Goal: Task Accomplishment & Management: Manage account settings

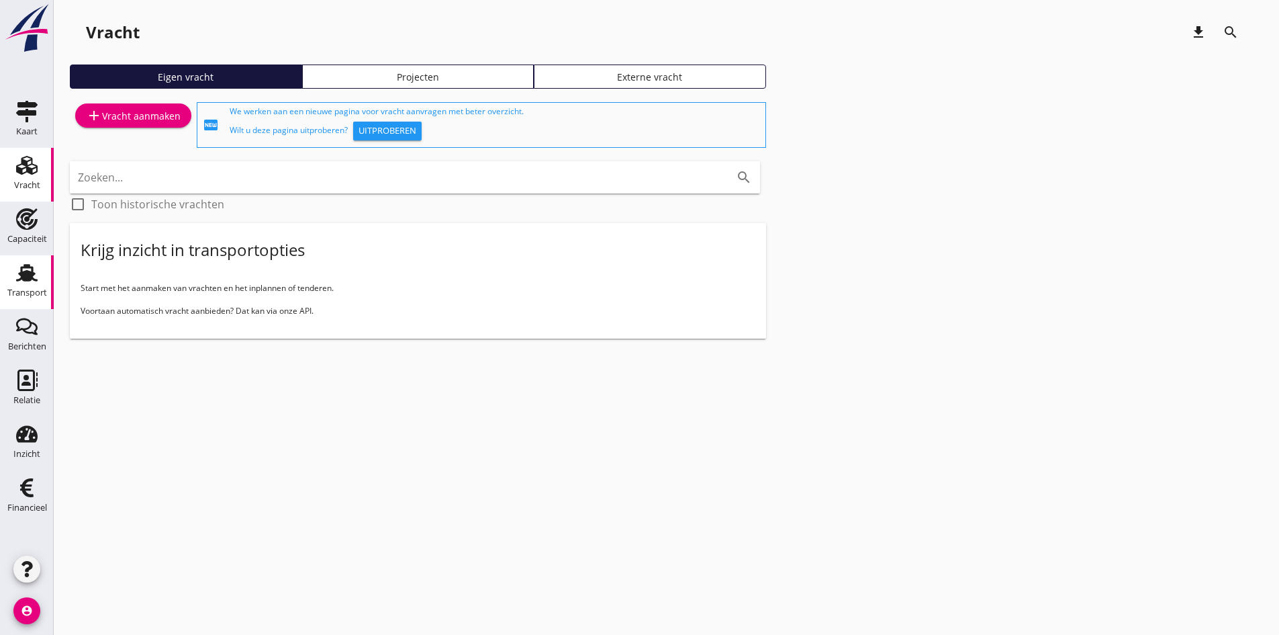
click at [17, 280] on use at bounding box center [26, 272] width 21 height 17
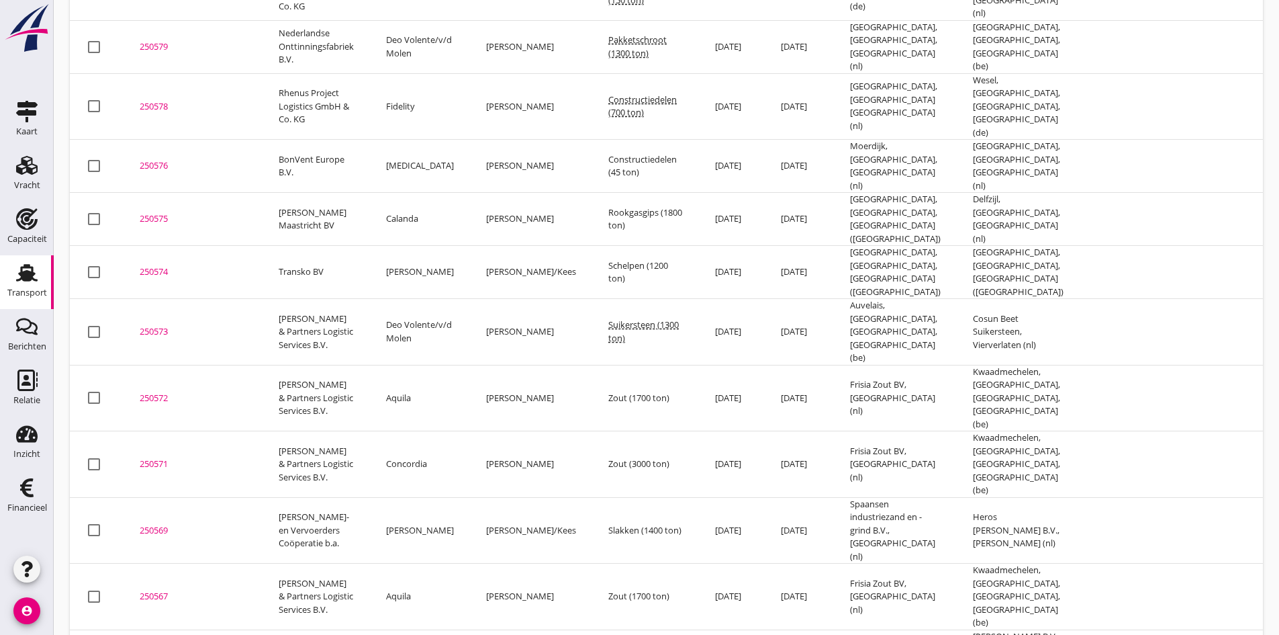
scroll to position [1448, 0]
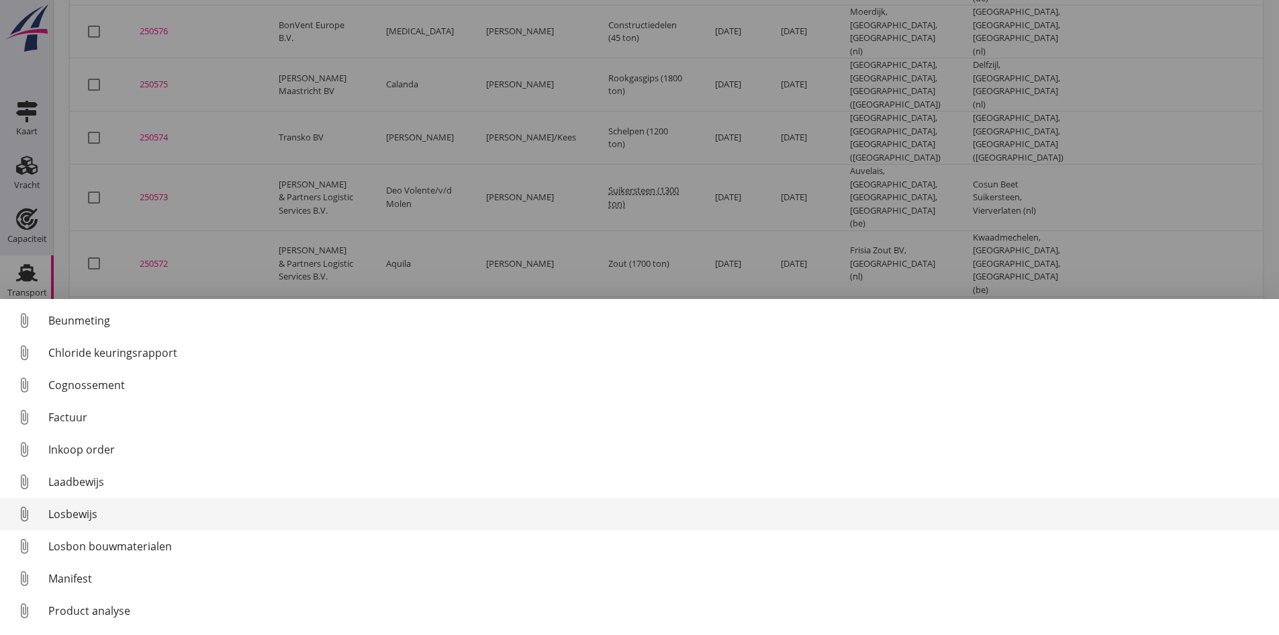
click at [73, 512] on div "Losbewijs" at bounding box center [658, 514] width 1220 height 16
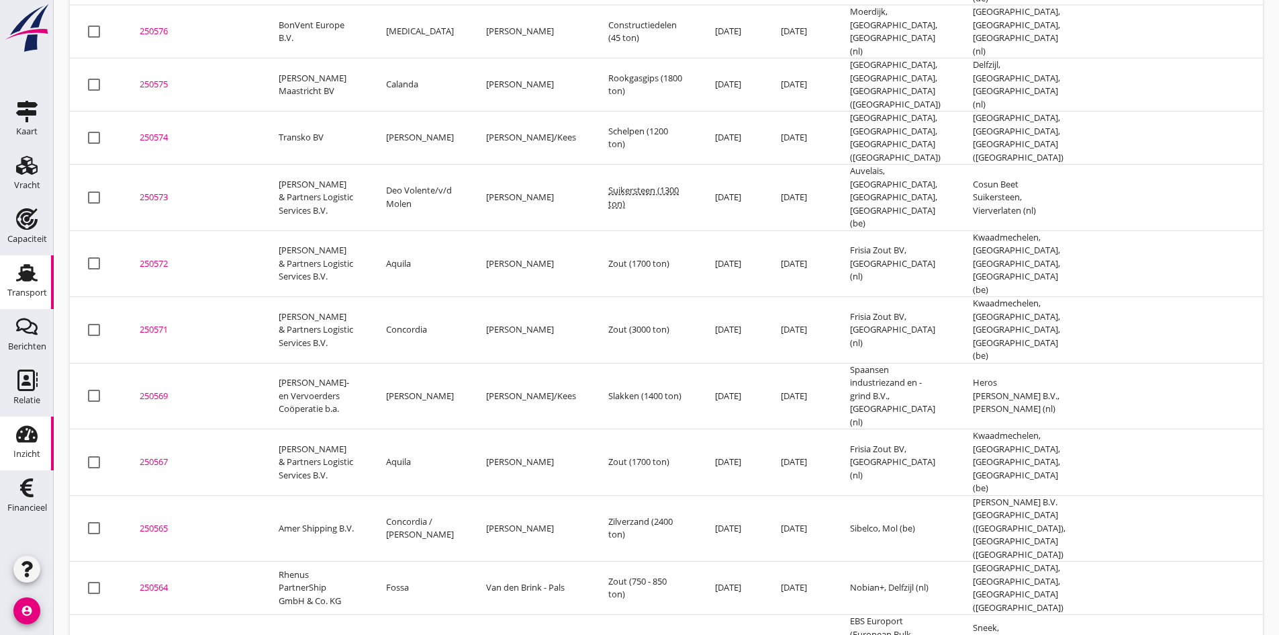
drag, startPoint x: 151, startPoint y: 439, endPoint x: 18, endPoint y: 457, distance: 134.1
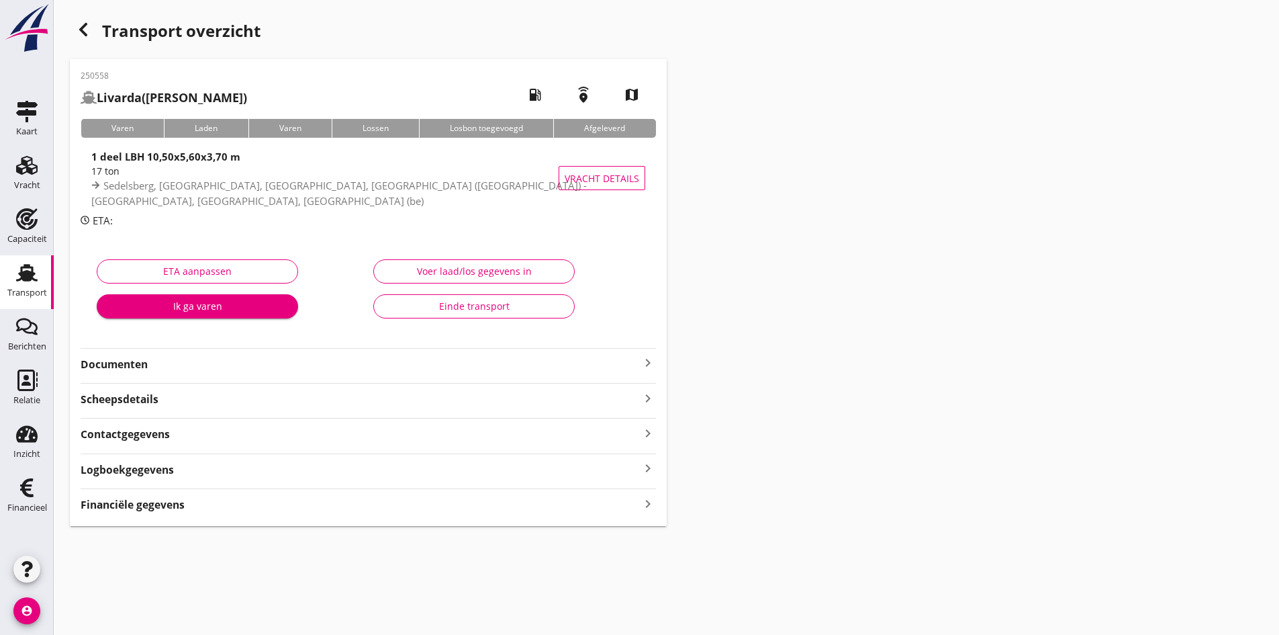
click at [163, 500] on strong "Financiële gegevens" at bounding box center [133, 504] width 104 height 15
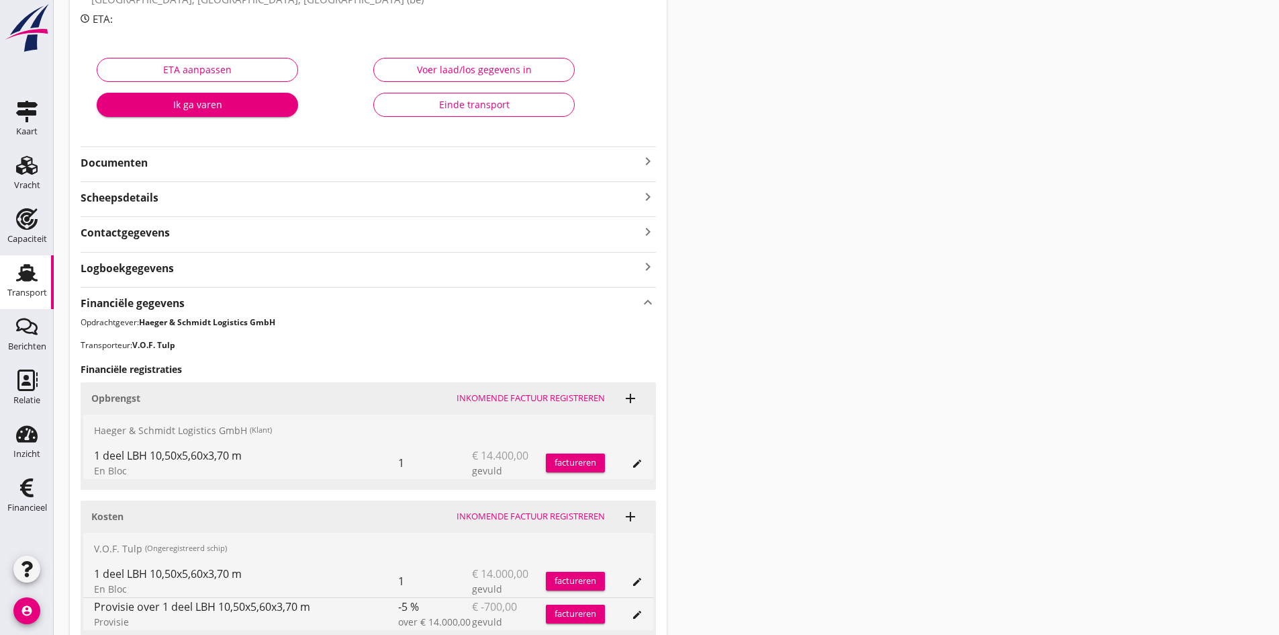
scroll to position [319, 0]
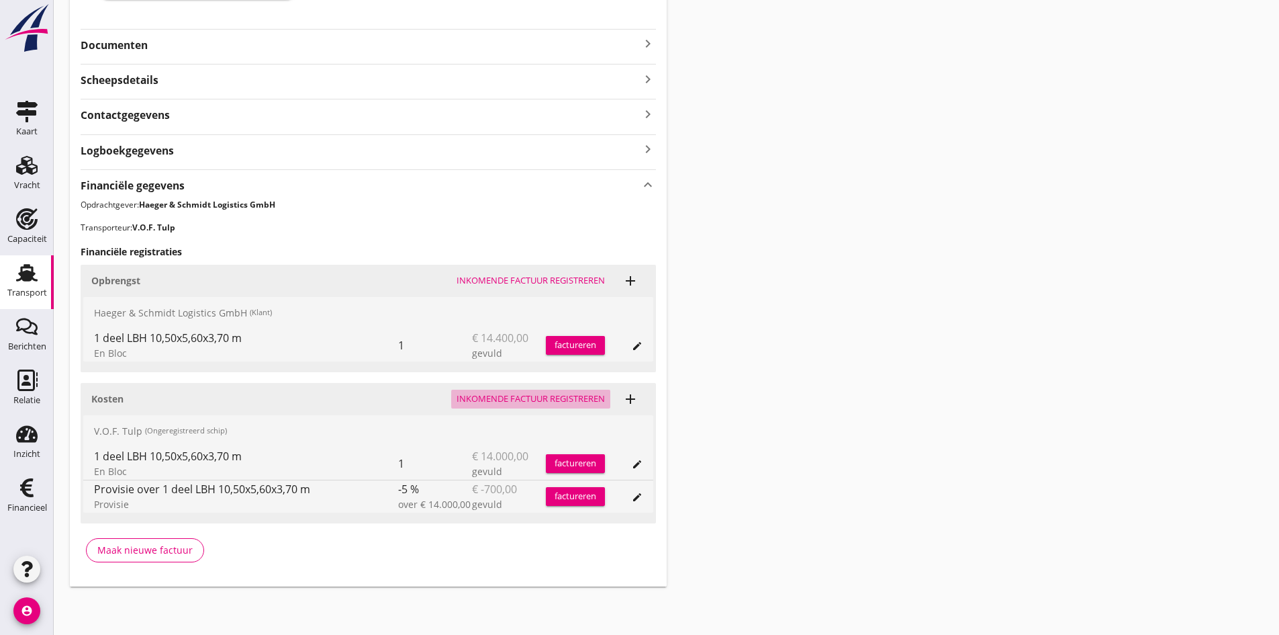
click at [491, 397] on div "Inkomende factuur registreren" at bounding box center [531, 398] width 148 height 13
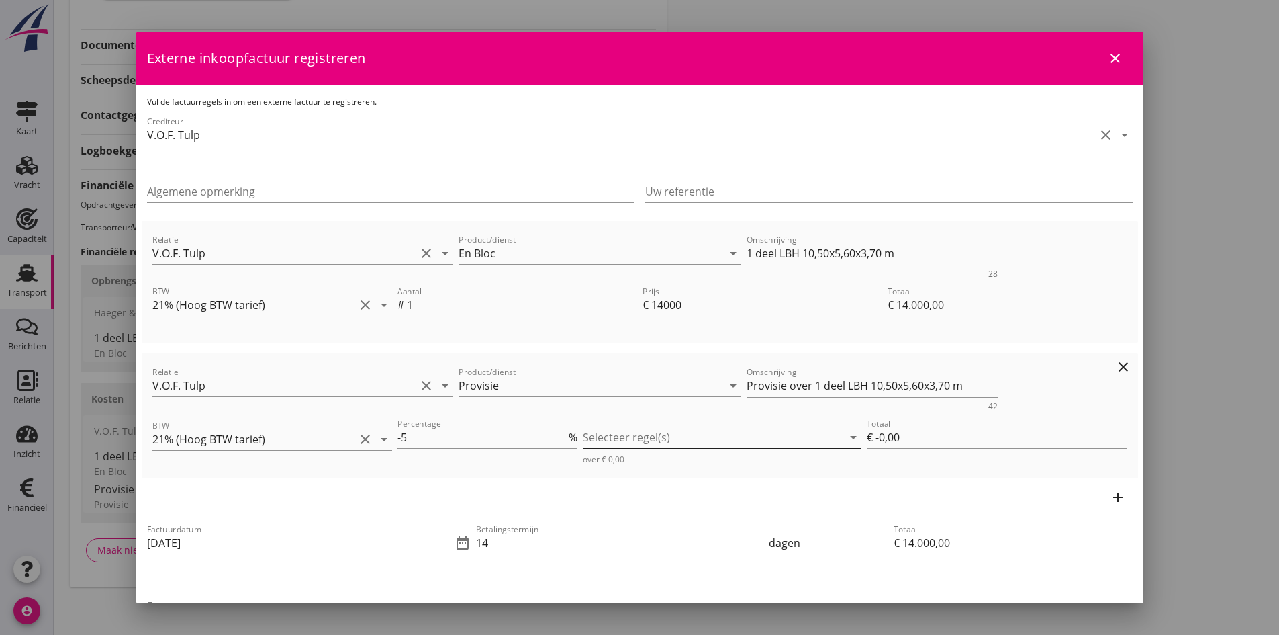
click at [657, 438] on div at bounding box center [713, 436] width 260 height 21
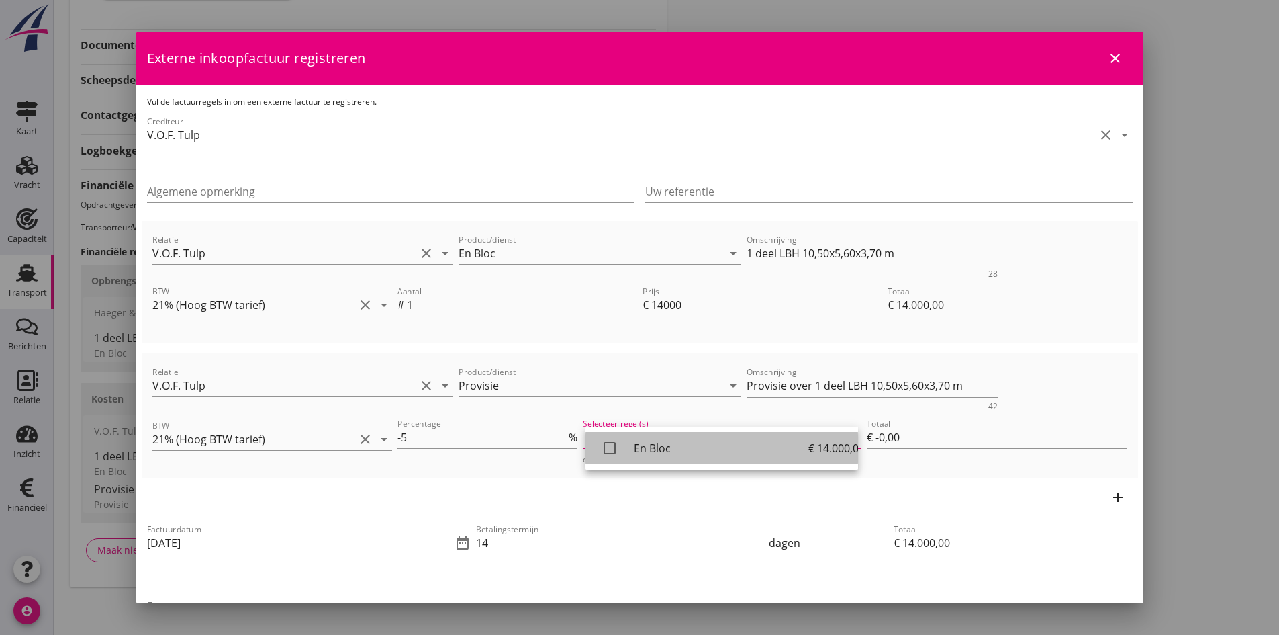
click at [609, 445] on icon "check_box_outline_blank" at bounding box center [609, 447] width 27 height 27
type input "€ -700,00"
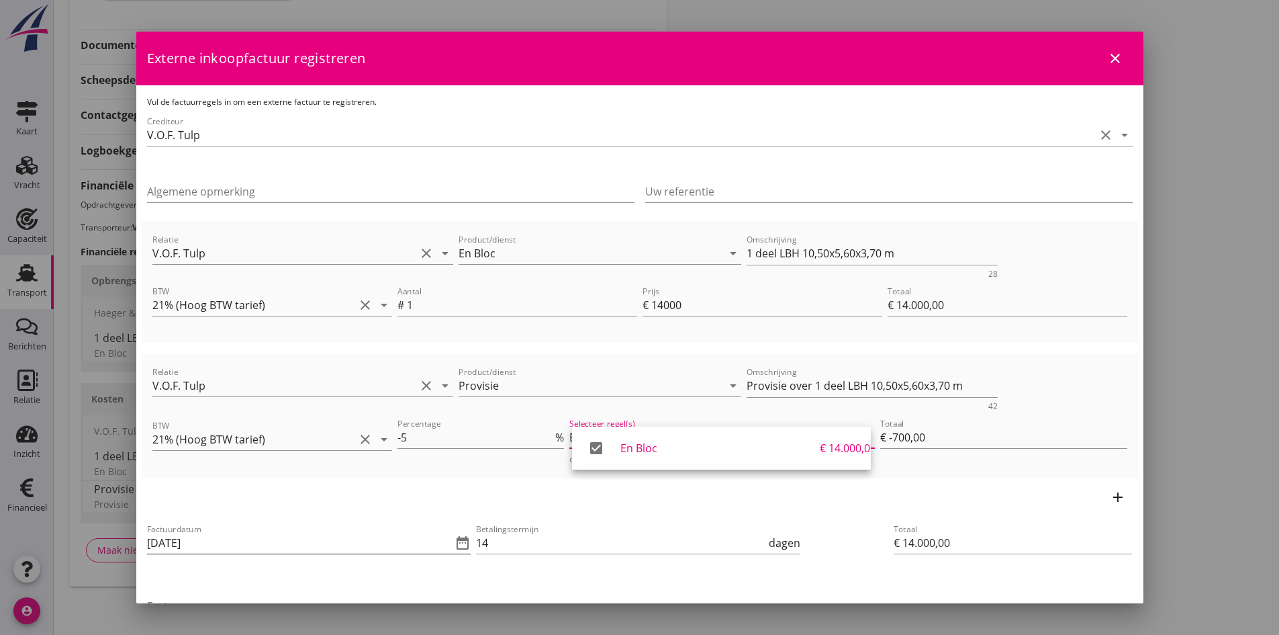
click at [250, 545] on input "[DATE]" at bounding box center [300, 542] width 306 height 21
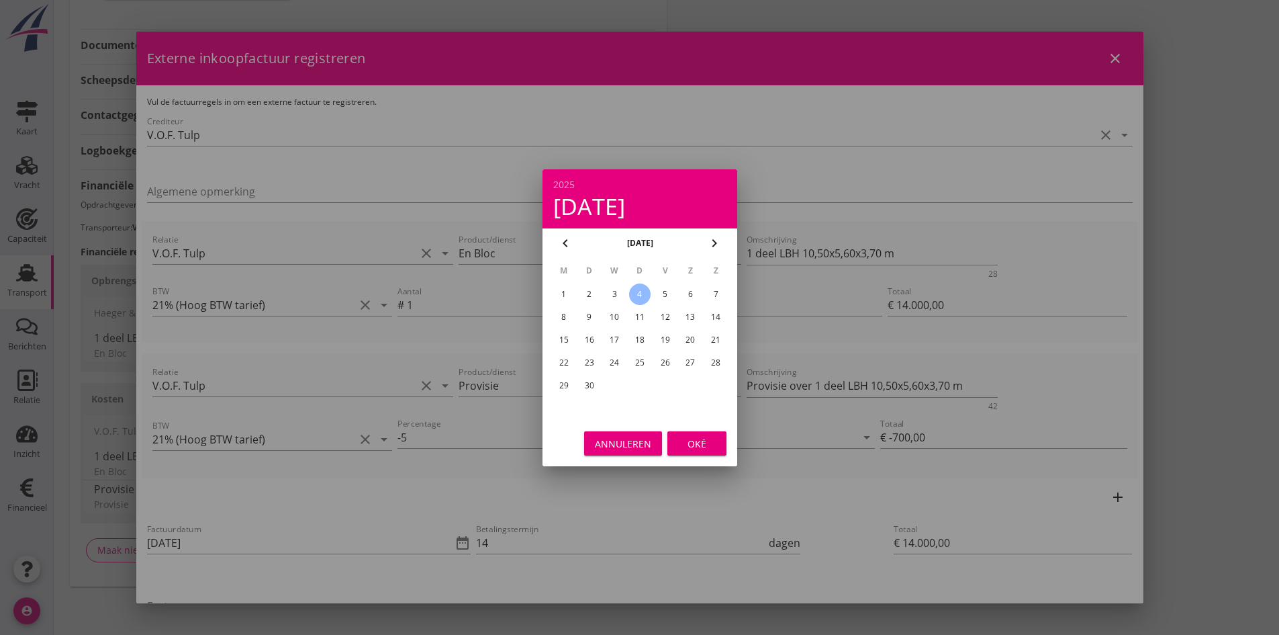
click at [610, 292] on div "3" at bounding box center [614, 293] width 21 height 21
type input "[DATE]"
click at [700, 443] on div "Oké" at bounding box center [697, 443] width 38 height 14
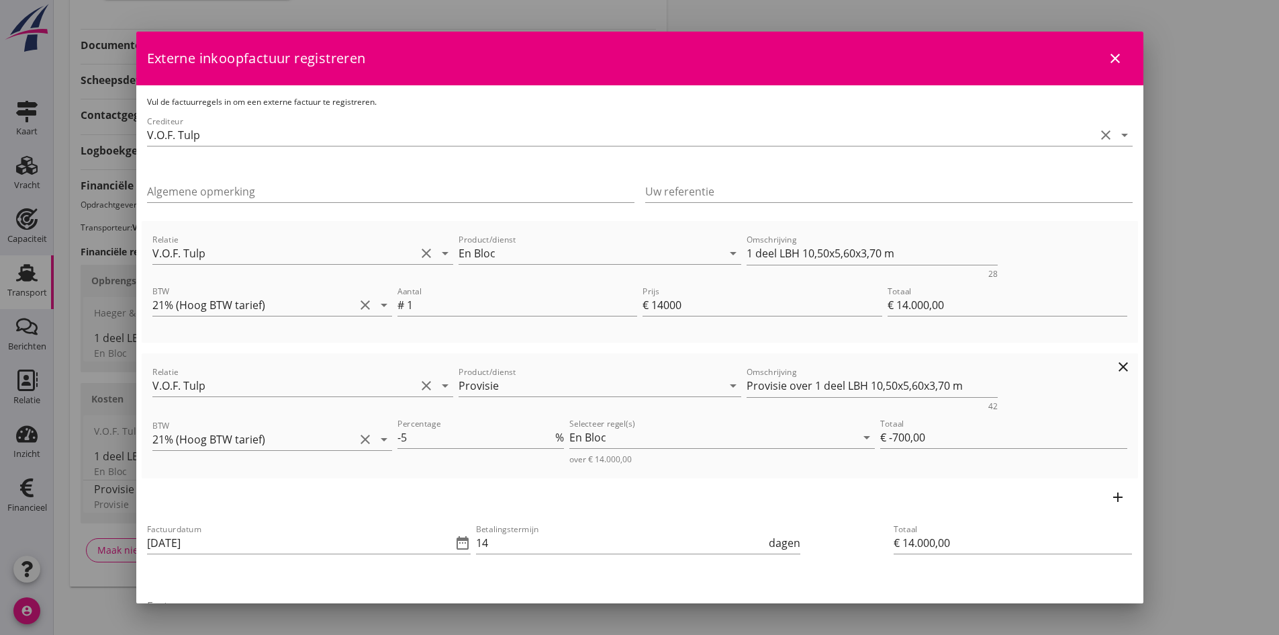
scroll to position [134, 0]
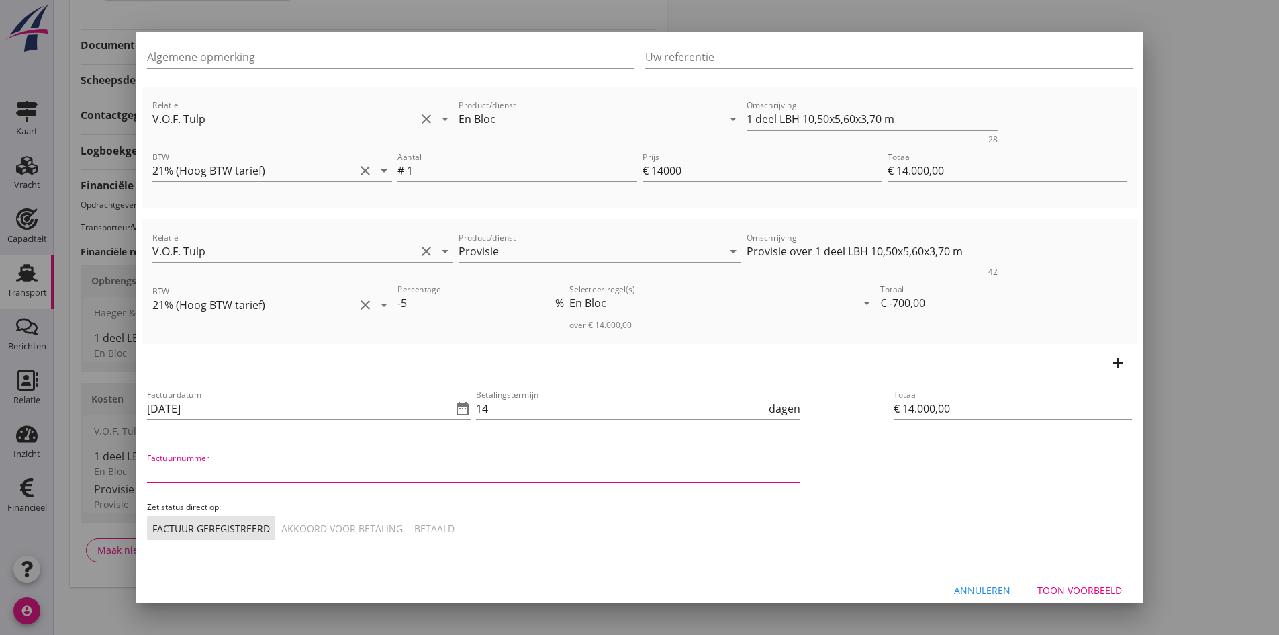
click at [265, 474] on input "Factuurnummer" at bounding box center [473, 471] width 653 height 21
type input "Sedelsberg - [GEOGRAPHIC_DATA]"
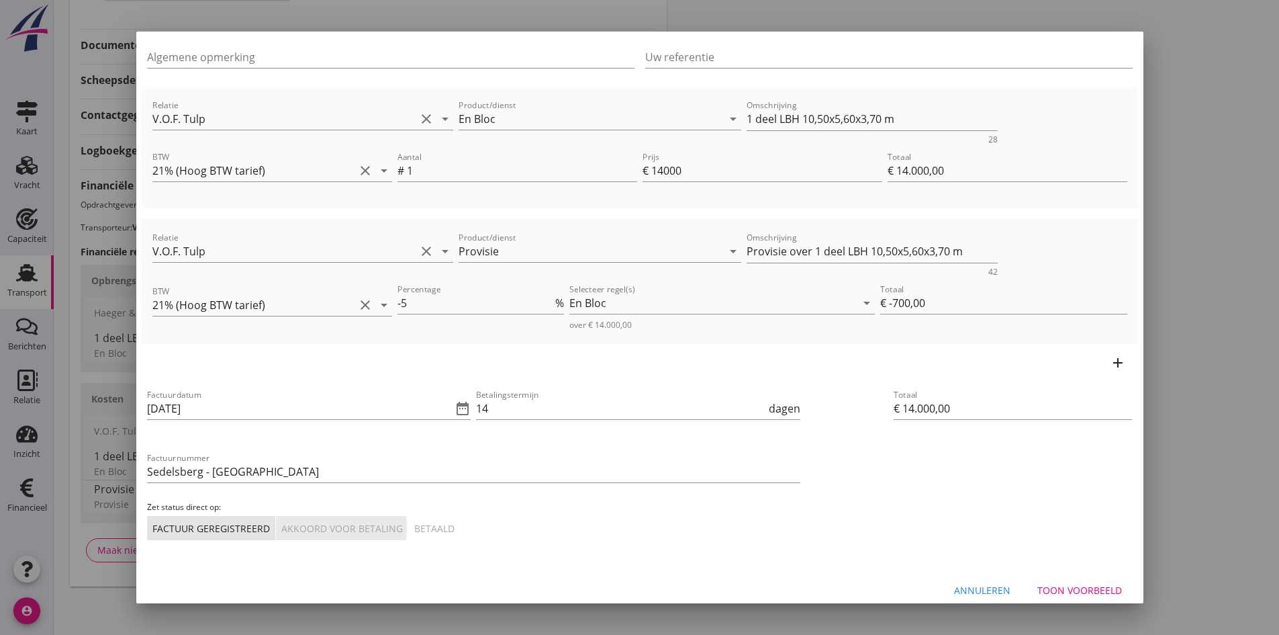
click at [328, 522] on div "Akkoord voor betaling" at bounding box center [342, 528] width 122 height 14
click at [1052, 589] on div "Toon voorbeeld" at bounding box center [1079, 590] width 85 height 14
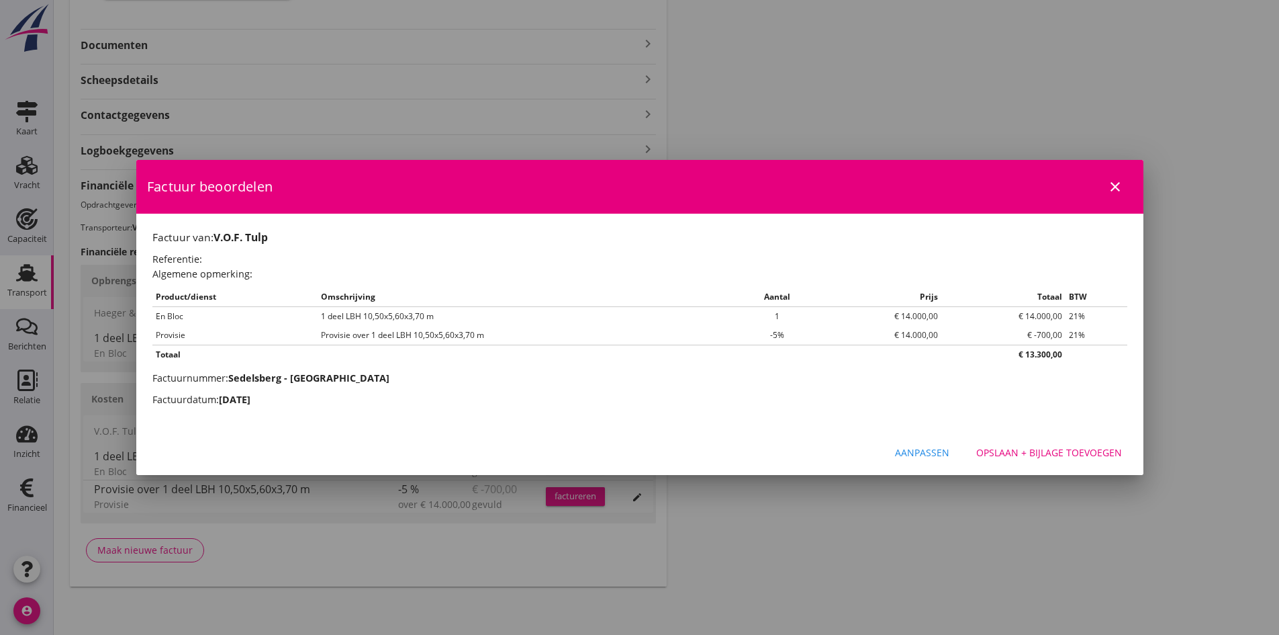
scroll to position [0, 0]
click at [1031, 450] on div "Opslaan + bijlage toevoegen" at bounding box center [1049, 452] width 146 height 14
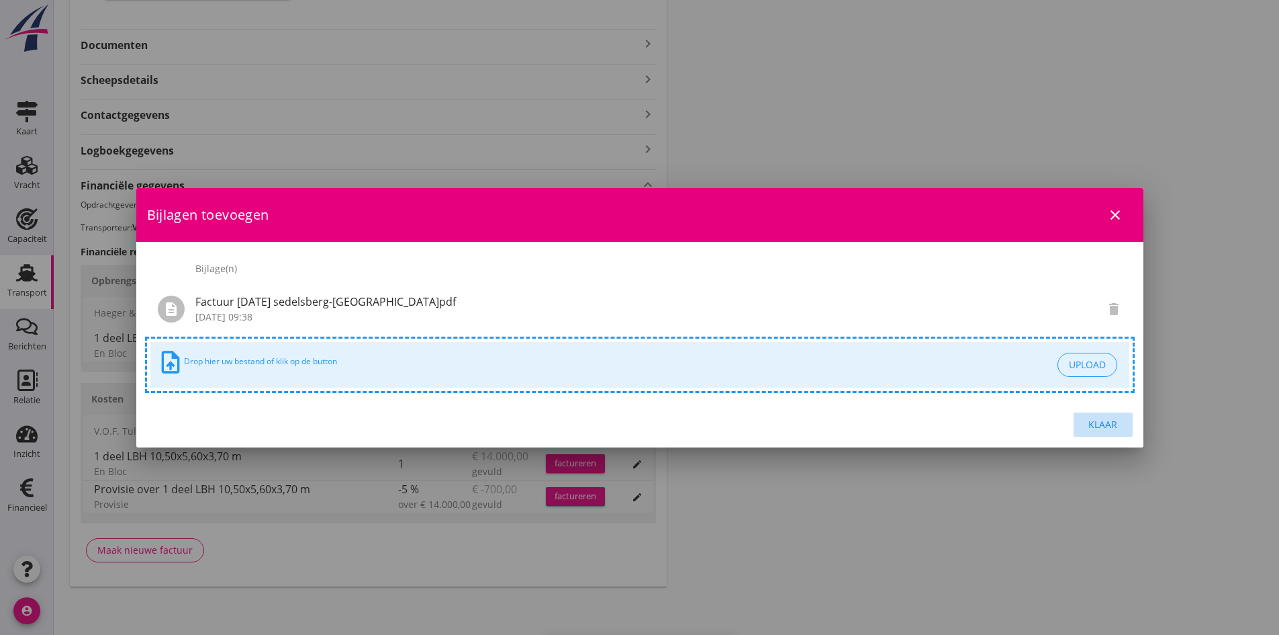
click at [1101, 425] on div "Klaar" at bounding box center [1104, 424] width 38 height 14
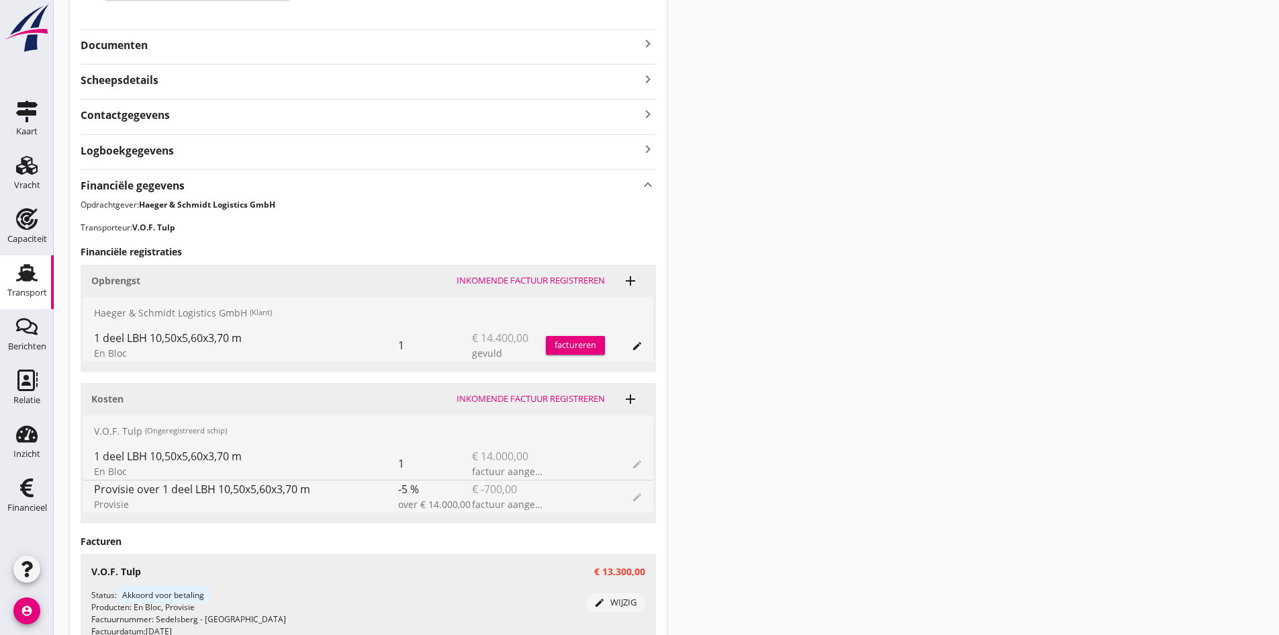
click at [569, 342] on div "factureren" at bounding box center [575, 344] width 59 height 13
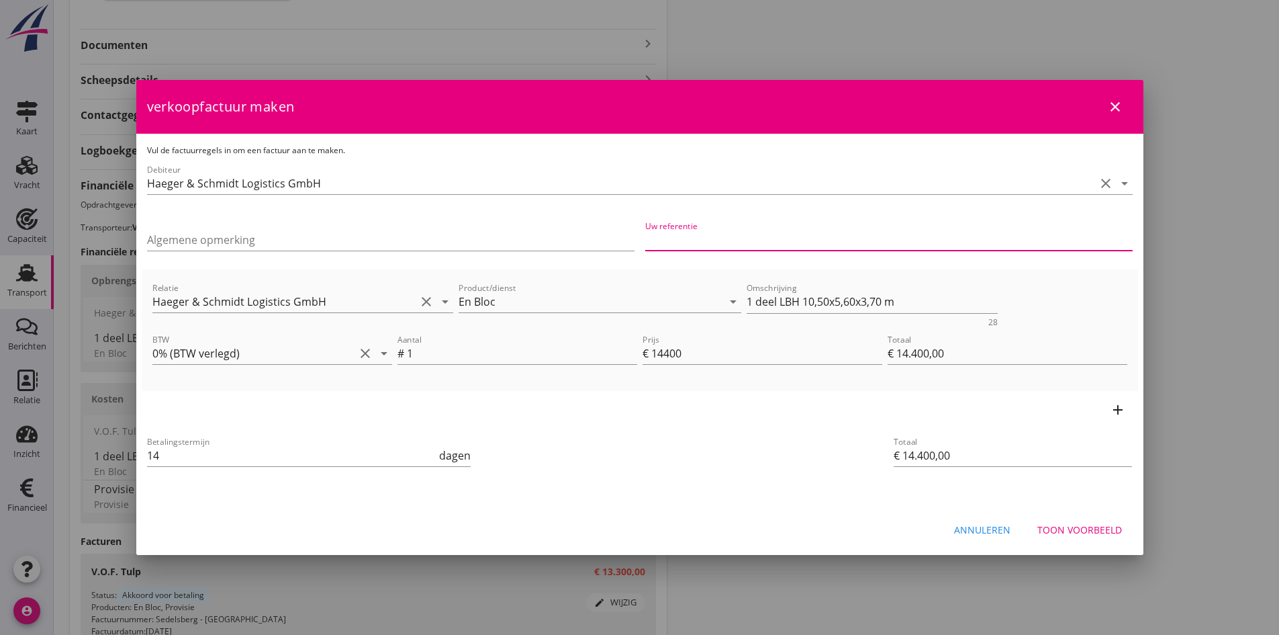
click at [699, 240] on input "Uw referentie" at bounding box center [889, 239] width 488 height 21
type input "25-600308"
click at [1055, 529] on div "Toon voorbeeld" at bounding box center [1079, 529] width 85 height 14
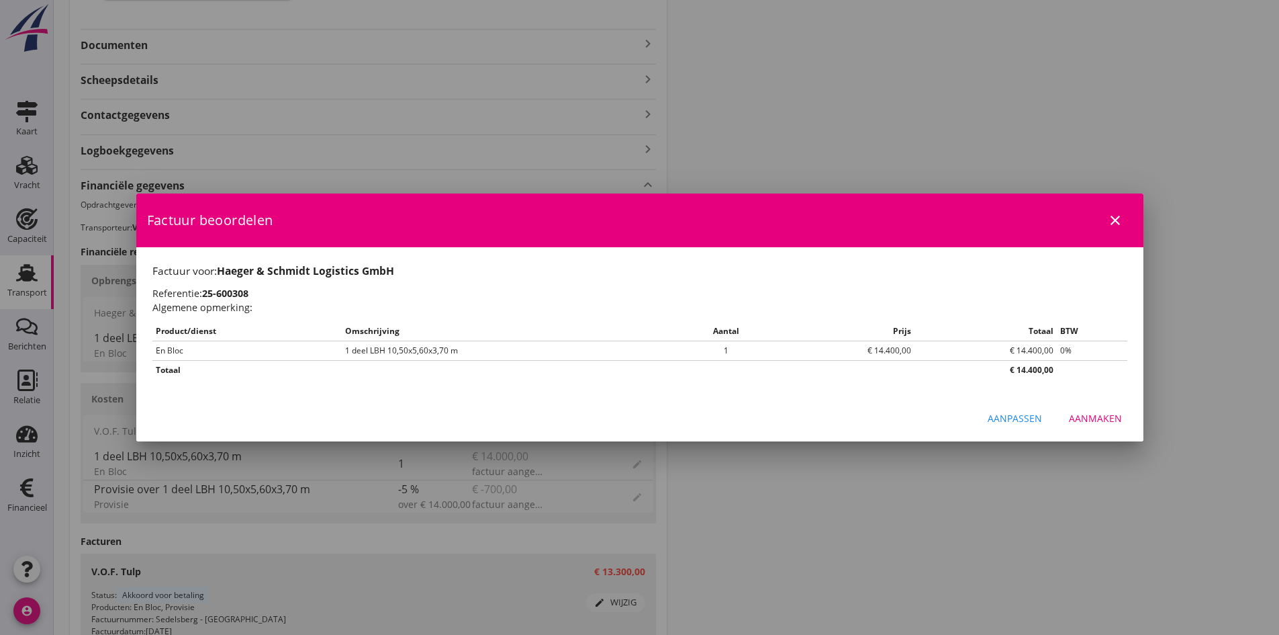
click at [1086, 420] on div "Aanmaken" at bounding box center [1095, 418] width 53 height 14
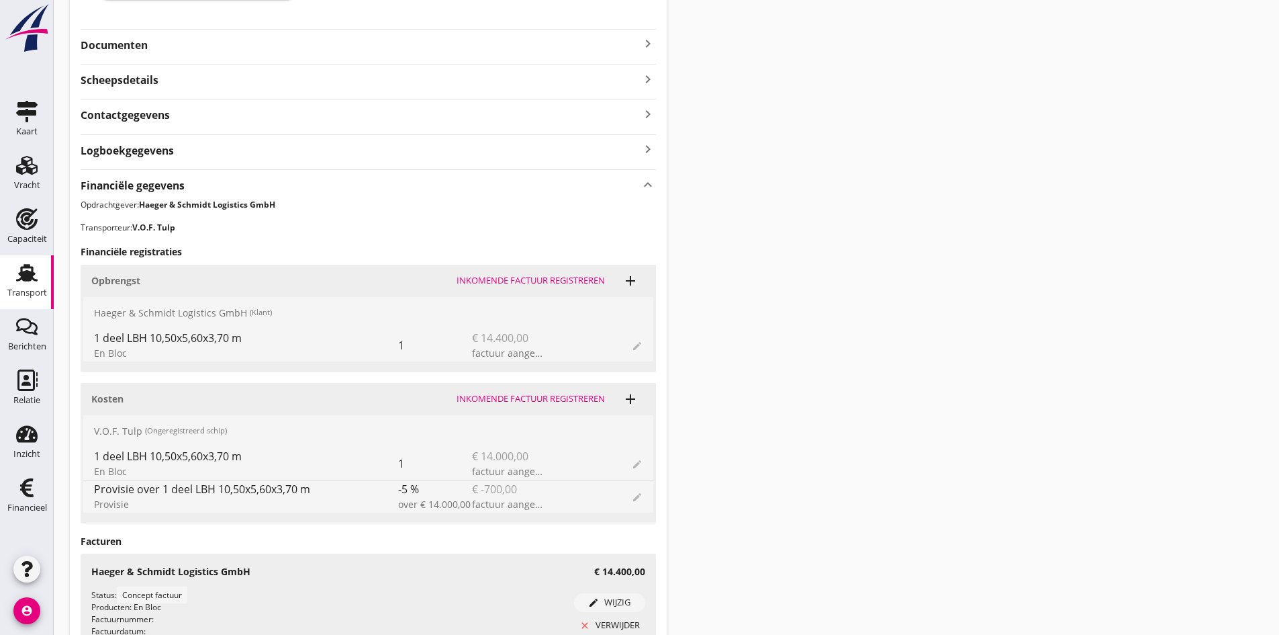
scroll to position [563, 0]
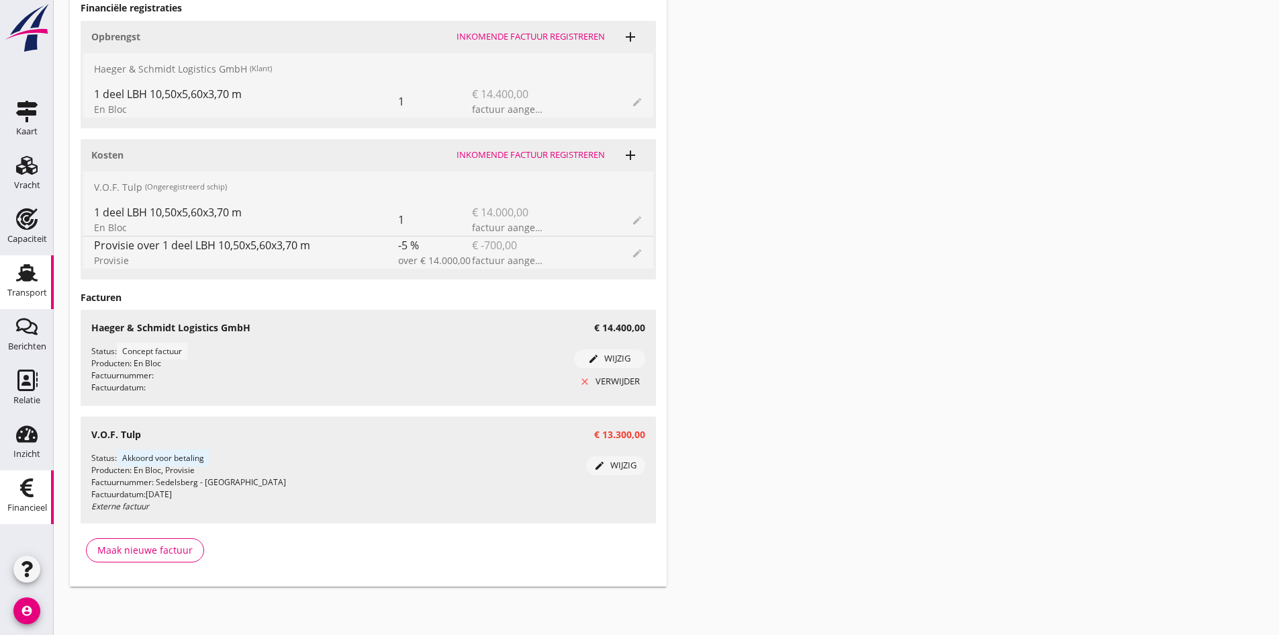
click at [34, 484] on icon "Financieel" at bounding box center [26, 487] width 21 height 21
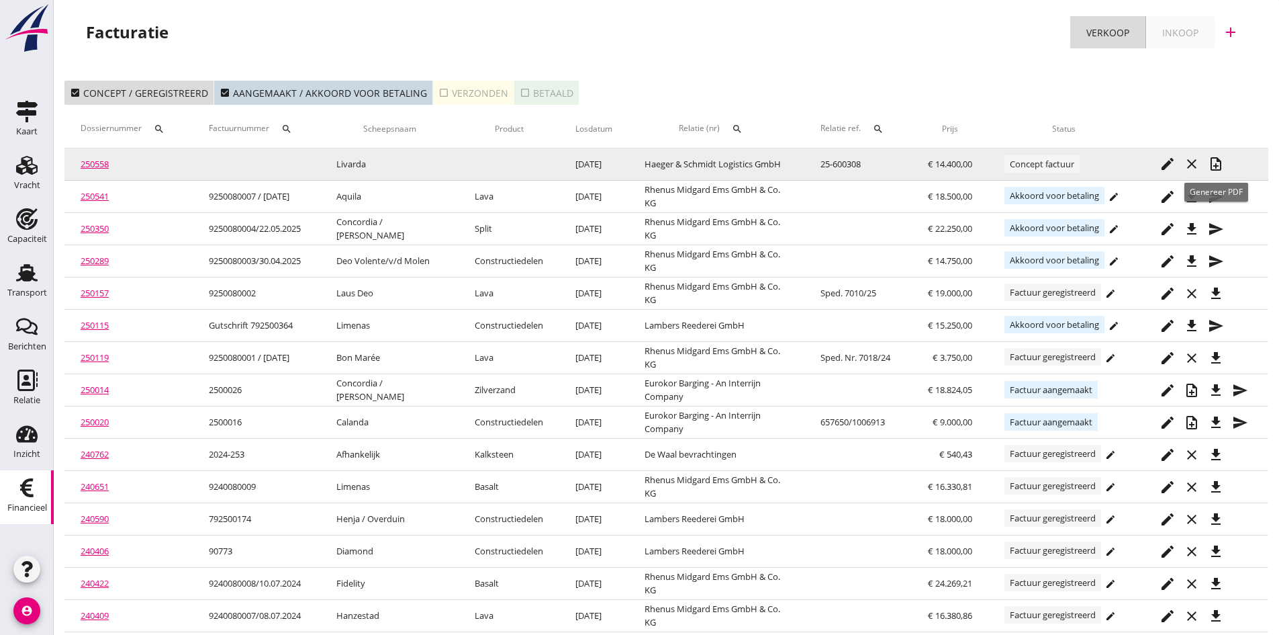
drag, startPoint x: 1214, startPoint y: 163, endPoint x: 1205, endPoint y: 161, distance: 9.5
click at [1214, 163] on icon "note_add" at bounding box center [1216, 164] width 16 height 16
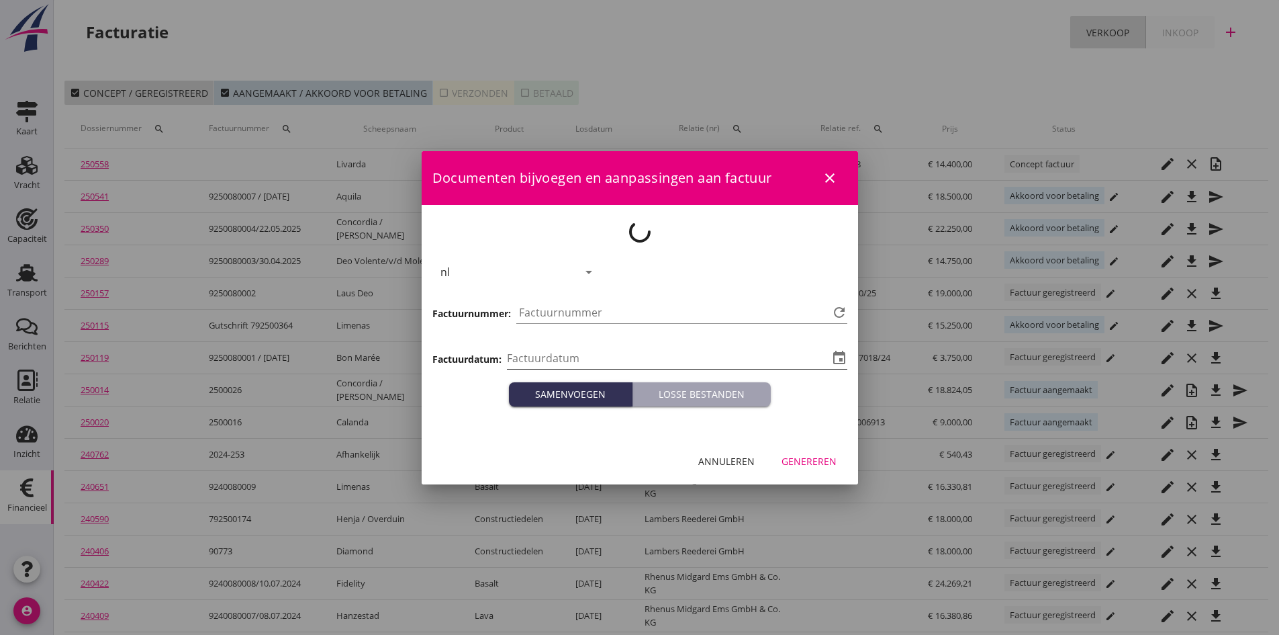
type input "[DATE]"
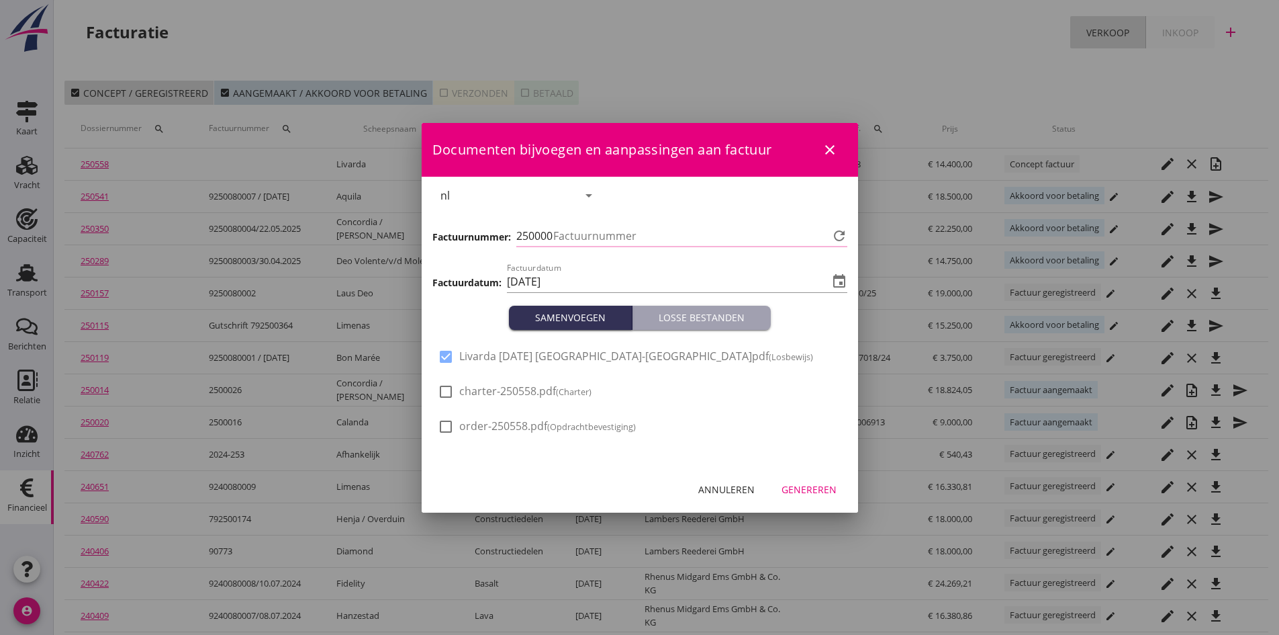
type input "728"
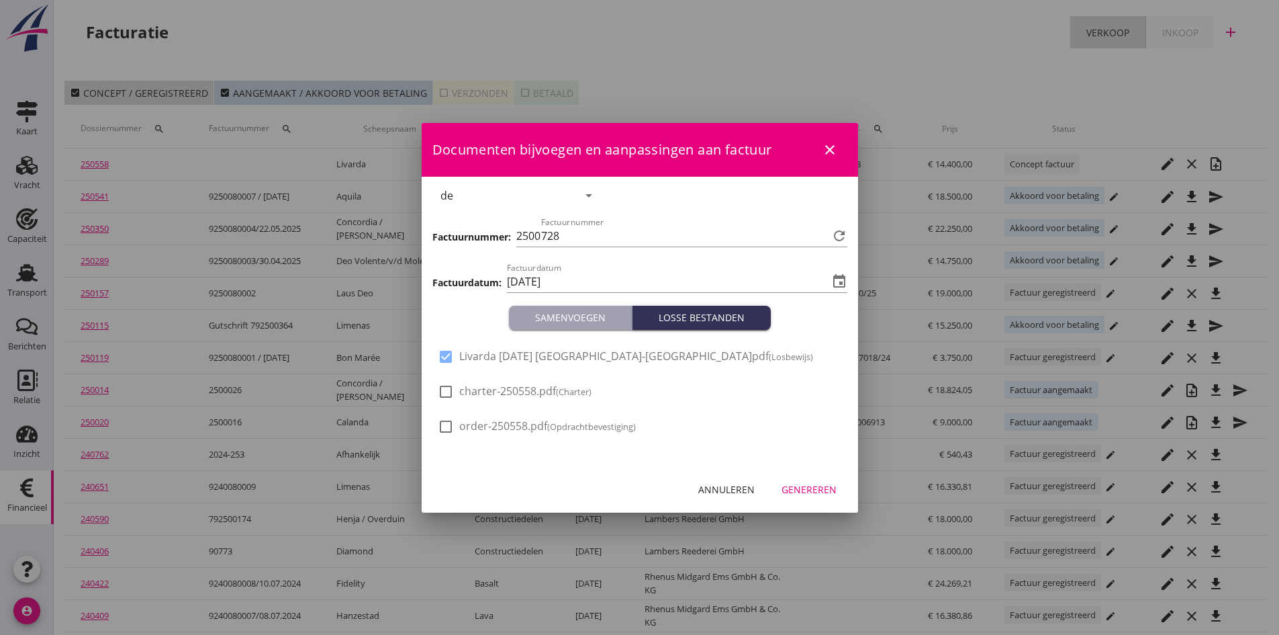
click at [802, 485] on div "Genereren" at bounding box center [809, 489] width 55 height 14
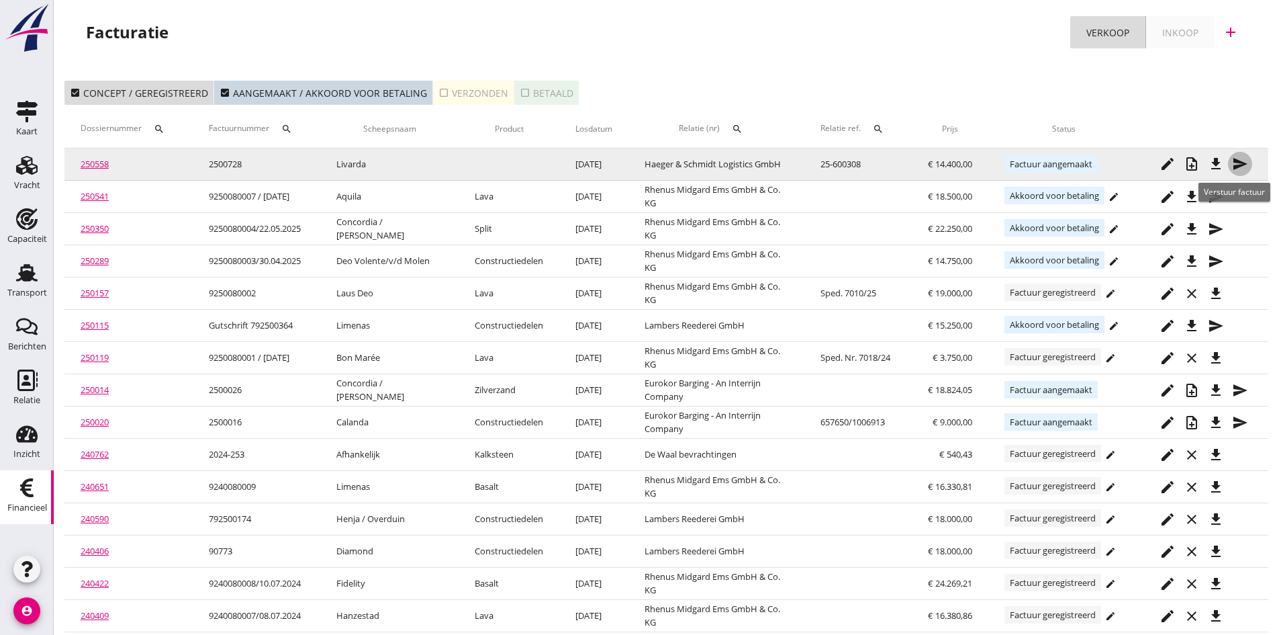
click at [1238, 162] on icon "send" at bounding box center [1240, 164] width 16 height 16
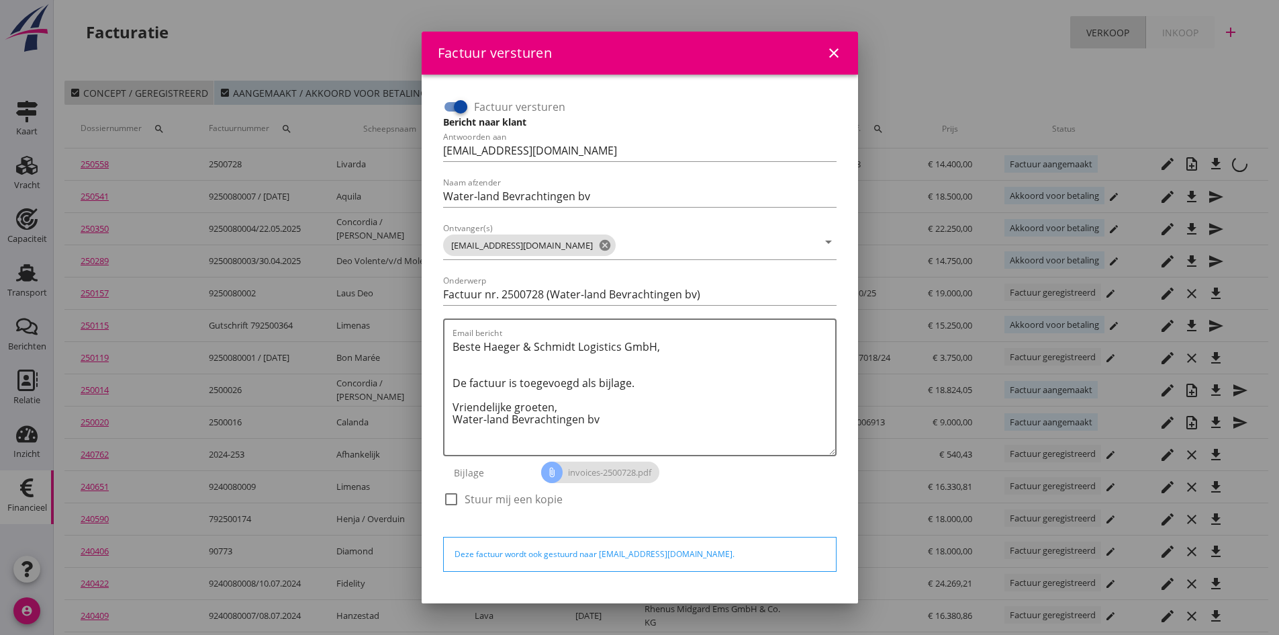
scroll to position [38, 0]
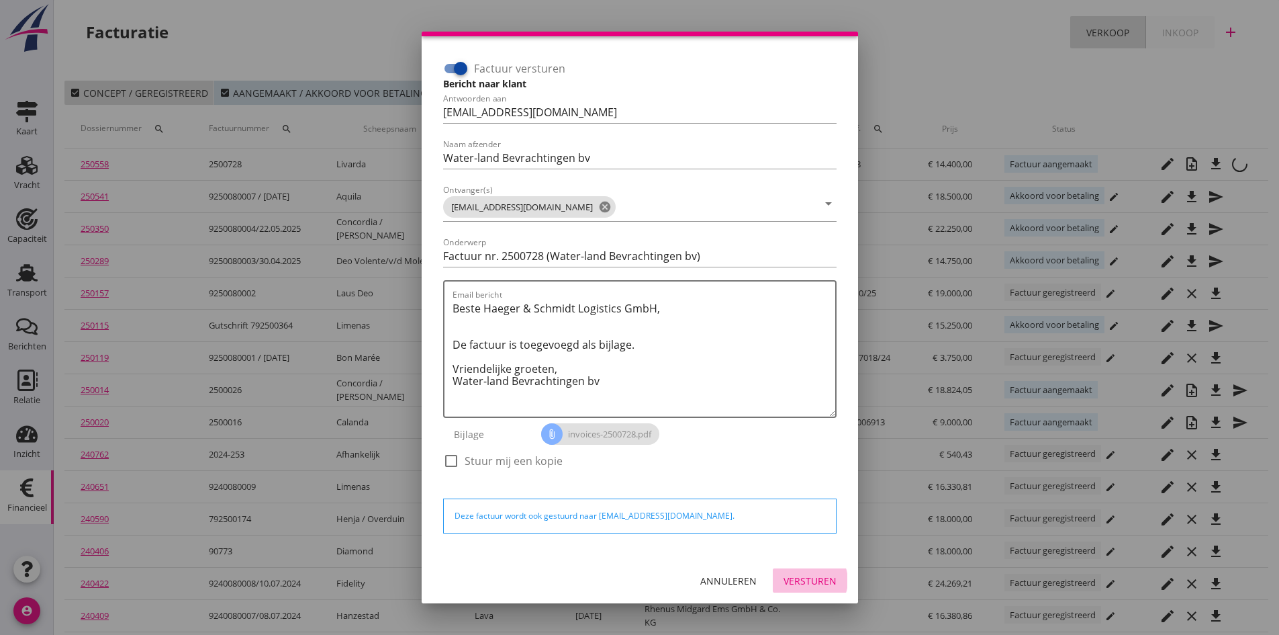
click at [792, 575] on div "Versturen" at bounding box center [810, 580] width 53 height 14
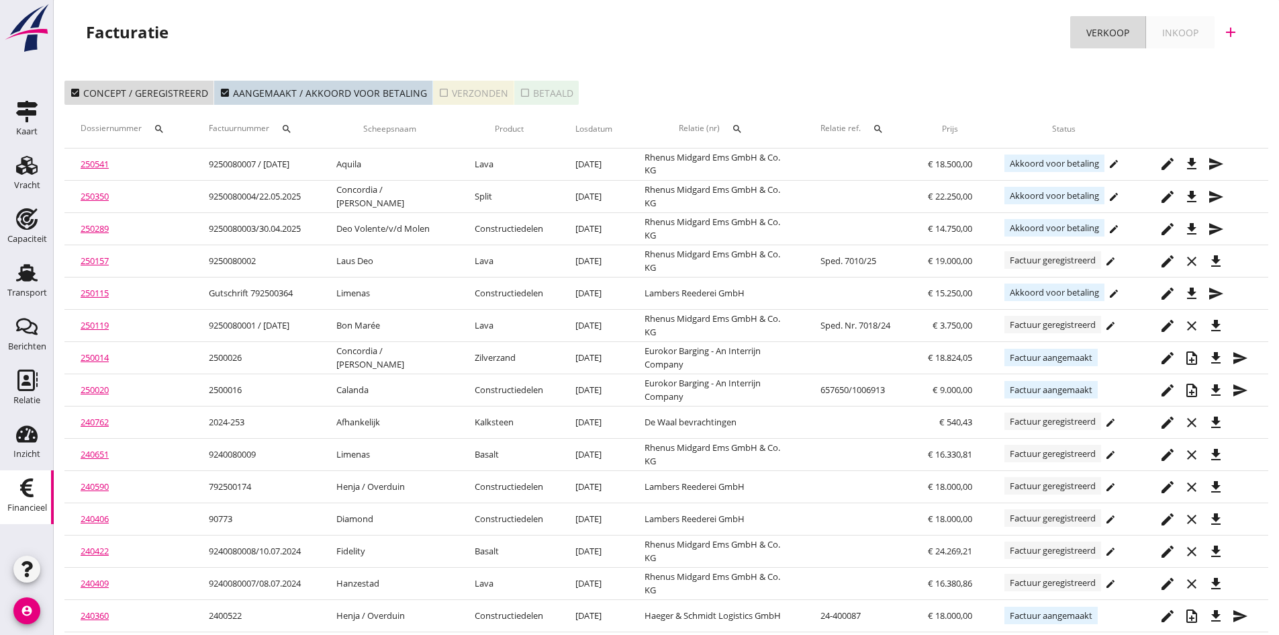
drag, startPoint x: 467, startPoint y: 96, endPoint x: 60, endPoint y: 81, distance: 407.2
click at [467, 96] on div "check_box_outline_blank Verzonden" at bounding box center [474, 93] width 70 height 14
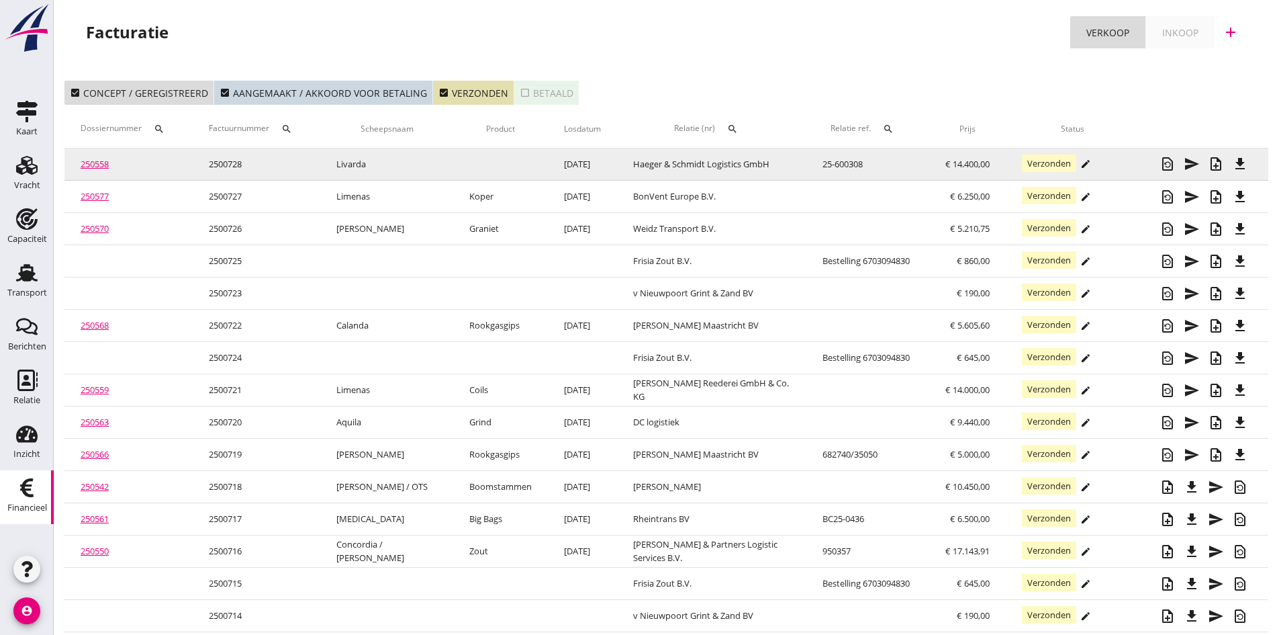
click at [96, 165] on link "250558" at bounding box center [95, 164] width 28 height 12
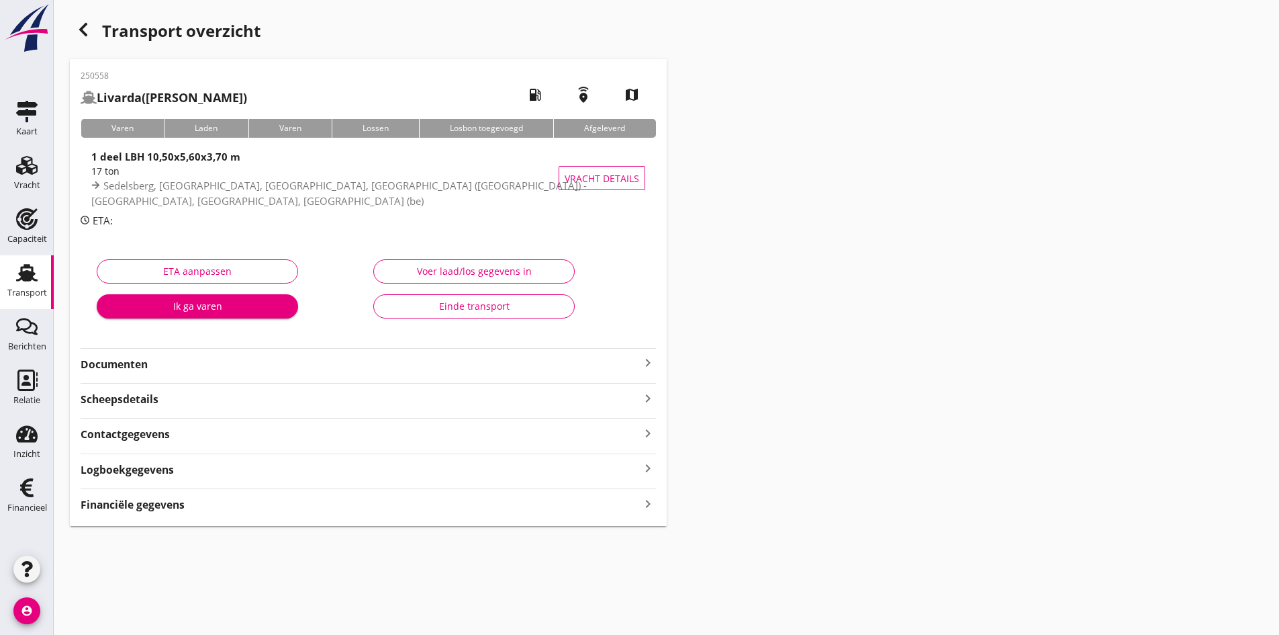
click at [129, 366] on strong "Documenten" at bounding box center [360, 364] width 559 height 15
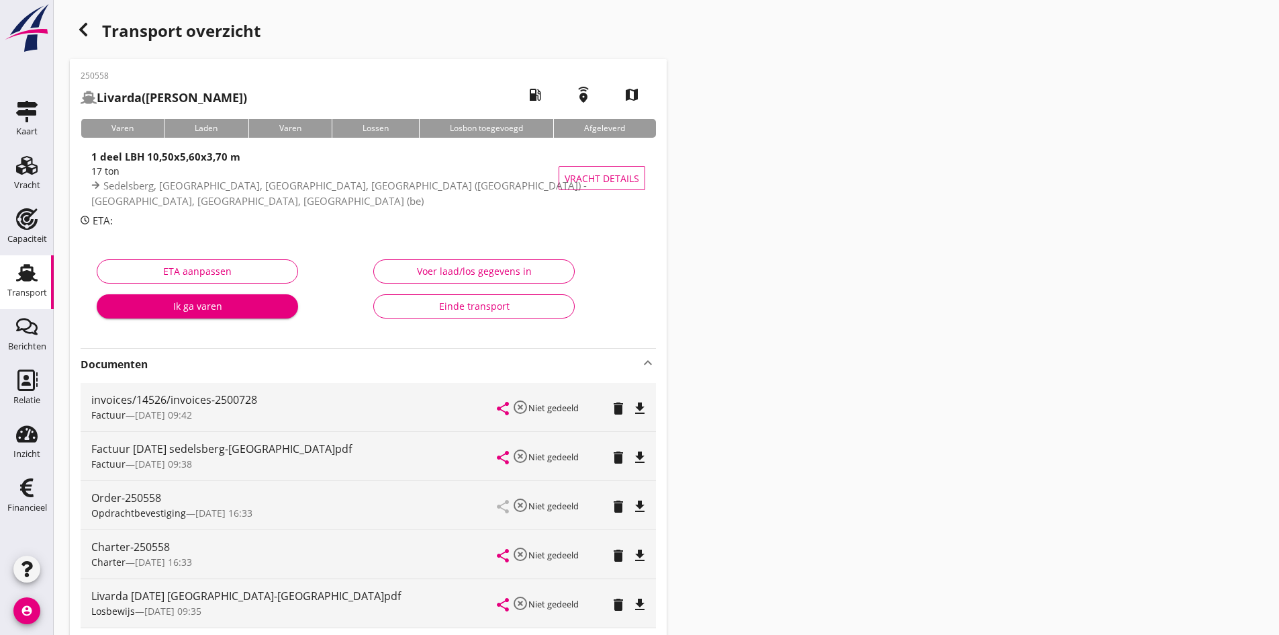
scroll to position [134, 0]
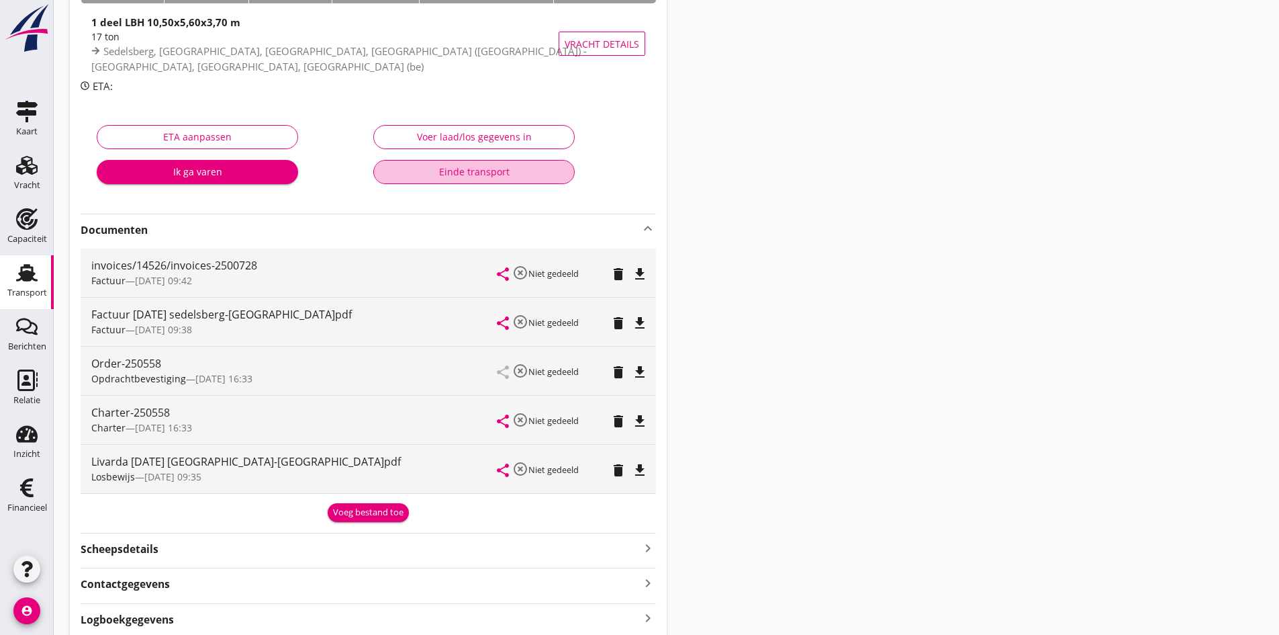
click at [487, 173] on div "Einde transport" at bounding box center [474, 172] width 179 height 14
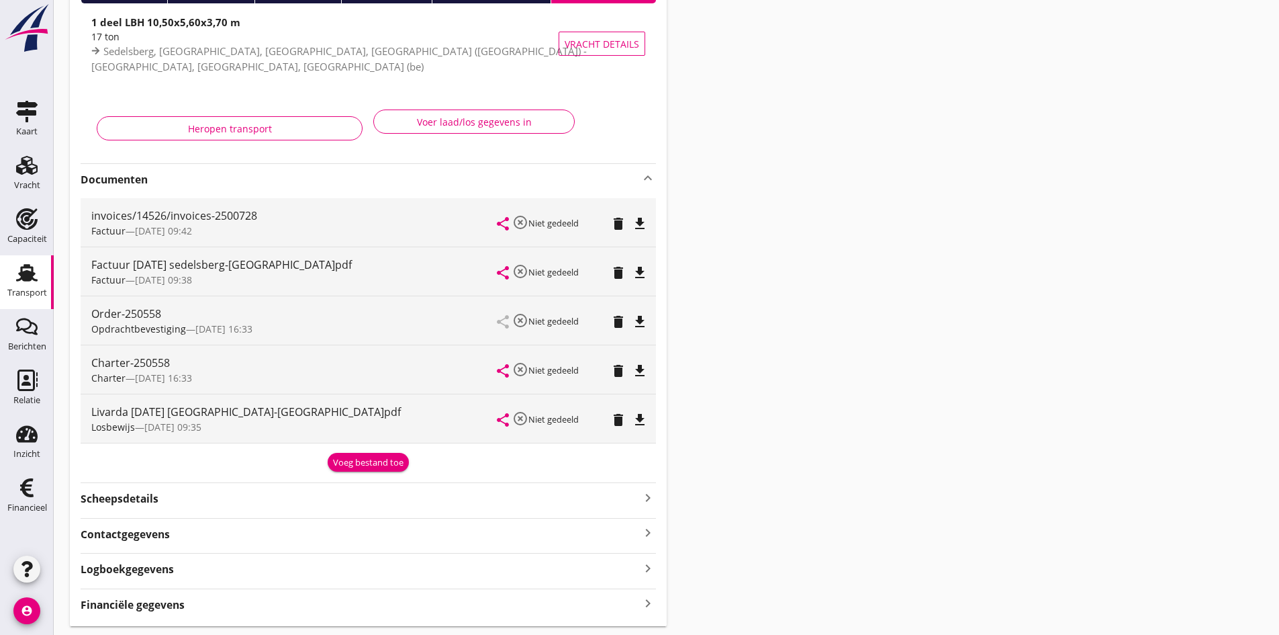
click at [33, 277] on icon "Transport" at bounding box center [26, 272] width 21 height 21
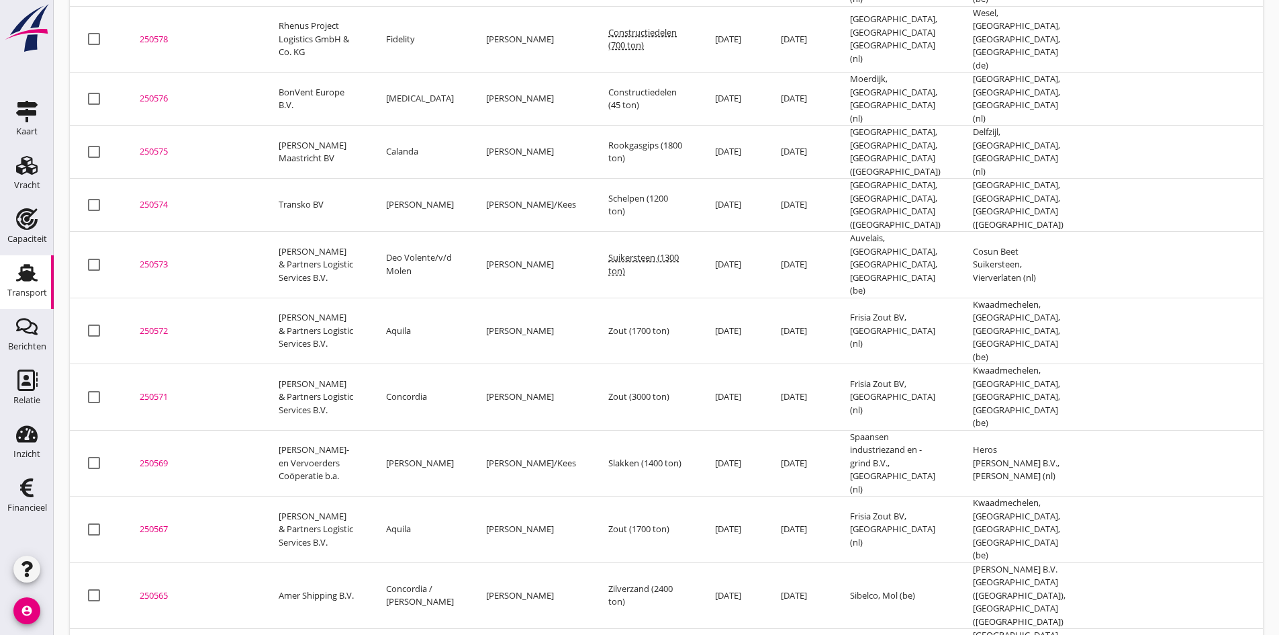
scroll to position [1447, 0]
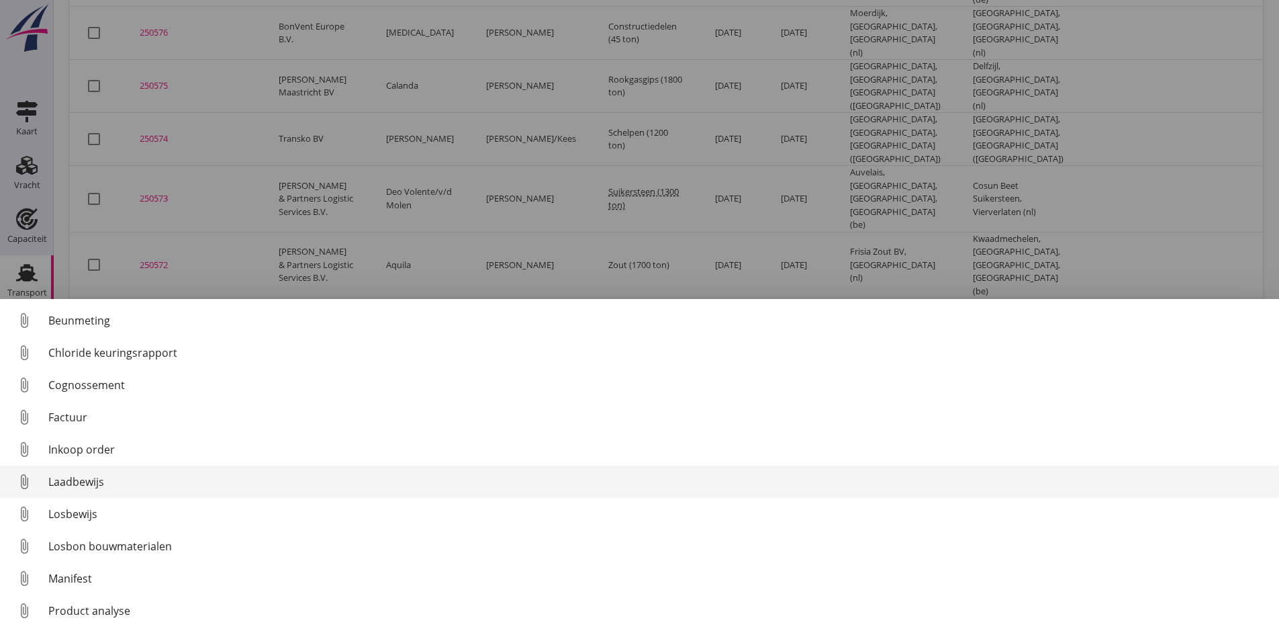
click at [87, 480] on div "Laadbewijs" at bounding box center [658, 481] width 1220 height 16
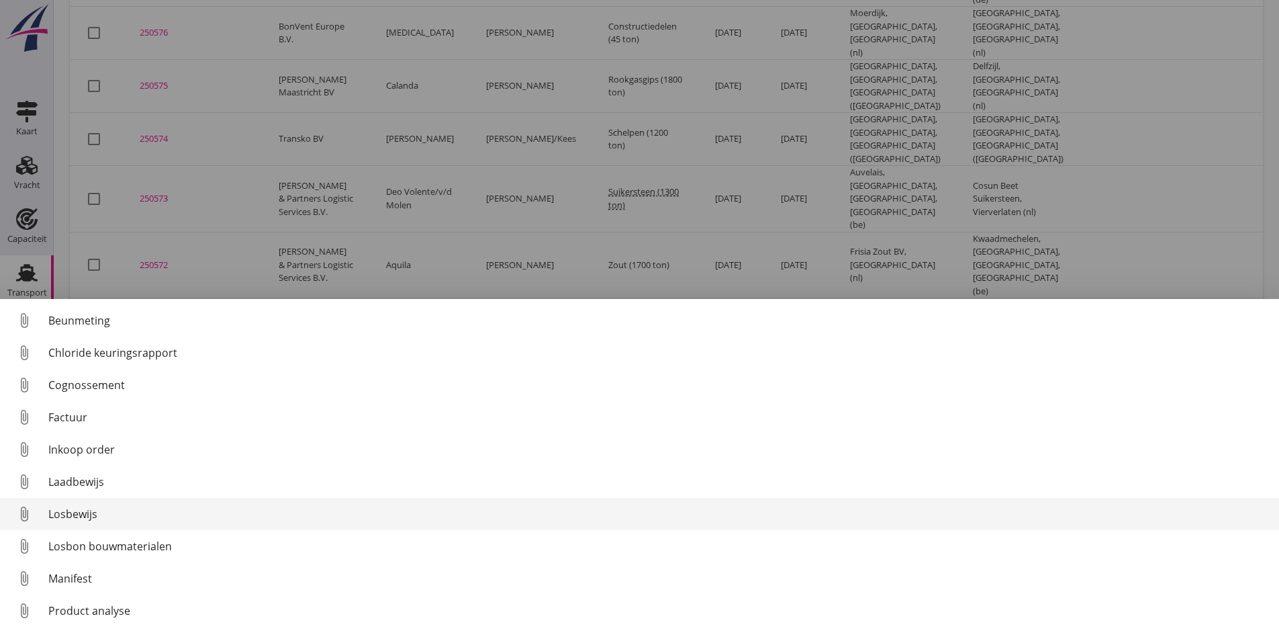
click at [65, 518] on div "Losbewijs" at bounding box center [658, 514] width 1220 height 16
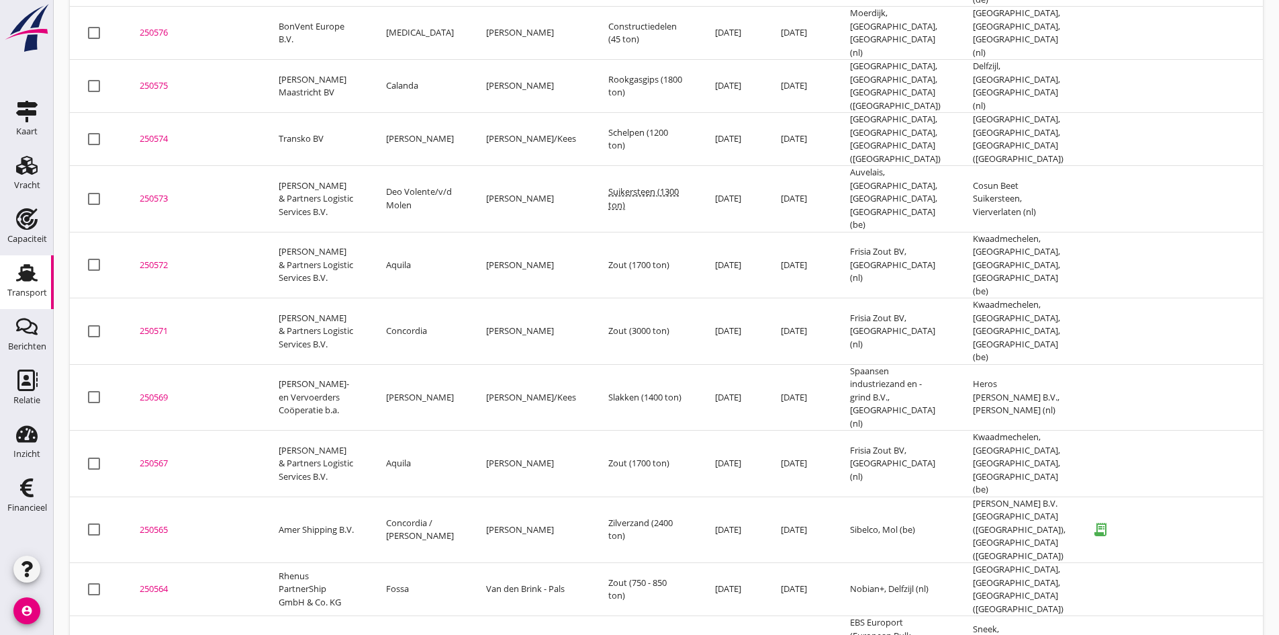
click at [154, 523] on div "250565" at bounding box center [193, 529] width 107 height 13
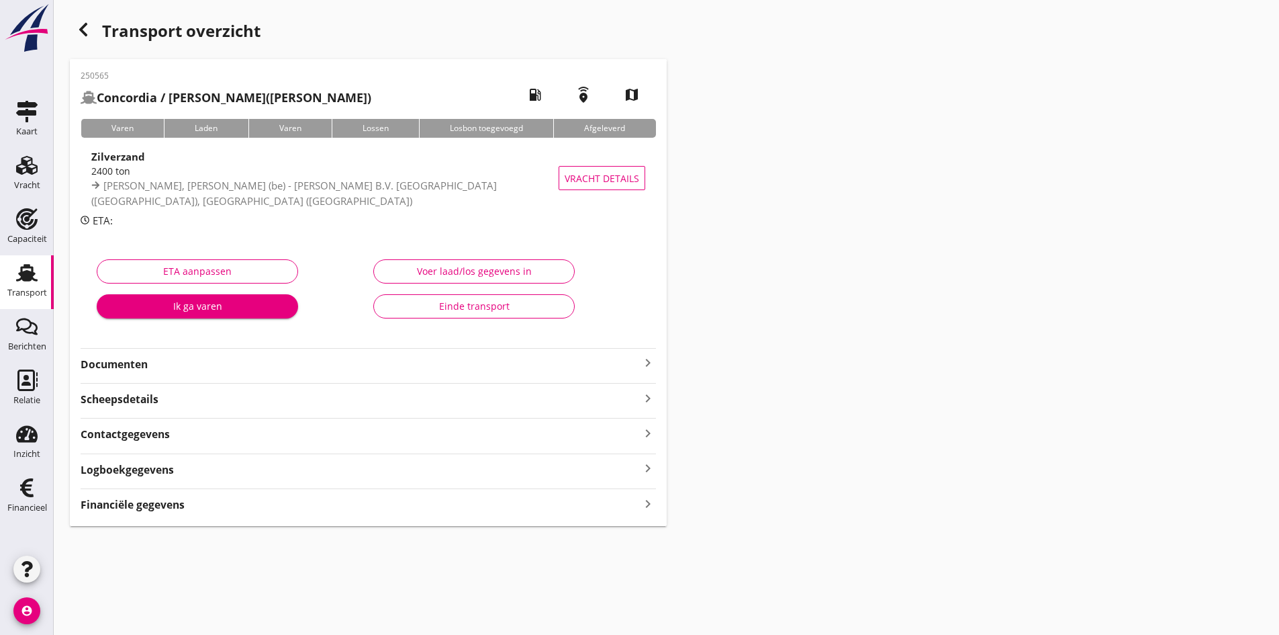
click at [463, 273] on div "Voer laad/los gegevens in" at bounding box center [474, 271] width 179 height 14
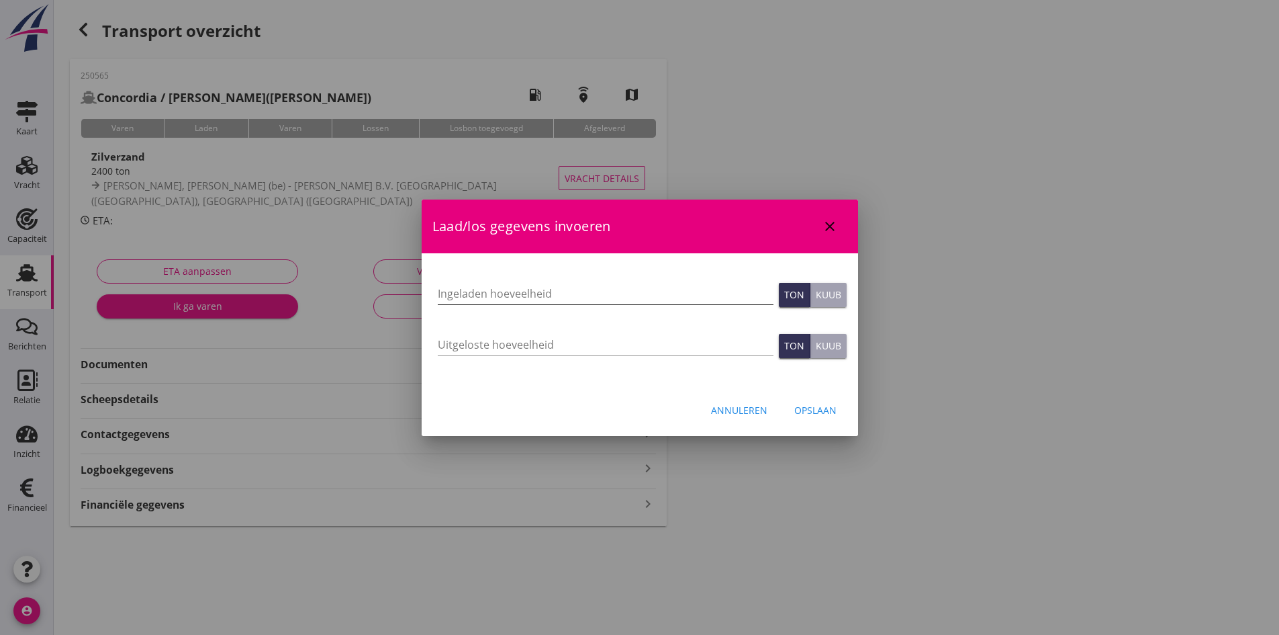
click at [475, 295] on input "Ingeladen hoeveelheid" at bounding box center [606, 293] width 336 height 21
type input "2429"
type input "2429.500"
click at [519, 346] on input "Uitgeloste hoeveelheid" at bounding box center [606, 344] width 336 height 21
type input "2429"
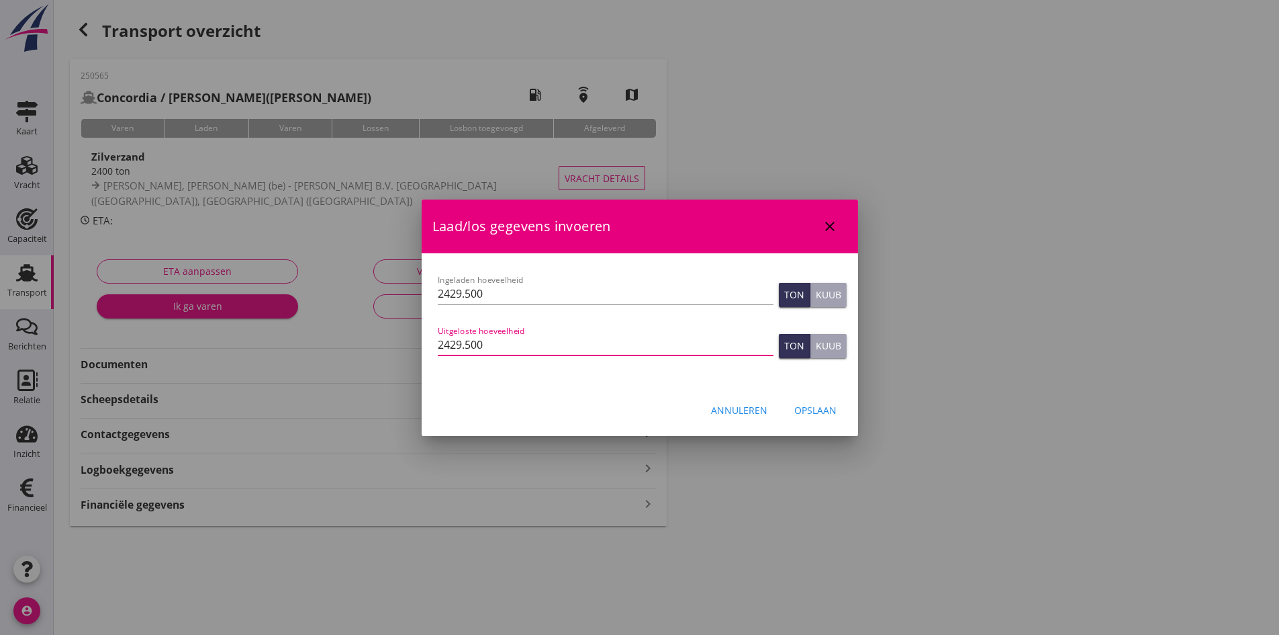
type input "2429.500"
click at [807, 404] on div "Opslaan" at bounding box center [815, 410] width 42 height 14
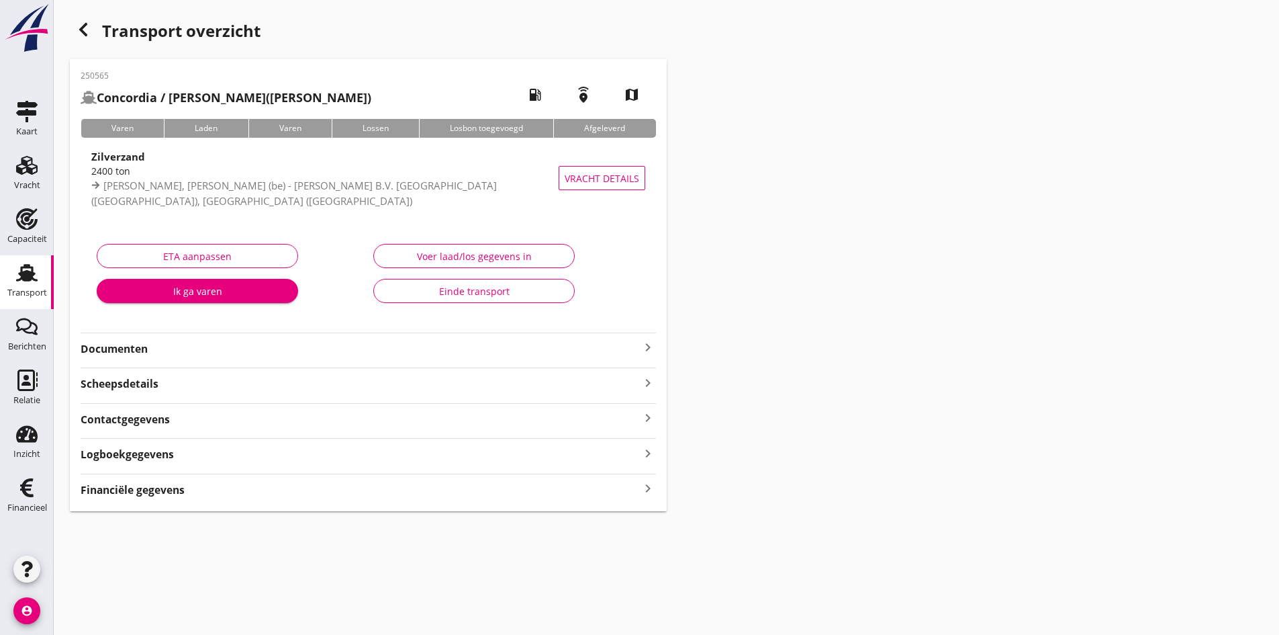
click at [640, 489] on icon "keyboard_arrow_right" at bounding box center [648, 488] width 16 height 18
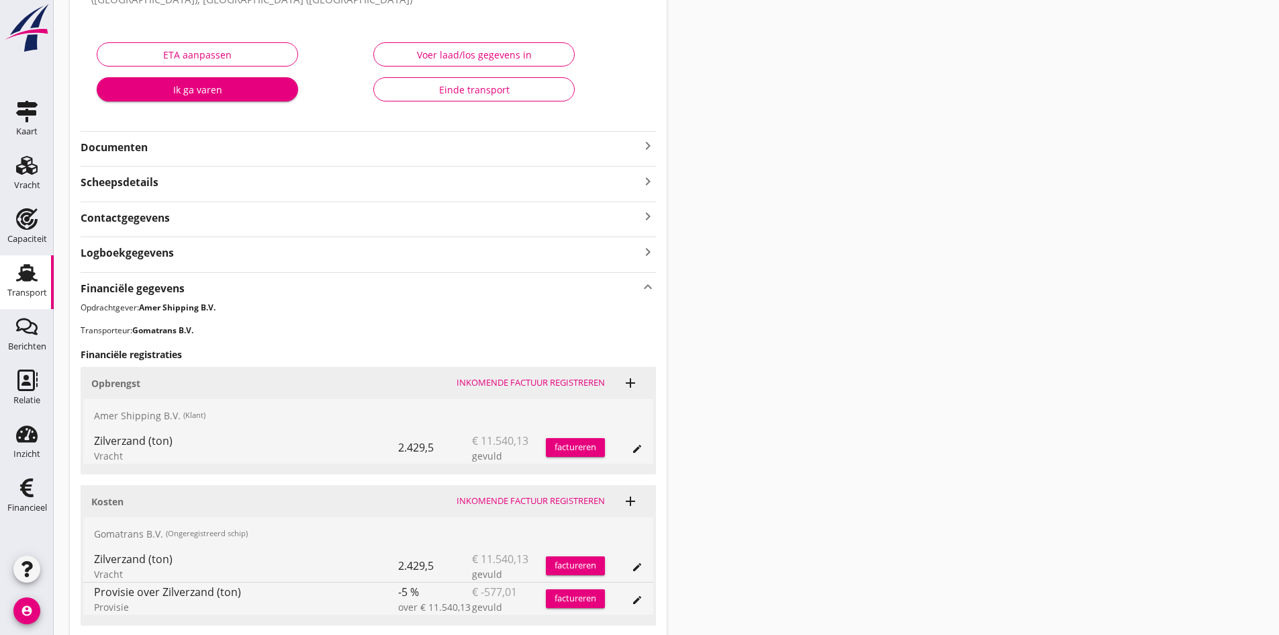
scroll to position [269, 0]
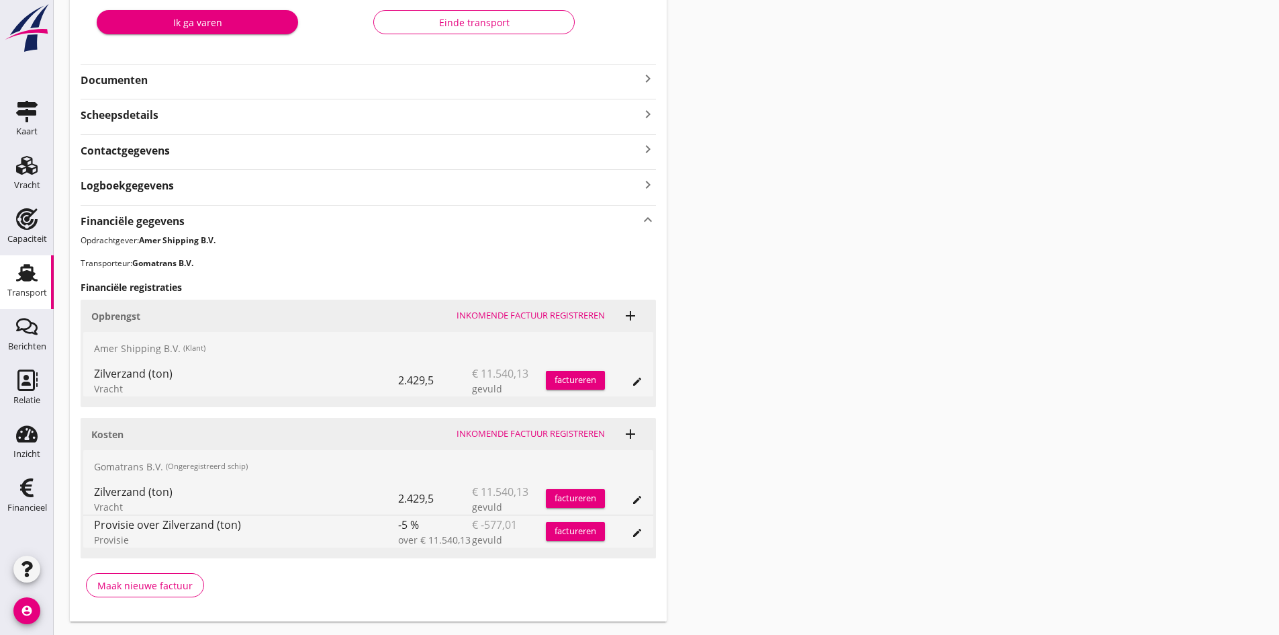
click at [535, 432] on div "Inkomende factuur registreren" at bounding box center [531, 433] width 148 height 13
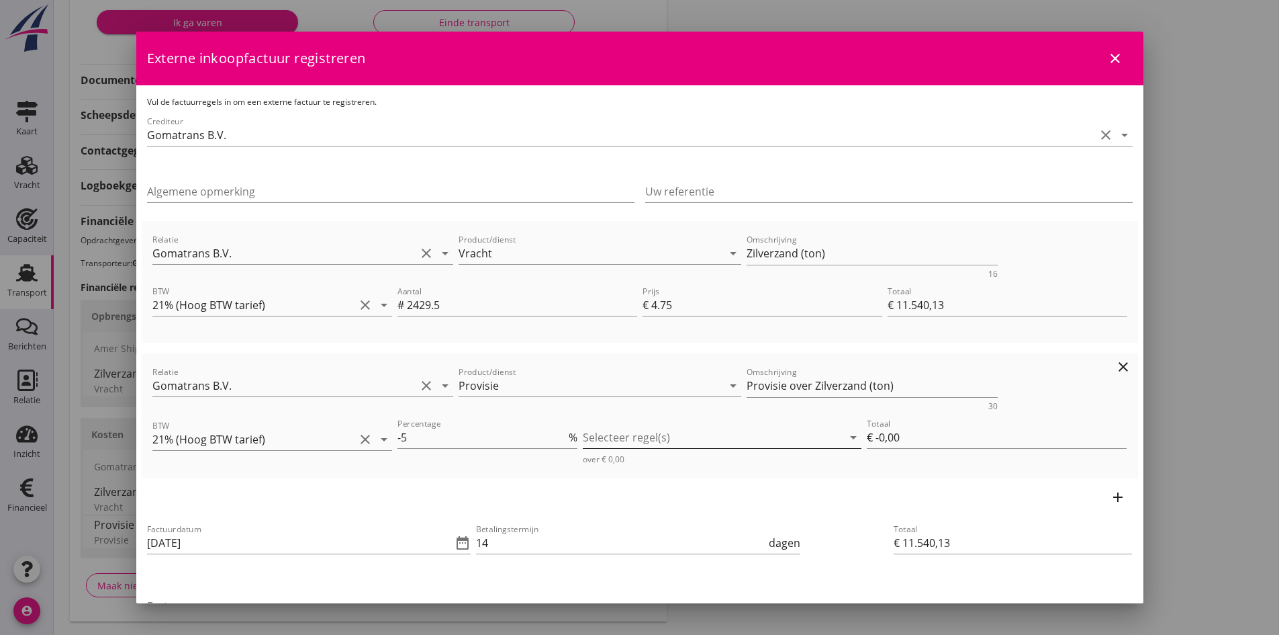
click at [605, 436] on div at bounding box center [713, 436] width 260 height 21
click at [606, 447] on icon "check_box_outline_blank" at bounding box center [609, 447] width 27 height 27
type input "€ -577,01"
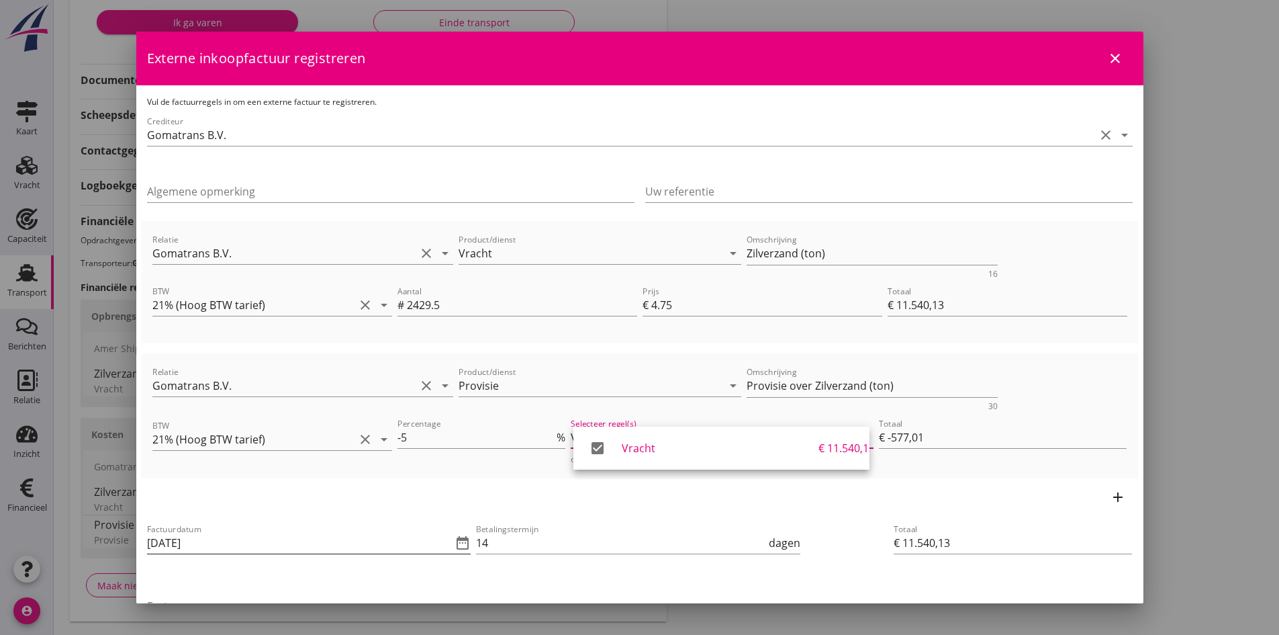
click at [242, 545] on input "[DATE]" at bounding box center [300, 542] width 306 height 21
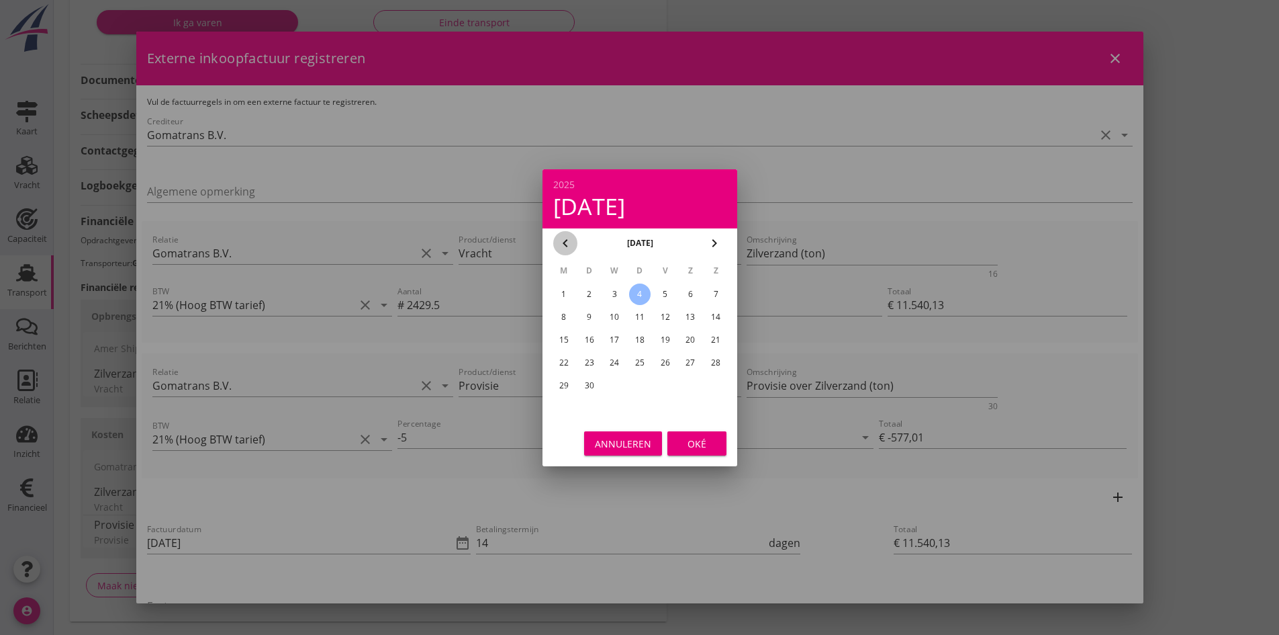
click at [569, 244] on icon "chevron_left" at bounding box center [565, 243] width 16 height 16
click at [661, 387] on div "29" at bounding box center [664, 385] width 21 height 21
type input "[DATE]"
click at [712, 443] on div "Oké" at bounding box center [697, 443] width 38 height 14
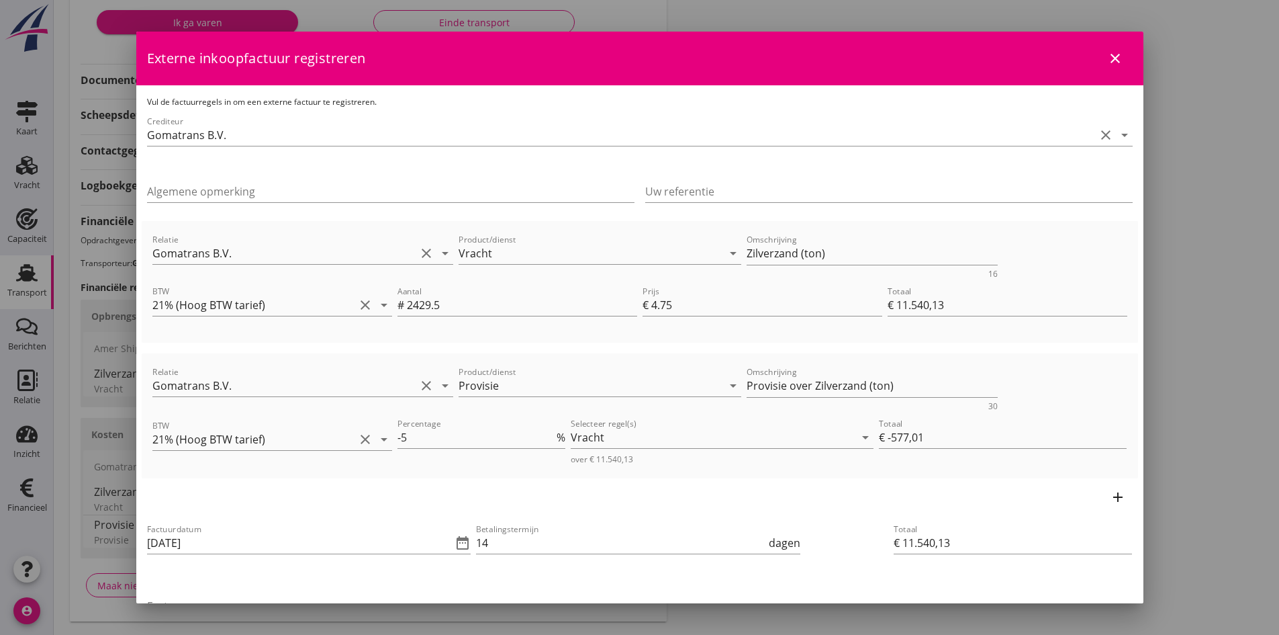
scroll to position [67, 0]
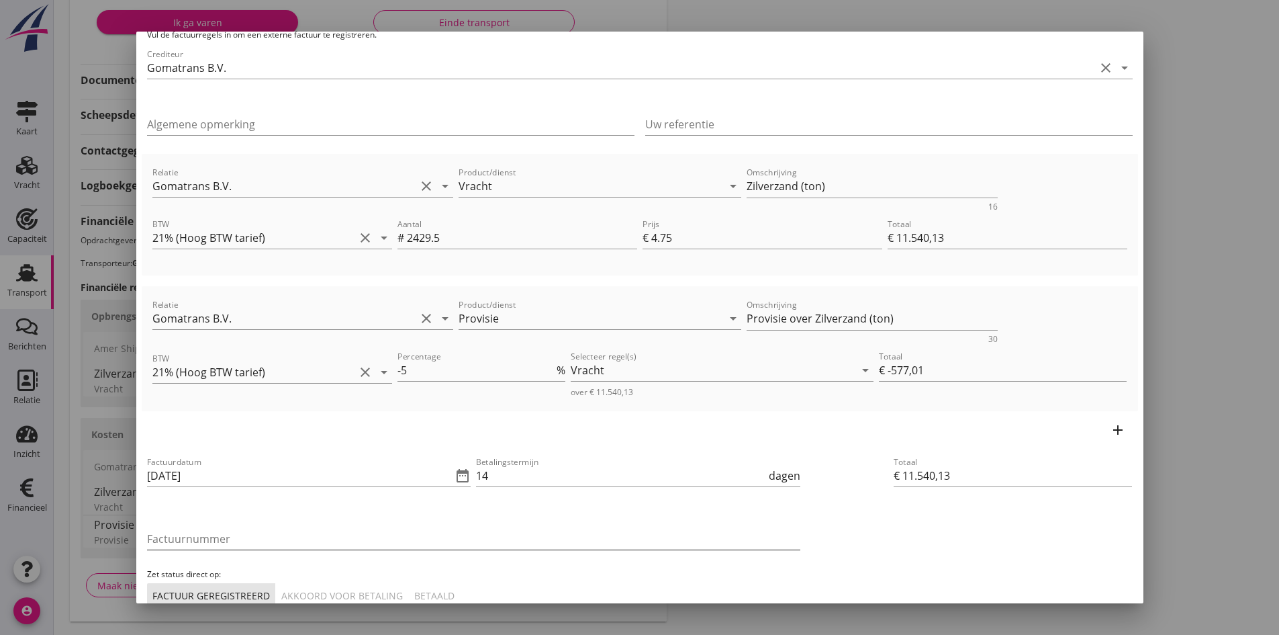
click at [333, 531] on input "Factuurnummer" at bounding box center [473, 538] width 653 height 21
type input "2025-33"
click at [345, 592] on div "Akkoord voor betaling" at bounding box center [342, 595] width 122 height 14
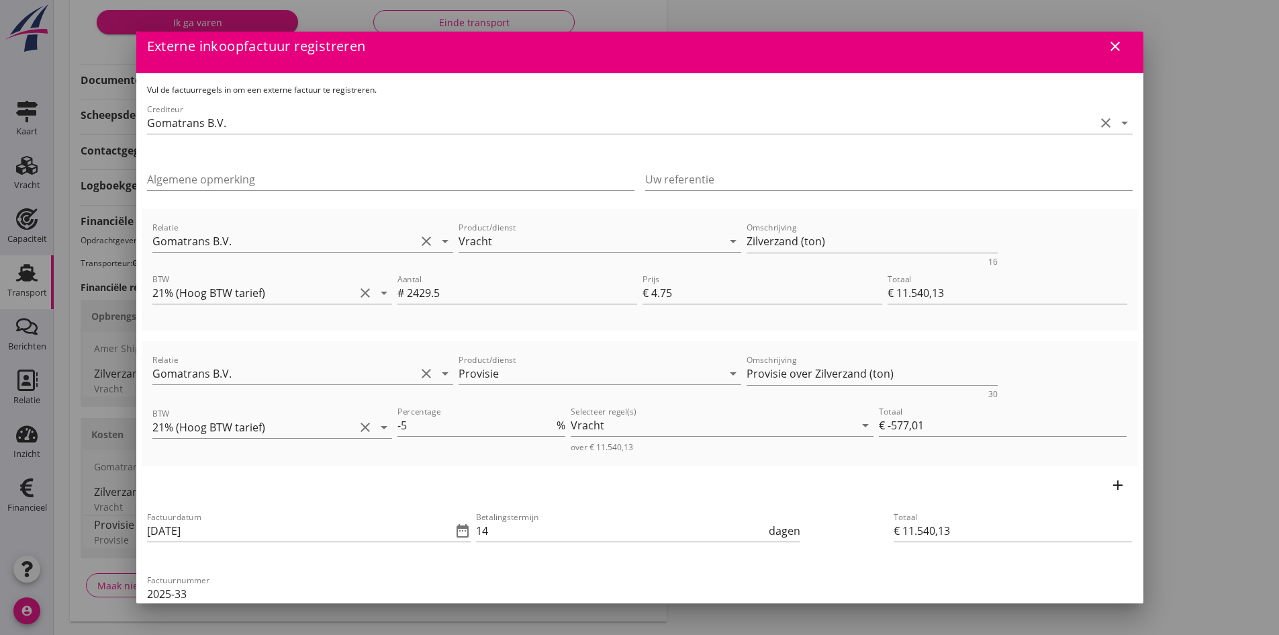
scroll to position [146, 0]
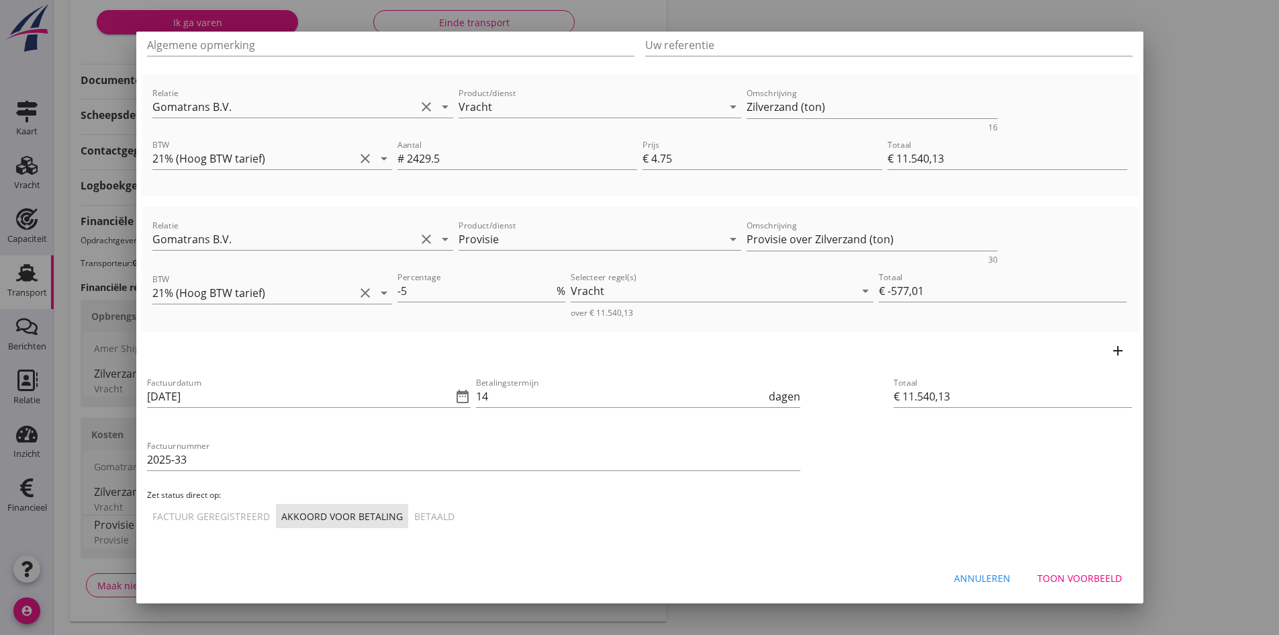
click at [1077, 577] on div "Toon voorbeeld" at bounding box center [1079, 578] width 85 height 14
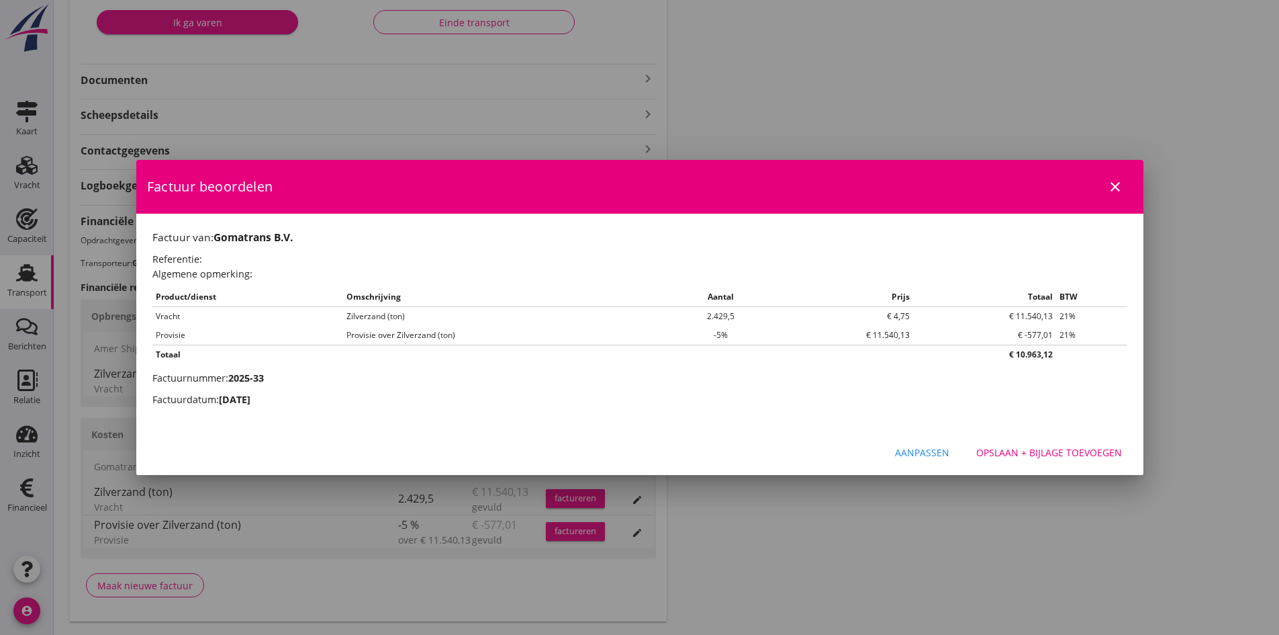
scroll to position [0, 0]
click at [1054, 456] on div "Opslaan + bijlage toevoegen" at bounding box center [1049, 452] width 146 height 14
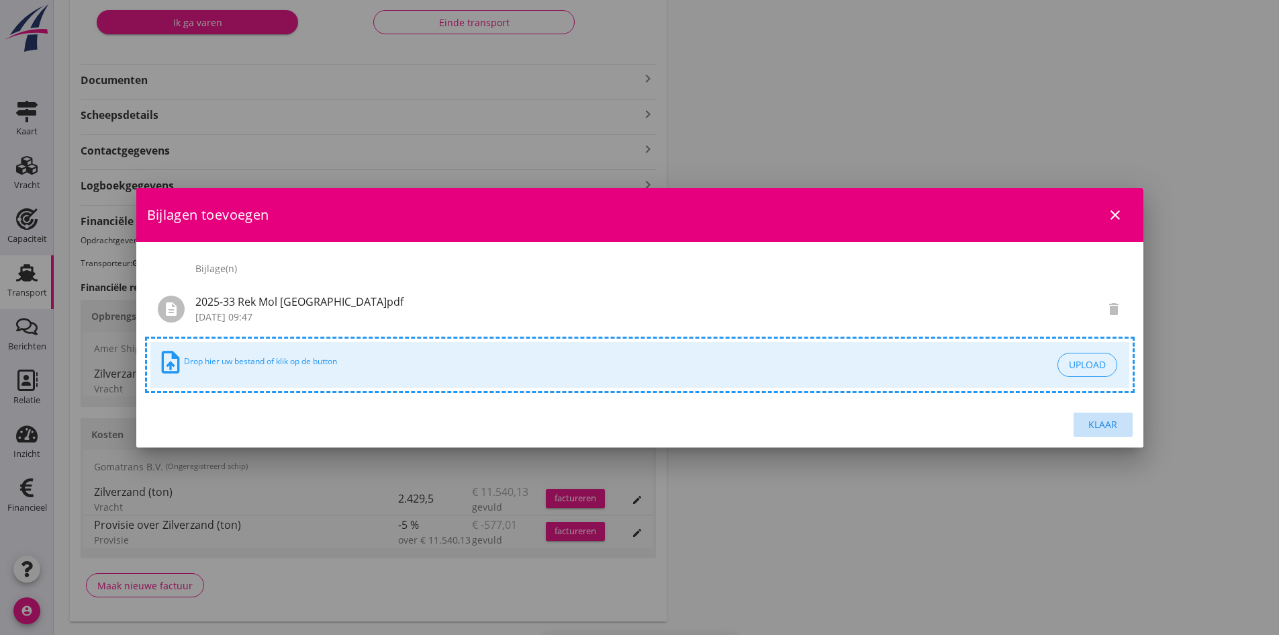
drag, startPoint x: 1105, startPoint y: 424, endPoint x: 919, endPoint y: 407, distance: 186.2
click at [1092, 423] on div "Klaar" at bounding box center [1104, 424] width 38 height 14
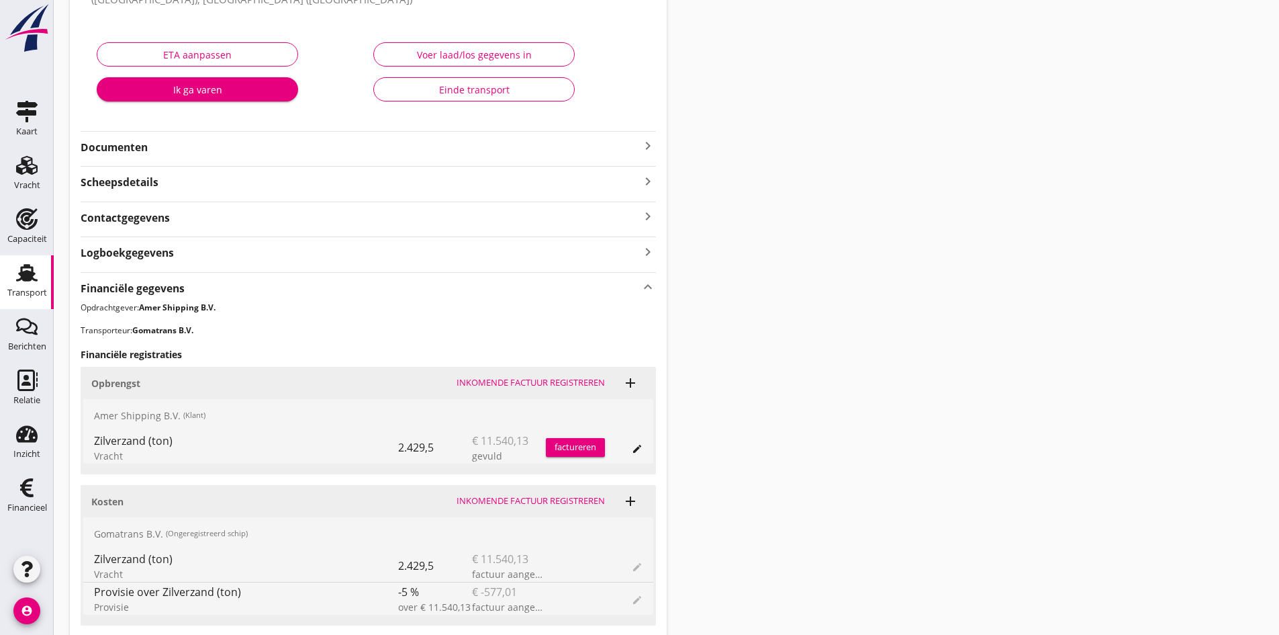
scroll to position [269, 0]
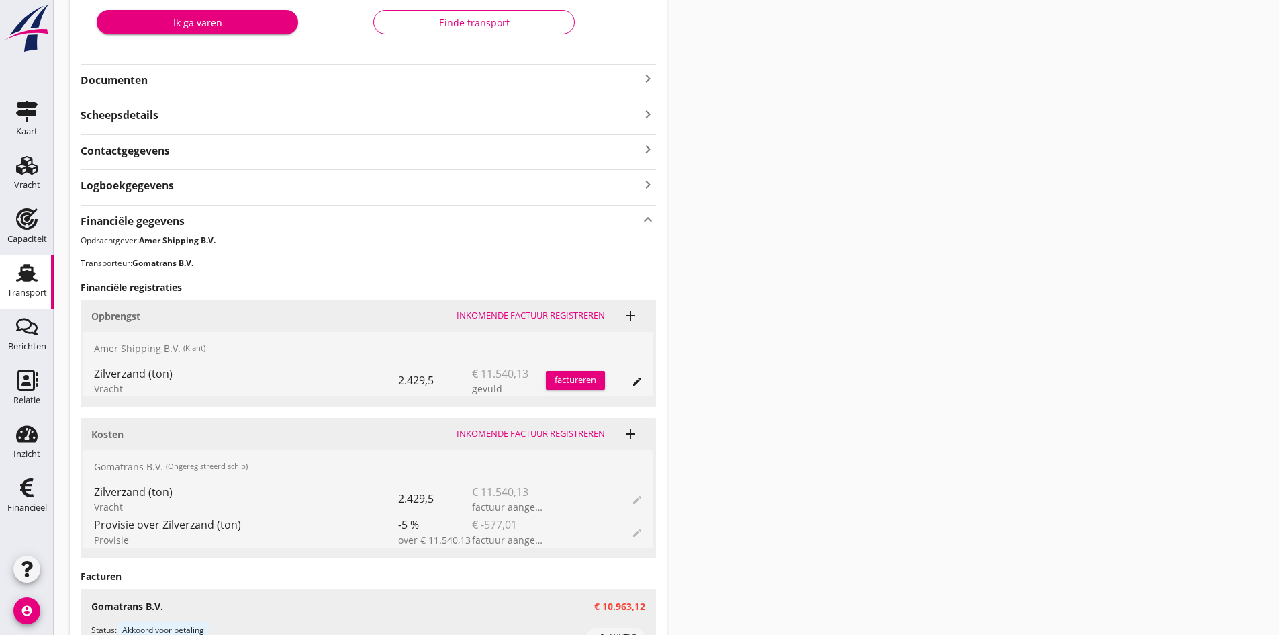
click at [567, 381] on div "factureren" at bounding box center [575, 379] width 59 height 13
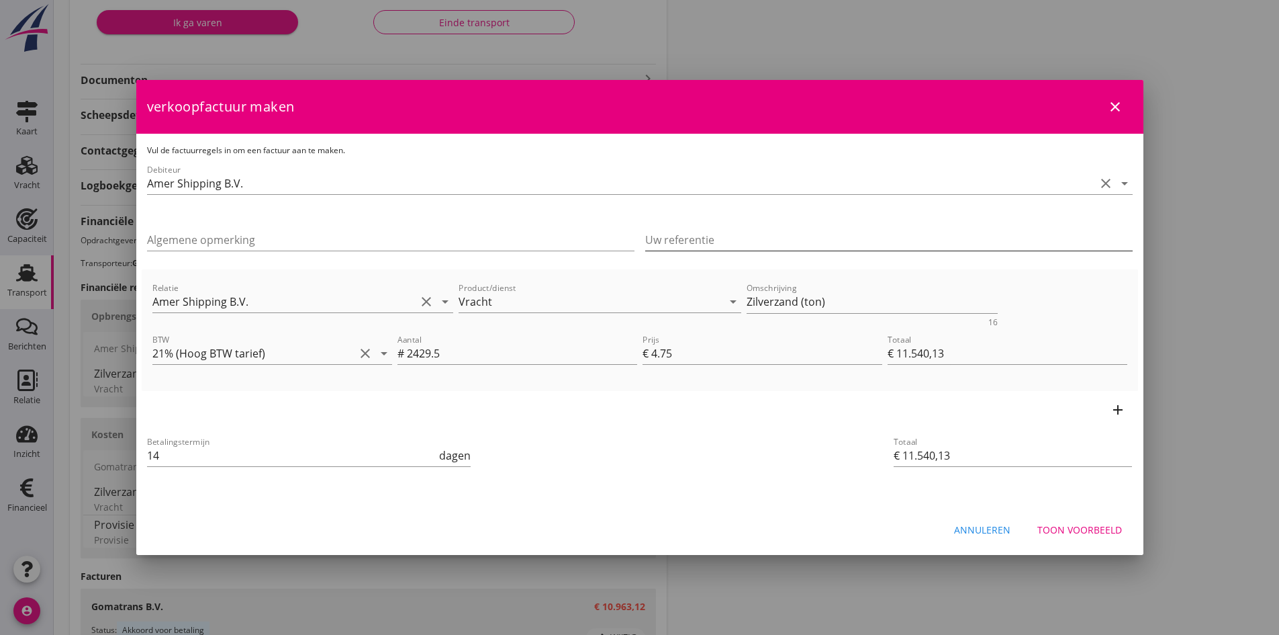
click at [689, 238] on input "Uw referentie" at bounding box center [889, 239] width 488 height 21
type input "250820185"
click at [1056, 526] on div "Toon voorbeeld" at bounding box center [1079, 529] width 85 height 14
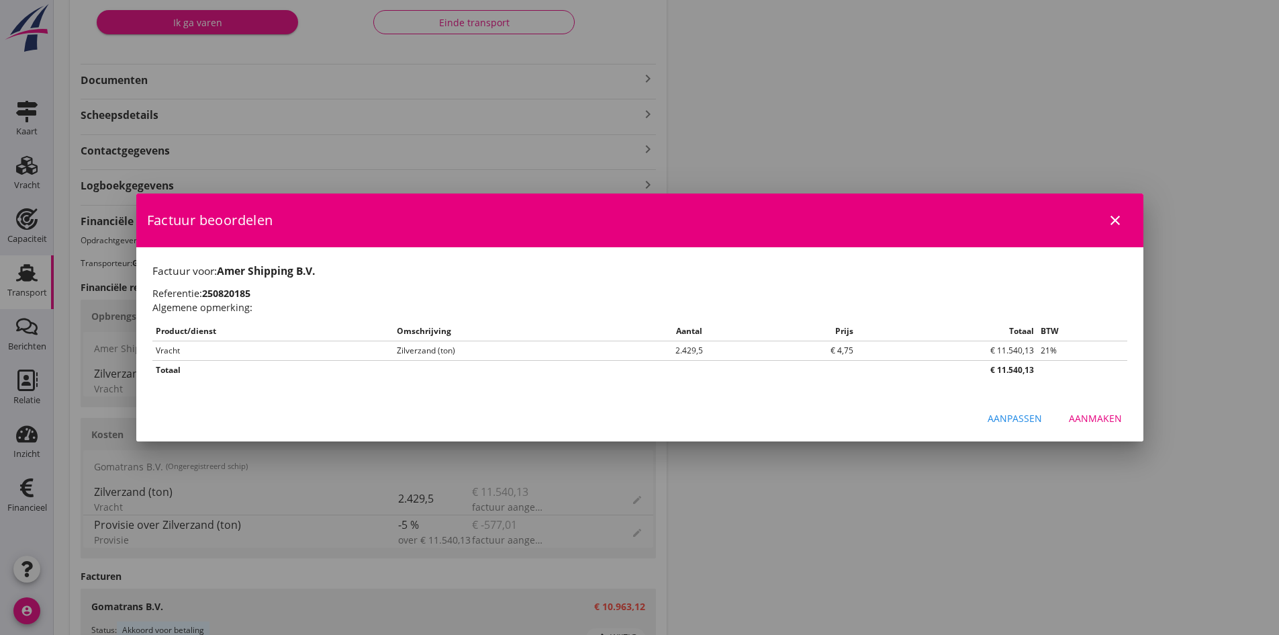
click at [1081, 414] on div "Aanmaken" at bounding box center [1095, 418] width 53 height 14
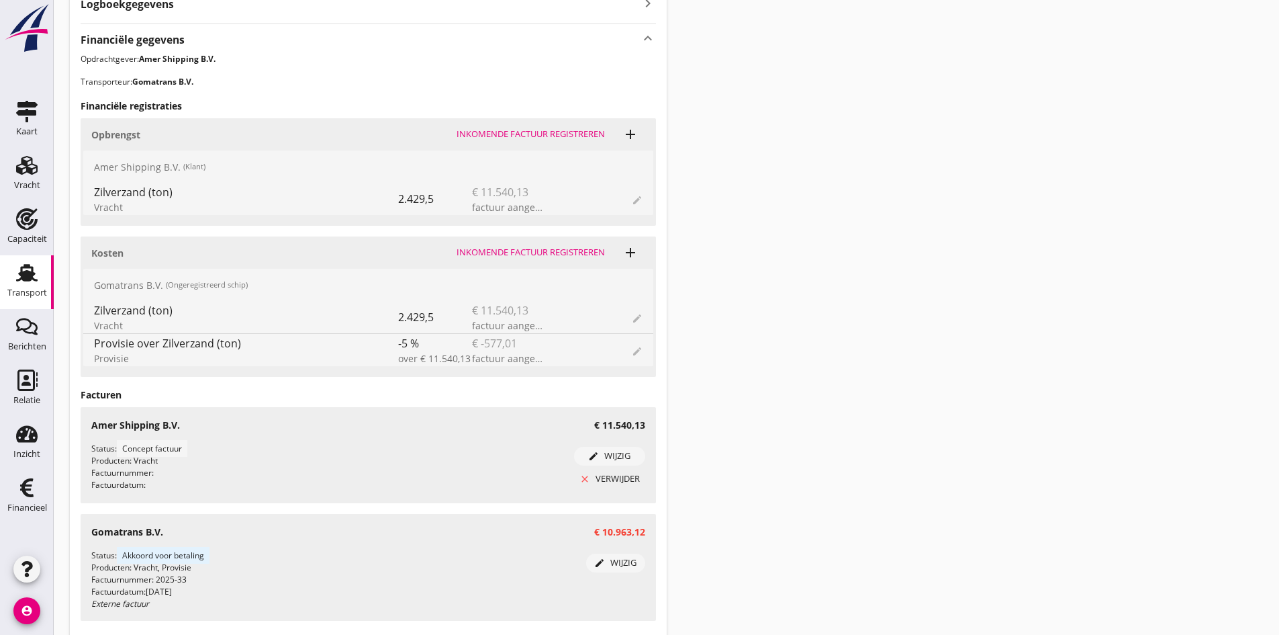
scroll to position [547, 0]
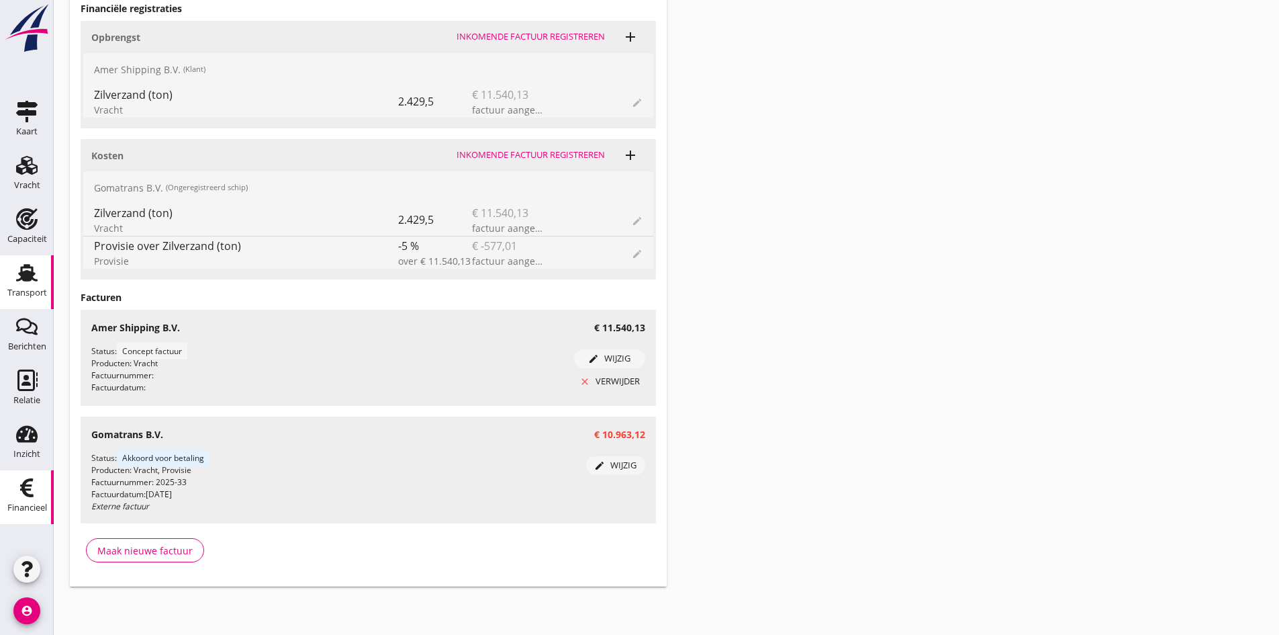
click at [31, 495] on use at bounding box center [26, 487] width 13 height 19
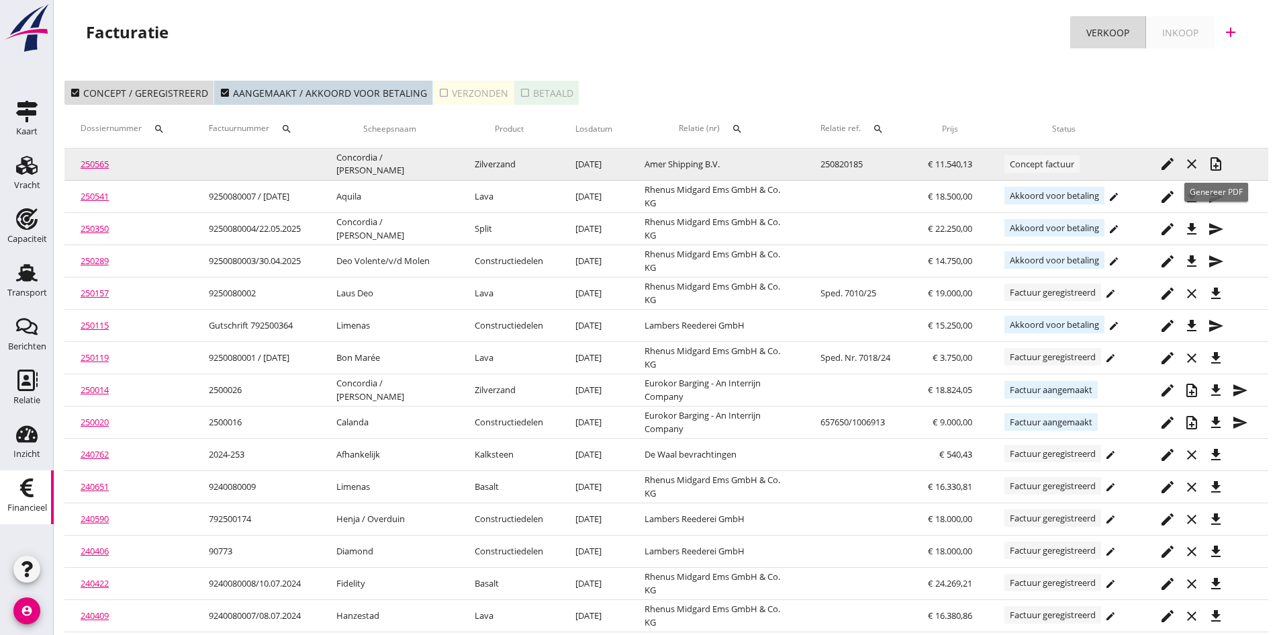
click at [1213, 161] on icon "note_add" at bounding box center [1216, 164] width 16 height 16
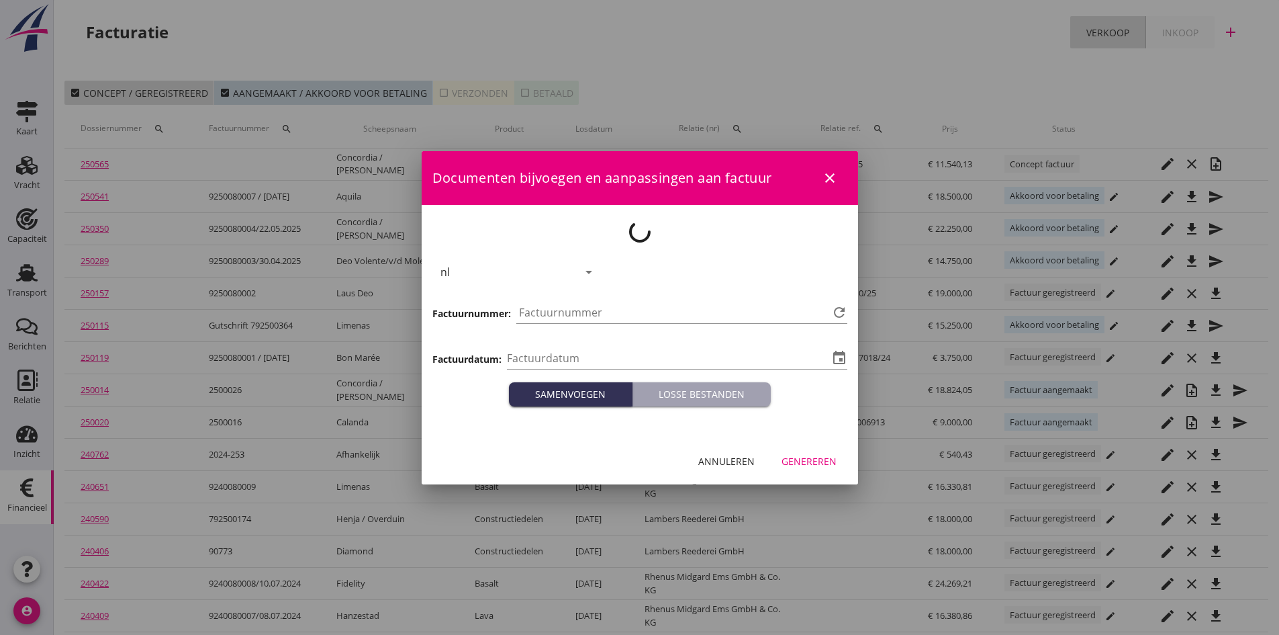
type input "[DATE]"
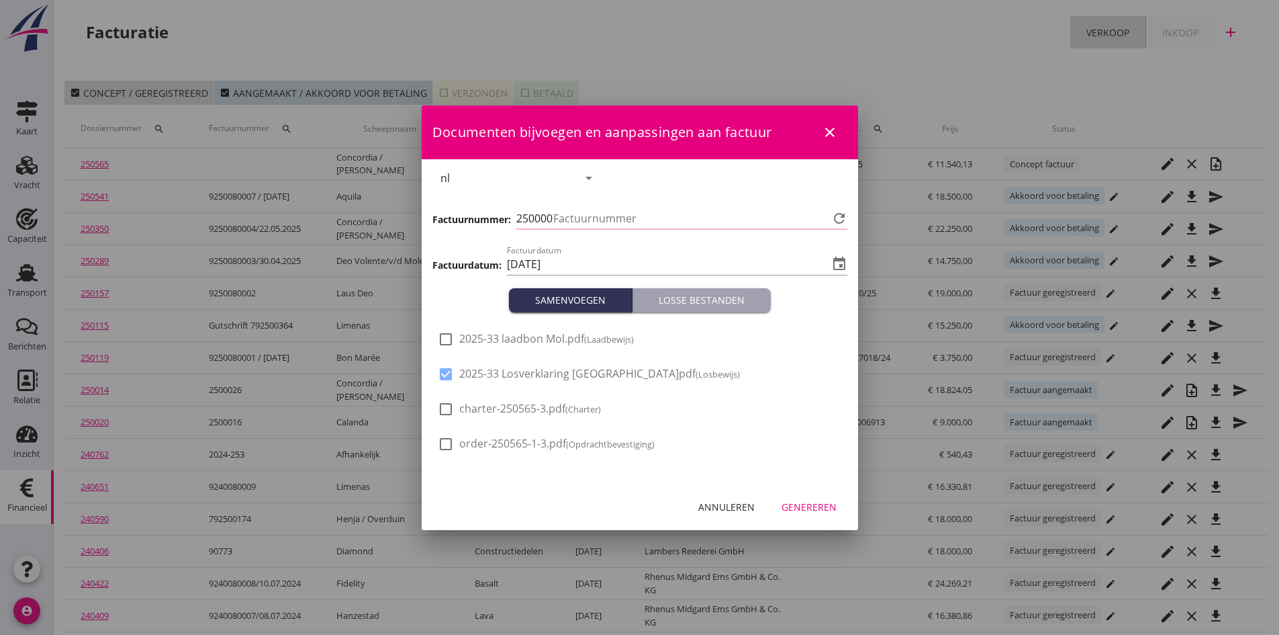
type input "729"
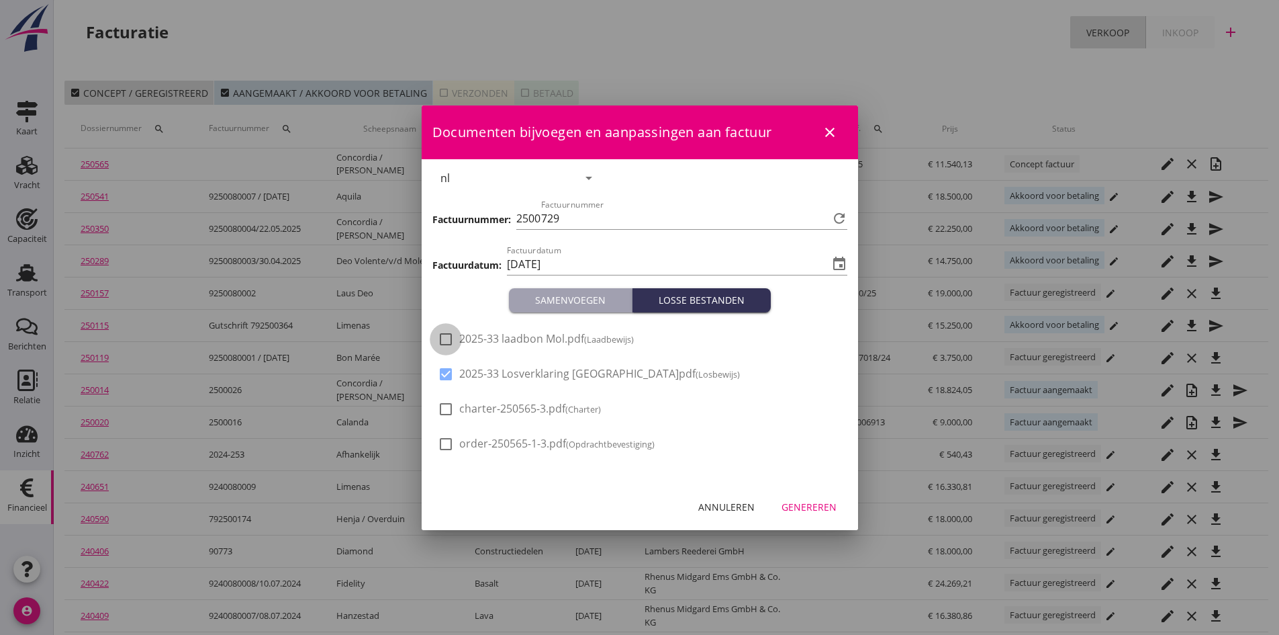
click at [444, 338] on div at bounding box center [445, 339] width 23 height 23
checkbox input "true"
click at [802, 502] on div "Genereren" at bounding box center [809, 507] width 55 height 14
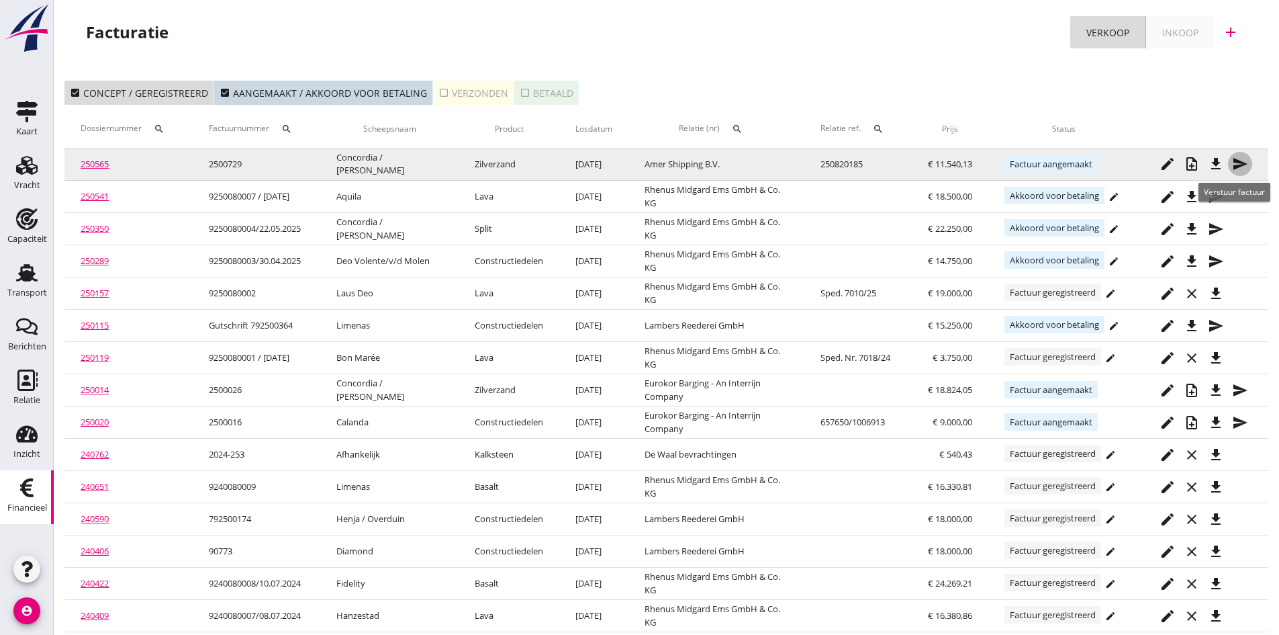
click at [1234, 165] on icon "send" at bounding box center [1240, 164] width 16 height 16
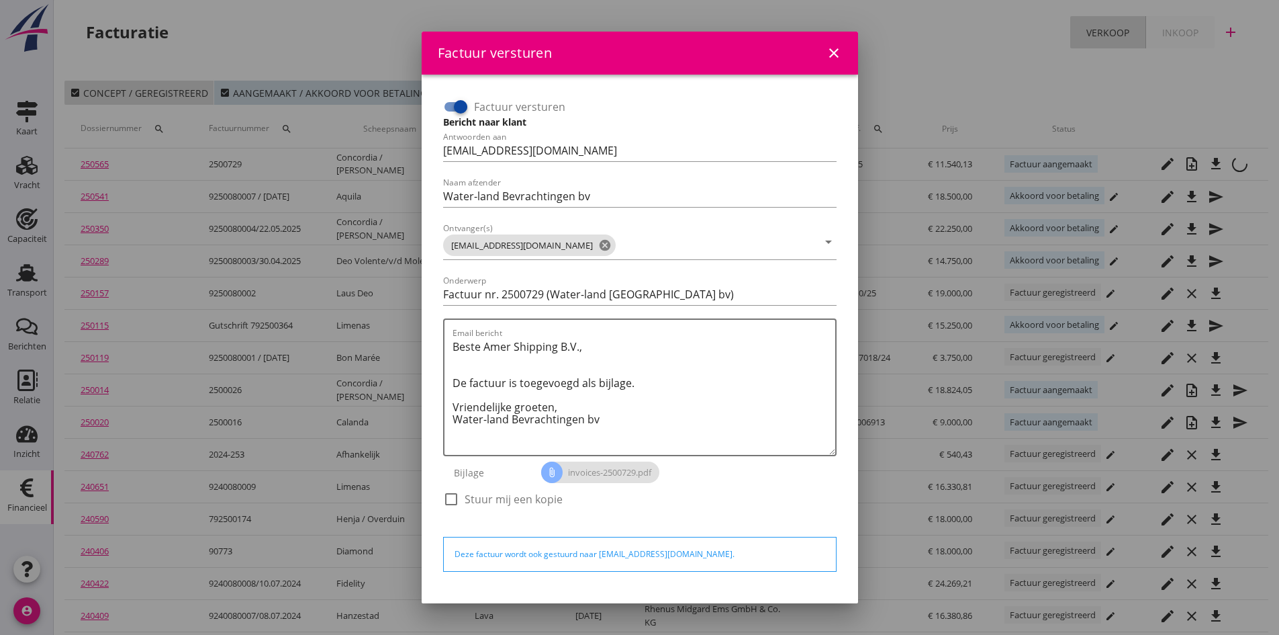
scroll to position [38, 0]
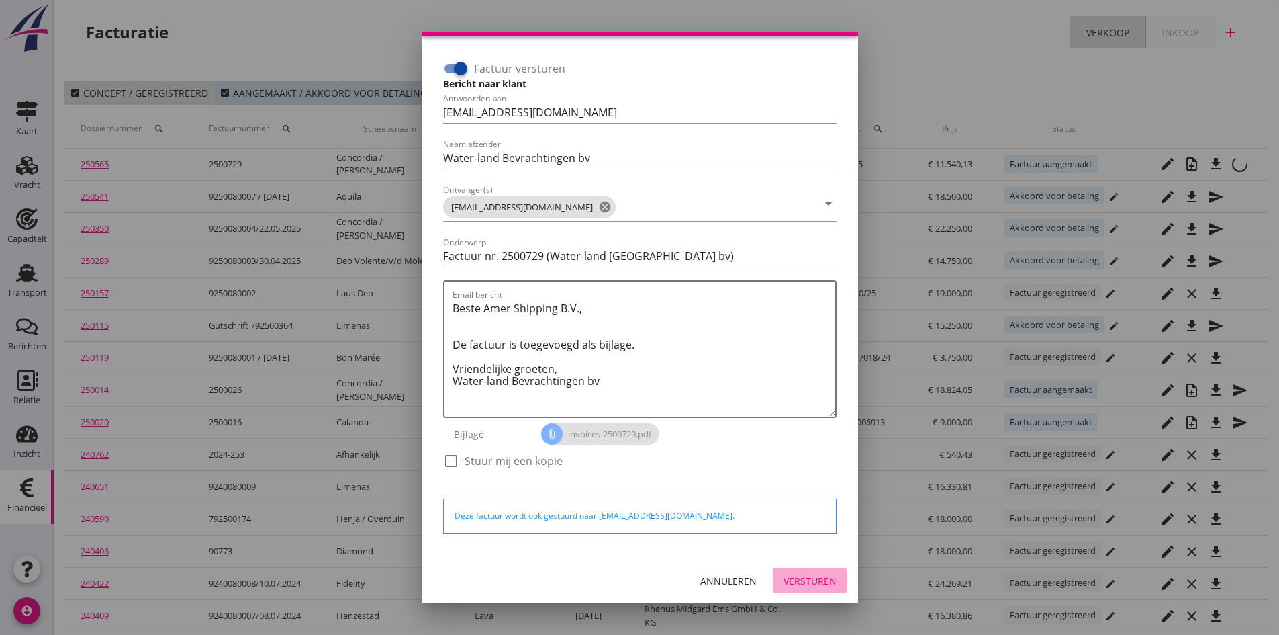
click at [791, 576] on div "Versturen" at bounding box center [810, 580] width 53 height 14
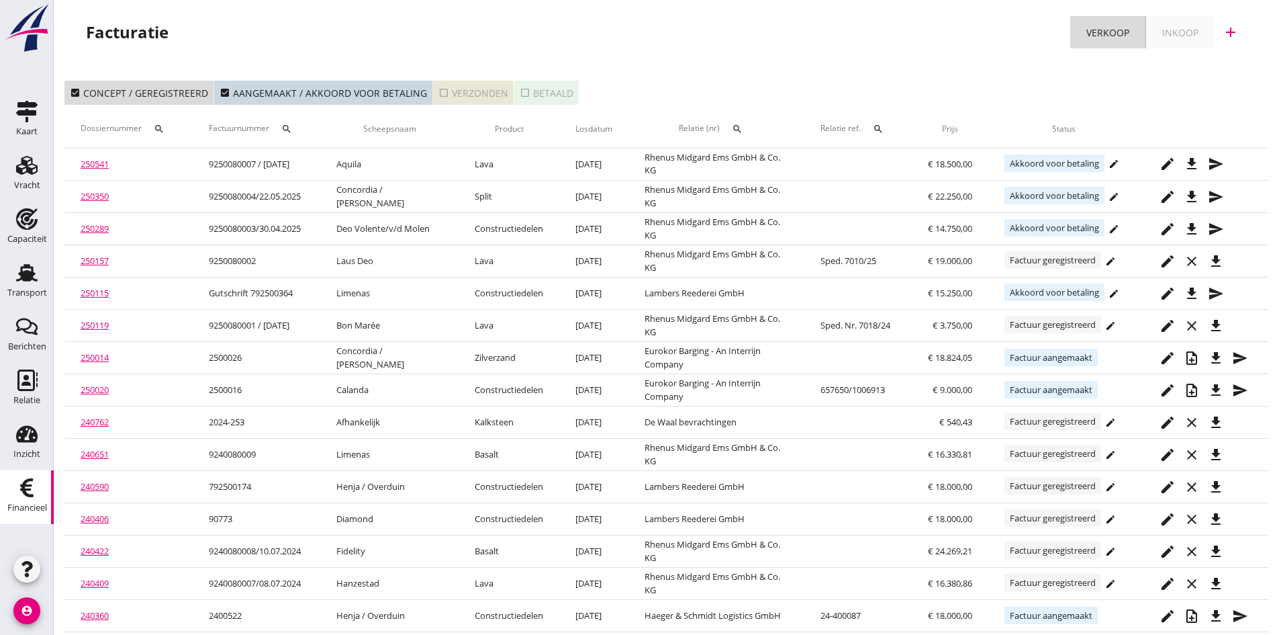
click at [465, 87] on div "check_box_outline_blank Verzonden" at bounding box center [474, 93] width 70 height 14
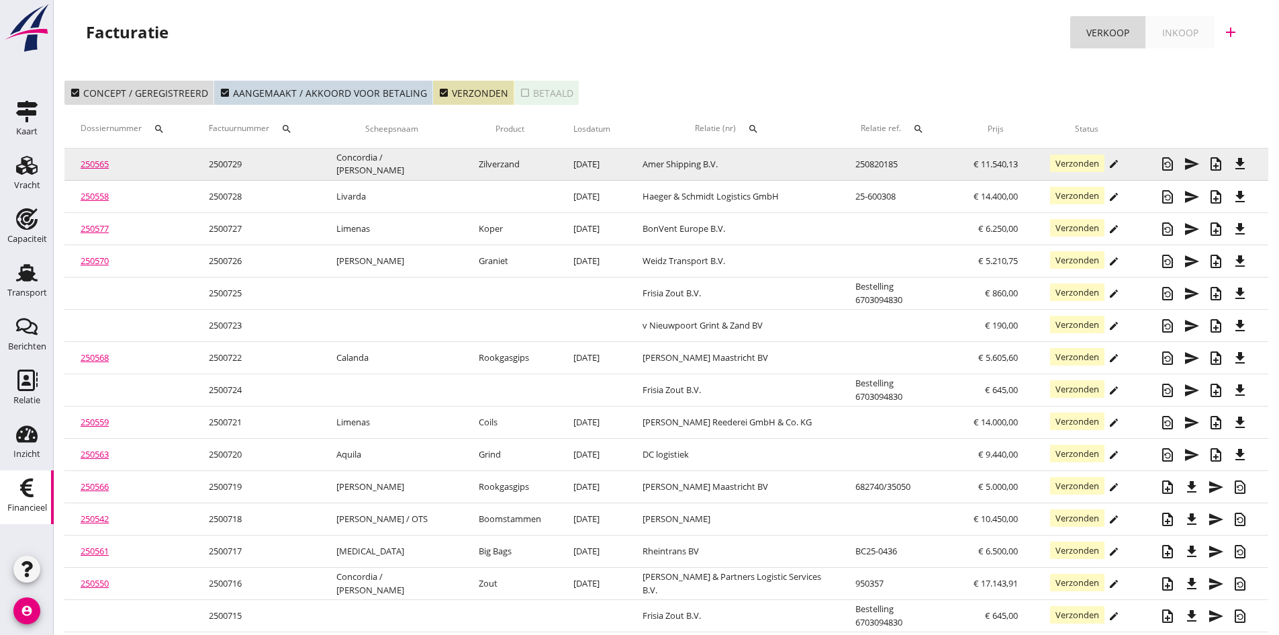
click at [101, 163] on link "250565" at bounding box center [95, 164] width 28 height 12
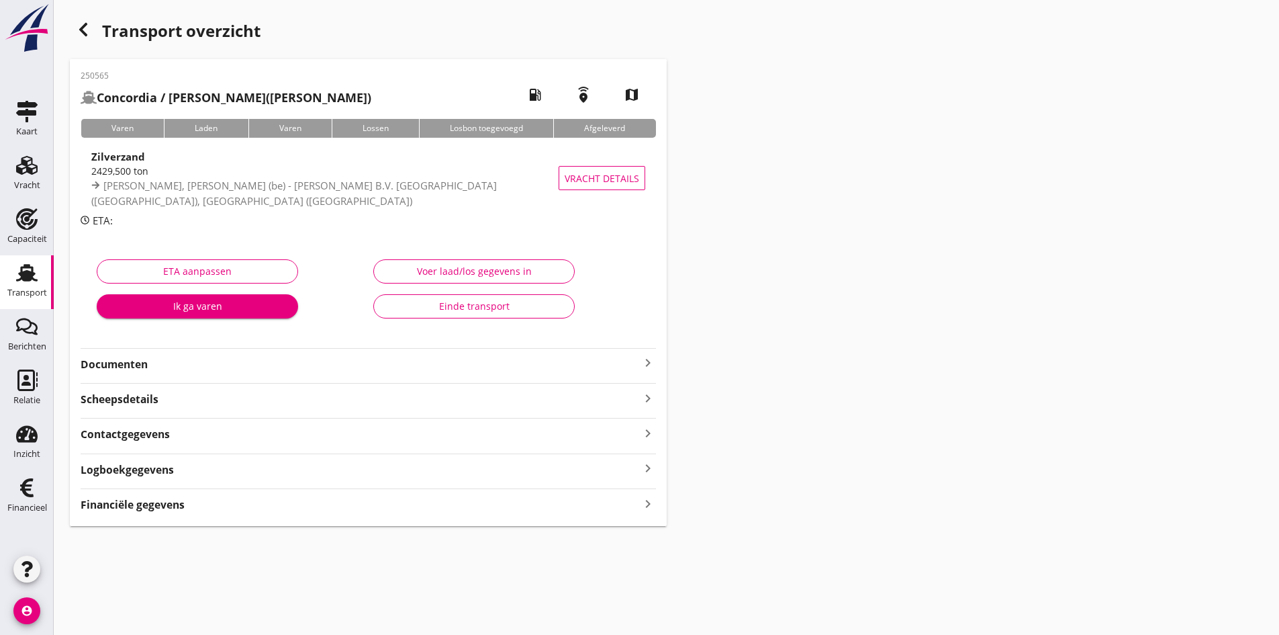
click at [169, 505] on strong "Financiële gegevens" at bounding box center [133, 504] width 104 height 15
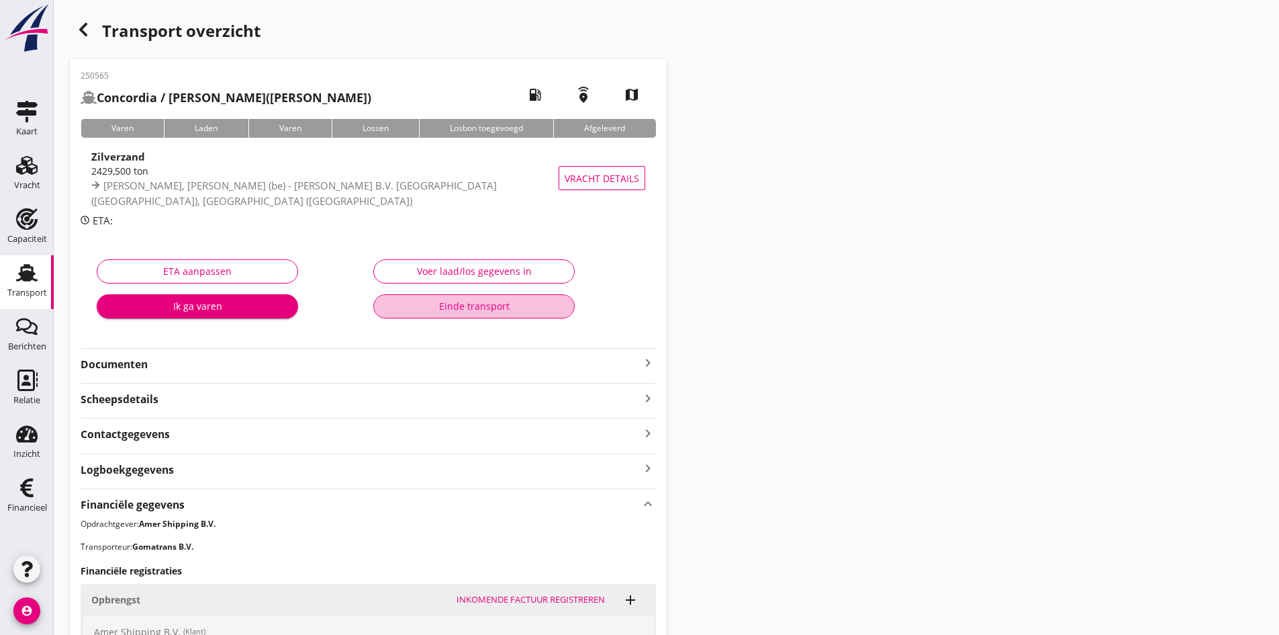
click at [486, 306] on div "Einde transport" at bounding box center [474, 306] width 179 height 14
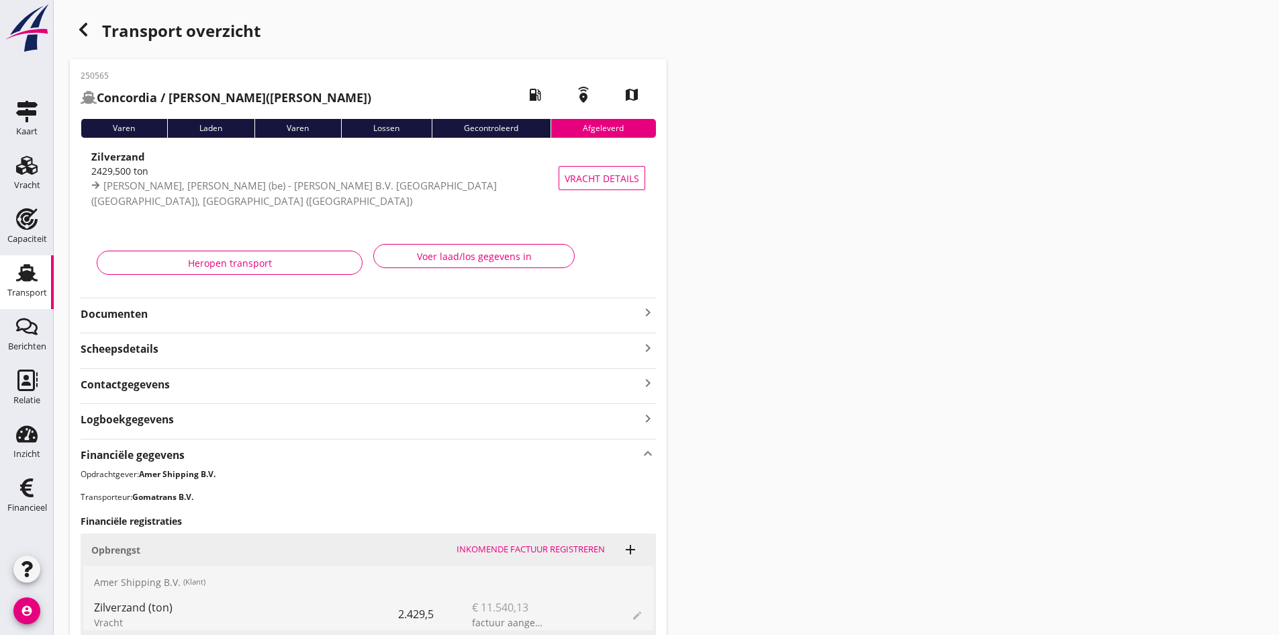
click at [26, 275] on use at bounding box center [26, 272] width 21 height 17
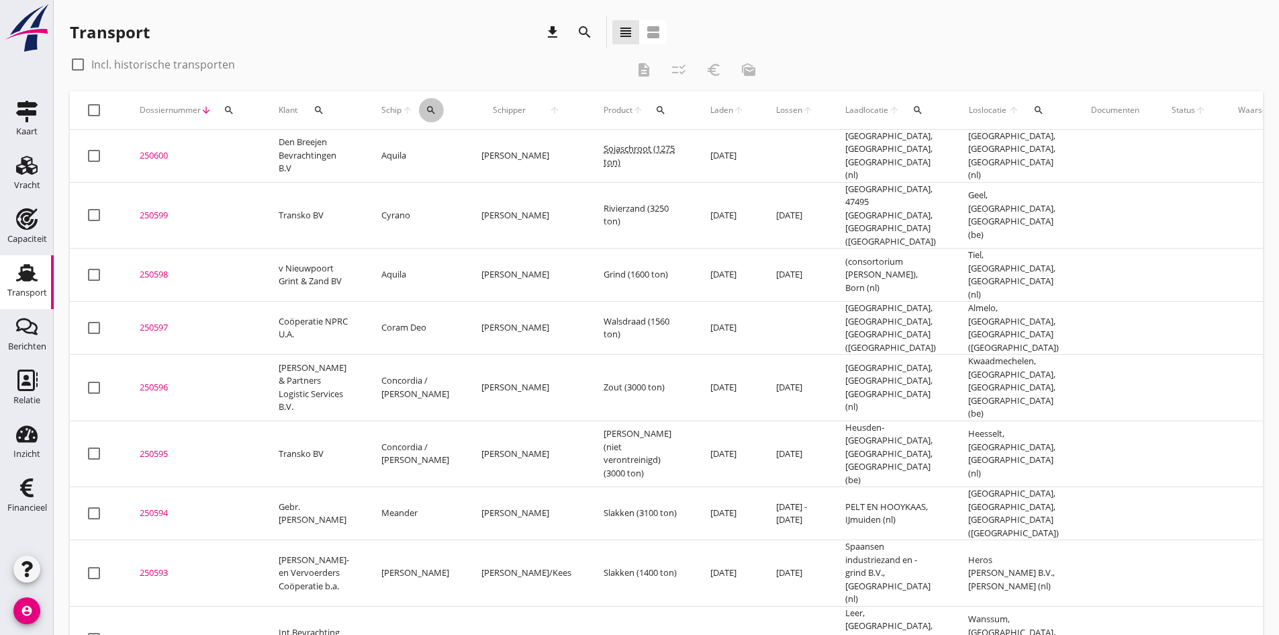
click at [426, 112] on icon "search" at bounding box center [431, 110] width 11 height 11
click at [426, 150] on input "Zoek op (scheeps)naam" at bounding box center [484, 148] width 140 height 21
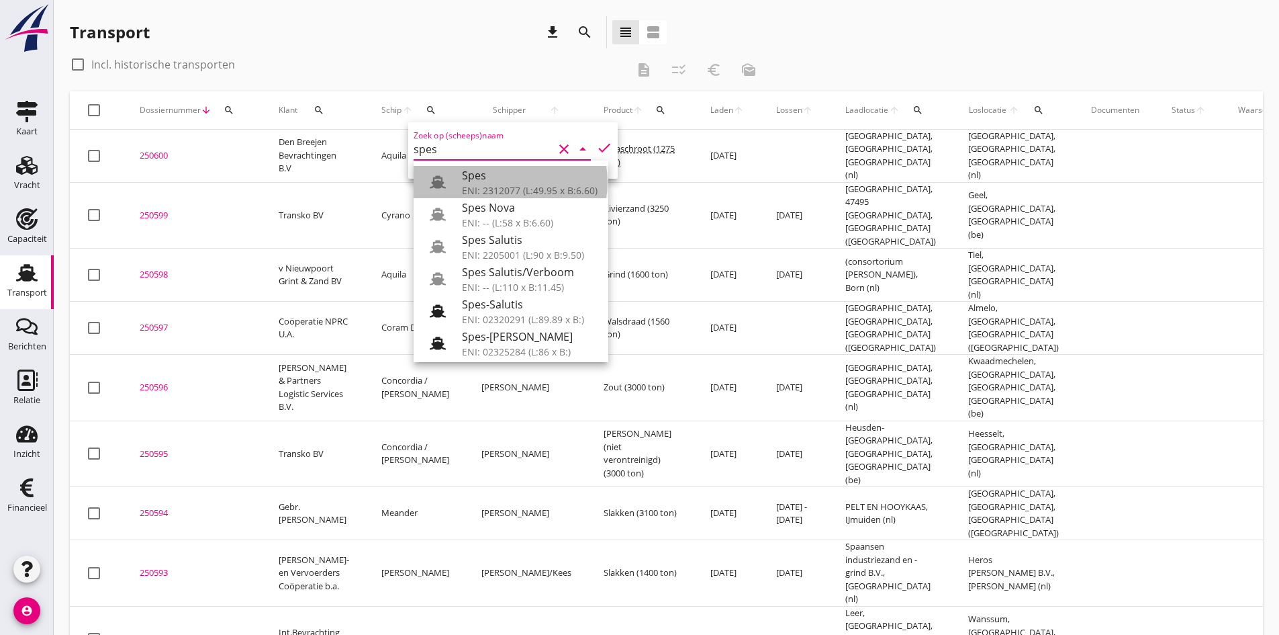
click at [479, 175] on div "Spes" at bounding box center [530, 175] width 136 height 16
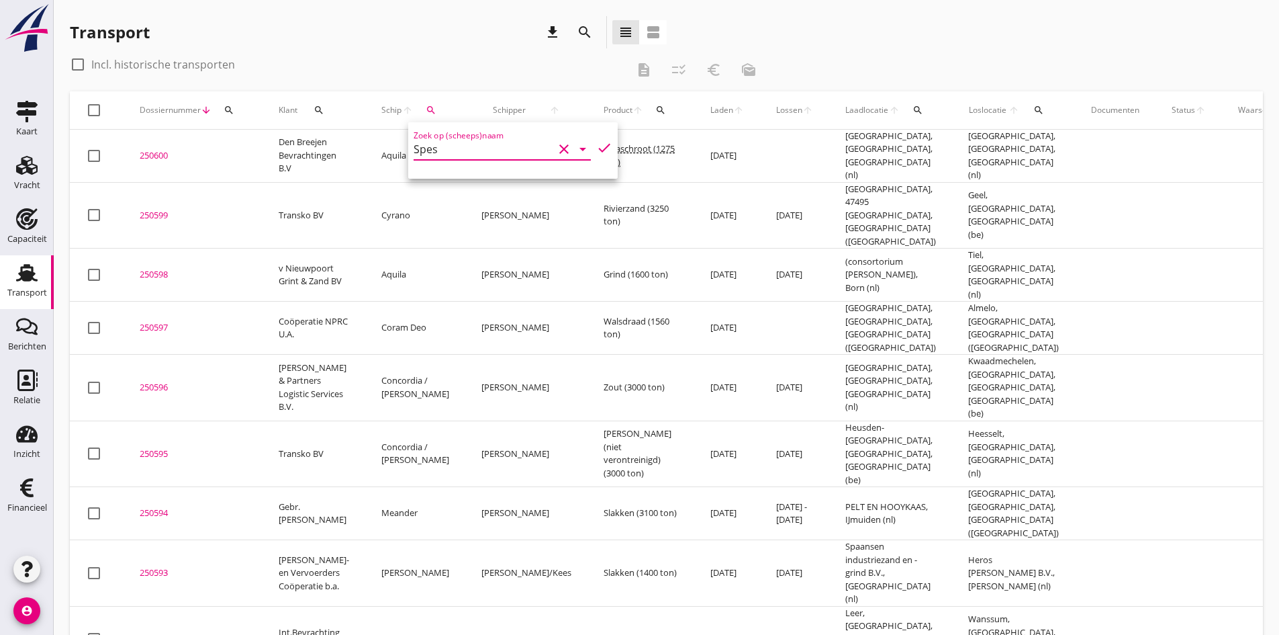
click at [596, 150] on icon "check" at bounding box center [604, 148] width 16 height 16
type input "Spes"
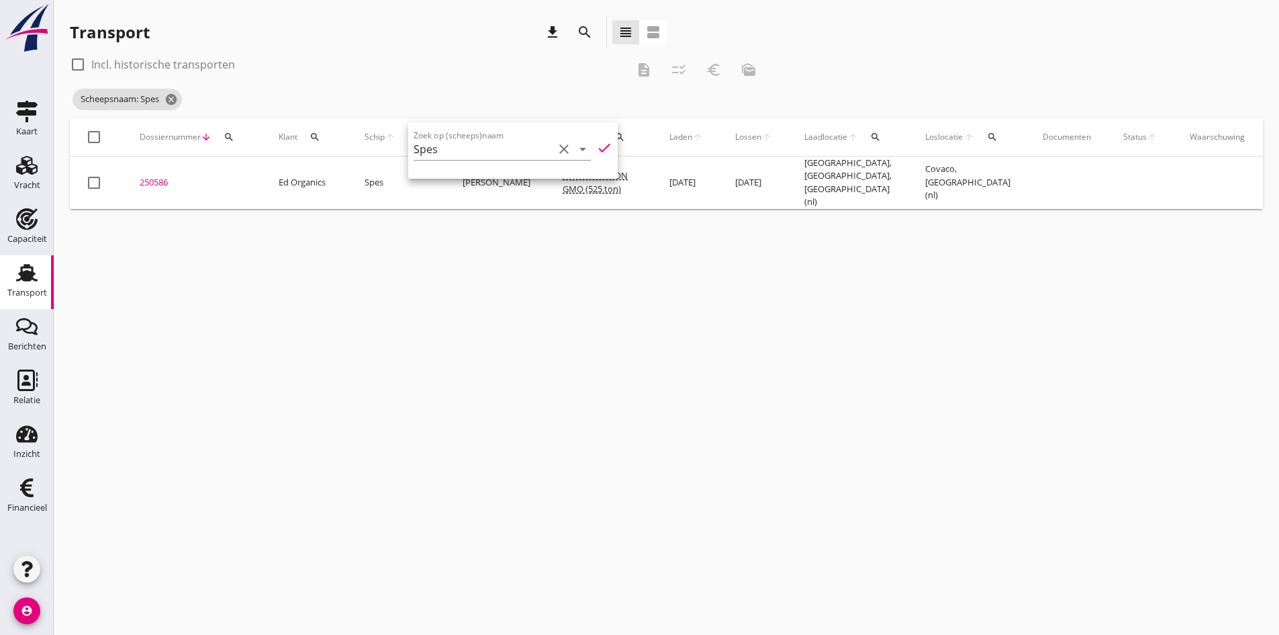
click at [277, 416] on div "cancel You are impersonating another user. Transport download search view_headl…" at bounding box center [667, 317] width 1226 height 635
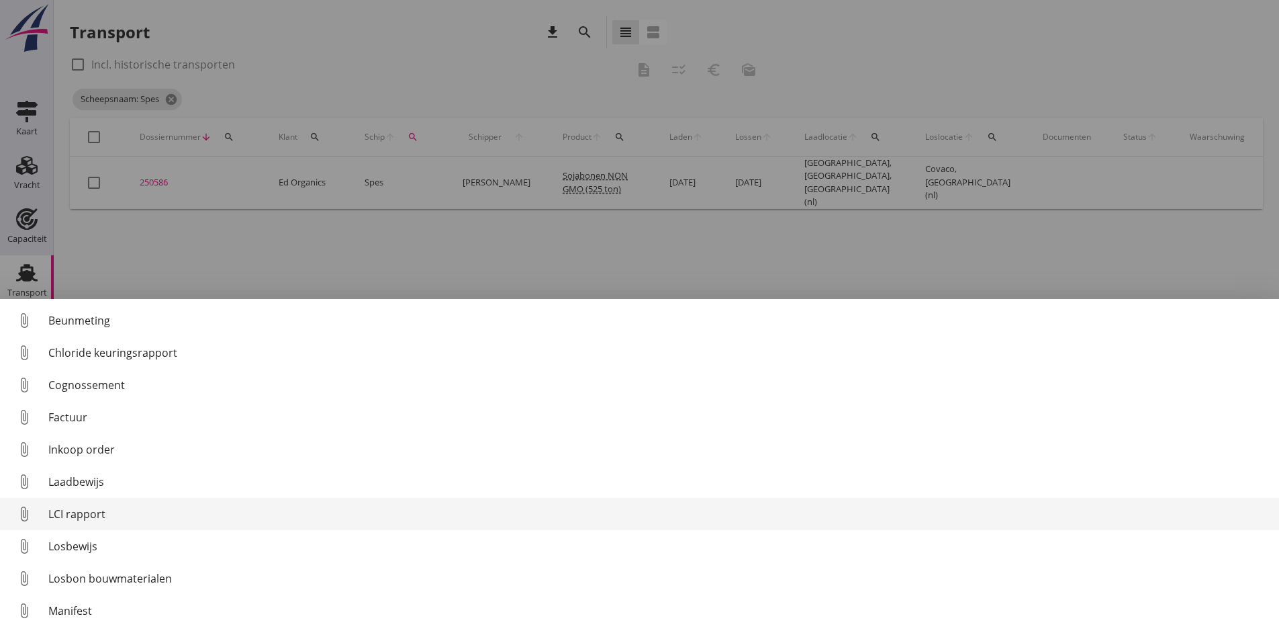
click at [79, 512] on div "LCI rapport" at bounding box center [658, 514] width 1220 height 16
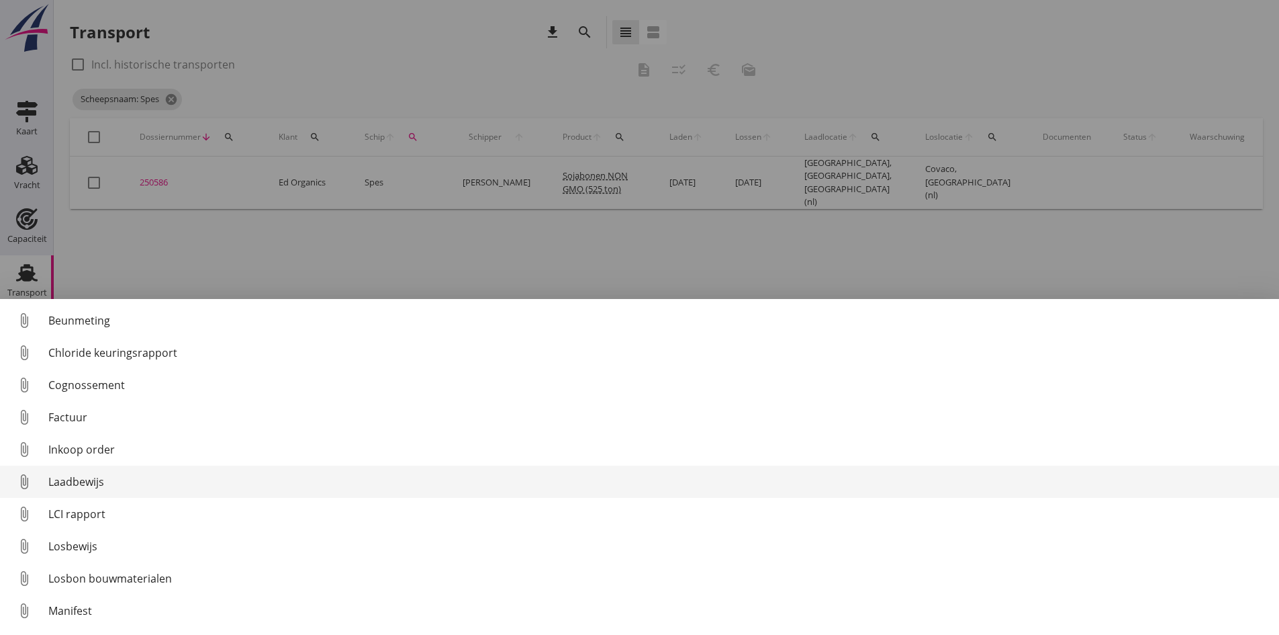
click at [64, 485] on div "Laadbewijs" at bounding box center [658, 481] width 1220 height 16
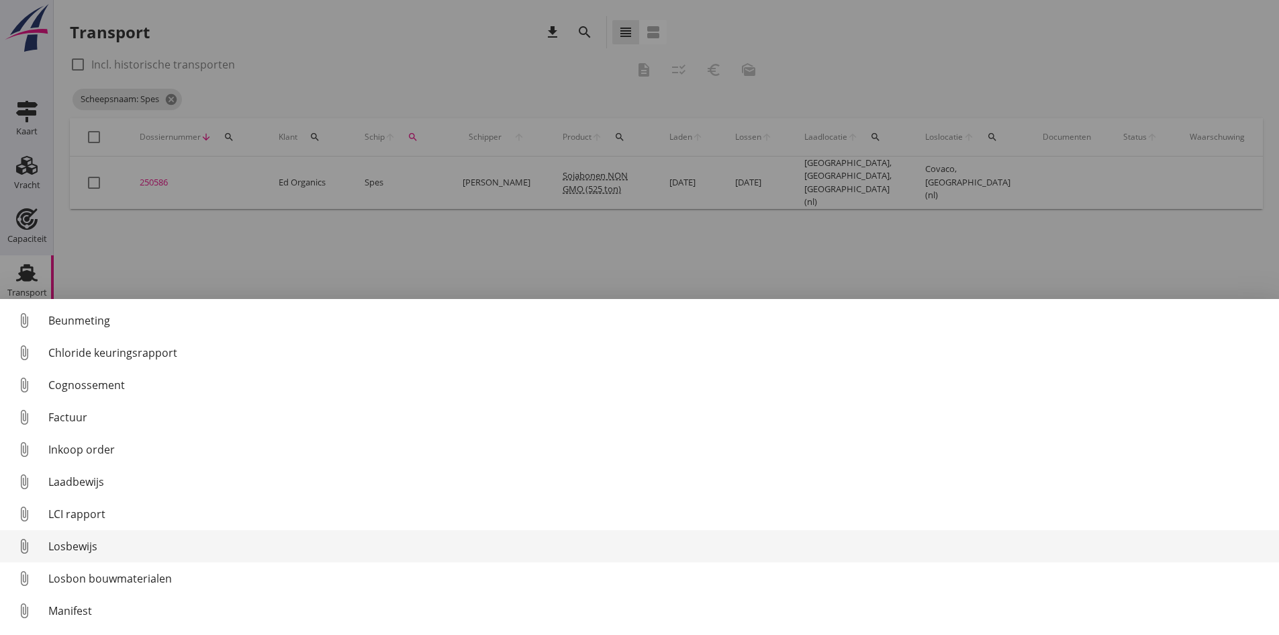
click at [79, 548] on div "Losbewijs" at bounding box center [658, 546] width 1220 height 16
click at [77, 543] on div "Losbewijs" at bounding box center [658, 546] width 1220 height 16
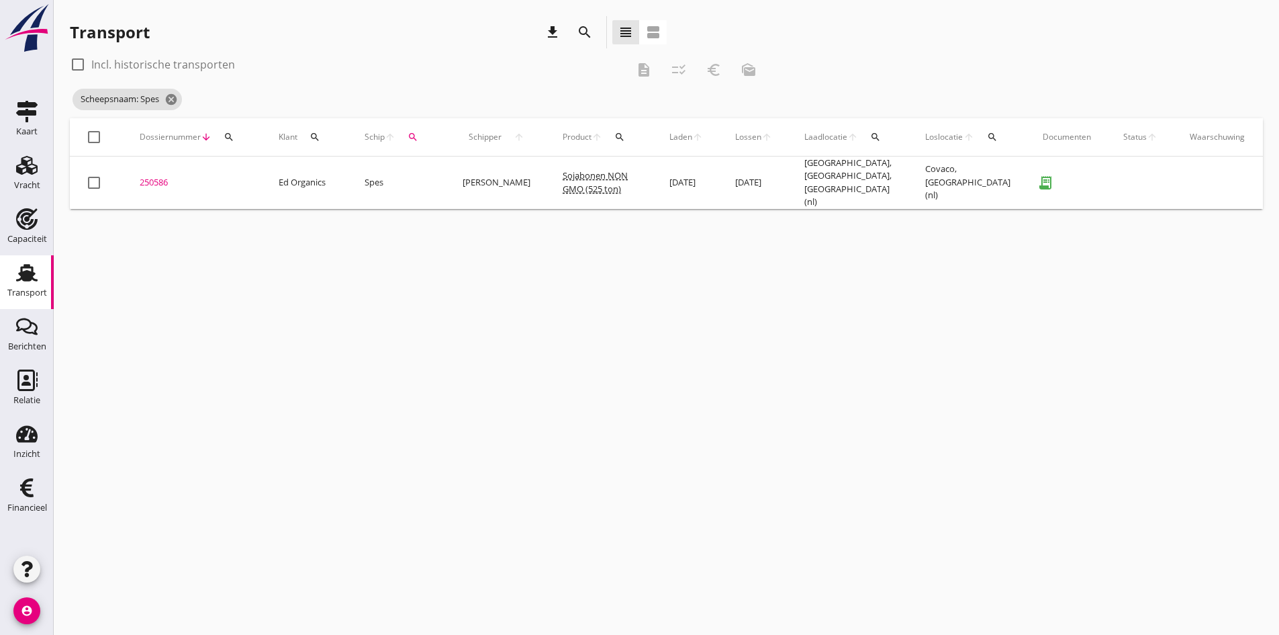
click at [158, 176] on div "250586" at bounding box center [193, 182] width 107 height 13
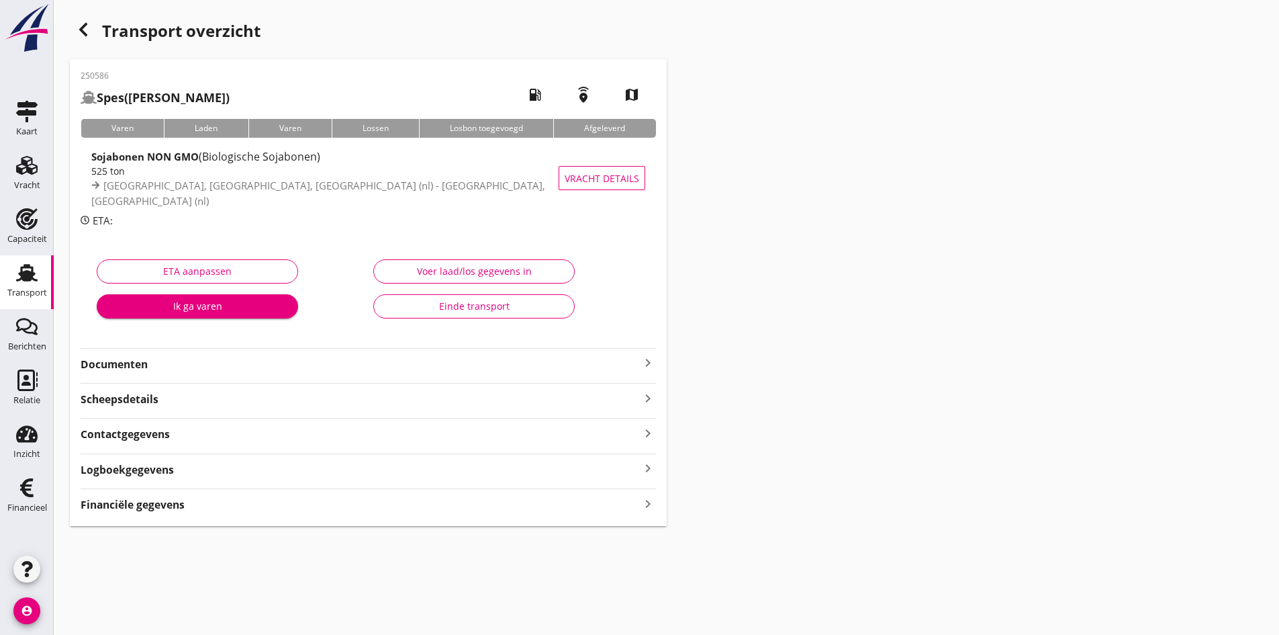
click at [116, 365] on strong "Documenten" at bounding box center [360, 364] width 559 height 15
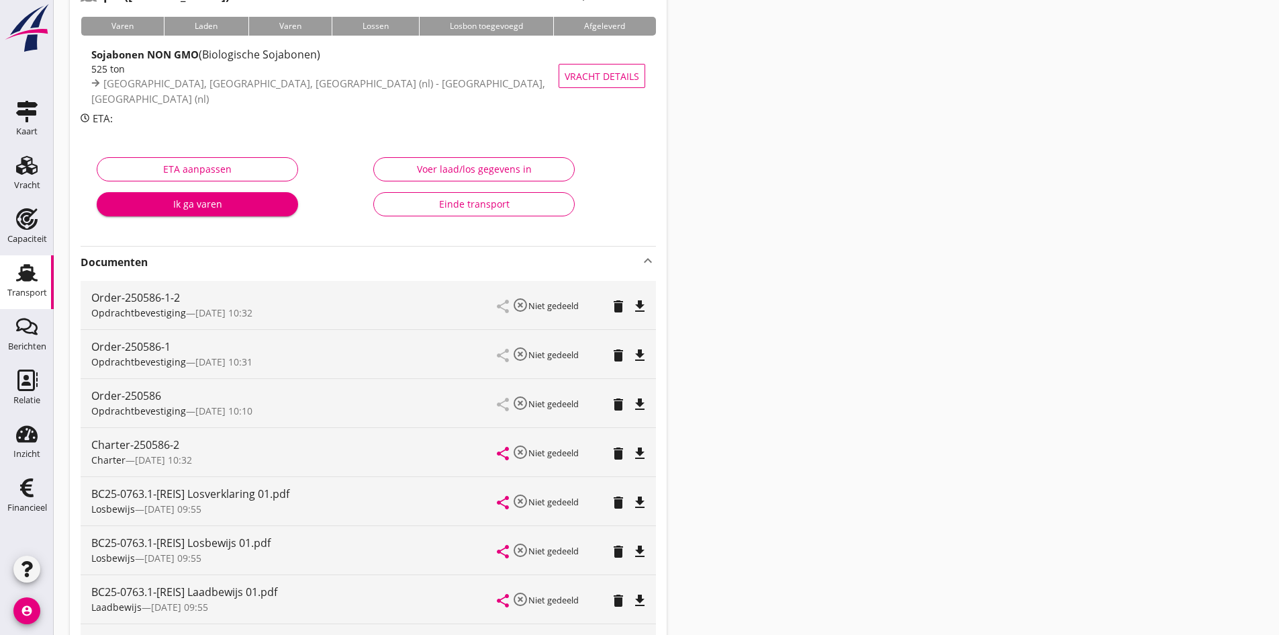
scroll to position [35, 0]
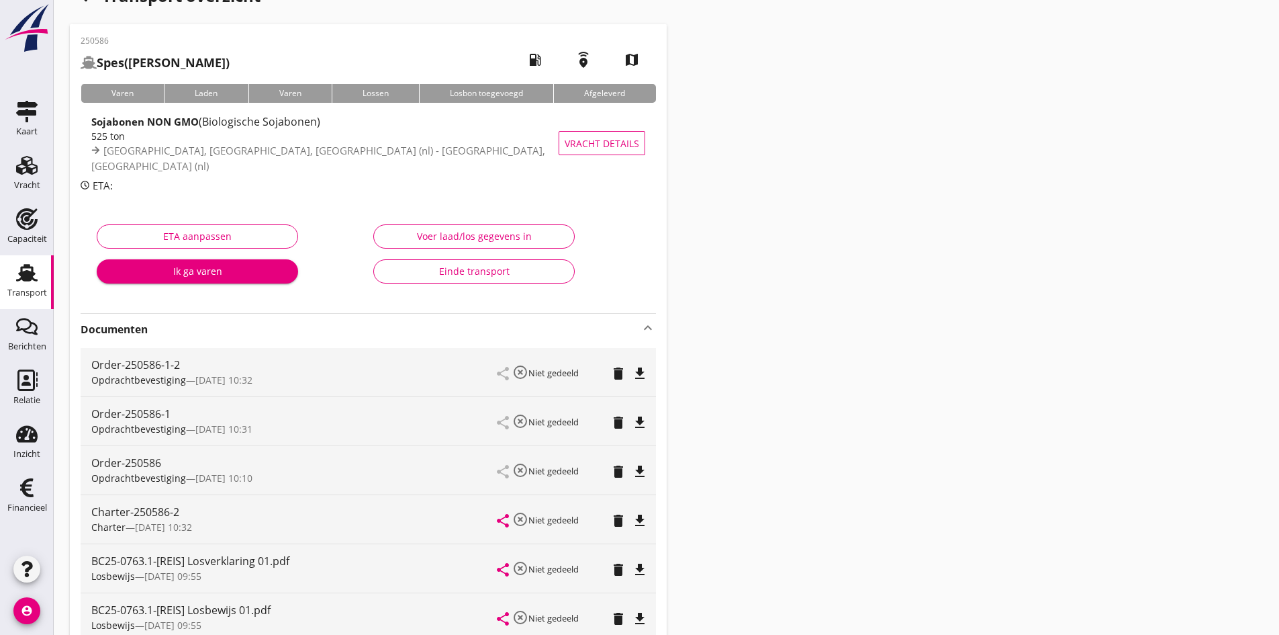
click at [421, 233] on div "Voer laad/los gegevens in" at bounding box center [474, 236] width 179 height 14
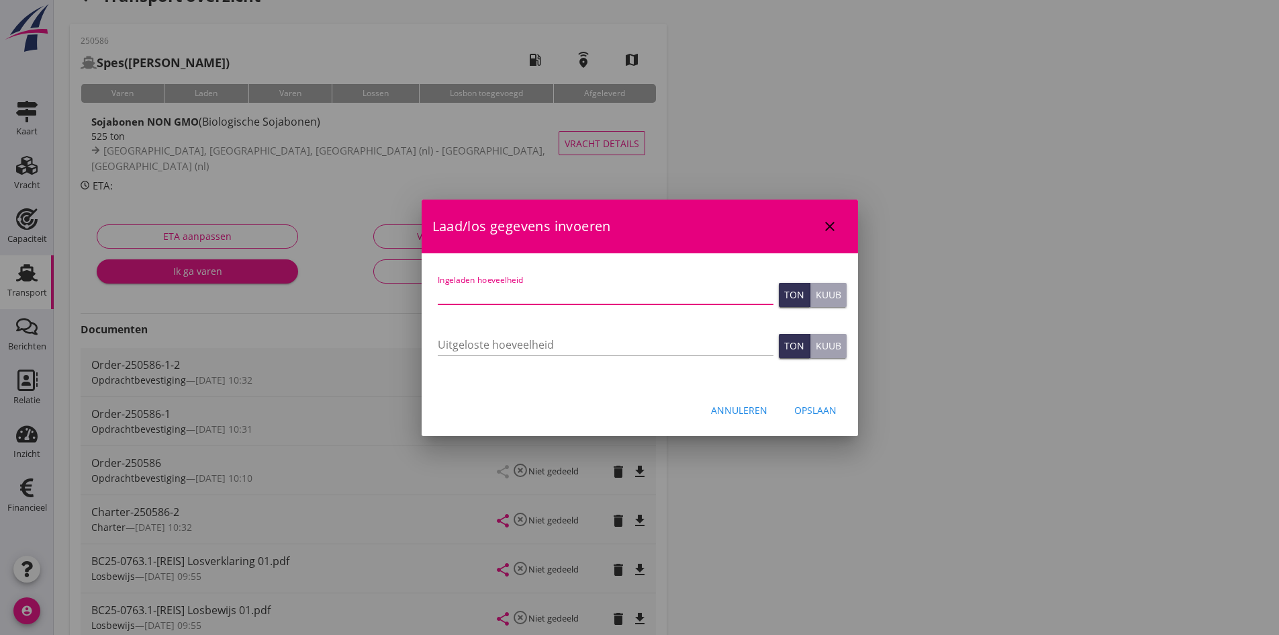
click at [483, 287] on input "Ingeladen hoeveelheid" at bounding box center [606, 293] width 336 height 21
type input "525"
click at [459, 345] on input "Uitgeloste hoeveelheid" at bounding box center [606, 344] width 336 height 21
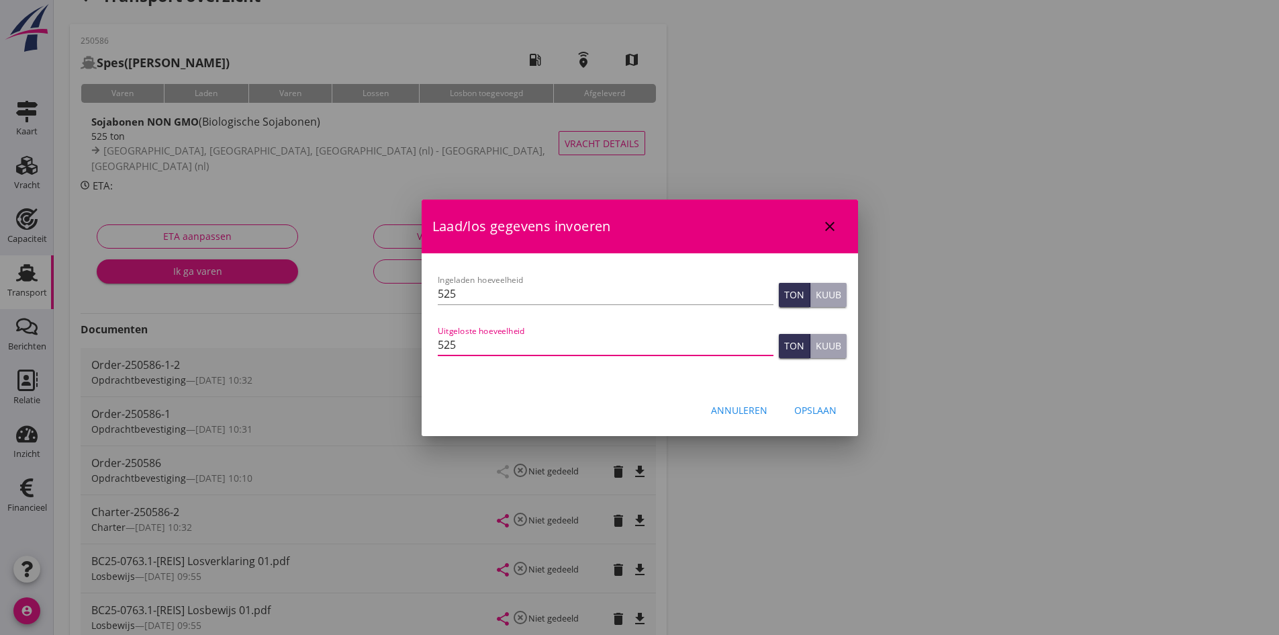
type input "525"
click at [822, 410] on div "Opslaan" at bounding box center [815, 410] width 42 height 14
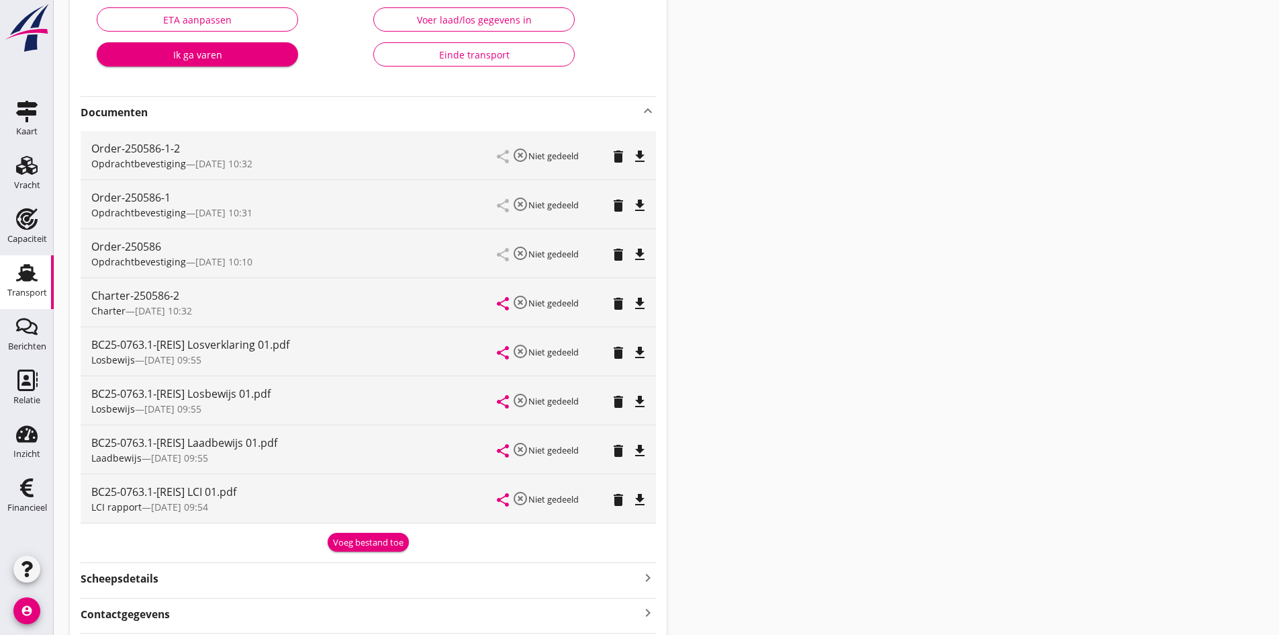
scroll to position [356, 0]
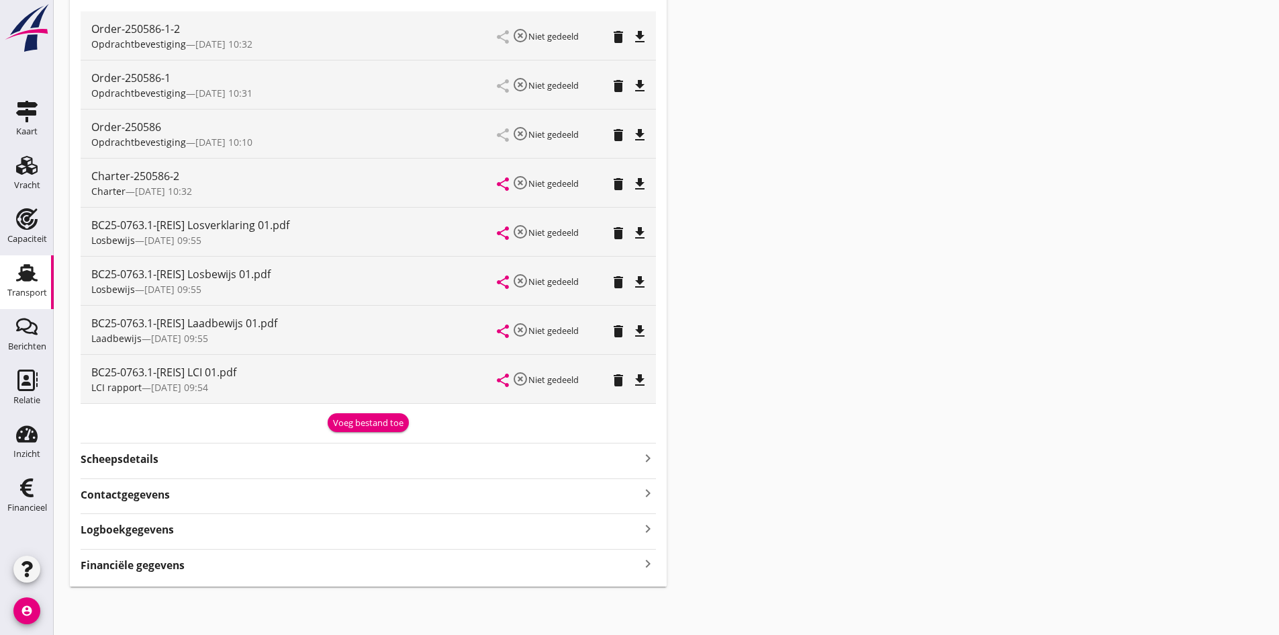
click at [648, 563] on icon "keyboard_arrow_right" at bounding box center [648, 564] width 16 height 18
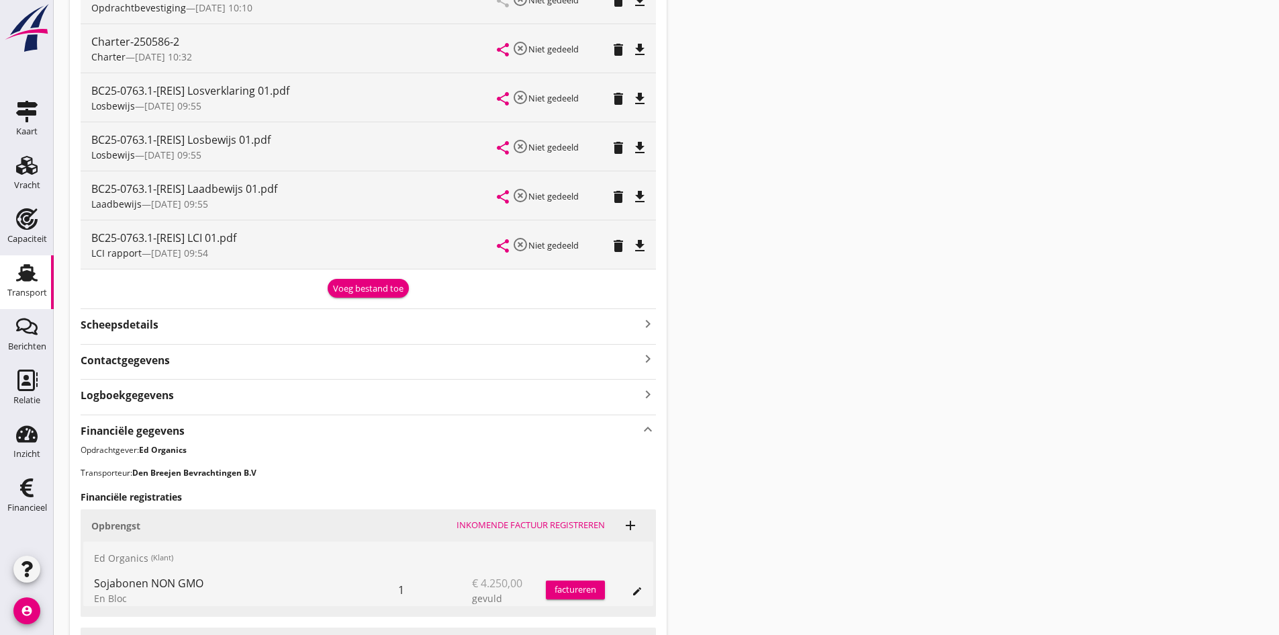
scroll to position [692, 0]
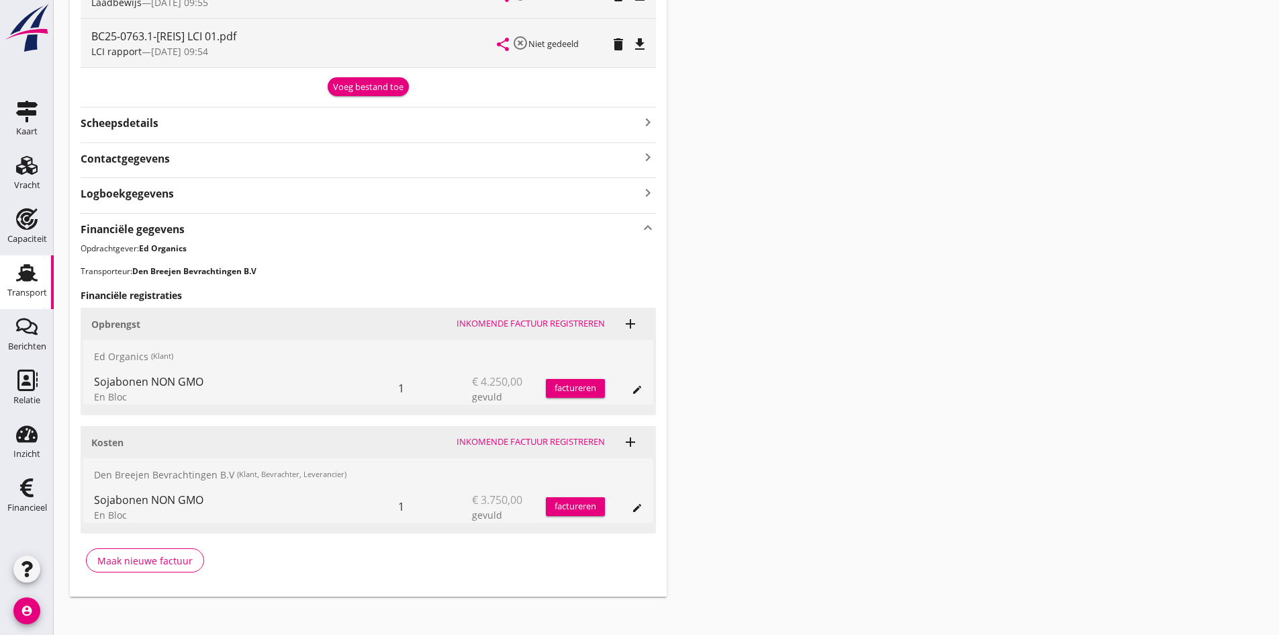
click at [531, 440] on div "Inkomende factuur registreren" at bounding box center [531, 441] width 148 height 13
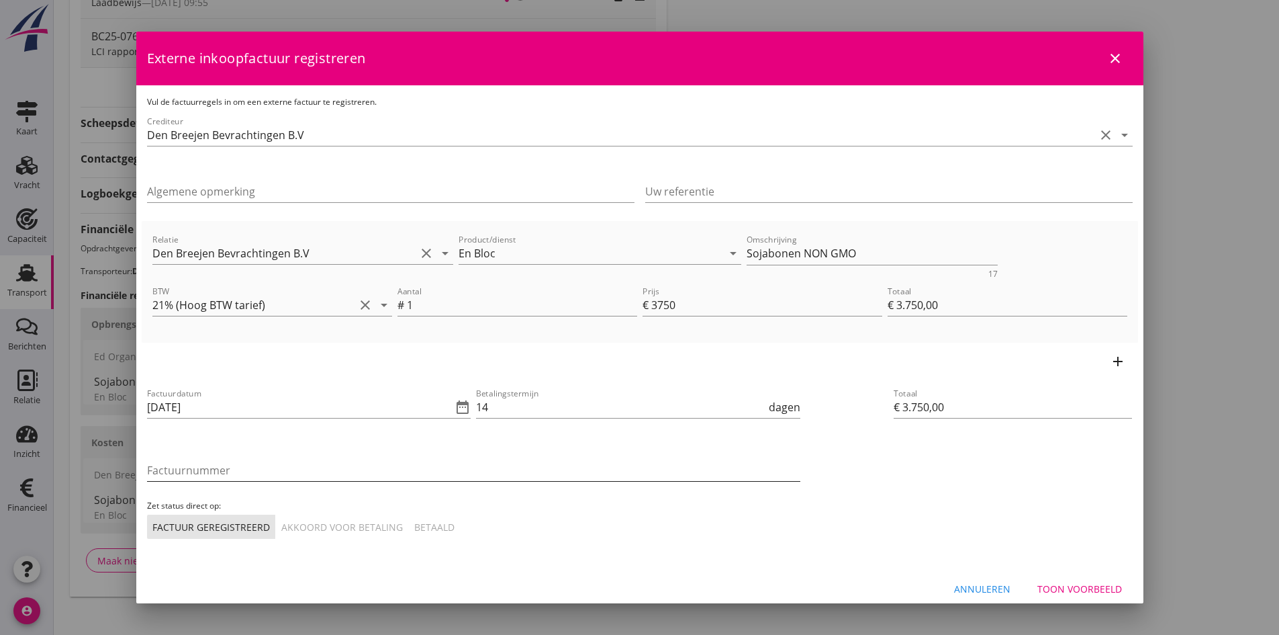
click at [163, 472] on input "Factuurnummer" at bounding box center [473, 469] width 653 height 21
type input "B0125-0763"
click at [236, 411] on input "[DATE]" at bounding box center [300, 406] width 306 height 21
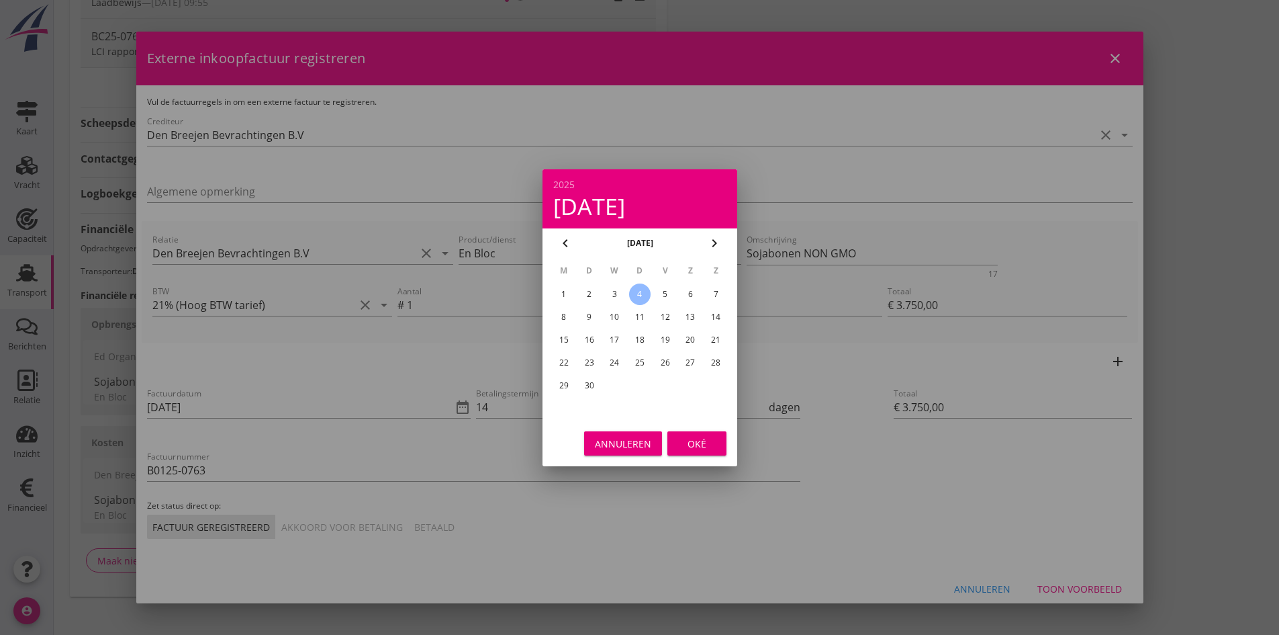
click at [591, 289] on div "2" at bounding box center [588, 293] width 21 height 21
type input "[DATE]"
click at [699, 436] on div "Oké" at bounding box center [697, 443] width 38 height 14
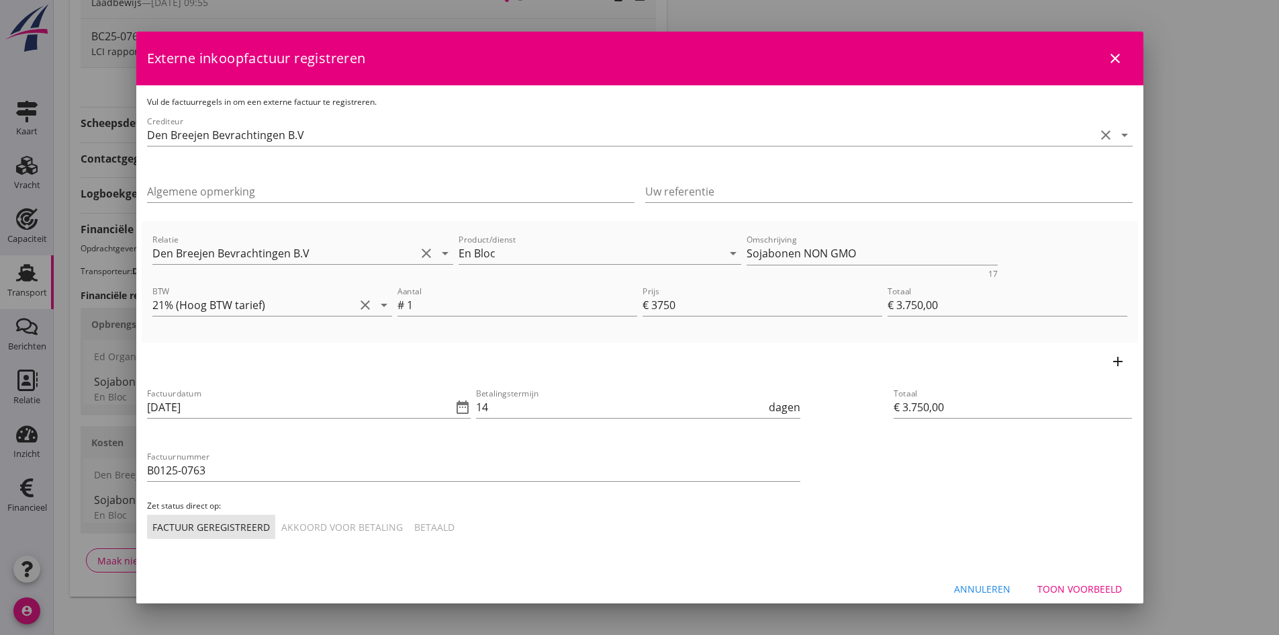
click at [356, 527] on div "Akkoord voor betaling" at bounding box center [342, 527] width 122 height 14
click at [1063, 584] on div "Toon voorbeeld" at bounding box center [1079, 589] width 85 height 14
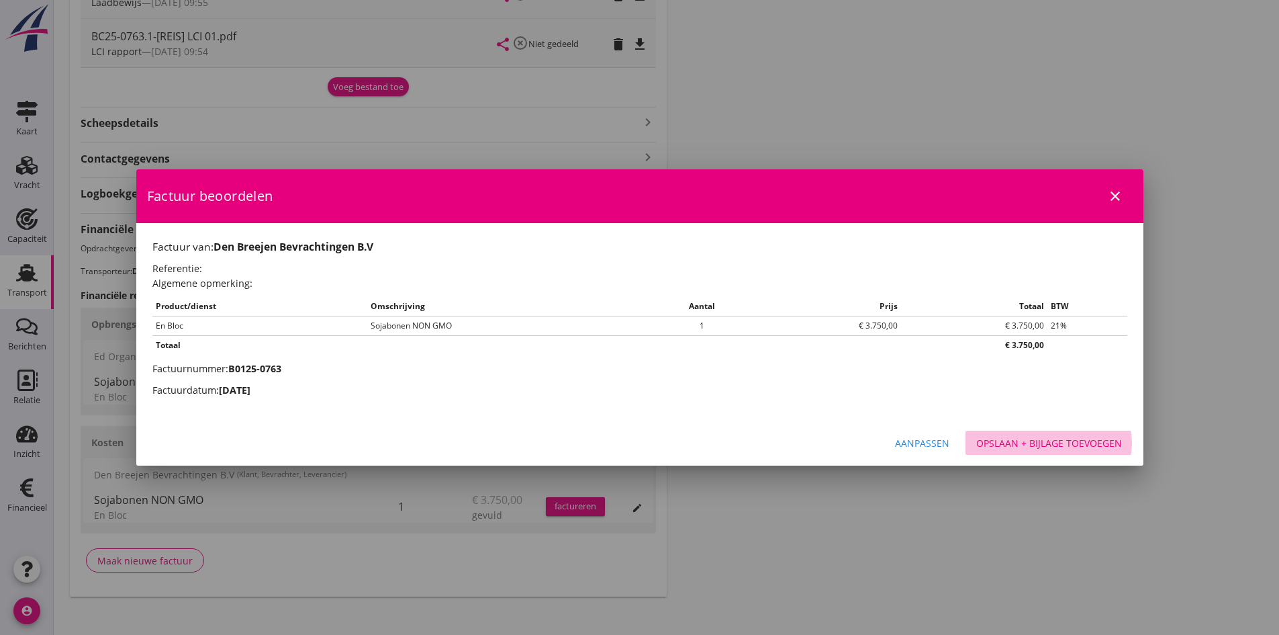
click at [1052, 443] on div "Opslaan + bijlage toevoegen" at bounding box center [1049, 443] width 146 height 14
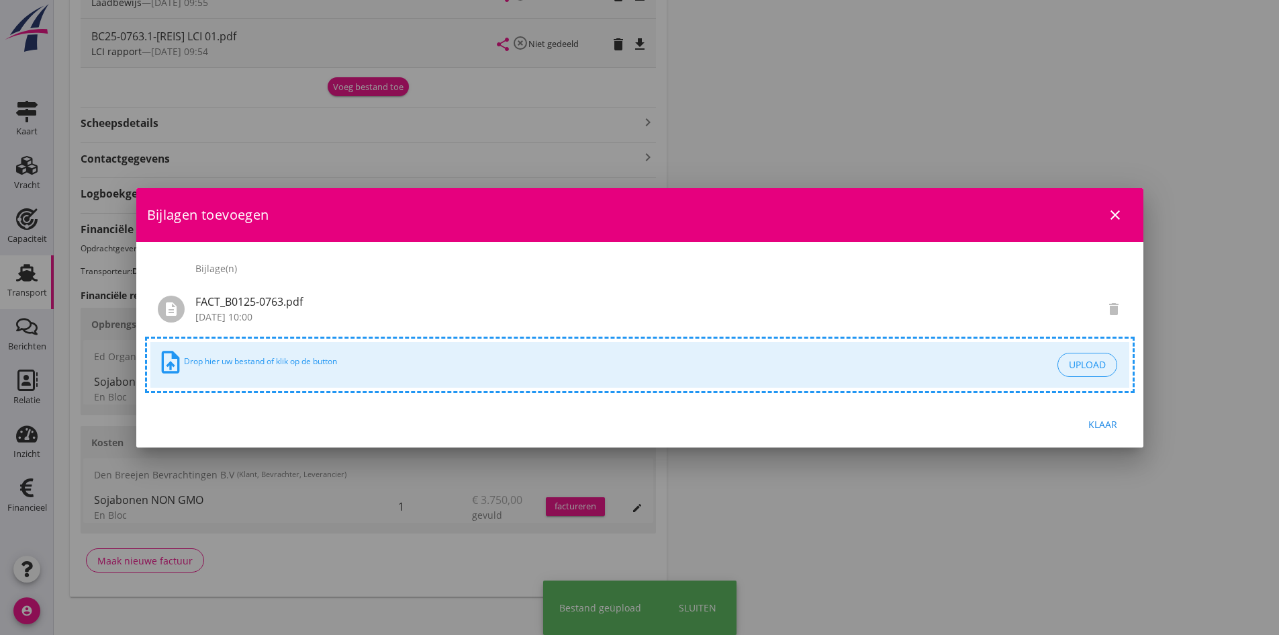
click at [1096, 424] on div "Klaar" at bounding box center [1104, 424] width 38 height 14
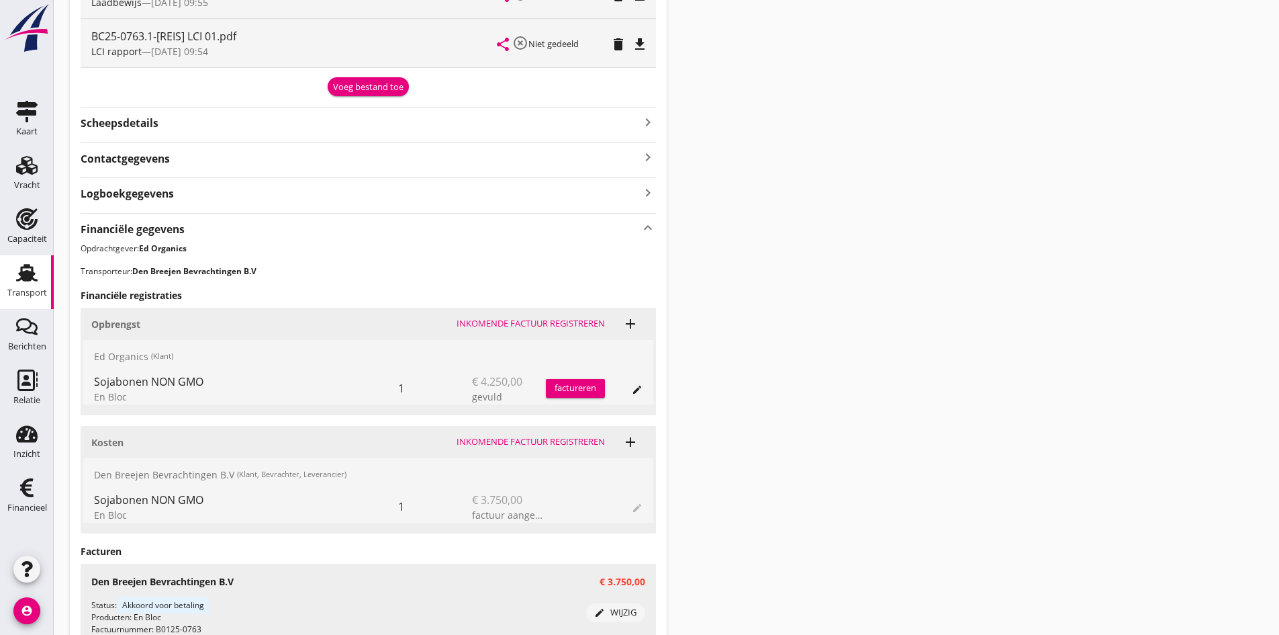
scroll to position [826, 0]
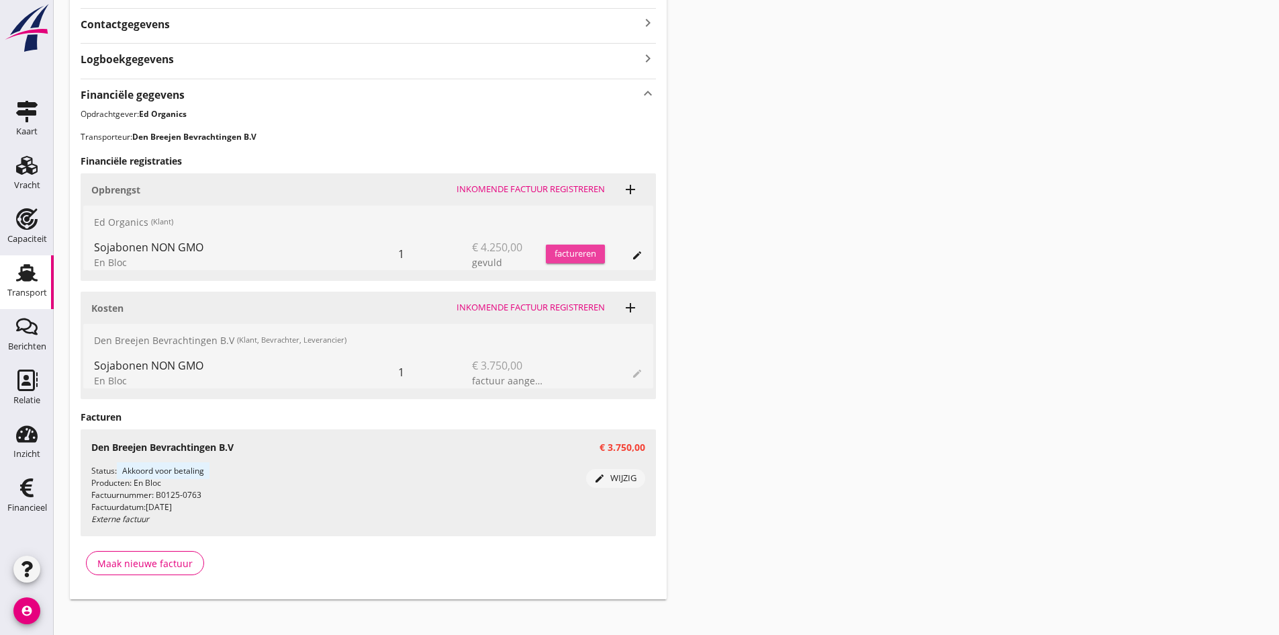
click at [563, 252] on div "factureren" at bounding box center [575, 253] width 59 height 13
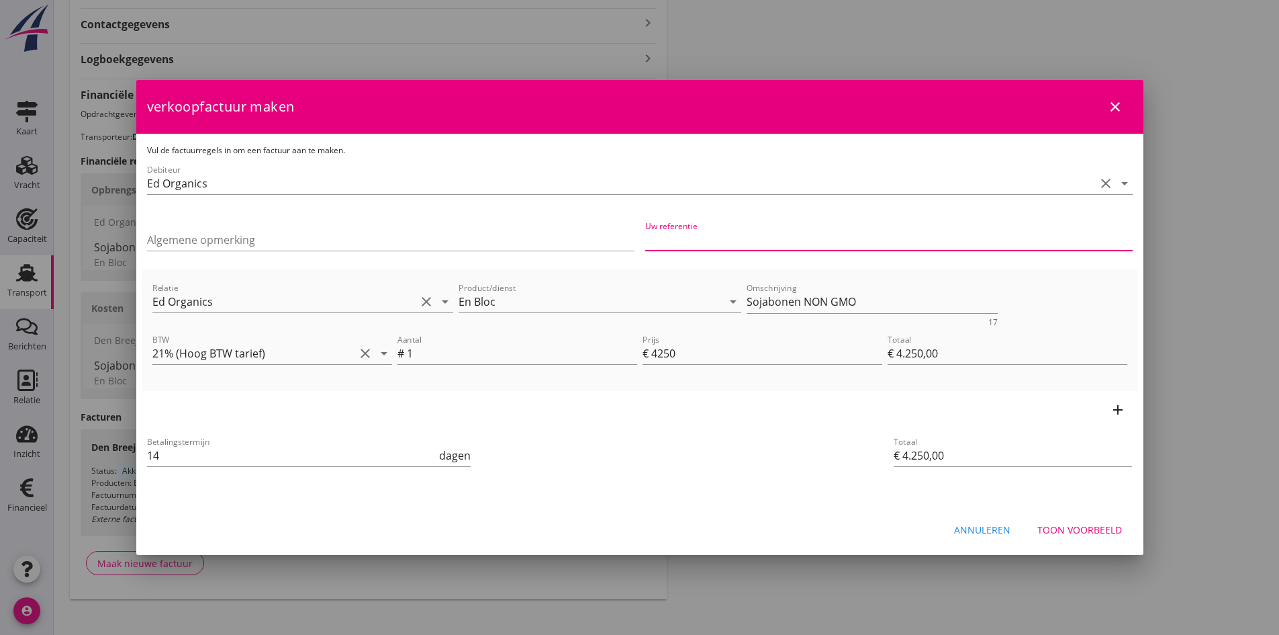
click at [680, 238] on input "Uw referentie" at bounding box center [889, 239] width 488 height 21
type input "2025-001"
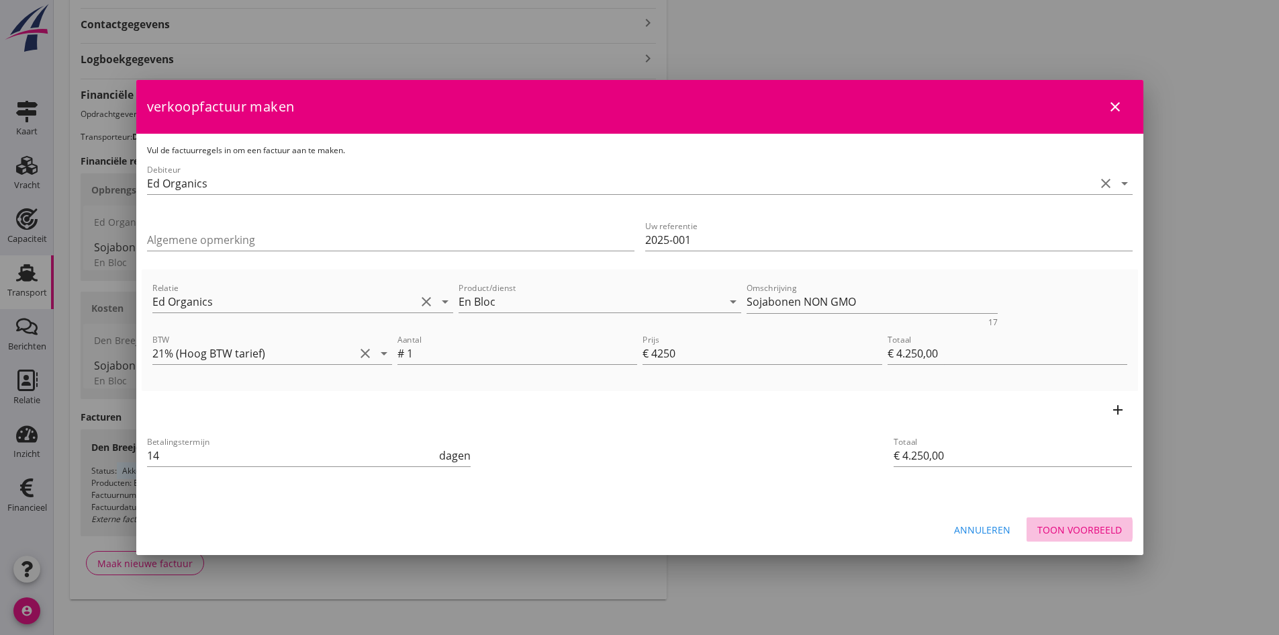
click at [1087, 532] on div "Toon voorbeeld" at bounding box center [1079, 529] width 85 height 14
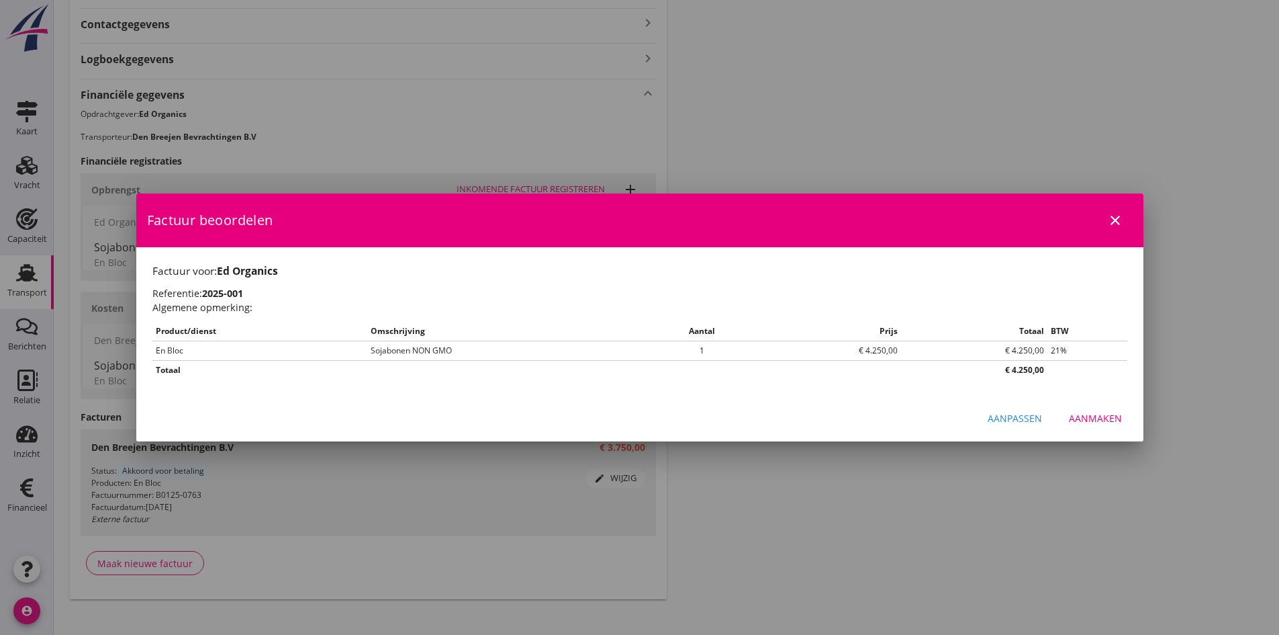
click at [1092, 419] on div "Aanmaken" at bounding box center [1095, 418] width 53 height 14
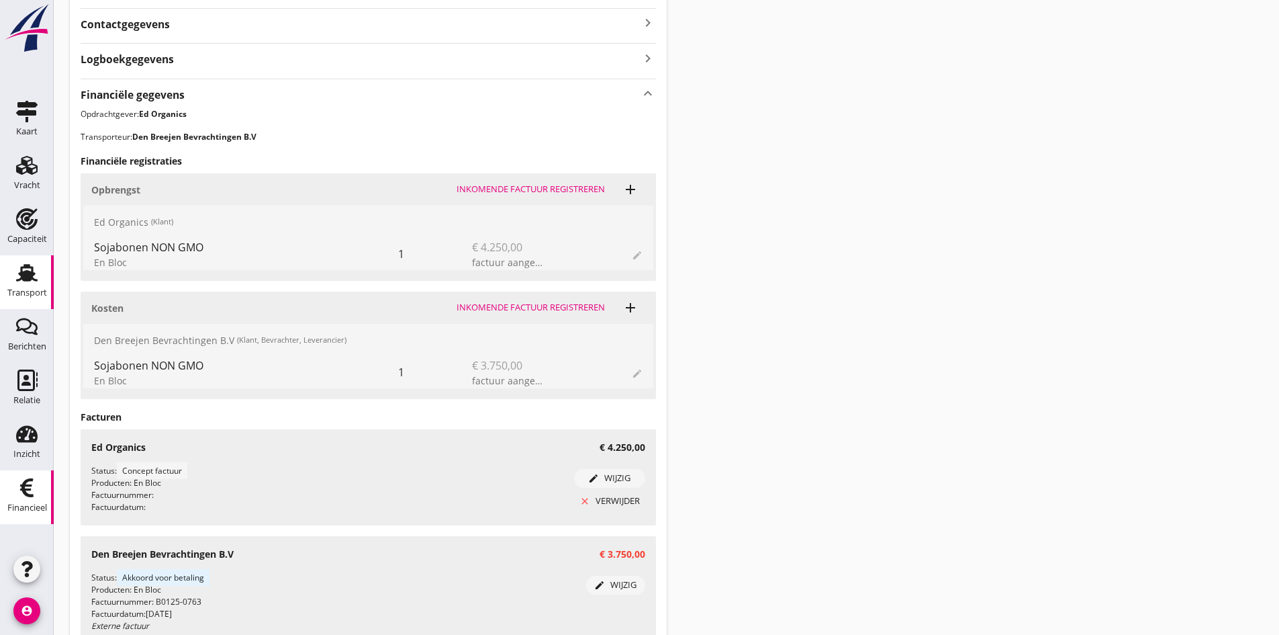
click at [29, 490] on use at bounding box center [26, 487] width 13 height 19
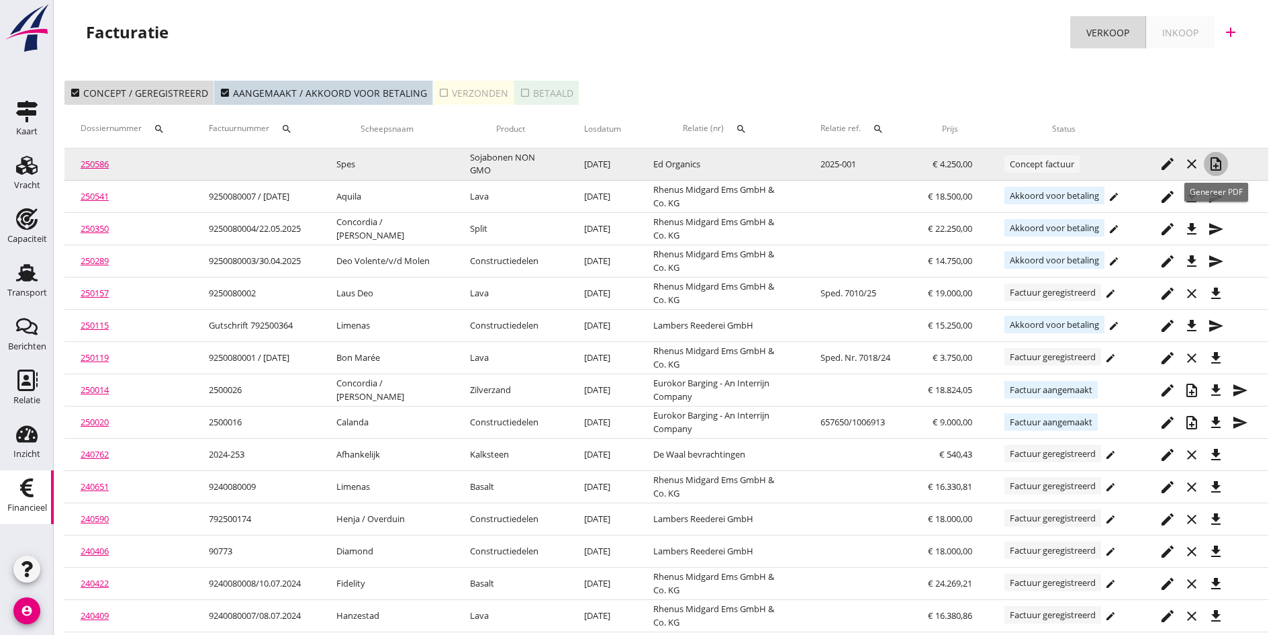
click at [1213, 159] on icon "note_add" at bounding box center [1216, 164] width 16 height 16
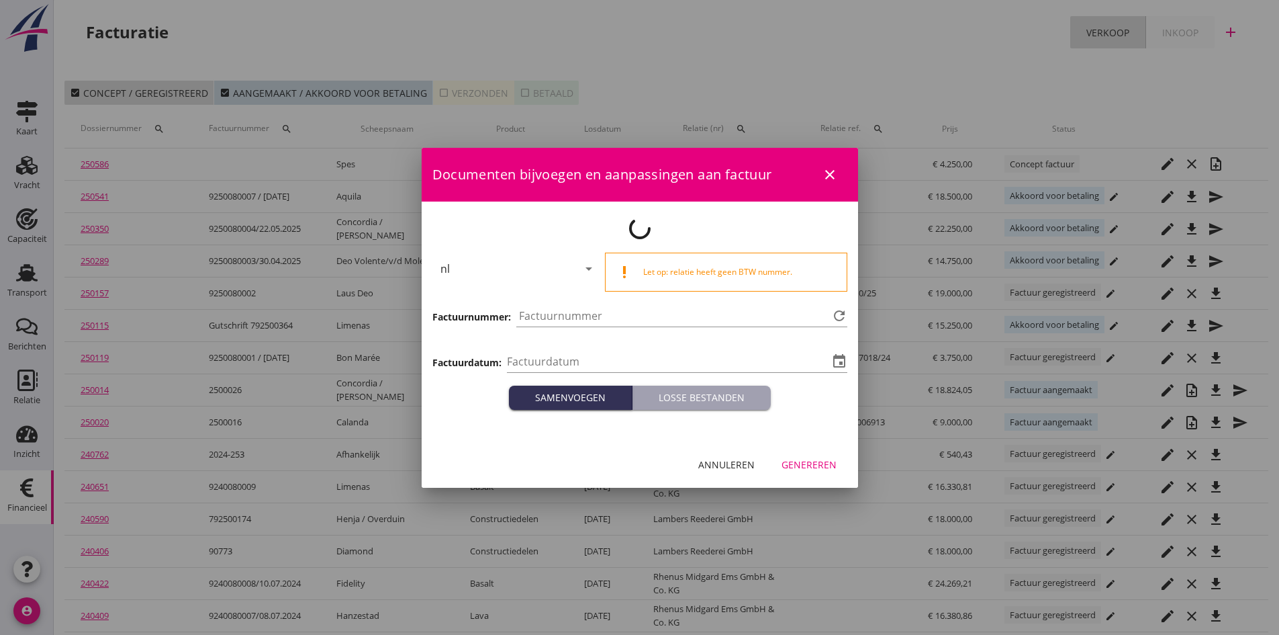
type input "[DATE]"
type input "730"
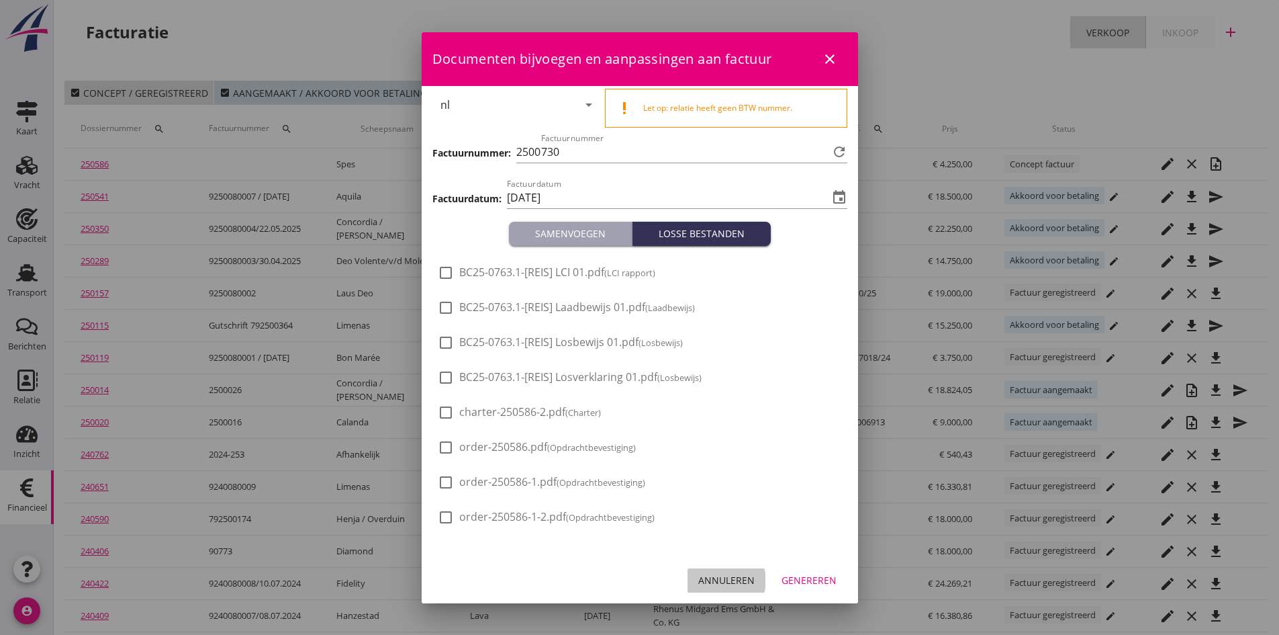
click at [716, 576] on div "Annuleren" at bounding box center [726, 580] width 56 height 14
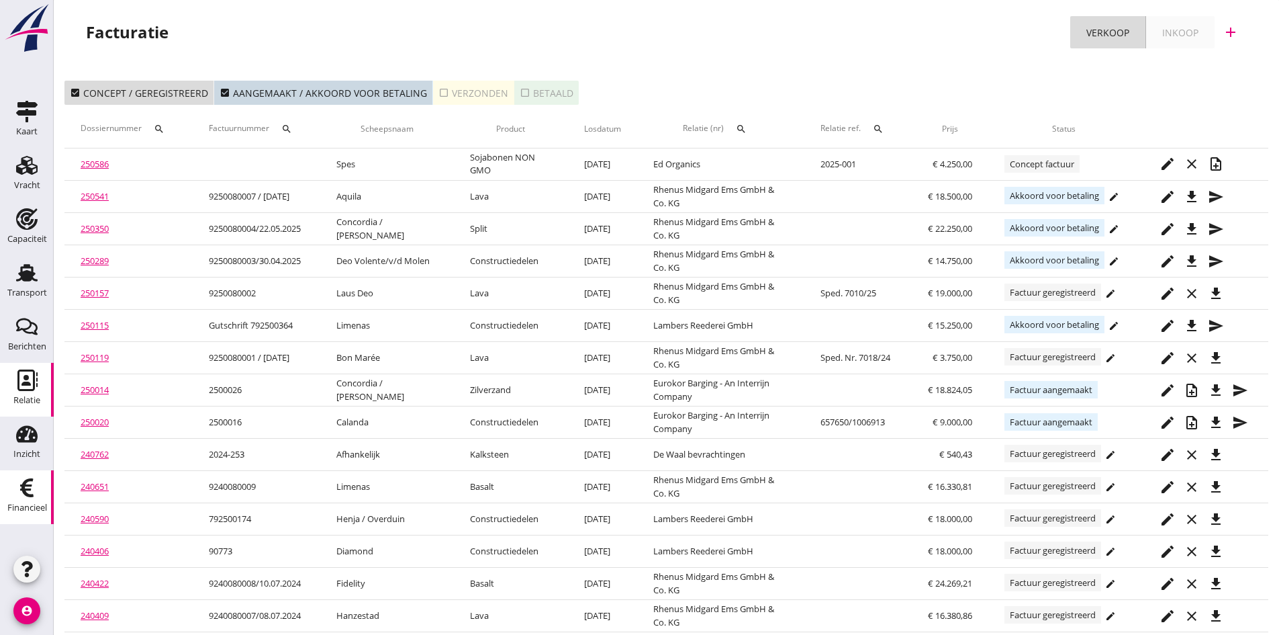
click at [26, 372] on icon "Relatie" at bounding box center [26, 379] width 21 height 21
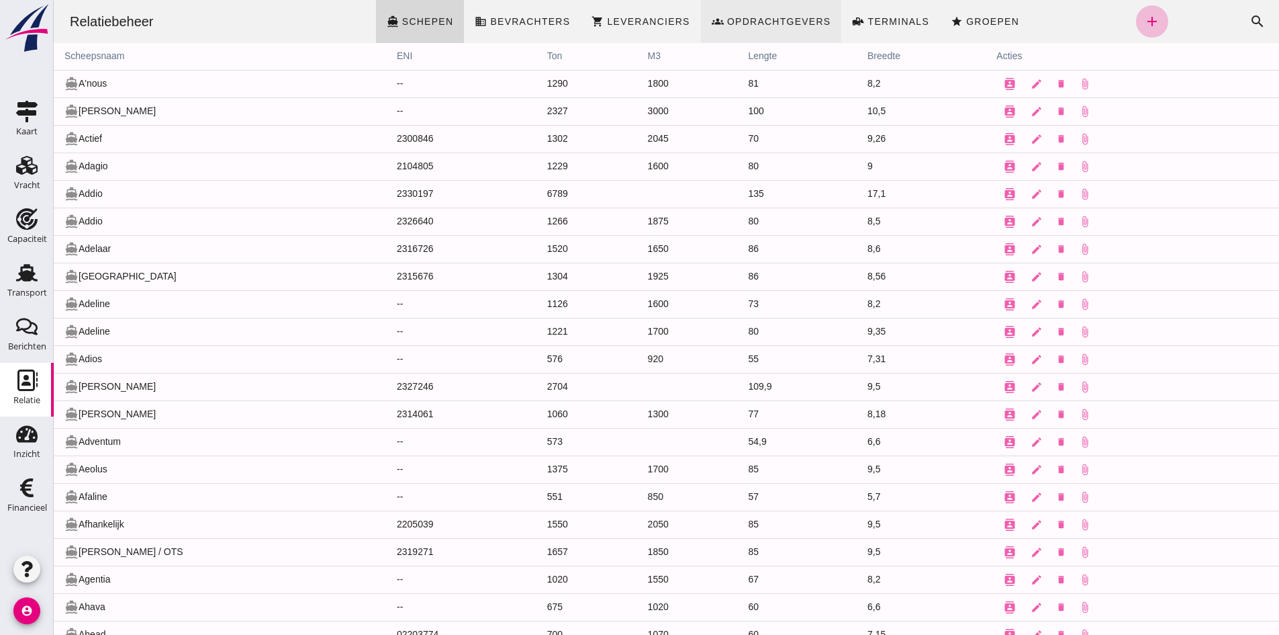
click at [735, 18] on span "Opdrachtgevers" at bounding box center [779, 21] width 105 height 11
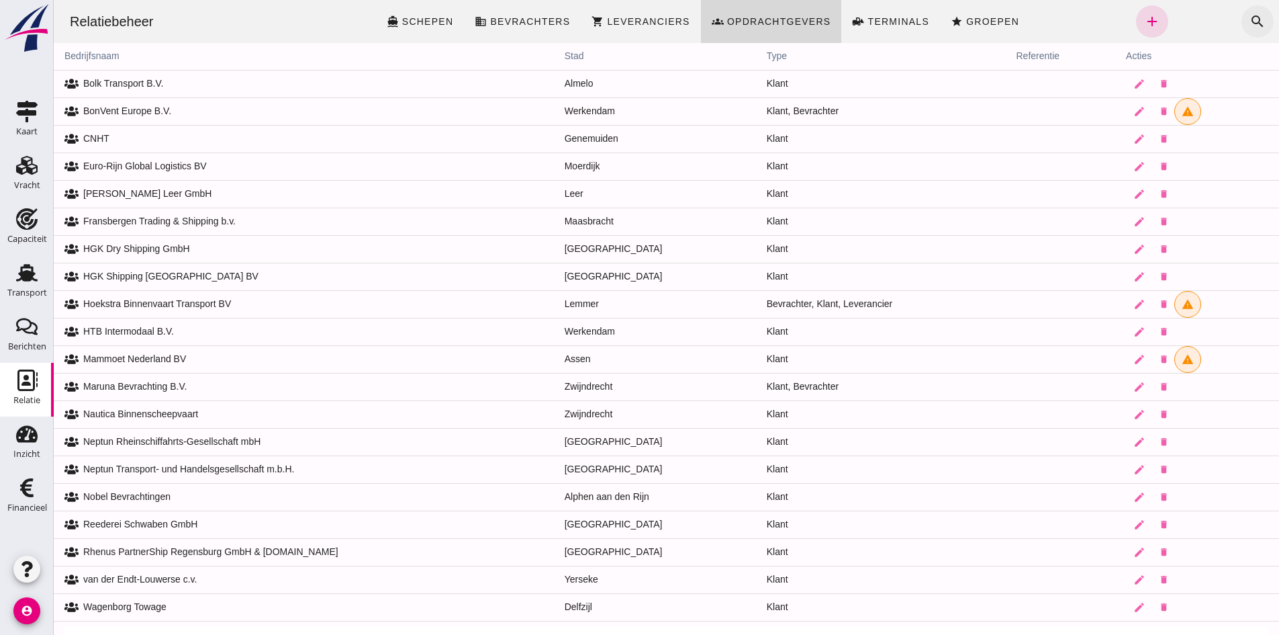
click at [1250, 19] on icon "search" at bounding box center [1258, 21] width 16 height 16
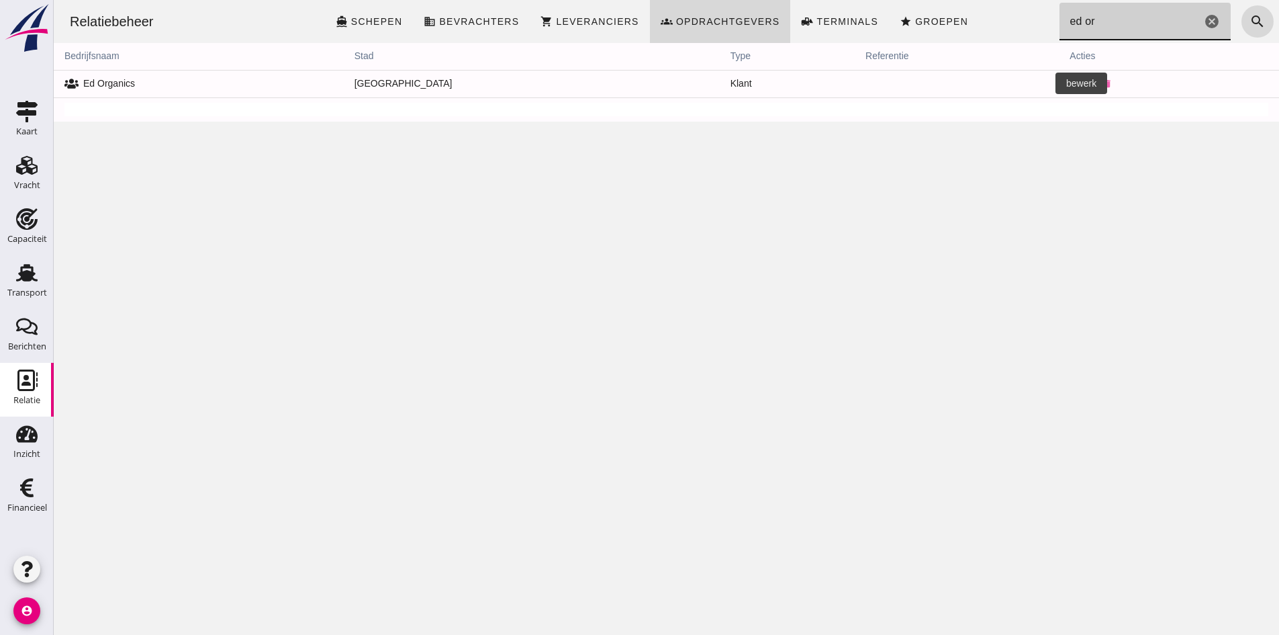
type input "ed or"
drag, startPoint x: 1035, startPoint y: 83, endPoint x: 74, endPoint y: 354, distance: 998.3
click at [1077, 83] on icon "edit" at bounding box center [1083, 84] width 12 height 12
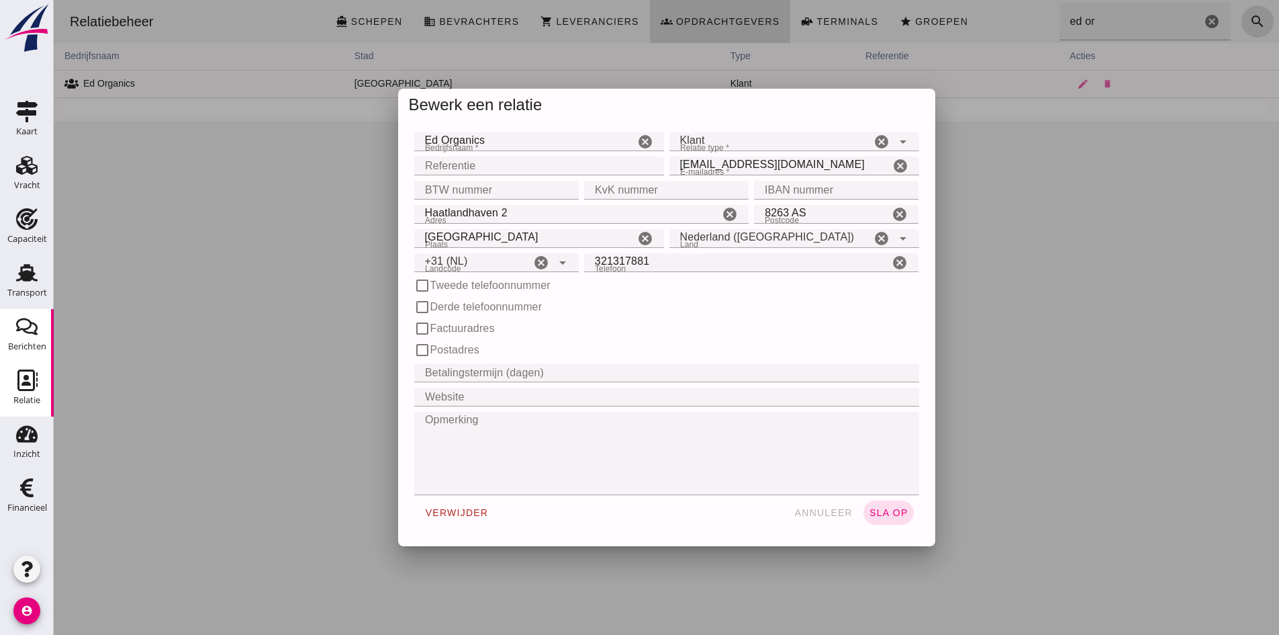
type input "+31 (NL)"
click at [534, 138] on input "Ed Organics" at bounding box center [524, 141] width 220 height 19
type input "Ed Organics B.V."
click at [438, 189] on input "BTW nummer" at bounding box center [492, 190] width 156 height 19
type input "NL823175479B01"
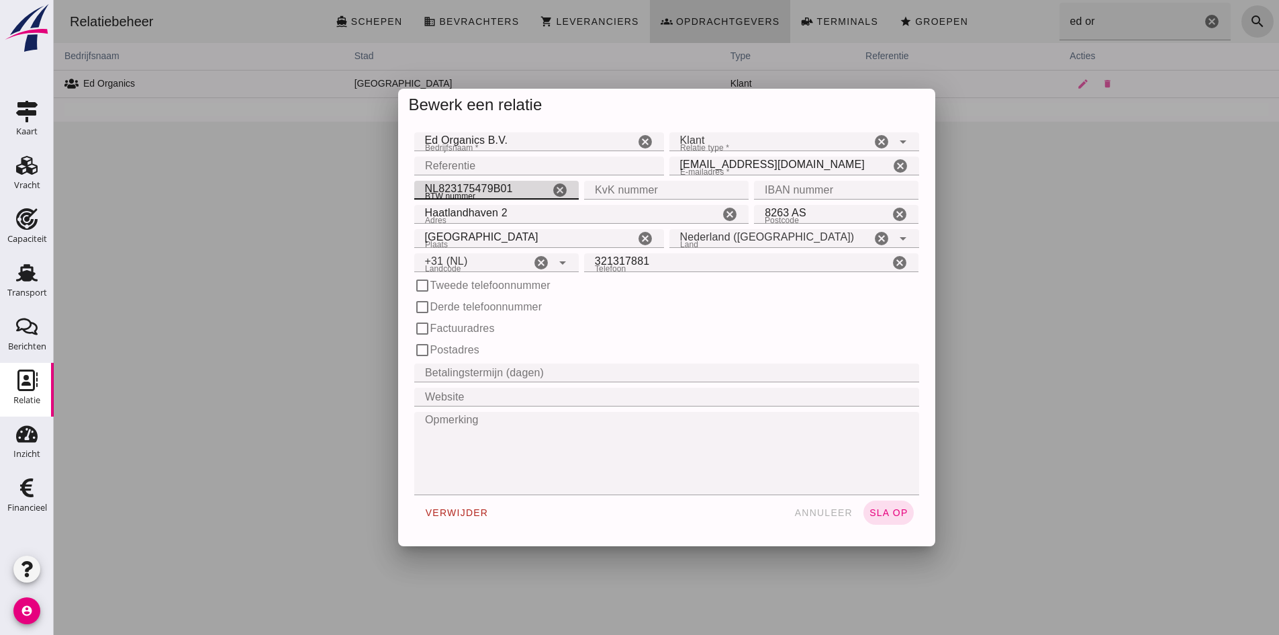
click at [615, 187] on input "KvK nummer" at bounding box center [662, 190] width 156 height 19
type input "51255243"
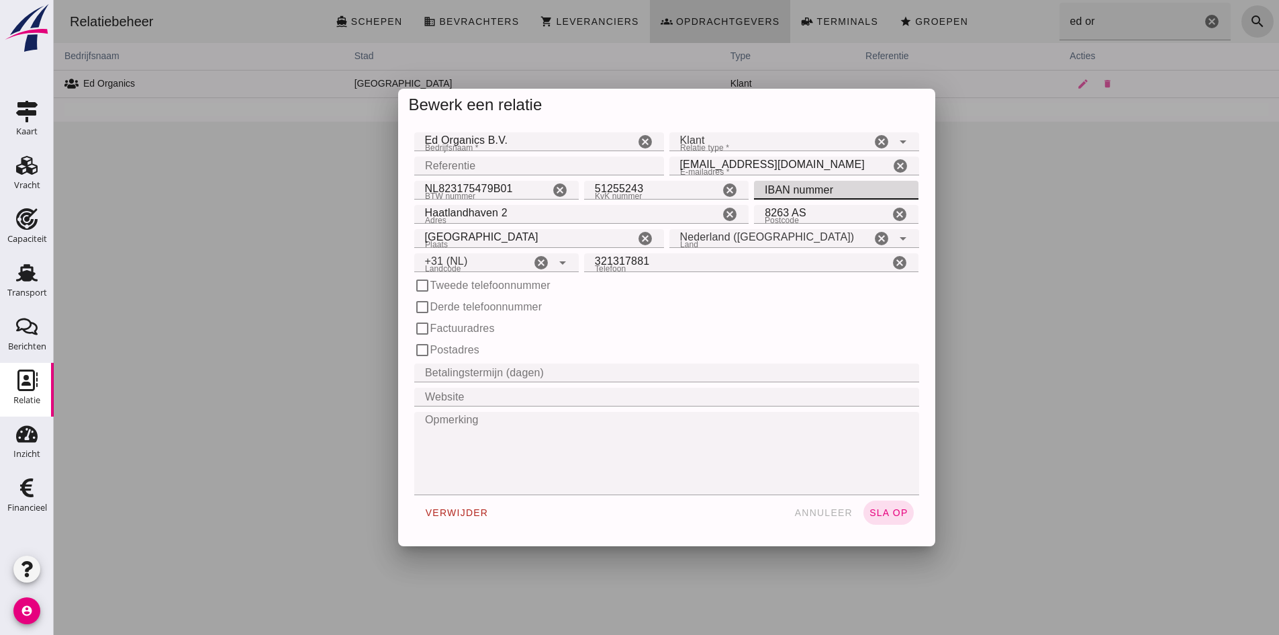
click at [839, 191] on input "IBAN nummer" at bounding box center [832, 190] width 156 height 19
type input "[FINANCIAL_ID]"
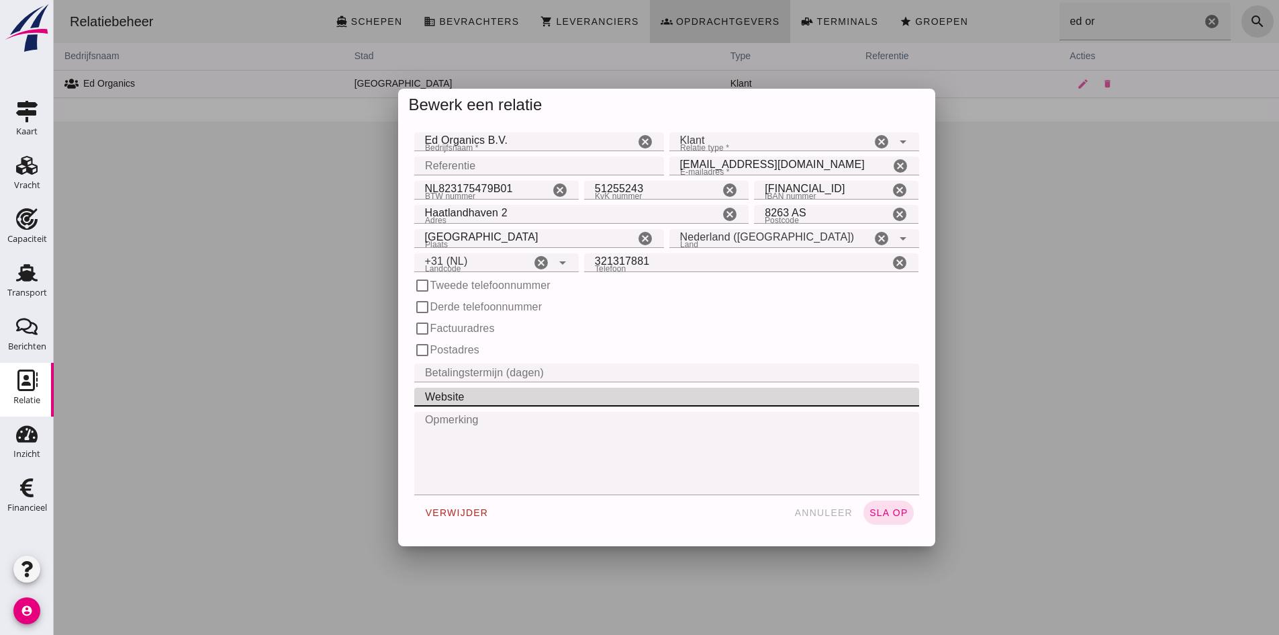
click at [545, 398] on input "Website" at bounding box center [662, 396] width 497 height 19
type input "[DOMAIN_NAME]"
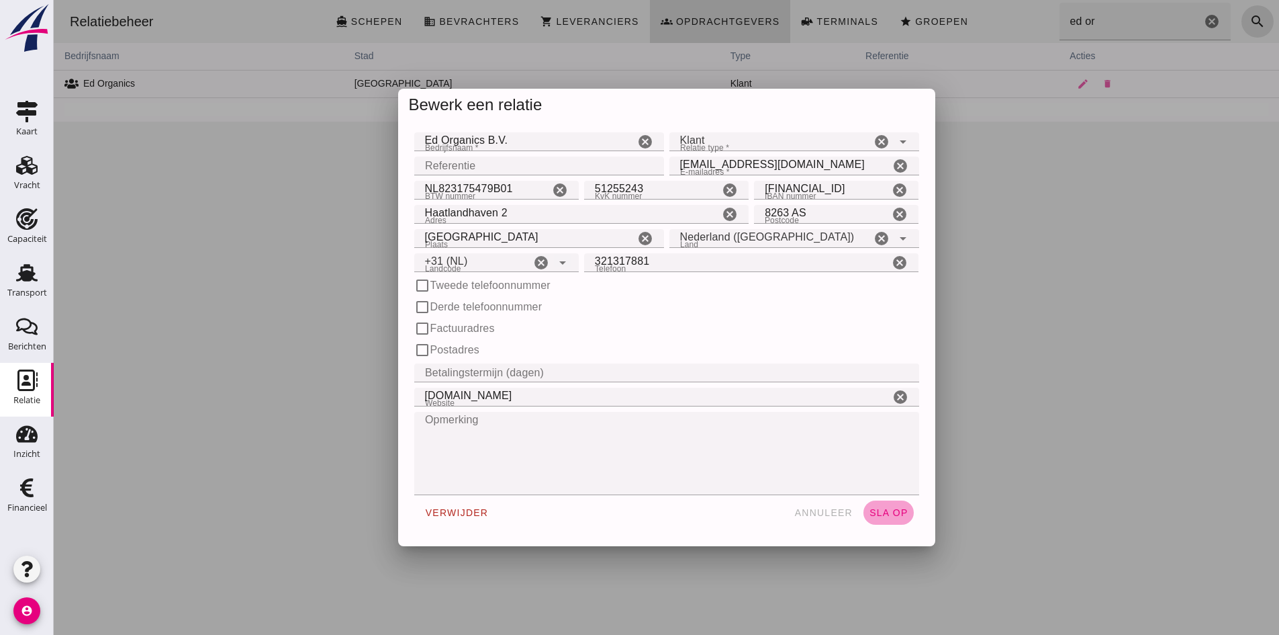
click at [880, 512] on span "sla op" at bounding box center [889, 512] width 40 height 11
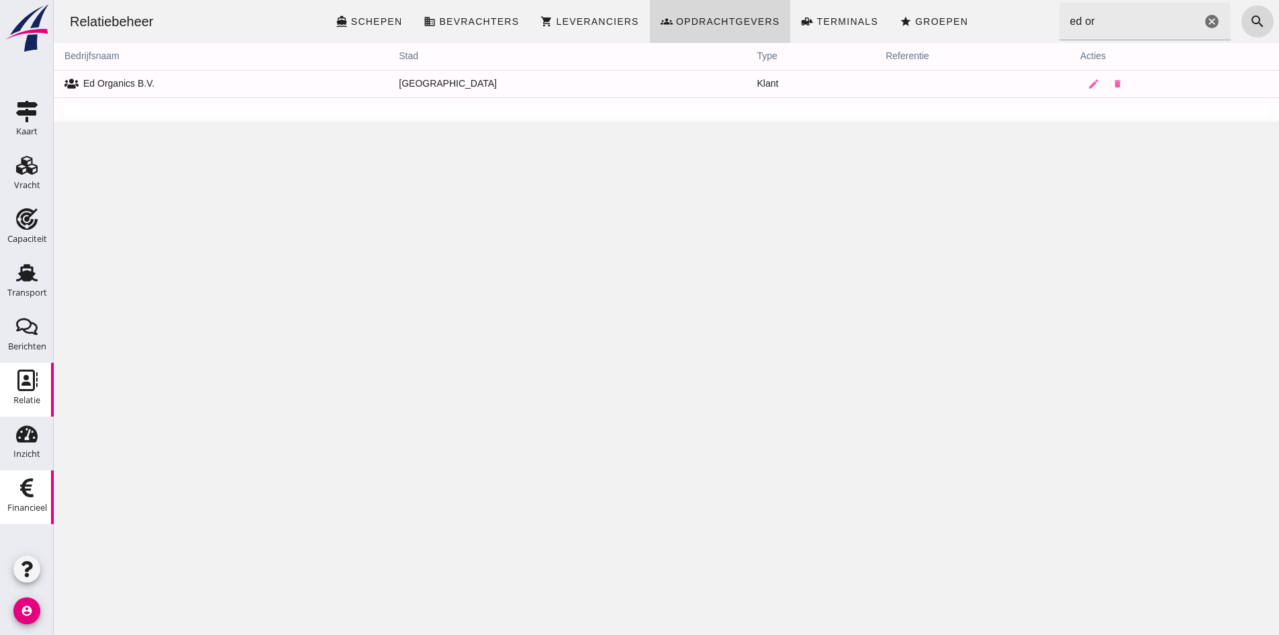
click at [29, 493] on icon "Financieel" at bounding box center [26, 487] width 21 height 21
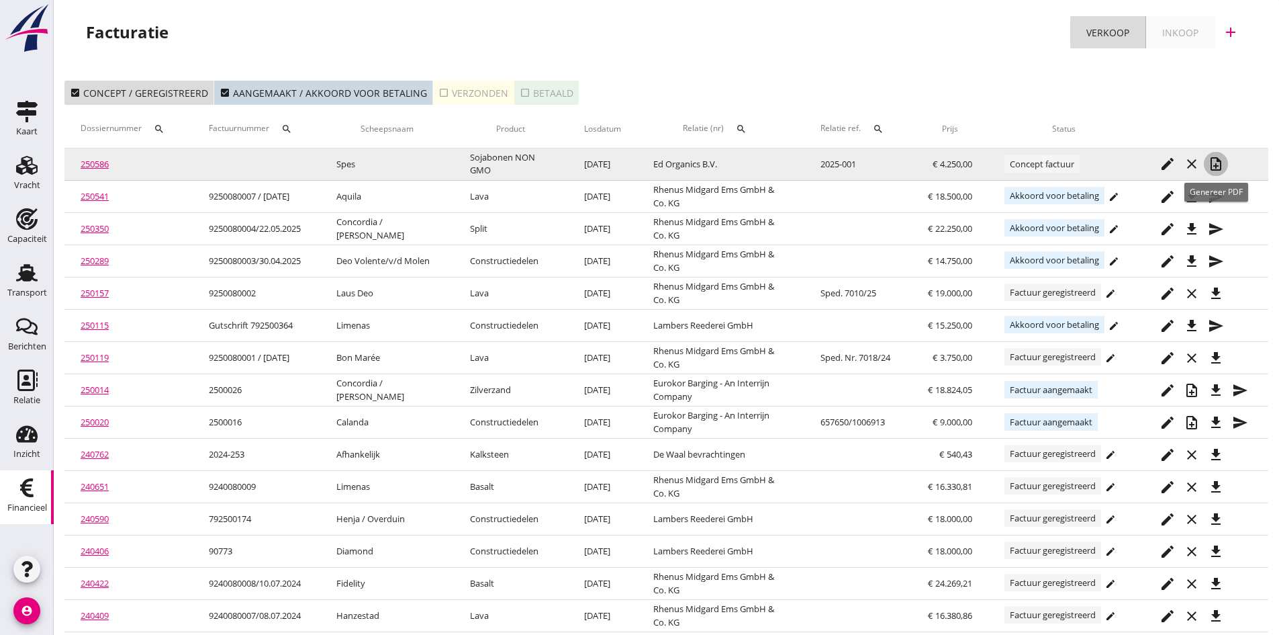
click at [1214, 159] on icon "note_add" at bounding box center [1216, 164] width 16 height 16
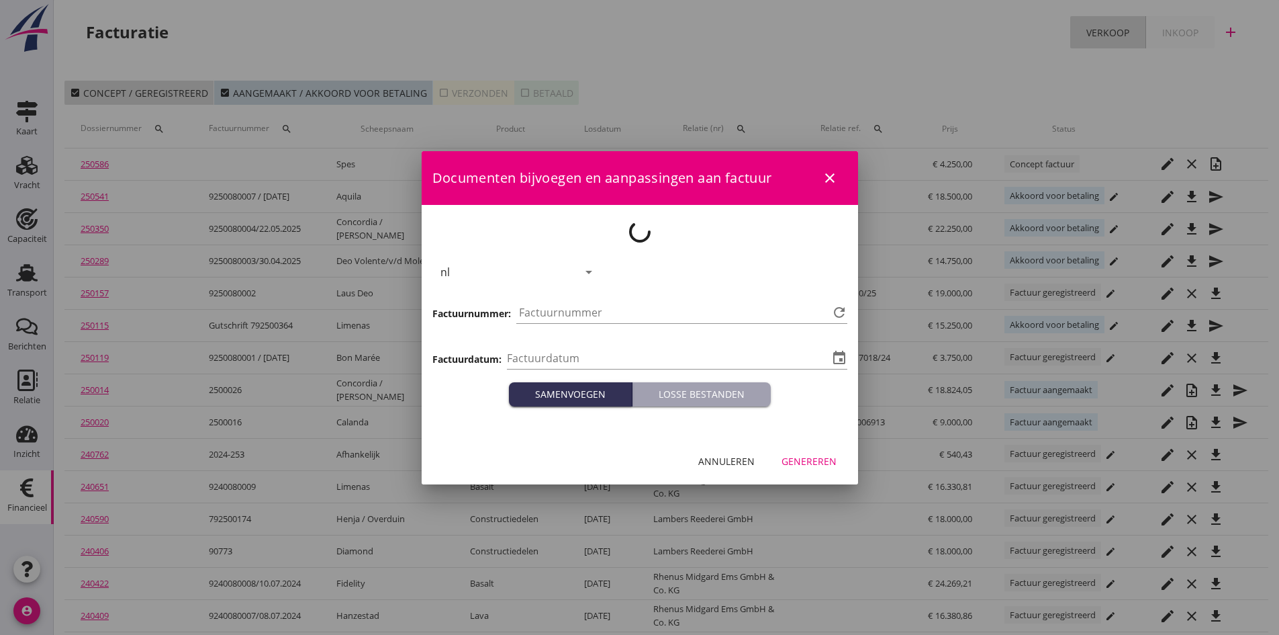
type input "[DATE]"
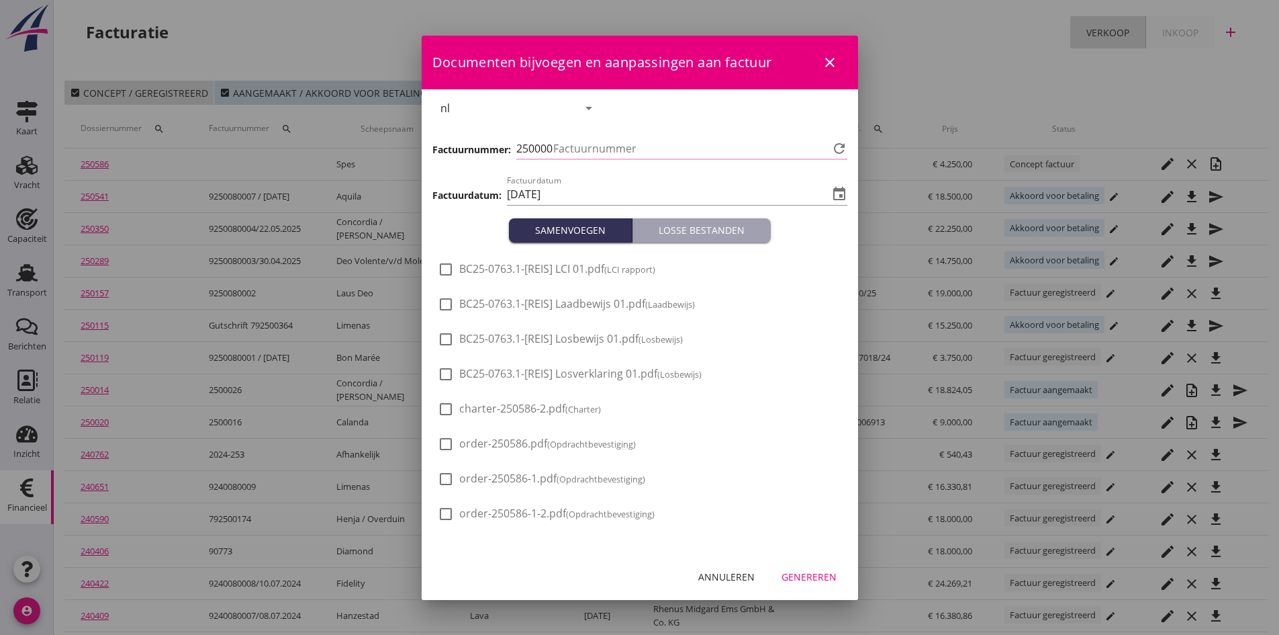
type input "730"
click at [445, 269] on div at bounding box center [445, 269] width 23 height 23
checkbox input "true"
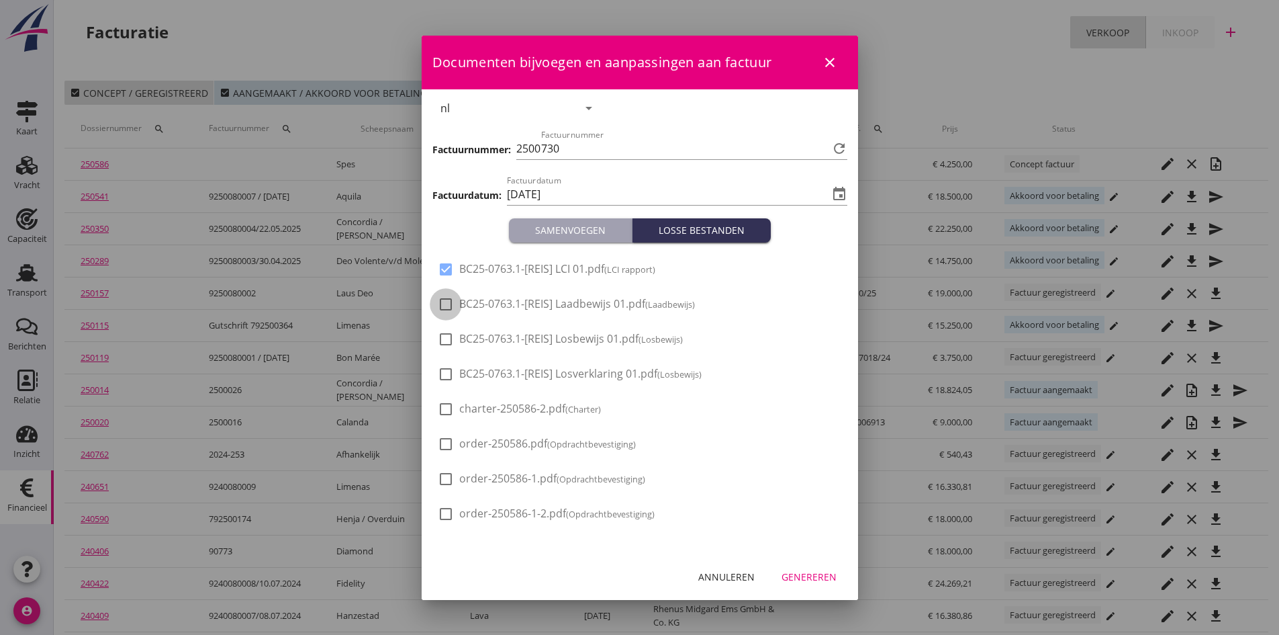
click at [442, 304] on div at bounding box center [445, 304] width 23 height 23
checkbox input "true"
click at [447, 336] on div at bounding box center [445, 339] width 23 height 23
checkbox input "true"
click at [447, 373] on div at bounding box center [445, 374] width 23 height 23
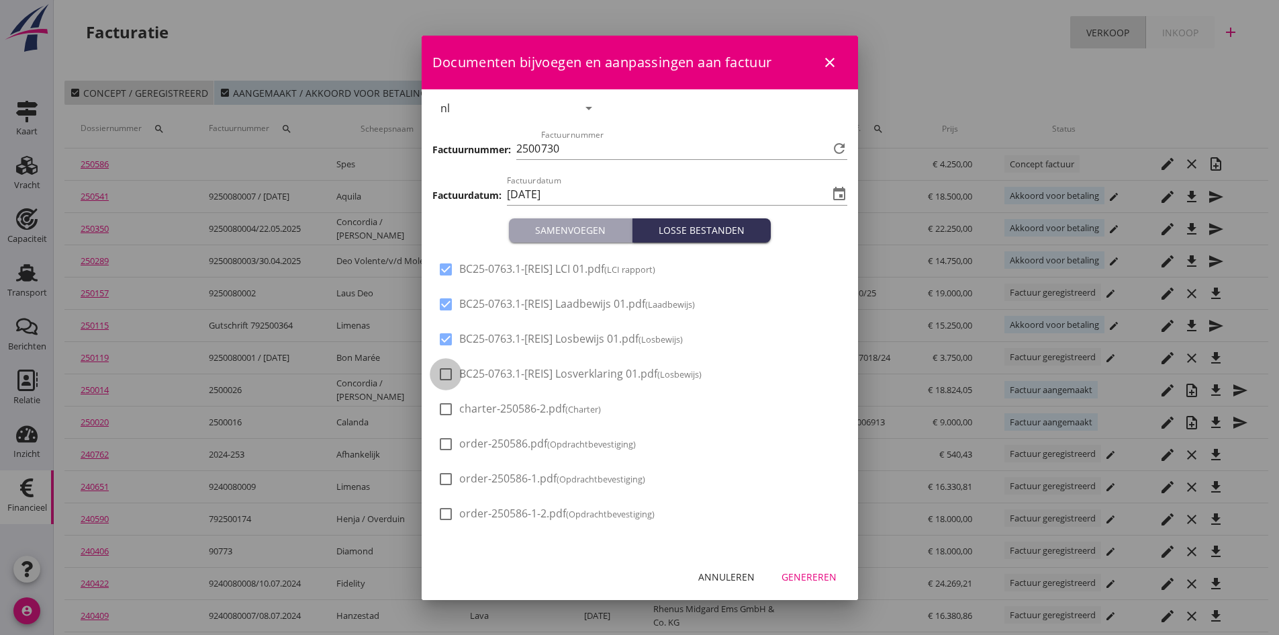
checkbox input "true"
click at [807, 575] on div "Genereren" at bounding box center [809, 576] width 55 height 14
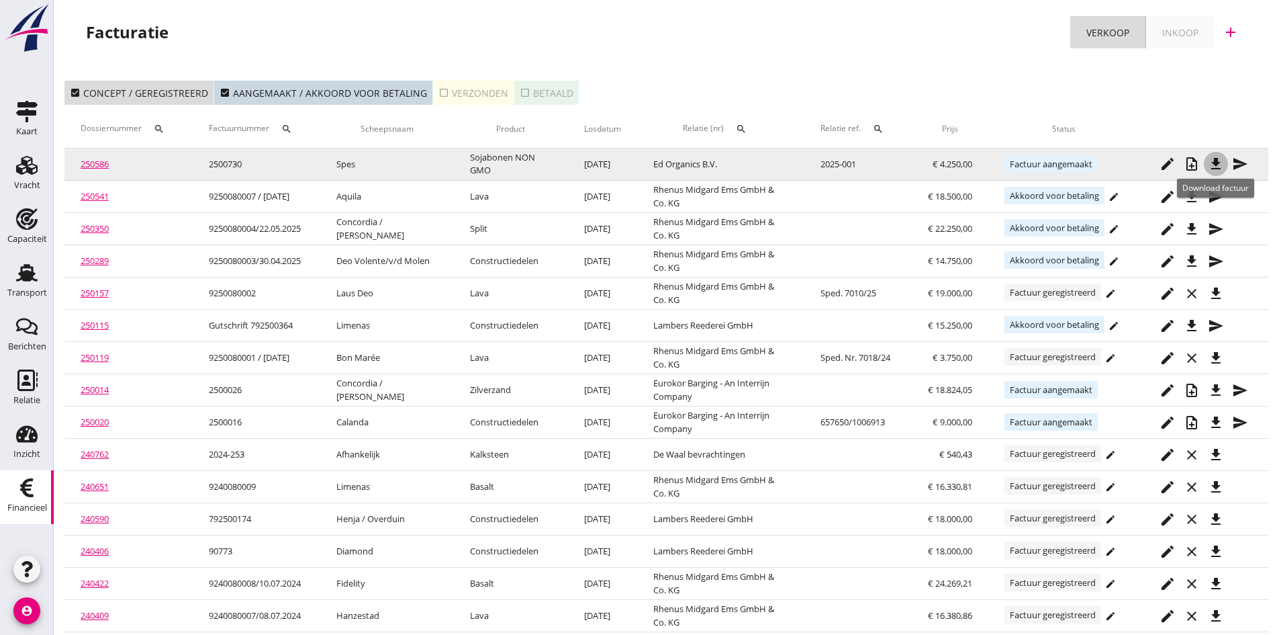
click at [1213, 161] on icon "file_download" at bounding box center [1216, 164] width 16 height 16
click at [1236, 160] on icon "send" at bounding box center [1240, 164] width 16 height 16
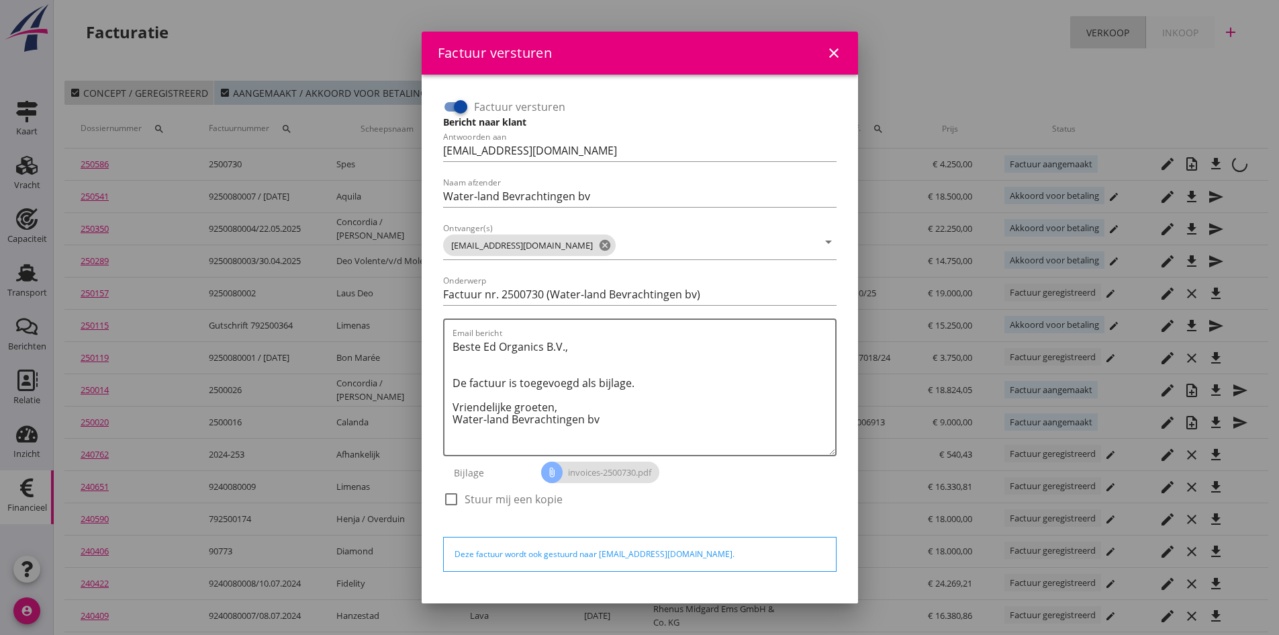
scroll to position [38, 0]
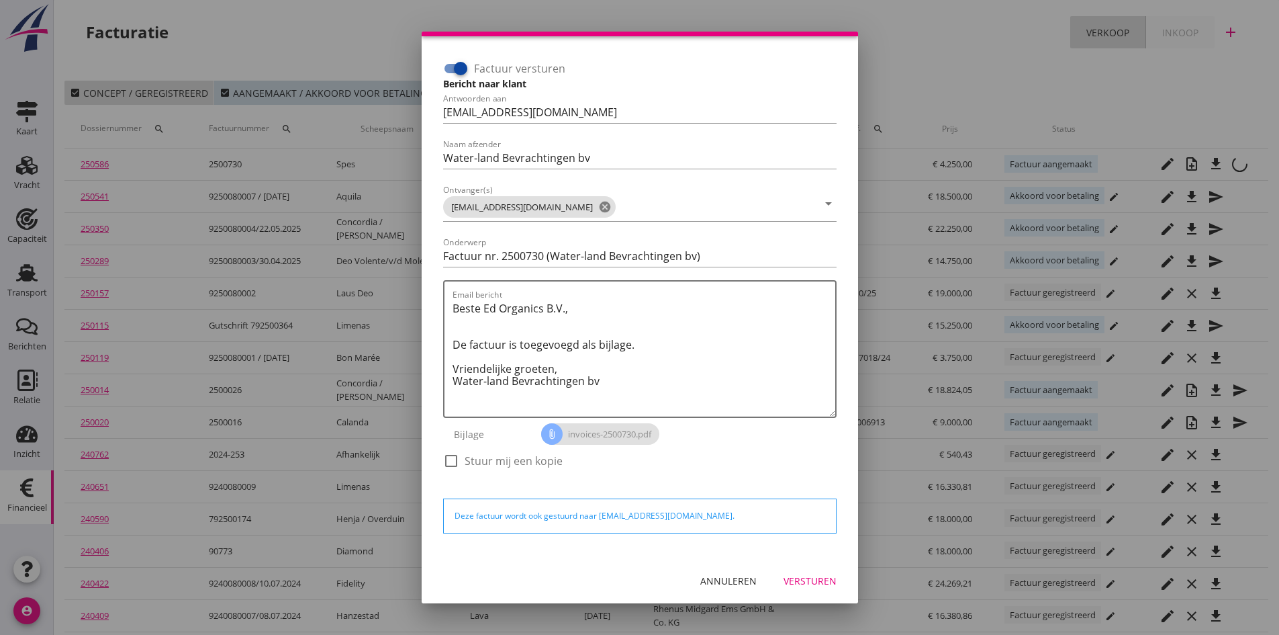
click at [791, 580] on div "Versturen" at bounding box center [810, 580] width 53 height 14
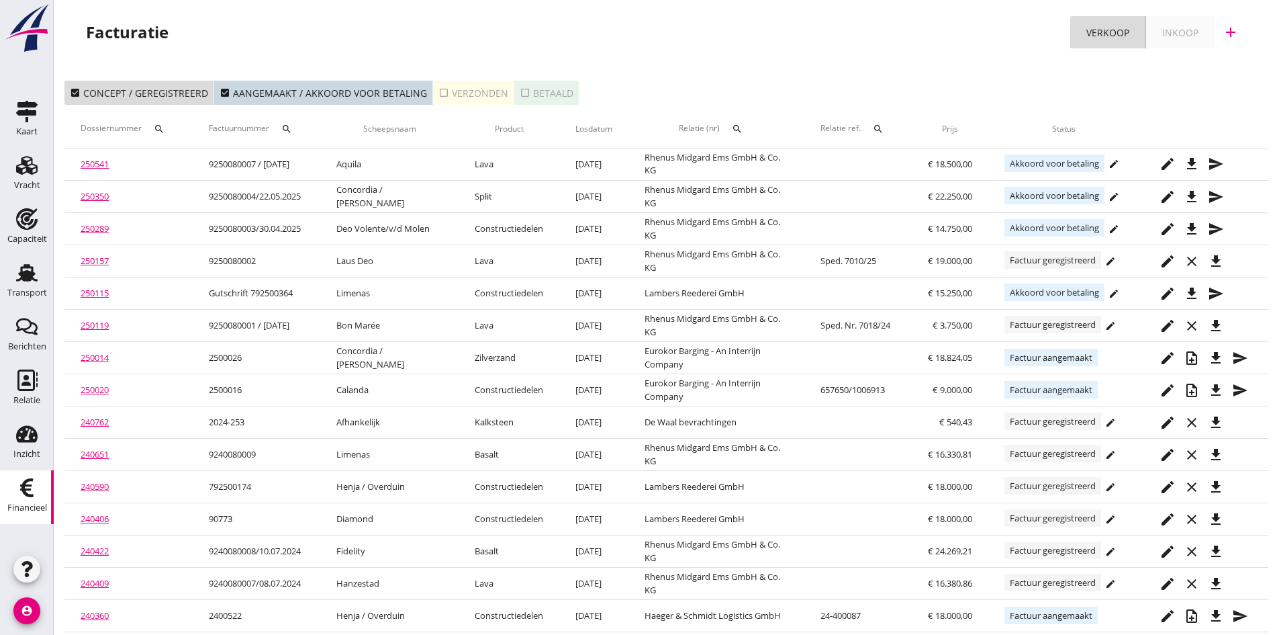
click at [464, 93] on div "check_box_outline_blank Verzonden" at bounding box center [474, 93] width 70 height 14
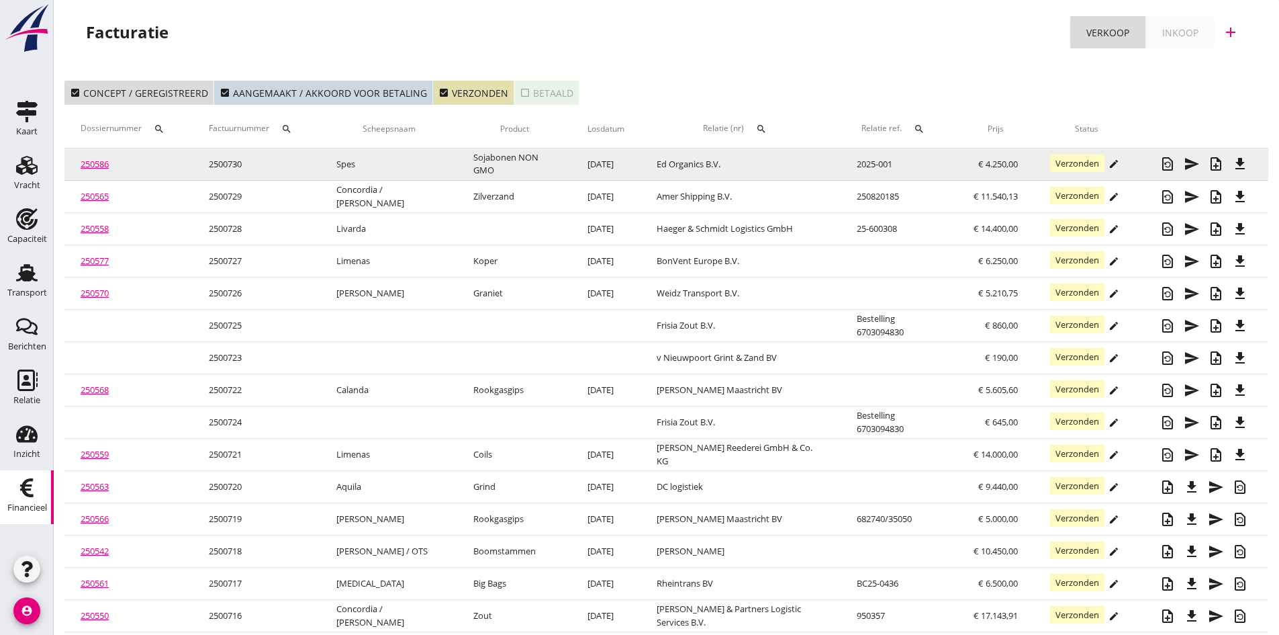
click at [96, 162] on link "250586" at bounding box center [95, 164] width 28 height 12
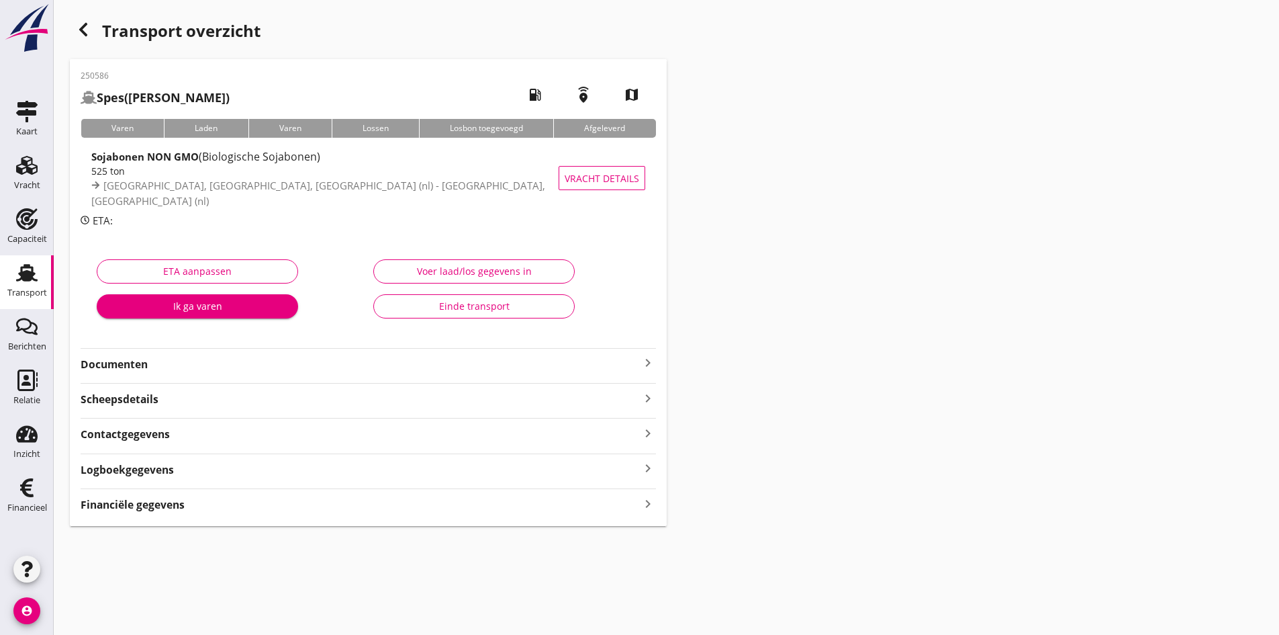
click at [119, 367] on strong "Documenten" at bounding box center [360, 364] width 559 height 15
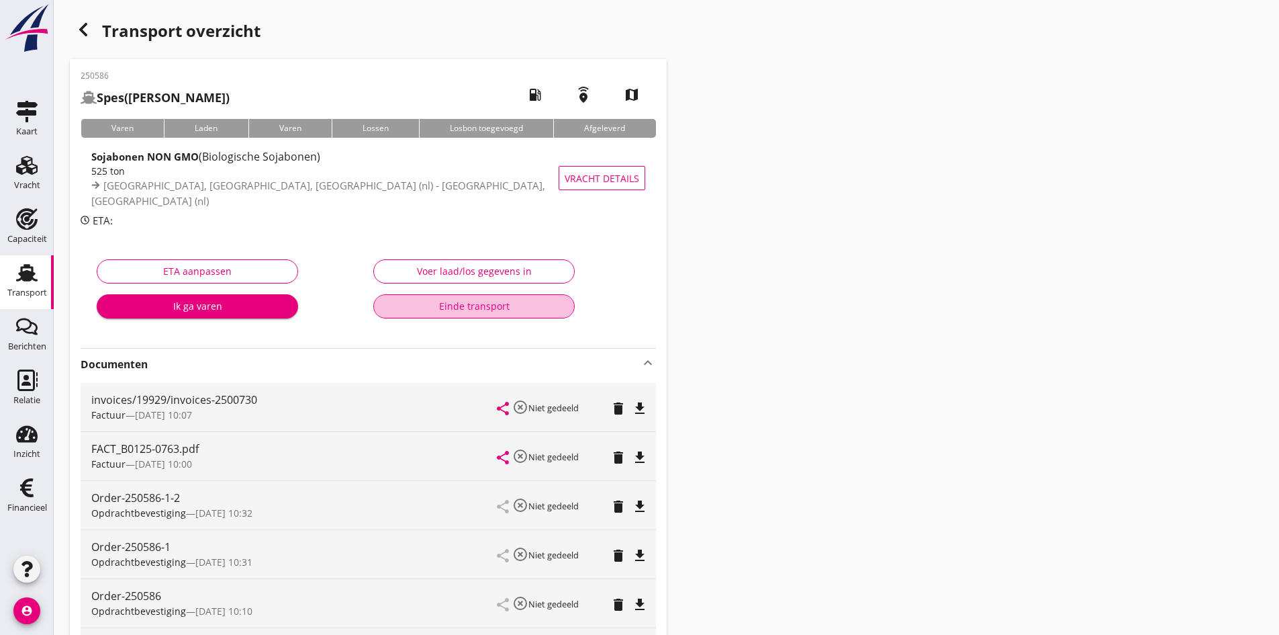
click at [468, 308] on div "Einde transport" at bounding box center [474, 306] width 179 height 14
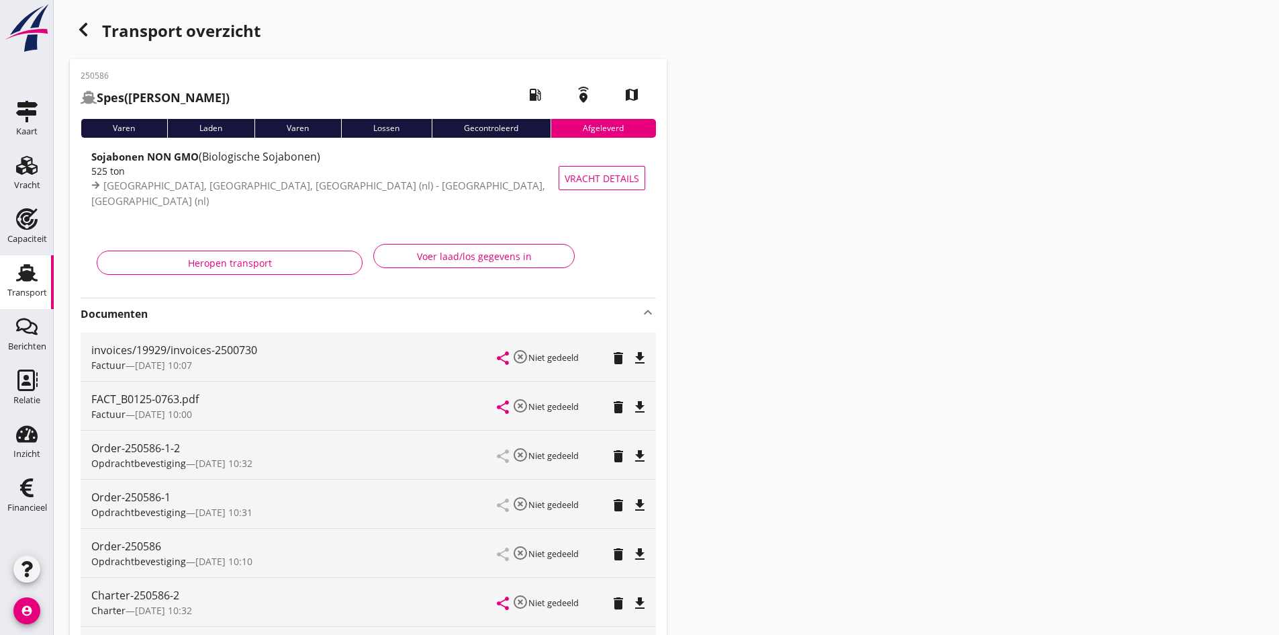
click at [34, 276] on icon "Transport" at bounding box center [26, 272] width 21 height 21
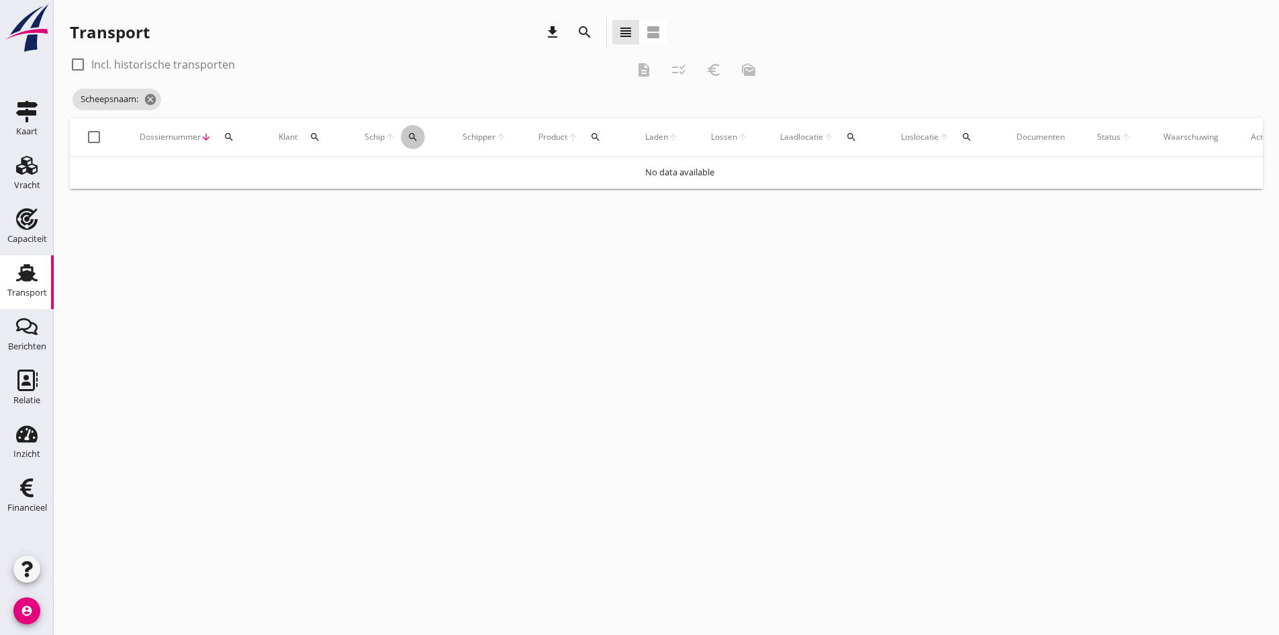
click at [414, 137] on icon "search" at bounding box center [413, 137] width 11 height 11
click at [426, 167] on input "Zoek op (scheeps)naam" at bounding box center [477, 175] width 140 height 21
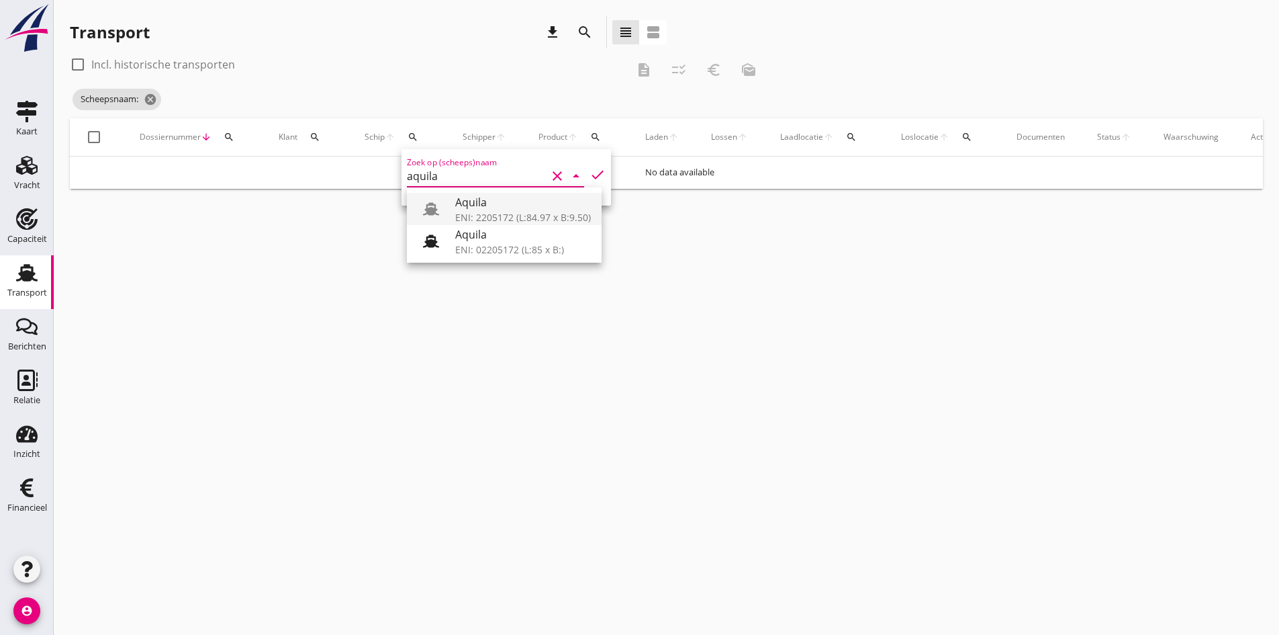
click at [500, 211] on div "ENI: 2205172 (L:84.97 x B:9.50)" at bounding box center [523, 217] width 136 height 14
click at [590, 173] on icon "check" at bounding box center [598, 175] width 16 height 16
type input "Aquila"
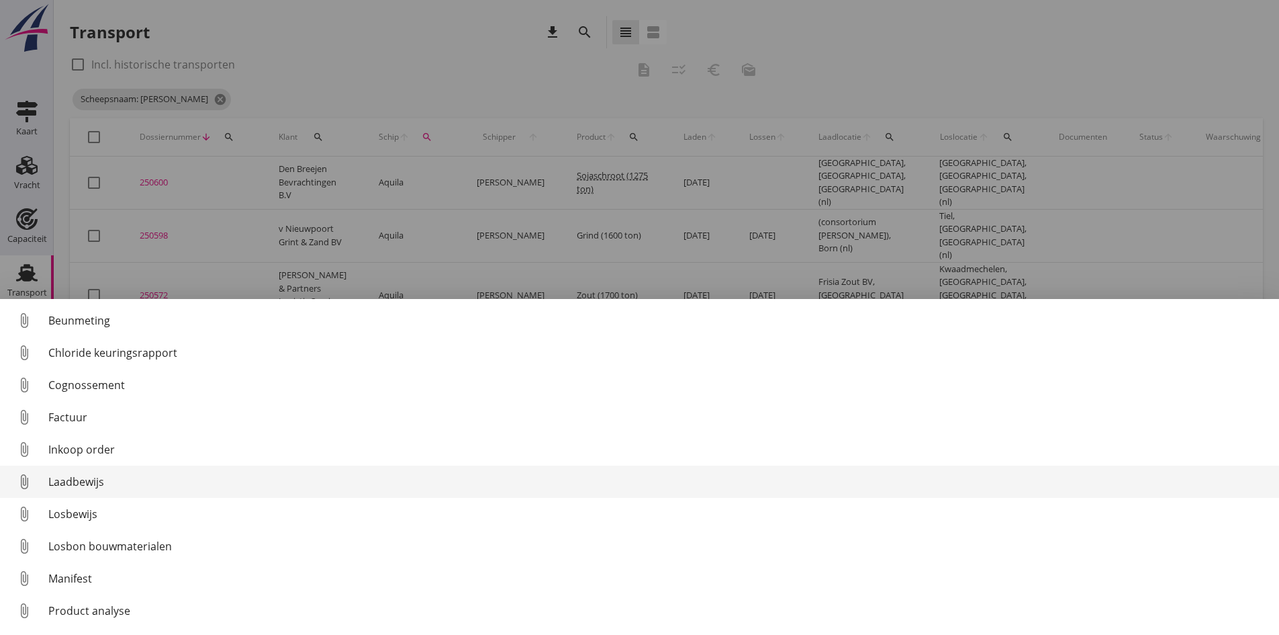
click at [62, 484] on div "Laadbewijs" at bounding box center [658, 481] width 1220 height 16
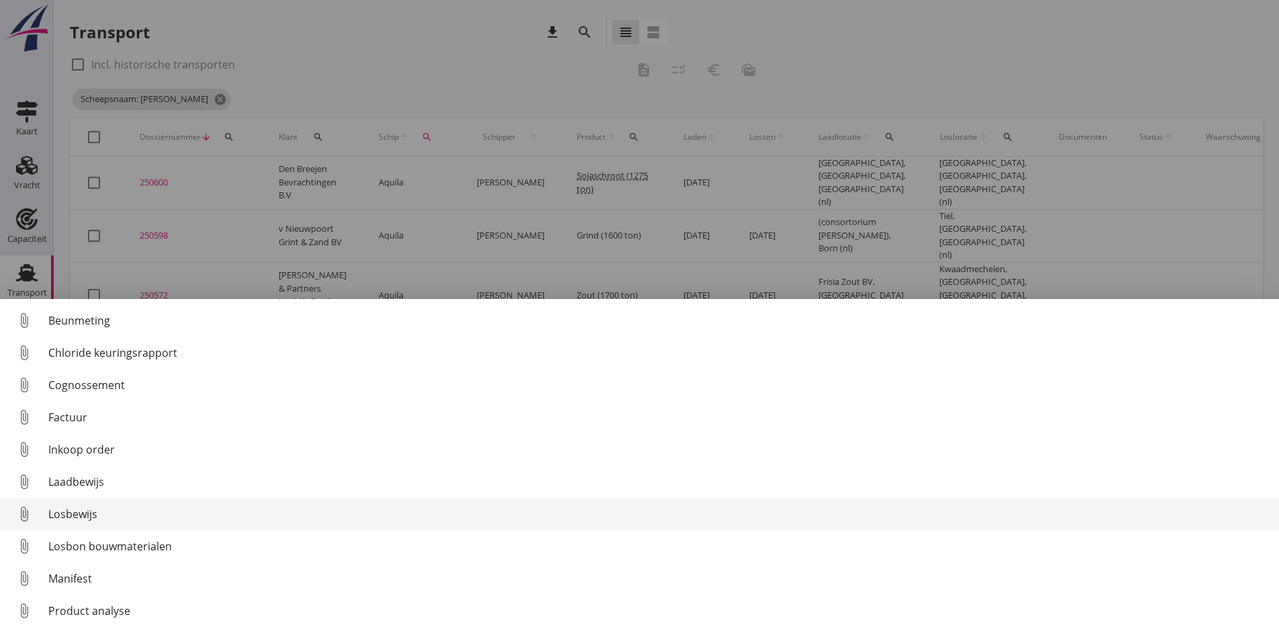
click at [77, 514] on div "Losbewijs" at bounding box center [658, 514] width 1220 height 16
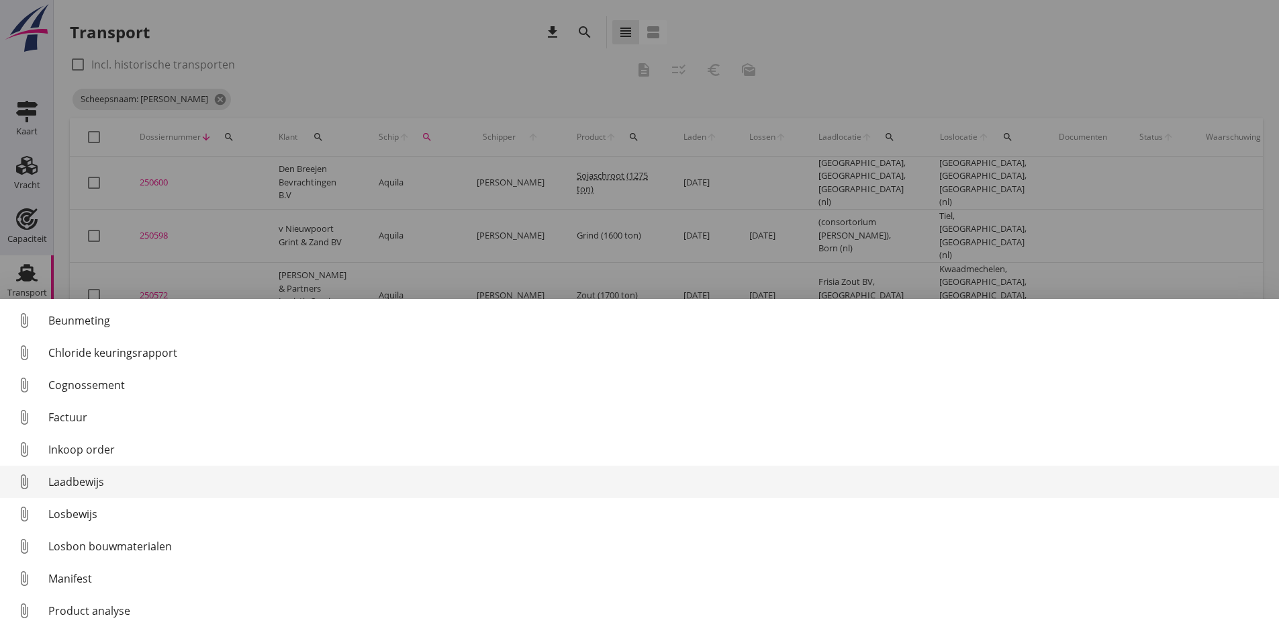
click at [64, 480] on div "Laadbewijs" at bounding box center [658, 481] width 1220 height 16
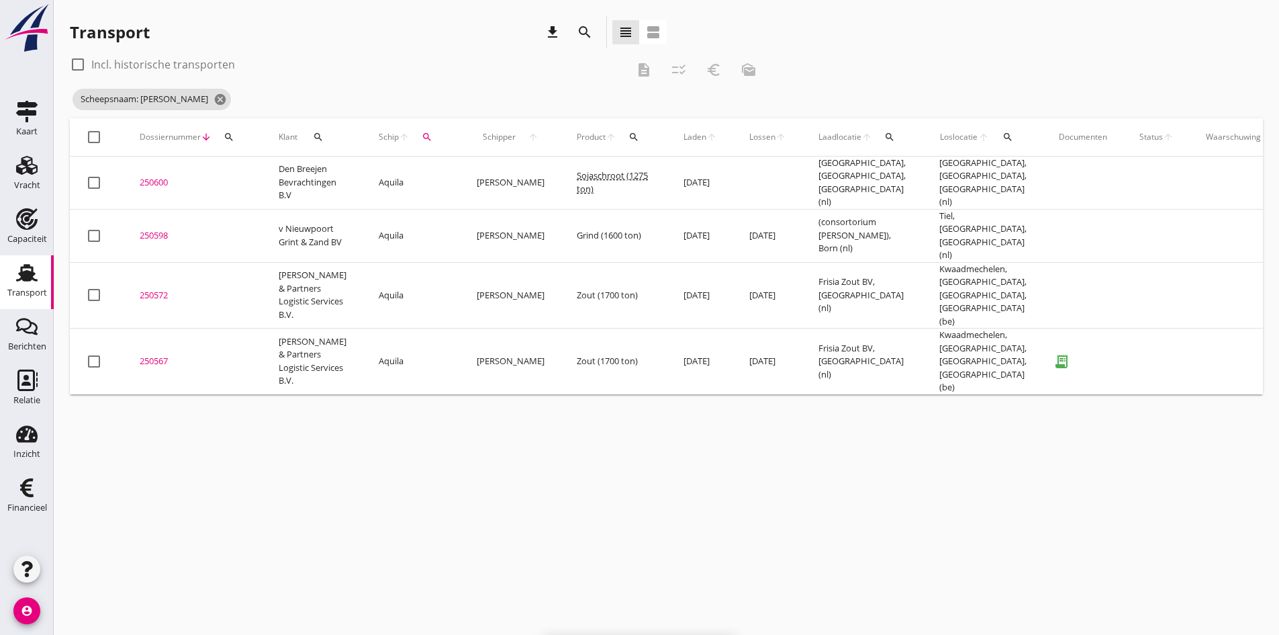
click at [156, 355] on div "250567" at bounding box center [193, 361] width 107 height 13
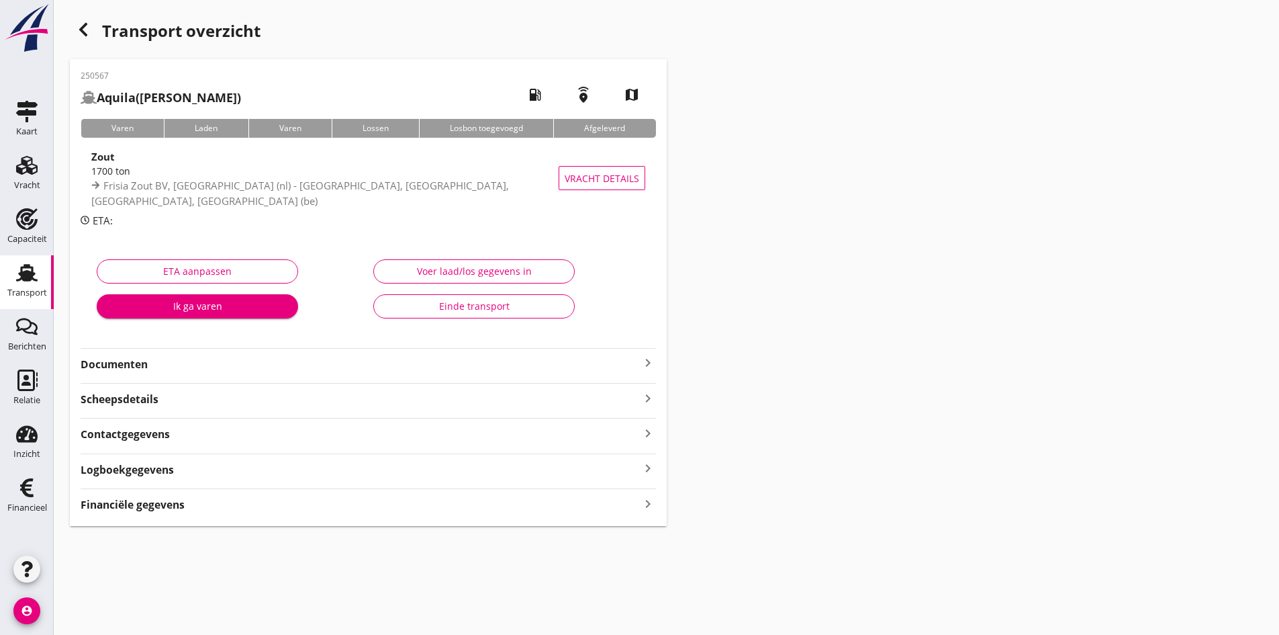
click at [112, 359] on strong "Documenten" at bounding box center [360, 364] width 559 height 15
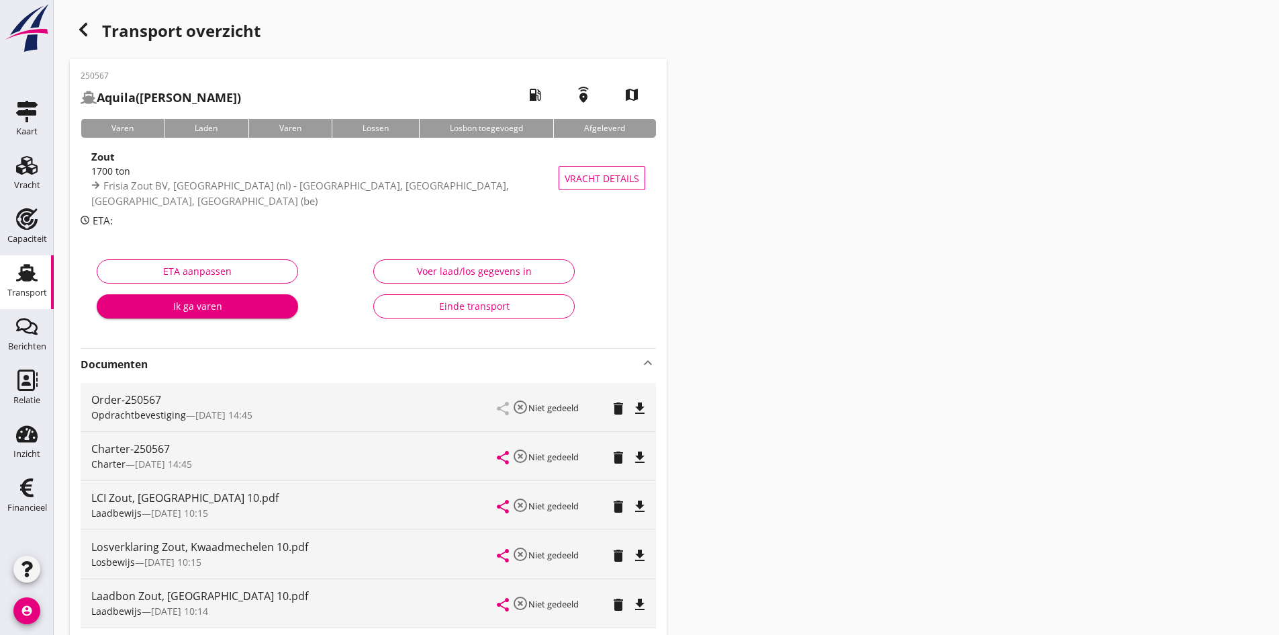
scroll to position [67, 0]
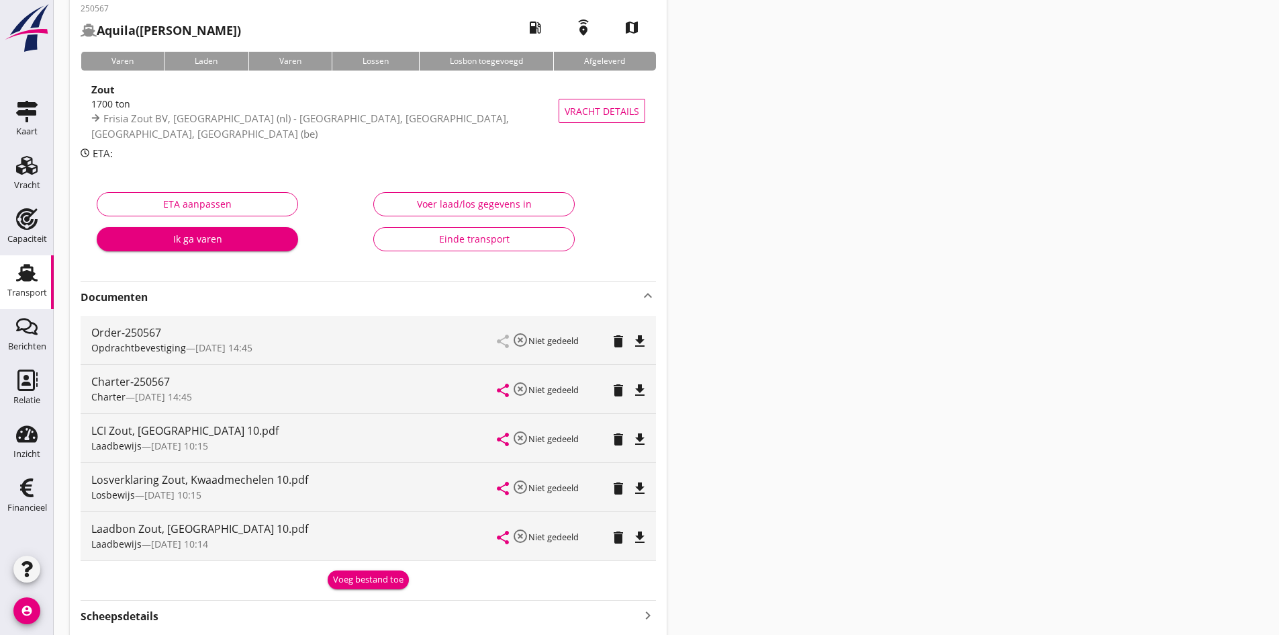
click at [475, 199] on div "Voer laad/los gegevens in" at bounding box center [474, 204] width 179 height 14
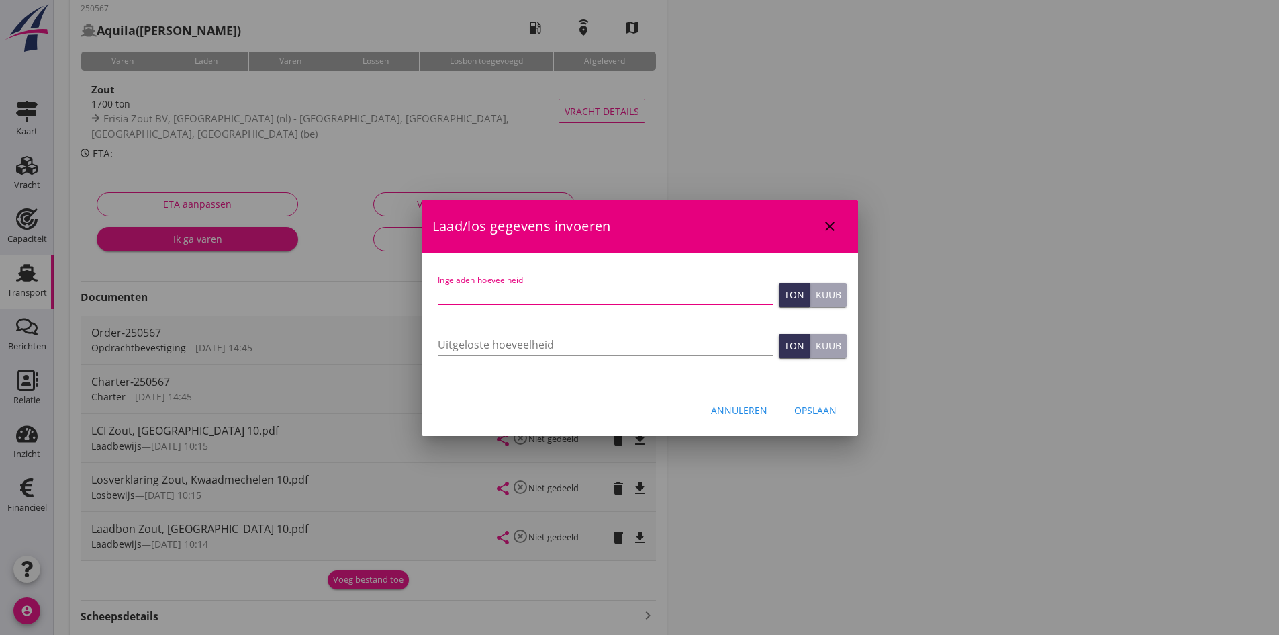
click at [452, 295] on input "Ingeladen hoeveelheid" at bounding box center [606, 293] width 336 height 21
type input "1727"
type input "1727.834"
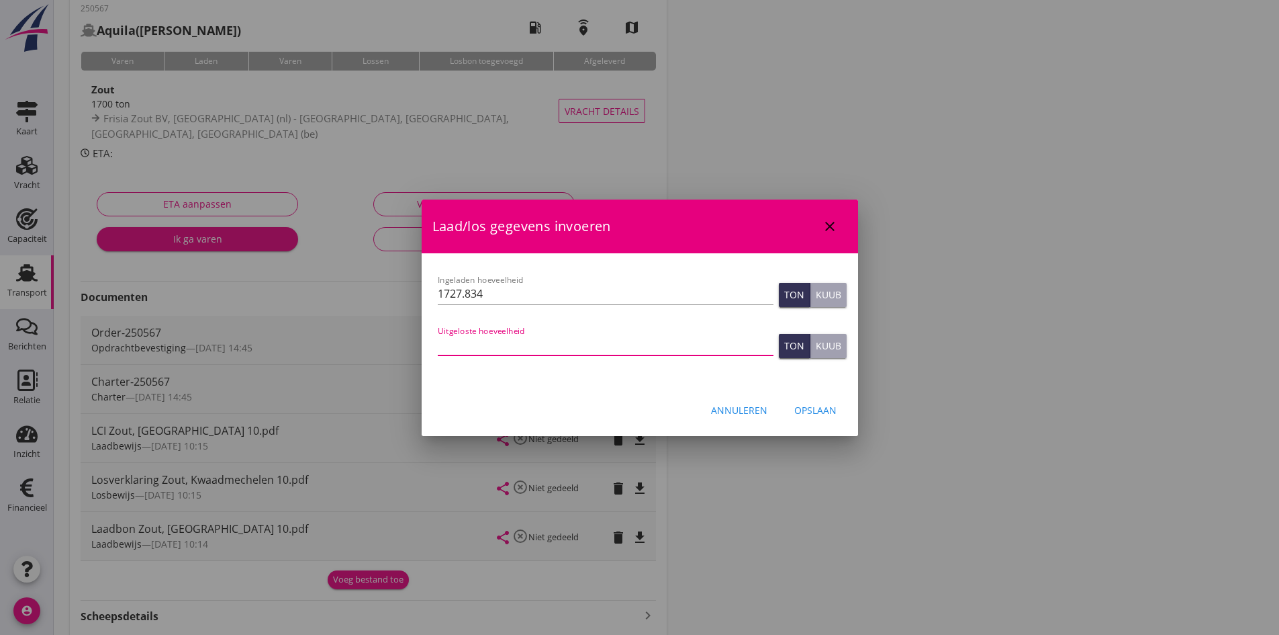
click at [459, 343] on input "Uitgeloste hoeveelheid" at bounding box center [606, 344] width 336 height 21
type input "1727"
type input "1727.834"
click at [804, 410] on div "Opslaan" at bounding box center [815, 410] width 42 height 14
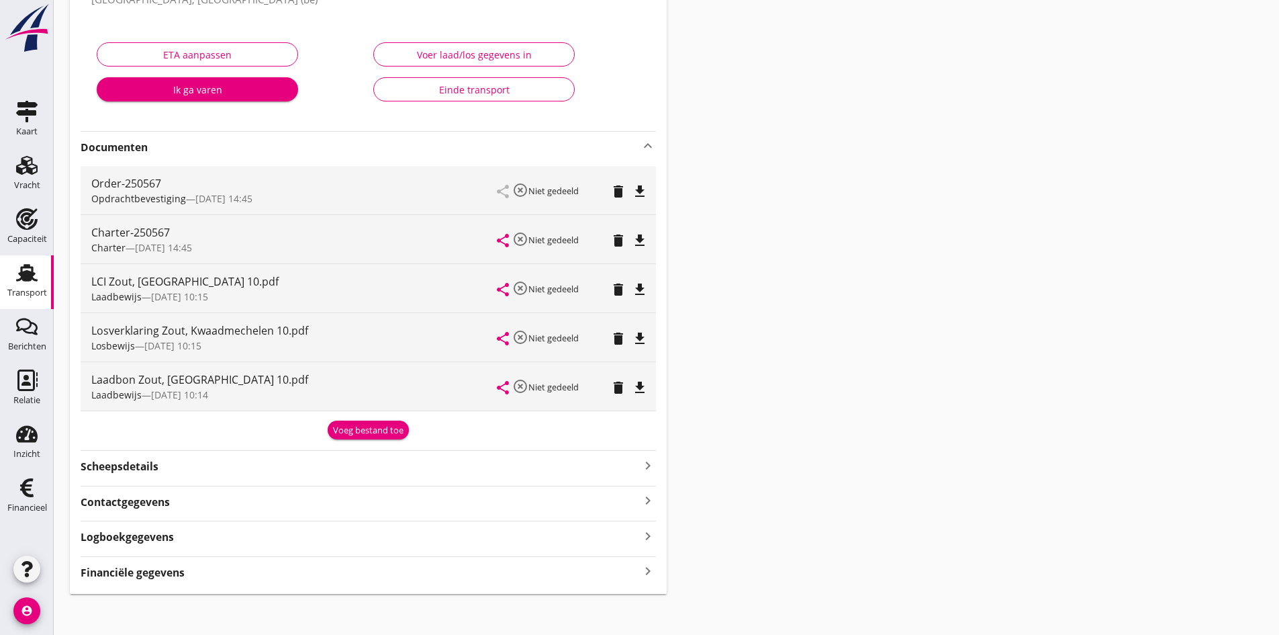
scroll to position [209, 0]
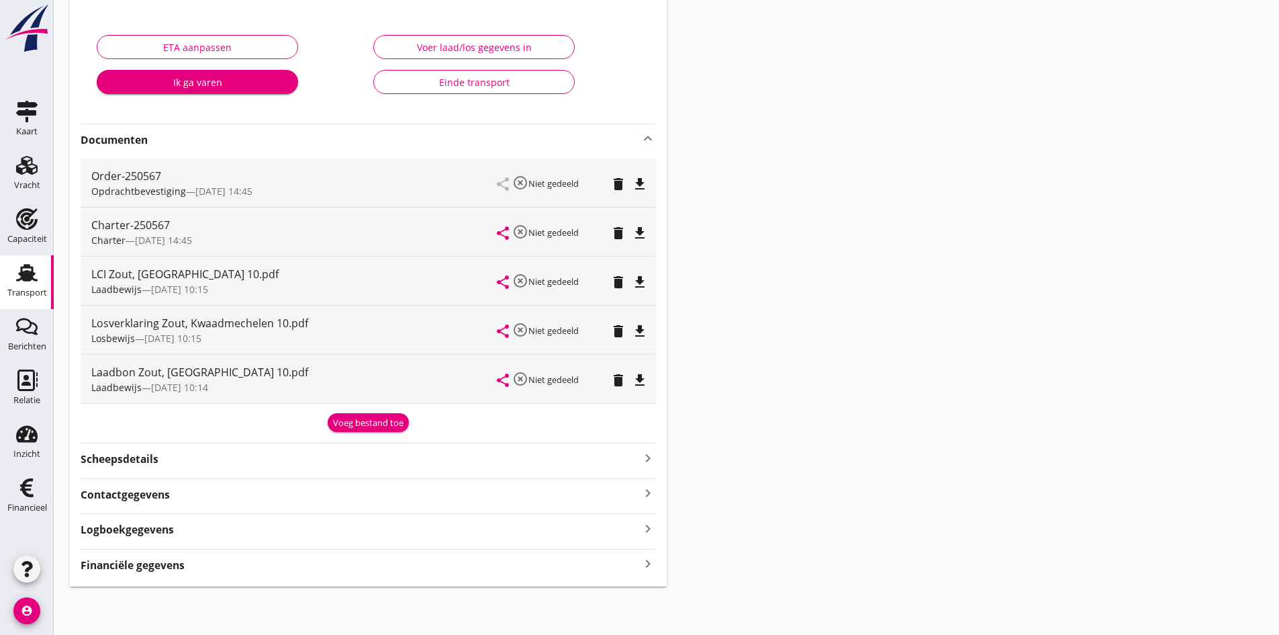
click at [625, 567] on div "Financiële gegevens keyboard_arrow_right" at bounding box center [368, 564] width 575 height 18
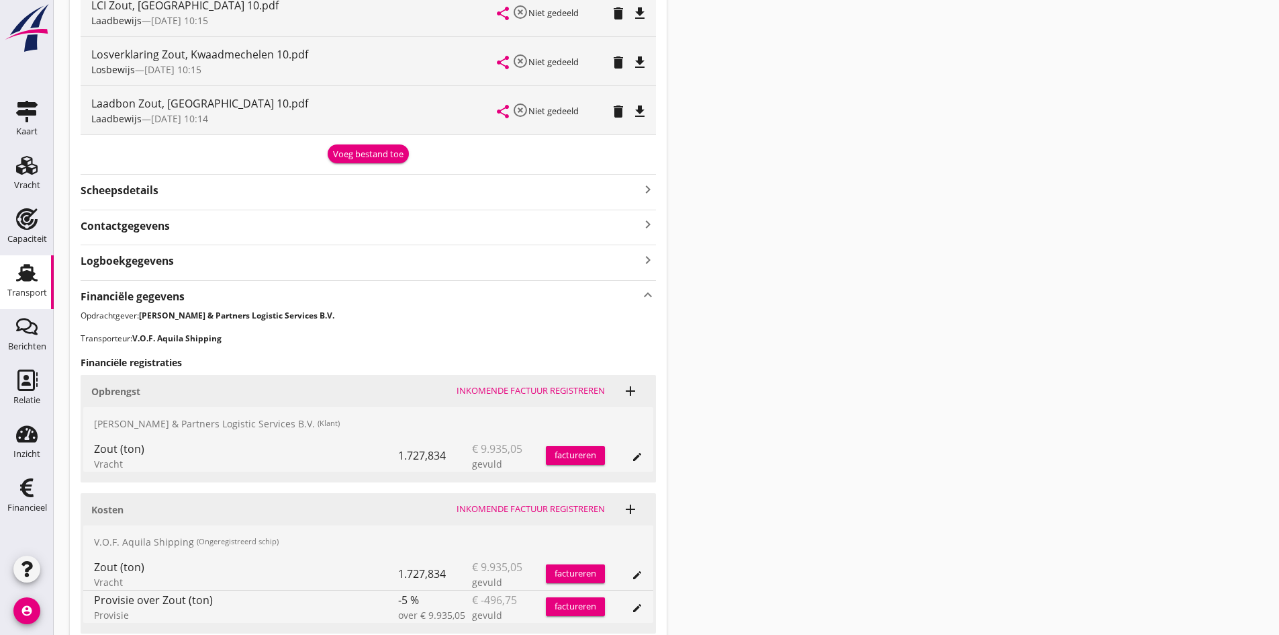
scroll to position [545, 0]
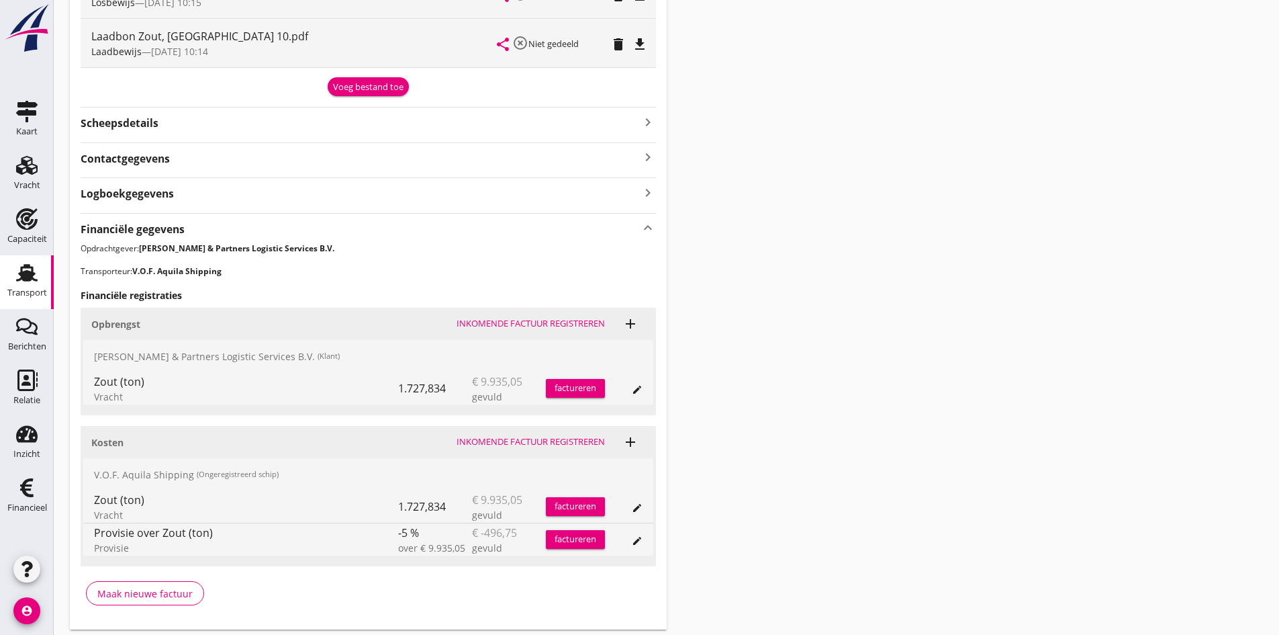
click at [530, 440] on div "Inkomende factuur registreren" at bounding box center [531, 441] width 148 height 13
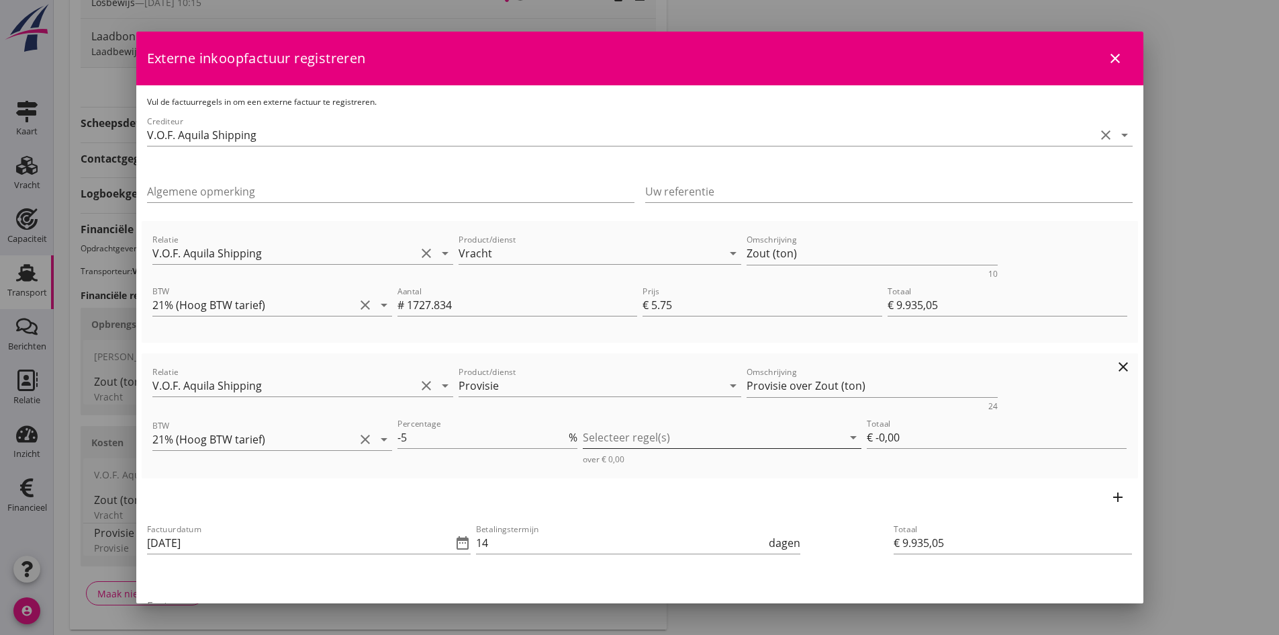
click at [609, 438] on div at bounding box center [713, 436] width 260 height 21
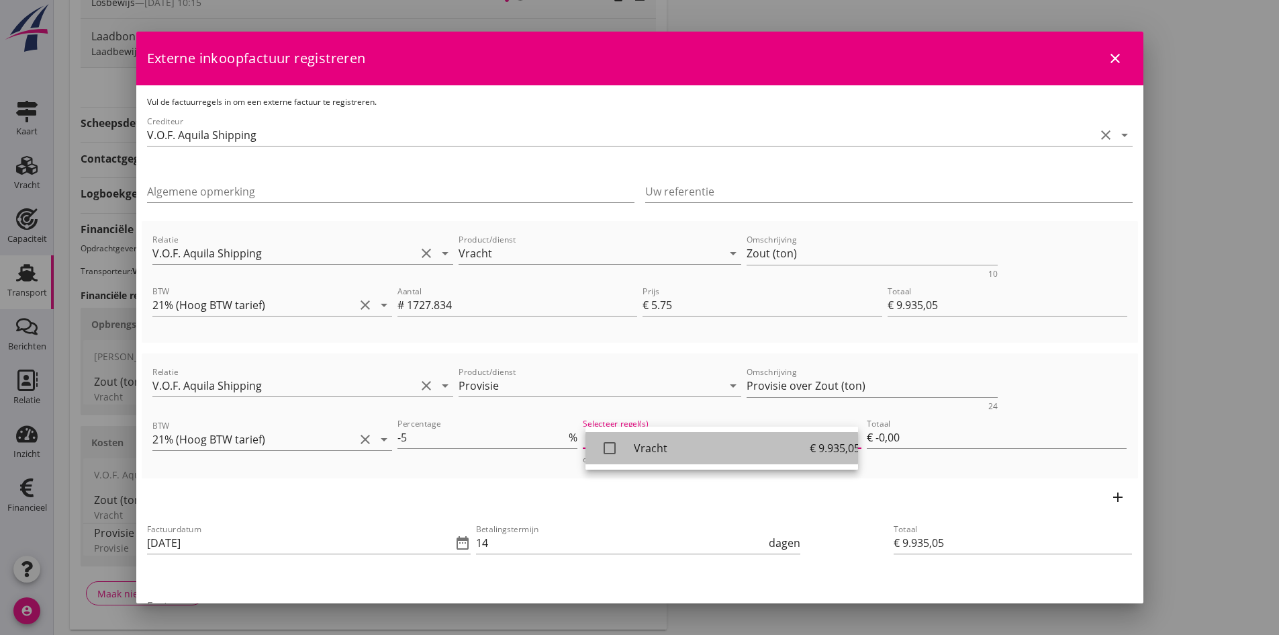
click at [606, 450] on icon "check_box_outline_blank" at bounding box center [609, 447] width 27 height 27
type input "€ -496,75"
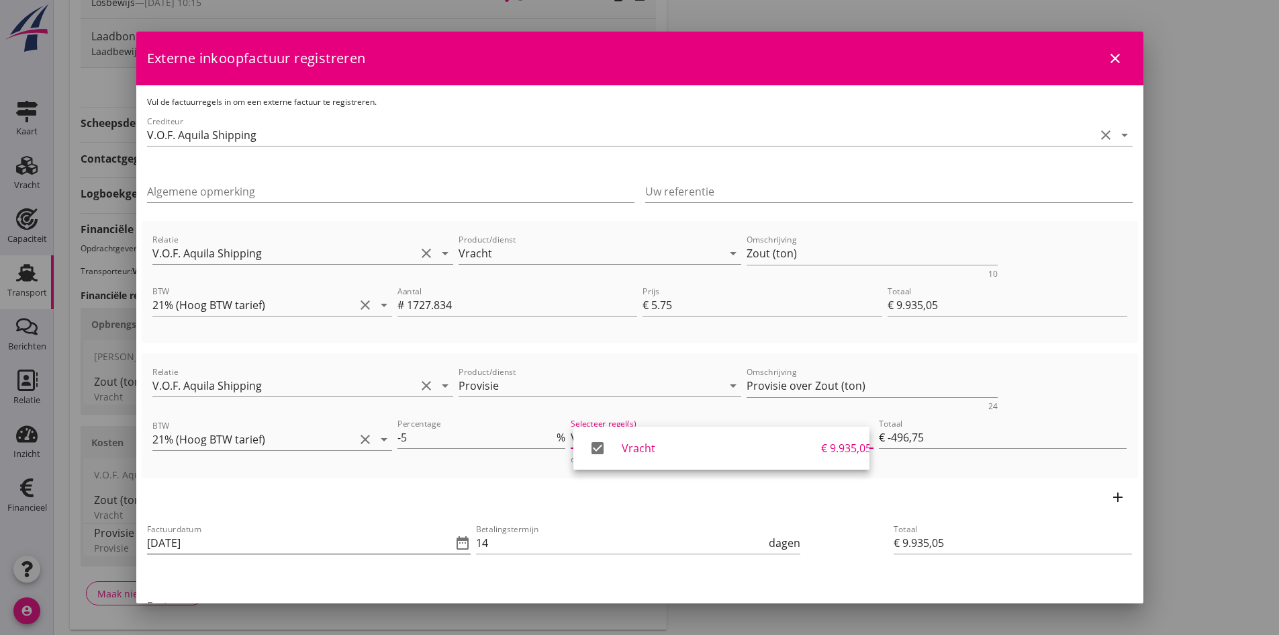
click at [257, 553] on div "Factuurdatum [DATE] date_range" at bounding box center [309, 542] width 324 height 21
click at [263, 545] on input "[DATE]" at bounding box center [300, 542] width 306 height 21
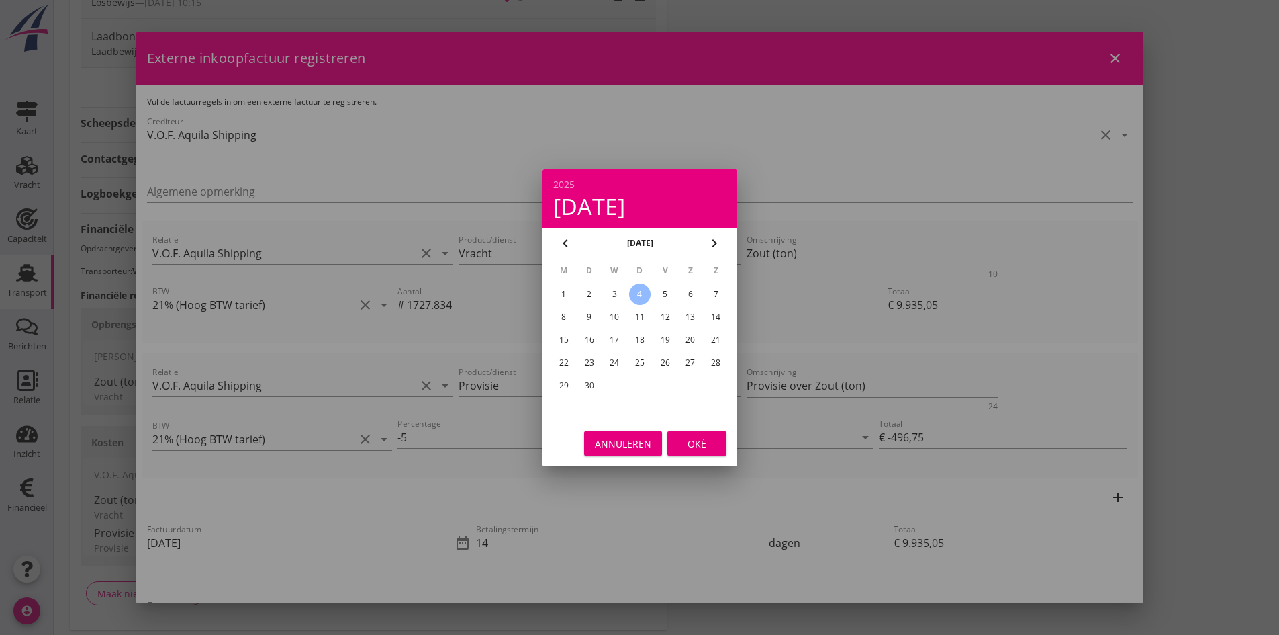
click at [588, 291] on div "2" at bounding box center [588, 293] width 21 height 21
type input "[DATE]"
click at [702, 439] on div "Oké" at bounding box center [697, 443] width 38 height 14
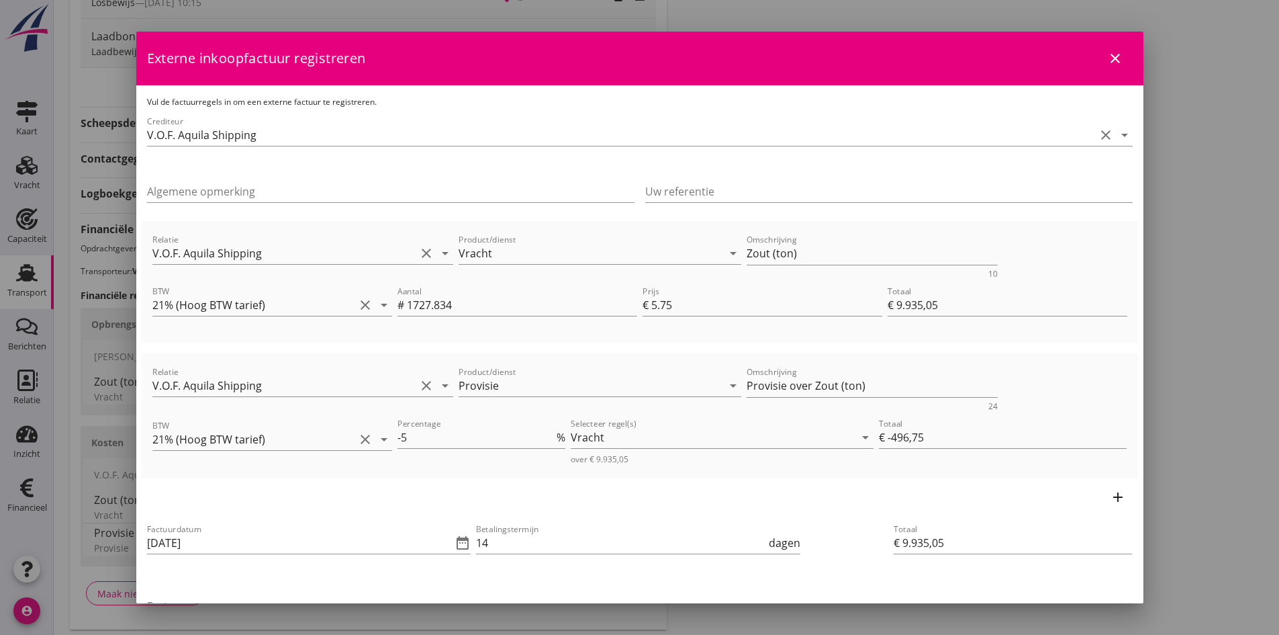
scroll to position [67, 0]
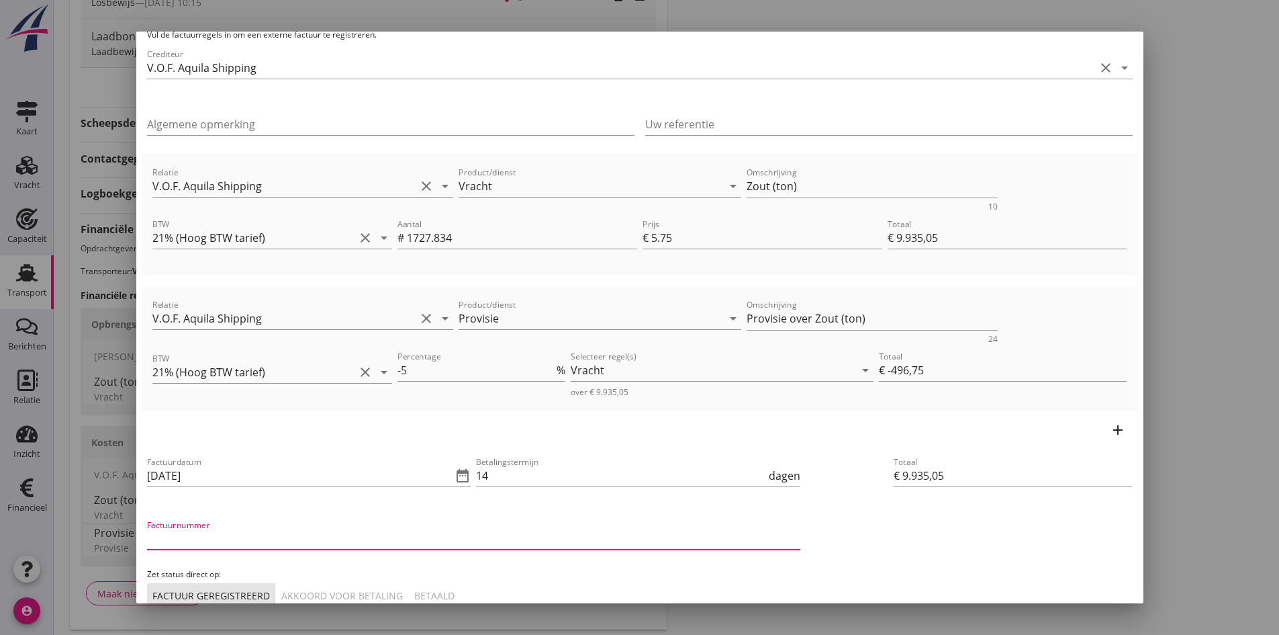
click at [230, 540] on input "Factuurnummer" at bounding box center [473, 538] width 653 height 21
type input "202538"
click at [300, 590] on div "Akkoord voor betaling" at bounding box center [342, 595] width 122 height 14
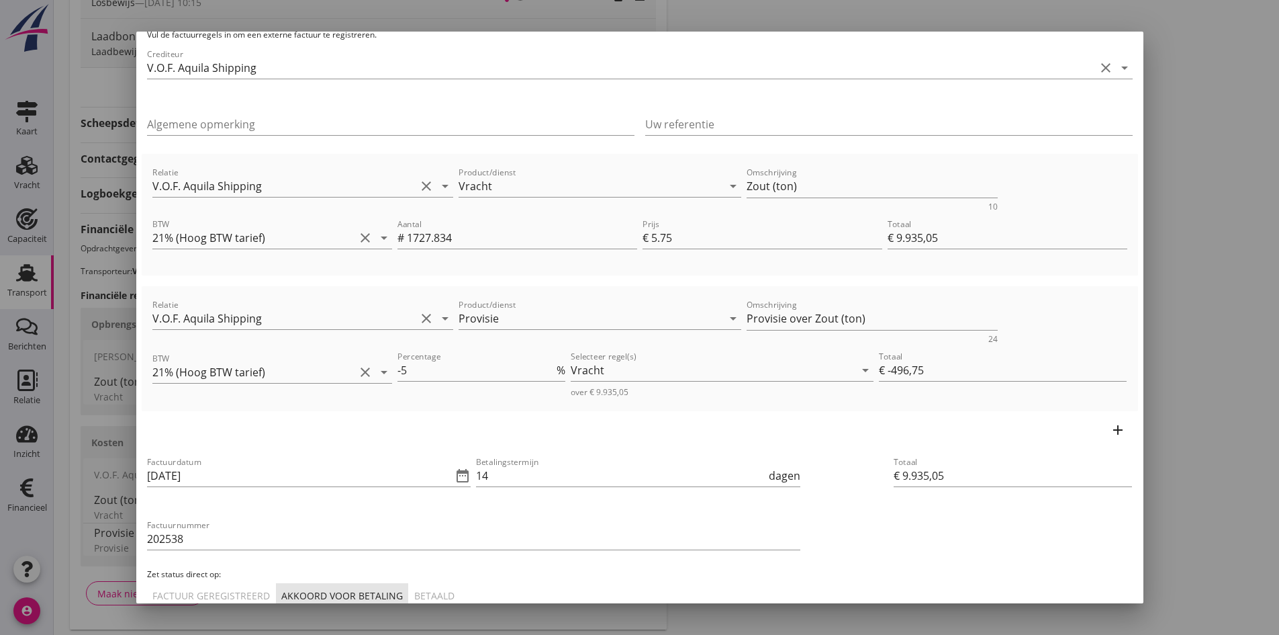
scroll to position [146, 0]
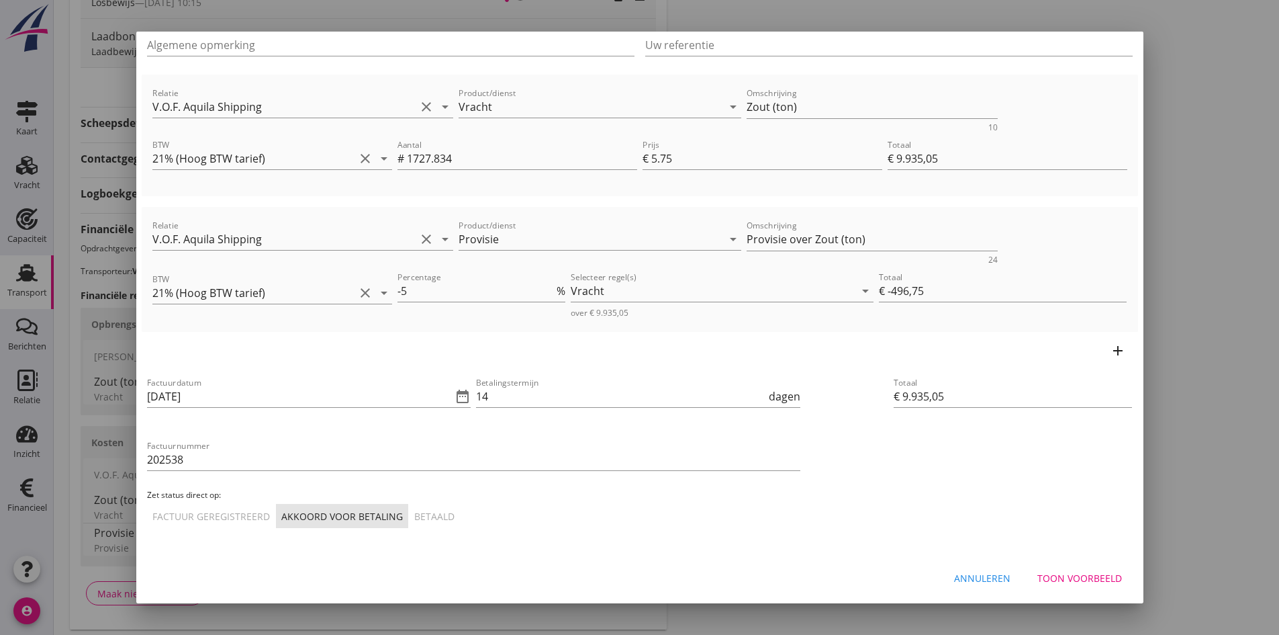
click at [1046, 575] on div "Toon voorbeeld" at bounding box center [1079, 578] width 85 height 14
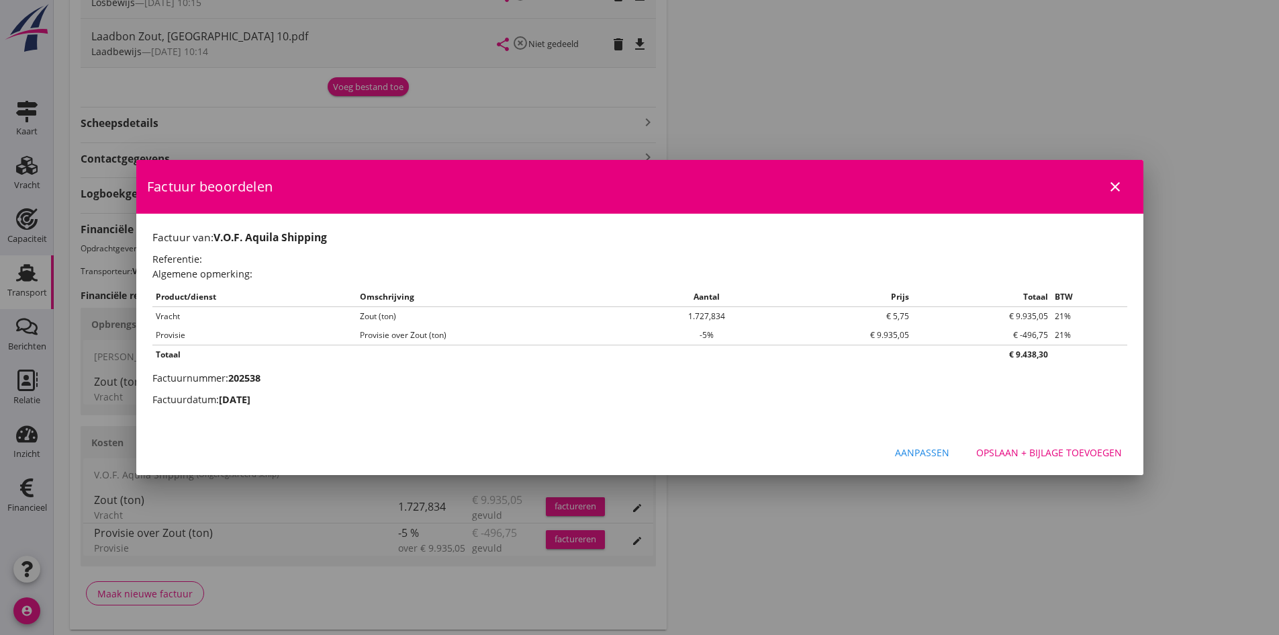
scroll to position [0, 0]
click at [1027, 451] on div "Opslaan + bijlage toevoegen" at bounding box center [1049, 452] width 146 height 14
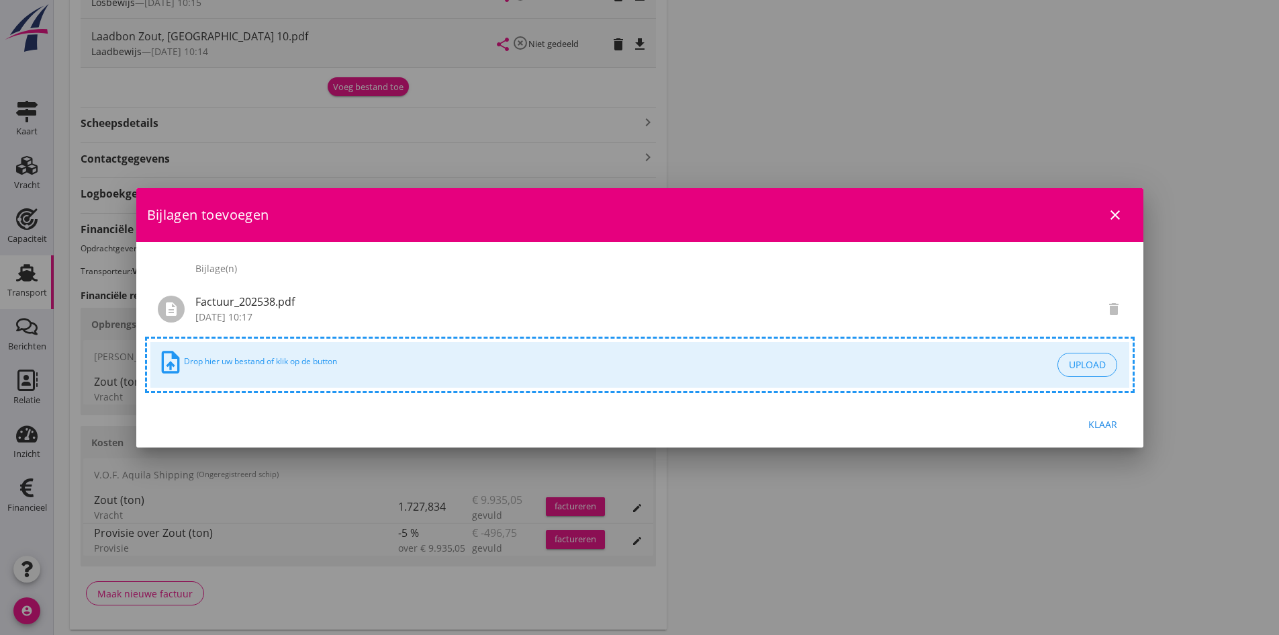
click at [1095, 424] on div "Klaar" at bounding box center [1104, 424] width 38 height 14
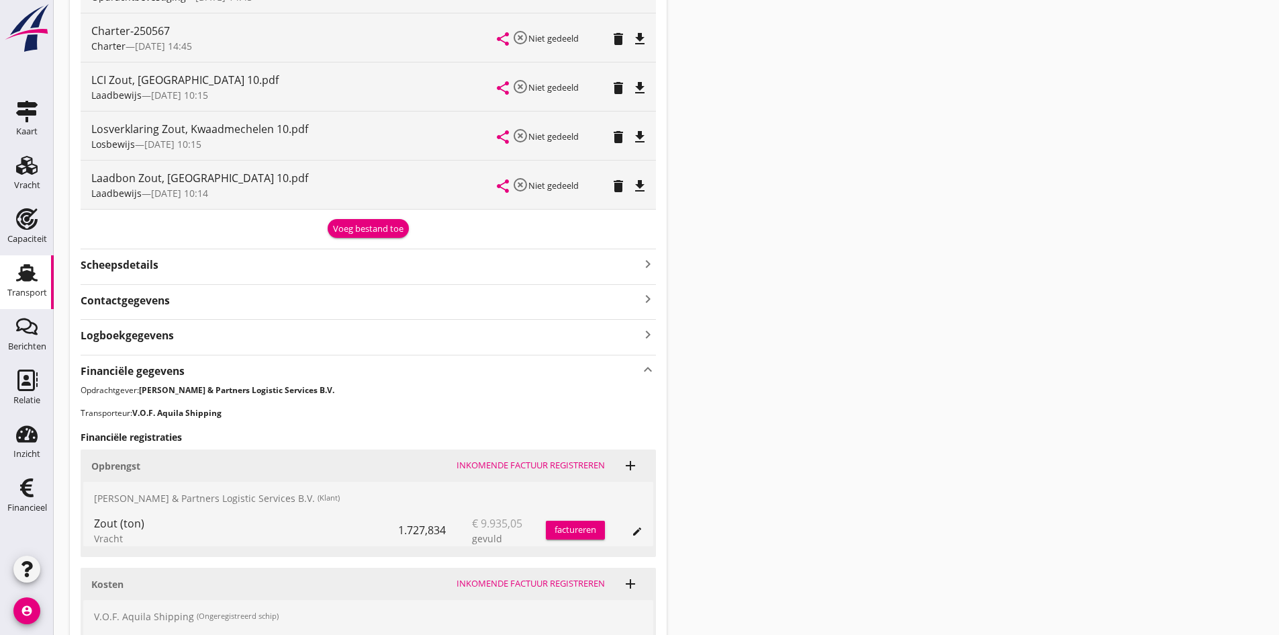
scroll to position [537, 0]
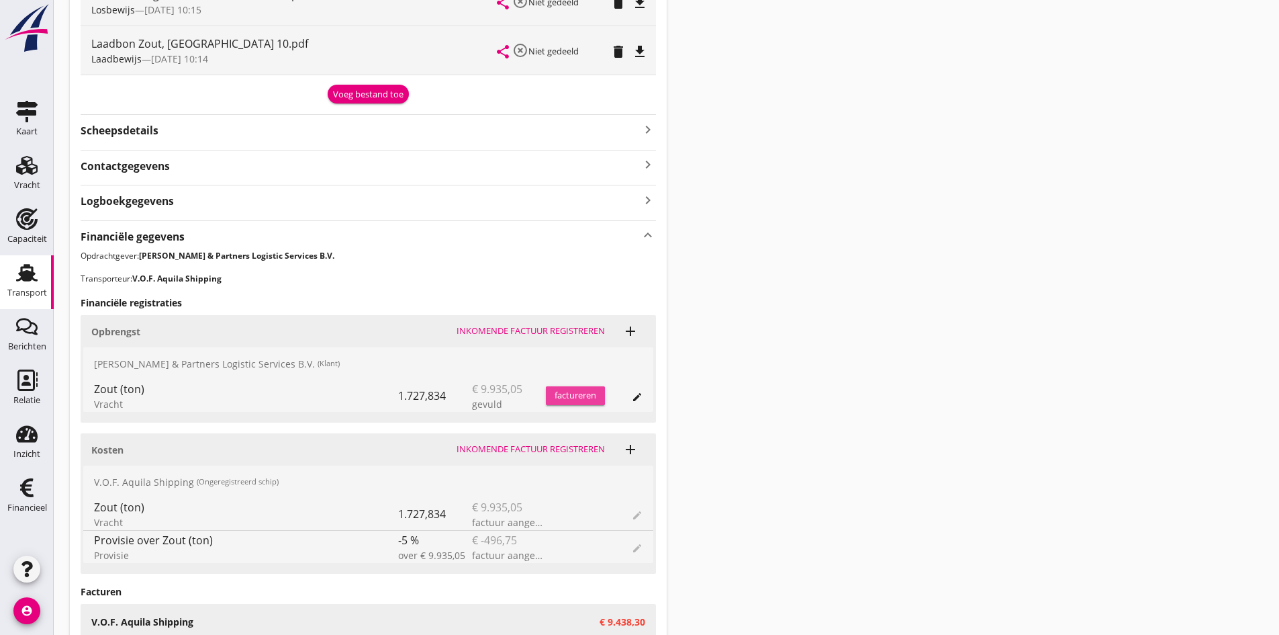
click at [586, 393] on div "factureren" at bounding box center [575, 395] width 59 height 13
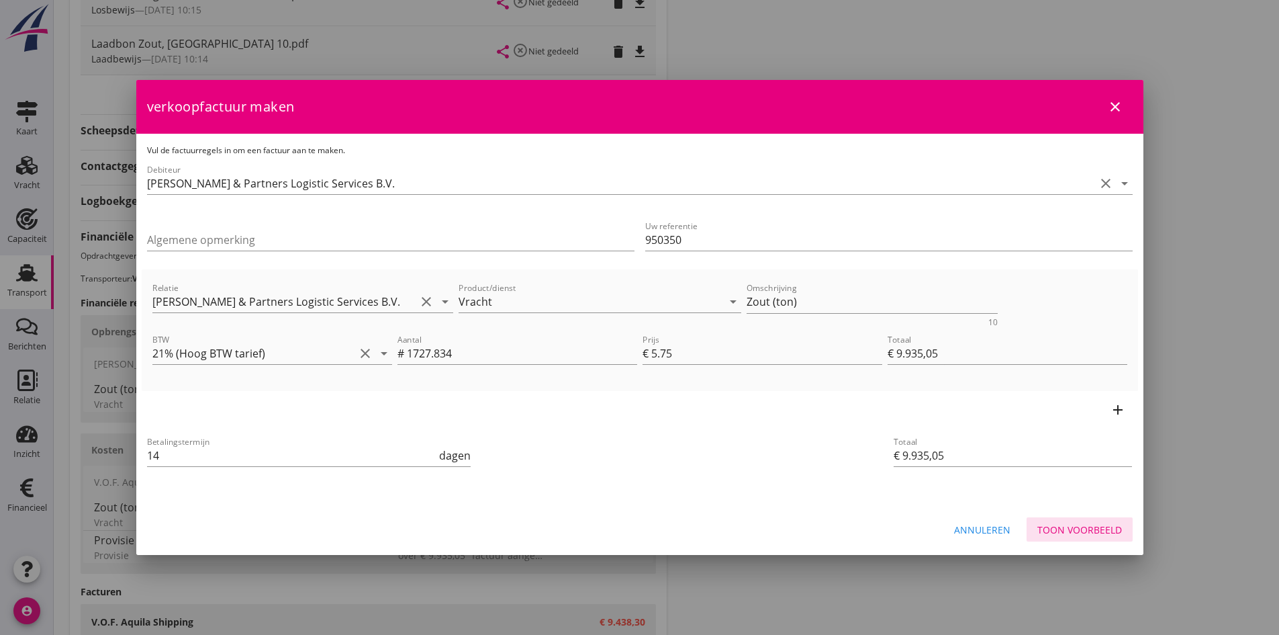
click at [1046, 528] on div "Toon voorbeeld" at bounding box center [1079, 529] width 85 height 14
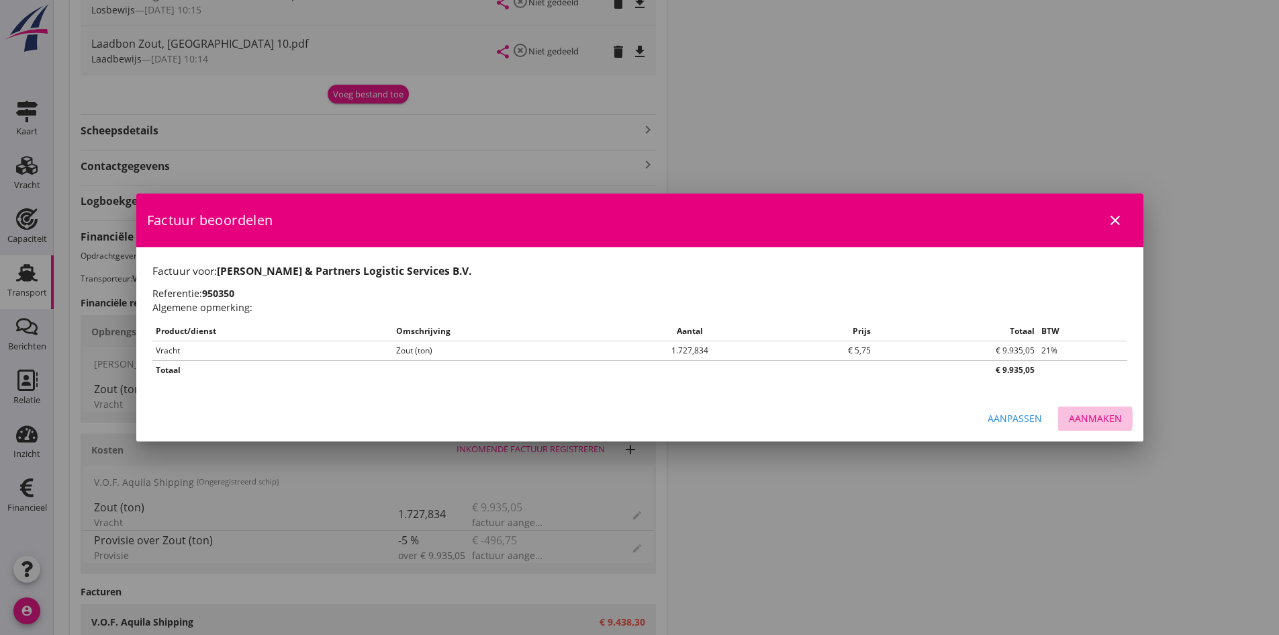
click at [1084, 418] on div "Aanmaken" at bounding box center [1095, 418] width 53 height 14
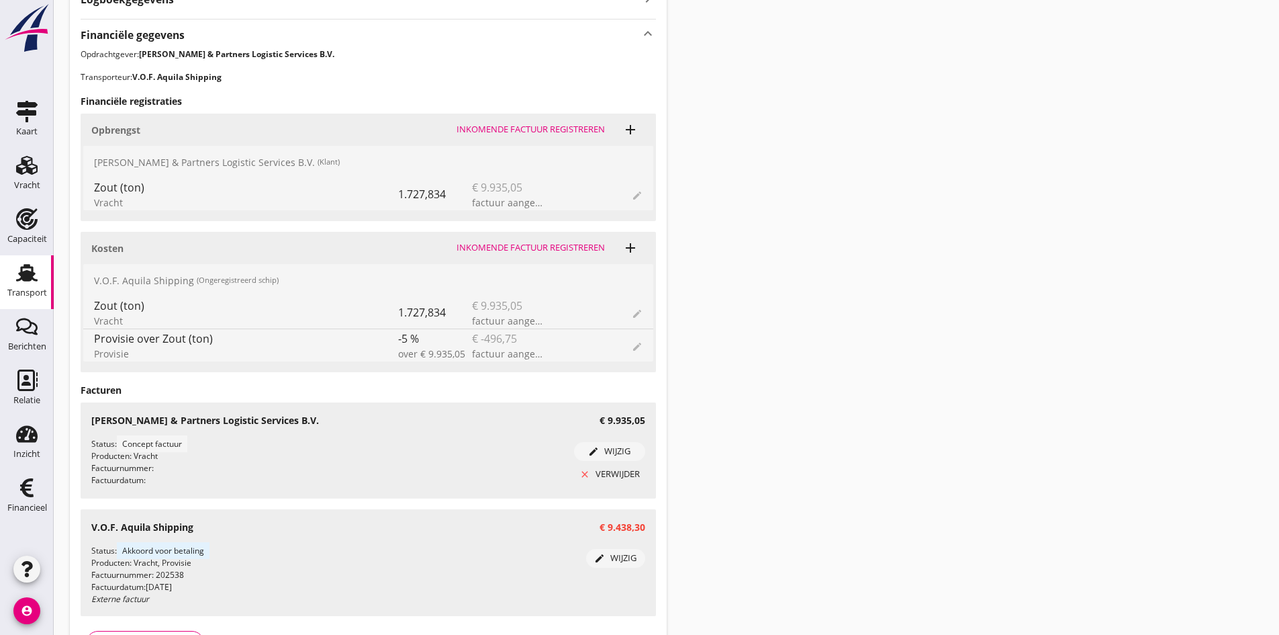
scroll to position [806, 0]
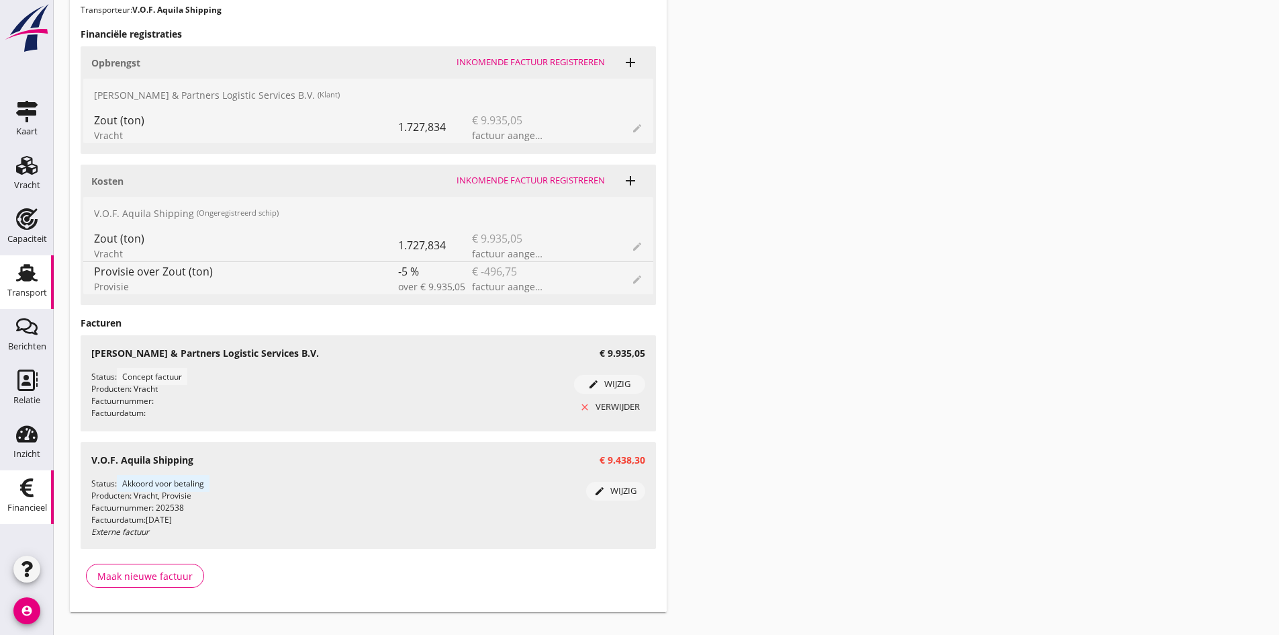
click at [24, 491] on use at bounding box center [26, 487] width 13 height 19
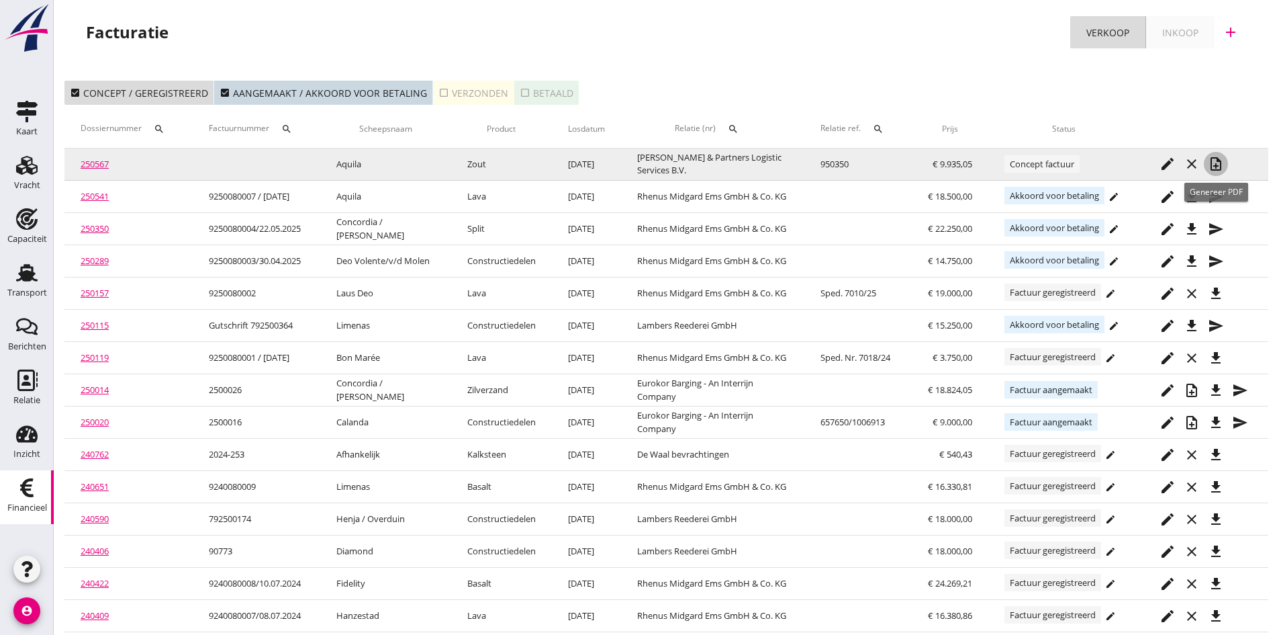
click at [1215, 161] on icon "note_add" at bounding box center [1216, 164] width 16 height 16
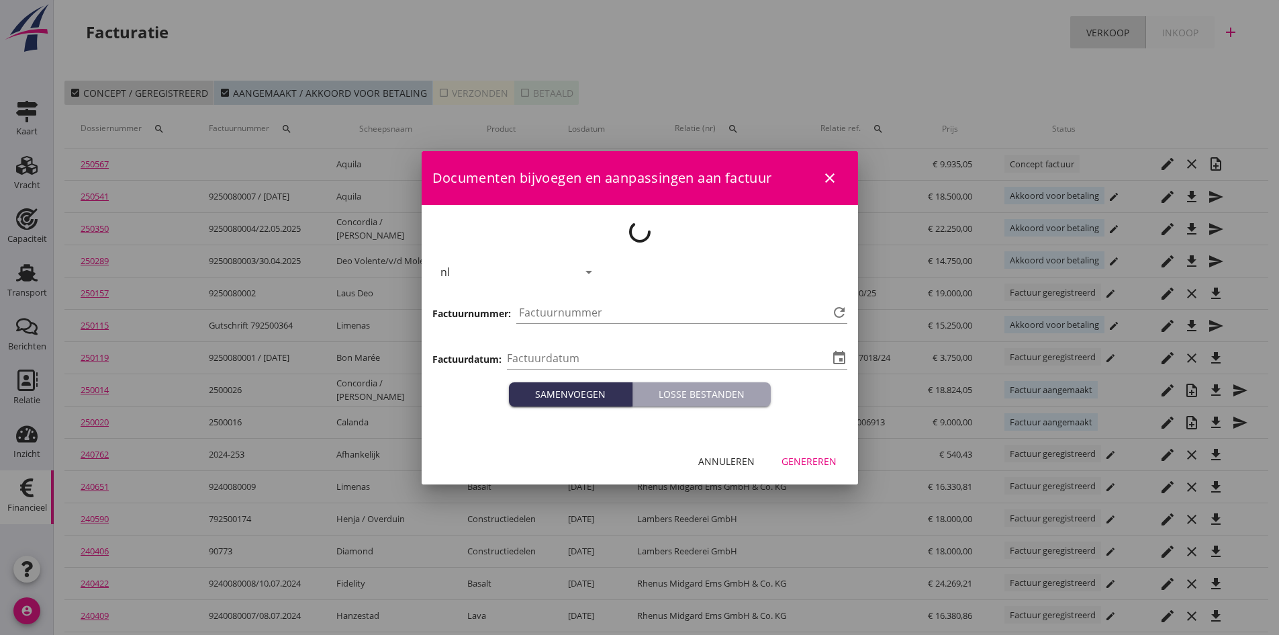
type input "[DATE]"
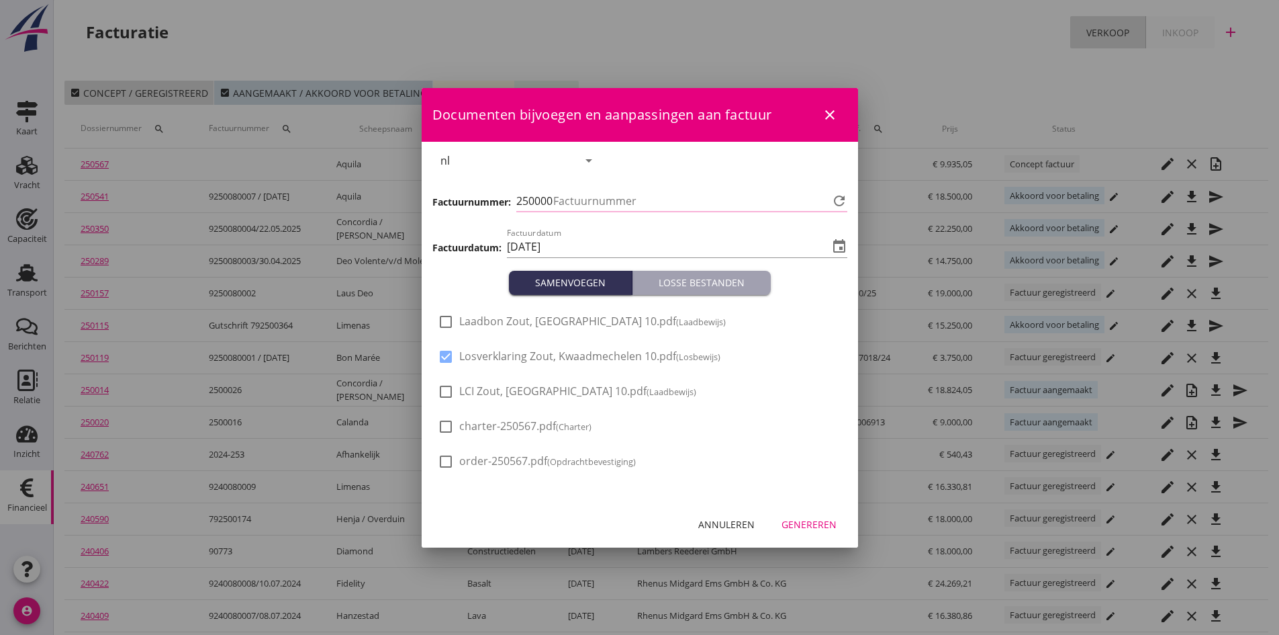
type input "731"
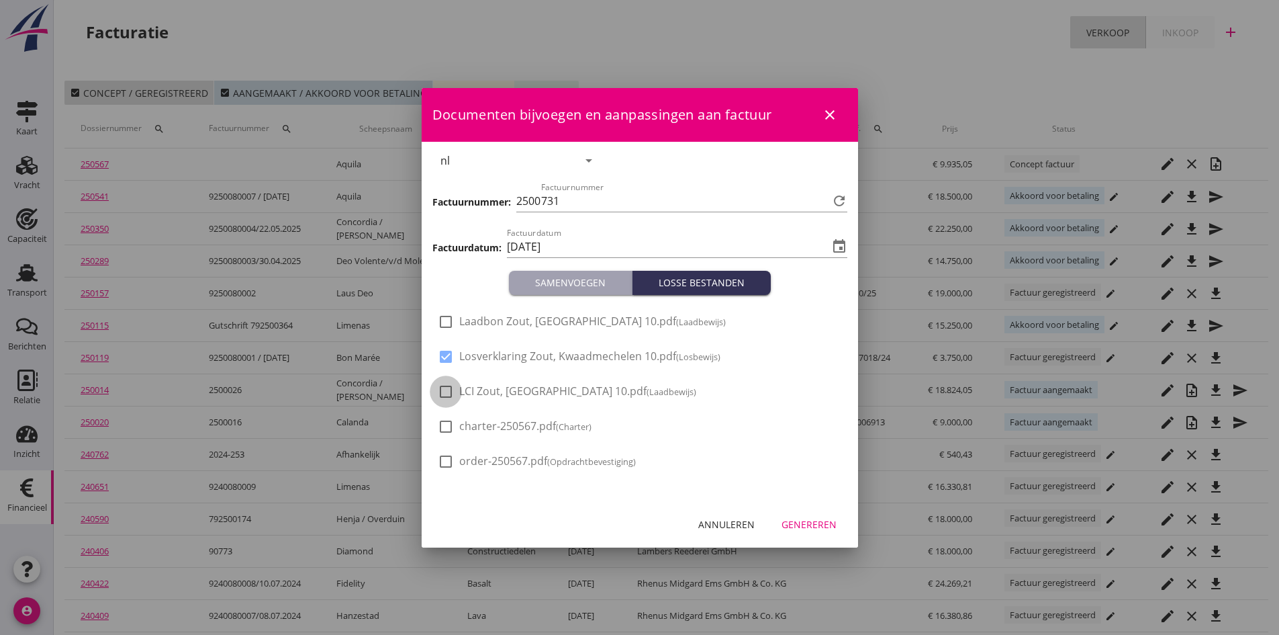
click at [447, 388] on div at bounding box center [445, 391] width 23 height 23
checkbox input "true"
click at [443, 320] on div at bounding box center [445, 321] width 23 height 23
checkbox input "true"
click at [825, 524] on div "Genereren" at bounding box center [809, 524] width 55 height 14
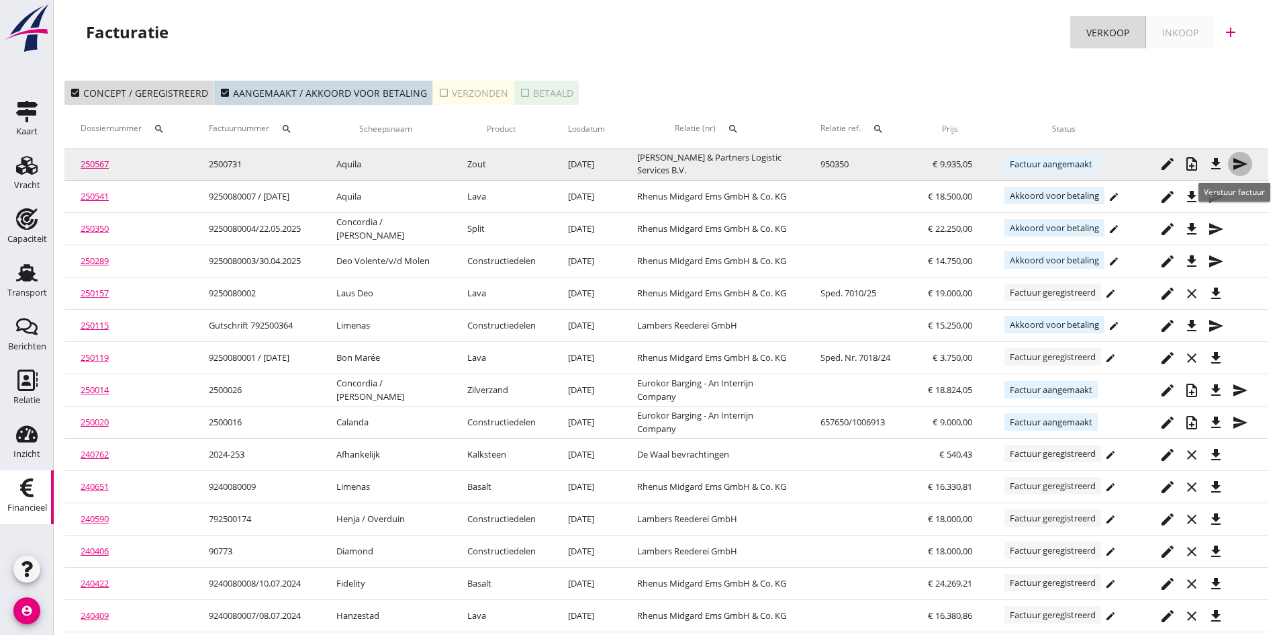
click at [1235, 163] on icon "send" at bounding box center [1240, 164] width 16 height 16
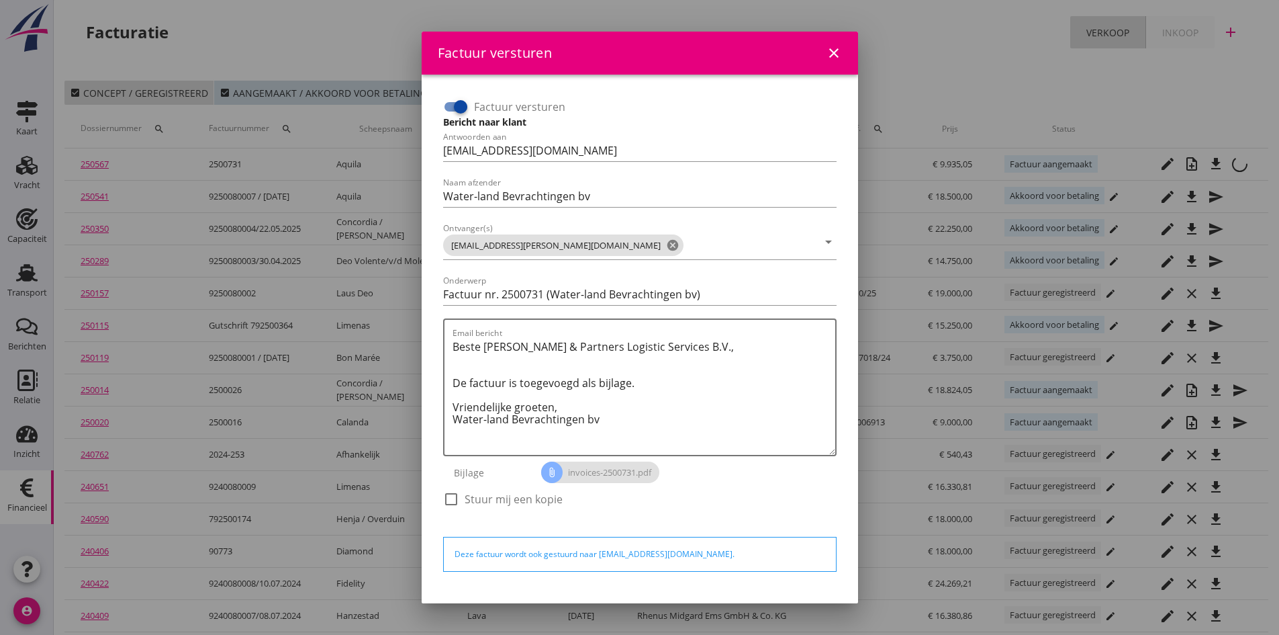
scroll to position [38, 0]
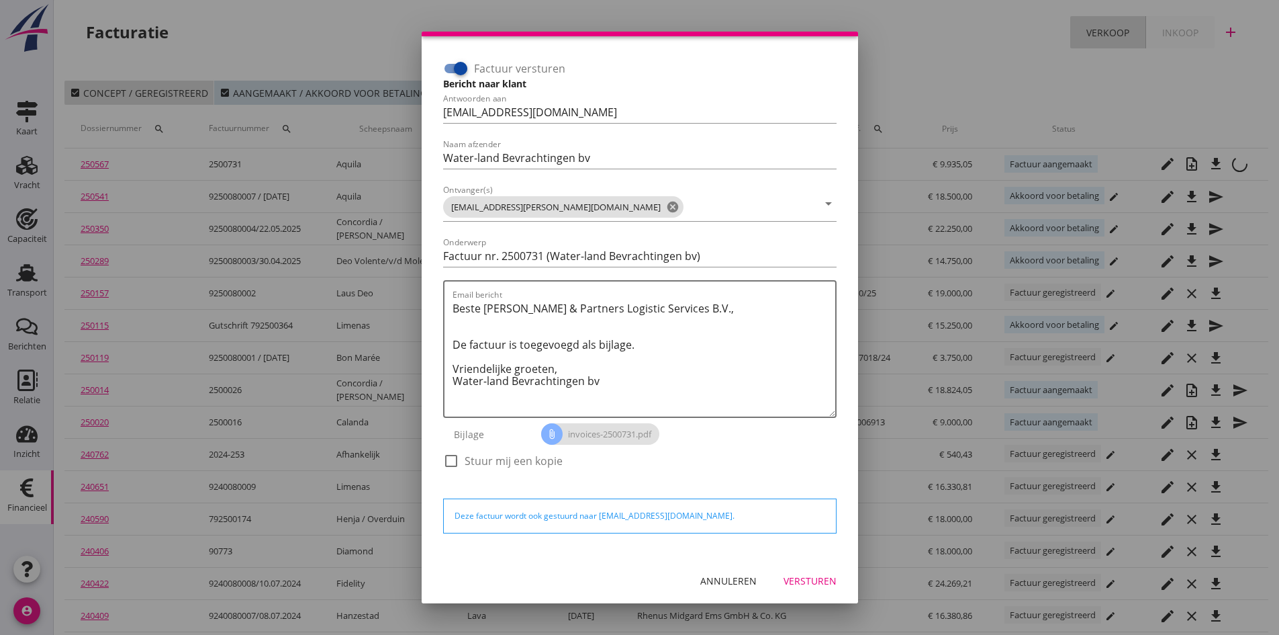
click at [784, 575] on div "Versturen" at bounding box center [810, 580] width 53 height 14
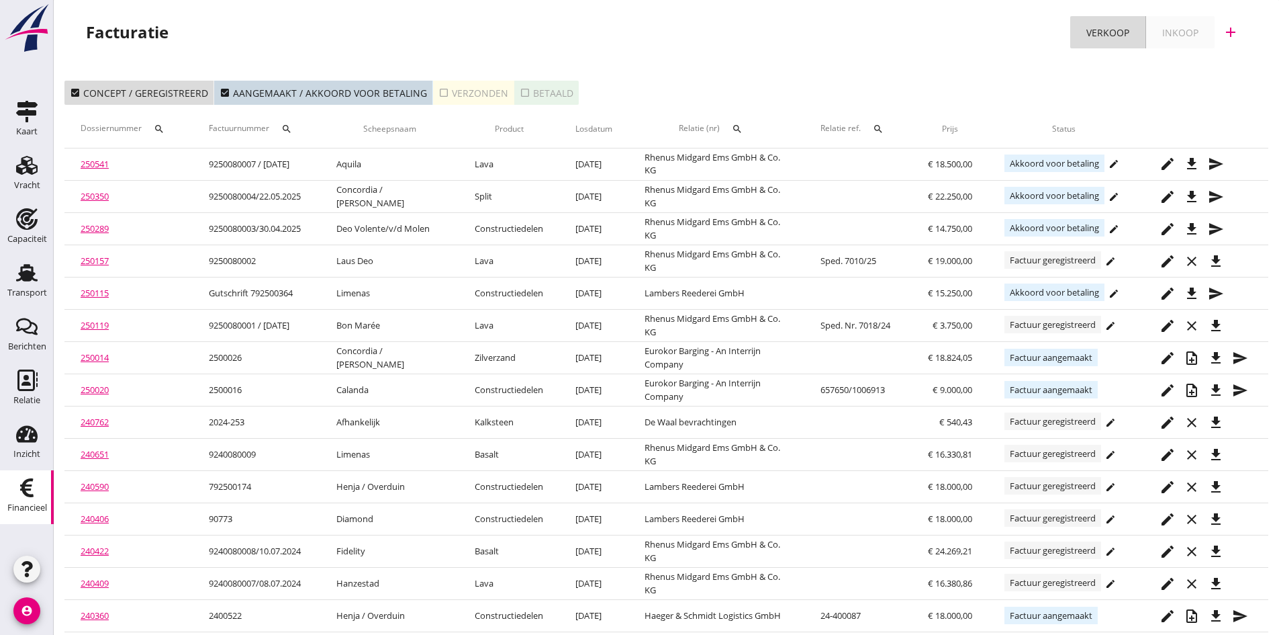
click at [486, 97] on div "check_box_outline_blank Verzonden" at bounding box center [474, 93] width 70 height 14
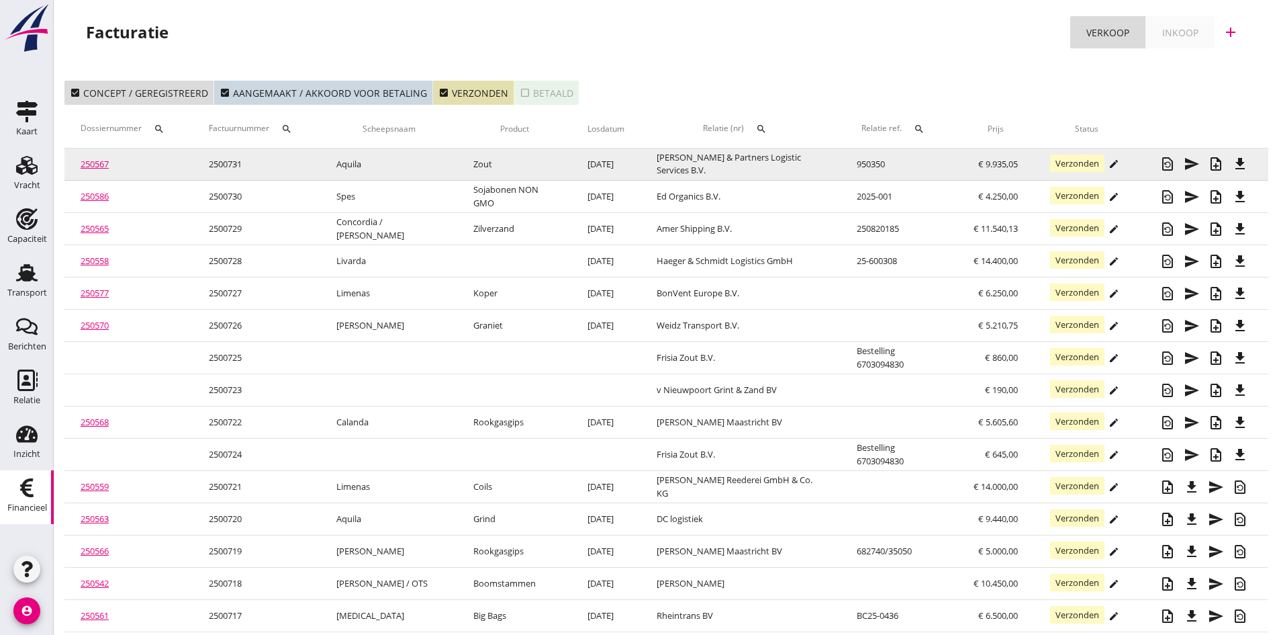
click at [92, 163] on link "250567" at bounding box center [95, 164] width 28 height 12
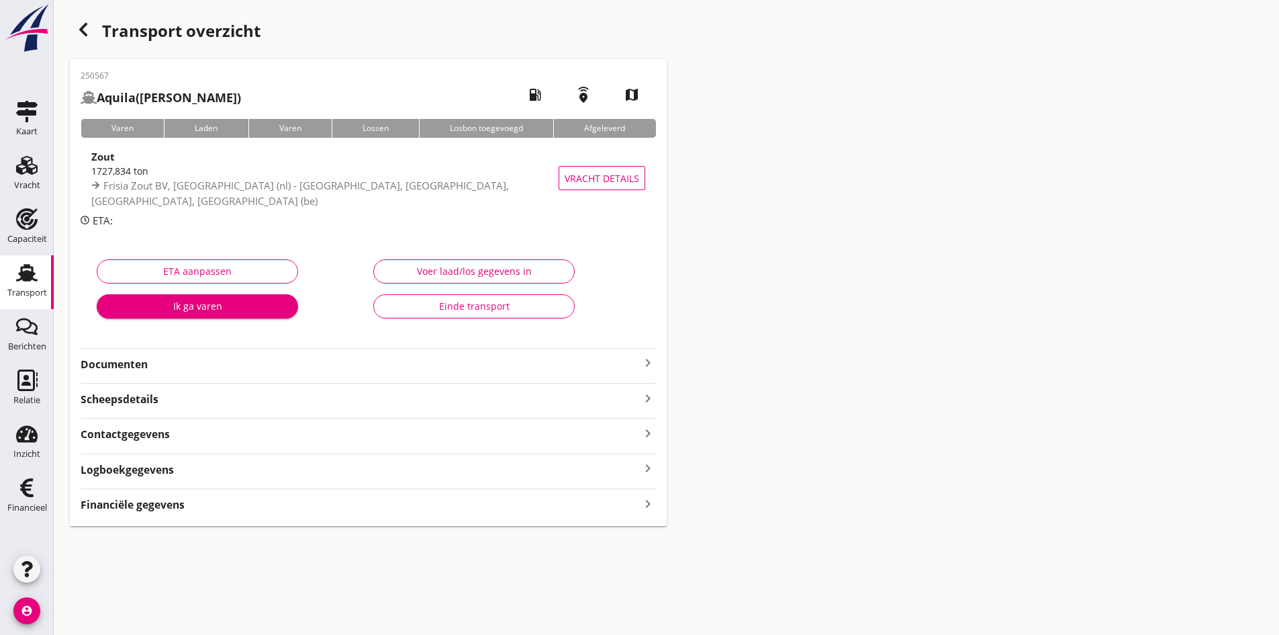
click at [125, 366] on strong "Documenten" at bounding box center [360, 364] width 559 height 15
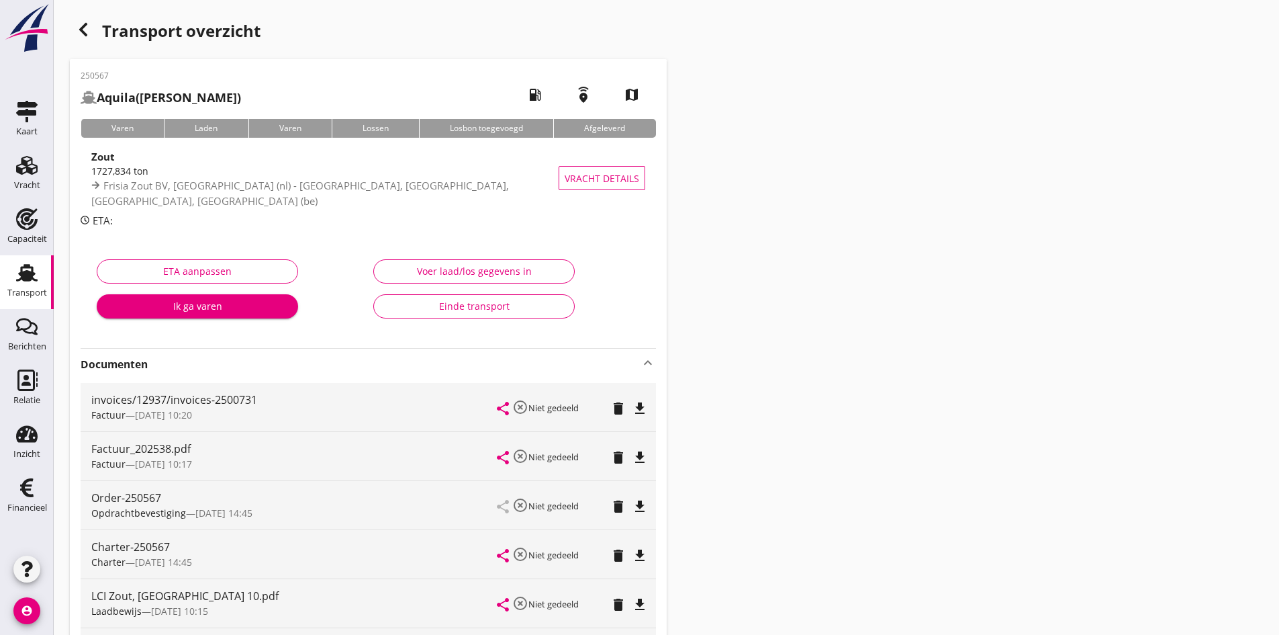
click at [494, 299] on div "Einde transport" at bounding box center [474, 306] width 179 height 14
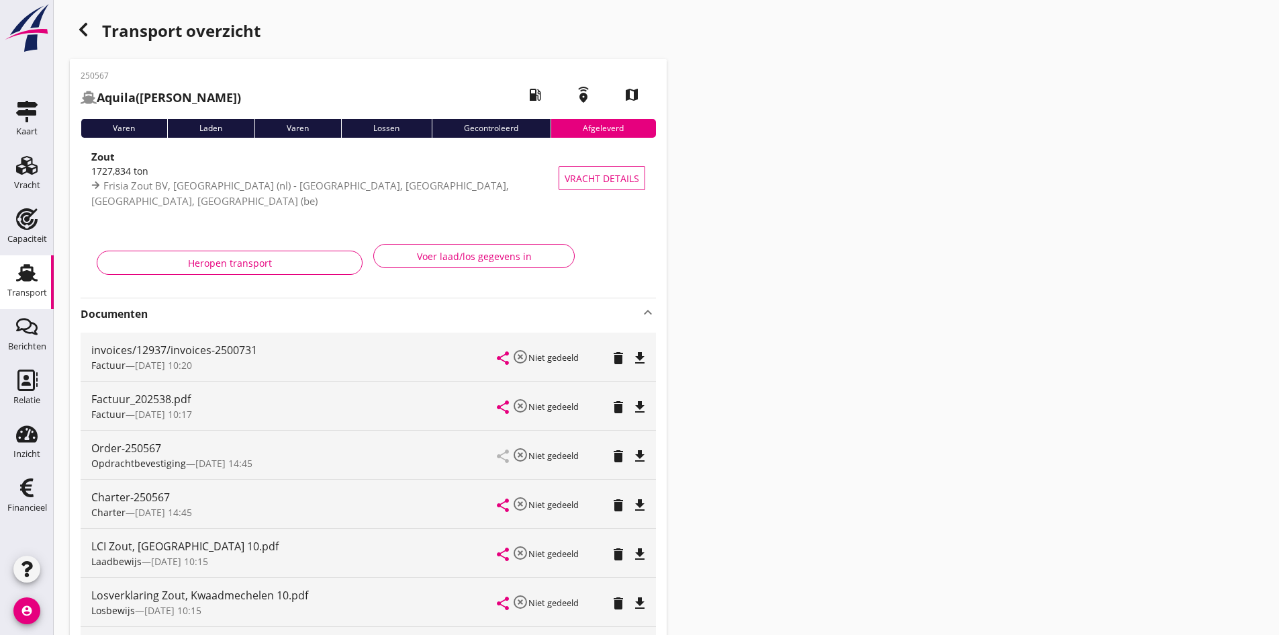
drag, startPoint x: 31, startPoint y: 276, endPoint x: 6, endPoint y: 281, distance: 25.3
click at [30, 276] on use at bounding box center [26, 272] width 21 height 17
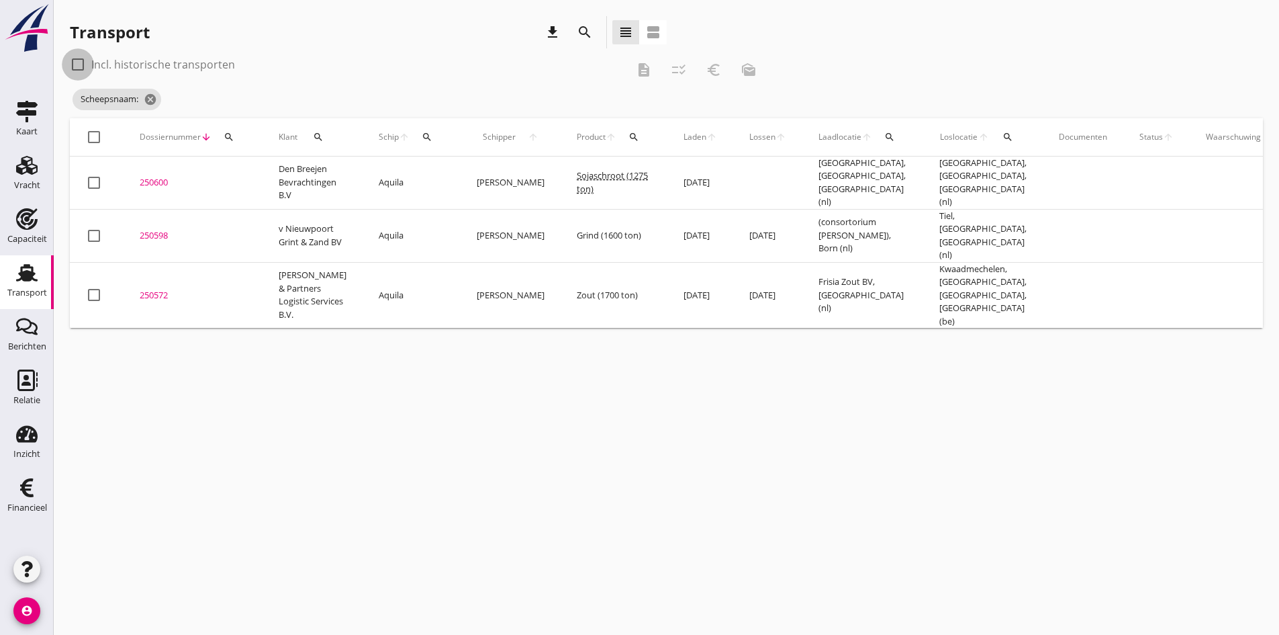
click at [77, 63] on div at bounding box center [77, 64] width 23 height 23
checkbox input "true"
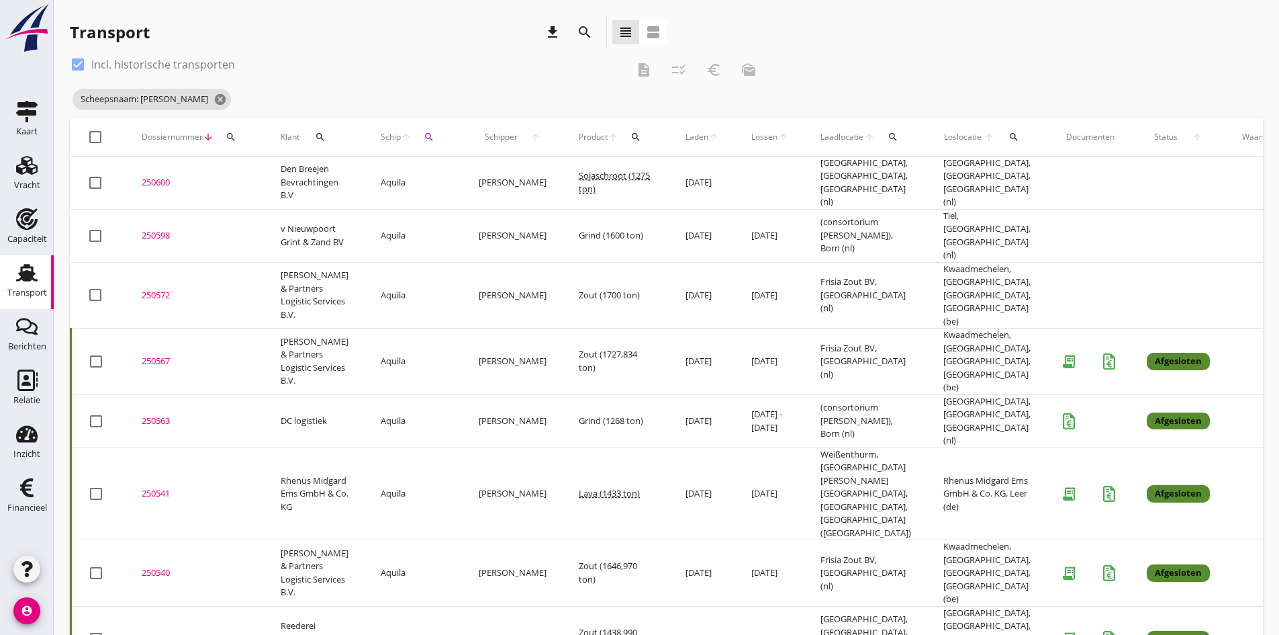
click at [152, 289] on div "250572" at bounding box center [195, 295] width 107 height 13
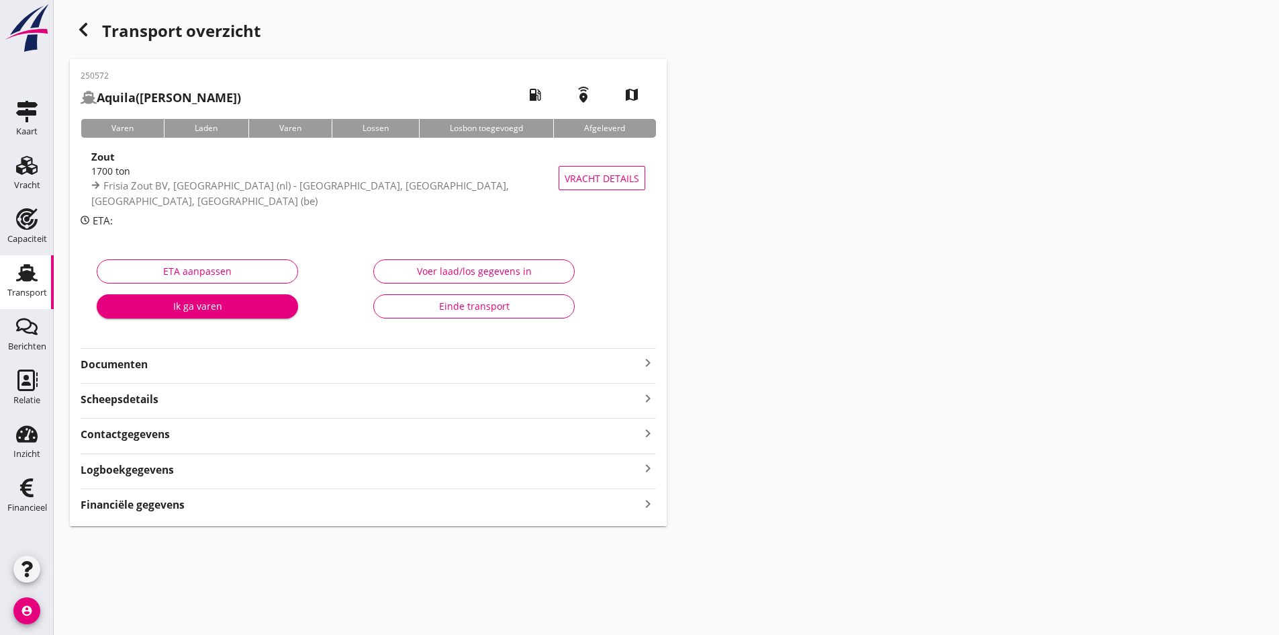
click at [138, 368] on strong "Documenten" at bounding box center [360, 364] width 559 height 15
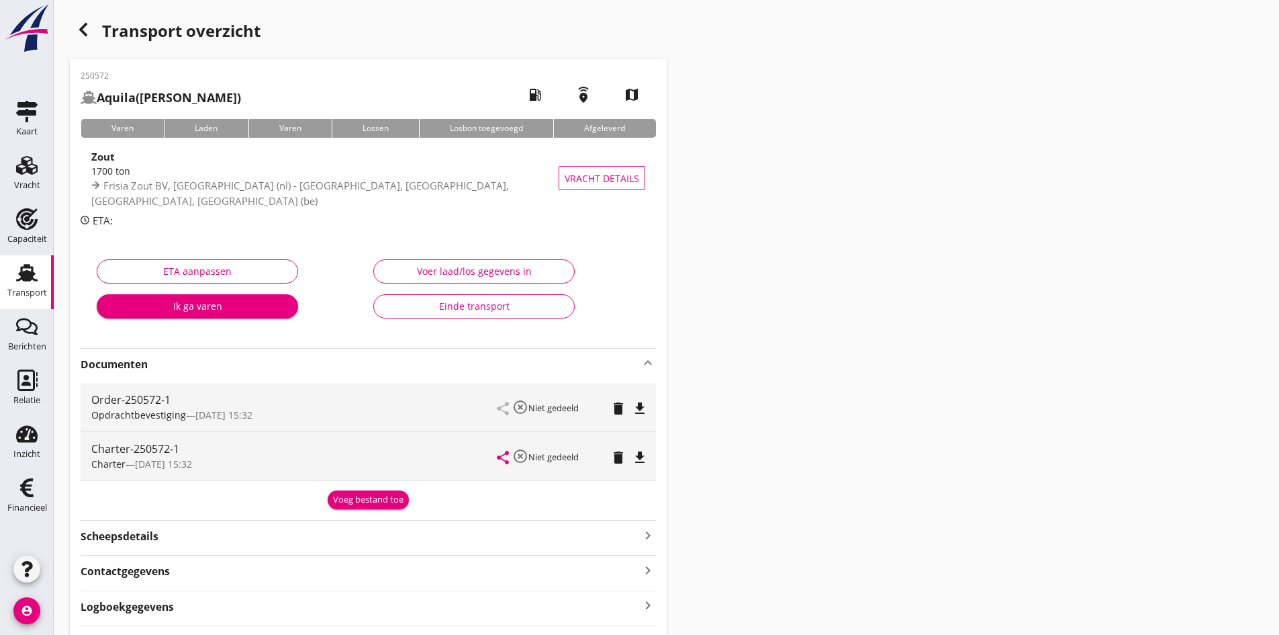
click at [23, 277] on use at bounding box center [26, 272] width 21 height 17
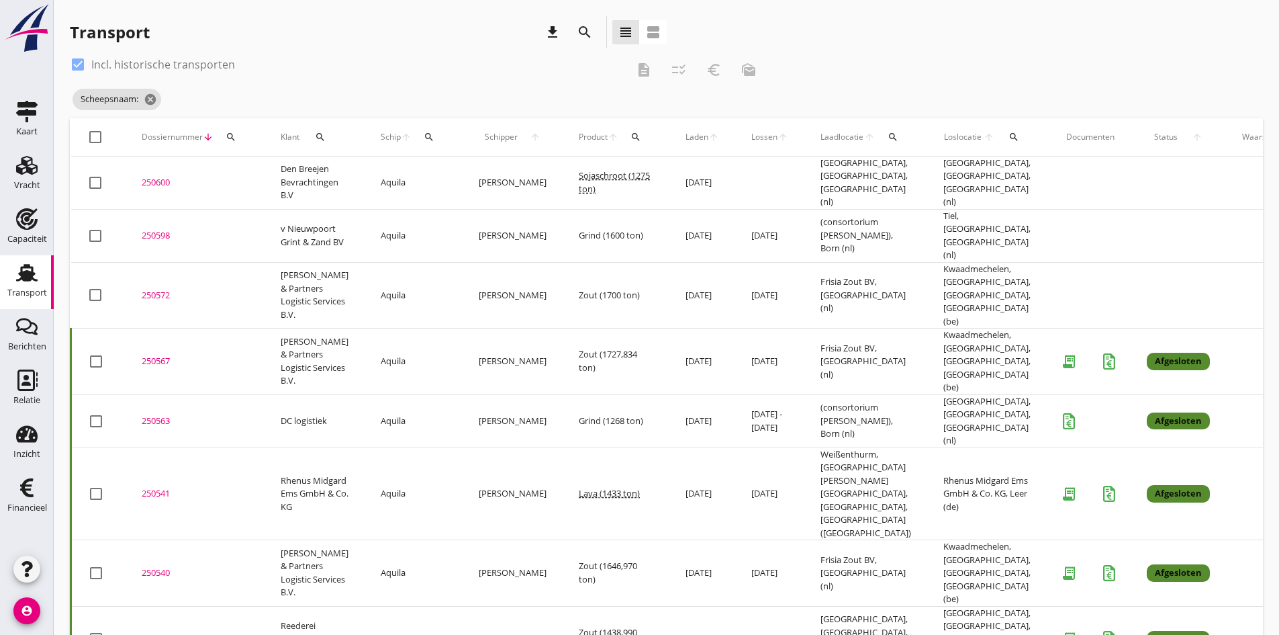
click at [160, 355] on div "250567" at bounding box center [195, 361] width 107 height 13
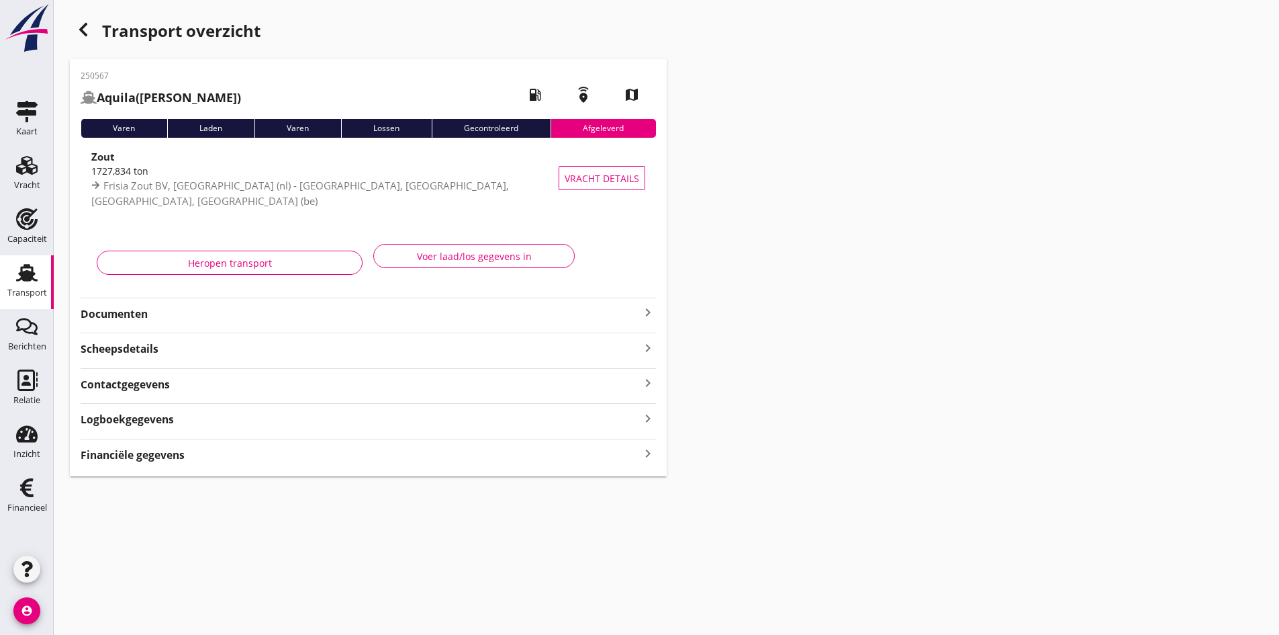
click at [237, 263] on div "Heropen transport" at bounding box center [229, 263] width 243 height 14
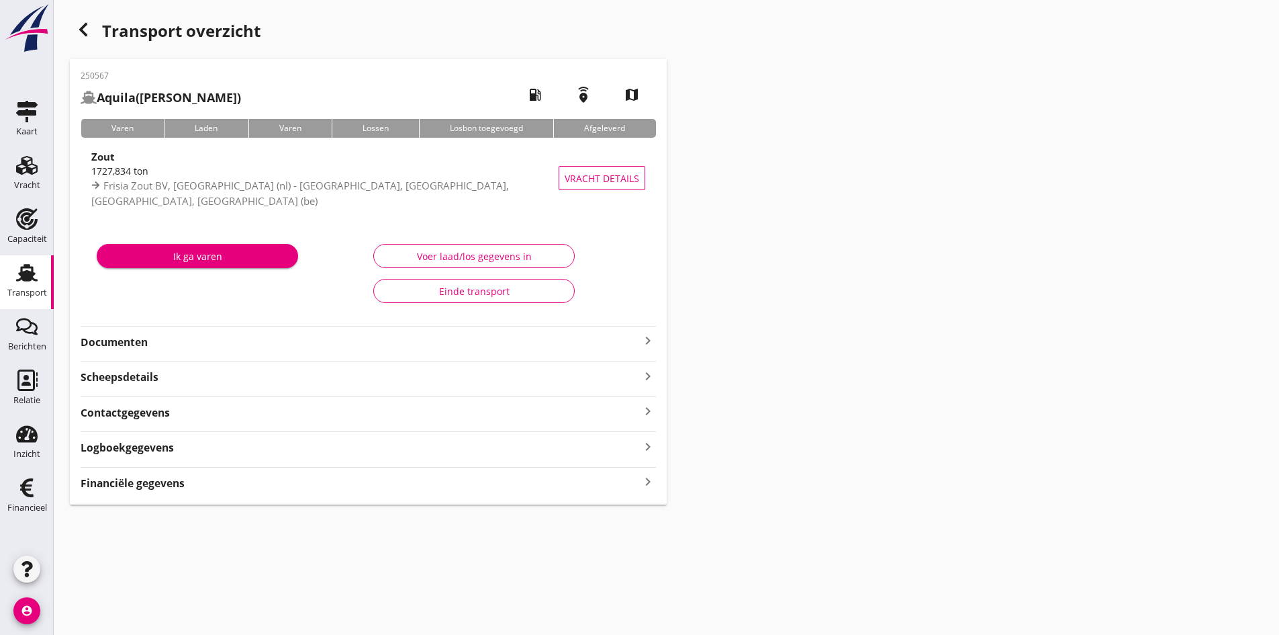
click at [26, 273] on use at bounding box center [26, 272] width 21 height 17
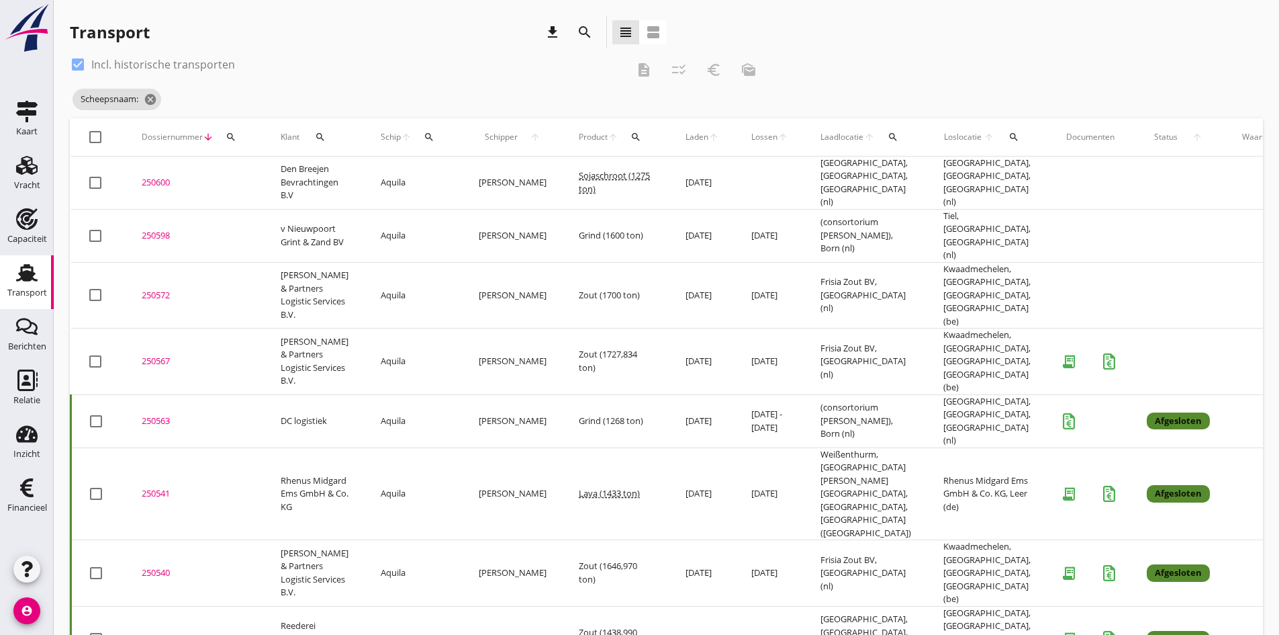
click at [161, 355] on div "250567" at bounding box center [195, 361] width 107 height 13
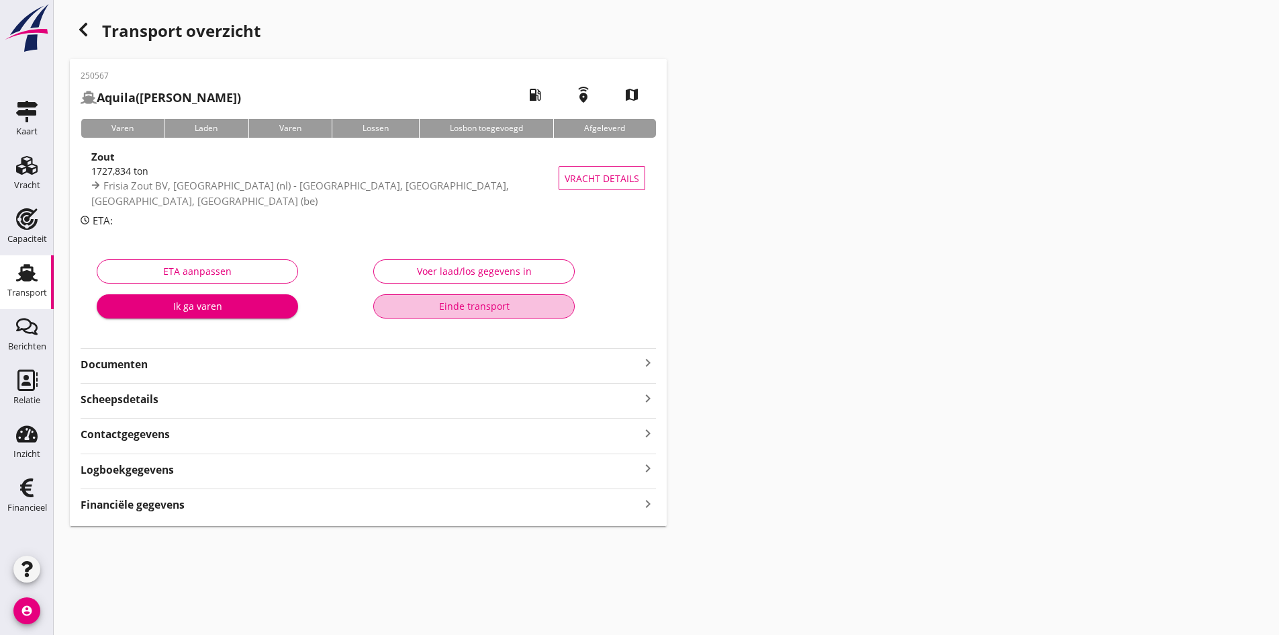
click at [453, 308] on div "Einde transport" at bounding box center [474, 306] width 179 height 14
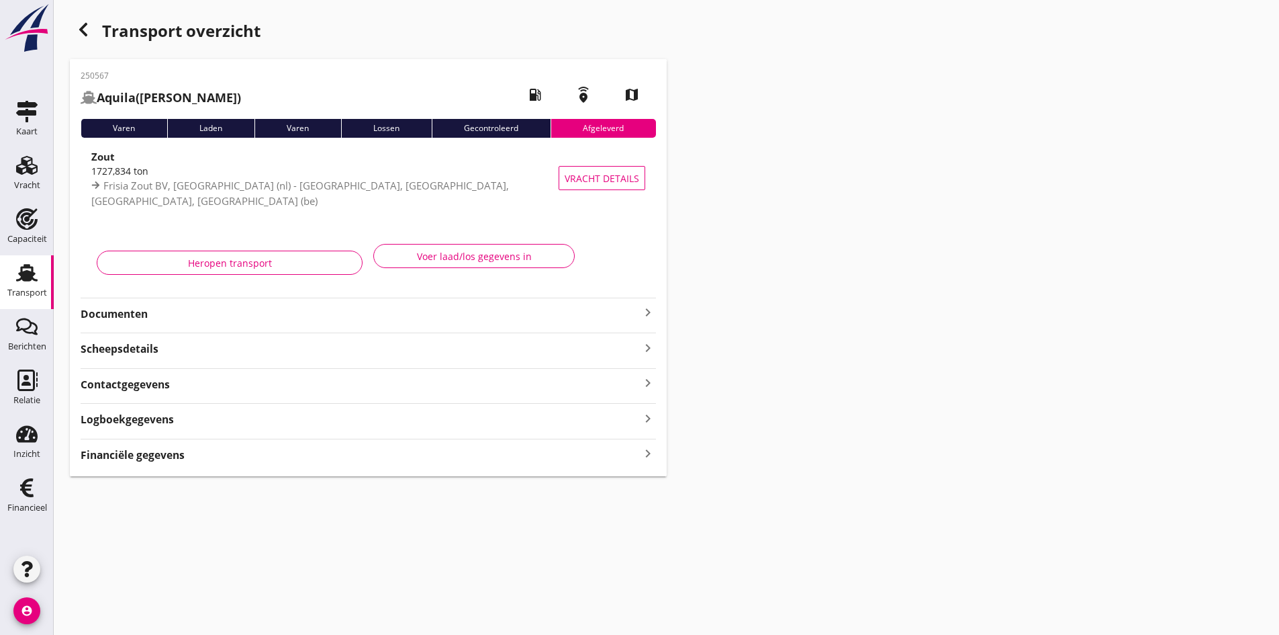
click at [21, 270] on use at bounding box center [26, 272] width 21 height 17
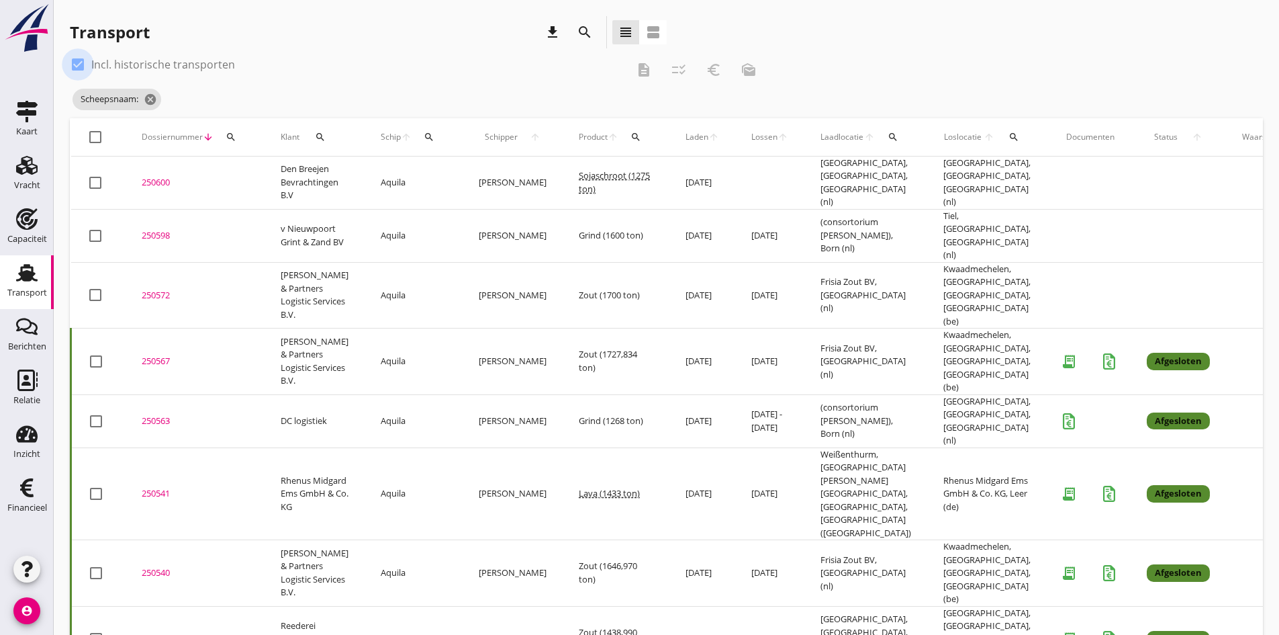
click at [81, 68] on div at bounding box center [77, 64] width 23 height 23
checkbox input "false"
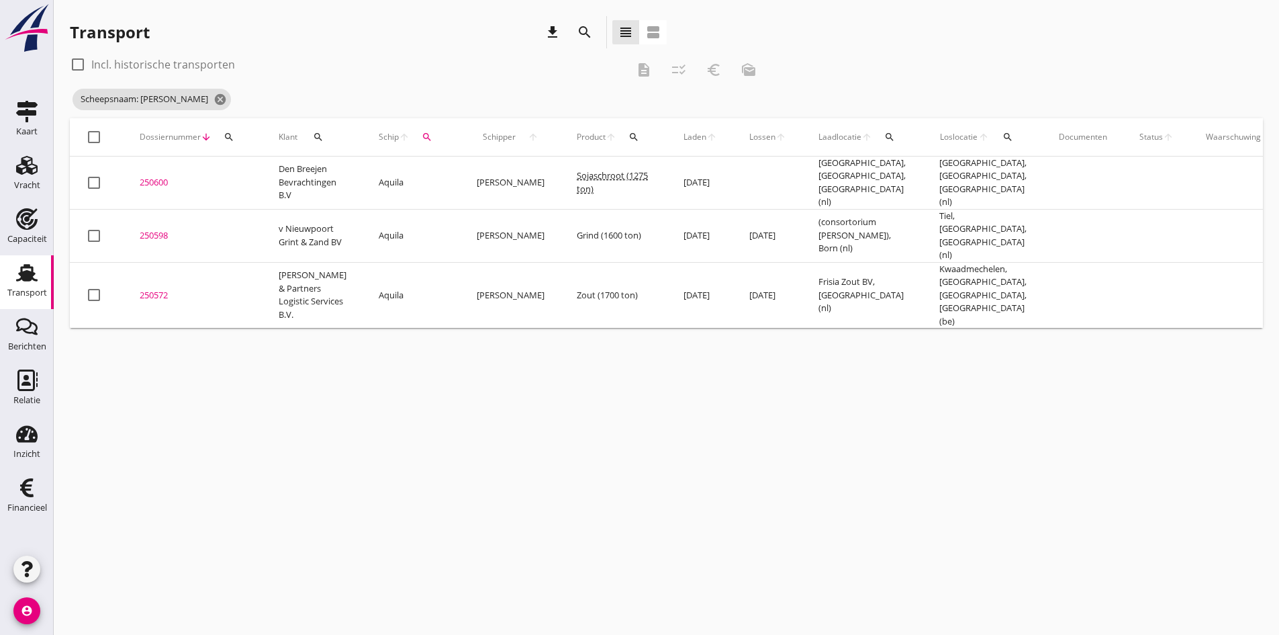
click at [422, 135] on icon "search" at bounding box center [427, 137] width 11 height 11
drag, startPoint x: 450, startPoint y: 176, endPoint x: 459, endPoint y: 171, distance: 10.5
click at [451, 176] on input "Aquila" at bounding box center [481, 175] width 140 height 21
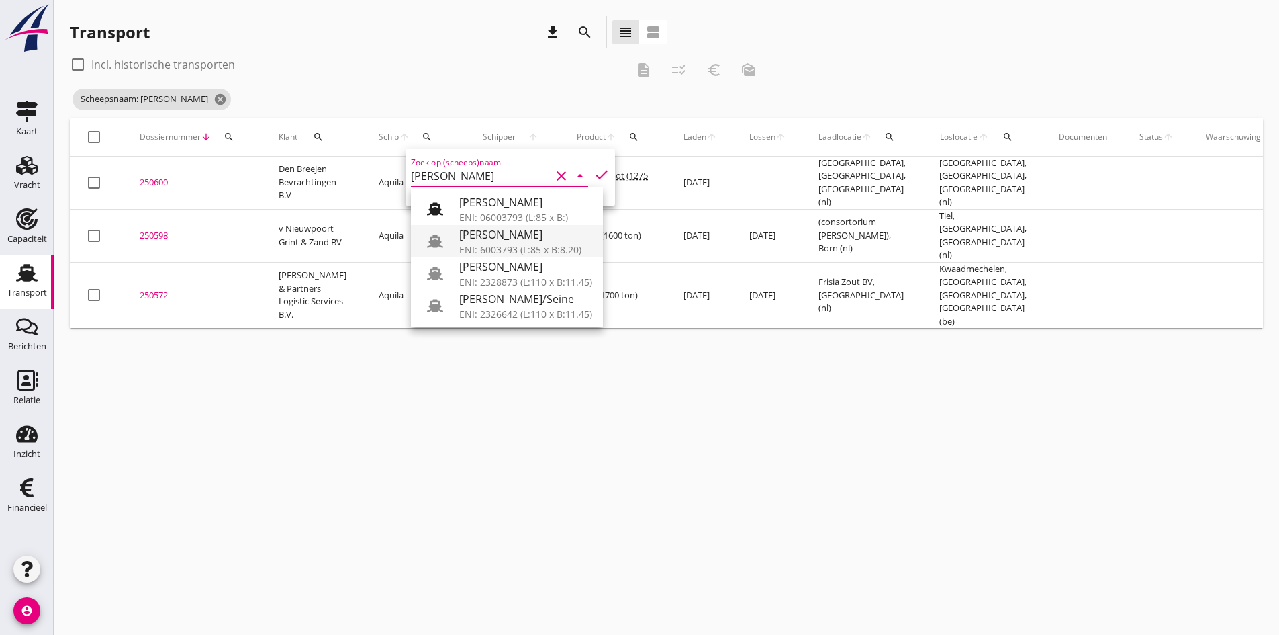
click at [491, 240] on div "[PERSON_NAME]" at bounding box center [525, 234] width 133 height 16
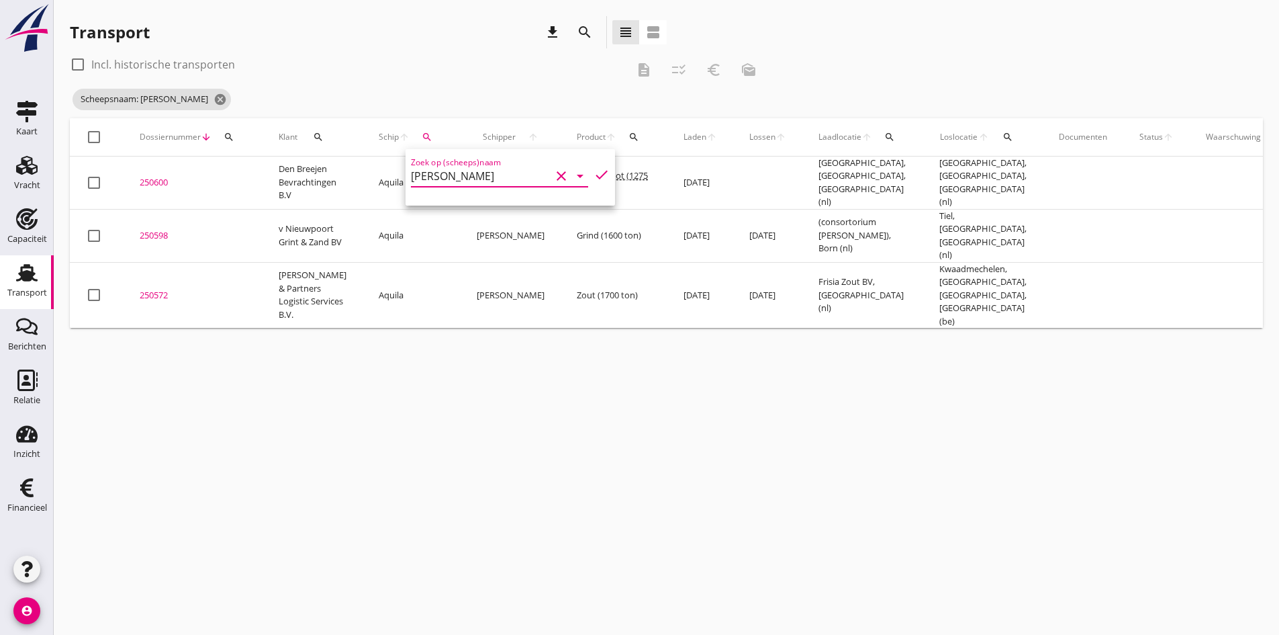
click at [594, 173] on icon "check" at bounding box center [602, 175] width 16 height 16
type input "[PERSON_NAME]"
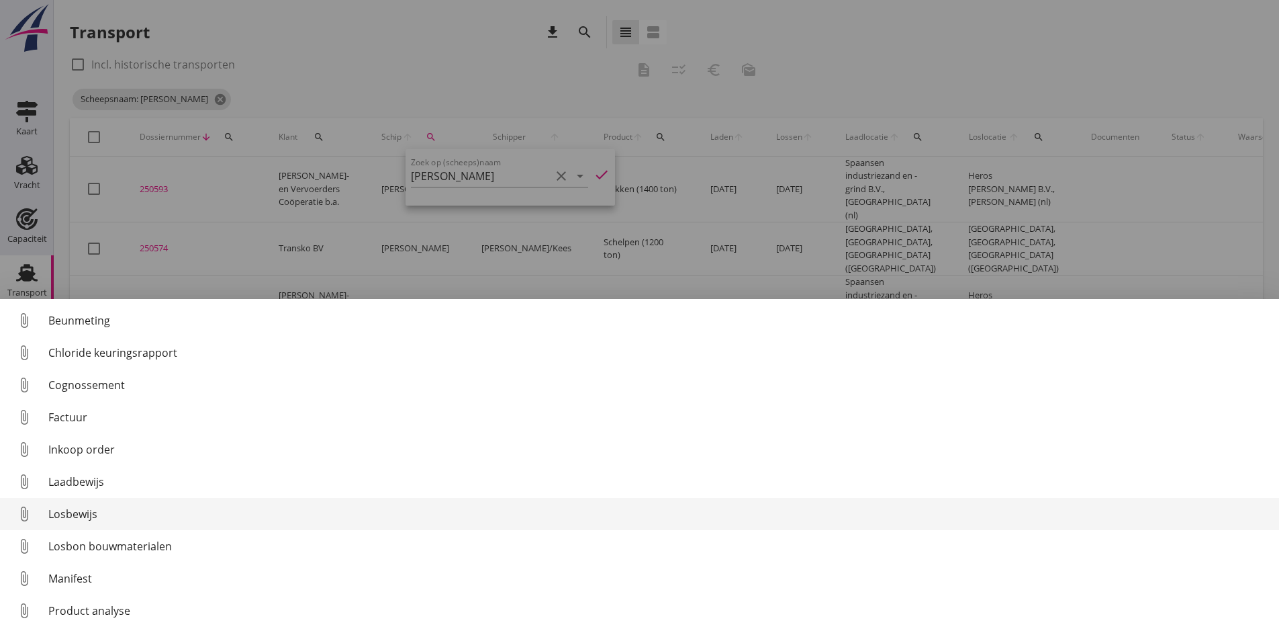
click at [76, 516] on div "Losbewijs" at bounding box center [658, 514] width 1220 height 16
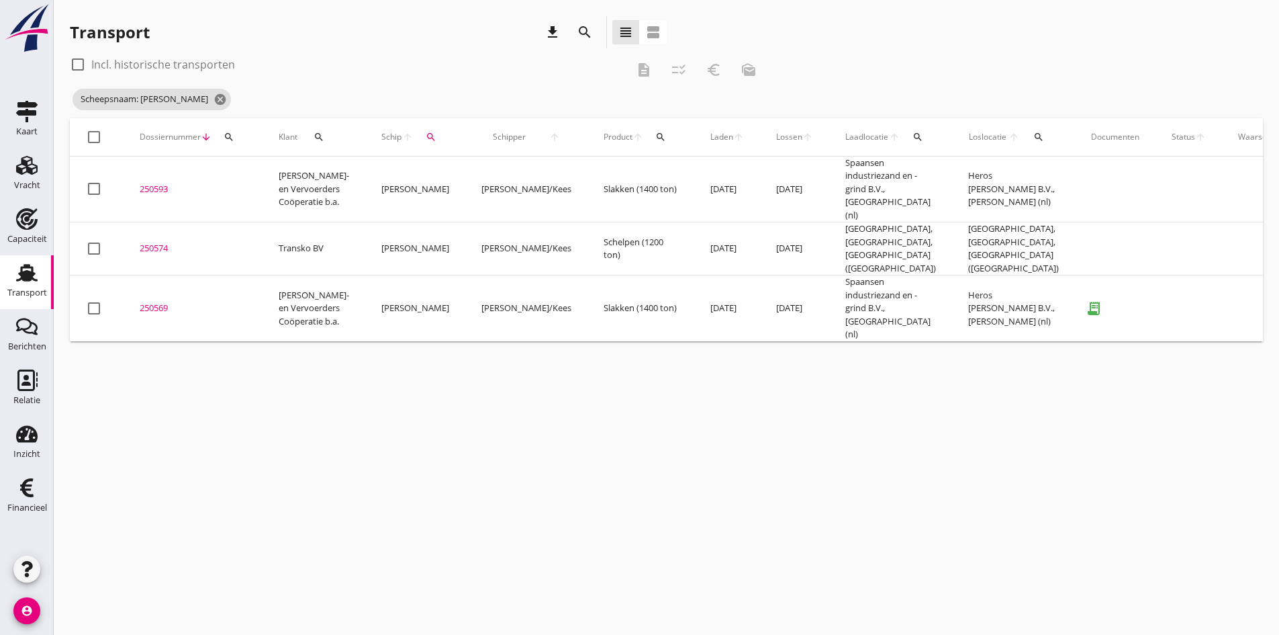
drag, startPoint x: 154, startPoint y: 281, endPoint x: 142, endPoint y: 286, distance: 12.6
click at [154, 302] on div "250569" at bounding box center [193, 308] width 107 height 13
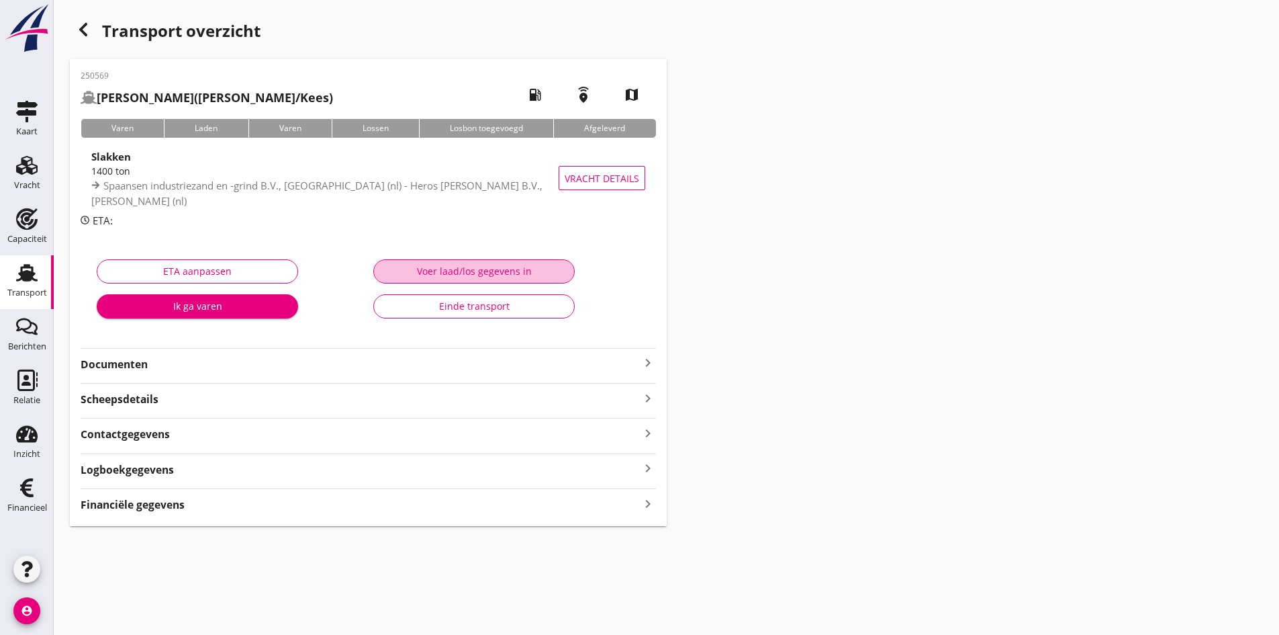
click at [418, 266] on div "Voer laad/los gegevens in" at bounding box center [474, 271] width 179 height 14
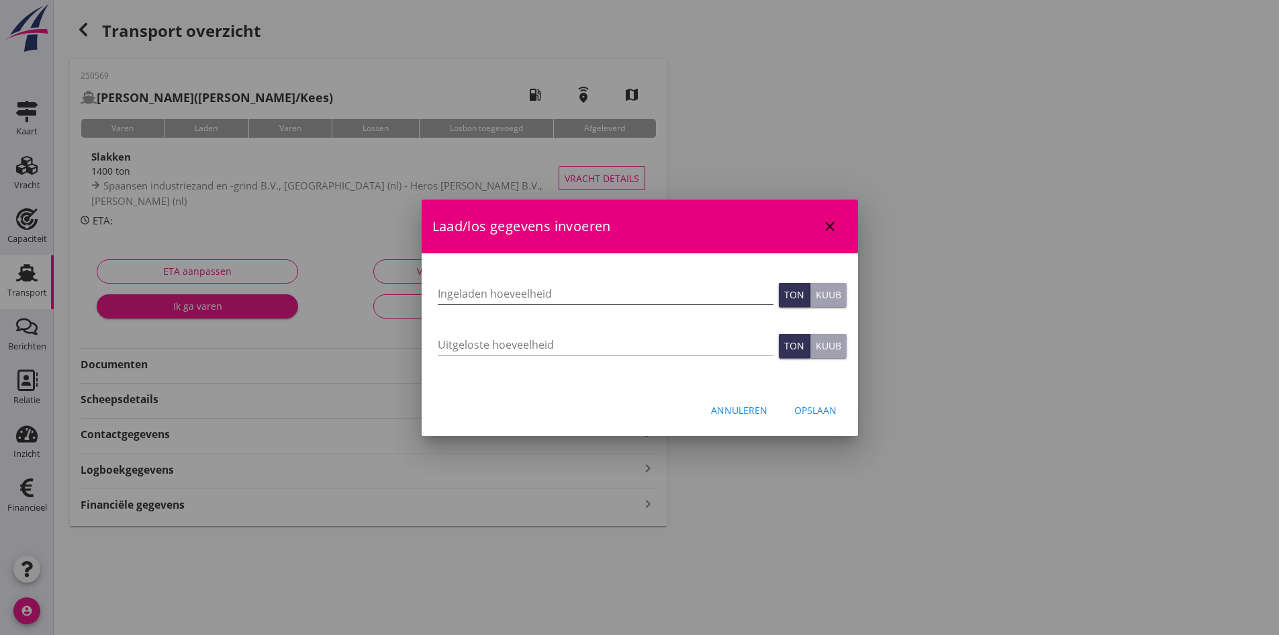
click at [439, 287] on input "Ingeladen hoeveelheid" at bounding box center [606, 293] width 336 height 21
type input "1371"
type input "1371.880"
click at [446, 340] on input "Uitgeloste hoeveelheid" at bounding box center [606, 344] width 336 height 21
type input "1371"
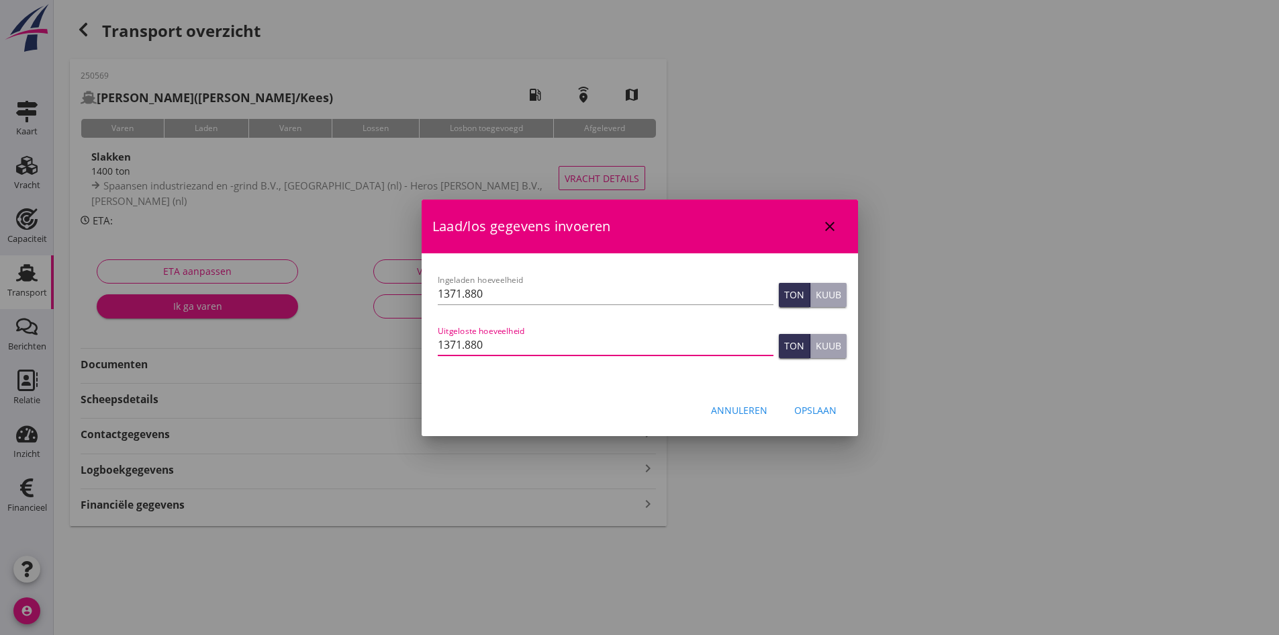
type input "1371.880"
click at [825, 406] on div "Opslaan" at bounding box center [815, 410] width 42 height 14
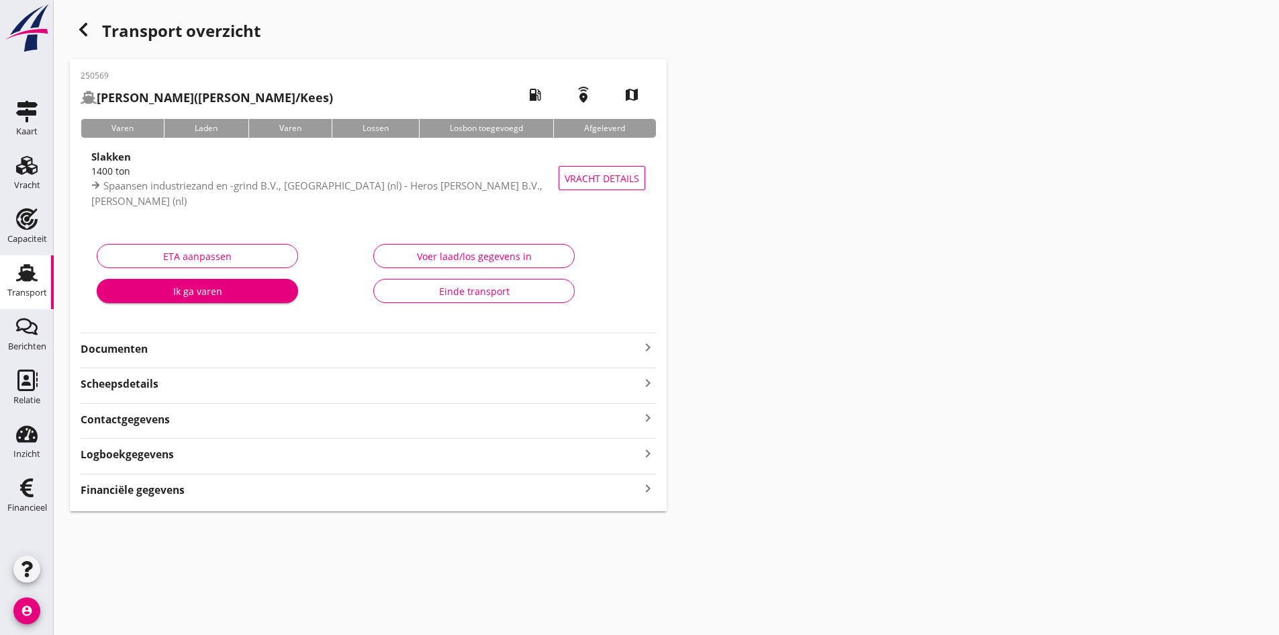
click at [644, 490] on icon "keyboard_arrow_right" at bounding box center [648, 488] width 16 height 18
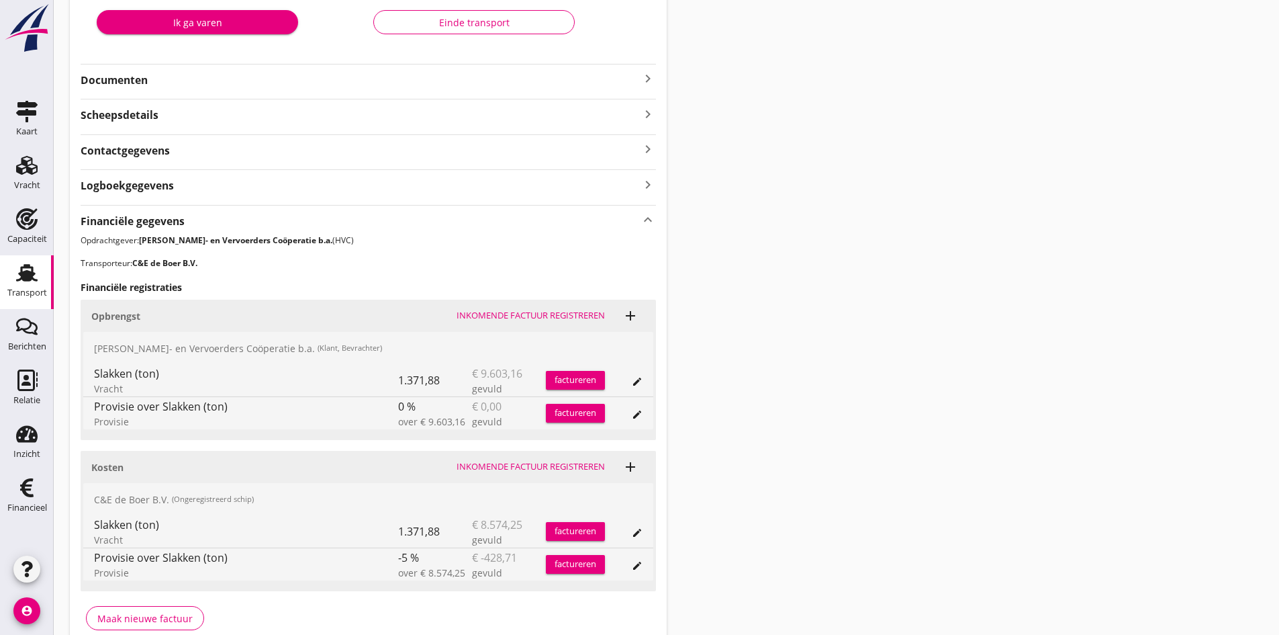
scroll to position [336, 0]
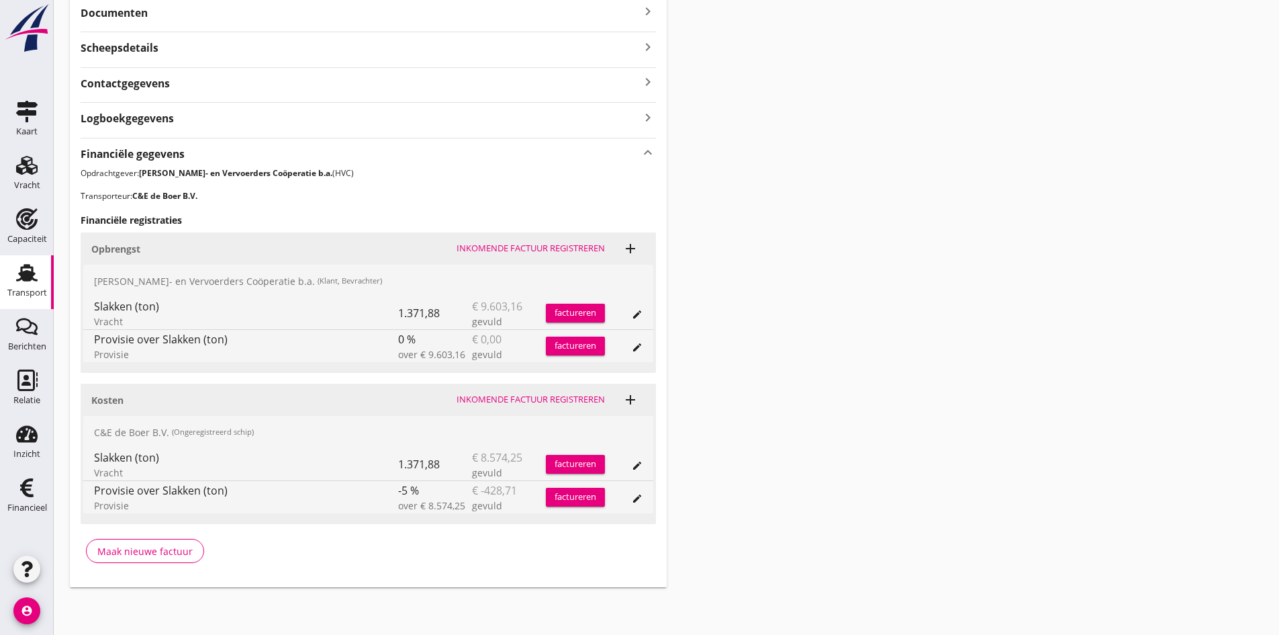
click at [501, 397] on div "Inkomende factuur registreren" at bounding box center [531, 399] width 148 height 13
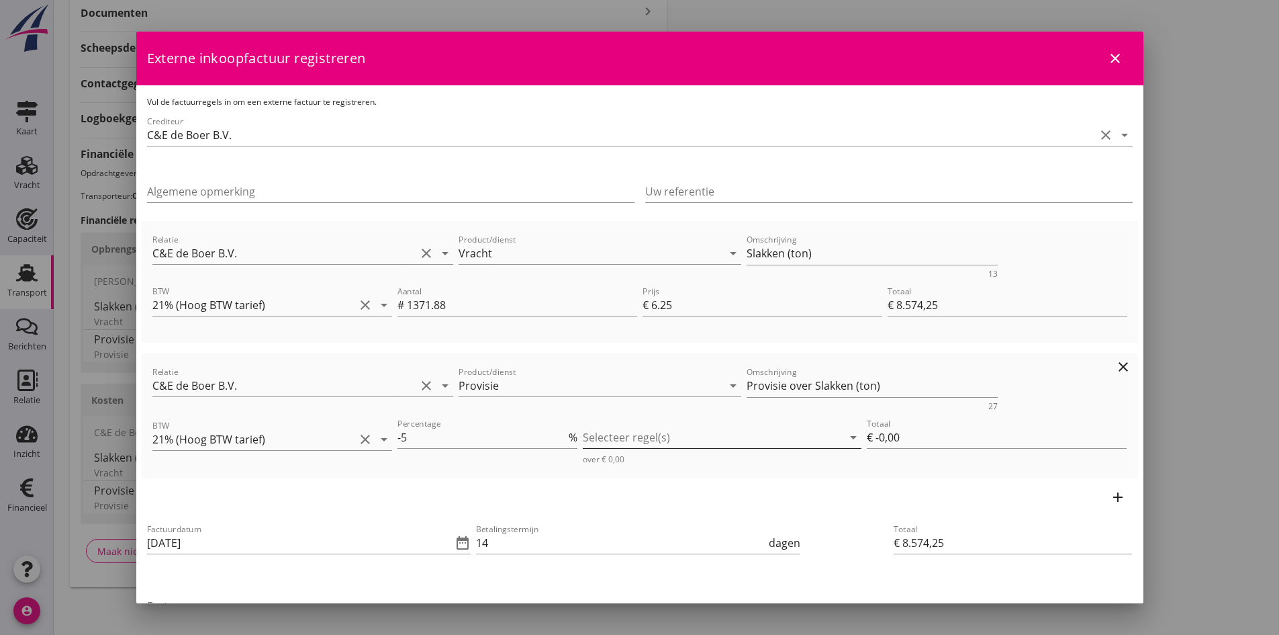
click at [635, 435] on div at bounding box center [713, 436] width 260 height 21
click at [606, 445] on icon "check_box_outline_blank" at bounding box center [609, 447] width 27 height 27
type input "€ -428,71"
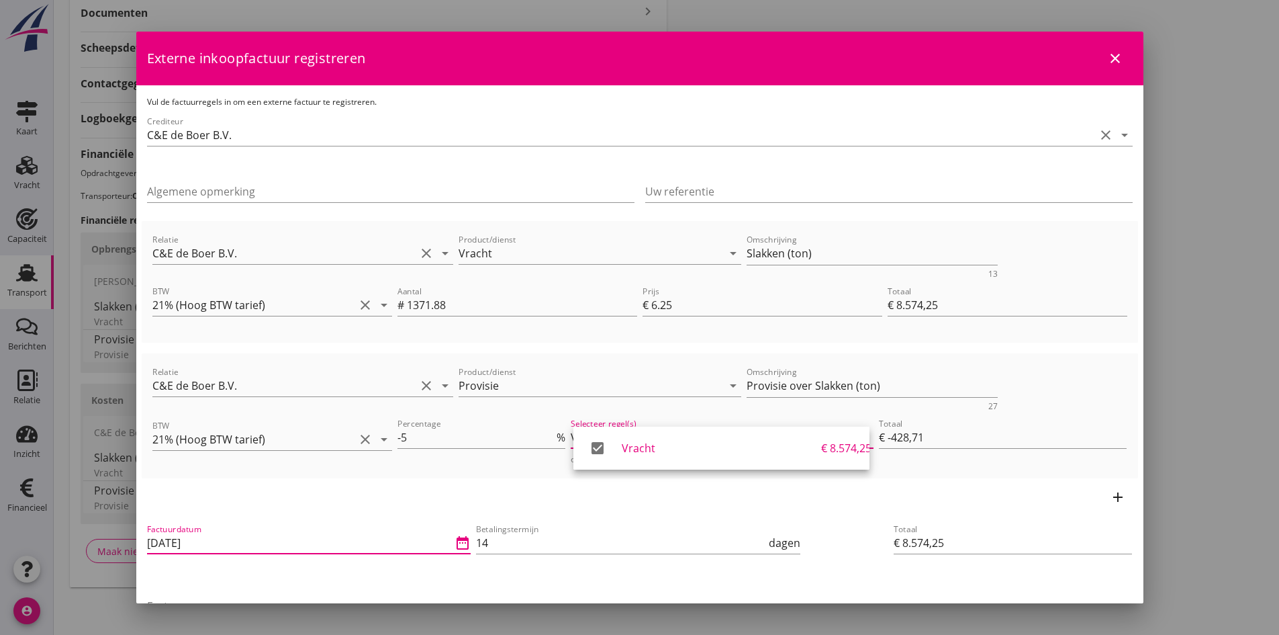
click at [327, 546] on input "[DATE]" at bounding box center [300, 542] width 306 height 21
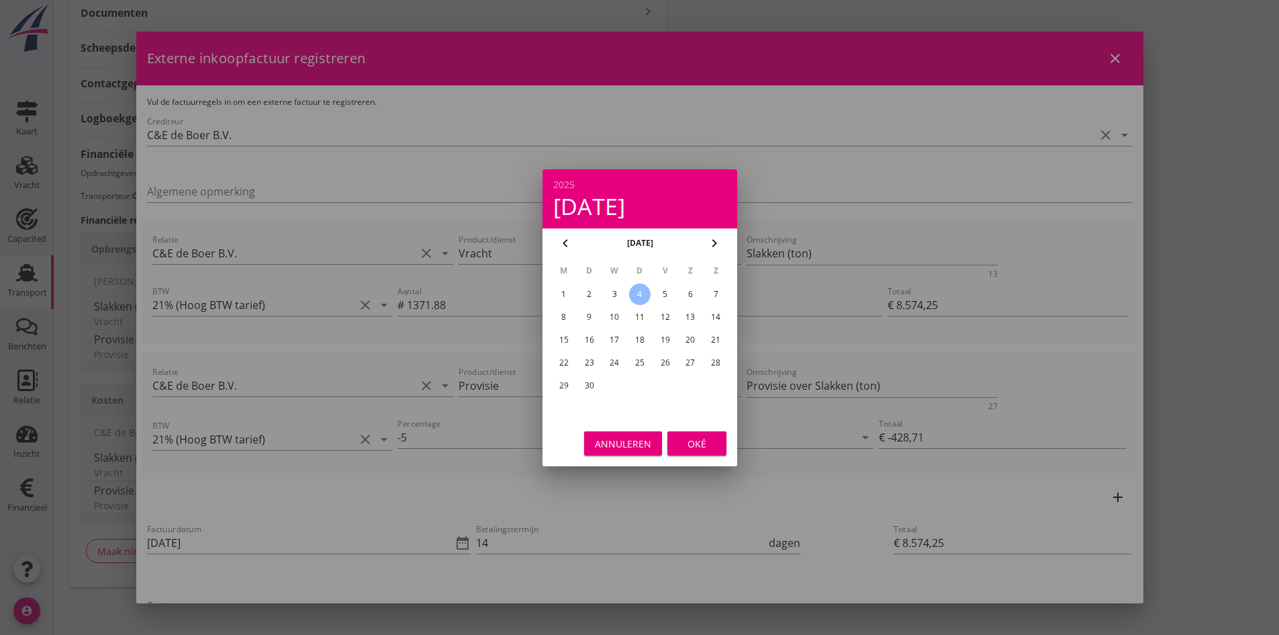
click at [588, 293] on div "2" at bounding box center [588, 293] width 21 height 21
type input "[DATE]"
click at [697, 442] on div "Oké" at bounding box center [697, 443] width 38 height 14
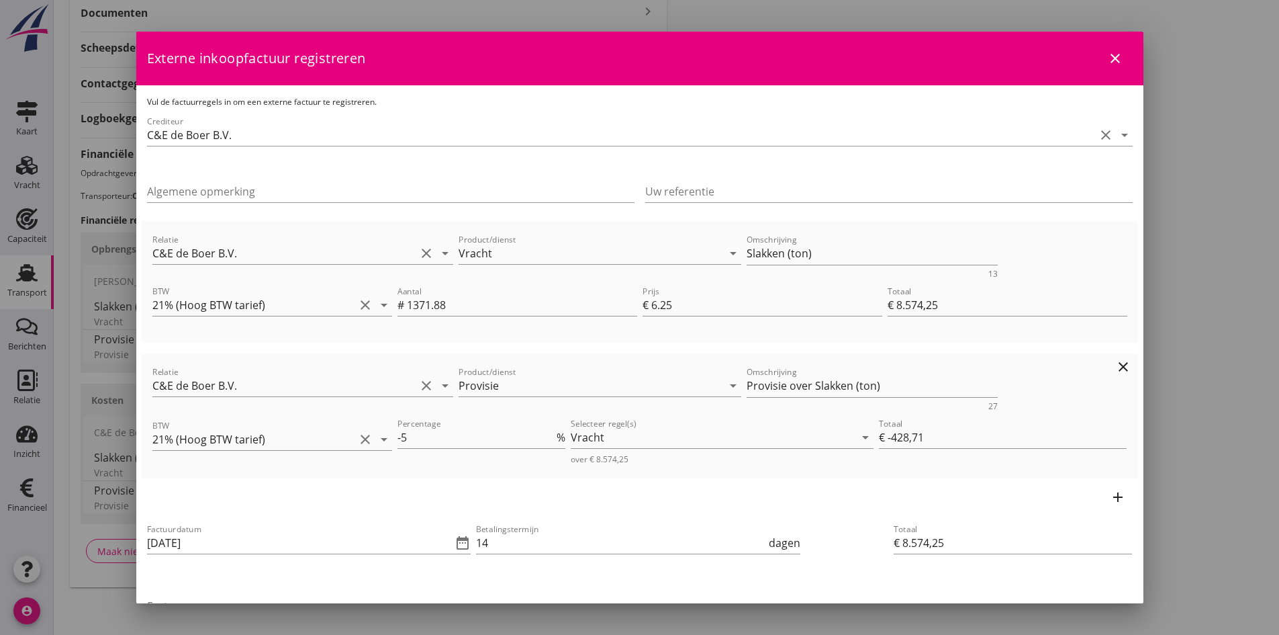
scroll to position [67, 0]
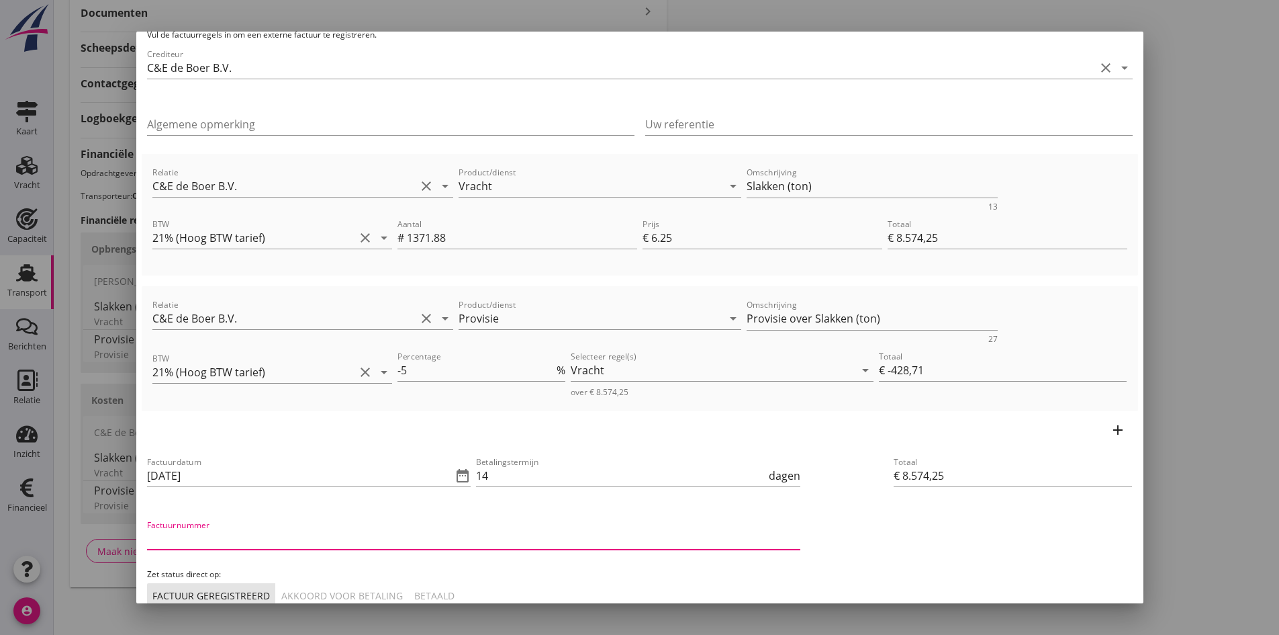
click at [279, 537] on input "Factuurnummer" at bounding box center [473, 538] width 653 height 21
type input "202551"
click at [369, 591] on div "Akkoord voor betaling" at bounding box center [342, 595] width 122 height 14
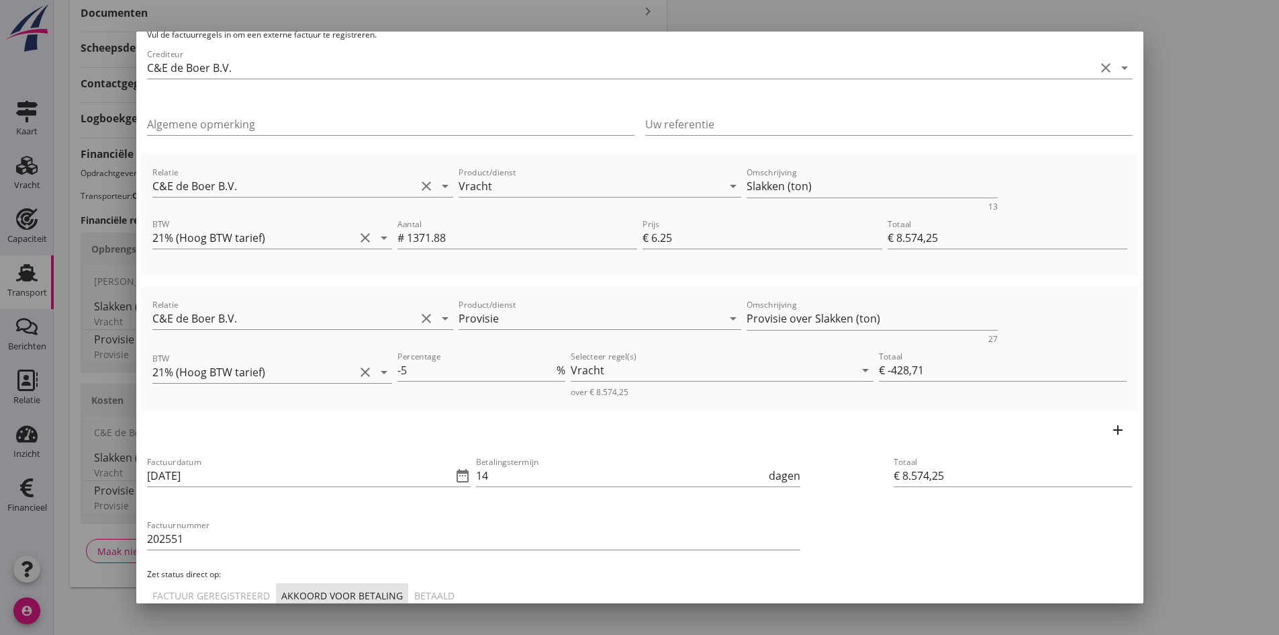
scroll to position [134, 0]
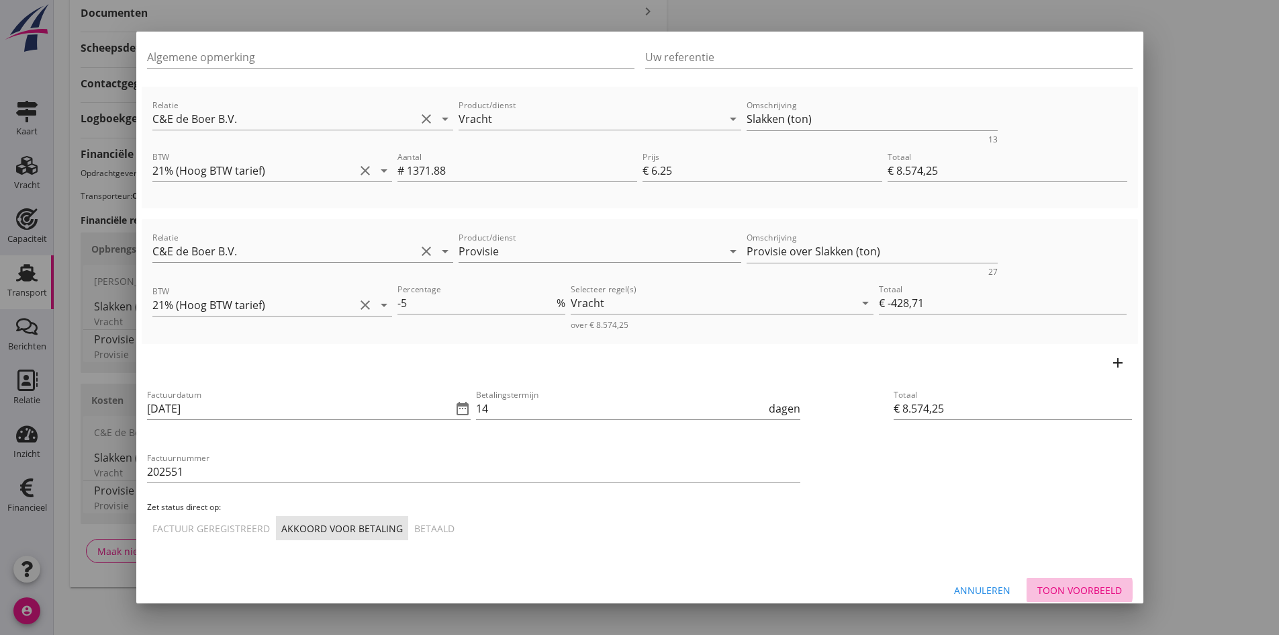
click at [1037, 589] on div "Toon voorbeeld" at bounding box center [1079, 590] width 85 height 14
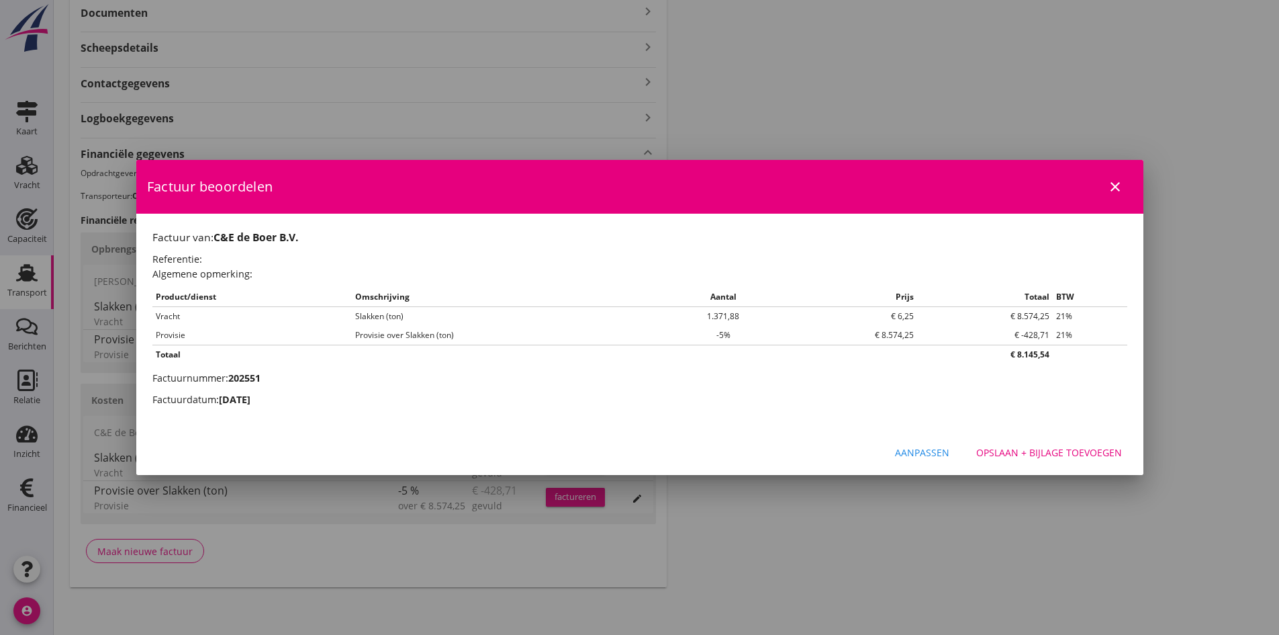
scroll to position [0, 0]
click at [1021, 451] on div "Opslaan + bijlage toevoegen" at bounding box center [1049, 452] width 146 height 14
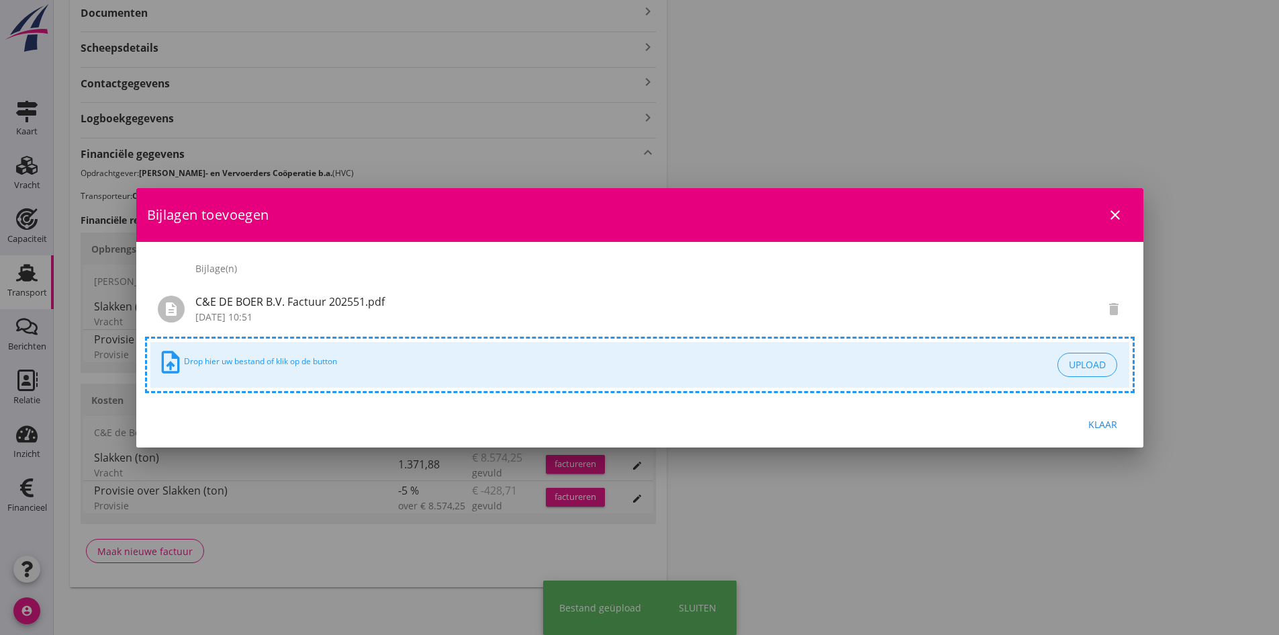
click at [1099, 423] on div "Klaar" at bounding box center [1104, 424] width 38 height 14
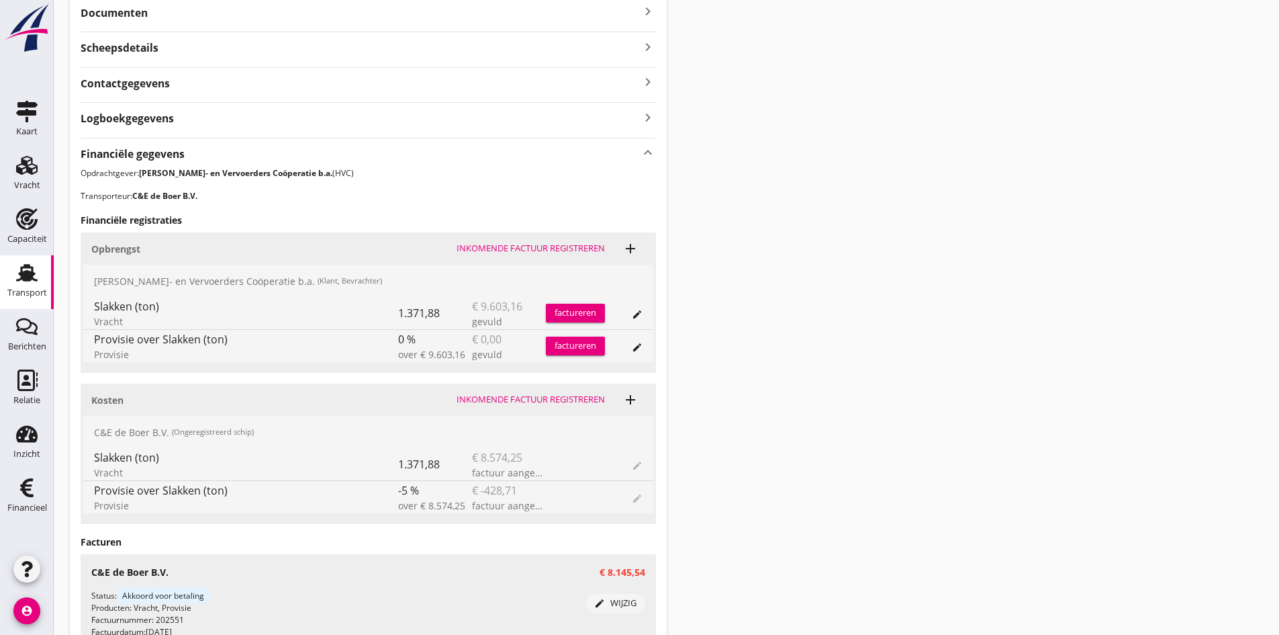
scroll to position [403, 0]
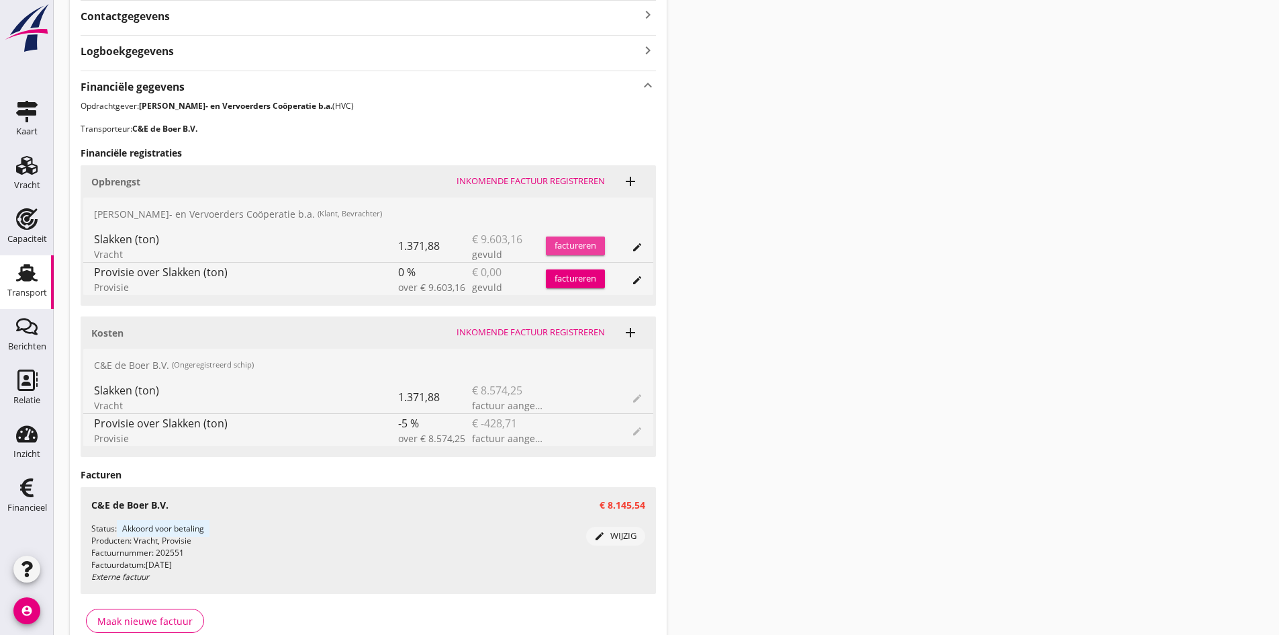
click at [586, 248] on div "factureren" at bounding box center [575, 245] width 59 height 13
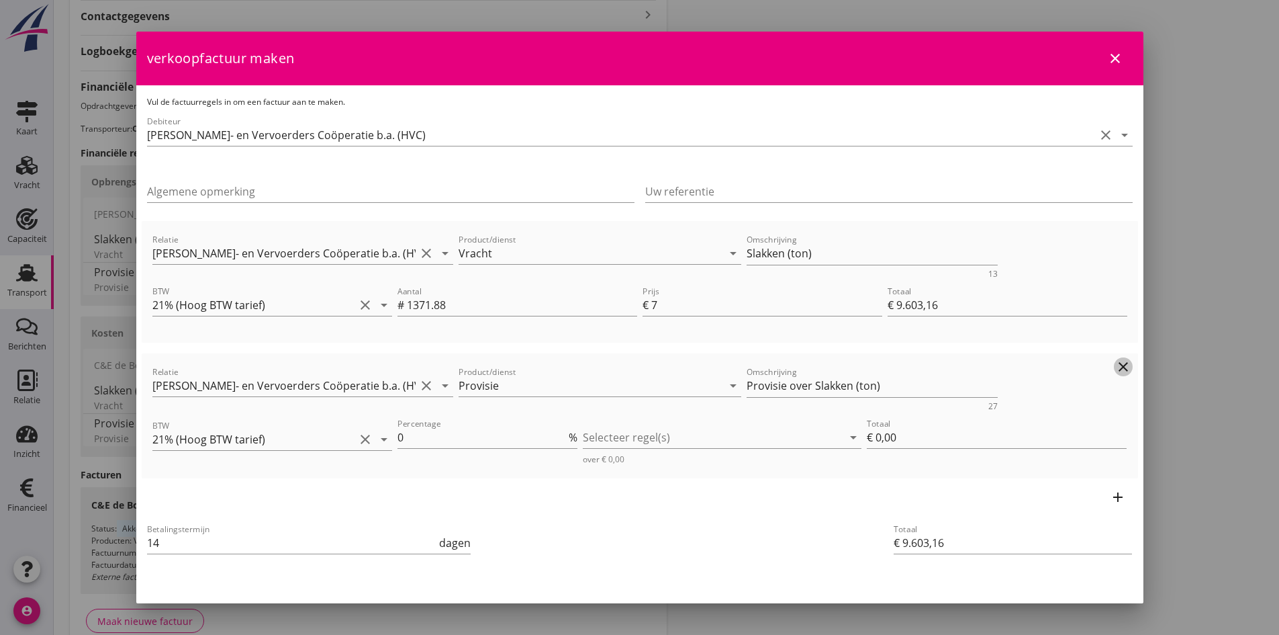
click at [1115, 363] on icon "clear" at bounding box center [1123, 367] width 16 height 16
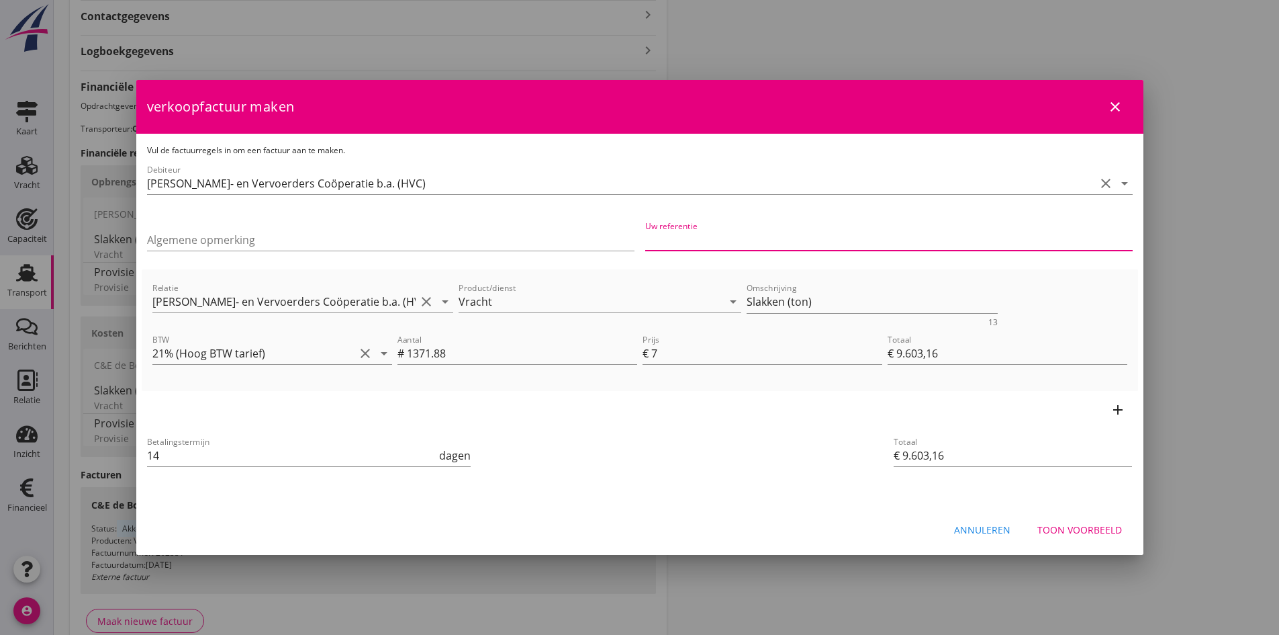
click at [685, 235] on input "Uw referentie" at bounding box center [889, 239] width 488 height 21
type input "HC25-0545"
click at [1086, 528] on div "Toon voorbeeld" at bounding box center [1079, 529] width 85 height 14
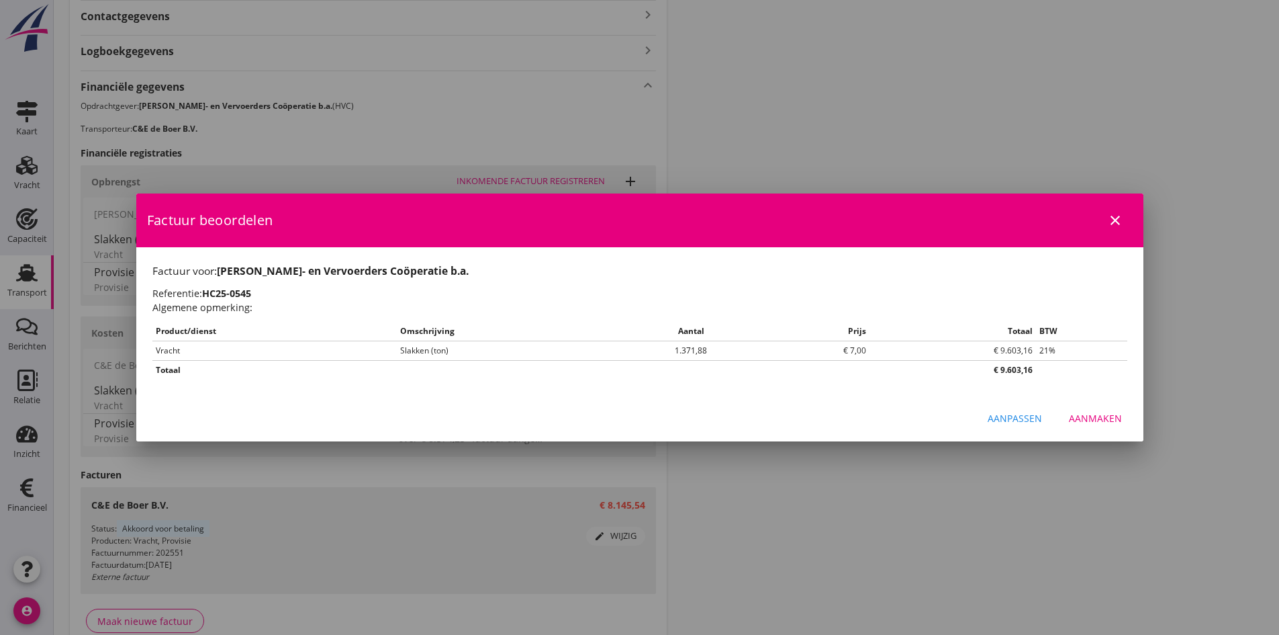
click at [1099, 415] on div "Aanmaken" at bounding box center [1095, 418] width 53 height 14
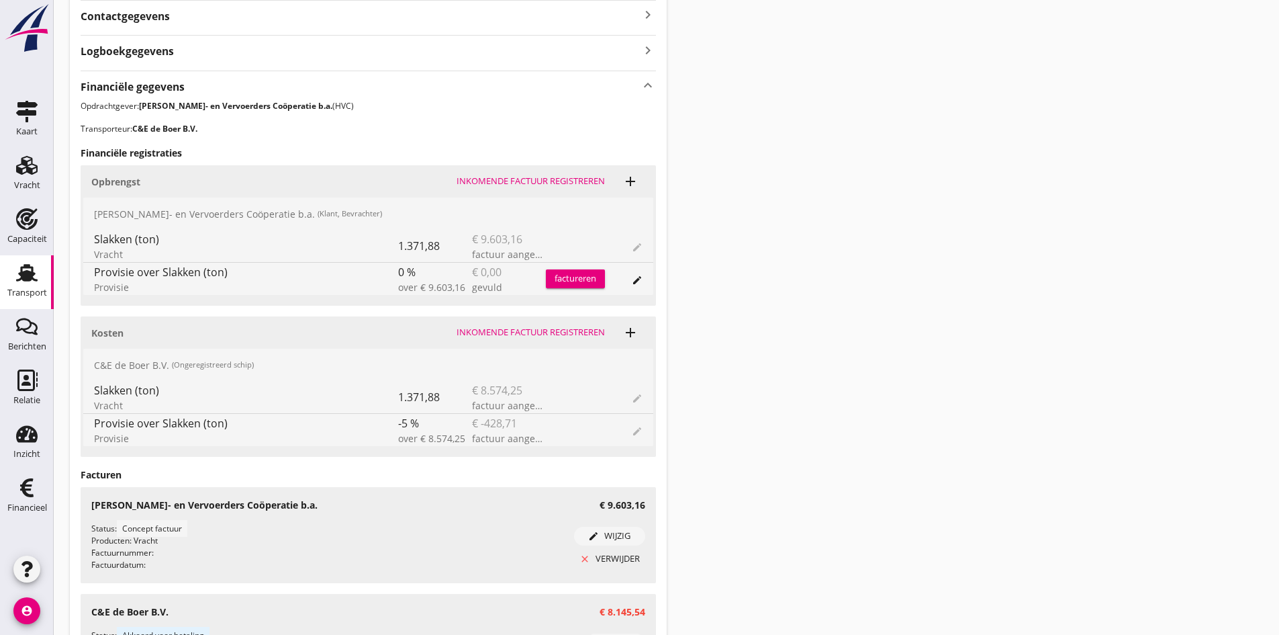
scroll to position [537, 0]
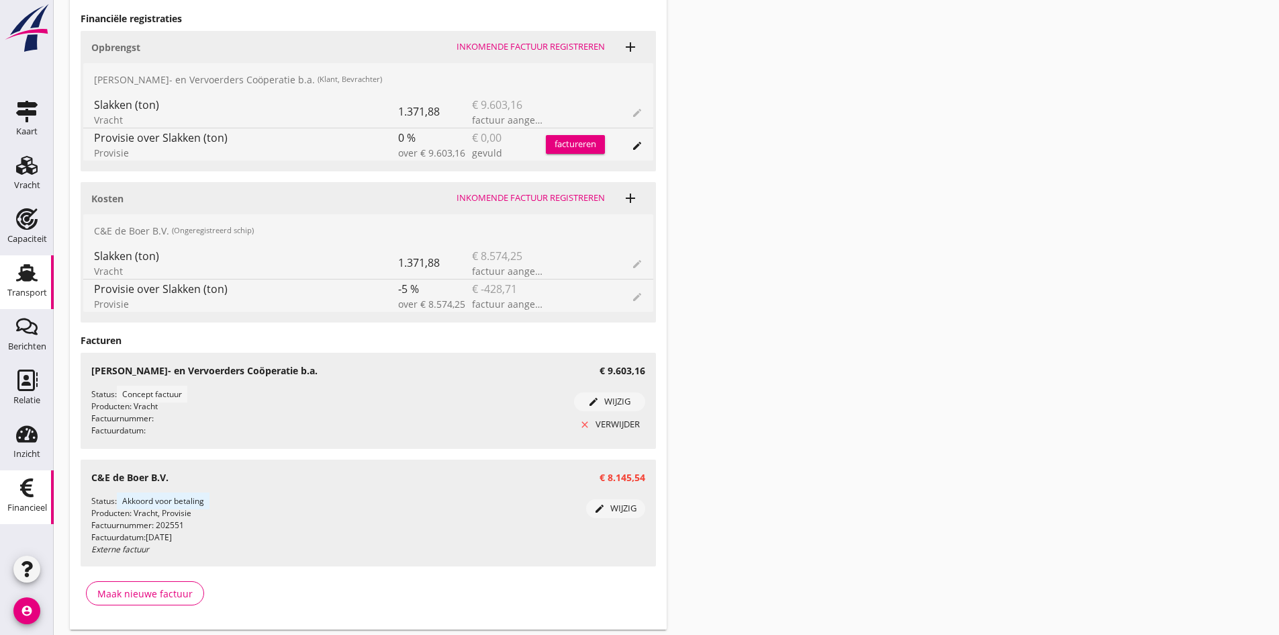
click at [28, 486] on use at bounding box center [26, 487] width 13 height 19
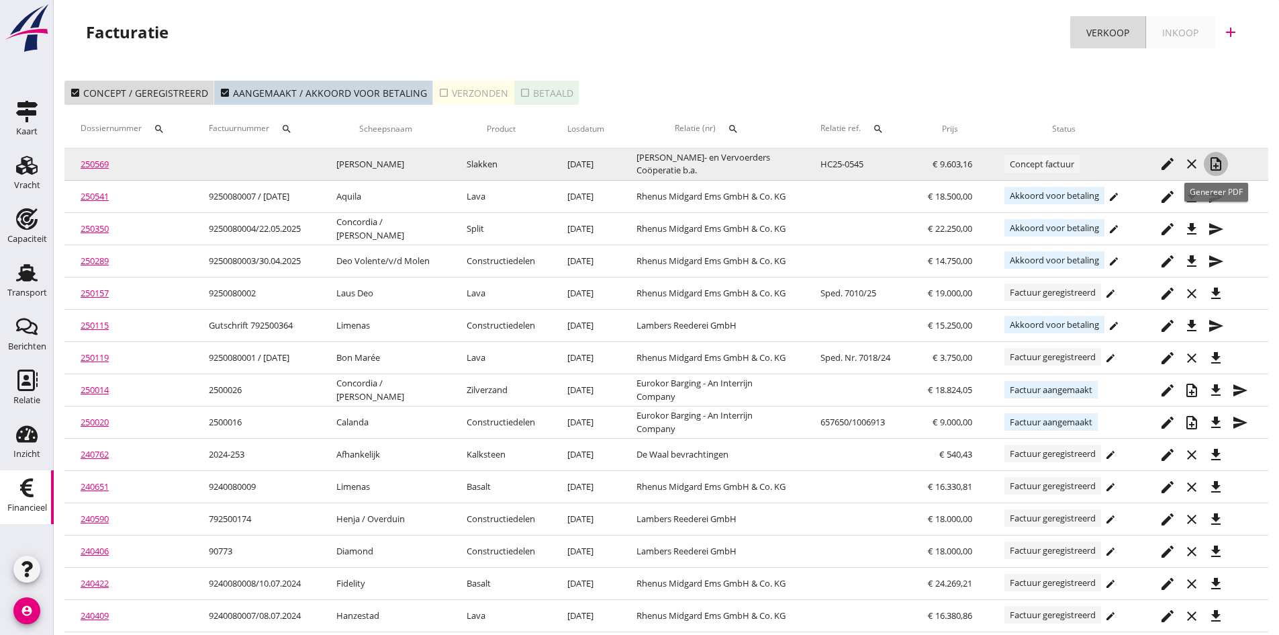
click at [1217, 164] on icon "note_add" at bounding box center [1216, 164] width 16 height 16
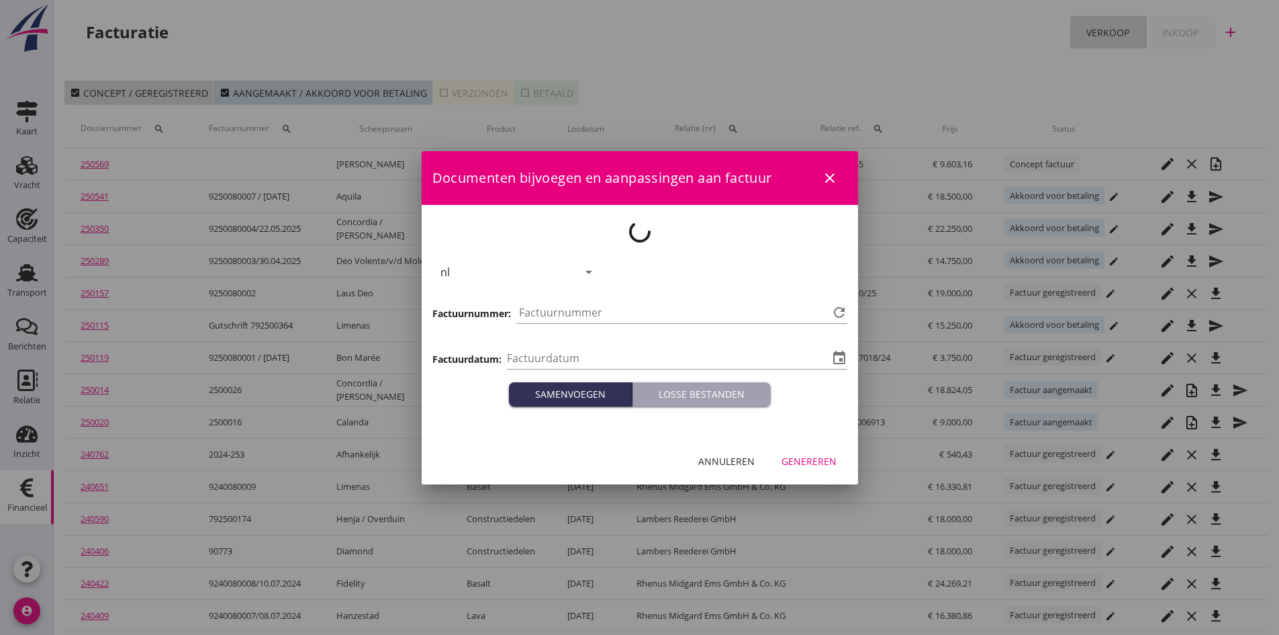
type input "[DATE]"
type input "732"
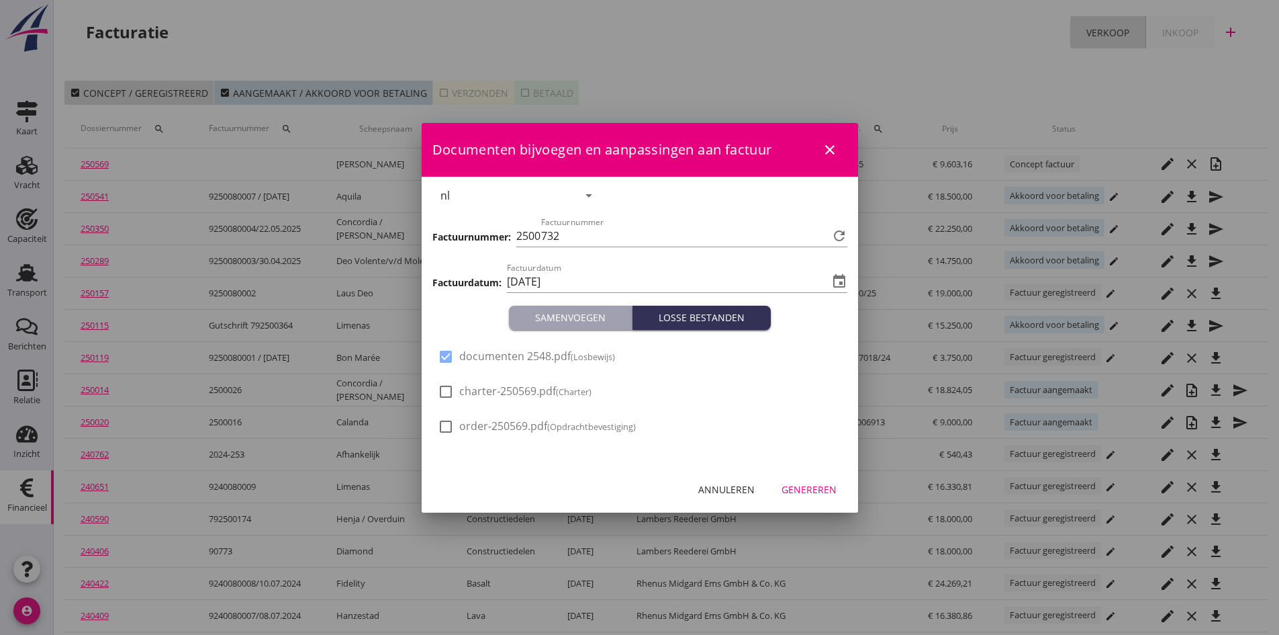
click at [793, 489] on div "Genereren" at bounding box center [809, 489] width 55 height 14
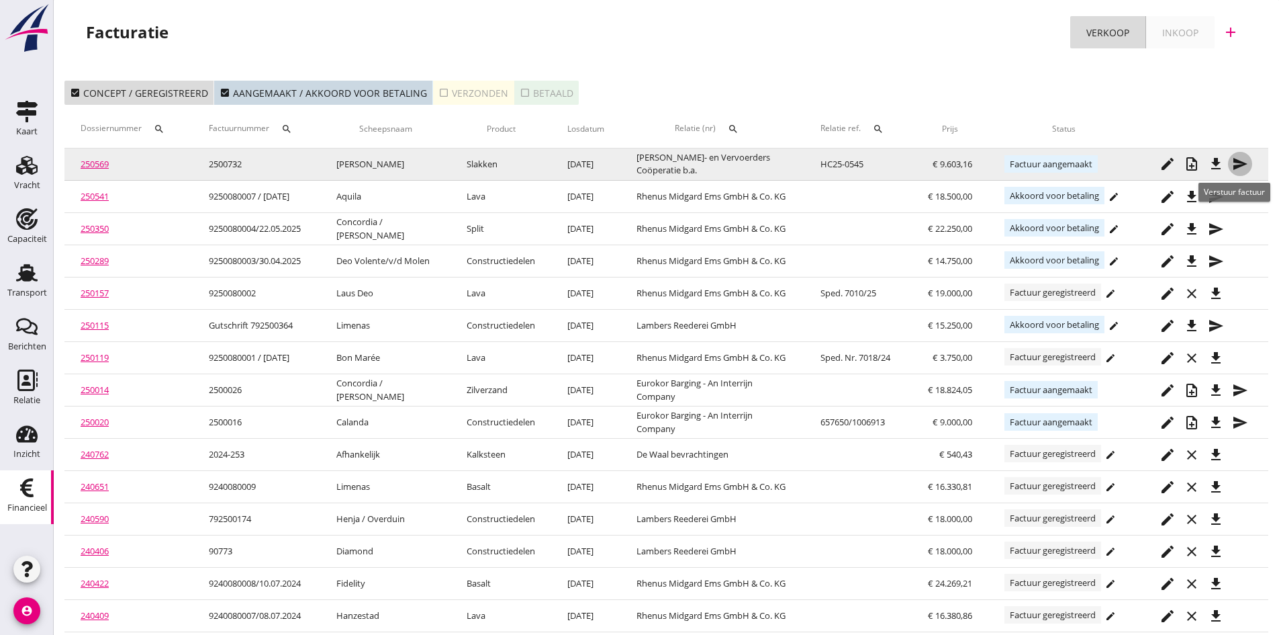
click at [1238, 160] on icon "send" at bounding box center [1240, 164] width 16 height 16
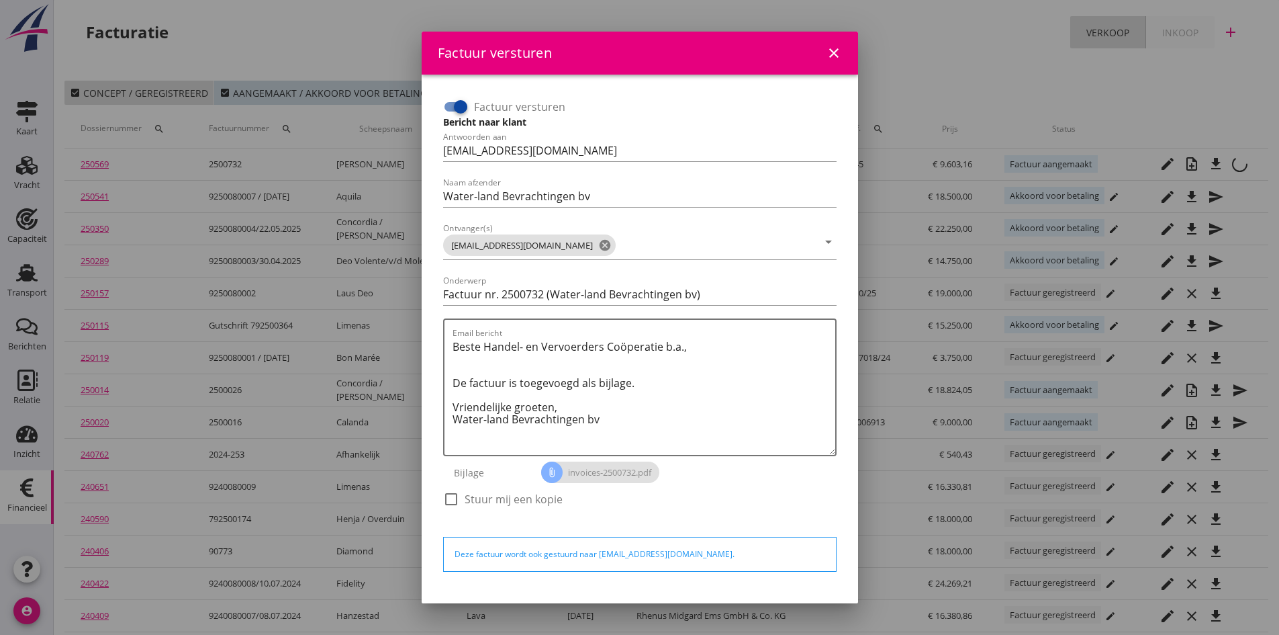
scroll to position [38, 0]
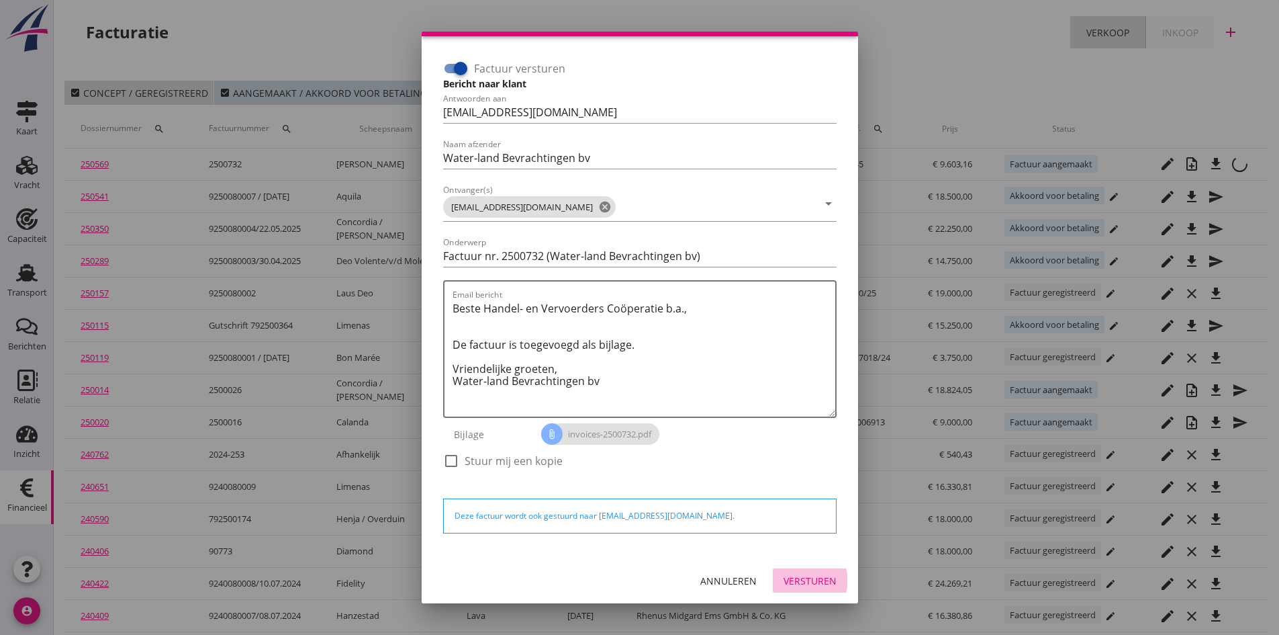
click at [797, 577] on div "Versturen" at bounding box center [810, 580] width 53 height 14
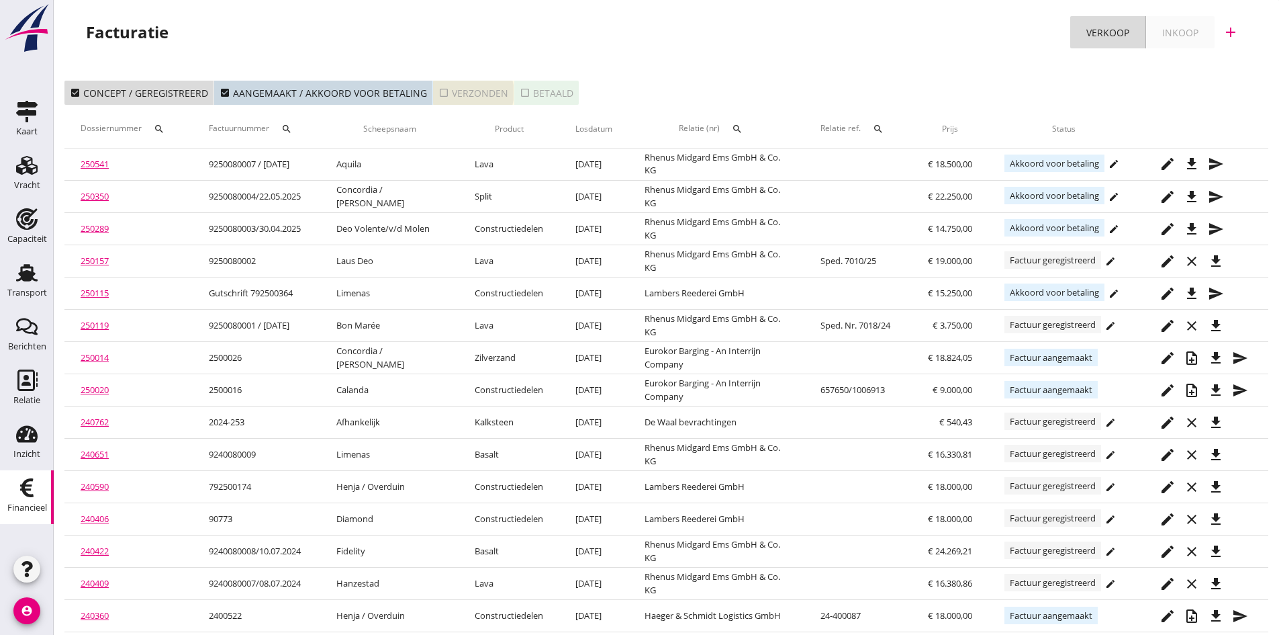
click at [449, 94] on div "check_box_outline_blank Verzonden" at bounding box center [474, 93] width 70 height 14
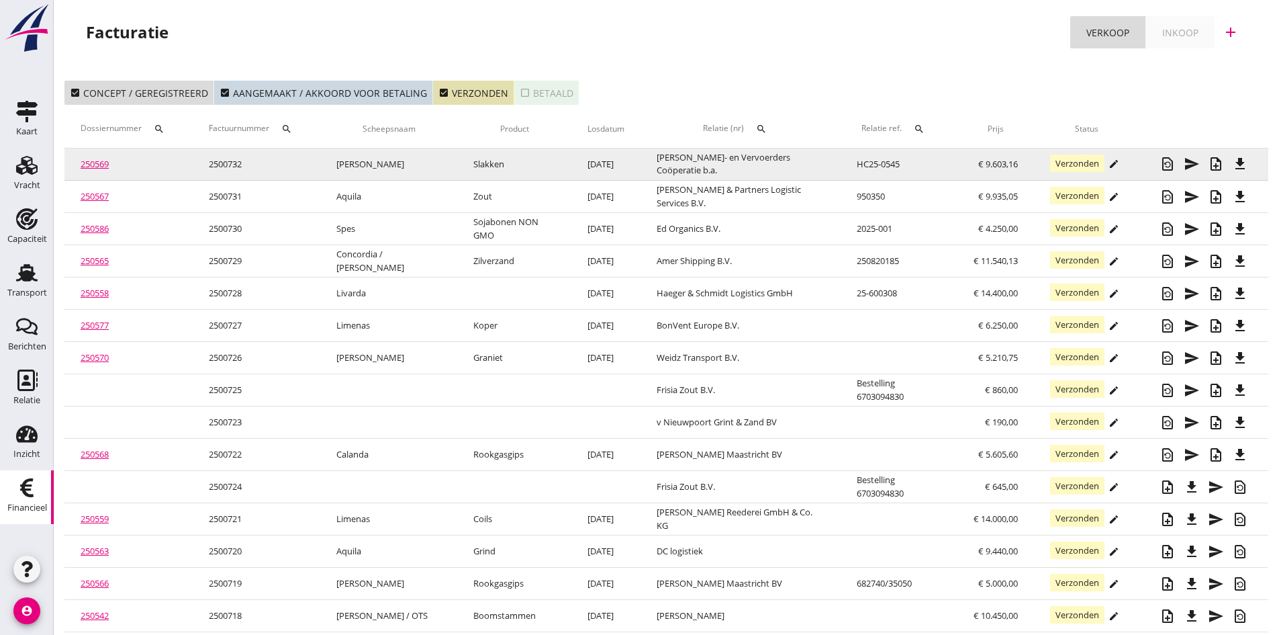
click at [95, 163] on link "250569" at bounding box center [95, 164] width 28 height 12
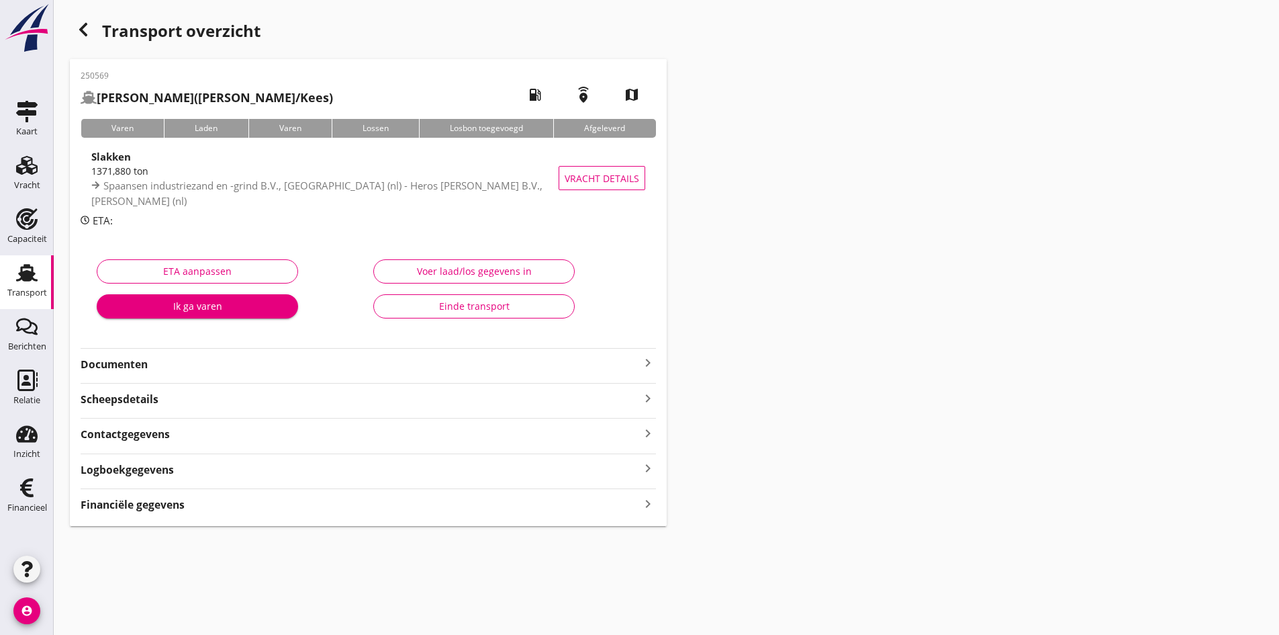
click at [144, 363] on strong "Documenten" at bounding box center [360, 364] width 559 height 15
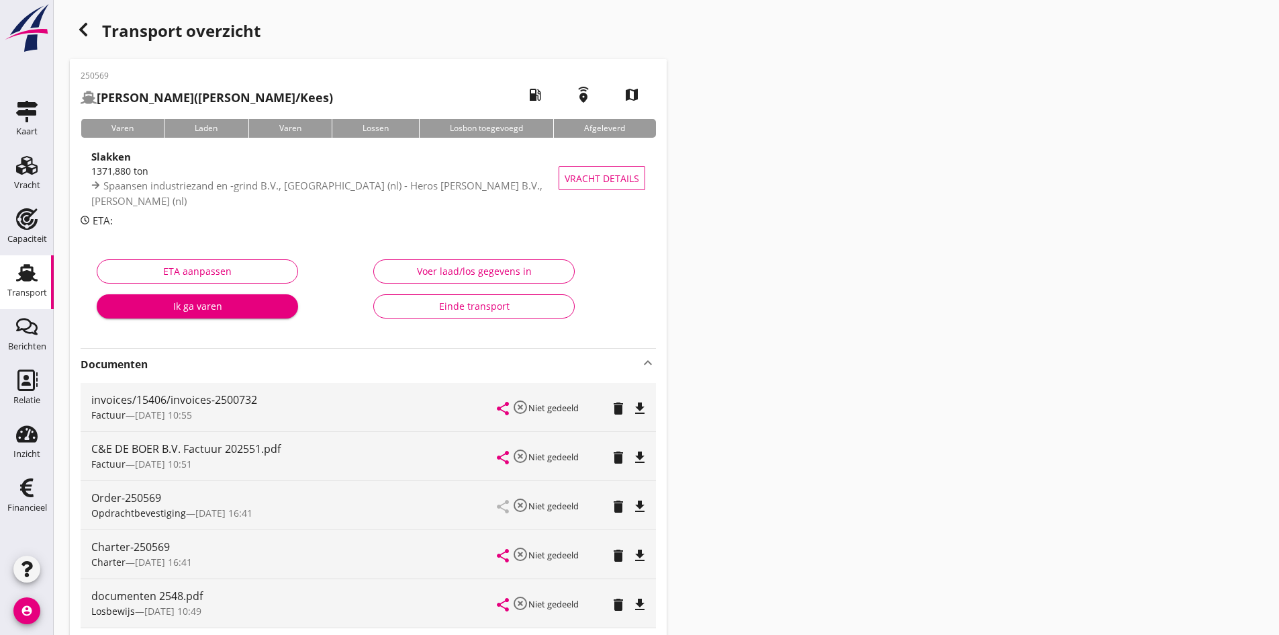
scroll to position [201, 0]
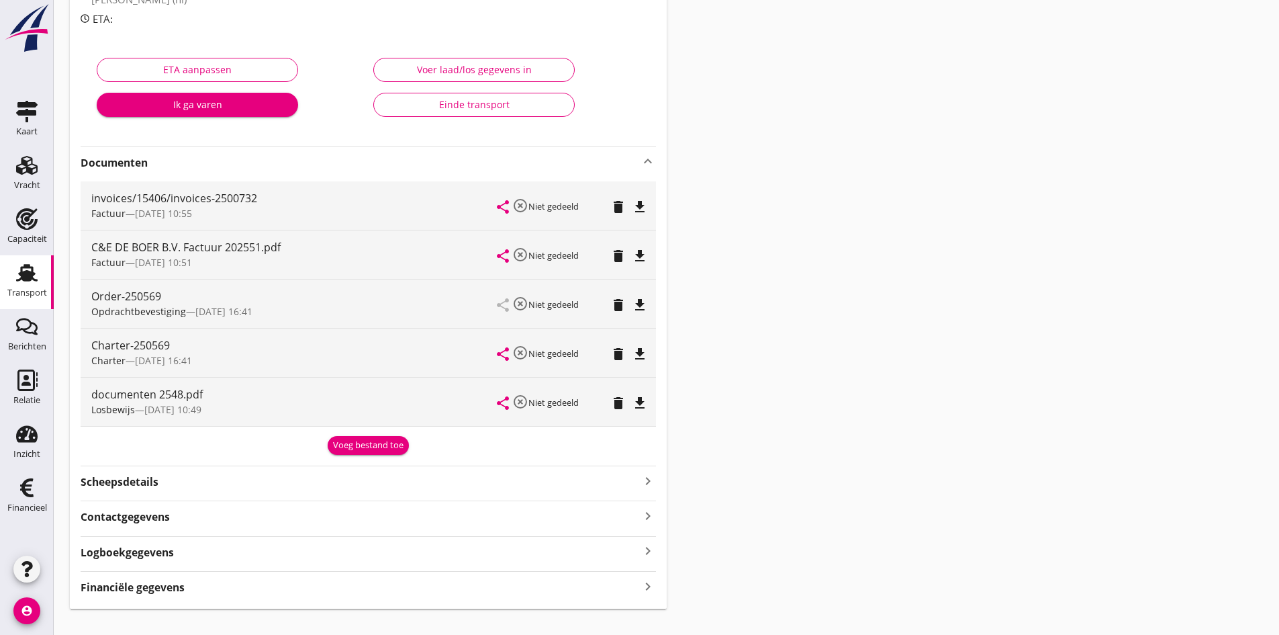
click at [517, 104] on div "Einde transport" at bounding box center [474, 104] width 179 height 14
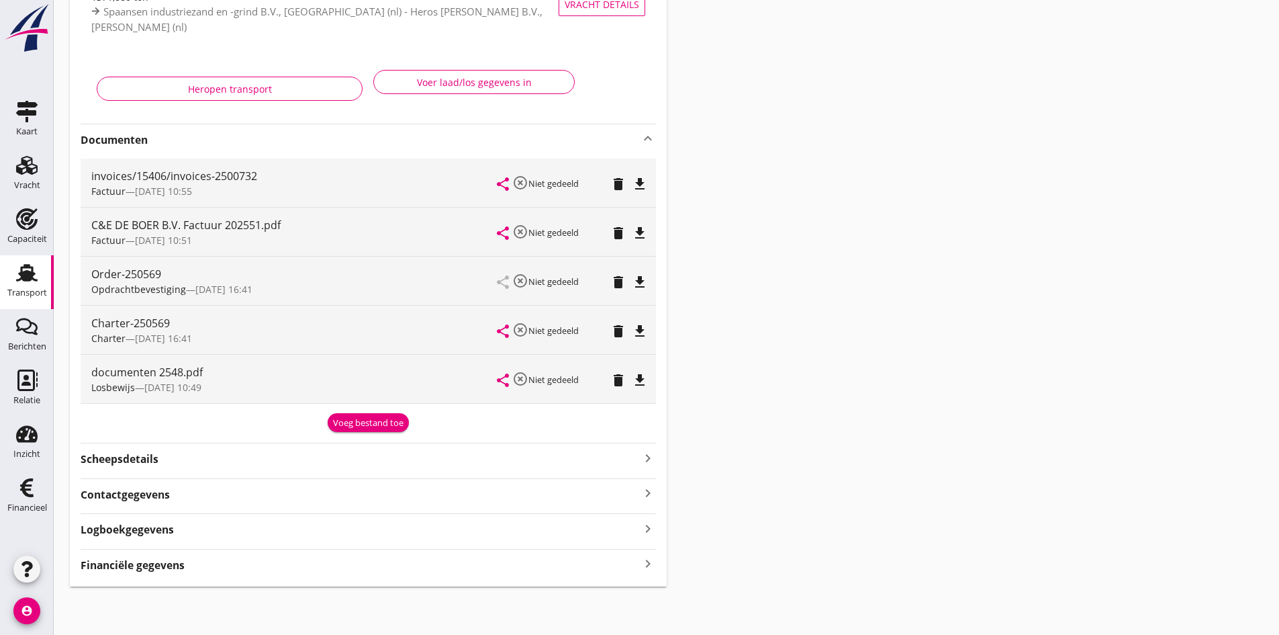
scroll to position [40, 0]
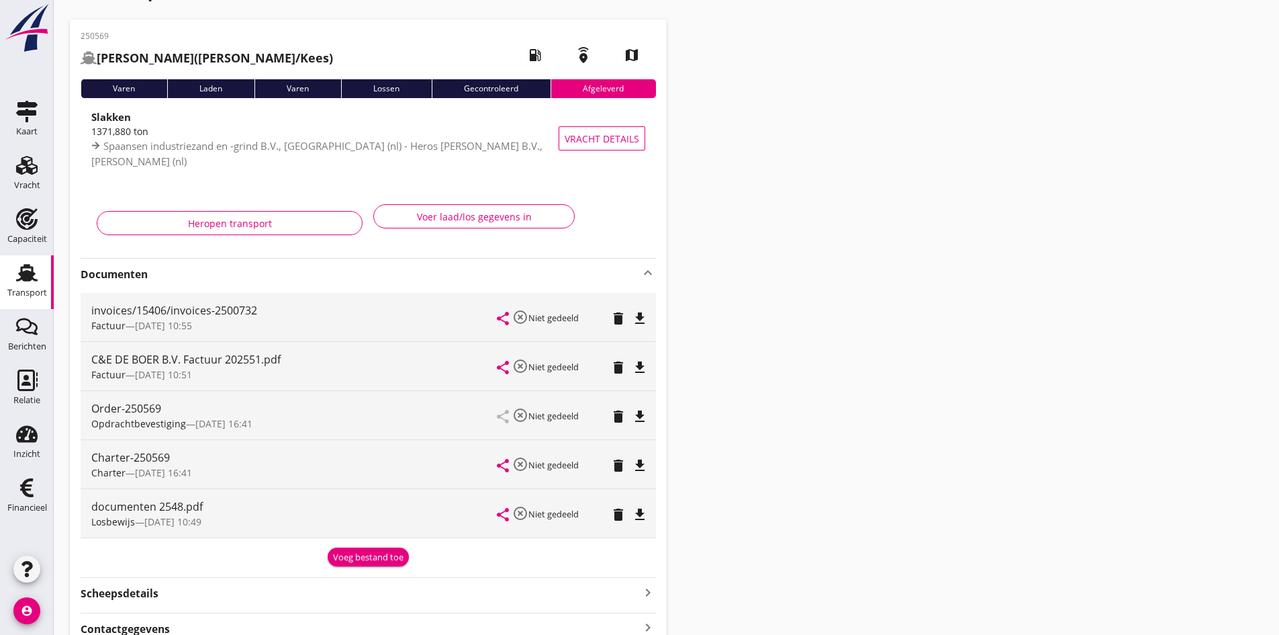
click at [25, 273] on use at bounding box center [26, 272] width 21 height 17
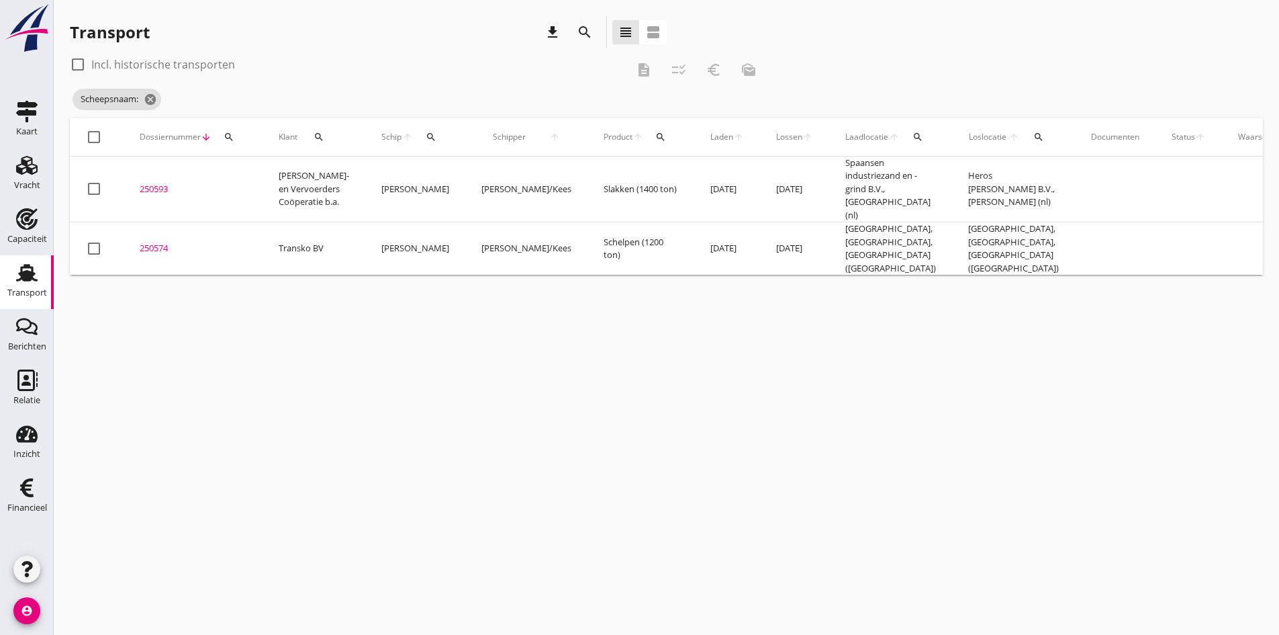
click at [426, 134] on icon "search" at bounding box center [431, 137] width 11 height 11
click at [428, 178] on input "Zoek op (scheeps)naam" at bounding box center [477, 175] width 140 height 21
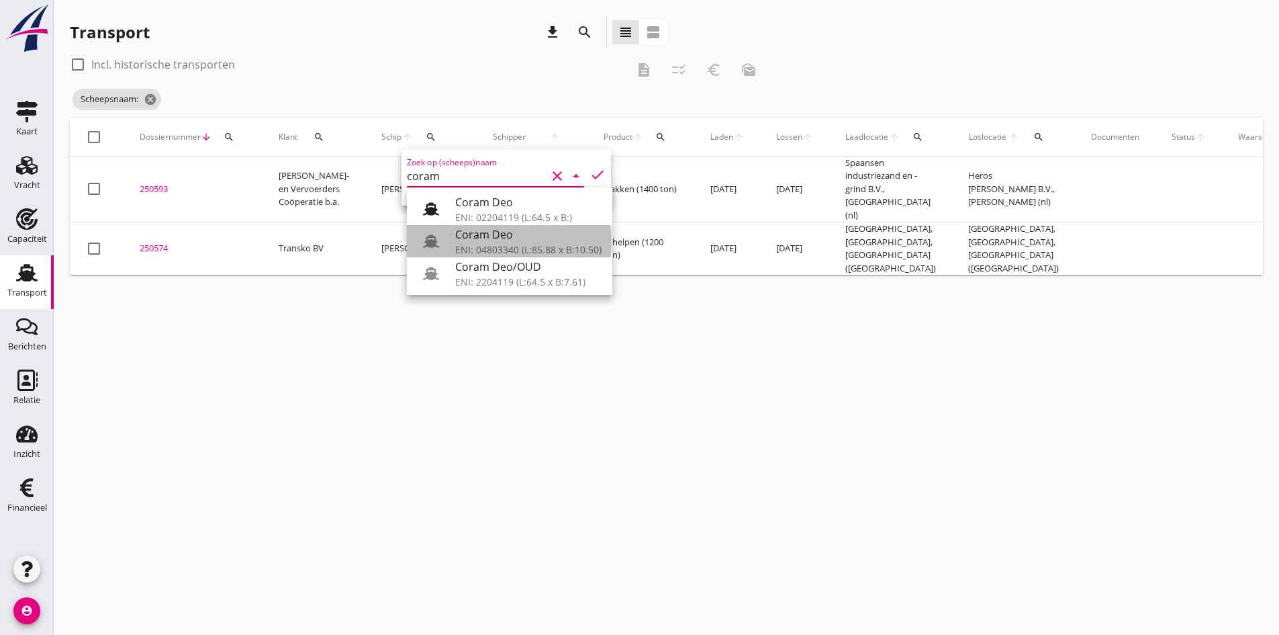
click at [487, 233] on div "Coram Deo" at bounding box center [528, 234] width 146 height 16
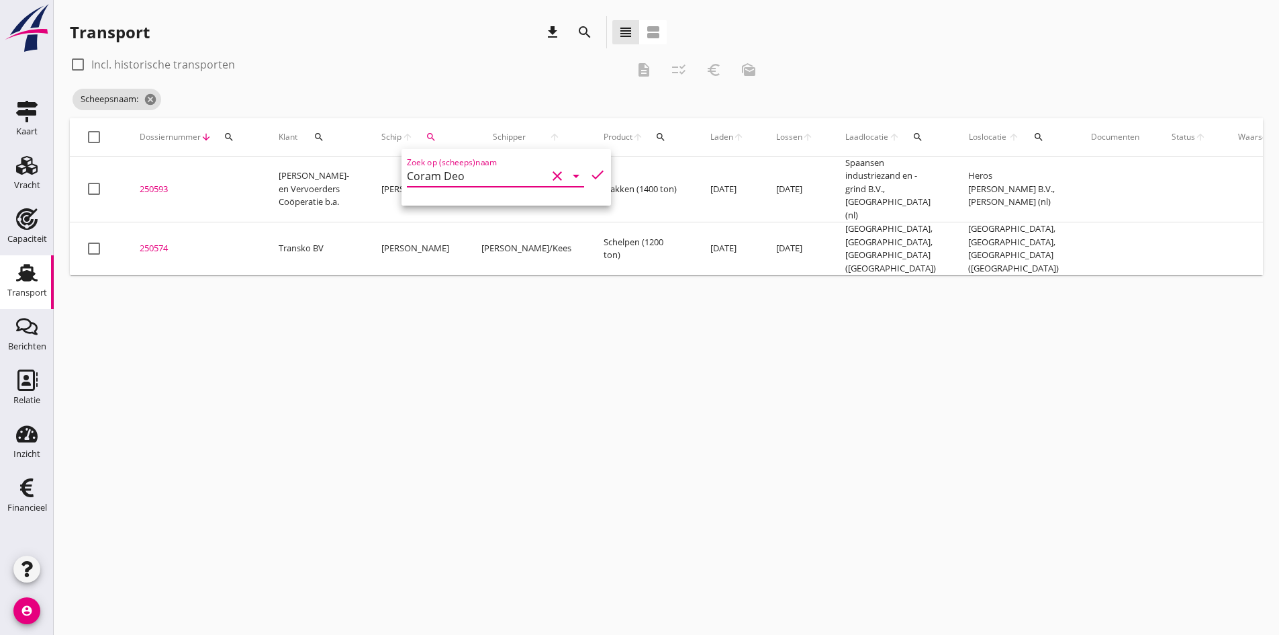
click at [590, 172] on icon "check" at bounding box center [598, 175] width 16 height 16
type input "Coram Deo"
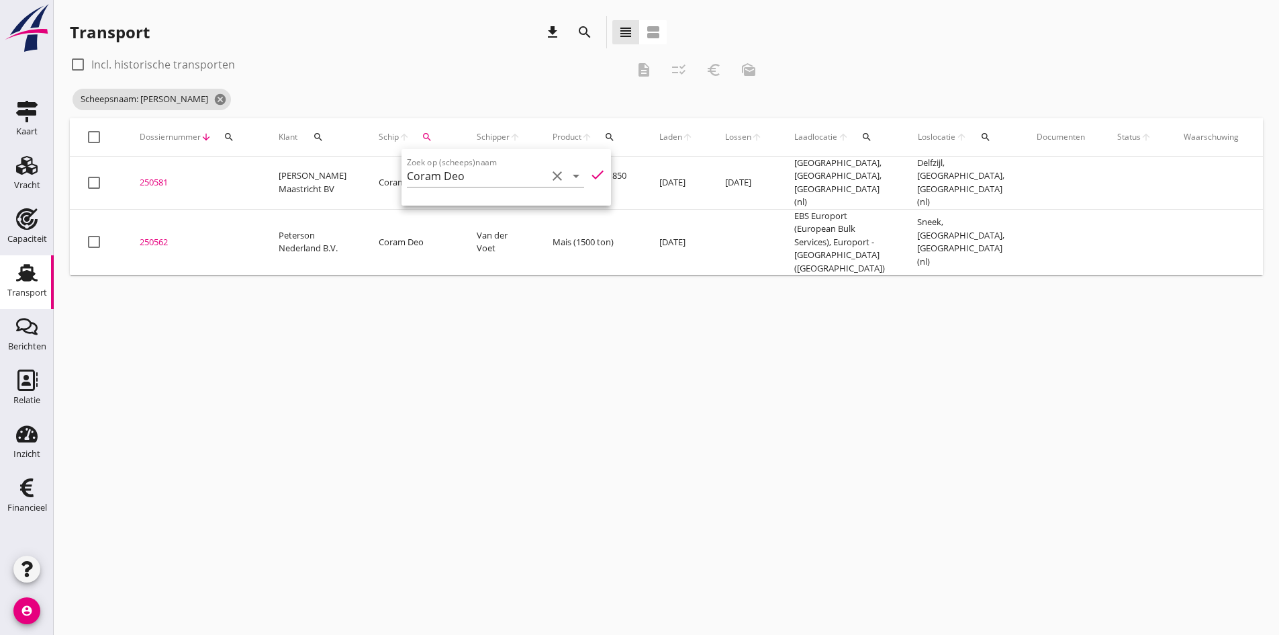
click at [421, 461] on div "cancel You are impersonating another user. Transport download search view_headl…" at bounding box center [667, 317] width 1226 height 635
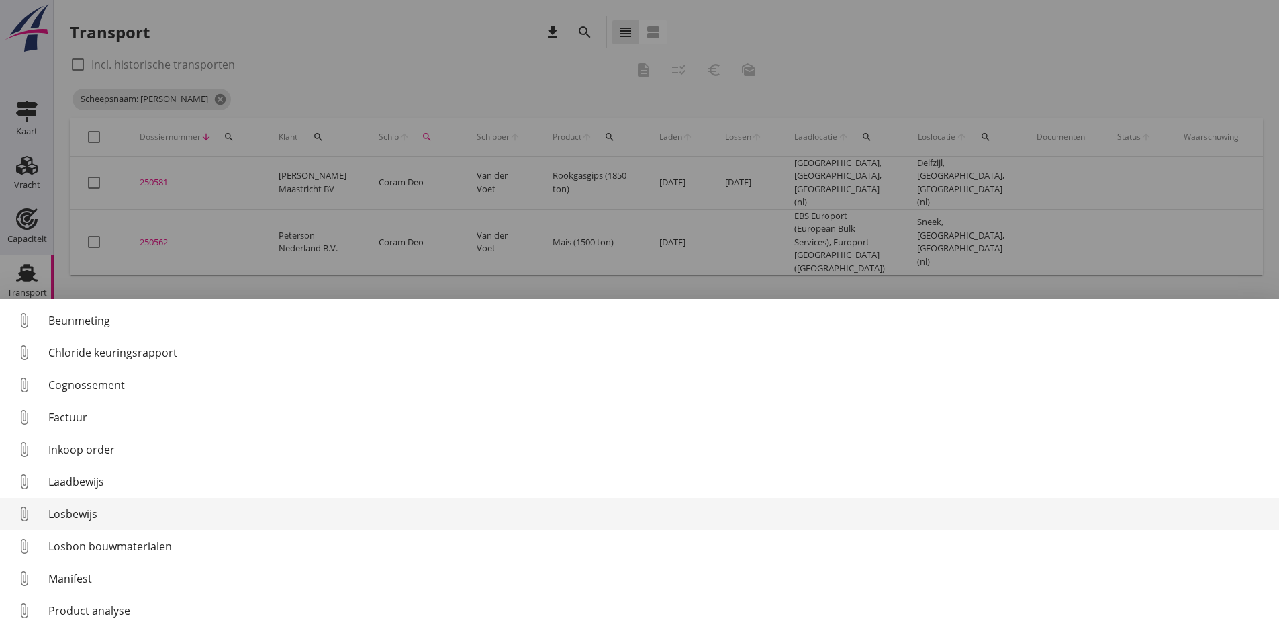
click at [77, 513] on div "Losbewijs" at bounding box center [658, 514] width 1220 height 16
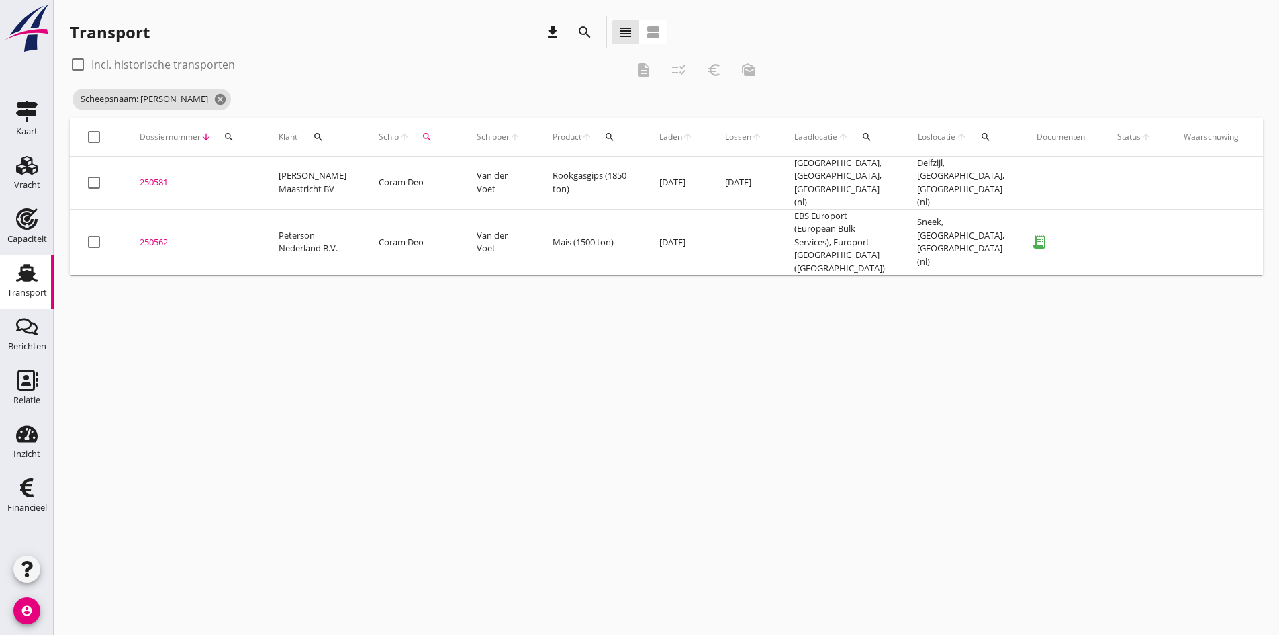
click at [155, 236] on div "250562" at bounding box center [193, 242] width 107 height 13
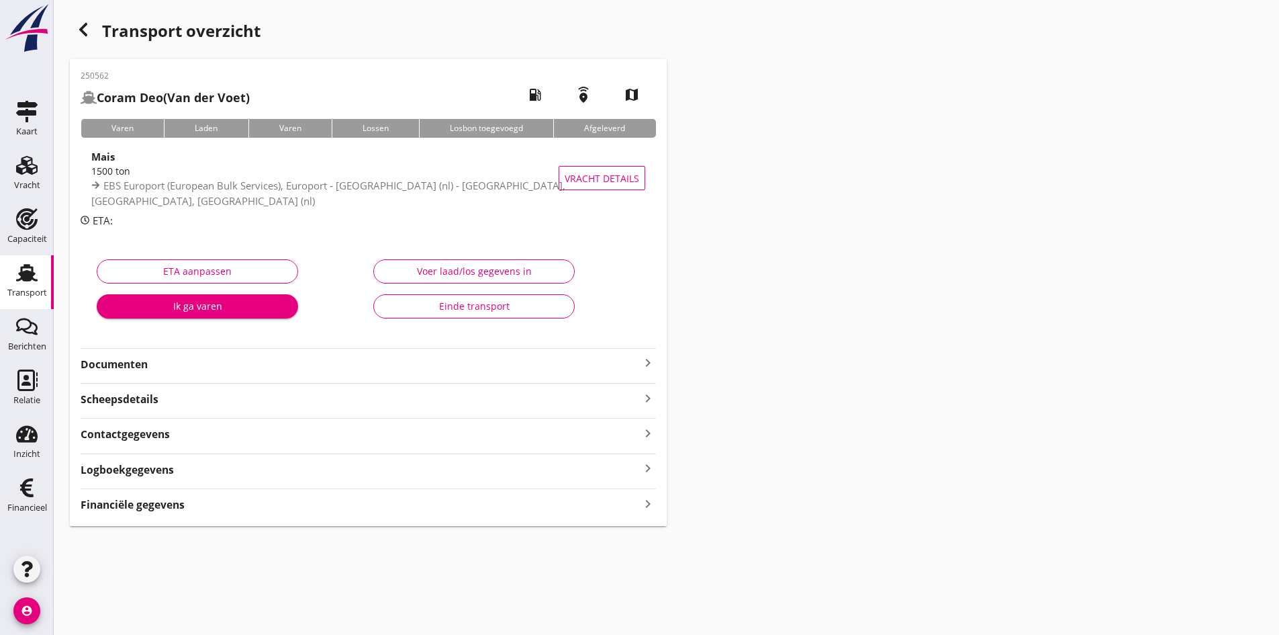
click at [455, 268] on div "Voer laad/los gegevens in" at bounding box center [474, 271] width 179 height 14
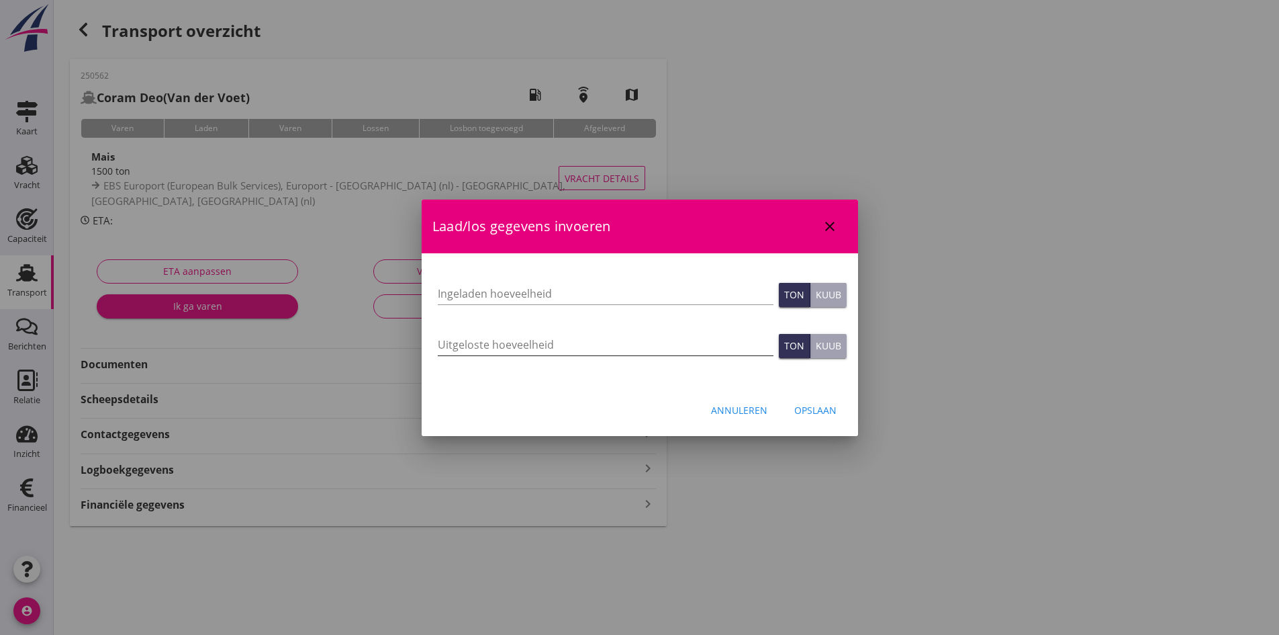
click at [460, 341] on input "Uitgeloste hoeveelheid" at bounding box center [606, 344] width 336 height 21
type input "1480"
type input "1480.335"
click at [453, 294] on input "Ingeladen hoeveelheid" at bounding box center [606, 293] width 336 height 21
type input "1498"
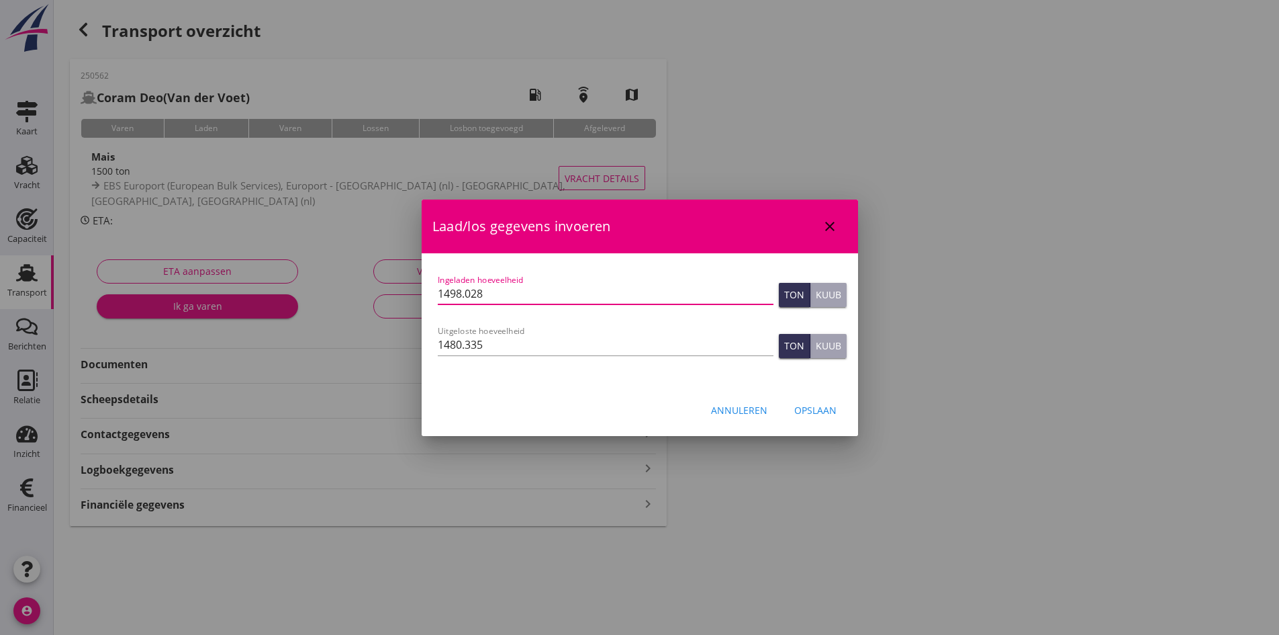
type input "1498.028"
click at [815, 404] on div "Opslaan" at bounding box center [815, 410] width 42 height 14
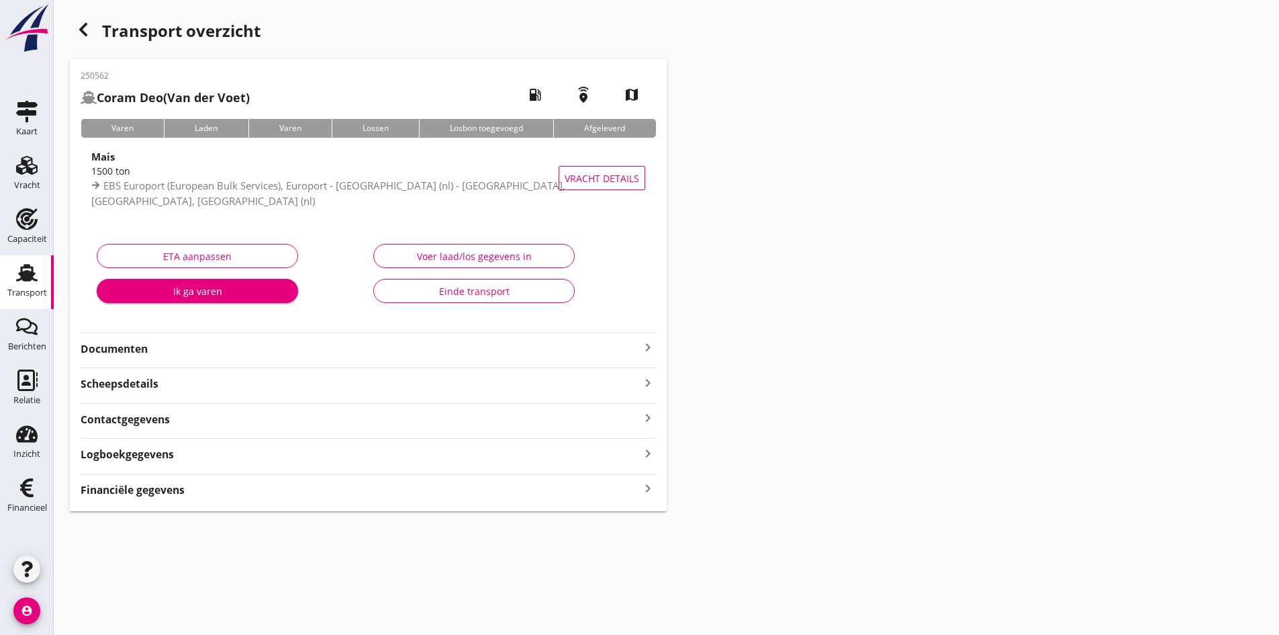
click at [645, 488] on icon "keyboard_arrow_right" at bounding box center [648, 488] width 16 height 18
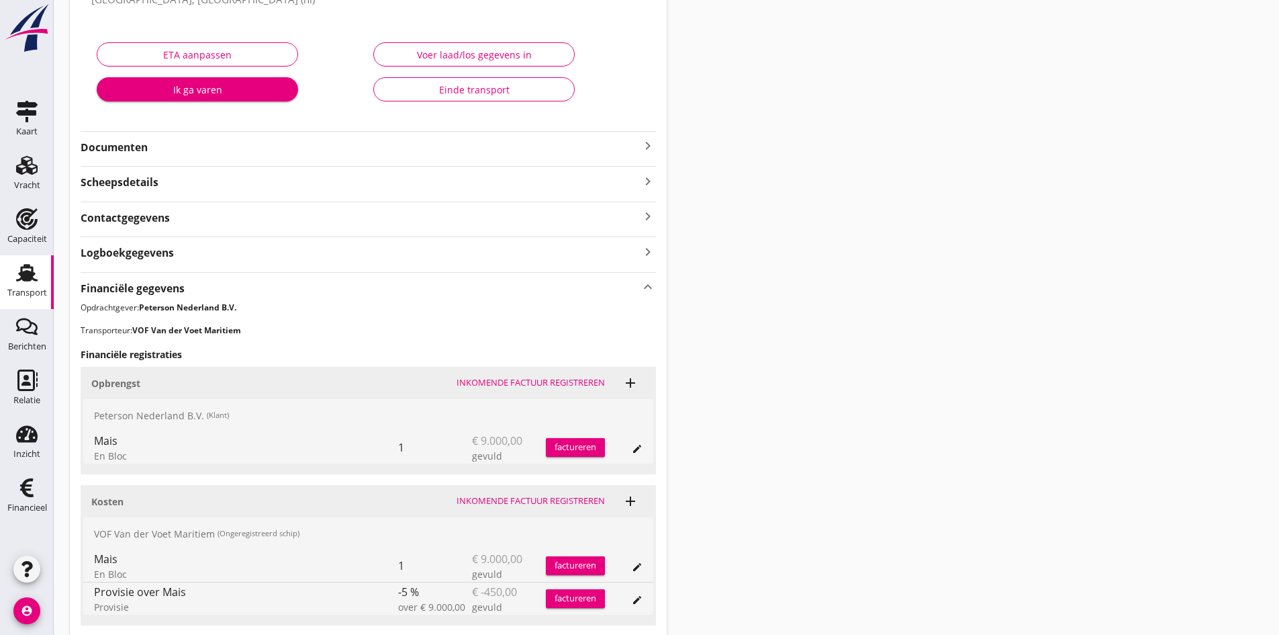
scroll to position [304, 0]
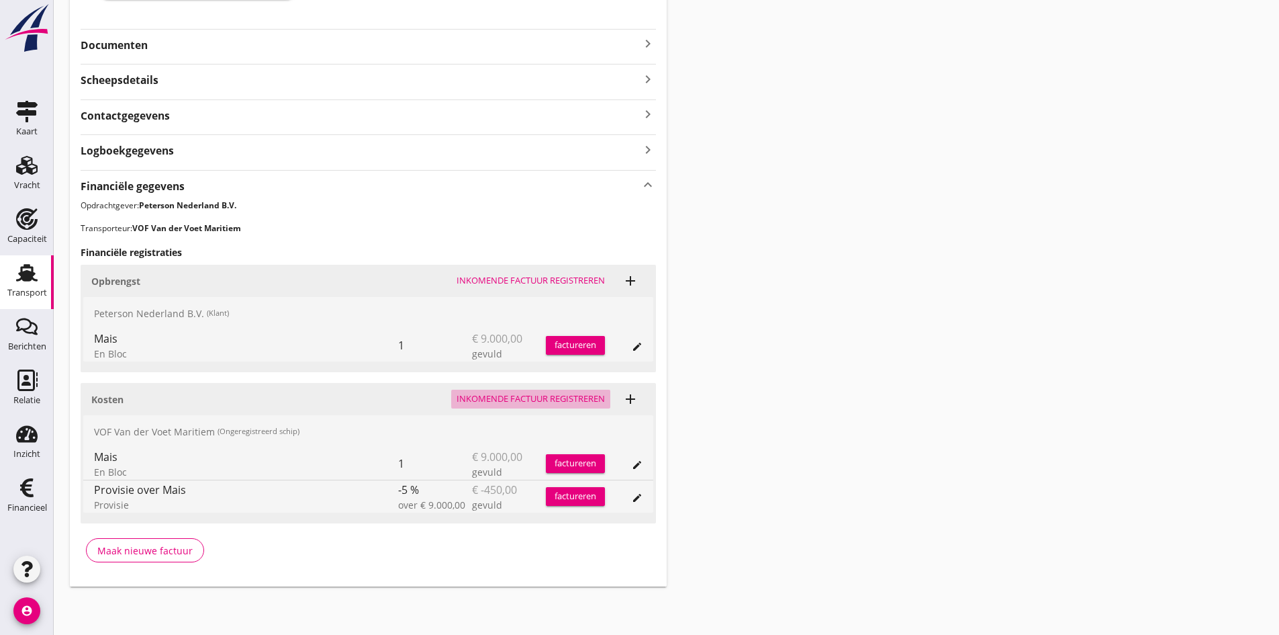
click at [516, 397] on div "Inkomende factuur registreren" at bounding box center [531, 398] width 148 height 13
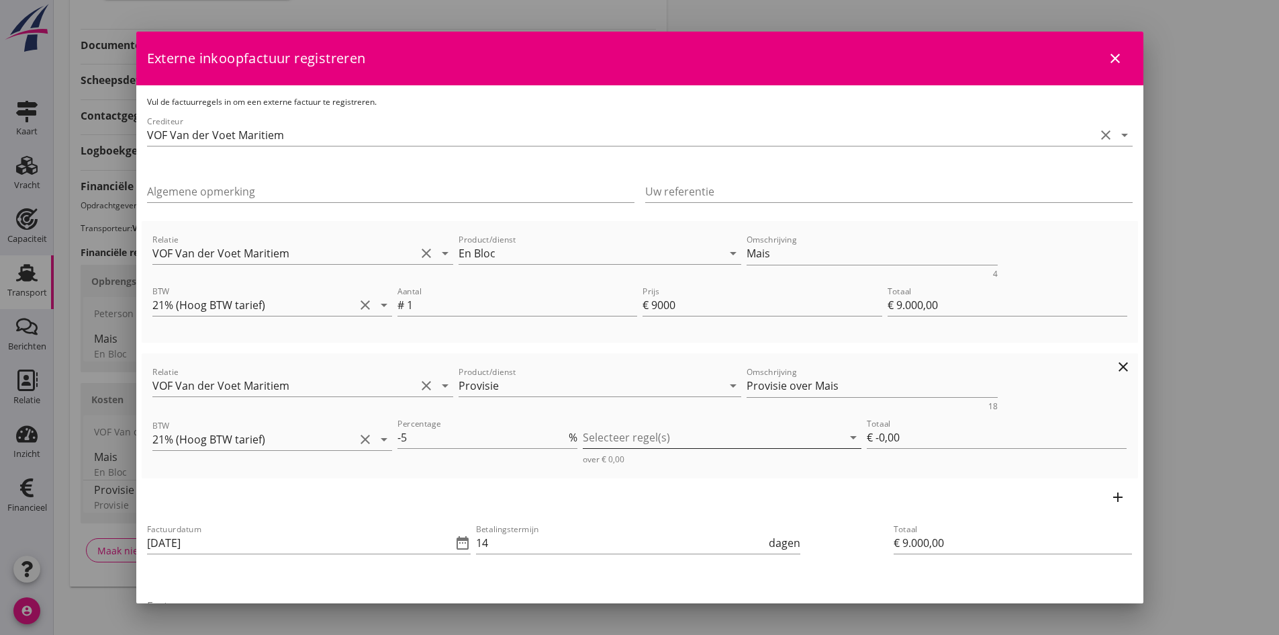
click at [639, 441] on div at bounding box center [713, 436] width 260 height 21
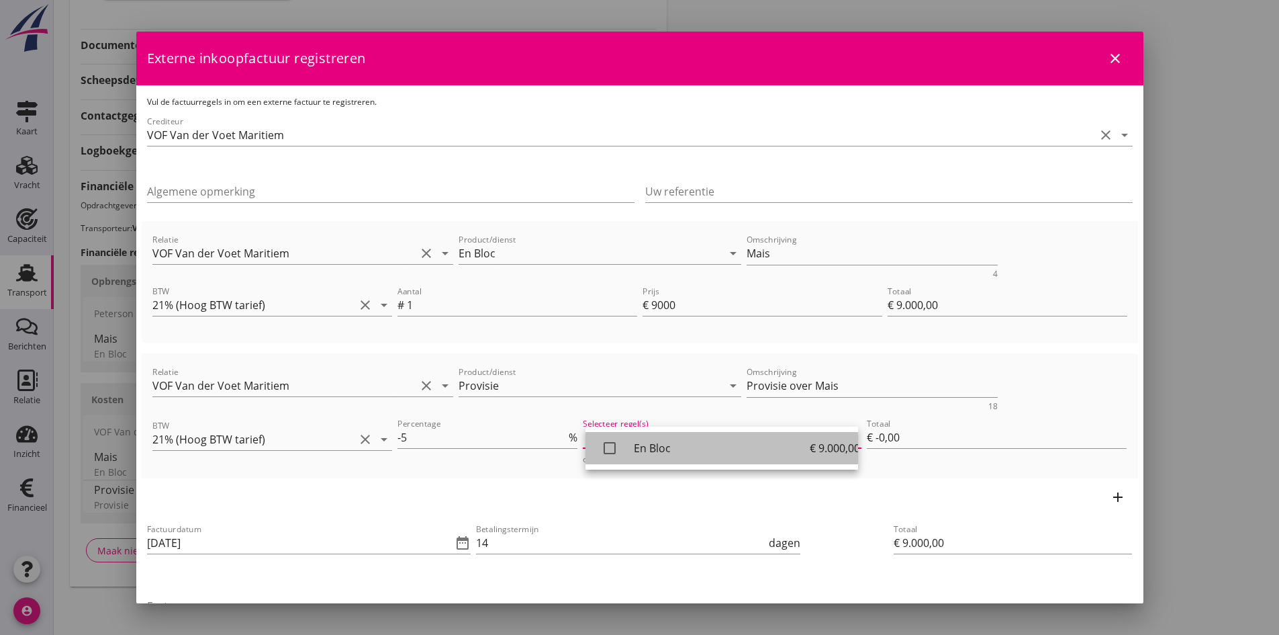
click at [614, 448] on icon "check_box_outline_blank" at bounding box center [609, 447] width 27 height 27
type input "€ -450,00"
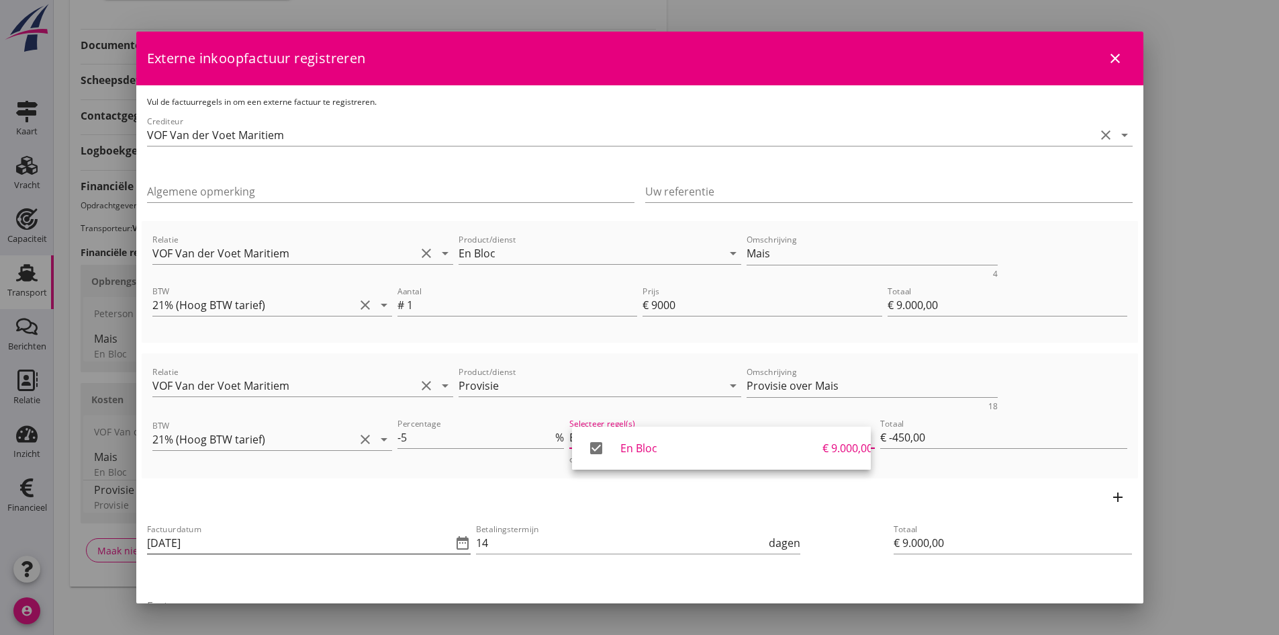
click at [241, 541] on input "[DATE]" at bounding box center [300, 542] width 306 height 21
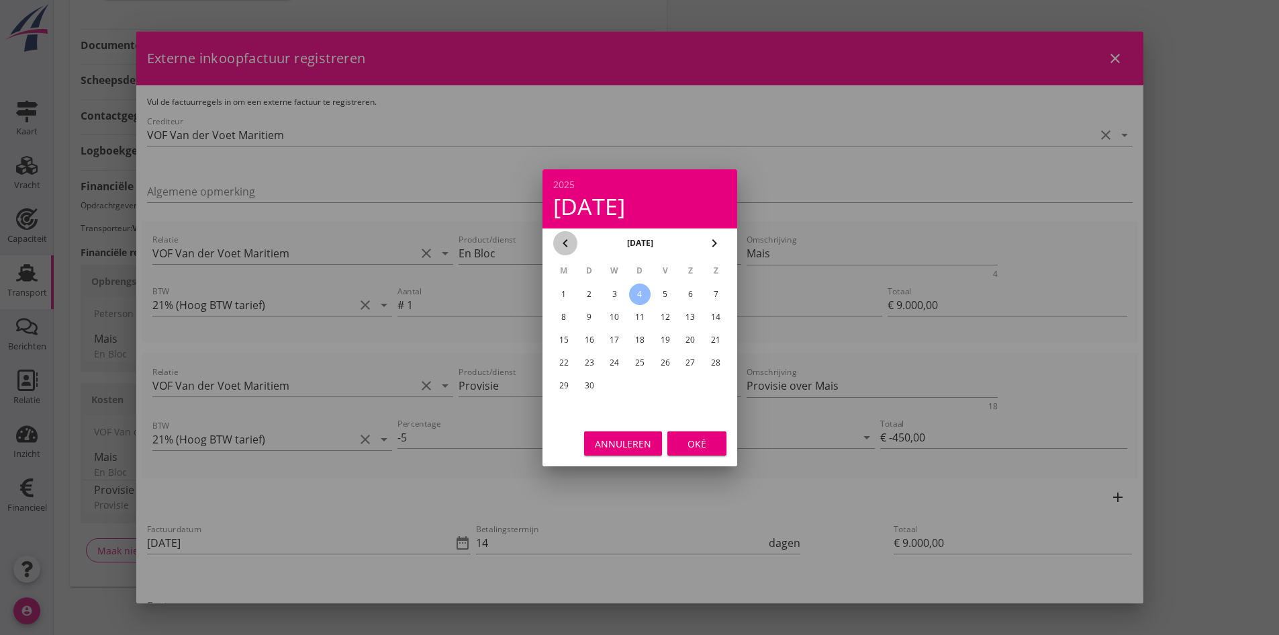
click at [562, 244] on icon "chevron_left" at bounding box center [565, 243] width 16 height 16
drag, startPoint x: 634, startPoint y: 381, endPoint x: 641, endPoint y: 387, distance: 9.0
click at [635, 383] on div "28" at bounding box center [639, 385] width 21 height 21
type input "[DATE]"
click at [686, 443] on div "Oké" at bounding box center [697, 443] width 38 height 14
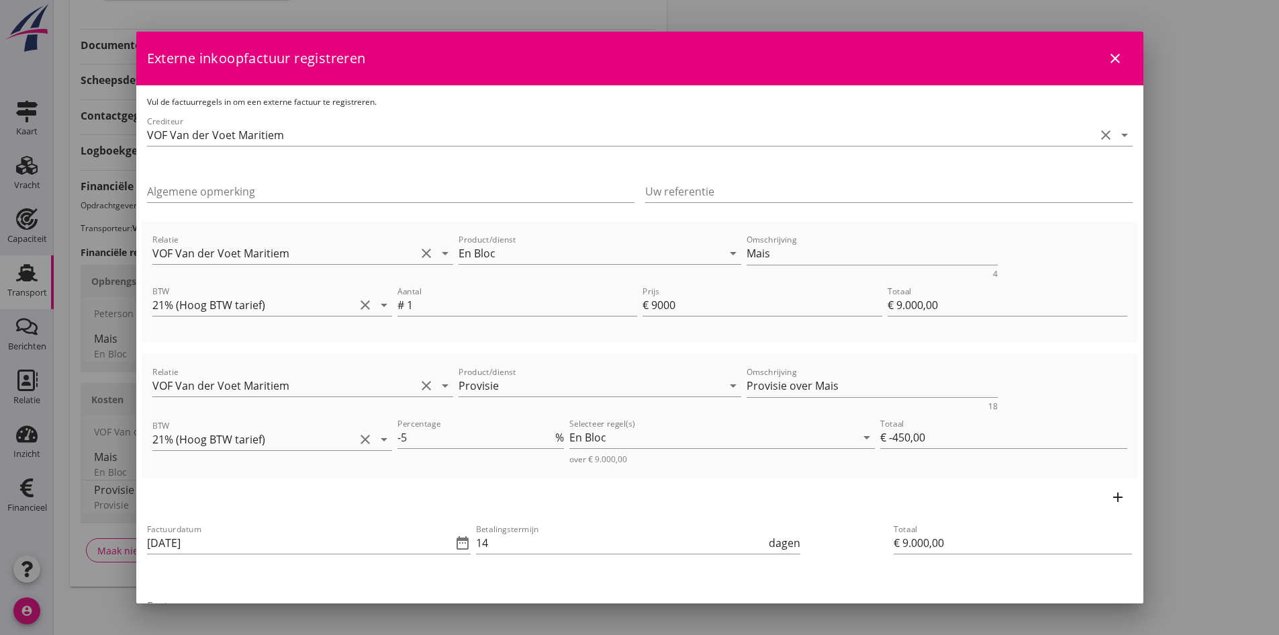
scroll to position [134, 0]
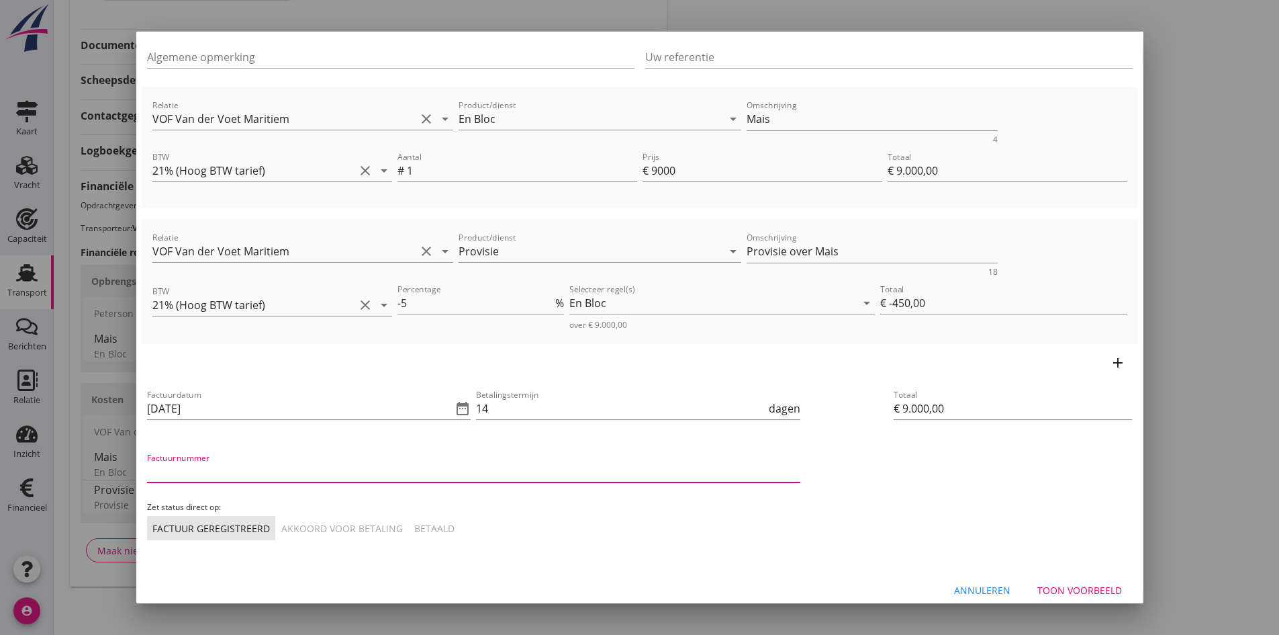
click at [279, 473] on input "Factuurnummer" at bounding box center [473, 471] width 653 height 21
type input "2025051"
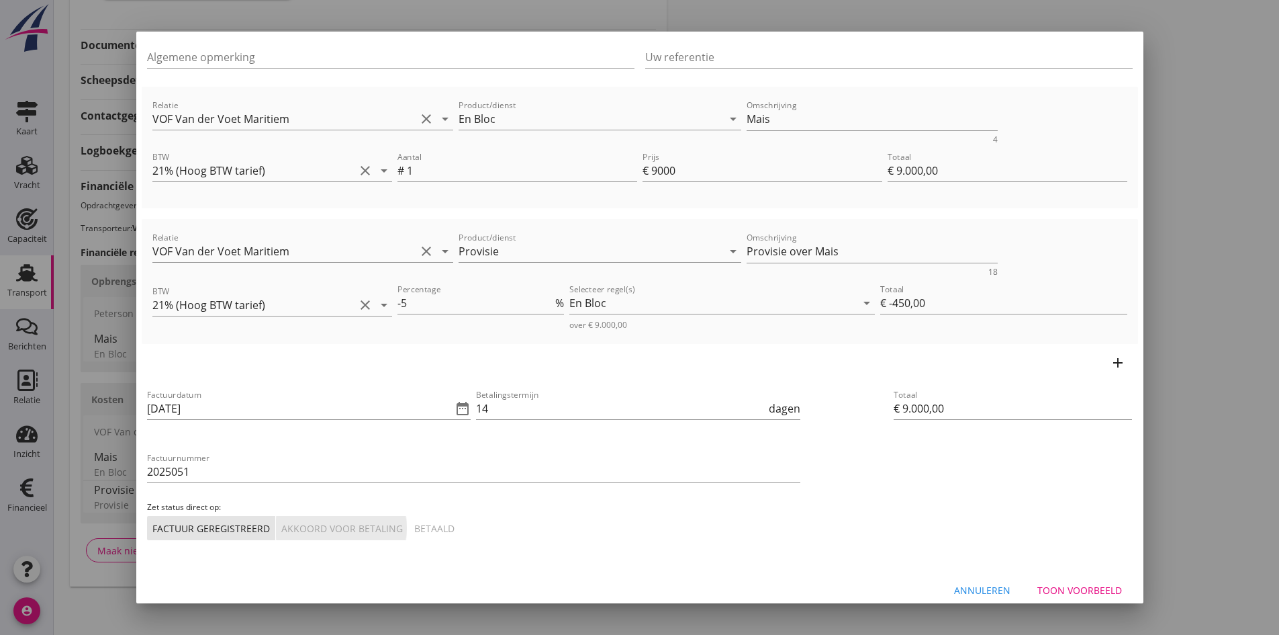
click at [360, 521] on div "Akkoord voor betaling" at bounding box center [342, 528] width 122 height 14
click at [1037, 586] on div "Toon voorbeeld" at bounding box center [1079, 590] width 85 height 14
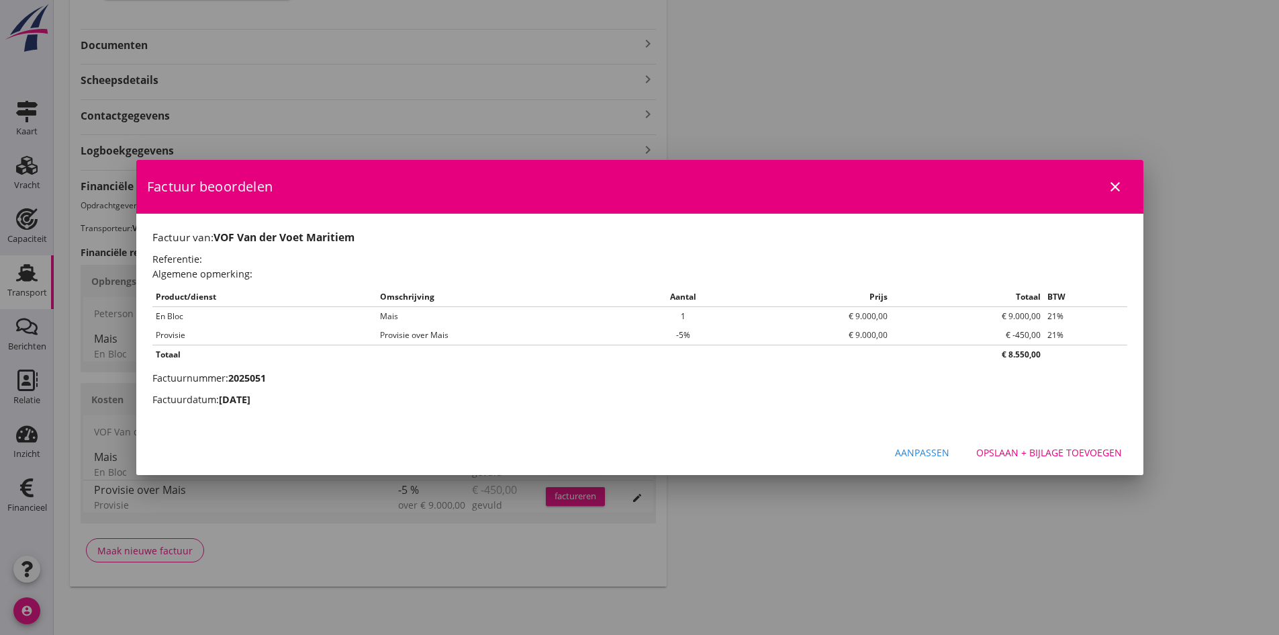
scroll to position [0, 0]
click at [995, 449] on div "Opslaan + bijlage toevoegen" at bounding box center [1049, 452] width 146 height 14
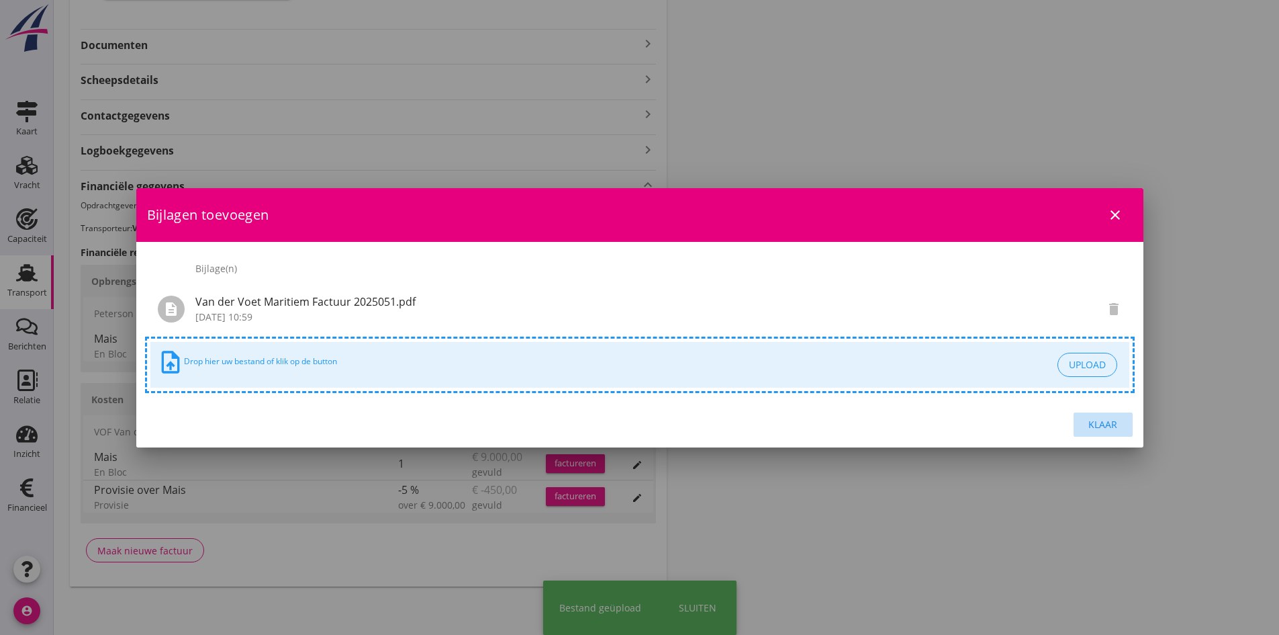
click at [1090, 422] on div "Klaar" at bounding box center [1104, 424] width 38 height 14
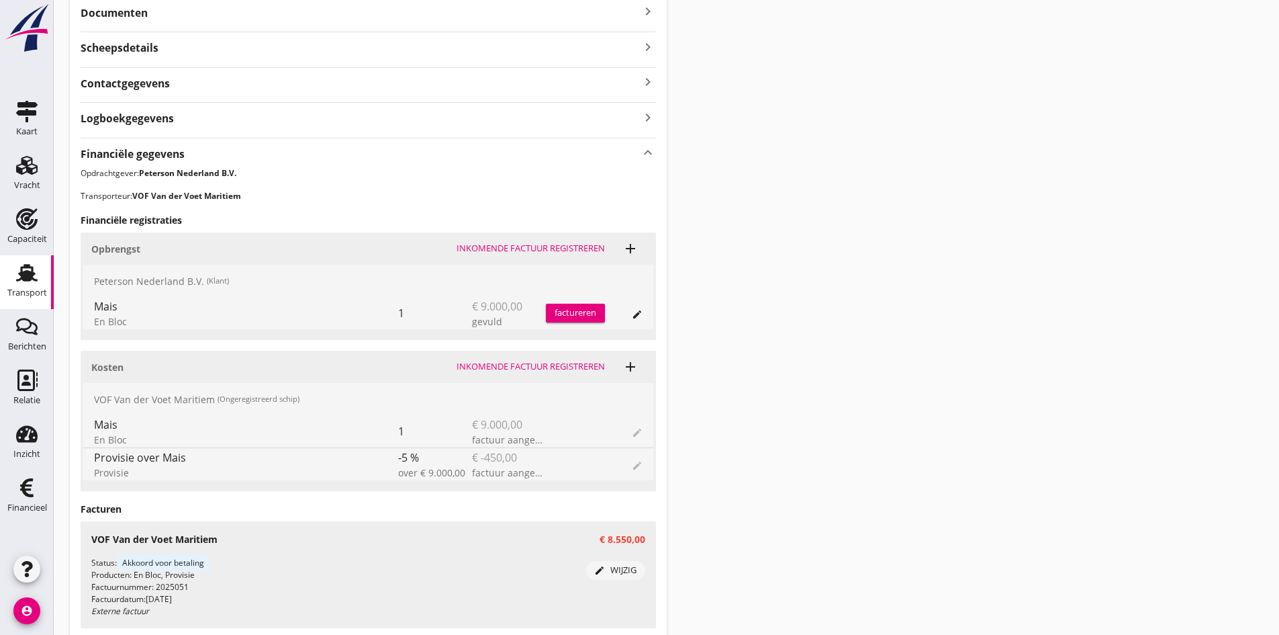
scroll to position [441, 0]
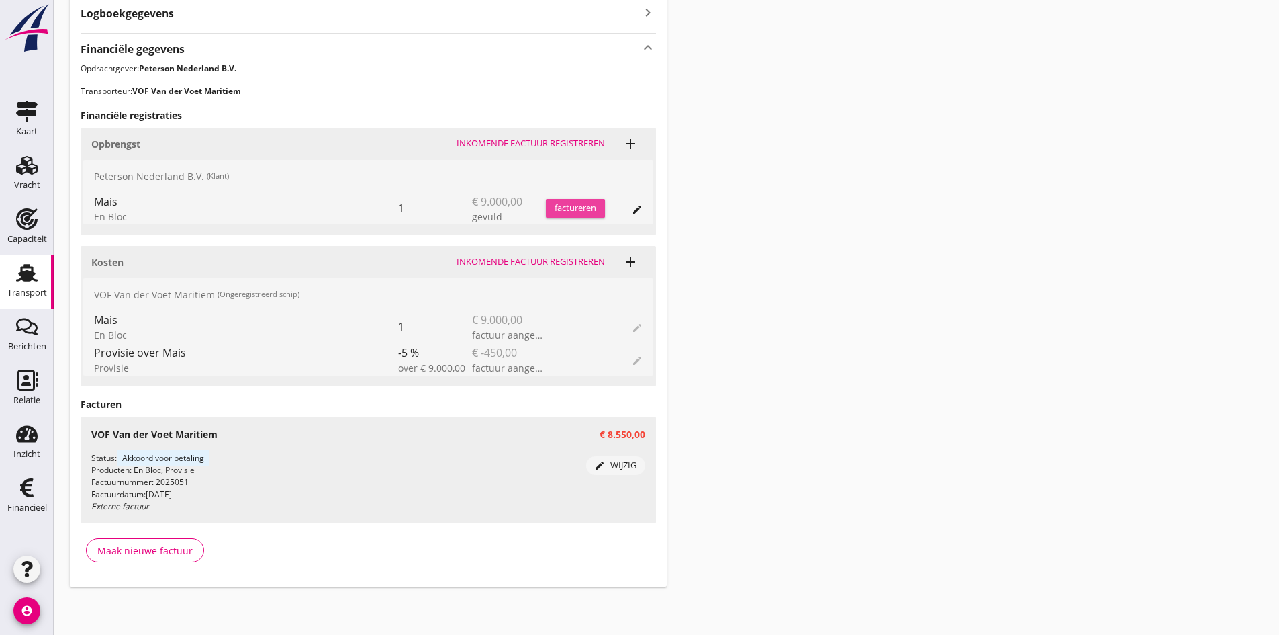
click at [562, 209] on div "factureren" at bounding box center [575, 207] width 59 height 13
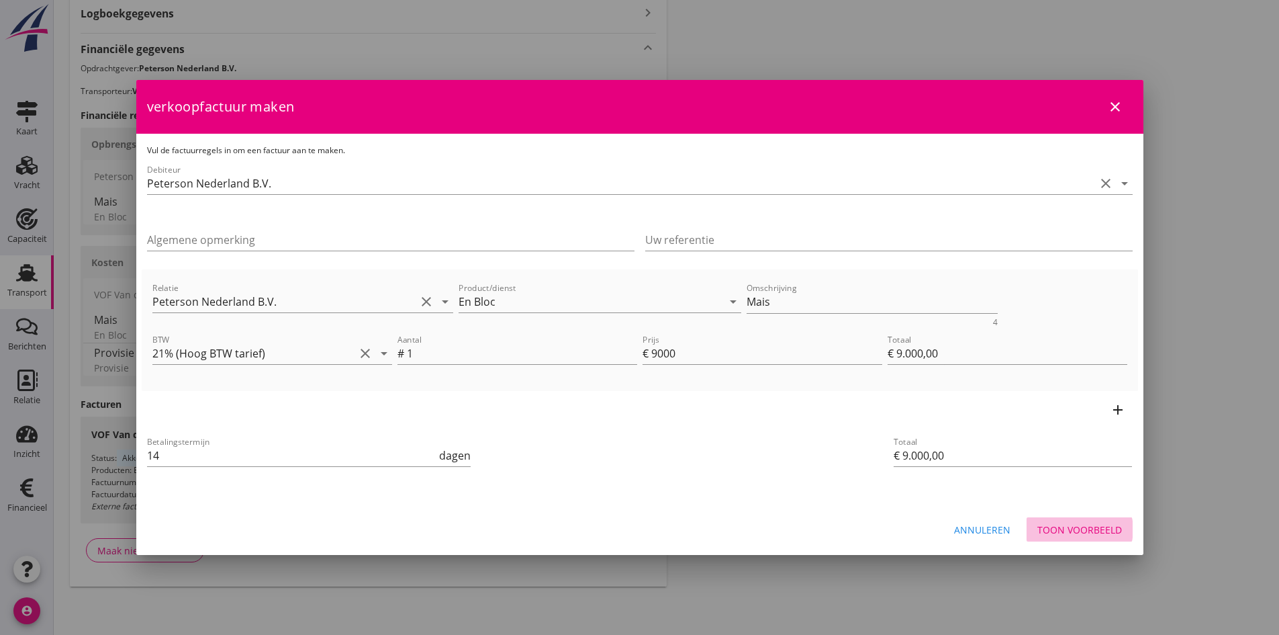
click at [1060, 529] on div "Toon voorbeeld" at bounding box center [1079, 529] width 85 height 14
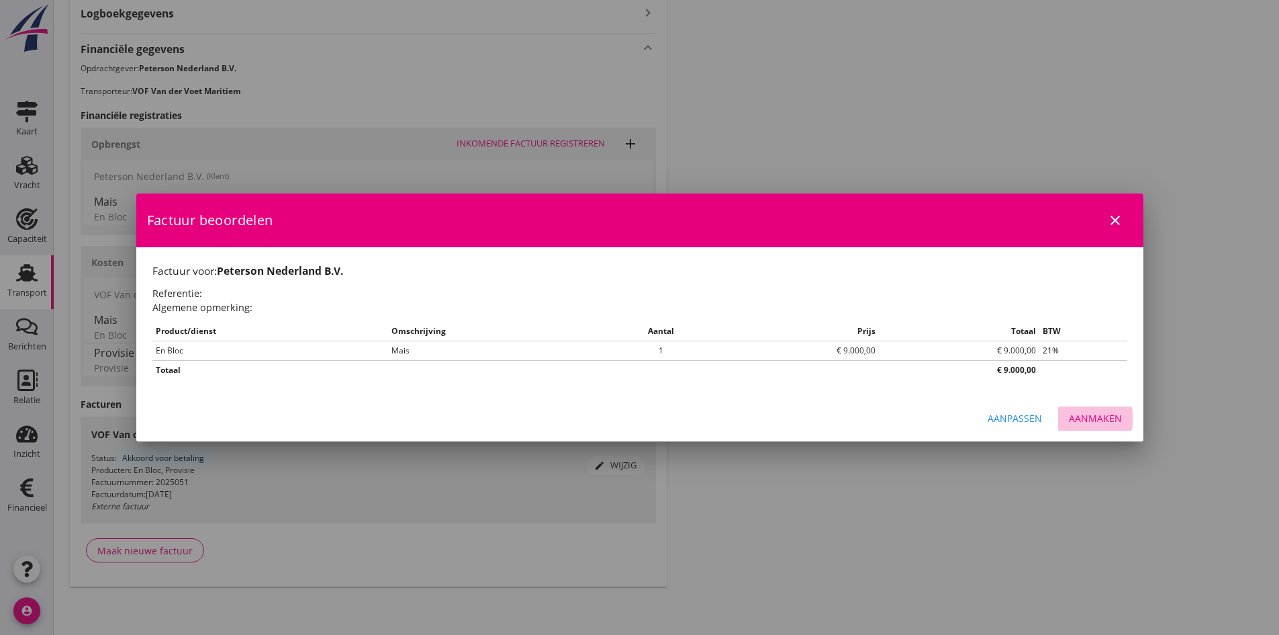
click at [1082, 414] on div "Aanmaken" at bounding box center [1095, 418] width 53 height 14
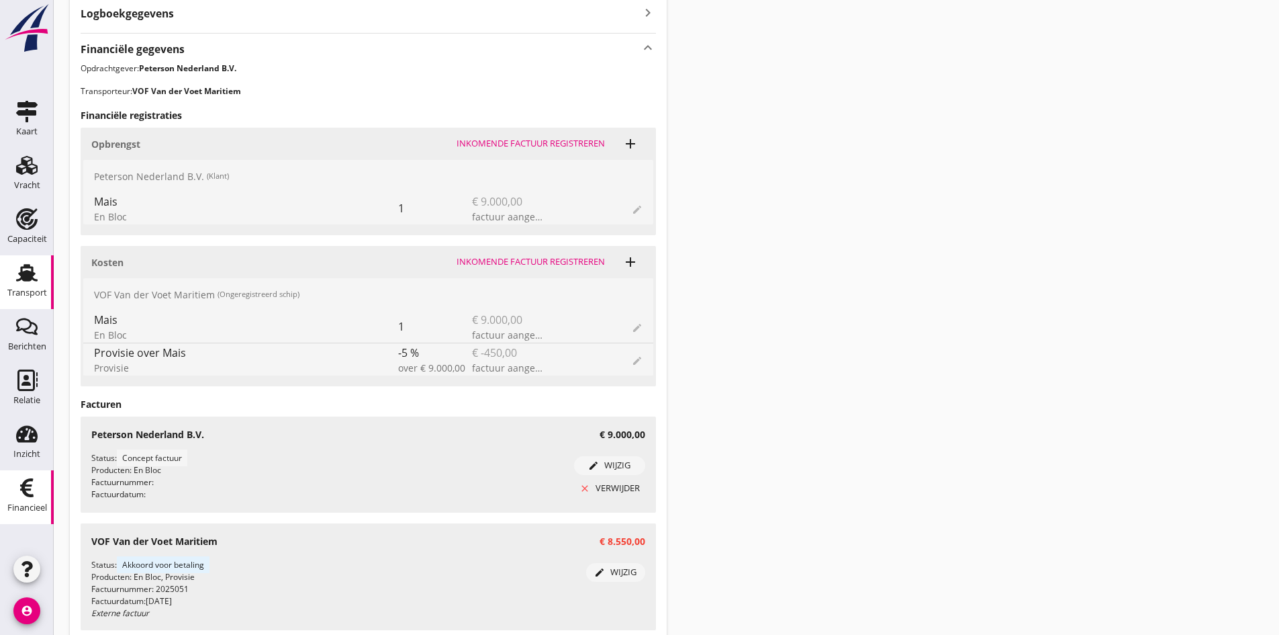
click at [26, 487] on icon "Financieel" at bounding box center [26, 487] width 21 height 21
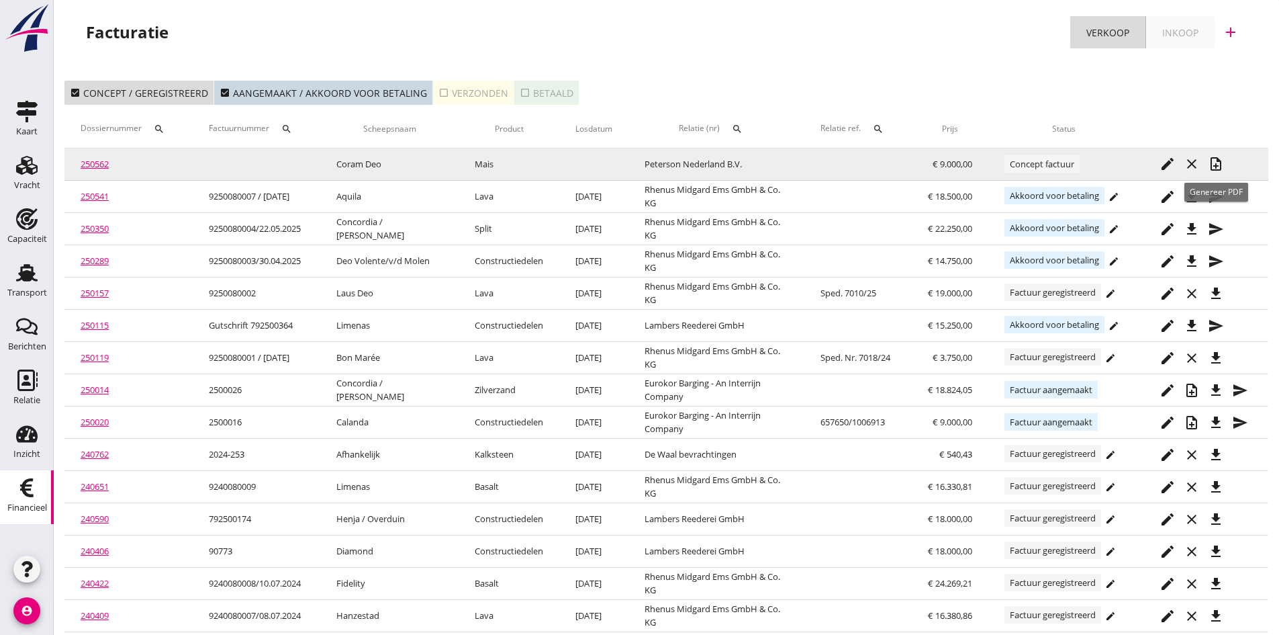
click at [1219, 164] on icon "note_add" at bounding box center [1216, 164] width 16 height 16
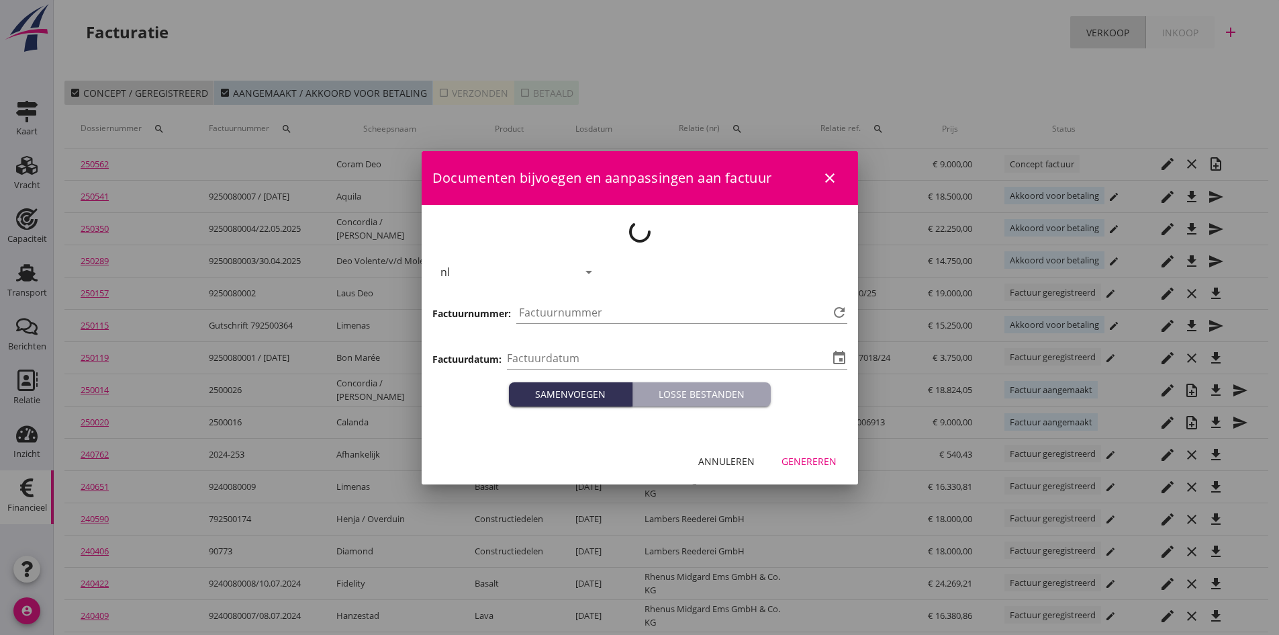
type input "[DATE]"
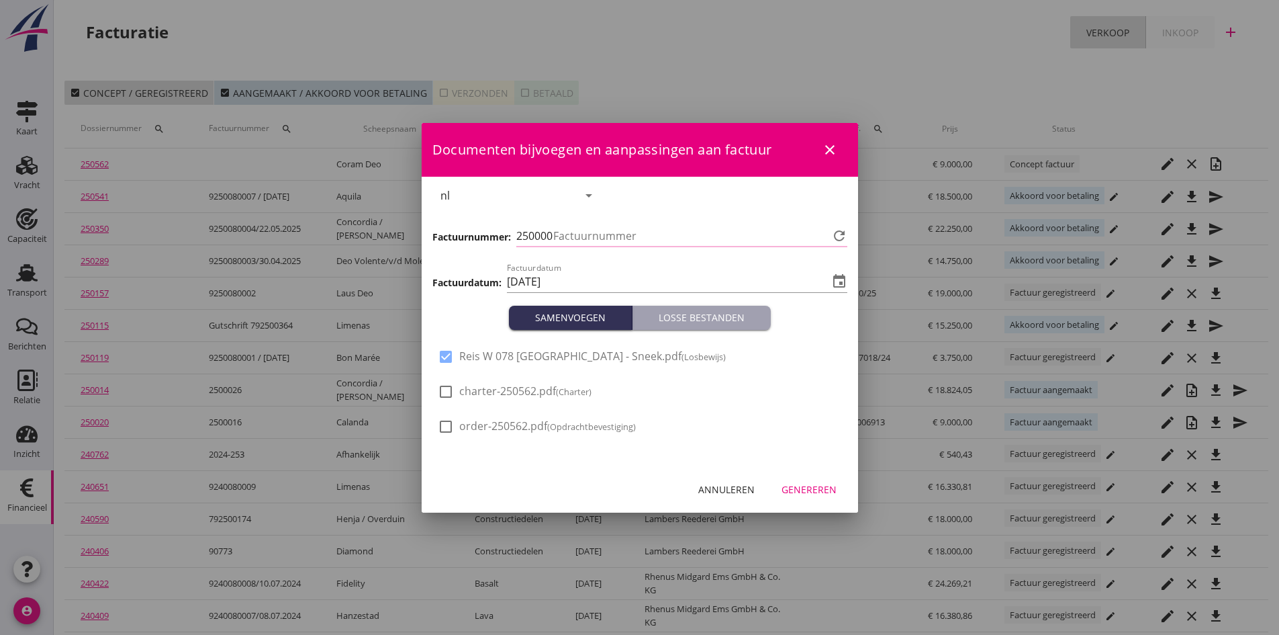
type input "733"
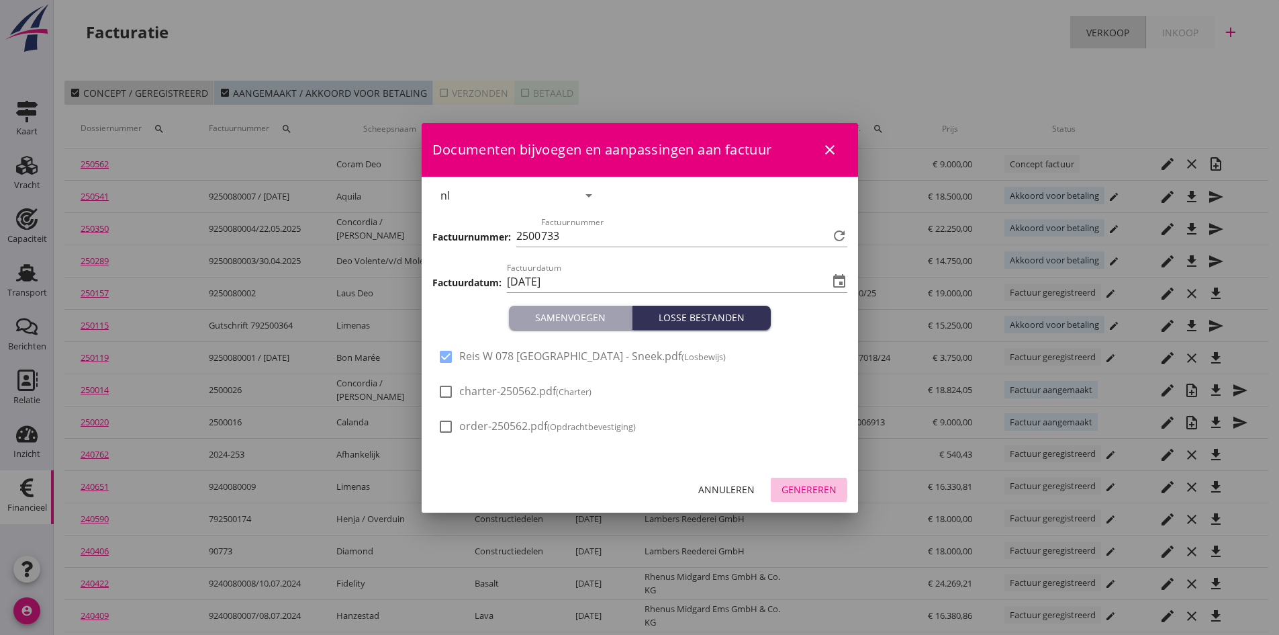
click at [808, 490] on div "Genereren" at bounding box center [809, 489] width 55 height 14
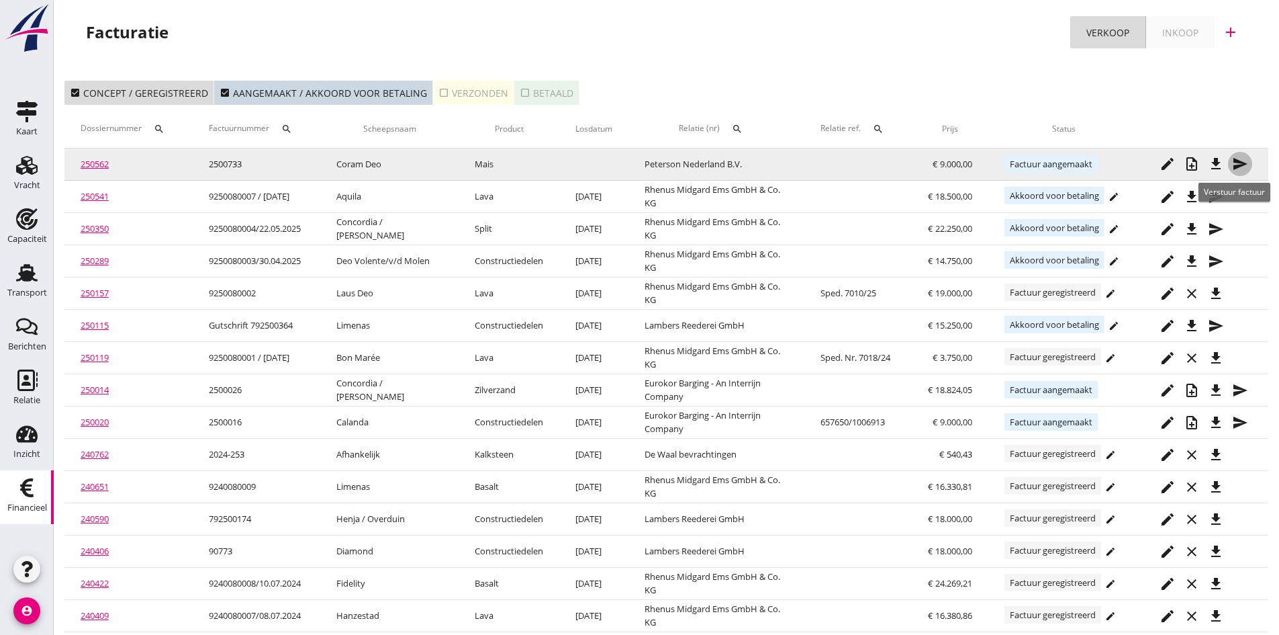
click at [1239, 162] on icon "send" at bounding box center [1240, 164] width 16 height 16
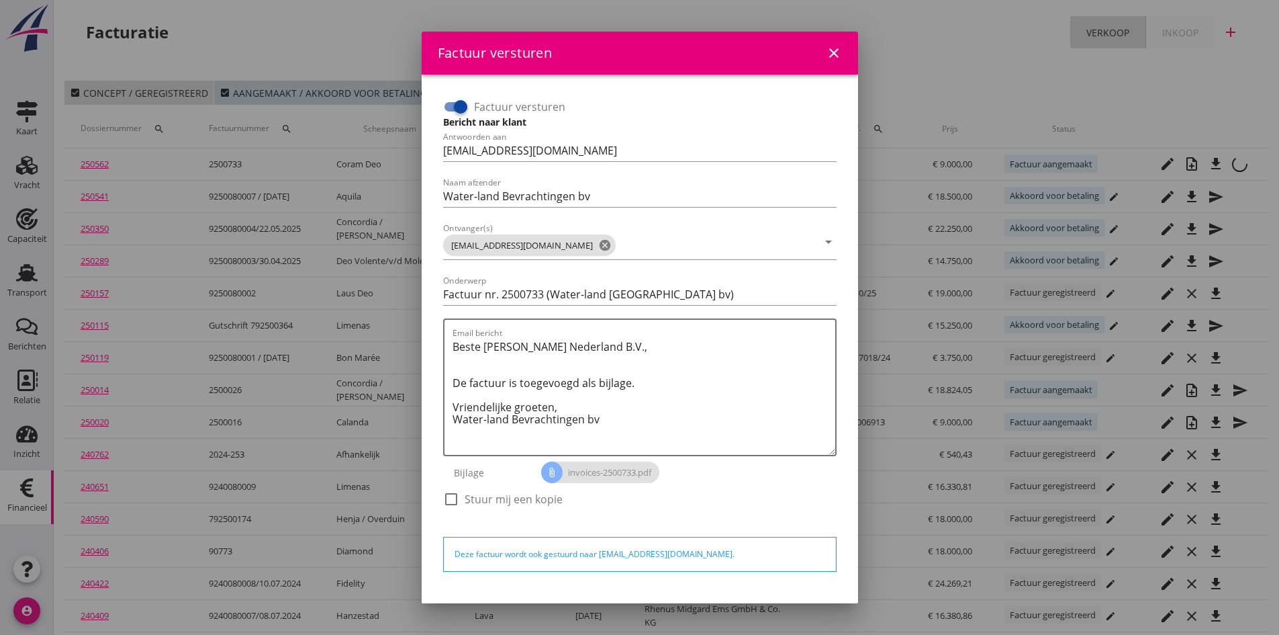
scroll to position [38, 0]
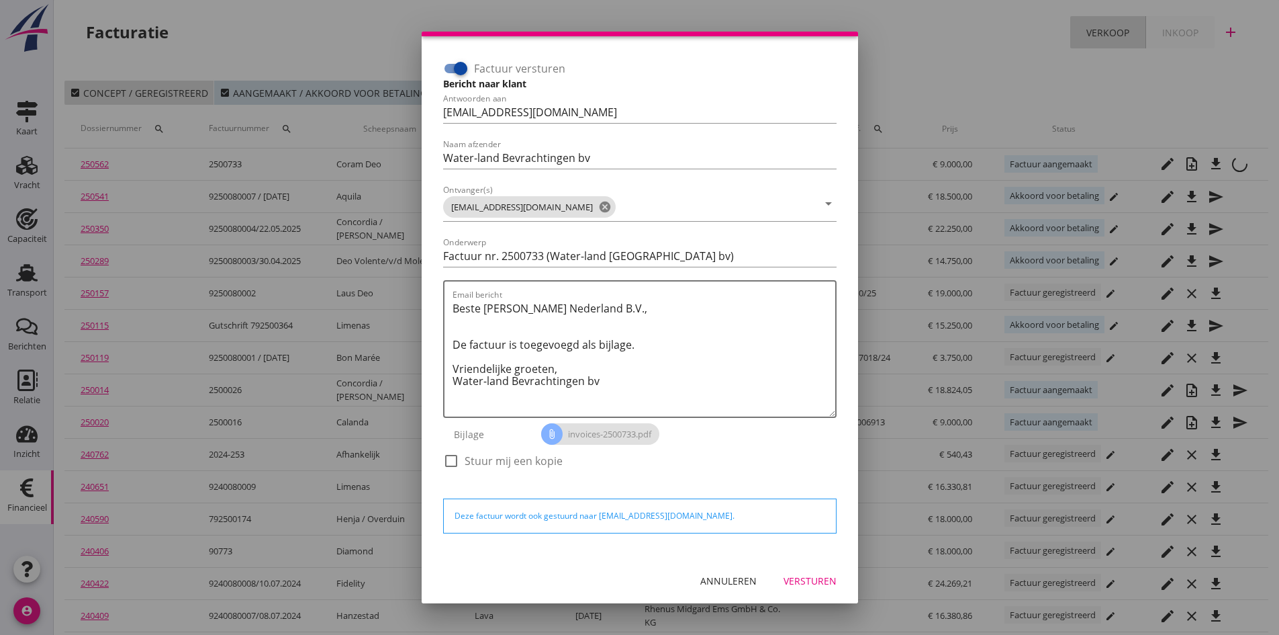
click at [788, 578] on div "Versturen" at bounding box center [810, 580] width 53 height 14
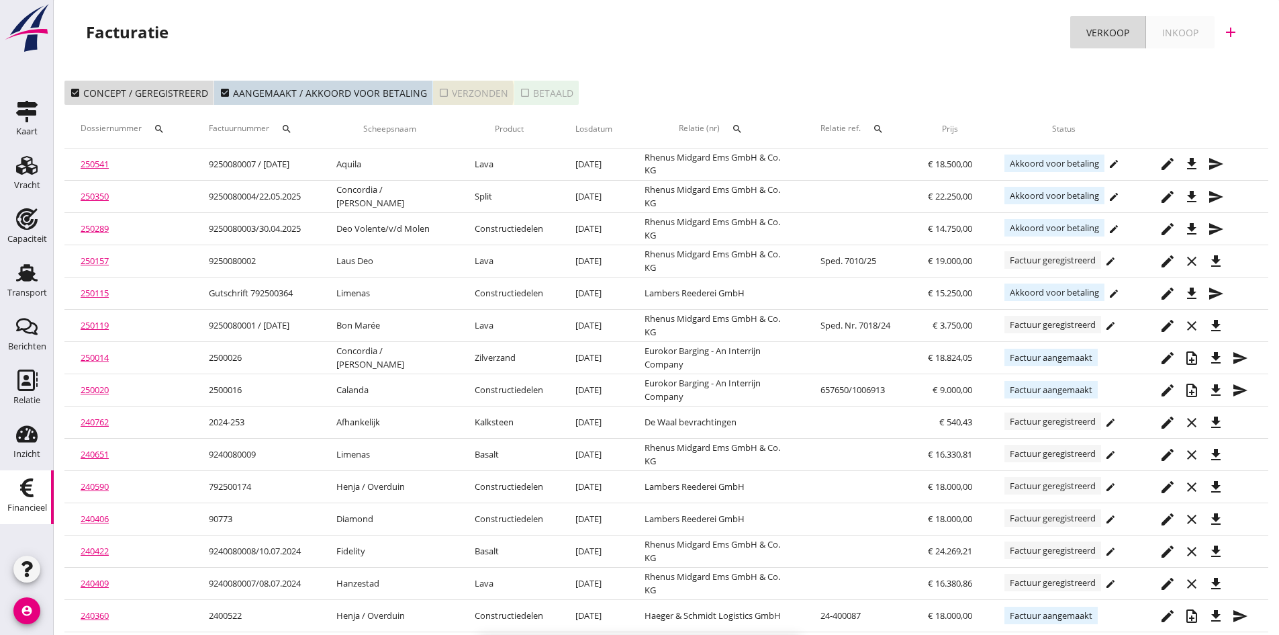
click at [475, 93] on div "check_box_outline_blank Verzonden" at bounding box center [474, 93] width 70 height 14
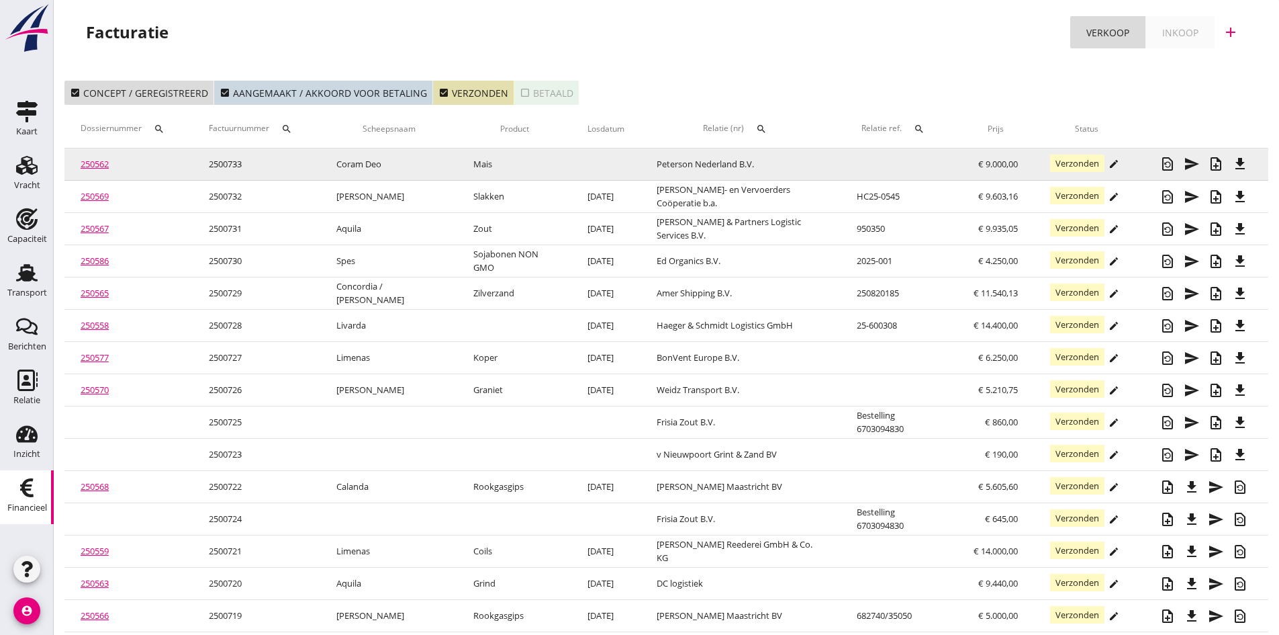
click at [87, 165] on link "250562" at bounding box center [95, 164] width 28 height 12
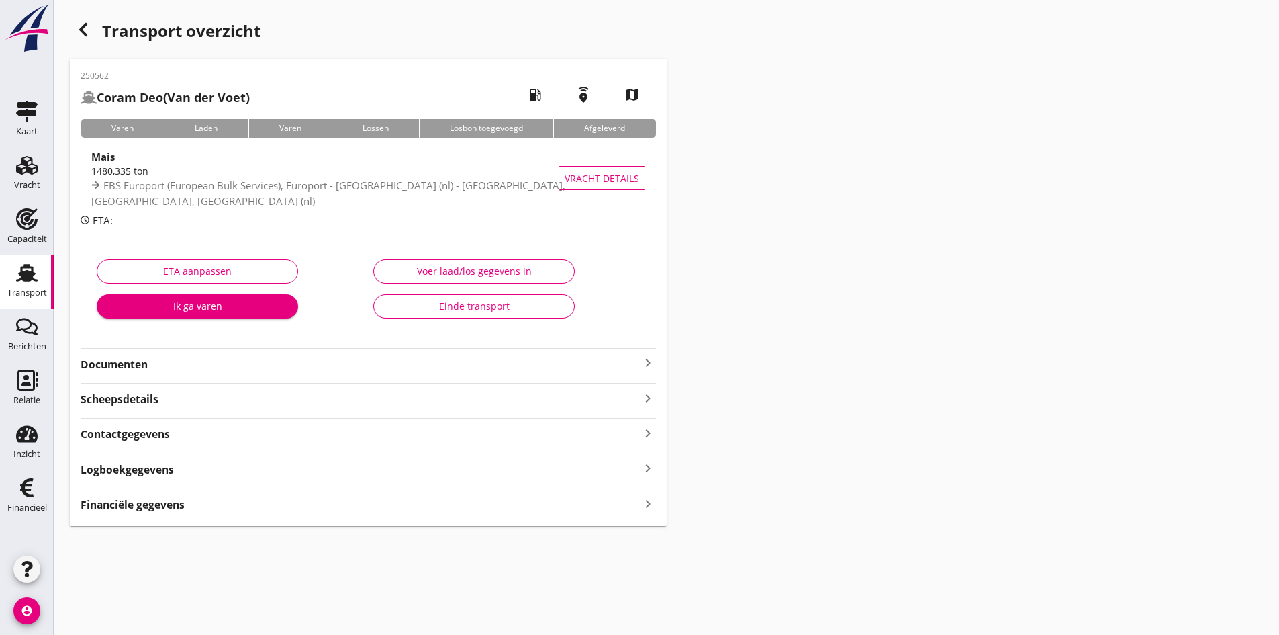
click at [422, 269] on div "Voer laad/los gegevens in" at bounding box center [474, 271] width 179 height 14
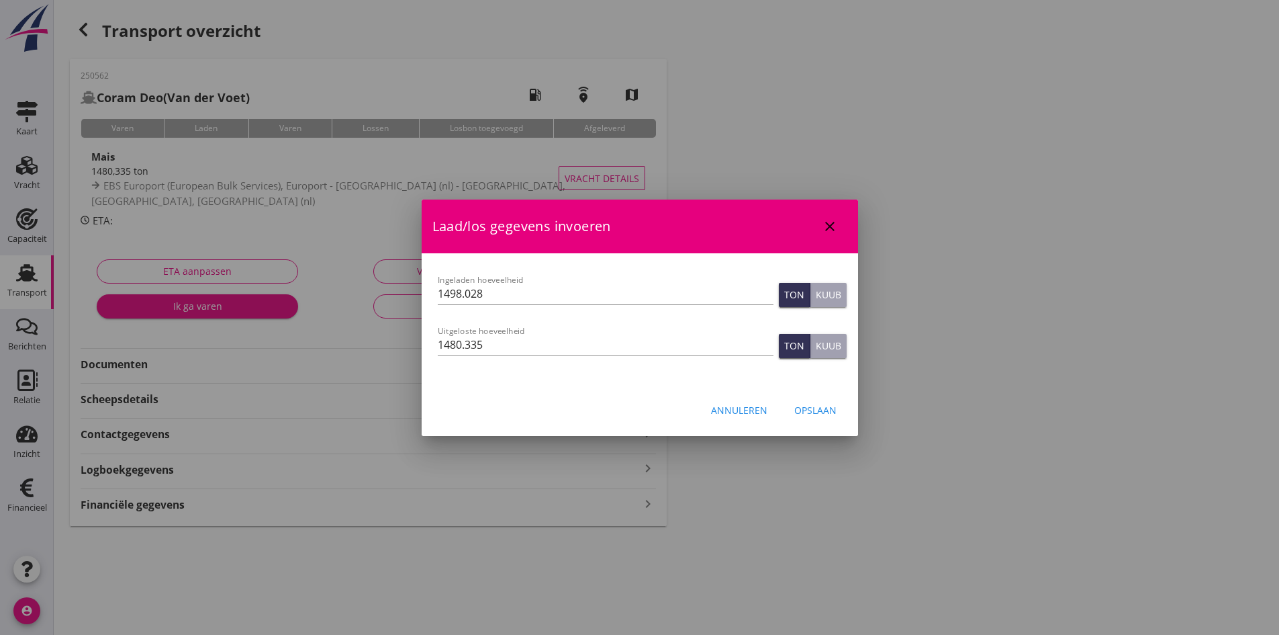
click at [825, 221] on icon "close" at bounding box center [830, 226] width 16 height 16
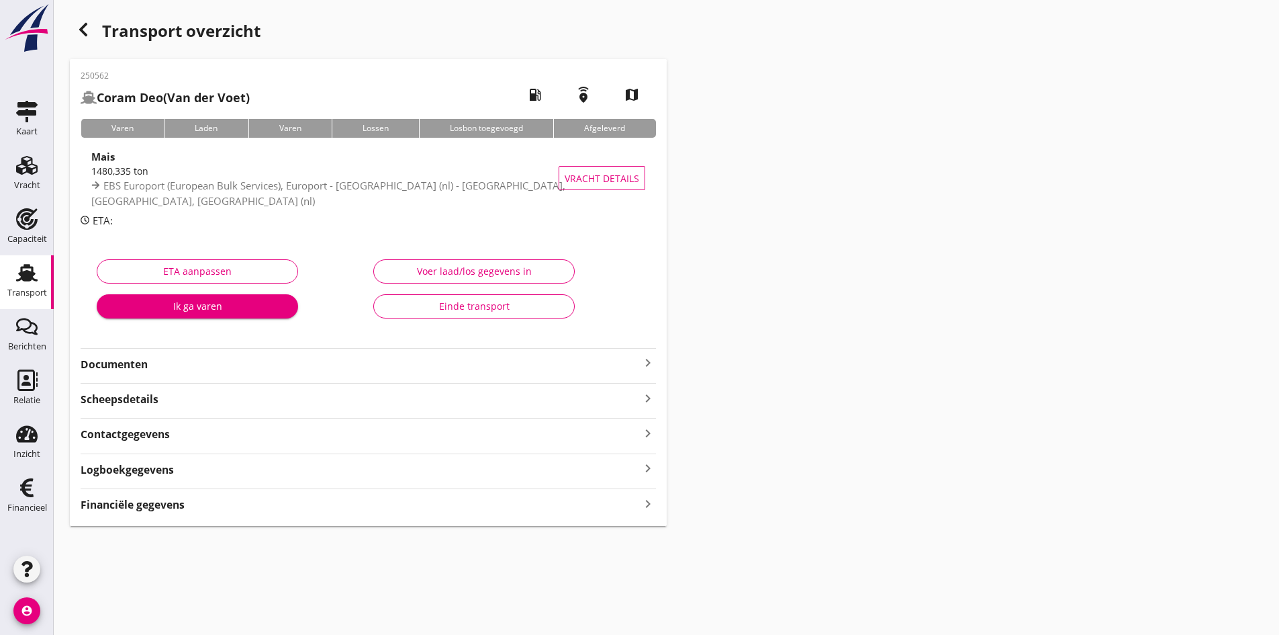
click at [375, 367] on strong "Documenten" at bounding box center [360, 364] width 559 height 15
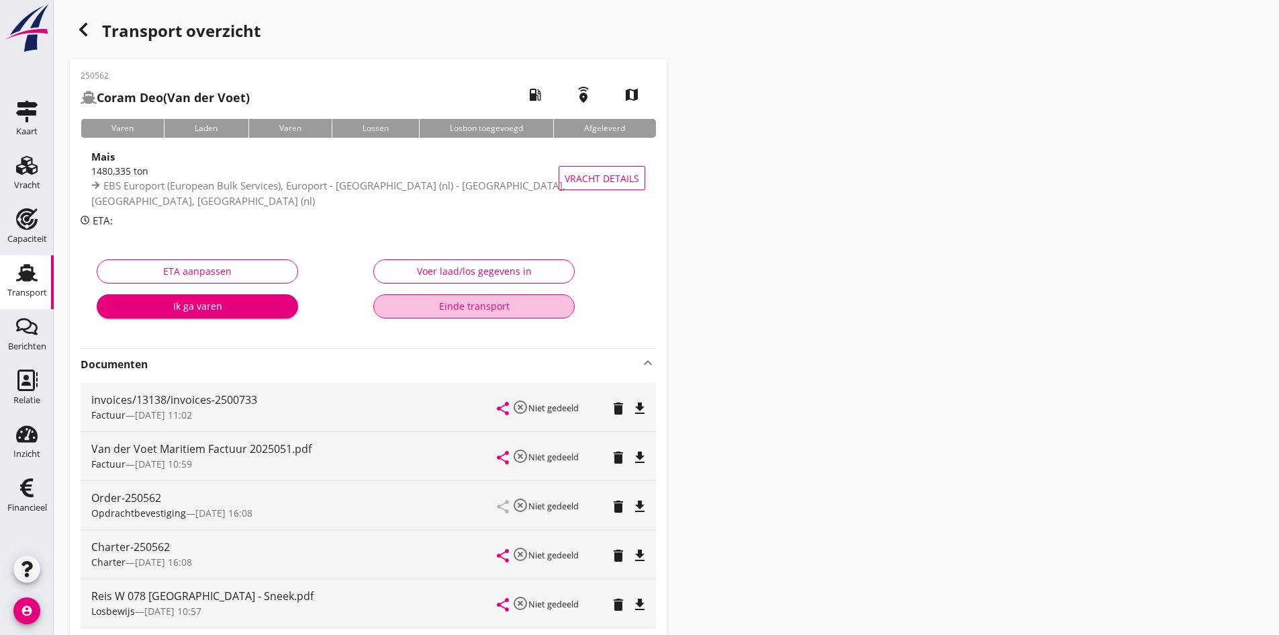
click at [460, 306] on div "Einde transport" at bounding box center [474, 306] width 179 height 14
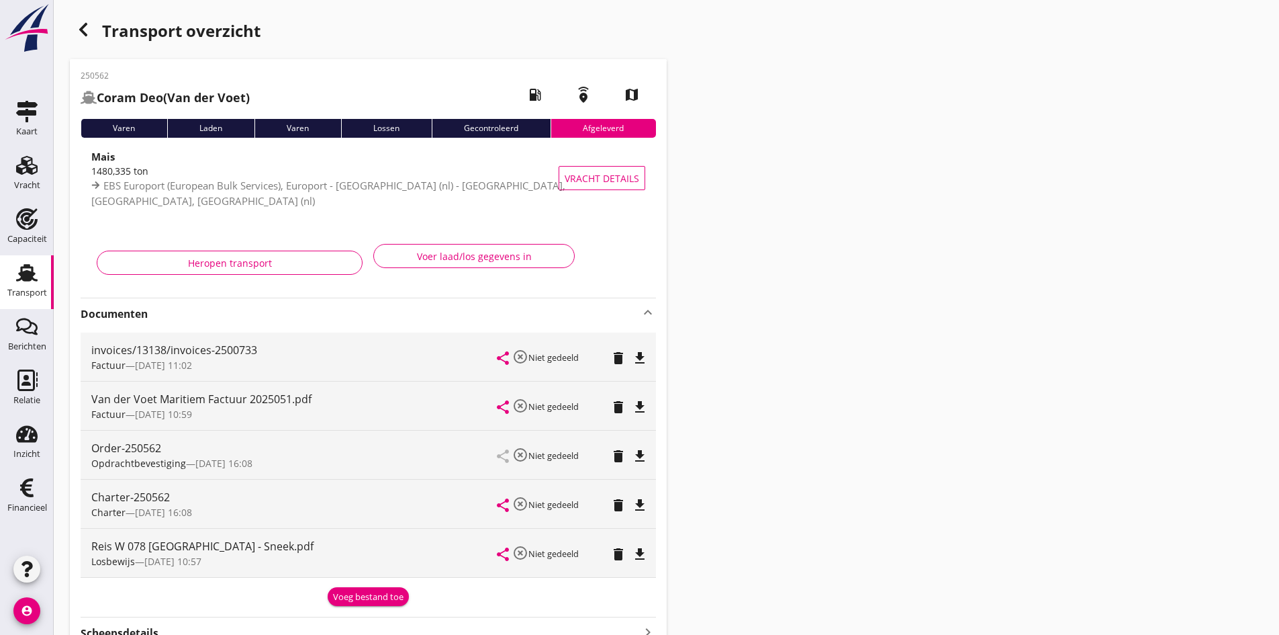
click at [32, 271] on use at bounding box center [26, 272] width 21 height 17
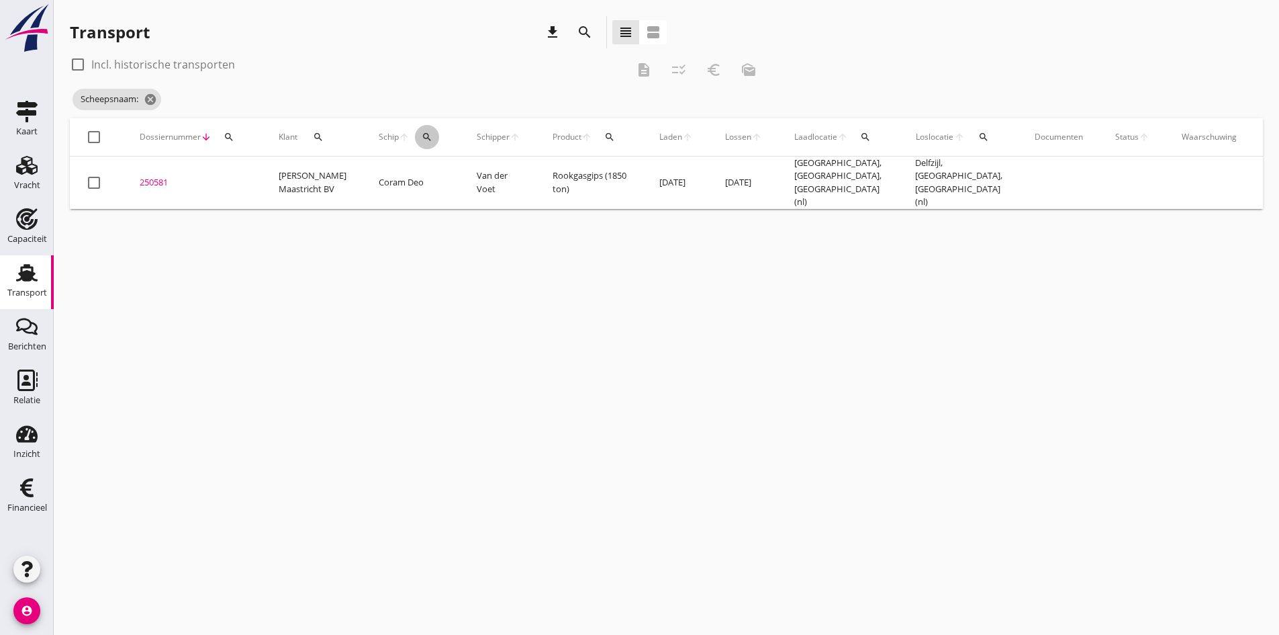
click at [422, 138] on icon "search" at bounding box center [427, 137] width 11 height 11
click at [438, 180] on input "Zoek op (scheeps)naam" at bounding box center [477, 175] width 140 height 21
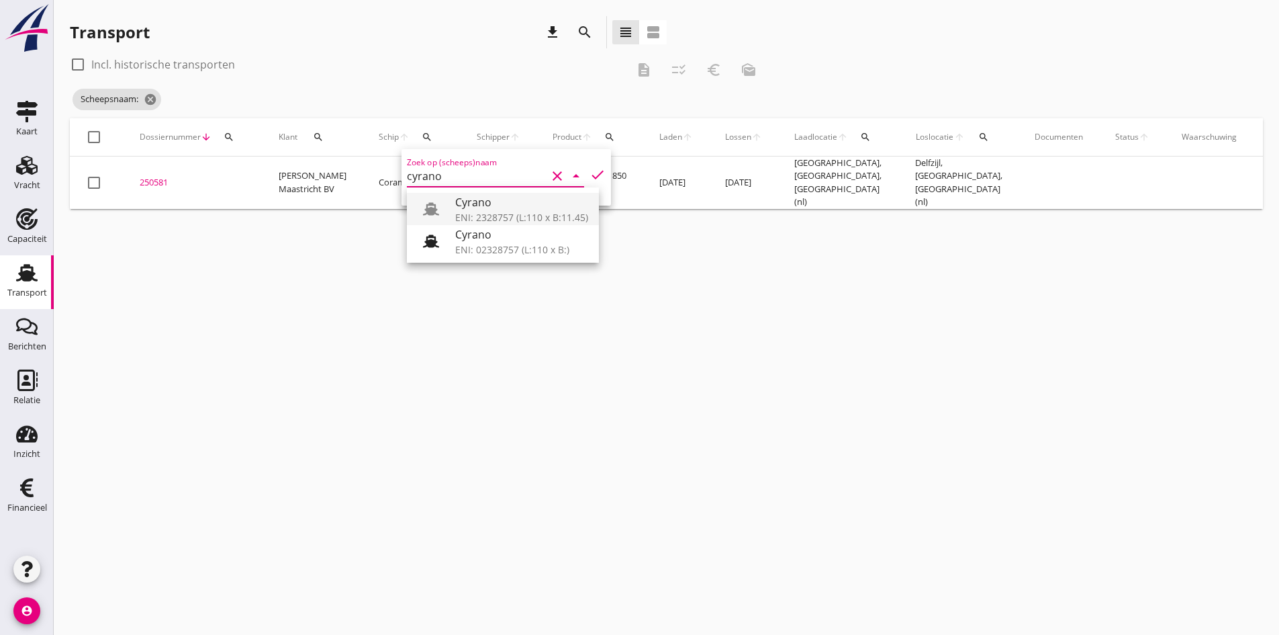
click at [490, 203] on div "Cyrano" at bounding box center [521, 202] width 133 height 16
click at [590, 174] on icon "check" at bounding box center [598, 175] width 16 height 16
type input "Cyrano"
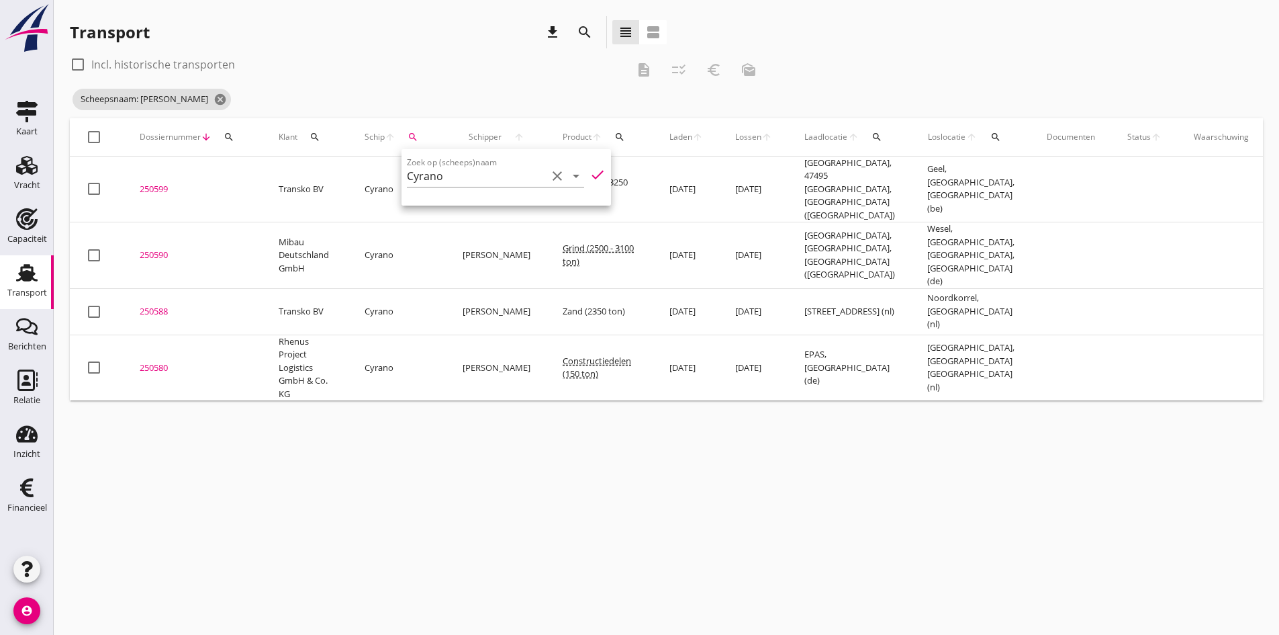
click at [284, 516] on div "cancel You are impersonating another user. Transport download search view_headl…" at bounding box center [667, 317] width 1226 height 635
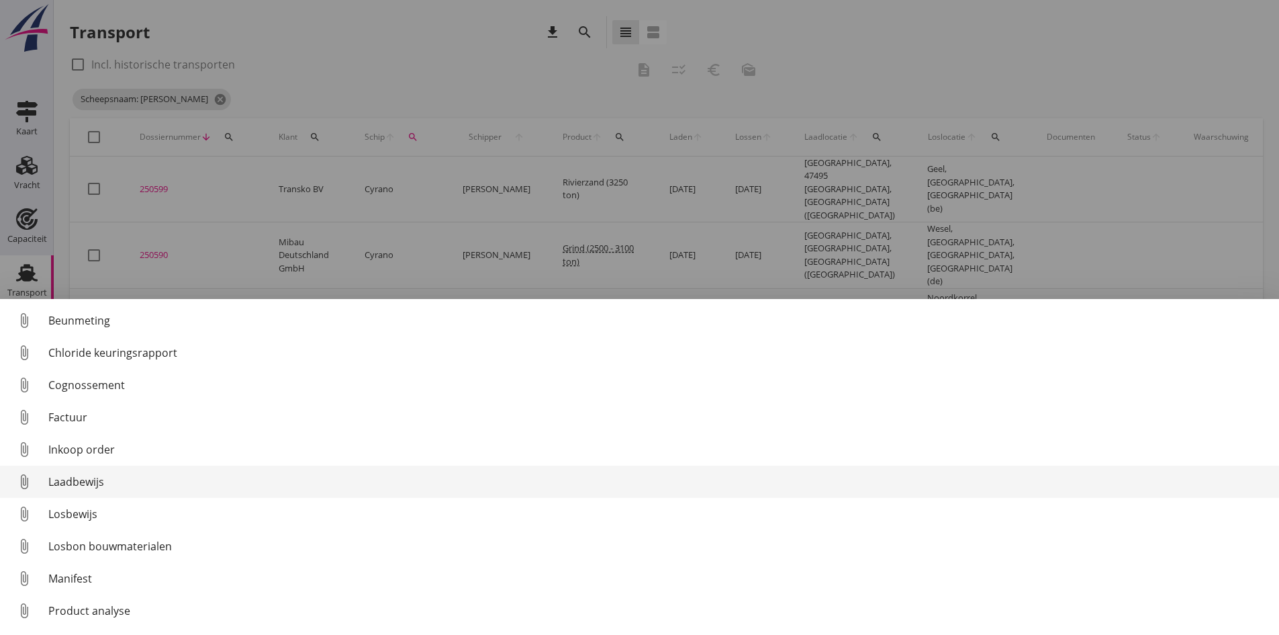
click at [82, 477] on div "Laadbewijs" at bounding box center [658, 481] width 1220 height 16
click at [79, 483] on div "Laadbewijs" at bounding box center [658, 481] width 1220 height 16
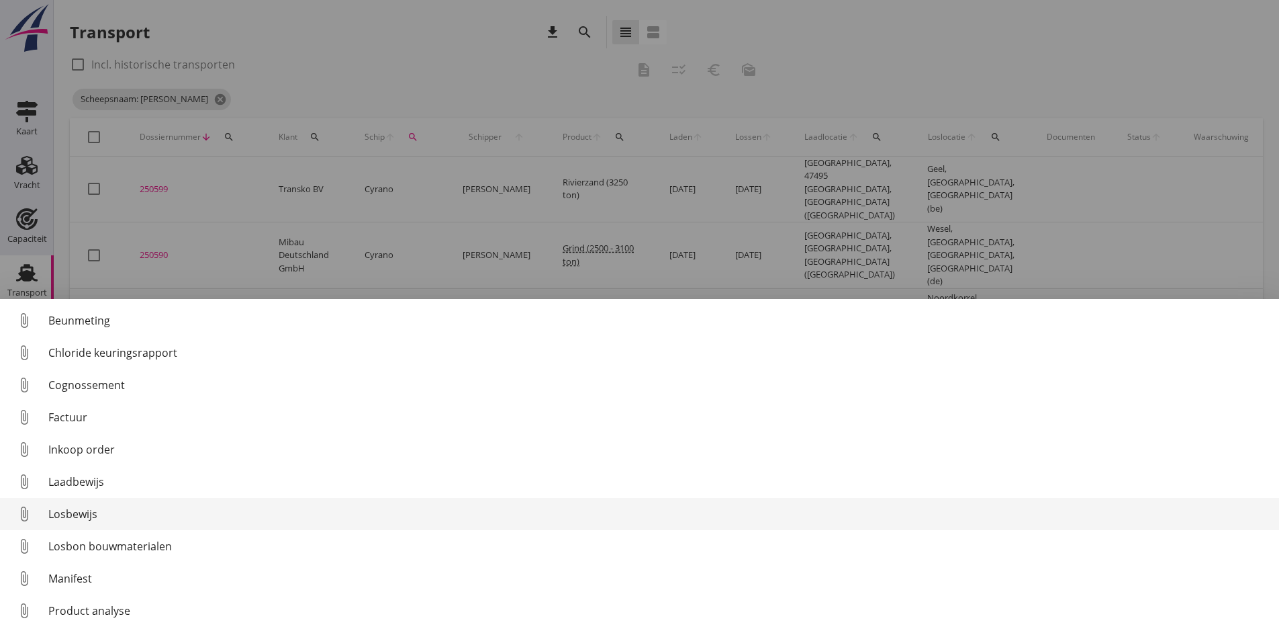
click at [72, 516] on div "Losbewijs" at bounding box center [658, 514] width 1220 height 16
click at [63, 511] on div "Losbewijs" at bounding box center [658, 514] width 1220 height 16
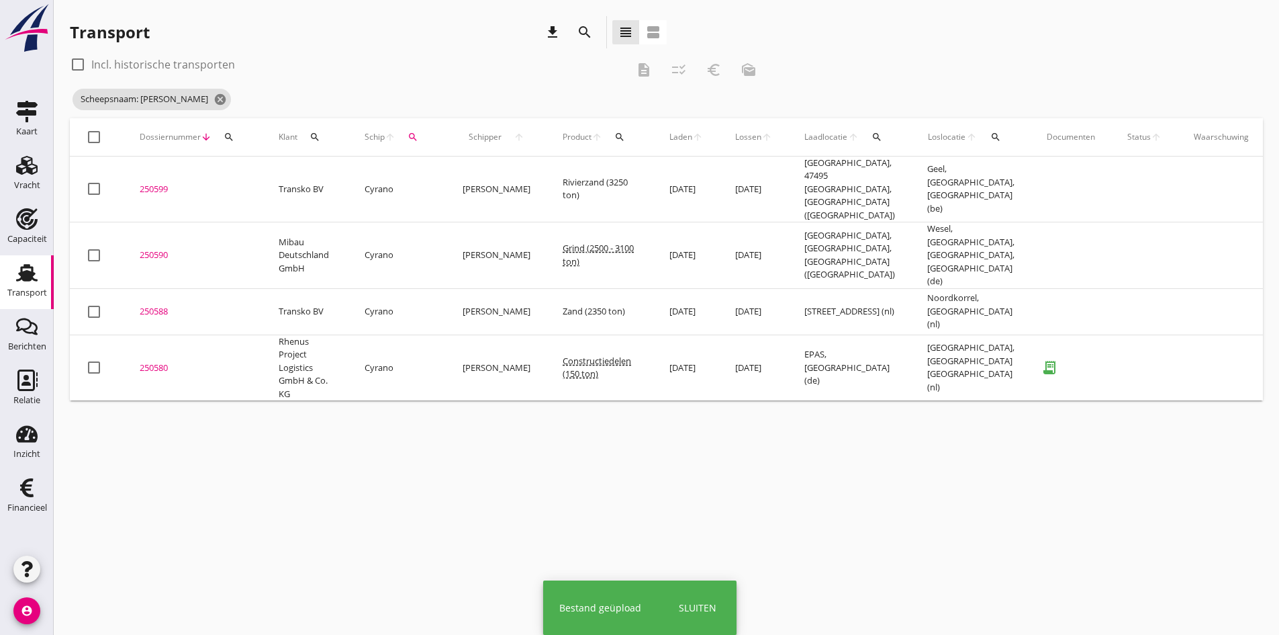
click at [154, 361] on div "250580" at bounding box center [193, 367] width 107 height 13
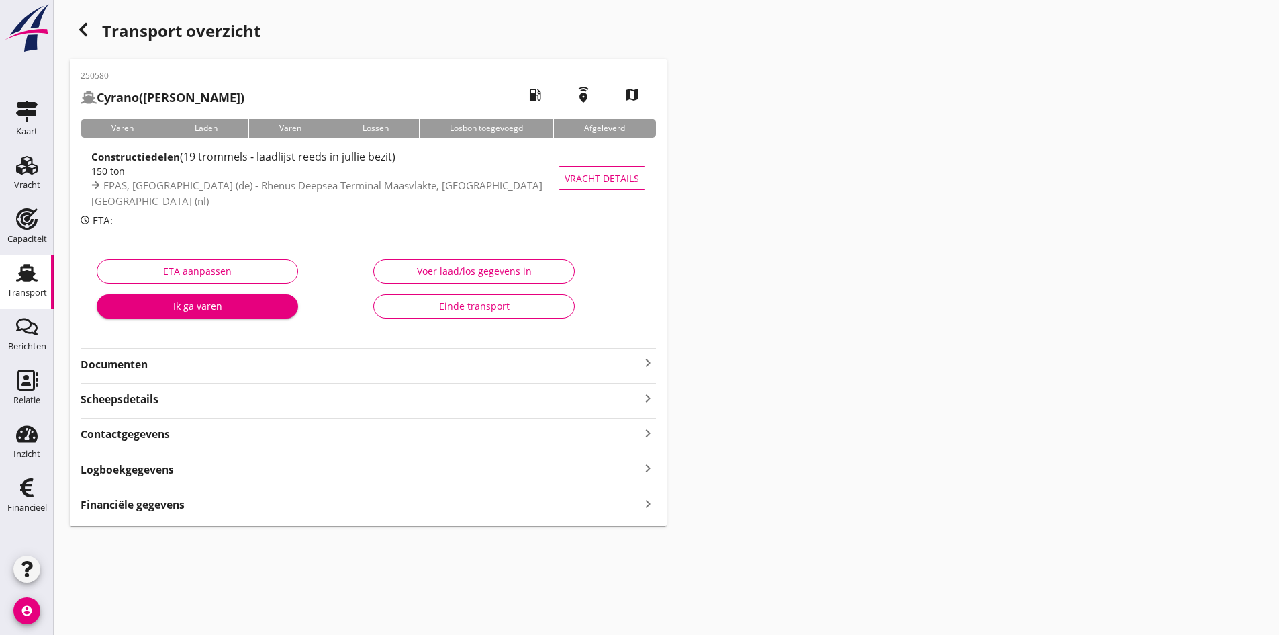
click at [124, 359] on strong "Documenten" at bounding box center [360, 364] width 559 height 15
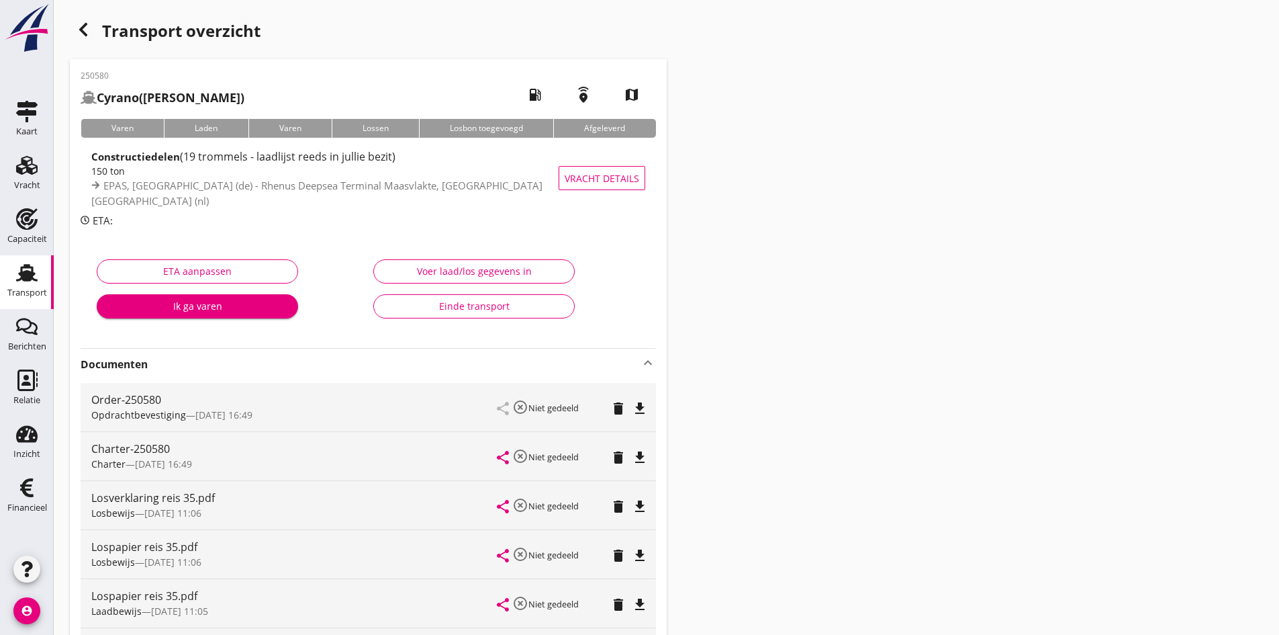
scroll to position [134, 0]
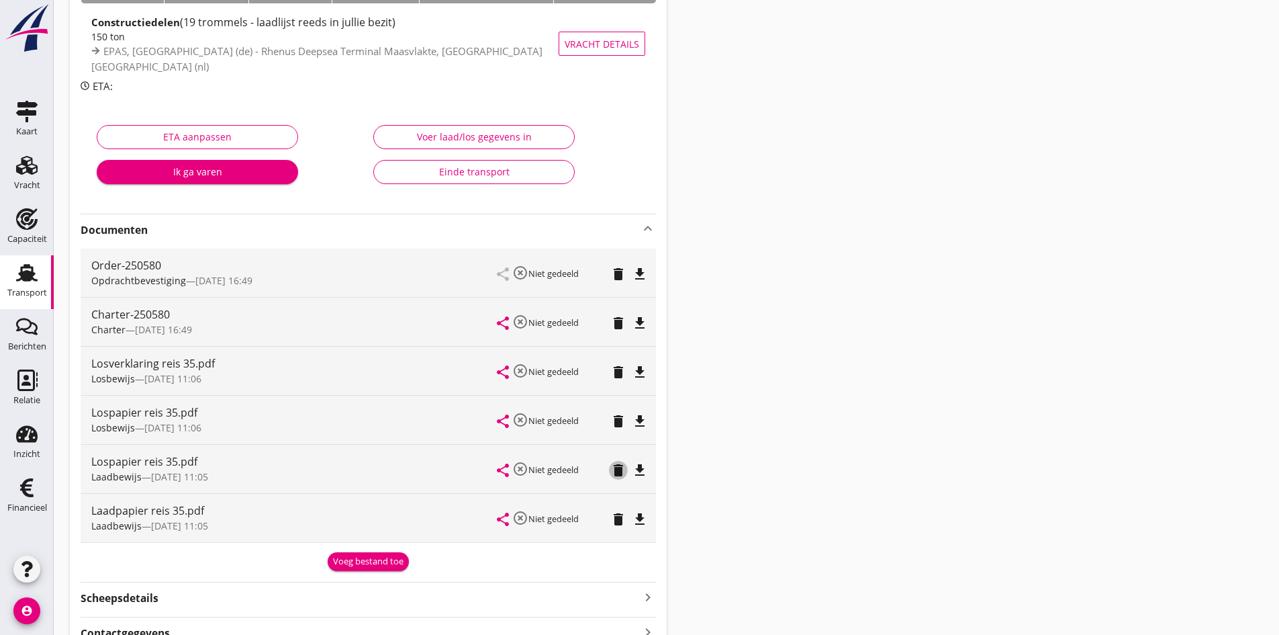
click at [618, 470] on icon "delete" at bounding box center [618, 470] width 16 height 16
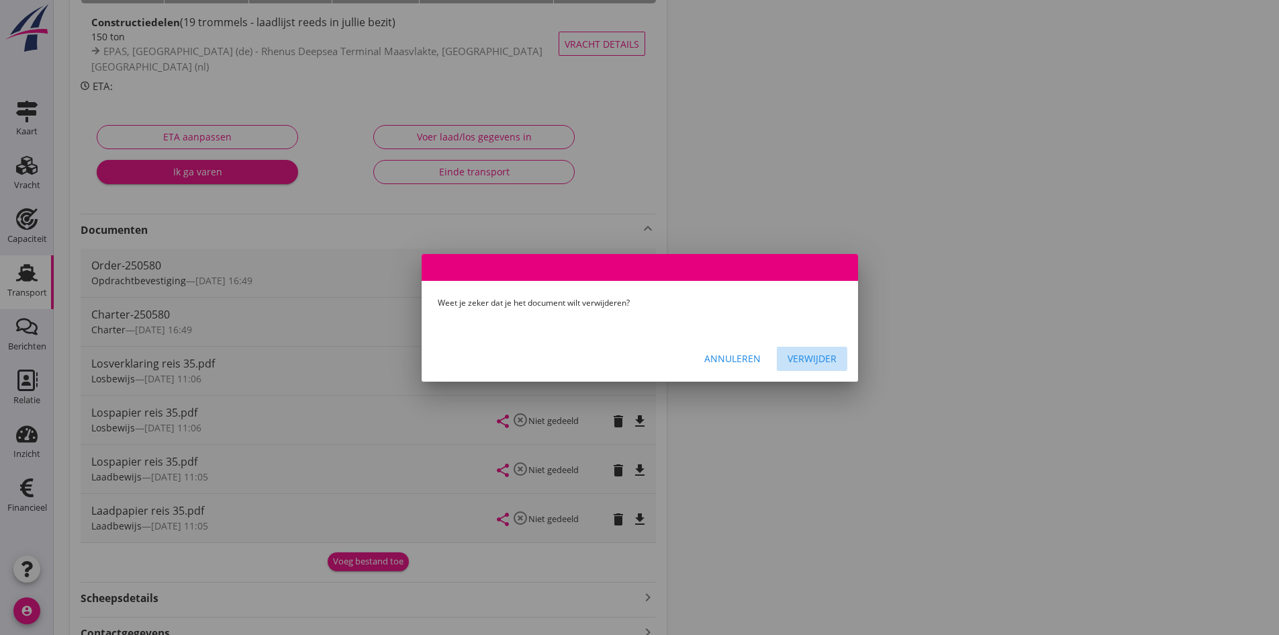
click at [811, 353] on div "Verwijder" at bounding box center [812, 358] width 49 height 14
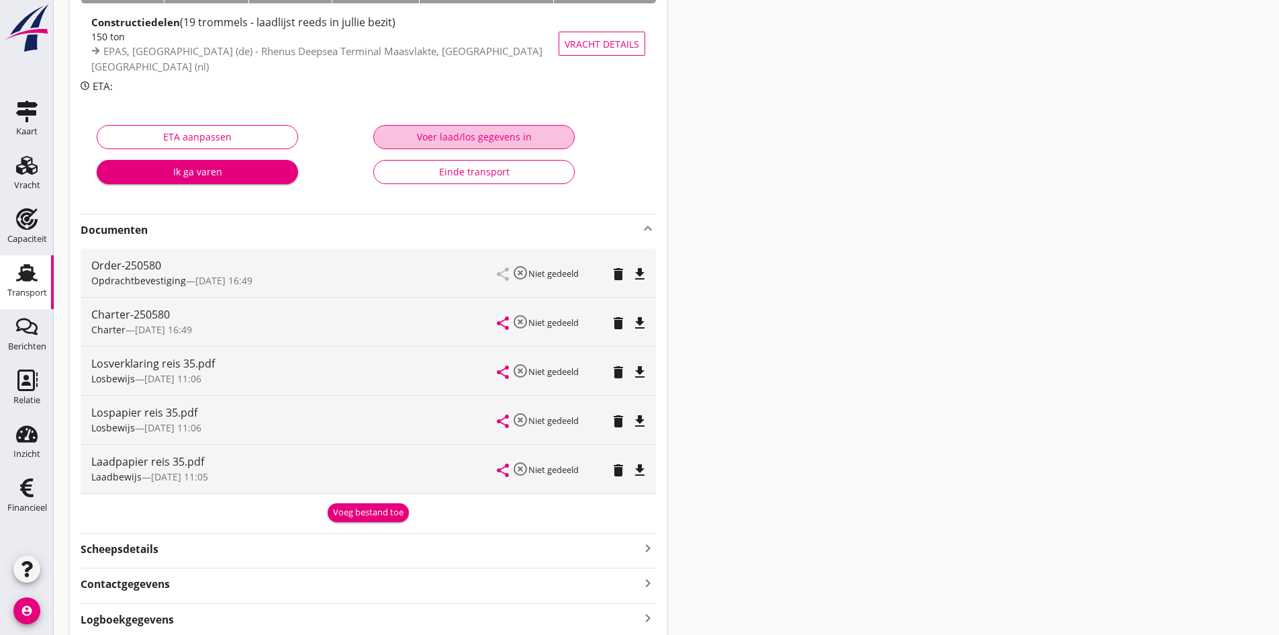
click at [454, 136] on div "Voer laad/los gegevens in" at bounding box center [474, 137] width 179 height 14
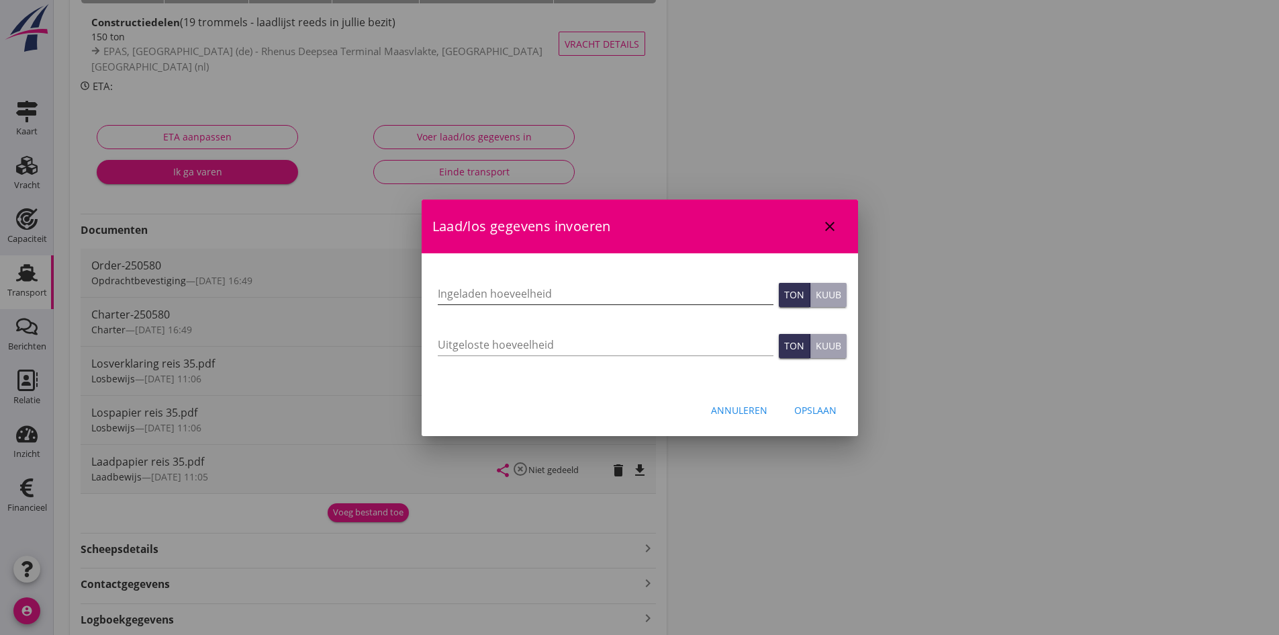
click at [507, 298] on input "Ingeladen hoeveelheid" at bounding box center [606, 293] width 336 height 21
type input "107"
type input "107.44"
click at [450, 347] on input "Uitgeloste hoeveelheid" at bounding box center [606, 344] width 336 height 21
type input "107"
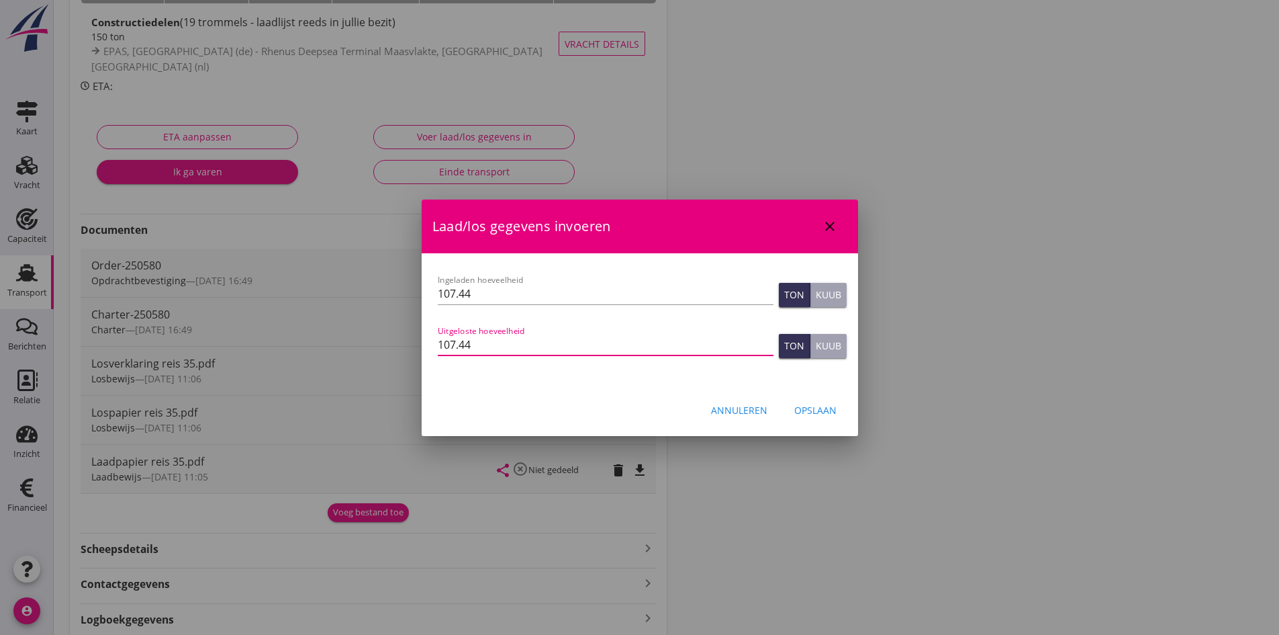
type input "107.44"
drag, startPoint x: 810, startPoint y: 409, endPoint x: 724, endPoint y: 400, distance: 86.5
click at [809, 408] on div "Opslaan" at bounding box center [815, 410] width 42 height 14
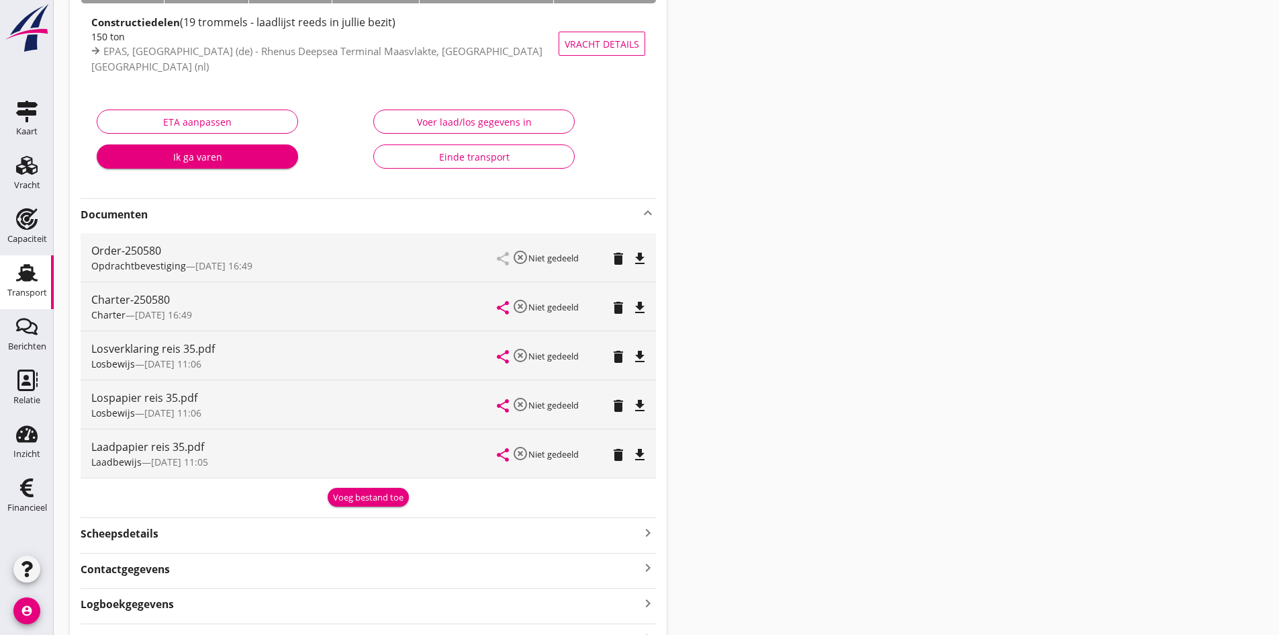
scroll to position [209, 0]
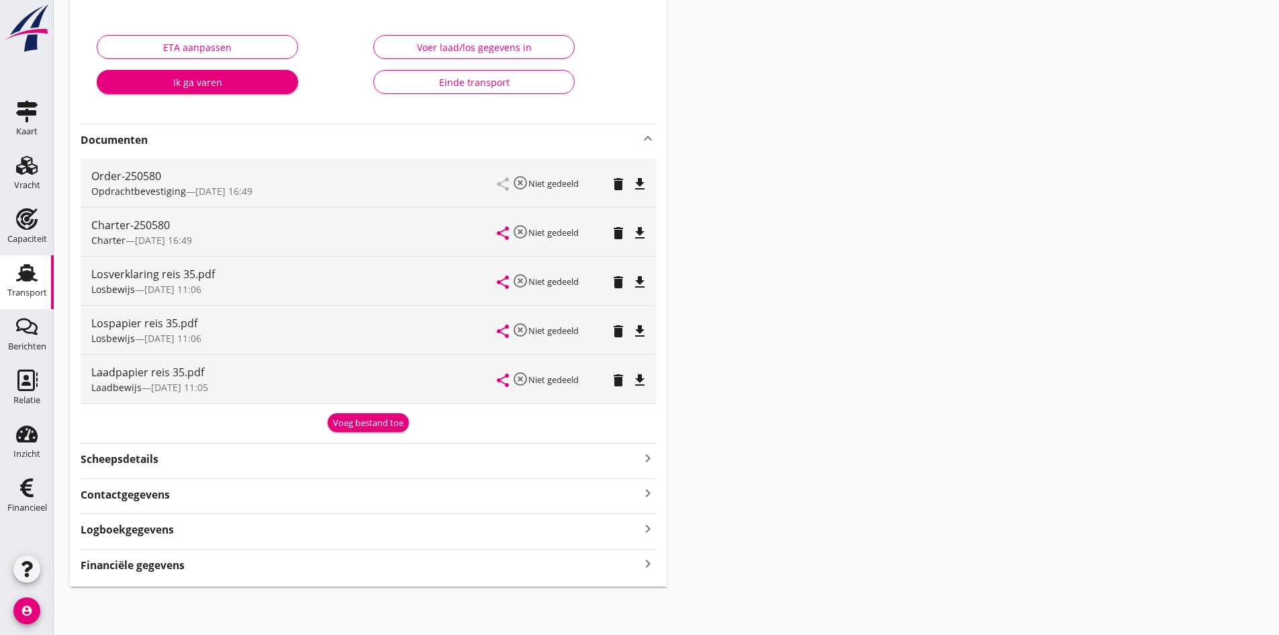
drag, startPoint x: 649, startPoint y: 561, endPoint x: 657, endPoint y: 559, distance: 8.5
click at [650, 561] on icon "keyboard_arrow_right" at bounding box center [648, 564] width 16 height 18
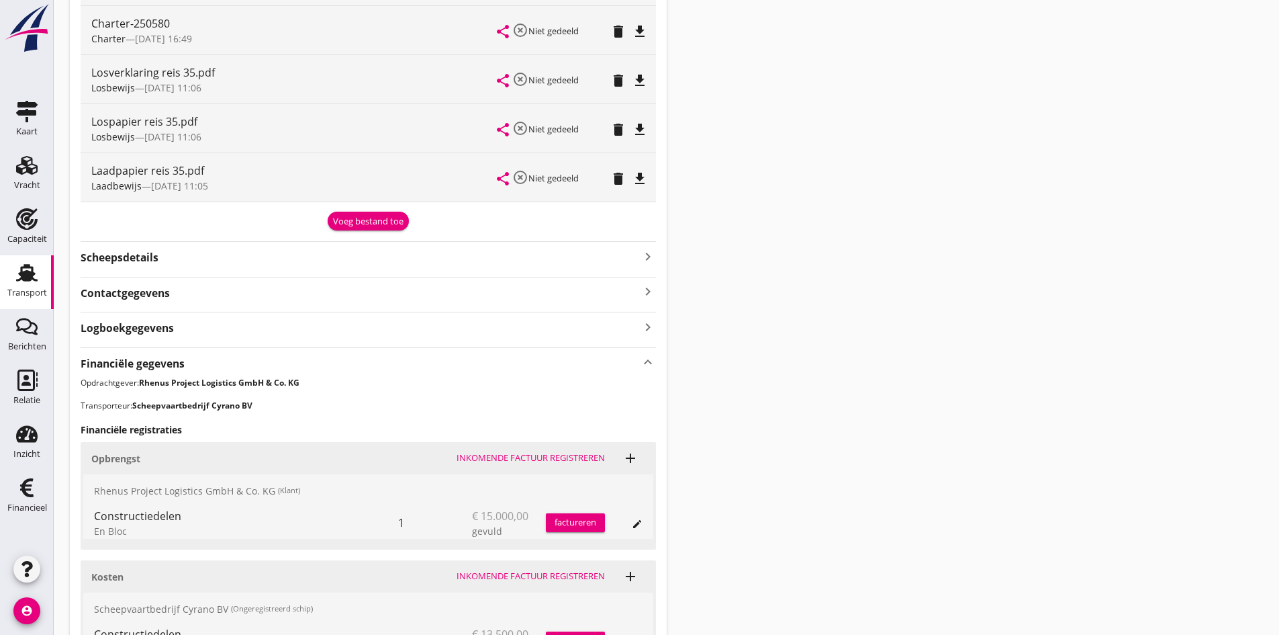
scroll to position [477, 0]
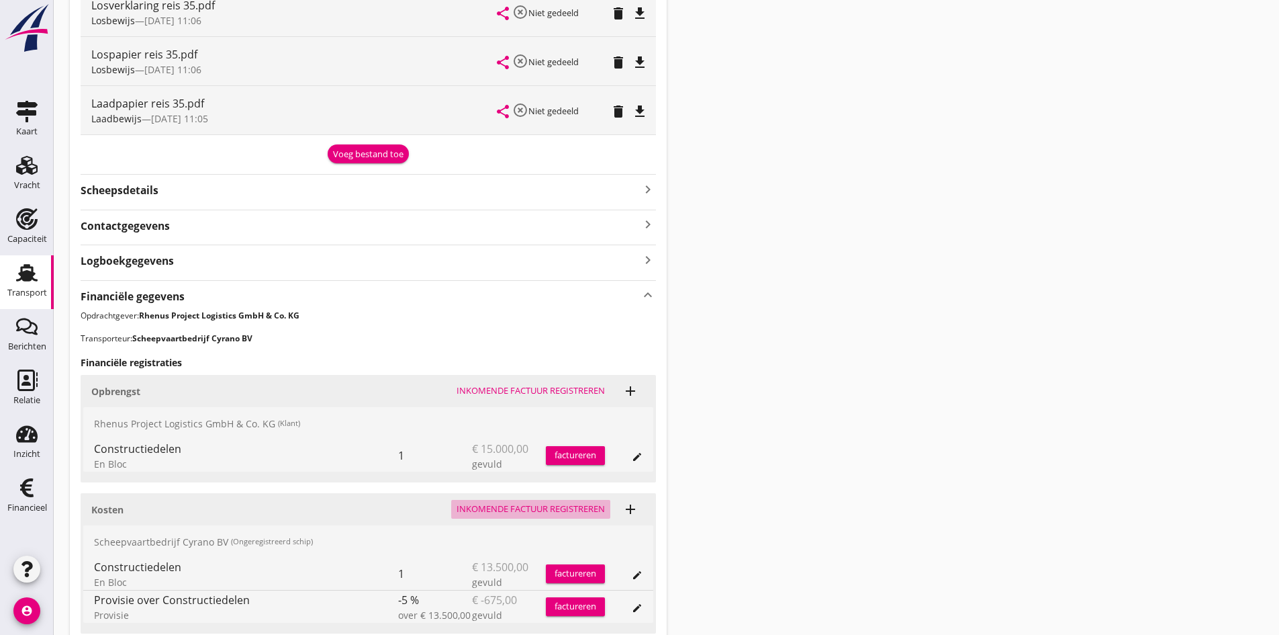
click at [525, 508] on div "Inkomende factuur registreren" at bounding box center [531, 508] width 148 height 13
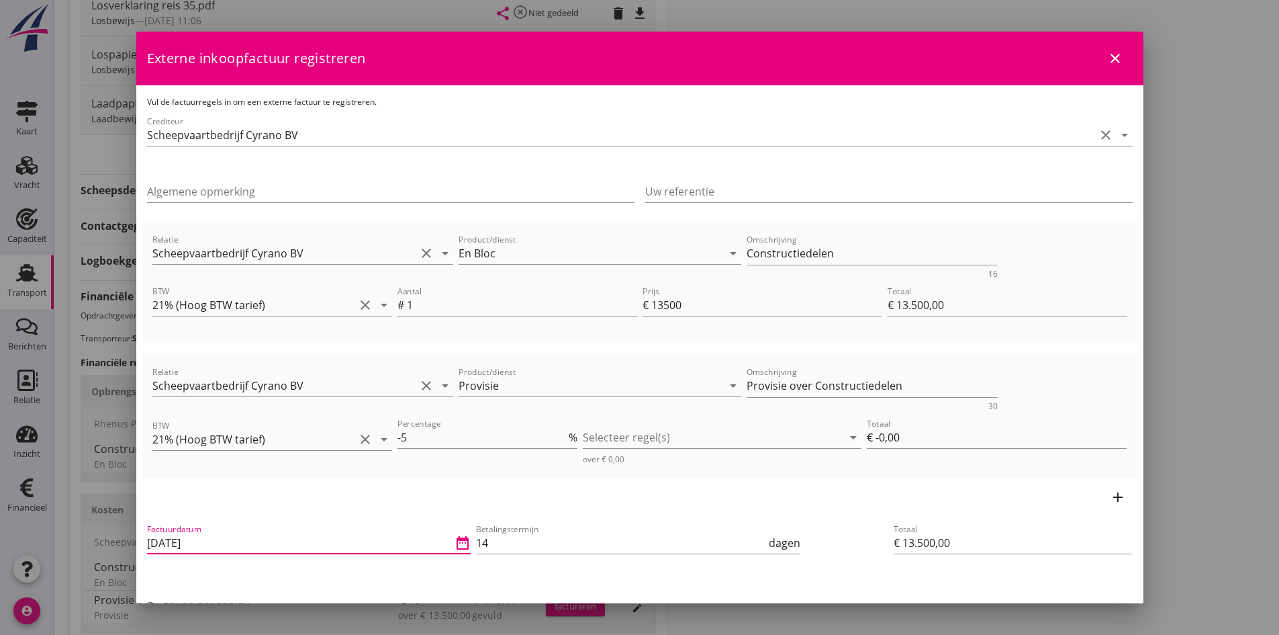
click at [243, 542] on input "[DATE]" at bounding box center [300, 542] width 306 height 21
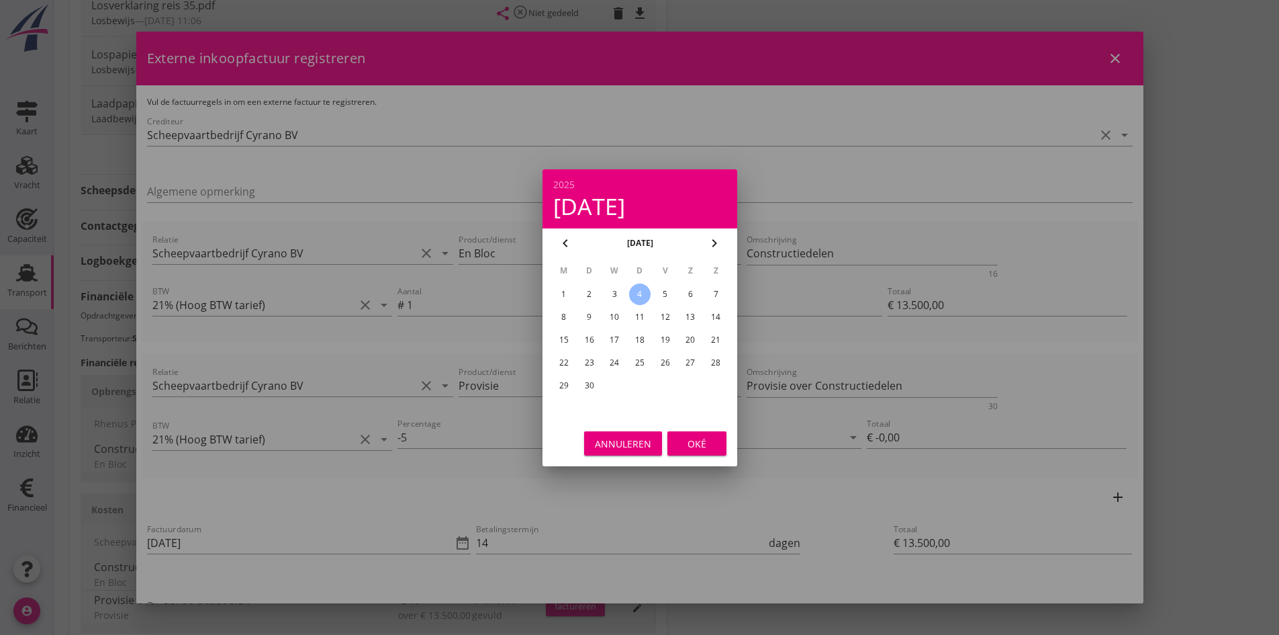
click at [565, 293] on div "1" at bounding box center [563, 293] width 21 height 21
type input "[DATE]"
click at [688, 440] on div "Oké" at bounding box center [697, 443] width 38 height 14
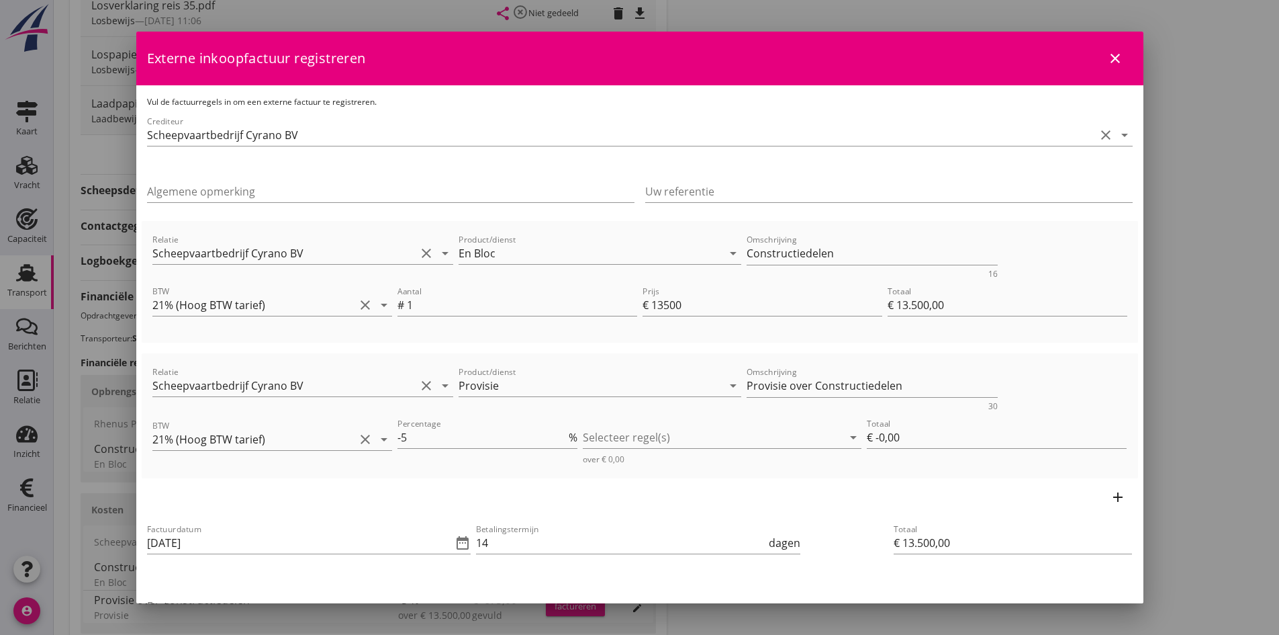
scroll to position [67, 0]
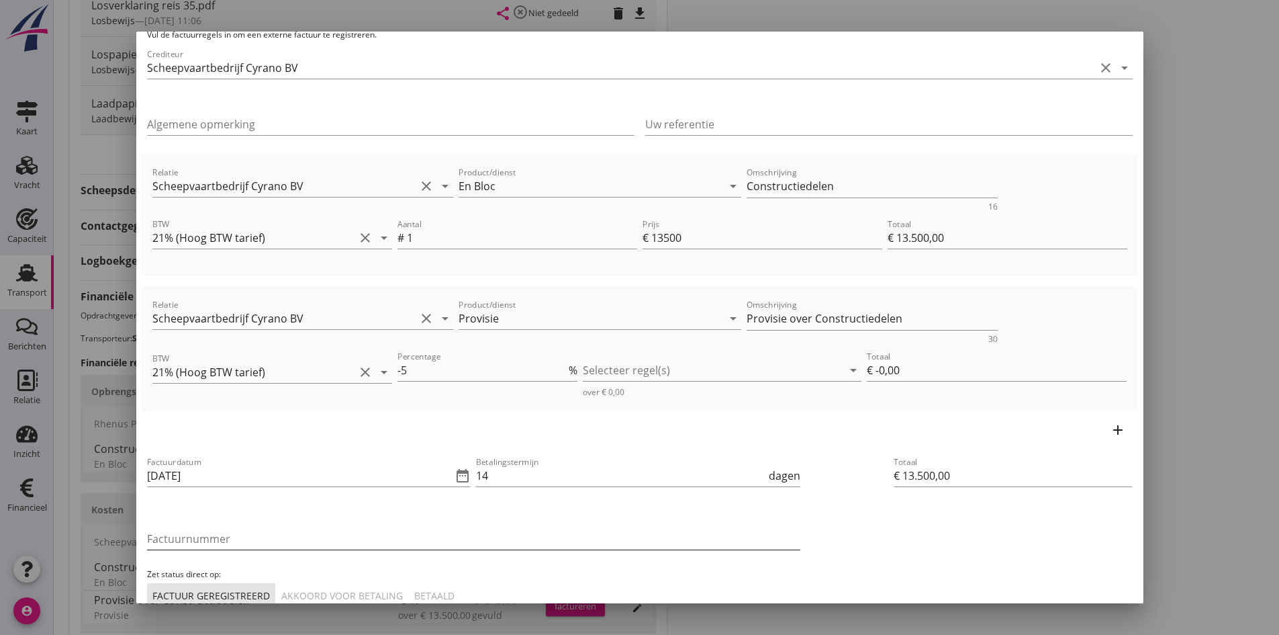
click at [250, 542] on input "Factuurnummer" at bounding box center [473, 538] width 653 height 21
type input "35-2025 BV"
click at [364, 598] on div "Akkoord voor betaling" at bounding box center [342, 595] width 122 height 14
click at [625, 365] on div at bounding box center [713, 369] width 260 height 21
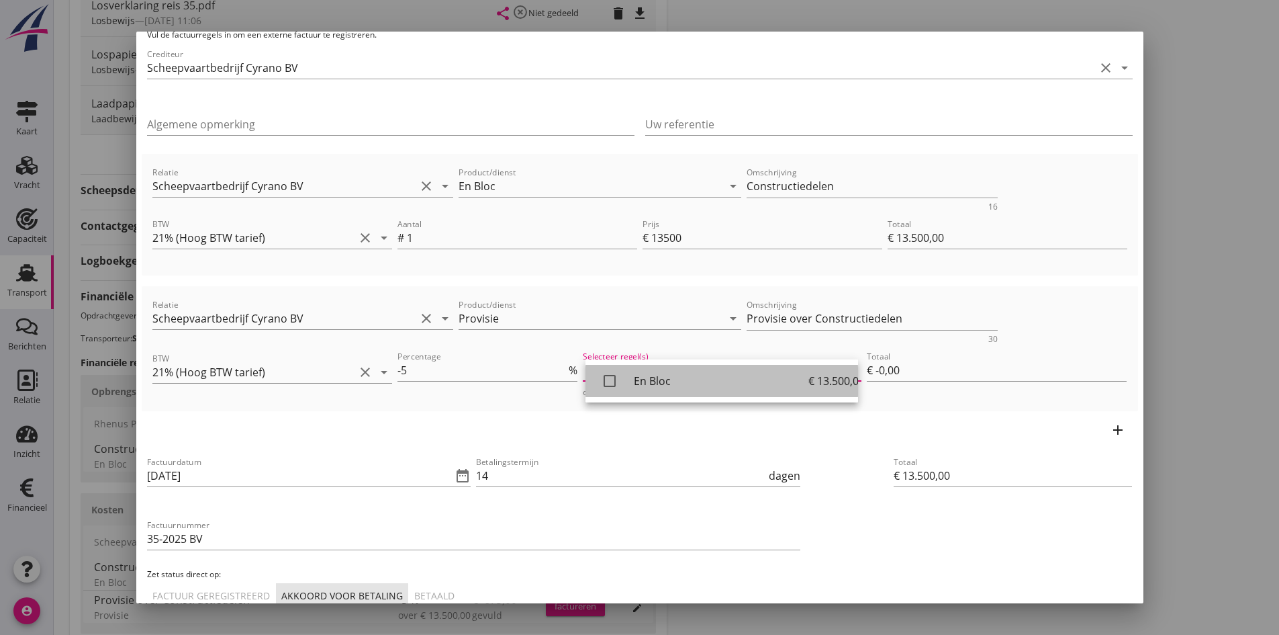
click at [608, 381] on icon "check_box_outline_blank" at bounding box center [609, 380] width 27 height 27
type input "€ -675,00"
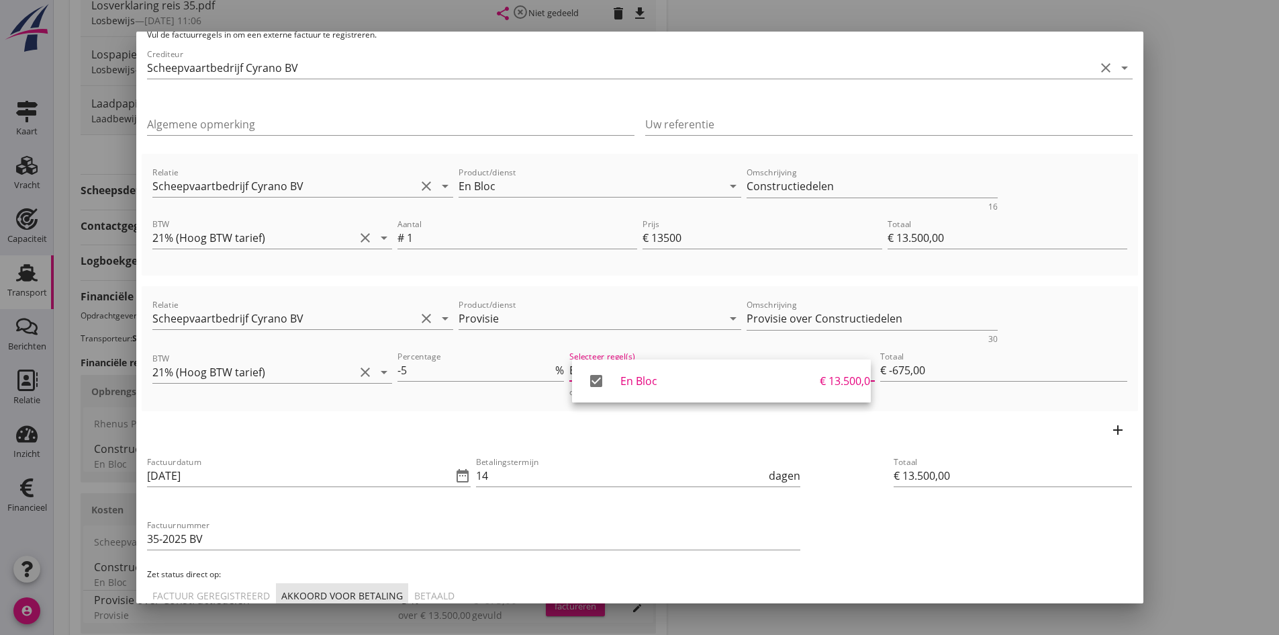
click at [914, 567] on div "Totaal € 13.500,00" at bounding box center [1012, 531] width 249 height 164
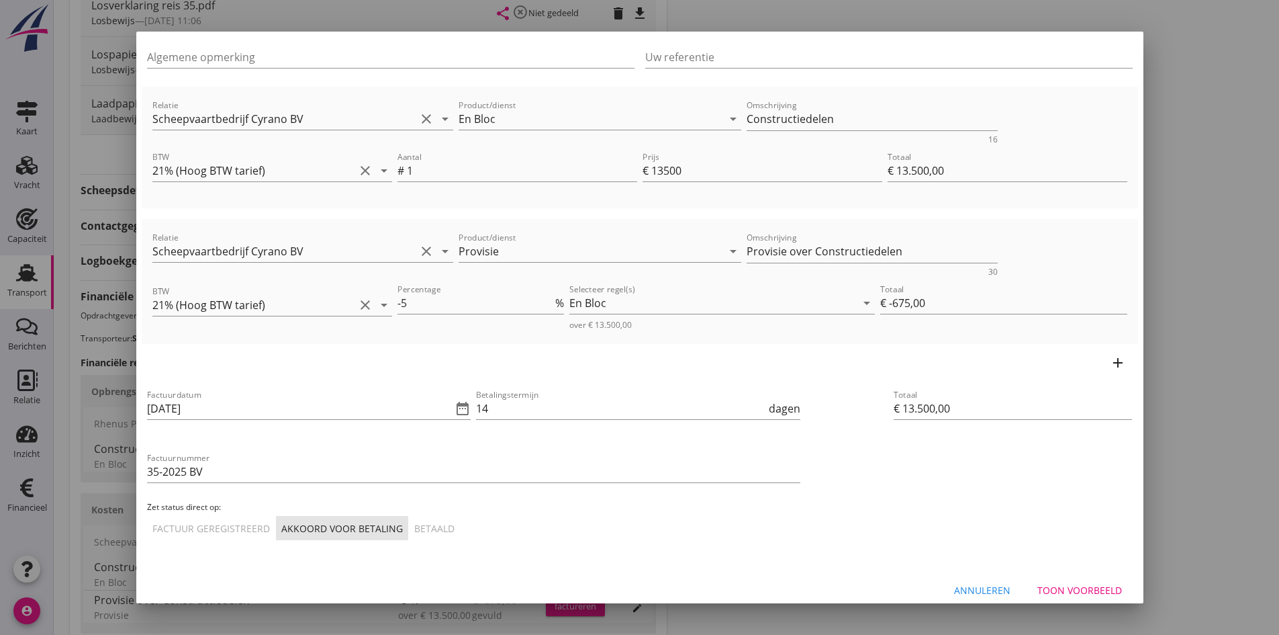
scroll to position [146, 0]
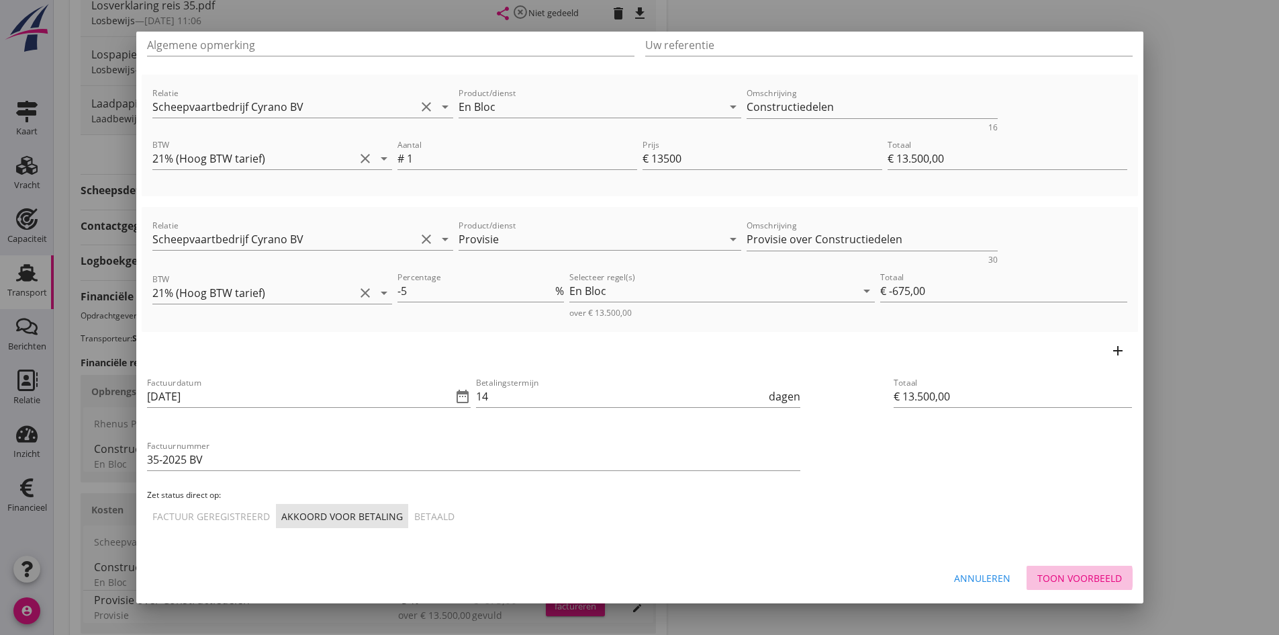
click at [1044, 575] on div "Toon voorbeeld" at bounding box center [1079, 578] width 85 height 14
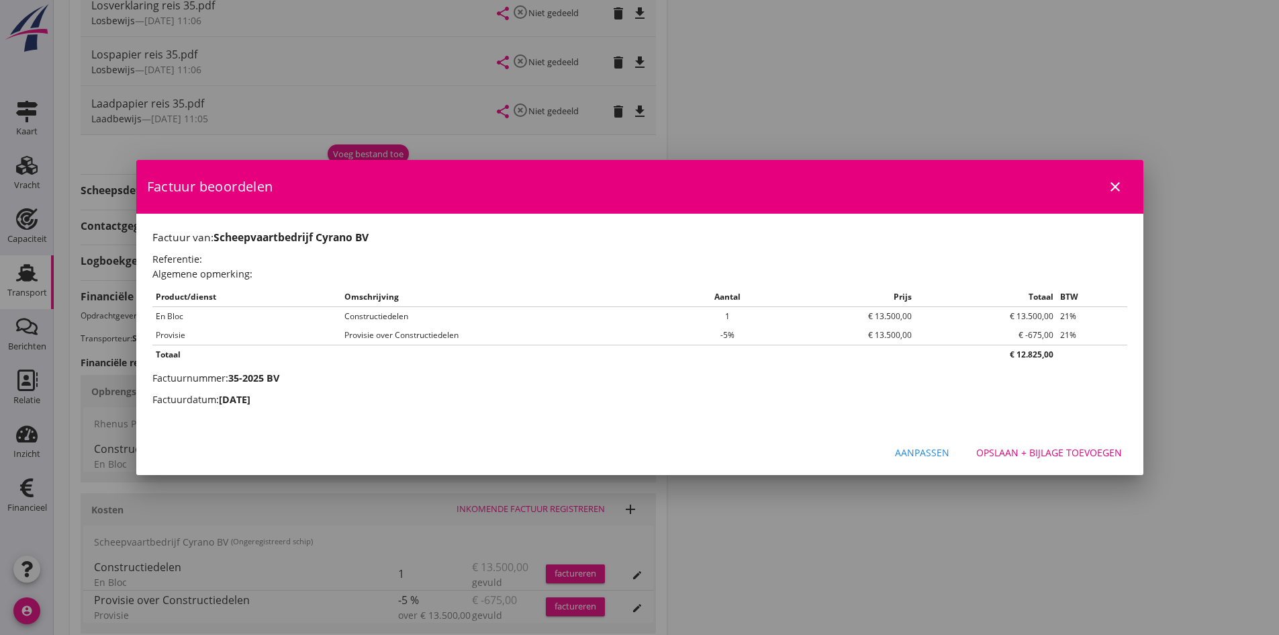
scroll to position [0, 0]
click at [988, 455] on div "Opslaan + bijlage toevoegen" at bounding box center [1049, 452] width 146 height 14
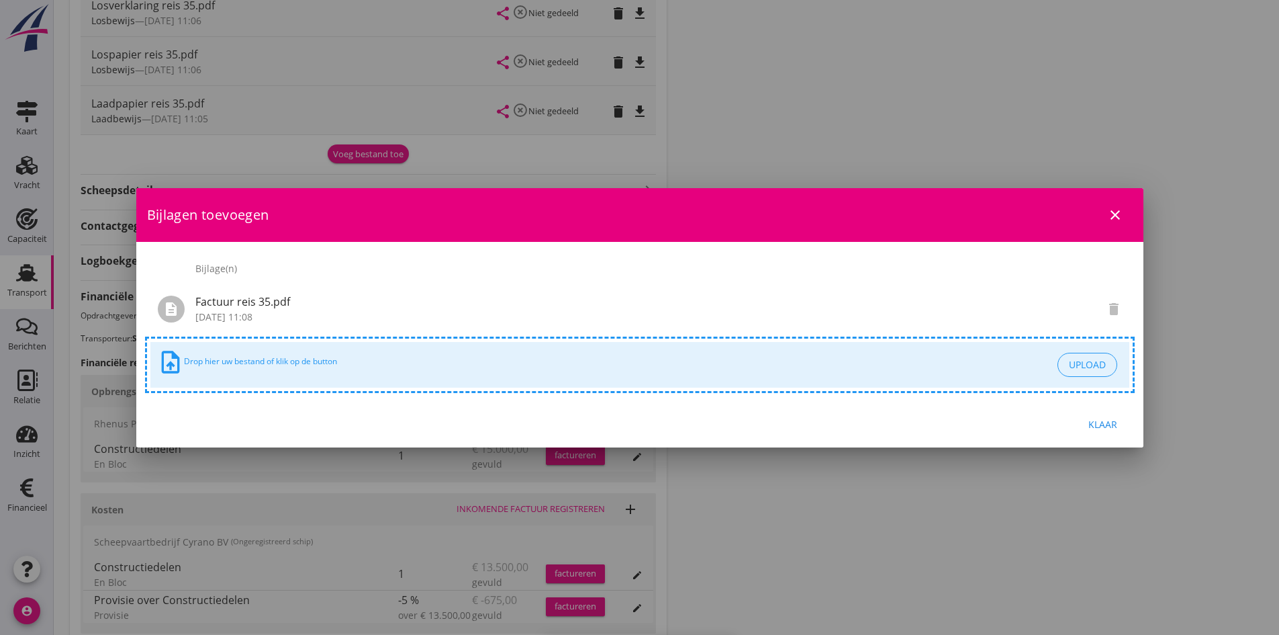
click at [1099, 425] on div "Klaar" at bounding box center [1104, 424] width 38 height 14
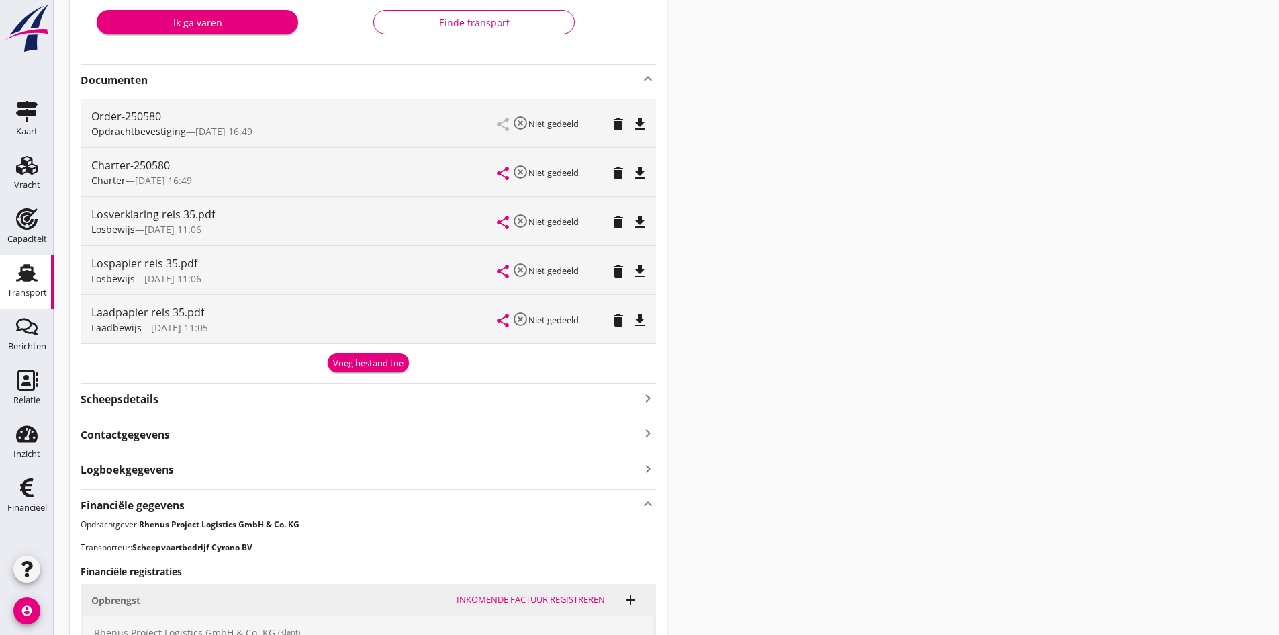
scroll to position [403, 0]
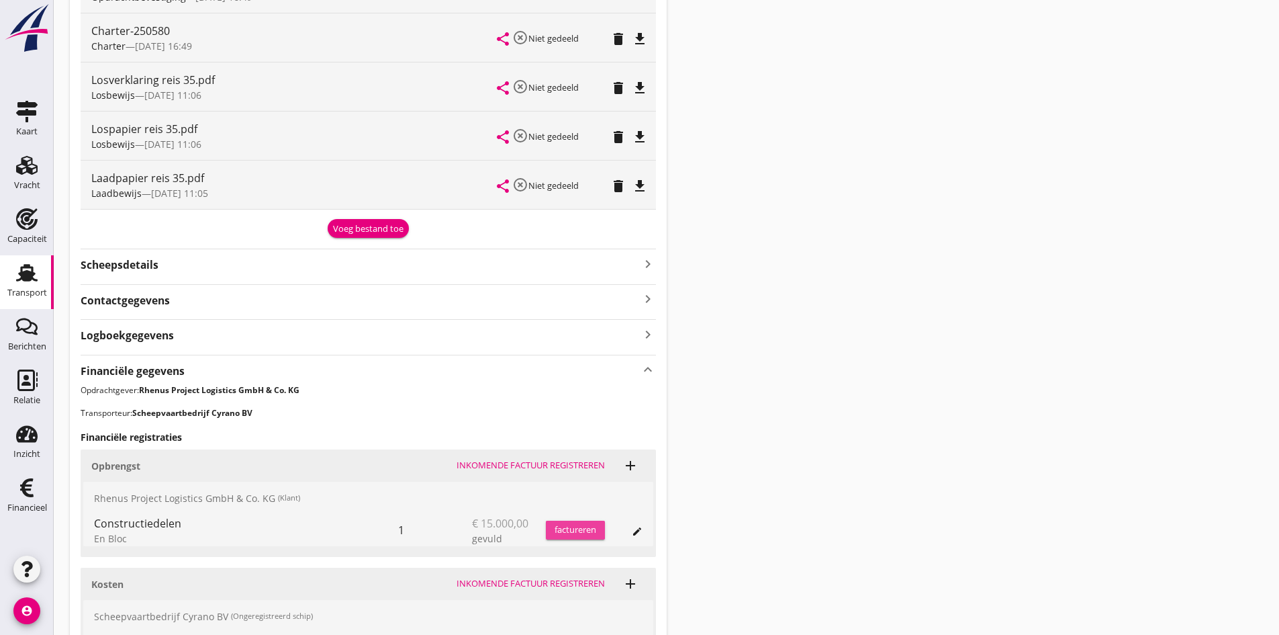
click at [565, 526] on div "factureren" at bounding box center [575, 529] width 59 height 13
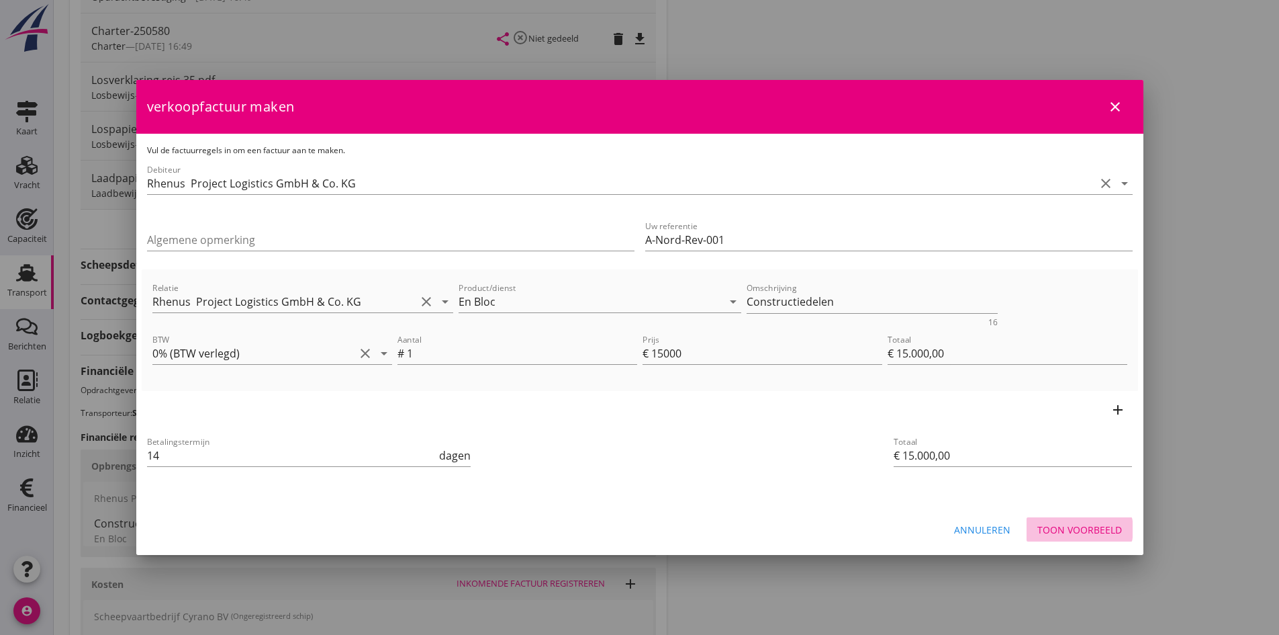
click at [1055, 527] on div "Toon voorbeeld" at bounding box center [1079, 529] width 85 height 14
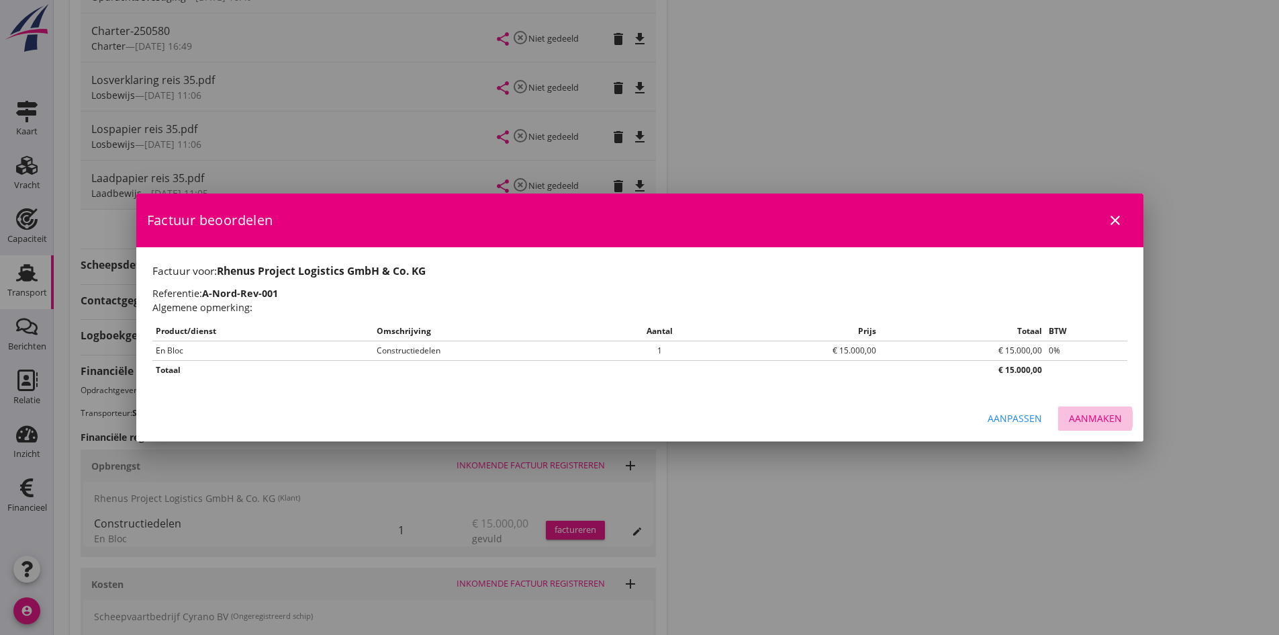
click at [1088, 418] on div "Aanmaken" at bounding box center [1095, 418] width 53 height 14
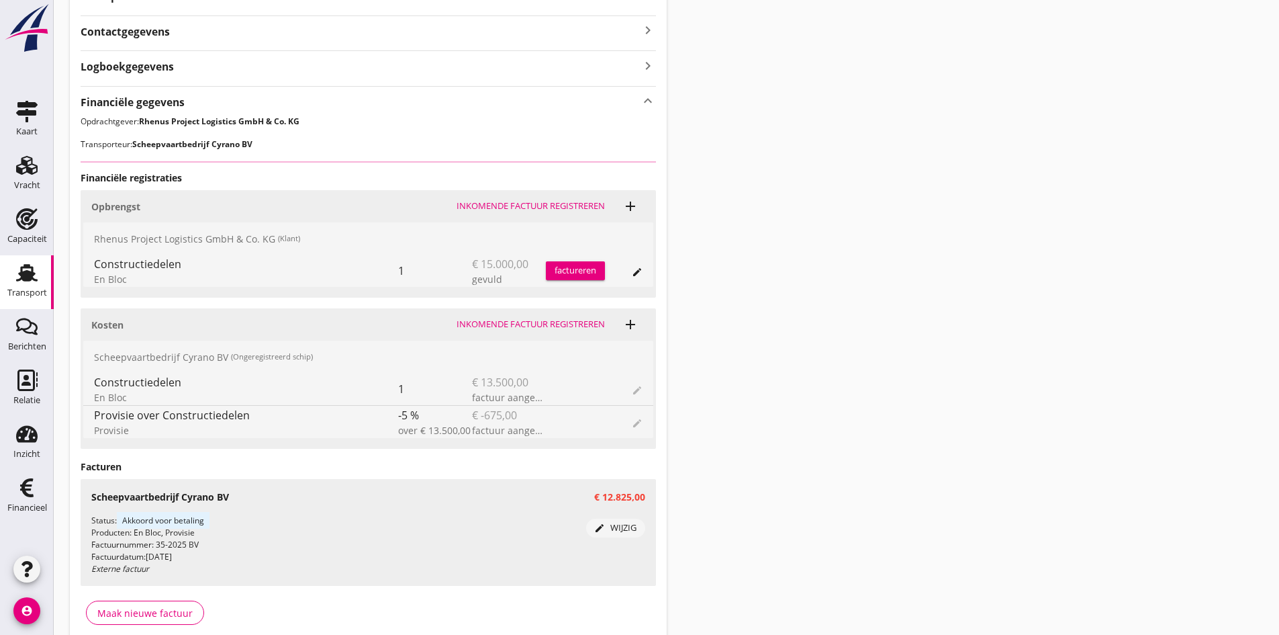
scroll to position [734, 0]
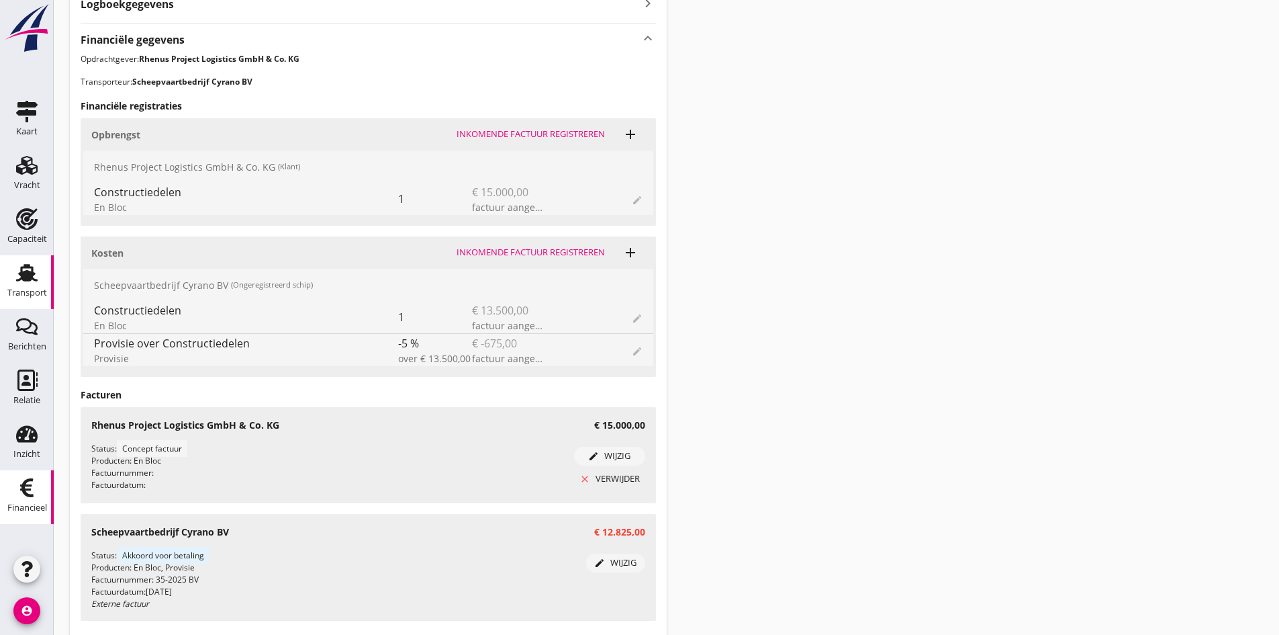
click at [26, 487] on icon "Financieel" at bounding box center [26, 487] width 21 height 21
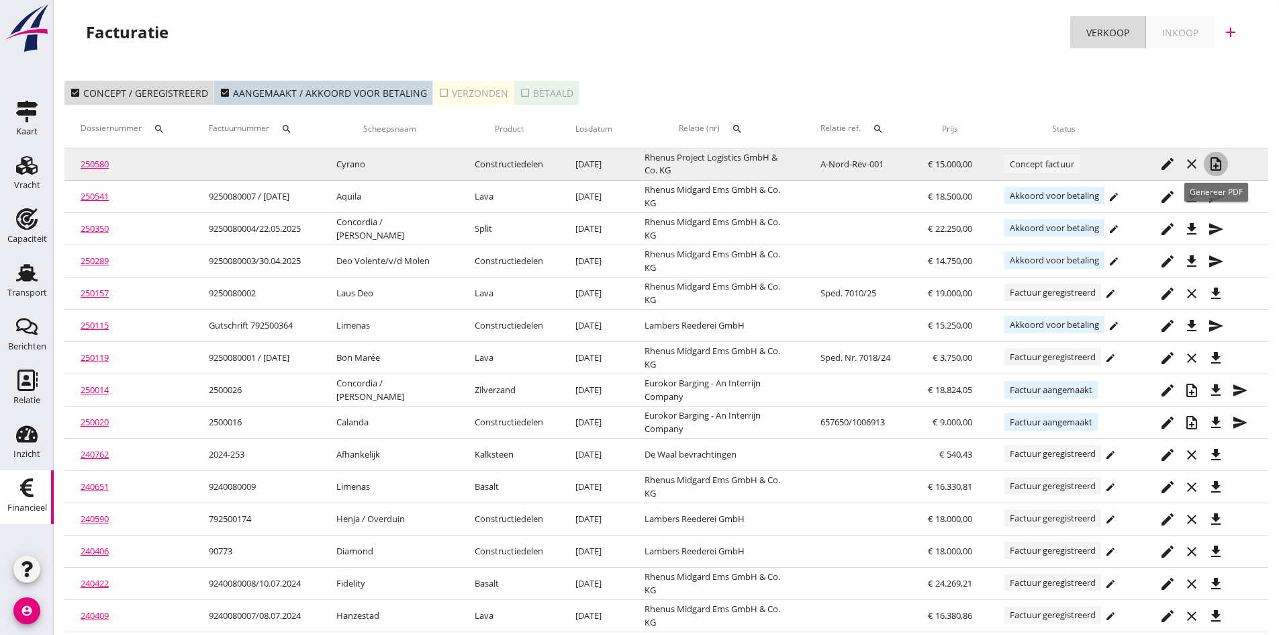
click at [1218, 160] on icon "note_add" at bounding box center [1216, 164] width 16 height 16
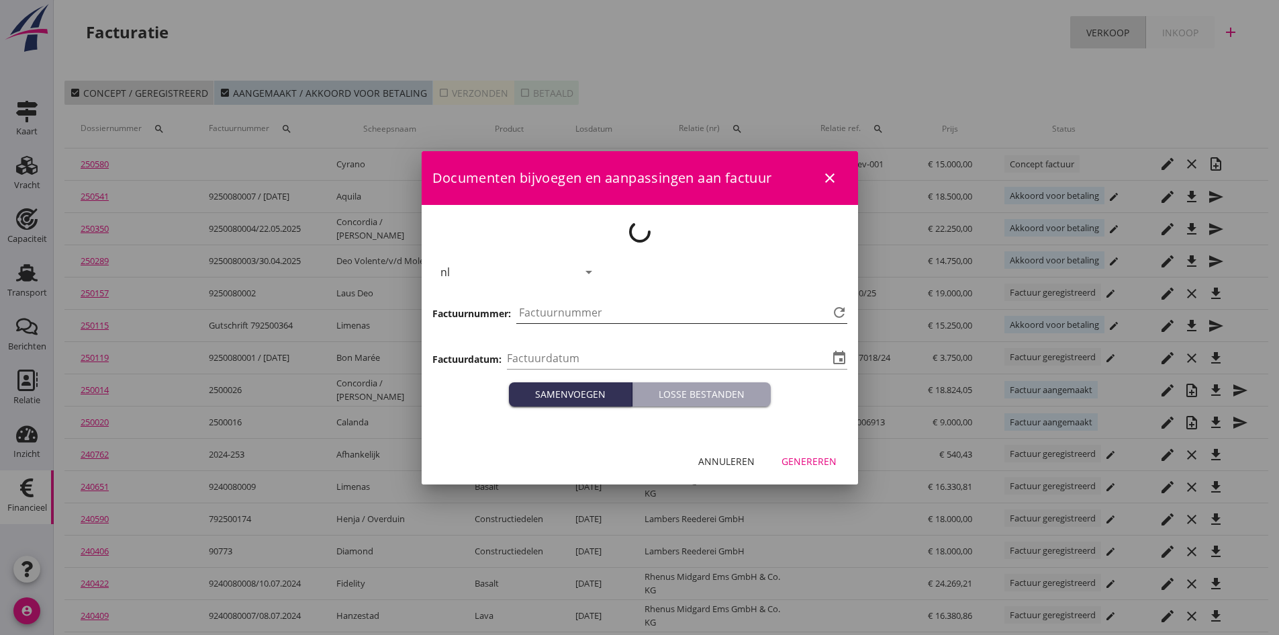
type input "[DATE]"
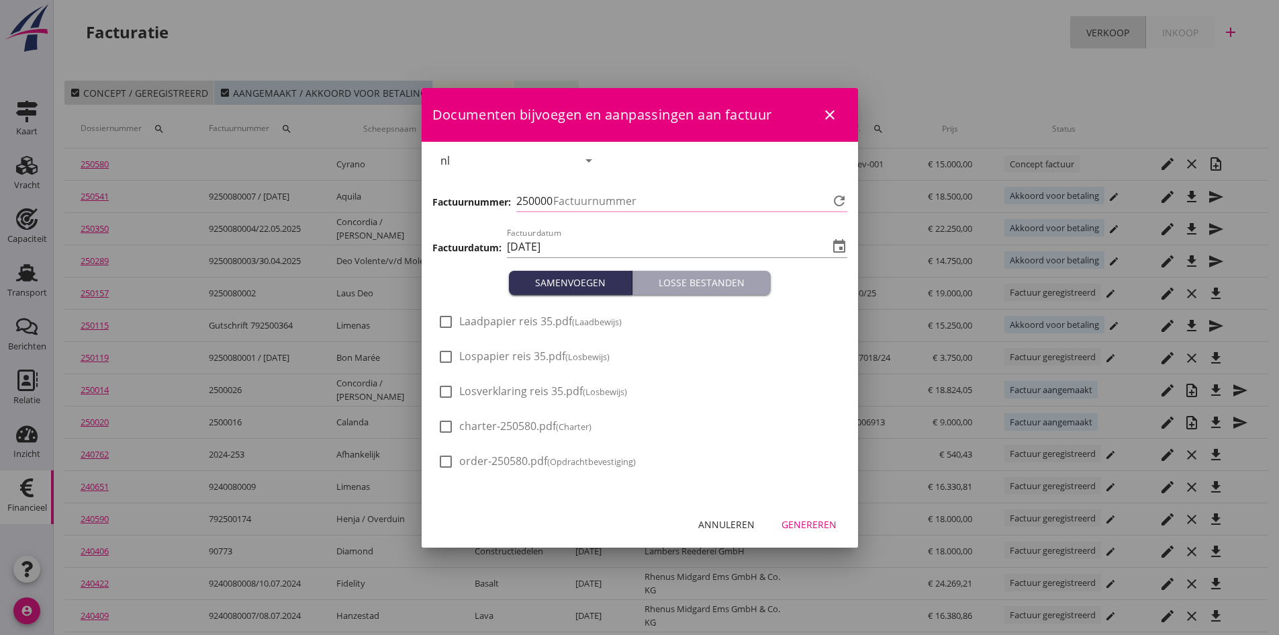
type input "734"
drag, startPoint x: 445, startPoint y: 320, endPoint x: 444, endPoint y: 332, distance: 12.8
click at [445, 321] on div at bounding box center [445, 321] width 23 height 23
checkbox input "true"
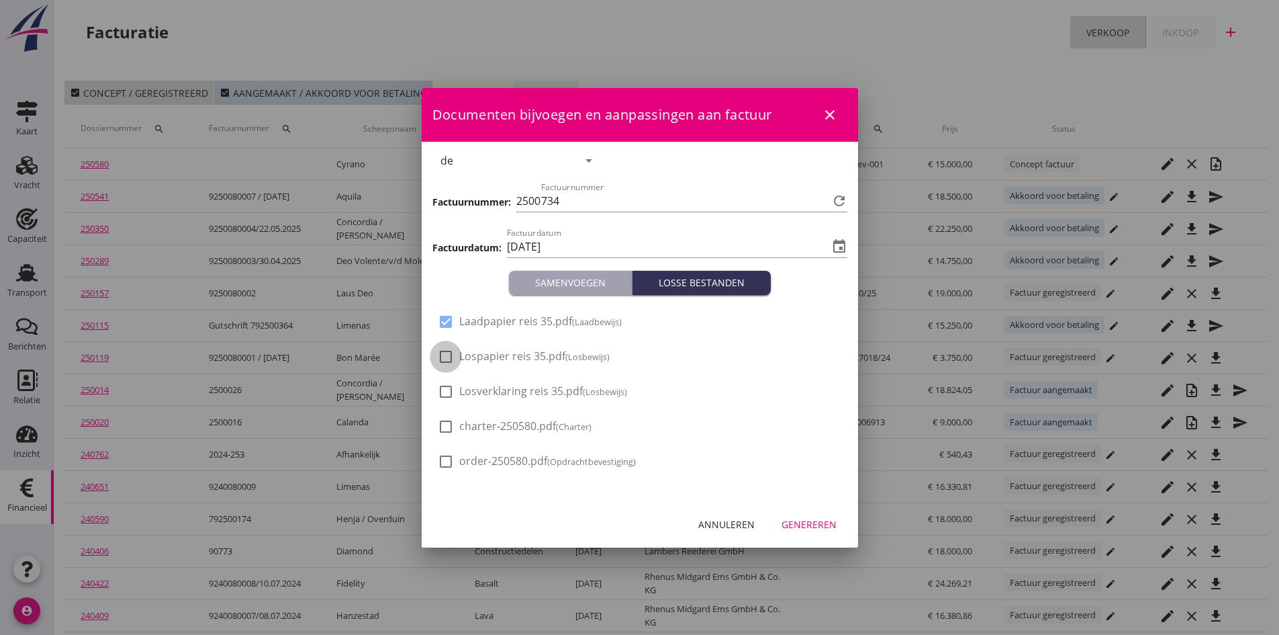
click at [440, 355] on div at bounding box center [445, 356] width 23 height 23
checkbox input "true"
click at [447, 391] on div at bounding box center [445, 391] width 23 height 23
checkbox input "true"
click at [818, 522] on div "Genereren" at bounding box center [809, 524] width 55 height 14
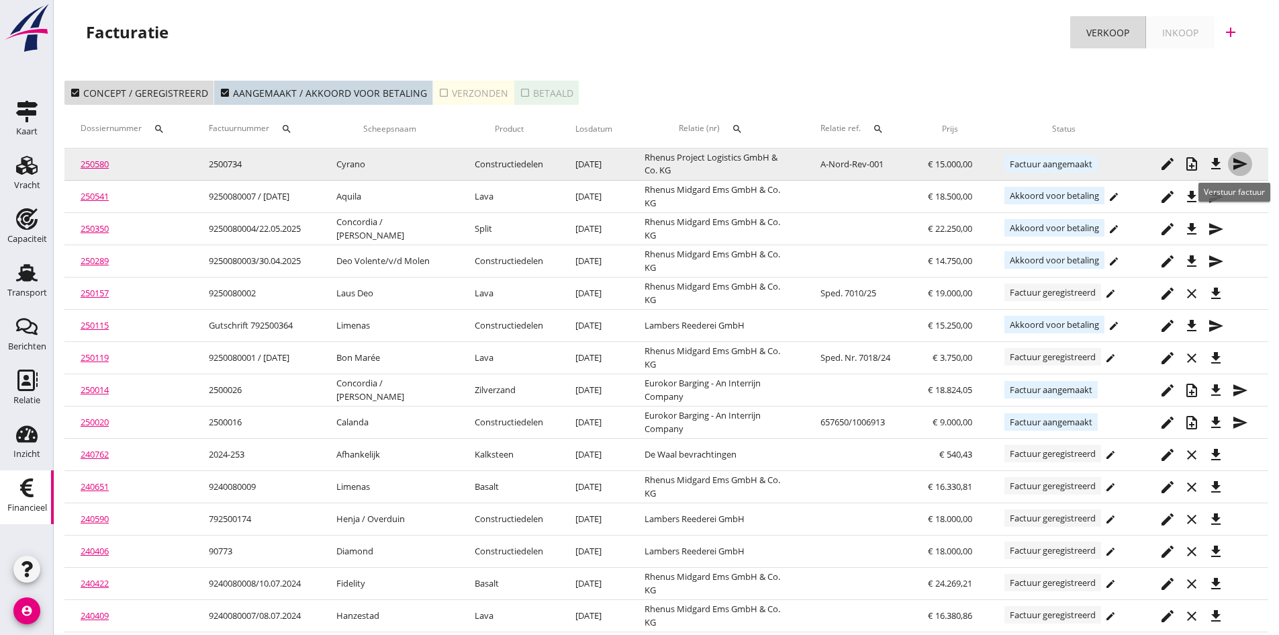
click at [1239, 160] on icon "send" at bounding box center [1240, 164] width 16 height 16
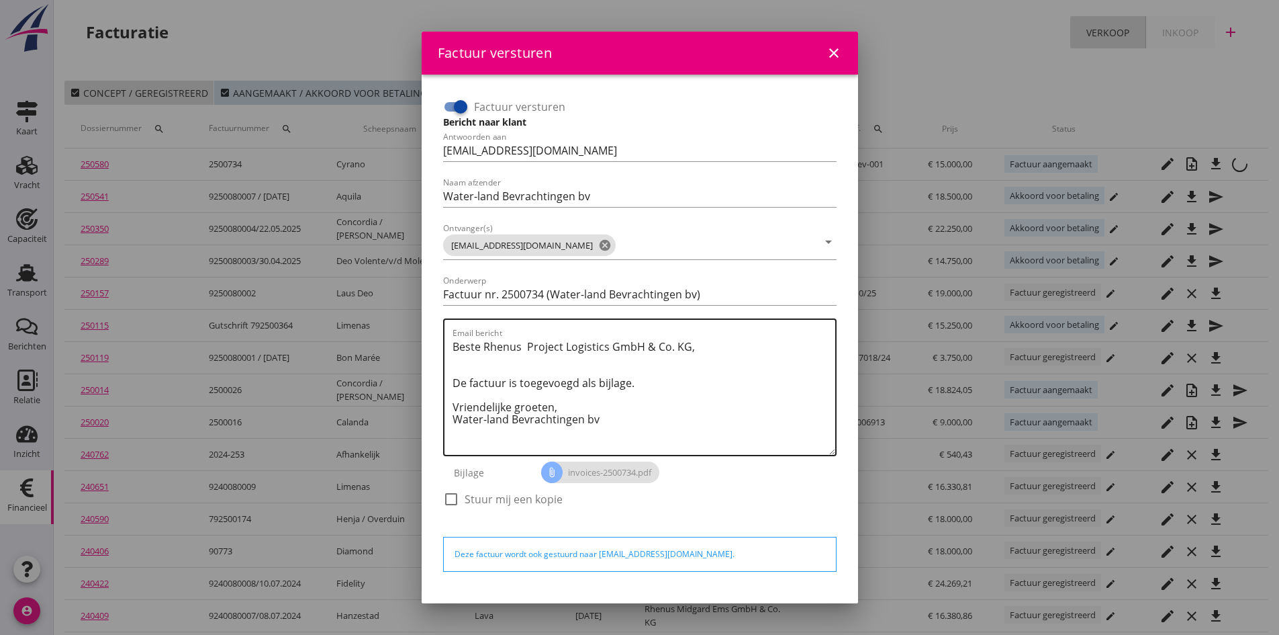
scroll to position [38, 0]
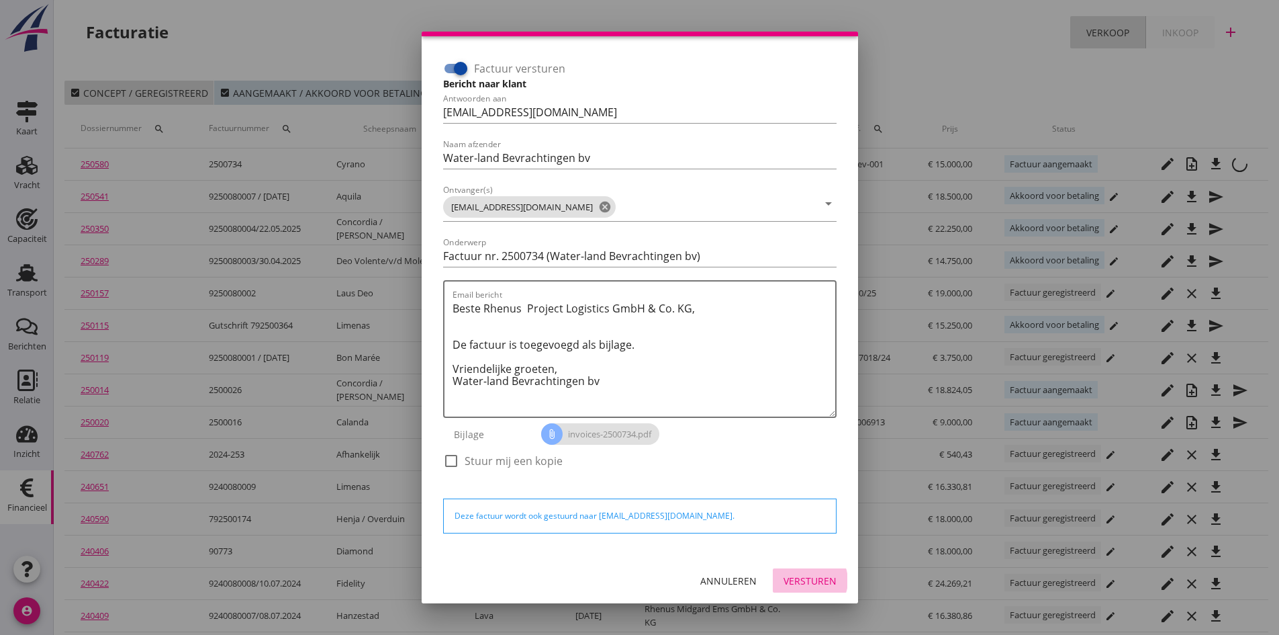
click at [784, 579] on div "Versturen" at bounding box center [810, 580] width 53 height 14
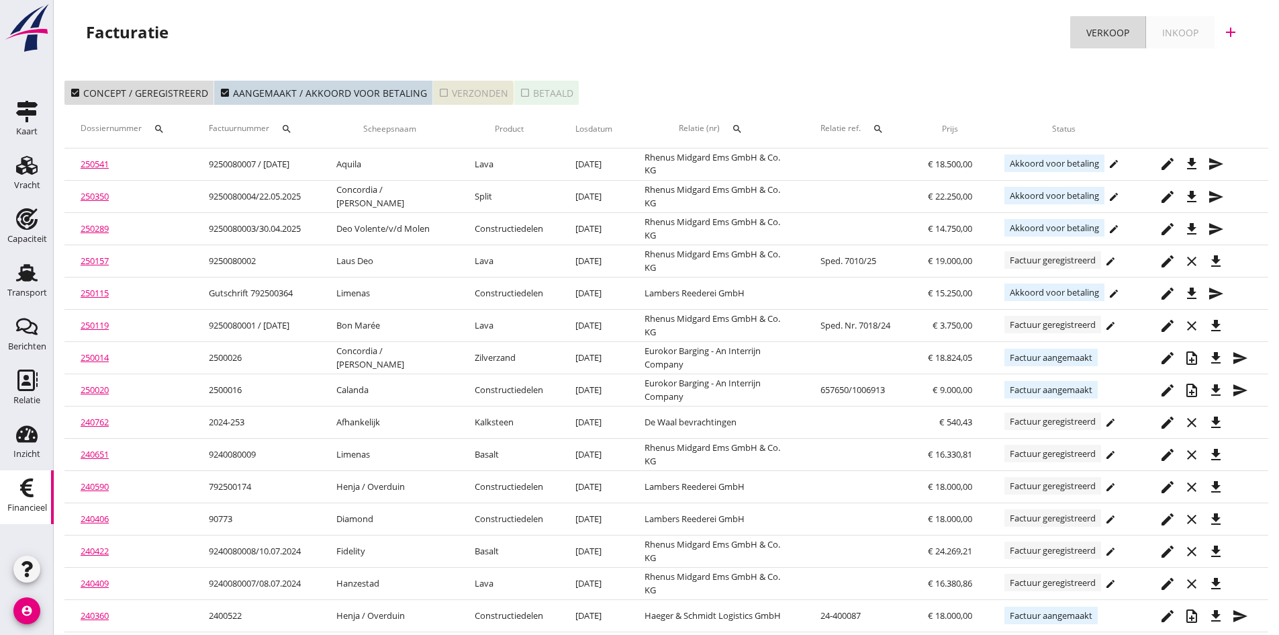
click at [454, 92] on div "check_box_outline_blank Verzonden" at bounding box center [474, 93] width 70 height 14
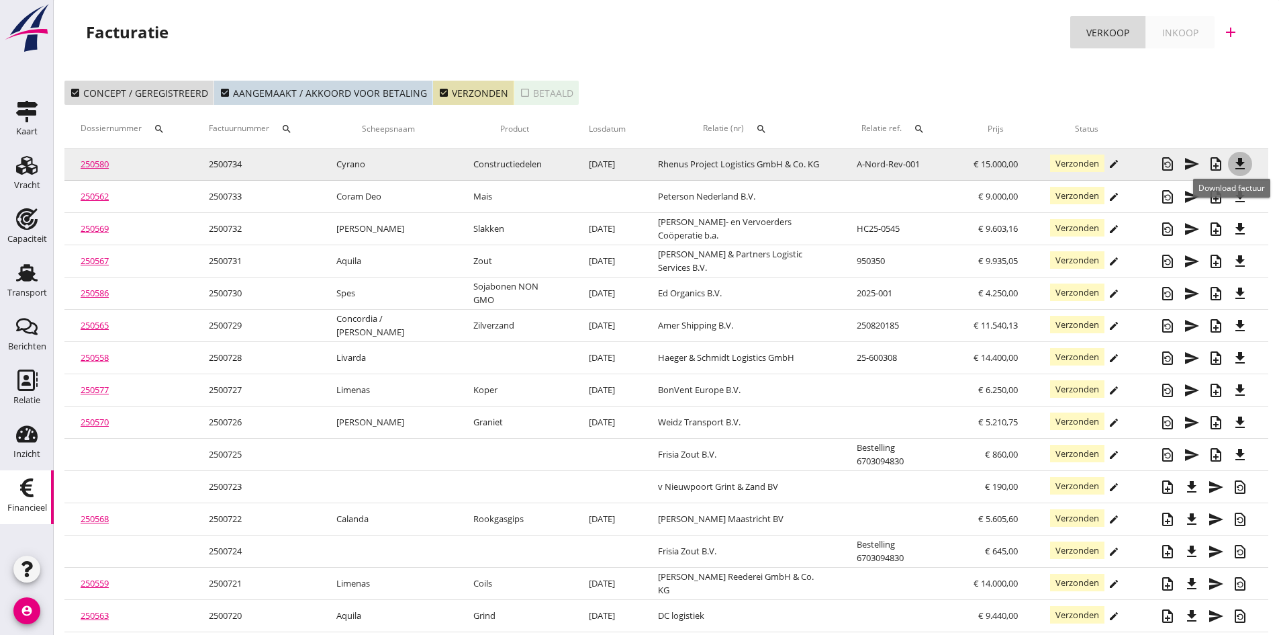
click at [1237, 161] on icon "file_download" at bounding box center [1240, 164] width 16 height 16
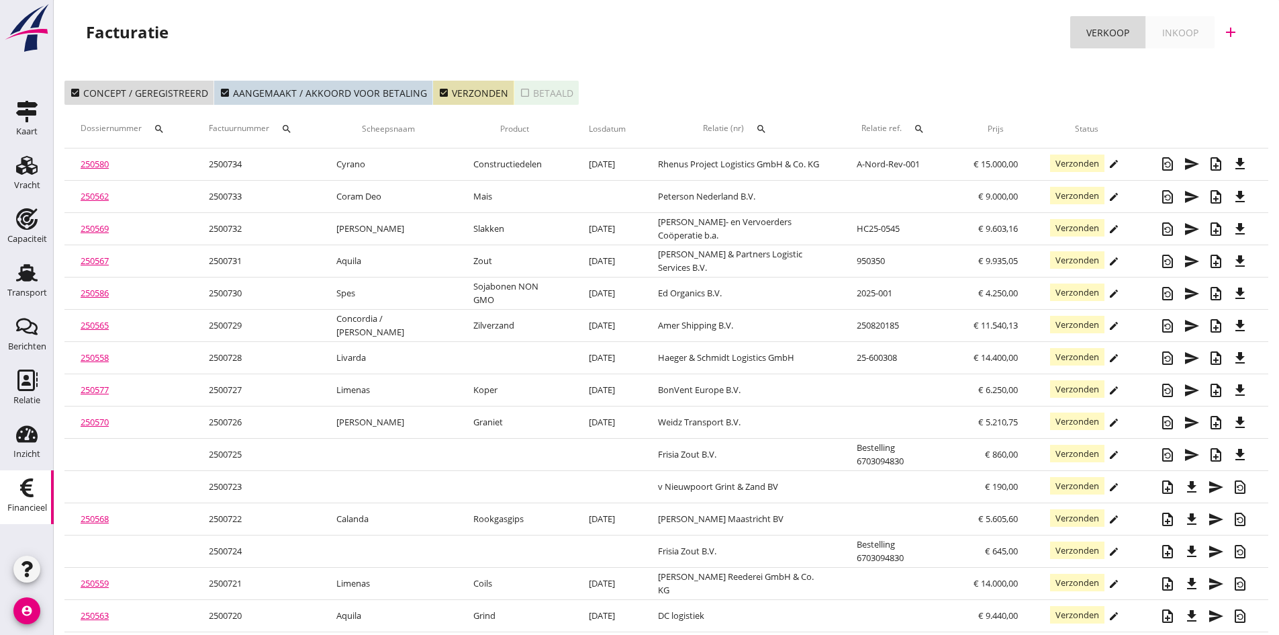
drag, startPoint x: 99, startPoint y: 160, endPoint x: 86, endPoint y: 164, distance: 13.2
click at [99, 160] on link "250580" at bounding box center [95, 164] width 28 height 12
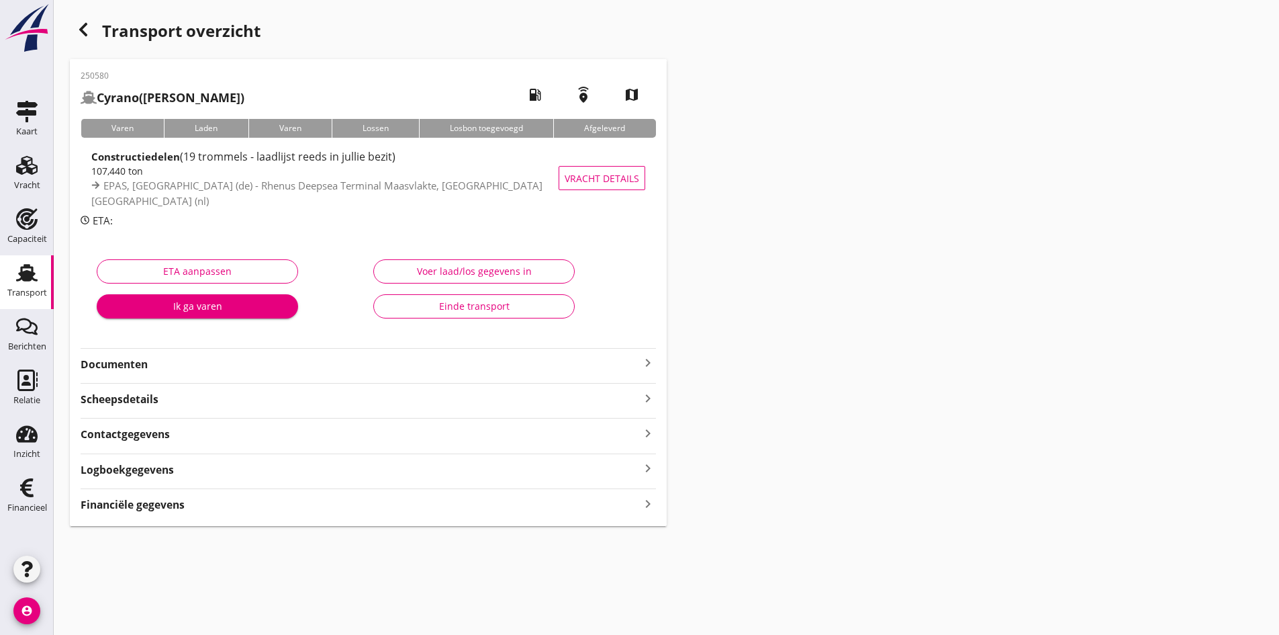
click at [342, 368] on strong "Documenten" at bounding box center [360, 364] width 559 height 15
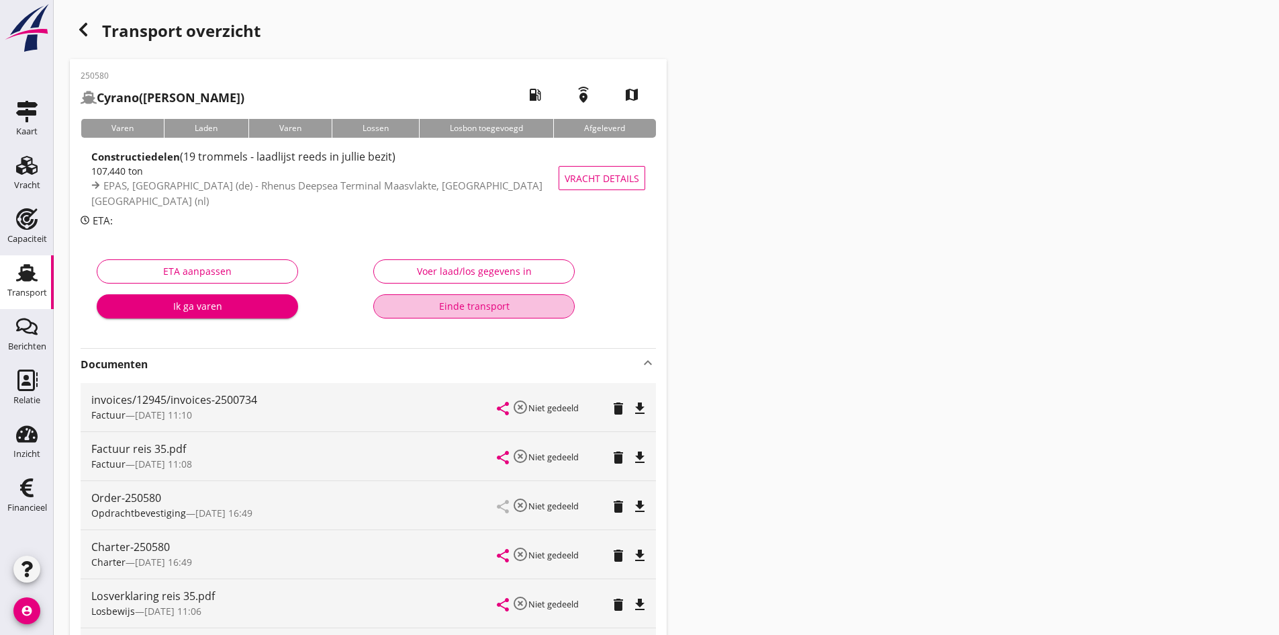
click at [482, 303] on div "Einde transport" at bounding box center [474, 306] width 179 height 14
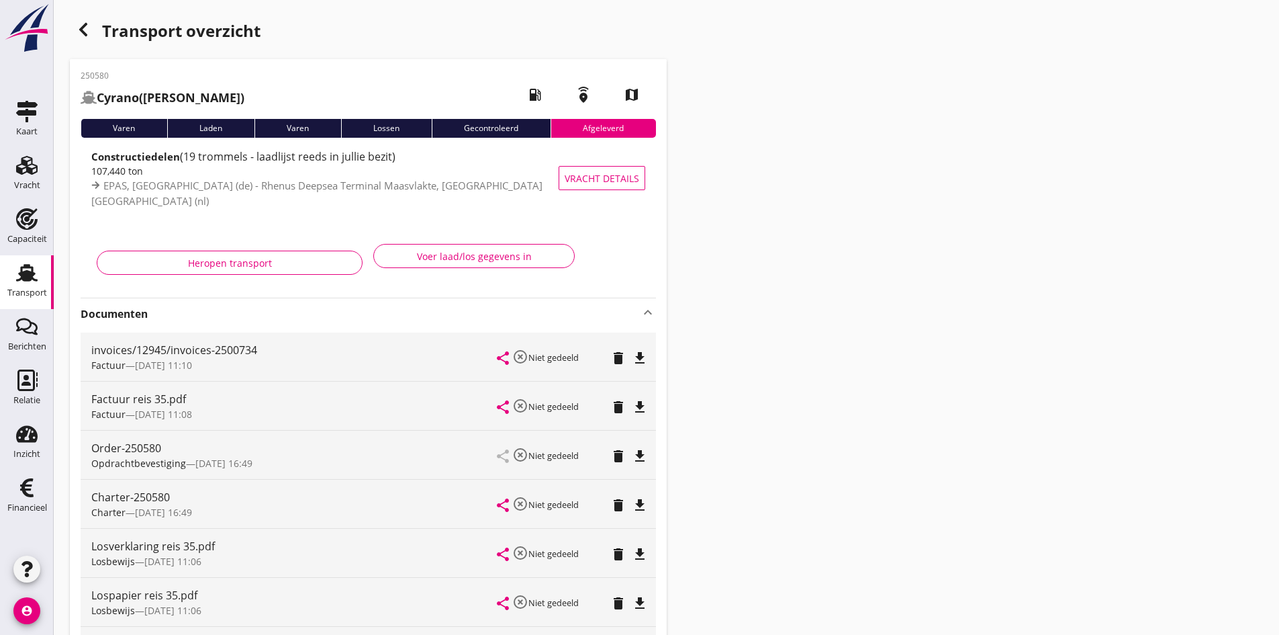
click at [29, 281] on icon "Transport" at bounding box center [26, 272] width 21 height 21
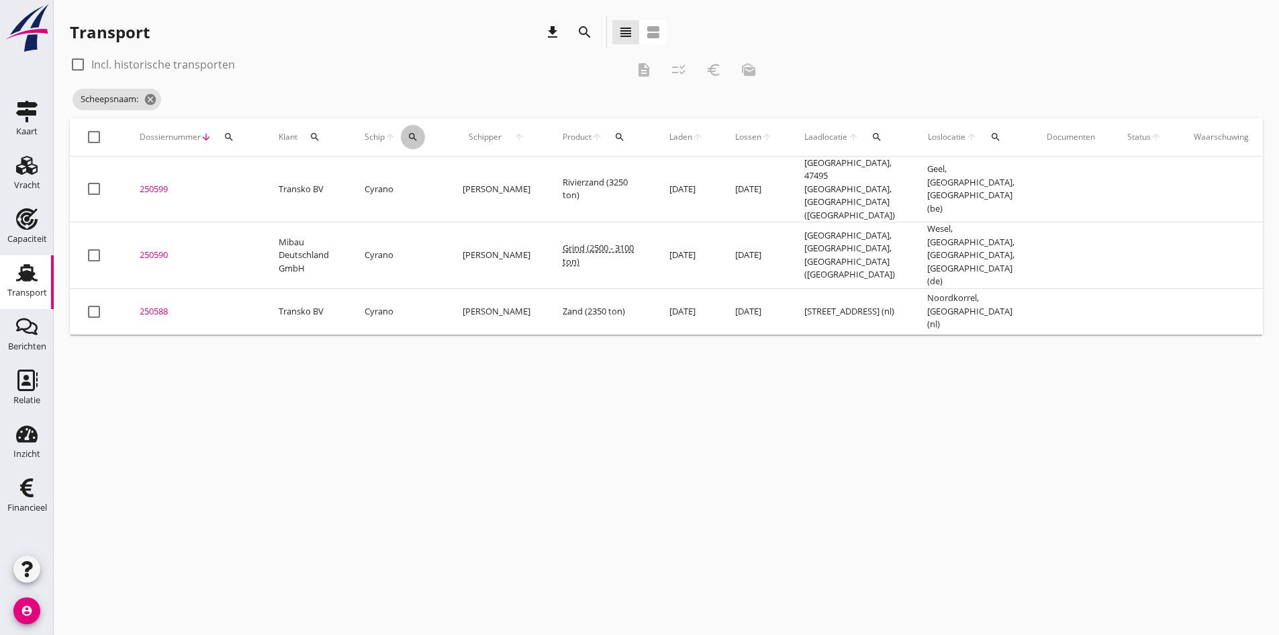
click at [415, 134] on icon "search" at bounding box center [413, 137] width 11 height 11
click at [420, 171] on input "Zoek op (scheeps)naam" at bounding box center [477, 175] width 140 height 21
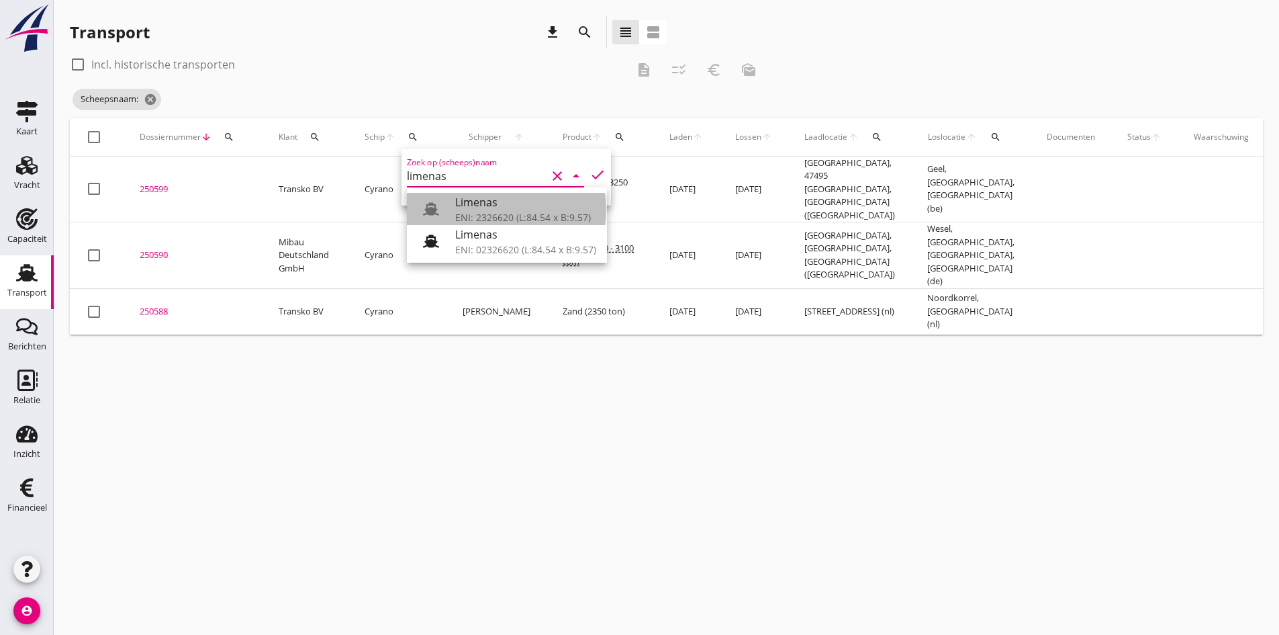
click at [469, 214] on div "ENI: 2326620 (L:84.54 x B:9.57)" at bounding box center [525, 217] width 141 height 14
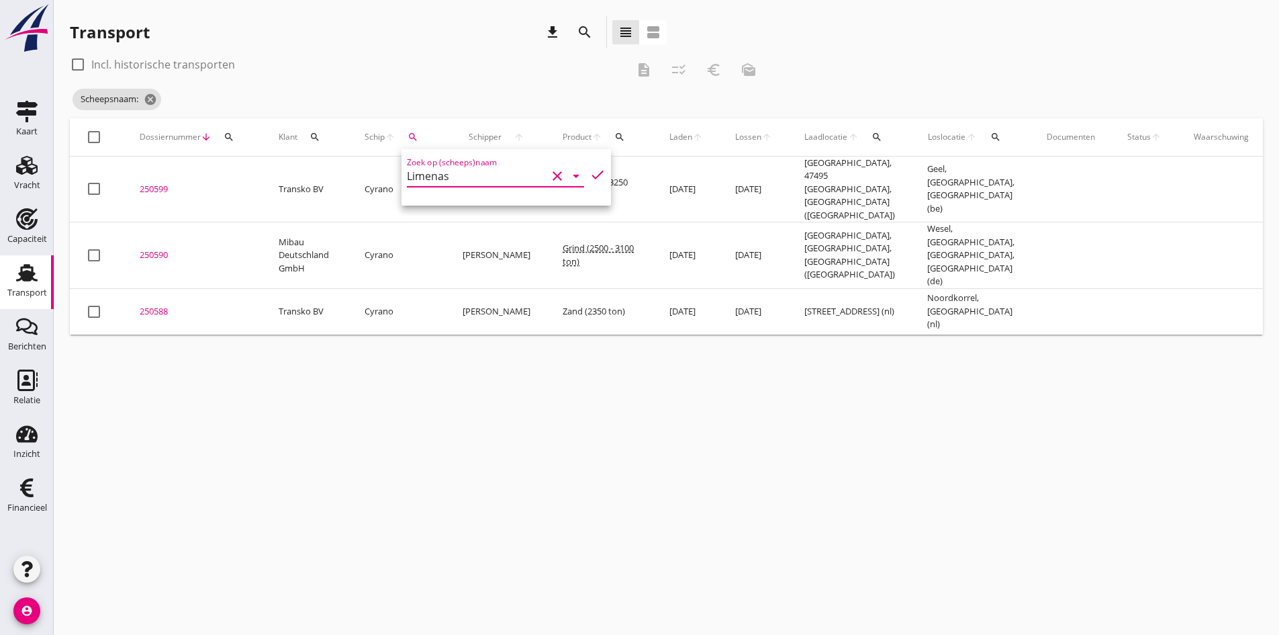
click at [590, 172] on icon "check" at bounding box center [598, 175] width 16 height 16
type input "Limenas"
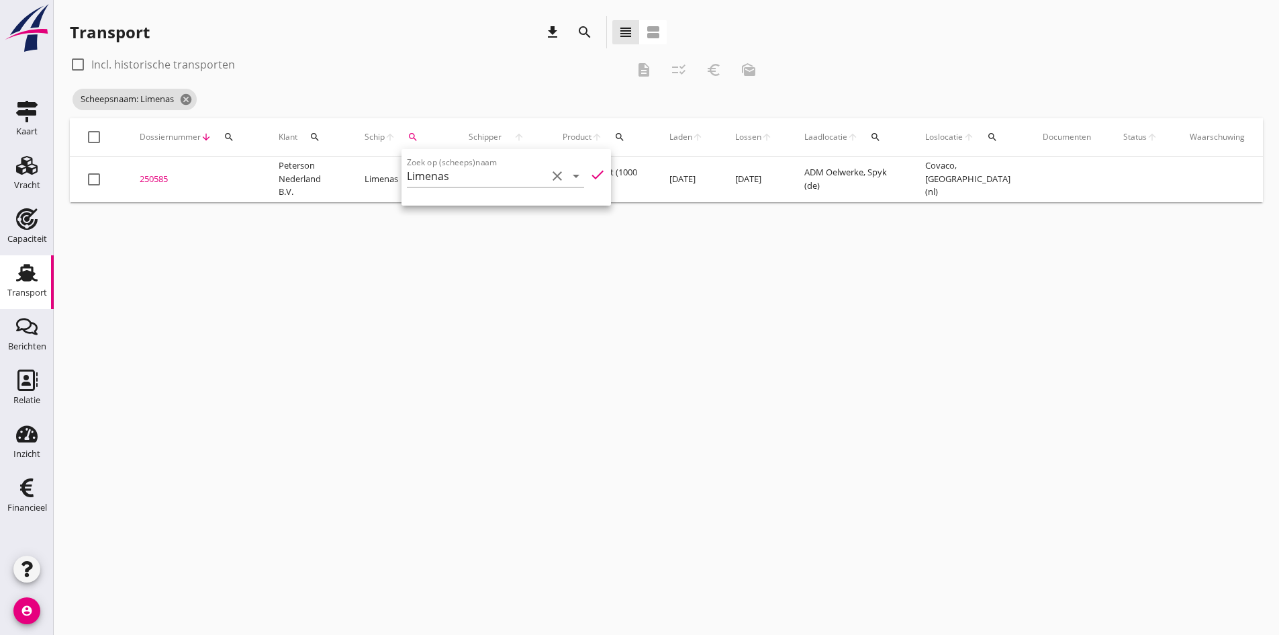
click at [397, 393] on div "cancel You are impersonating another user. Transport download search view_headl…" at bounding box center [667, 317] width 1226 height 635
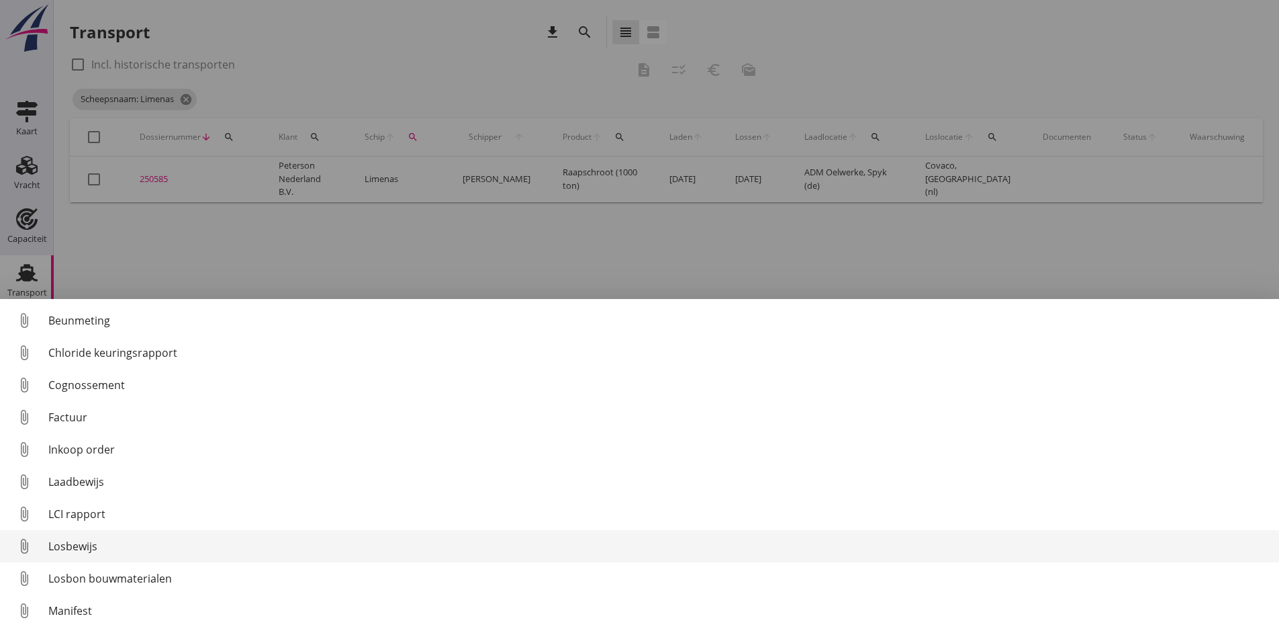
click at [75, 545] on div "Losbewijs" at bounding box center [658, 546] width 1220 height 16
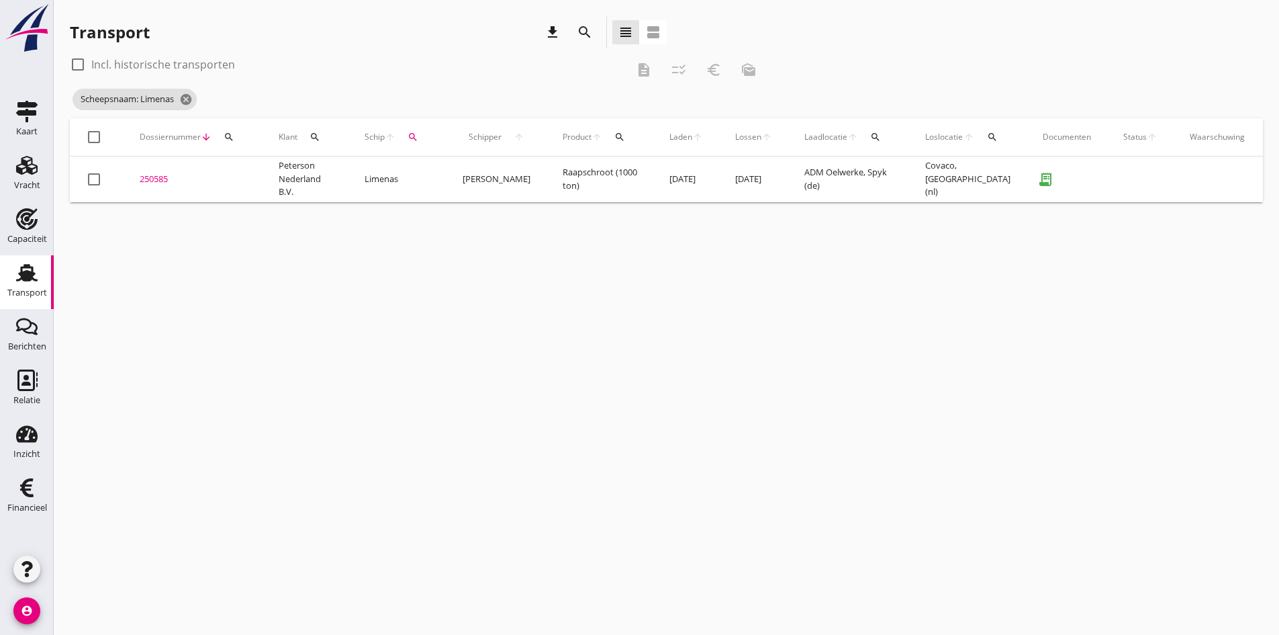
click at [152, 177] on div "250585" at bounding box center [193, 179] width 107 height 13
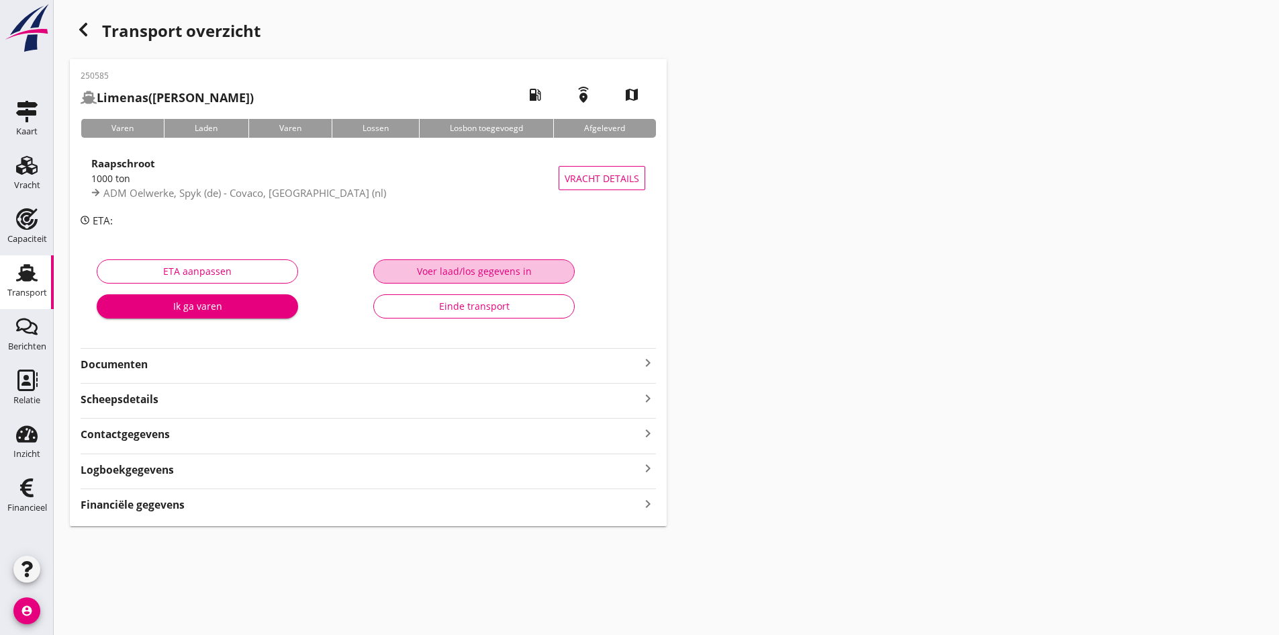
click at [450, 267] on div "Voer laad/los gegevens in" at bounding box center [474, 271] width 179 height 14
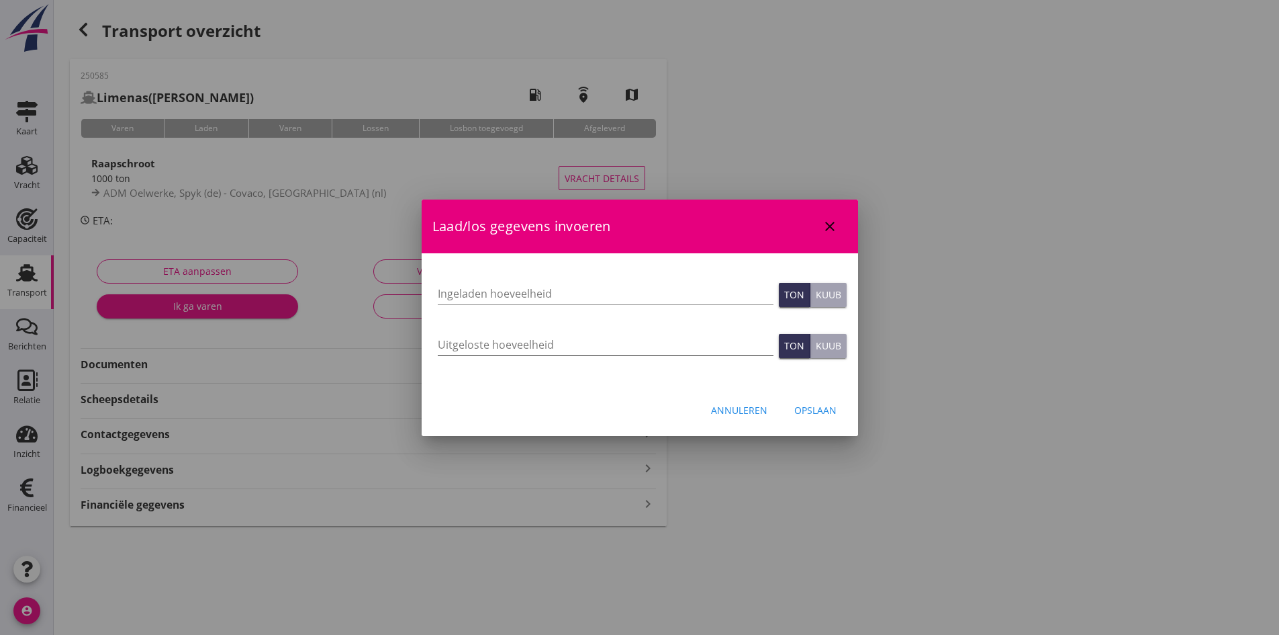
click at [527, 345] on input "Uitgeloste hoeveelheid" at bounding box center [606, 344] width 336 height 21
type input "849"
type input "849.999"
click at [450, 291] on input "Ingeladen hoeveelheid" at bounding box center [606, 293] width 336 height 21
type input "850"
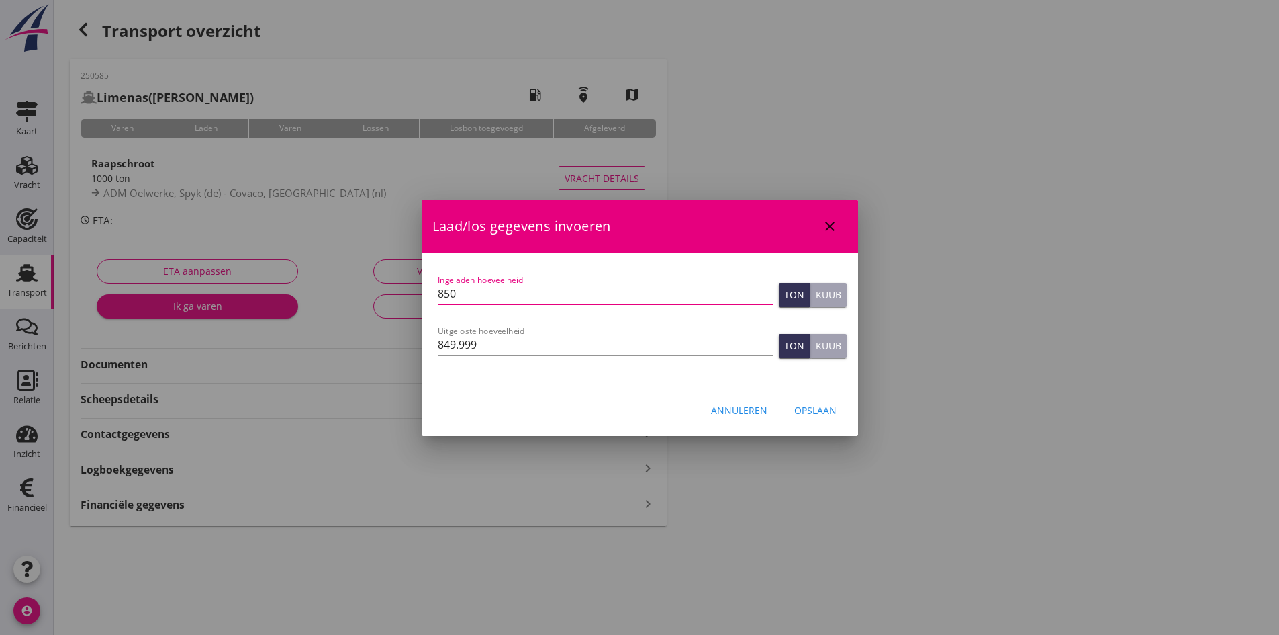
click at [811, 408] on div "Opslaan" at bounding box center [815, 410] width 42 height 14
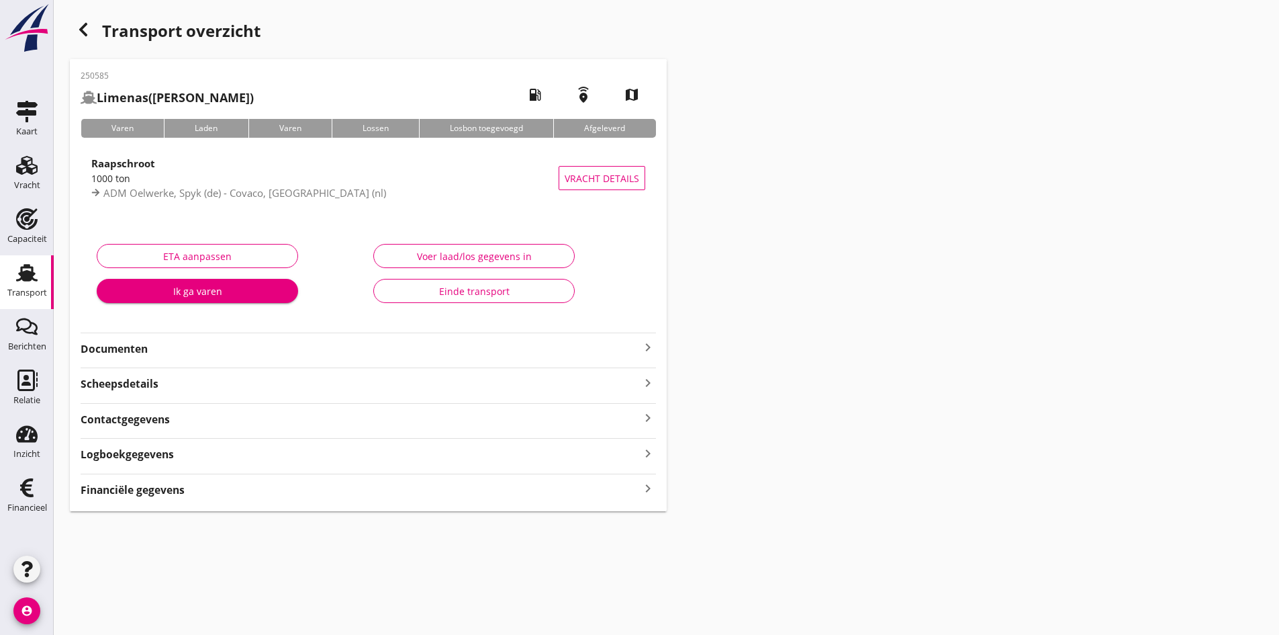
click at [631, 492] on div "Financiële gegevens keyboard_arrow_right" at bounding box center [368, 488] width 575 height 18
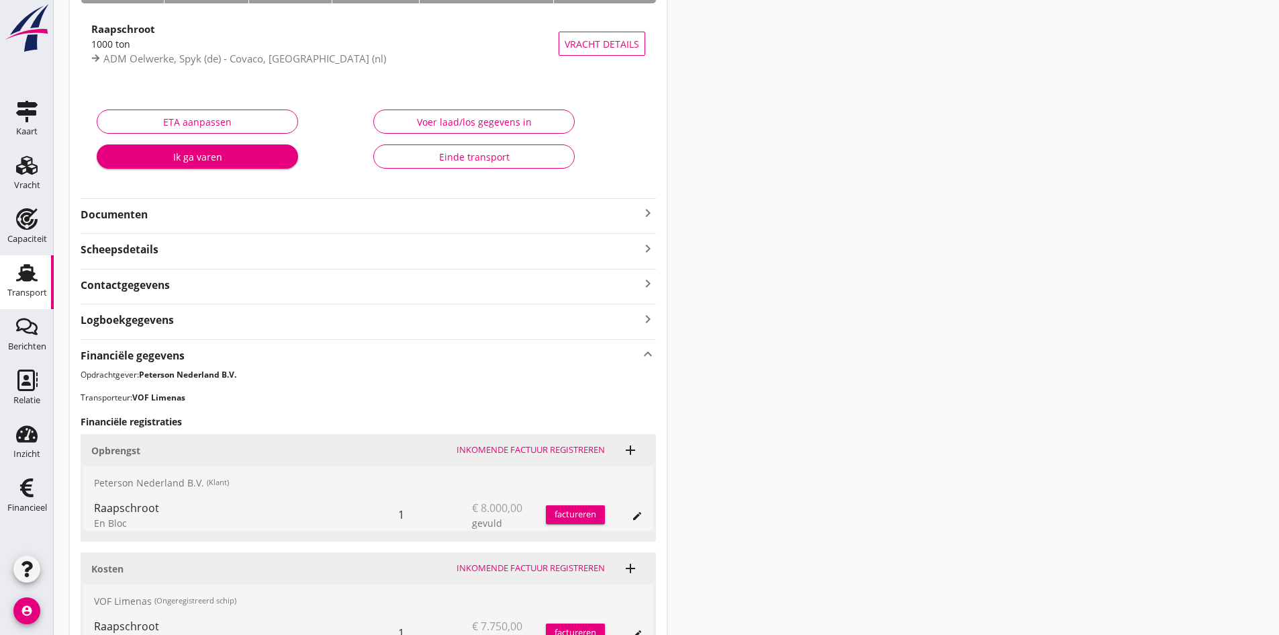
scroll to position [304, 0]
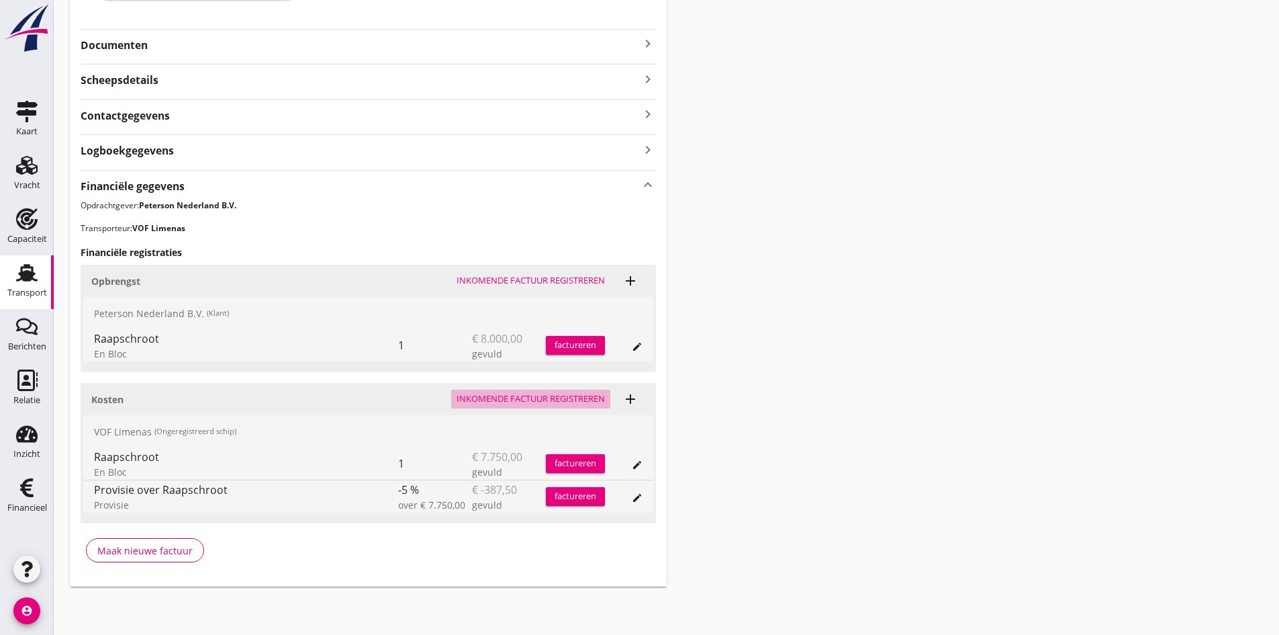
click at [524, 396] on div "Inkomende factuur registreren" at bounding box center [531, 398] width 148 height 13
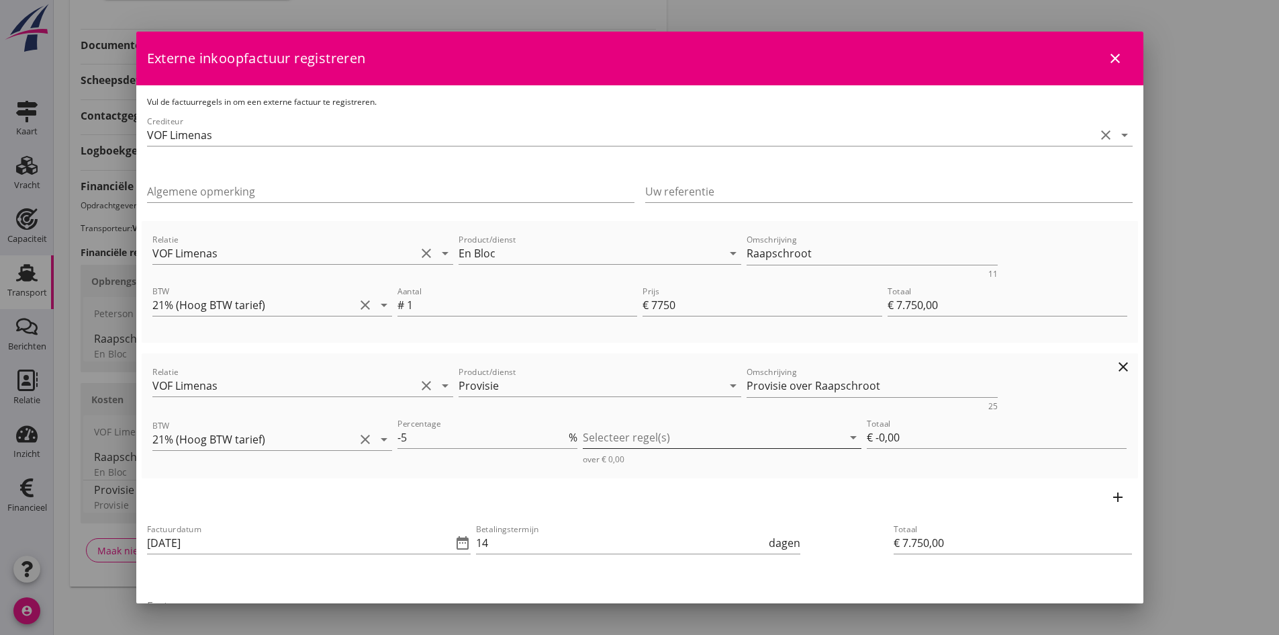
click at [614, 434] on div at bounding box center [713, 436] width 260 height 21
click at [606, 447] on icon "check_box_outline_blank" at bounding box center [609, 447] width 27 height 27
type input "€ -387,50"
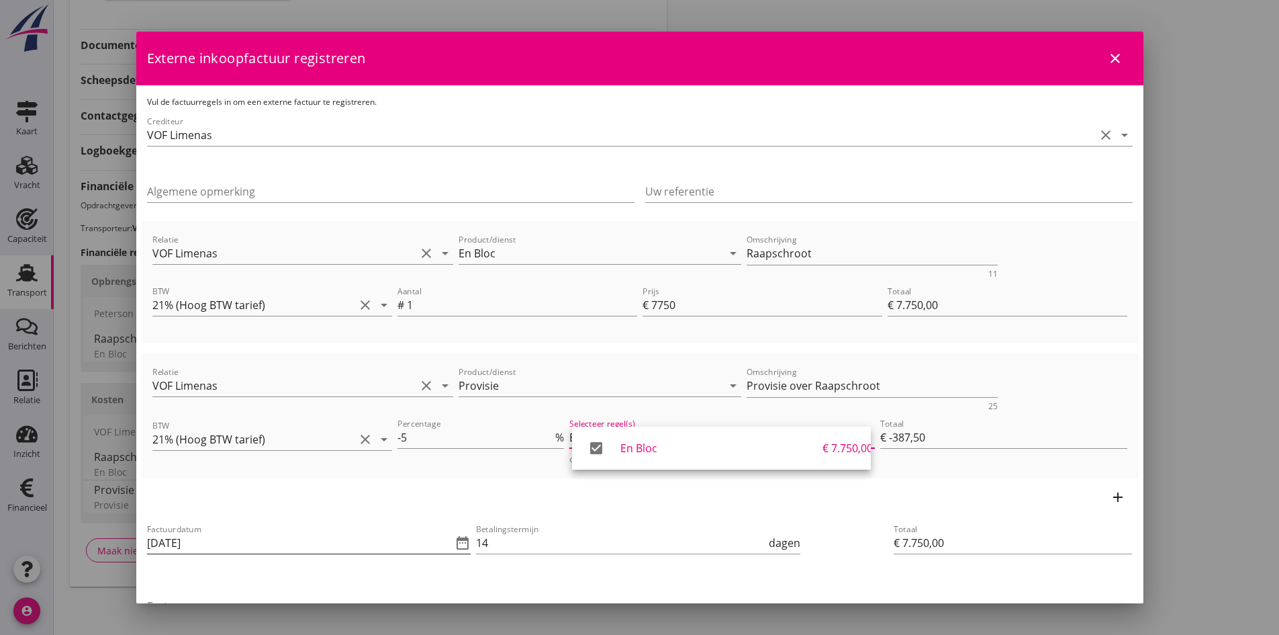
click at [343, 545] on input "[DATE]" at bounding box center [300, 542] width 306 height 21
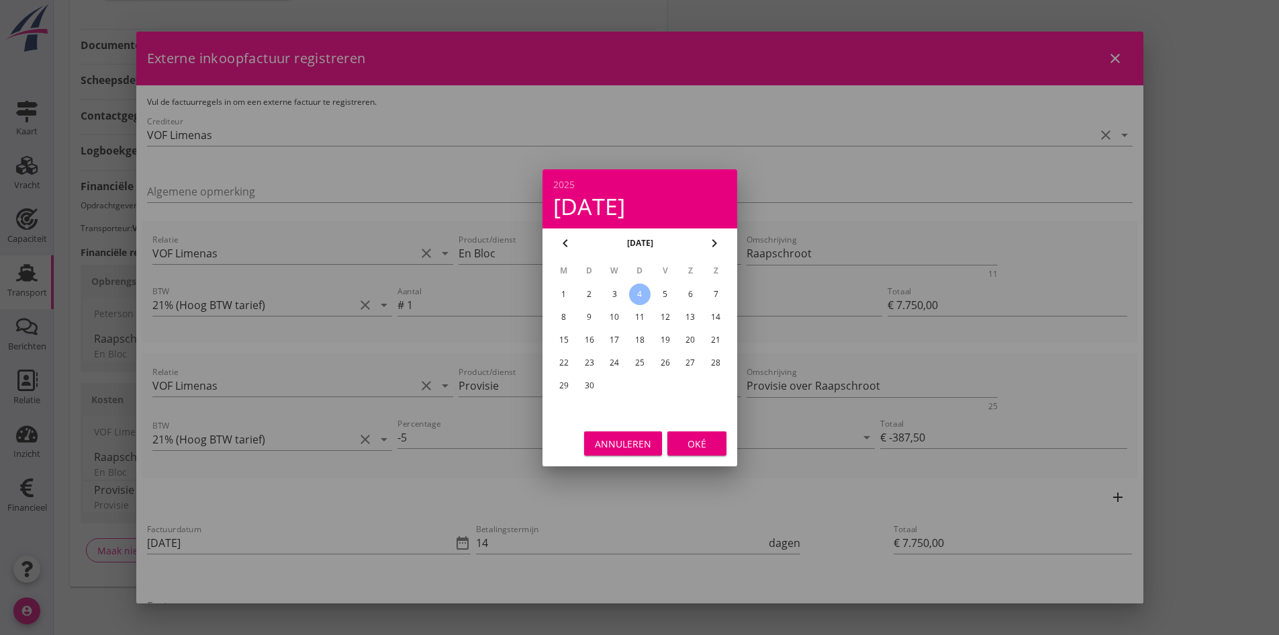
click at [610, 293] on div "3" at bounding box center [614, 293] width 21 height 21
type input "[DATE]"
click at [684, 439] on div "Oké" at bounding box center [697, 443] width 38 height 14
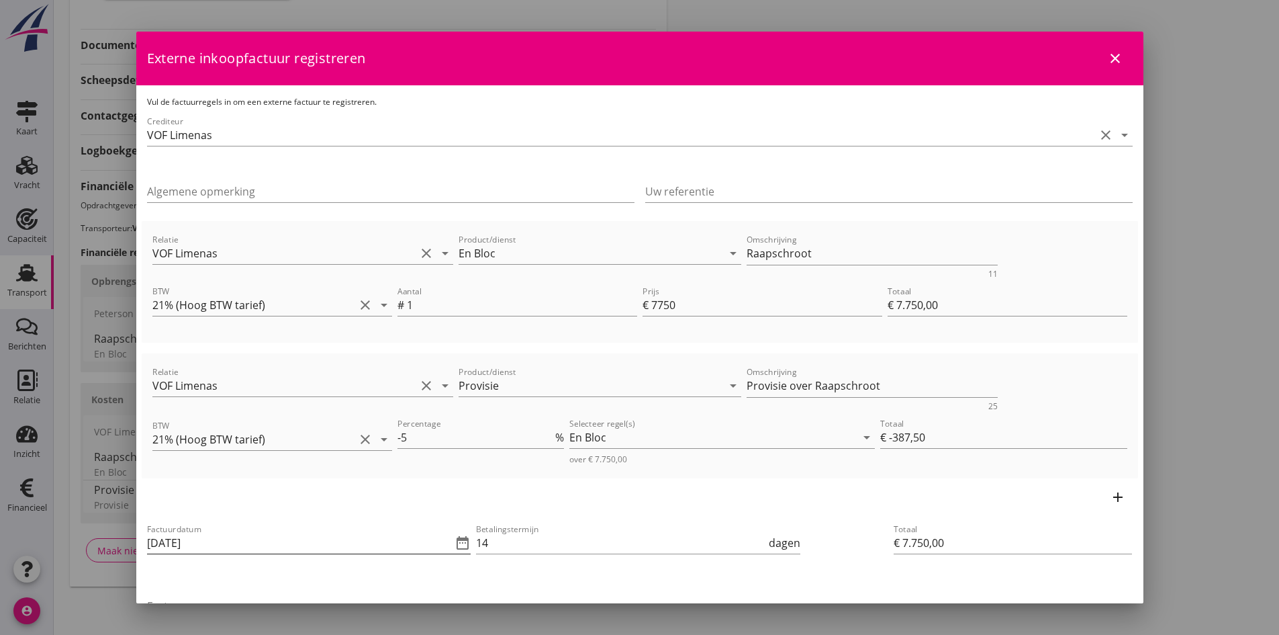
scroll to position [67, 0]
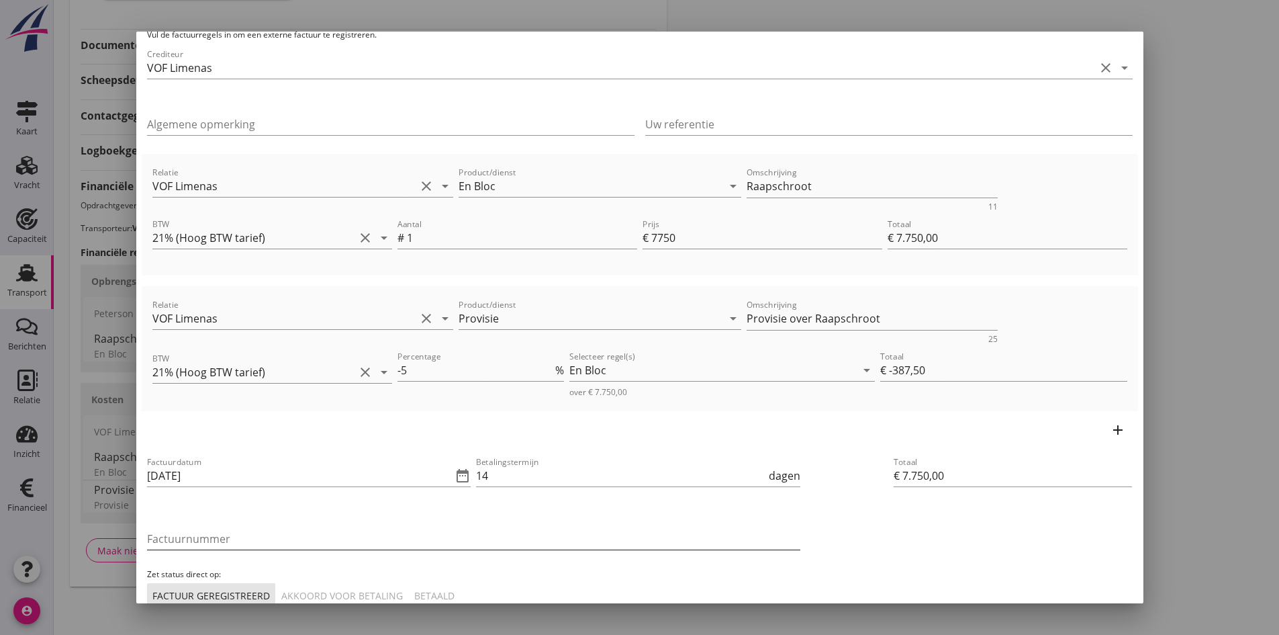
click at [275, 540] on input "Factuurnummer" at bounding box center [473, 538] width 653 height 21
type input "20250035"
click at [340, 592] on div "Akkoord voor betaling" at bounding box center [342, 595] width 122 height 14
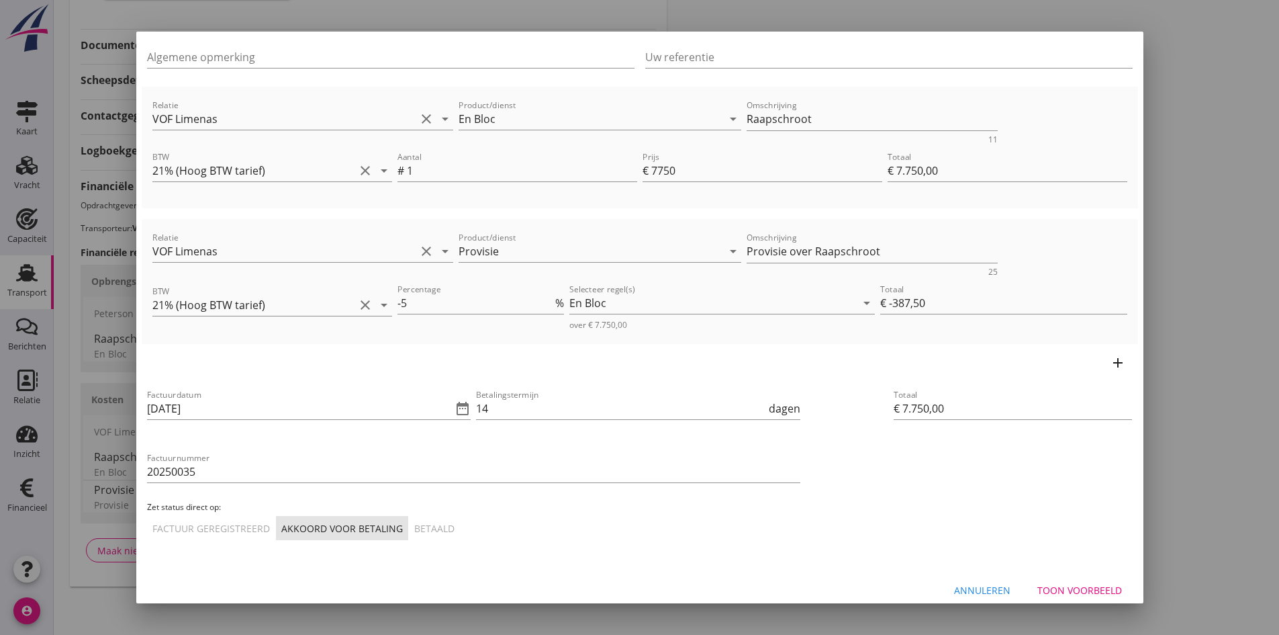
scroll to position [146, 0]
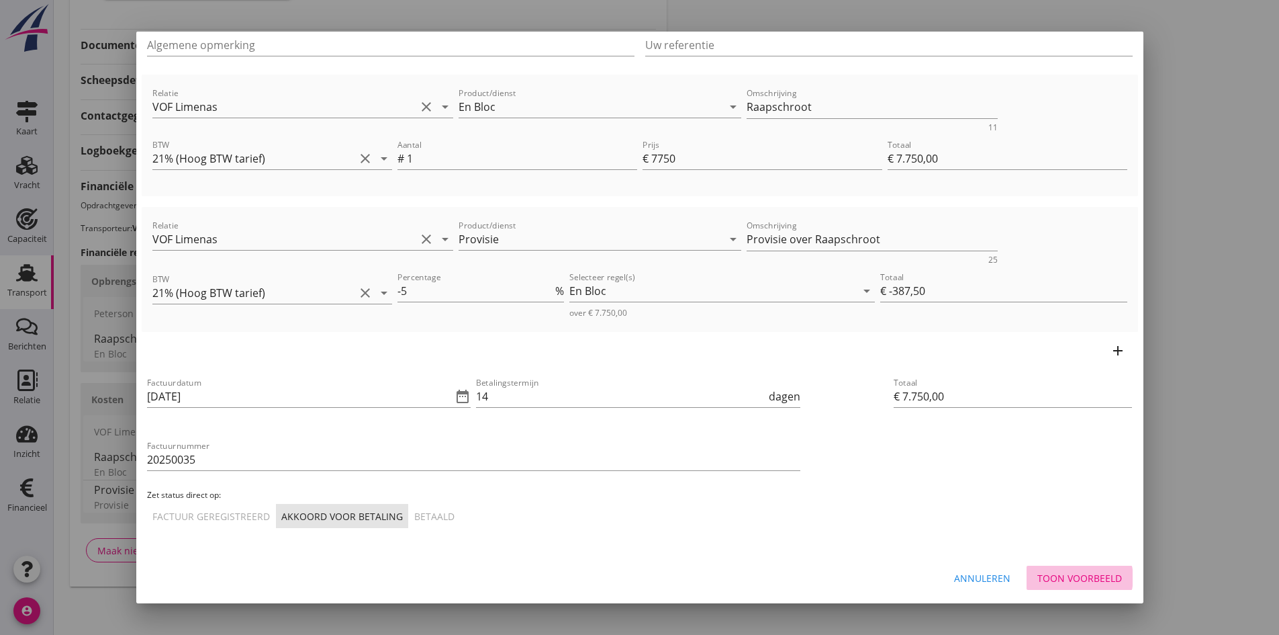
click at [1071, 576] on div "Toon voorbeeld" at bounding box center [1079, 578] width 85 height 14
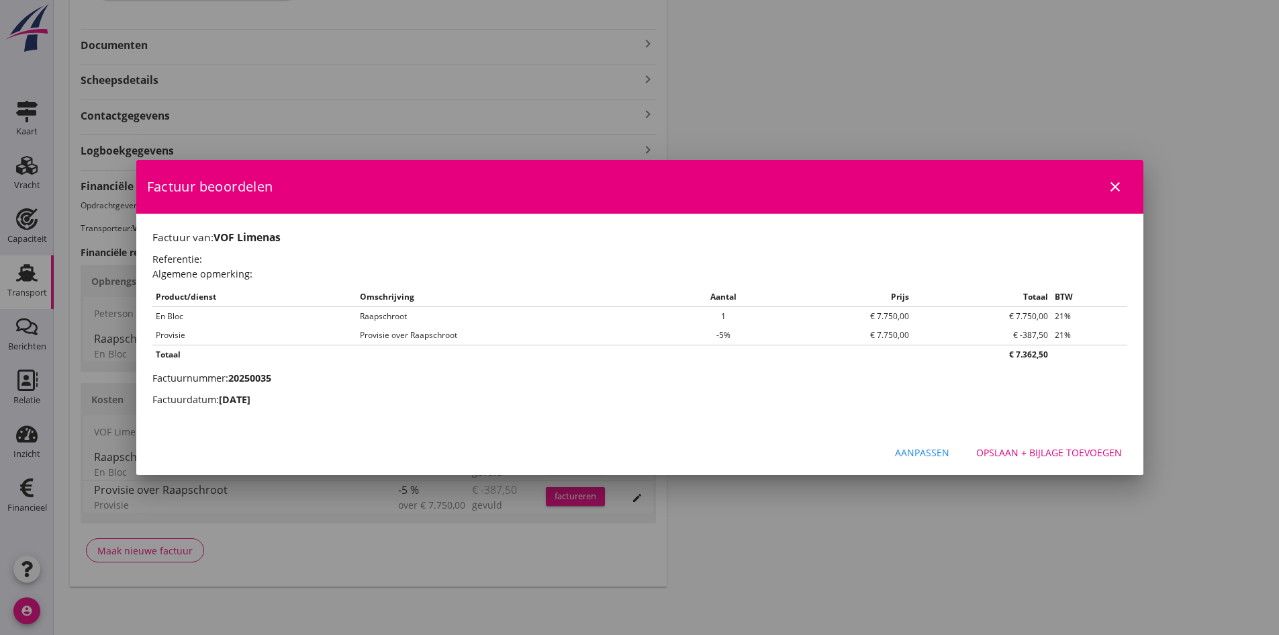
scroll to position [0, 0]
click at [1022, 451] on div "Opslaan + bijlage toevoegen" at bounding box center [1049, 452] width 146 height 14
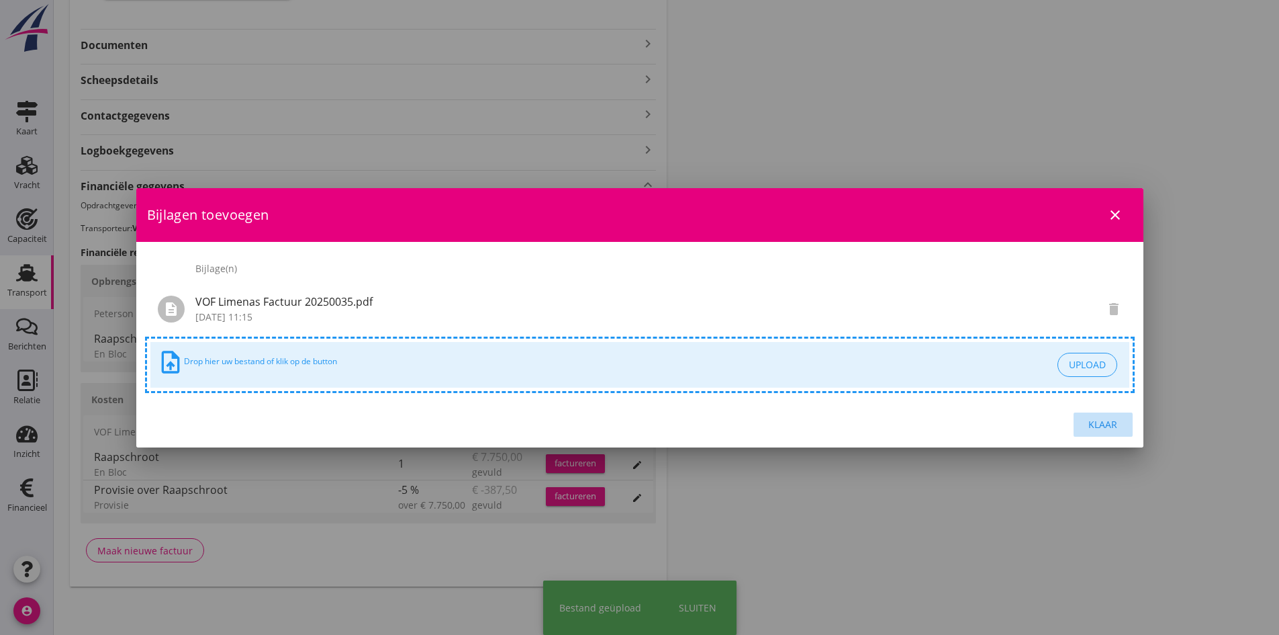
click at [1097, 423] on div "Klaar" at bounding box center [1104, 424] width 38 height 14
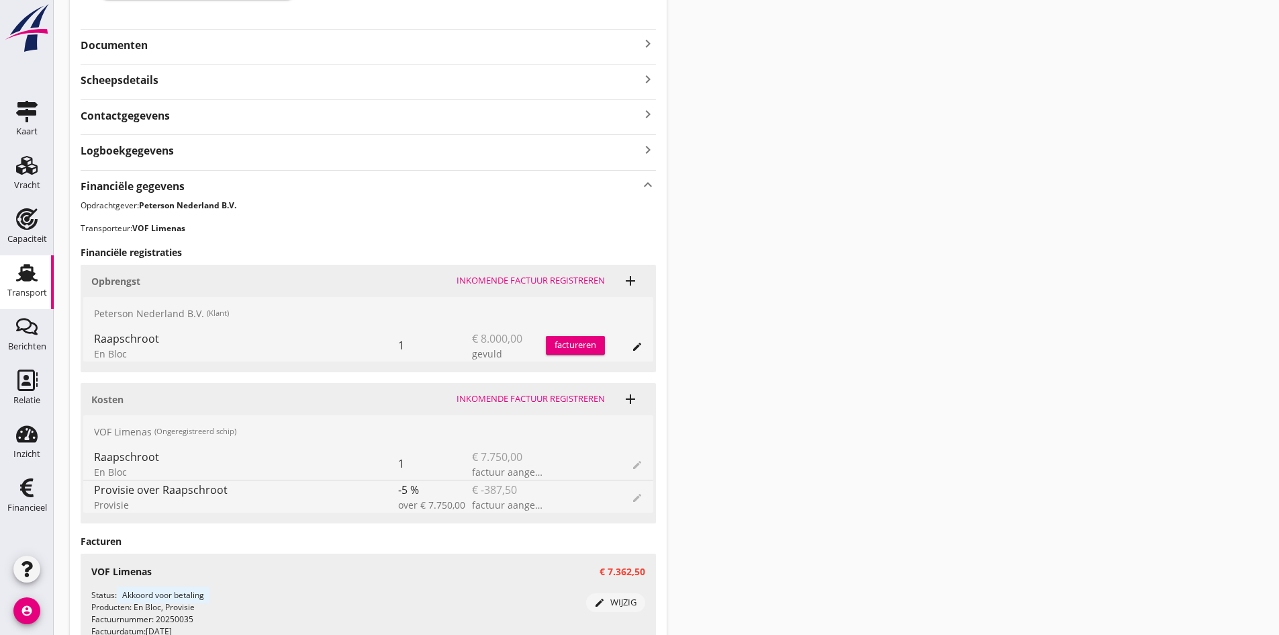
scroll to position [438, 0]
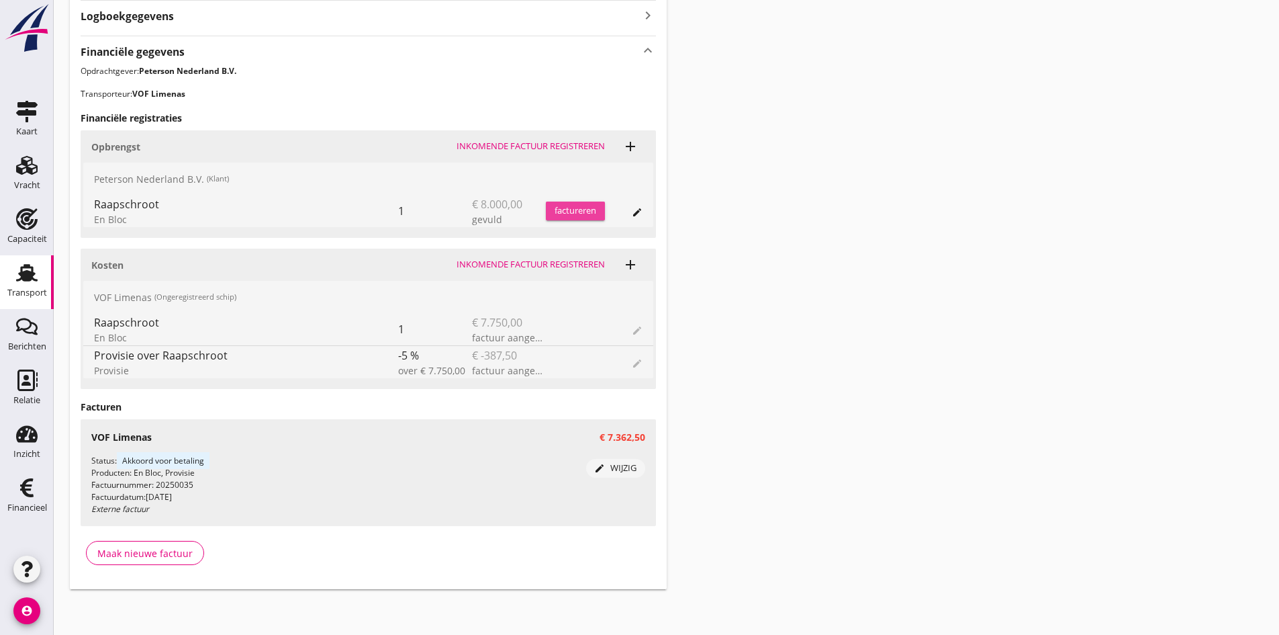
click at [557, 210] on div "factureren" at bounding box center [575, 210] width 59 height 13
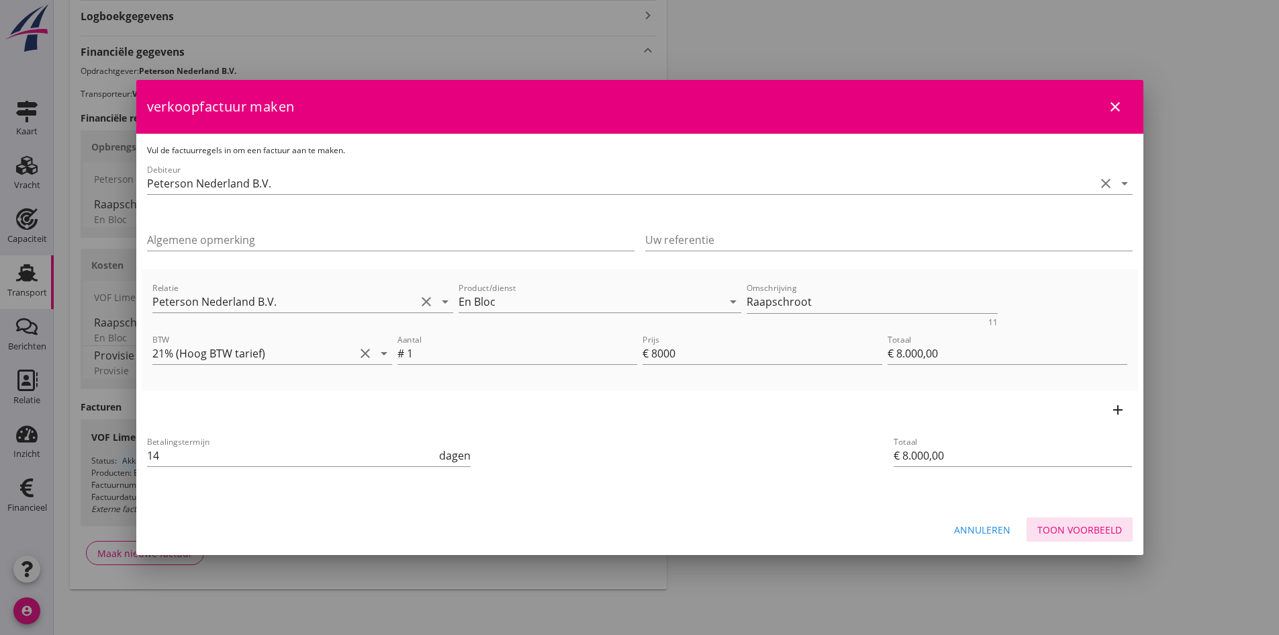
click at [1056, 524] on div "Toon voorbeeld" at bounding box center [1079, 529] width 85 height 14
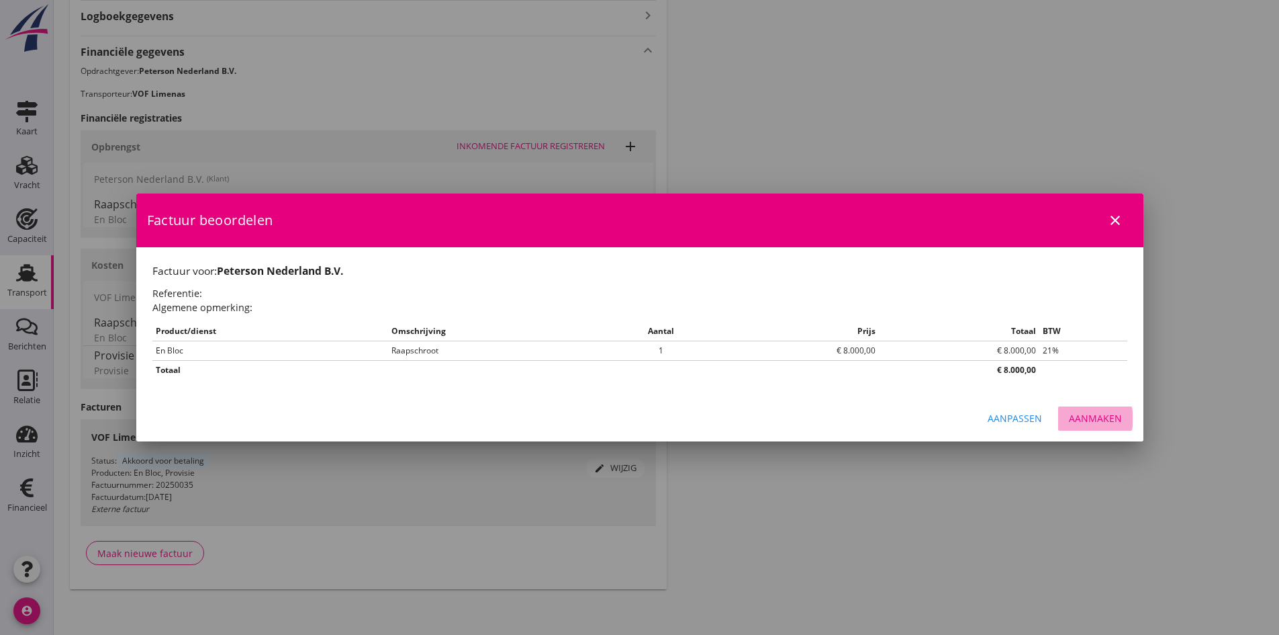
click at [1079, 415] on div "Aanmaken" at bounding box center [1095, 418] width 53 height 14
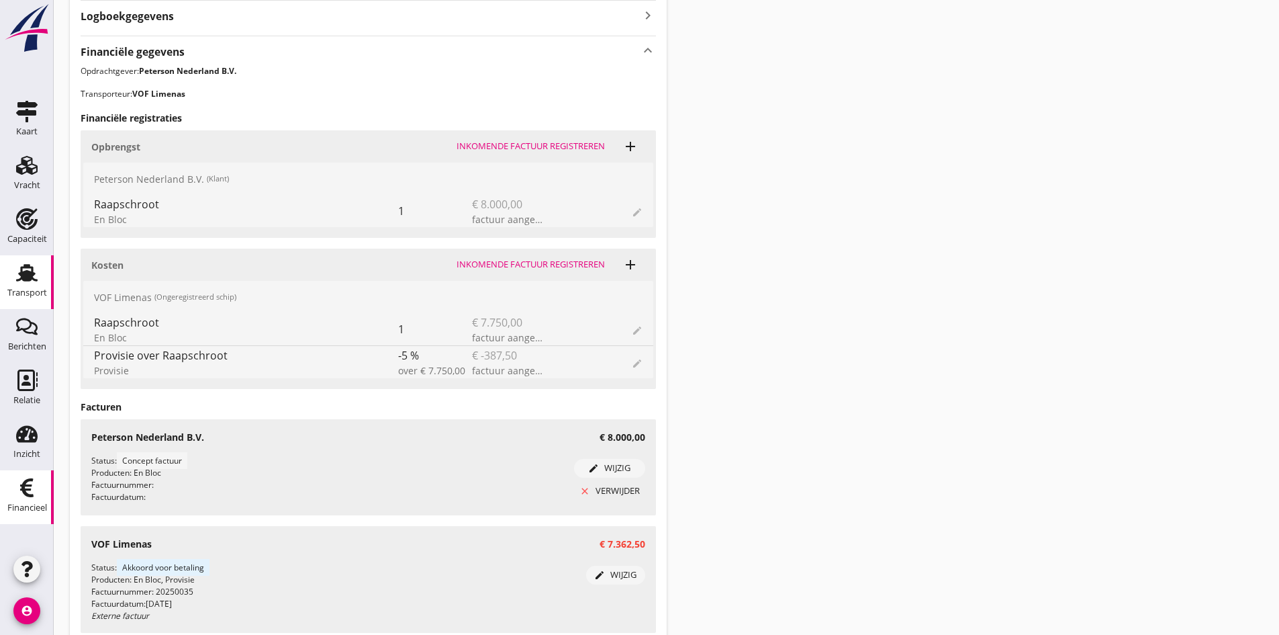
click at [26, 490] on use at bounding box center [26, 487] width 13 height 19
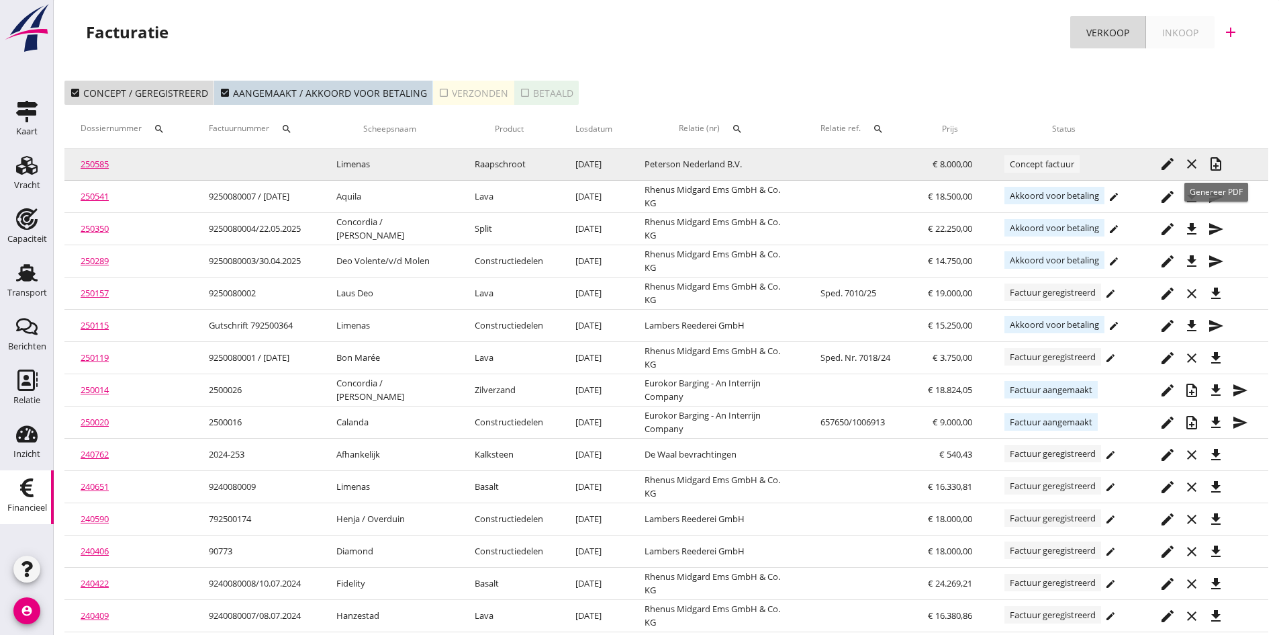
click at [1214, 160] on icon "note_add" at bounding box center [1216, 164] width 16 height 16
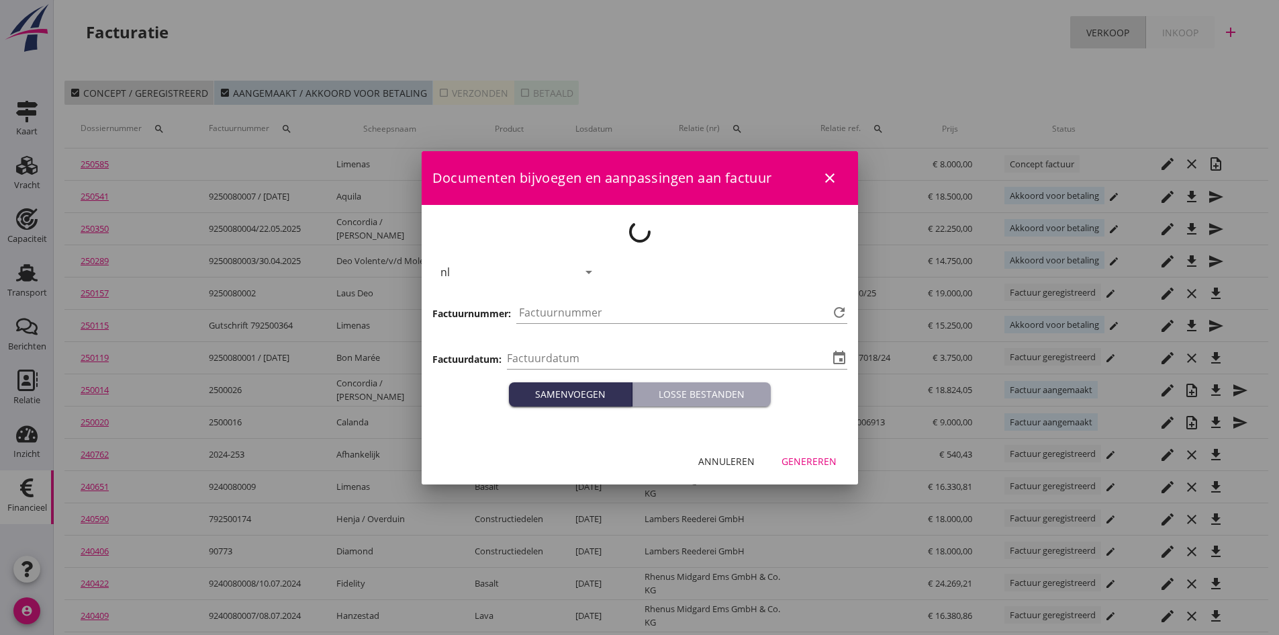
type input "[DATE]"
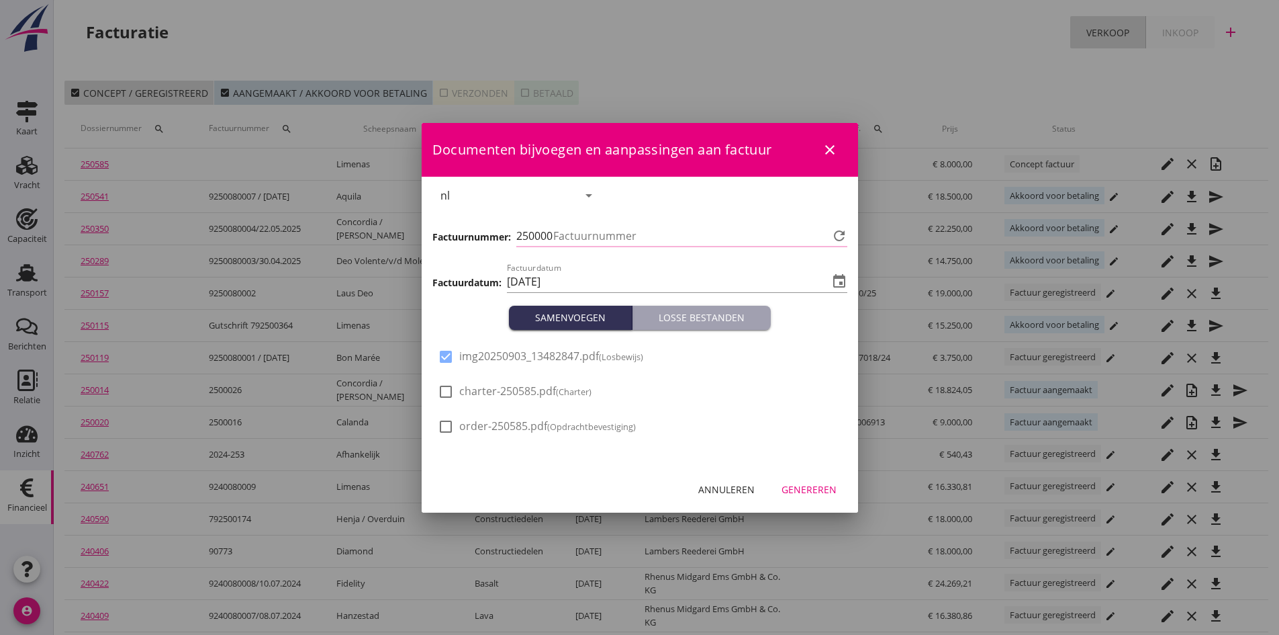
type input "735"
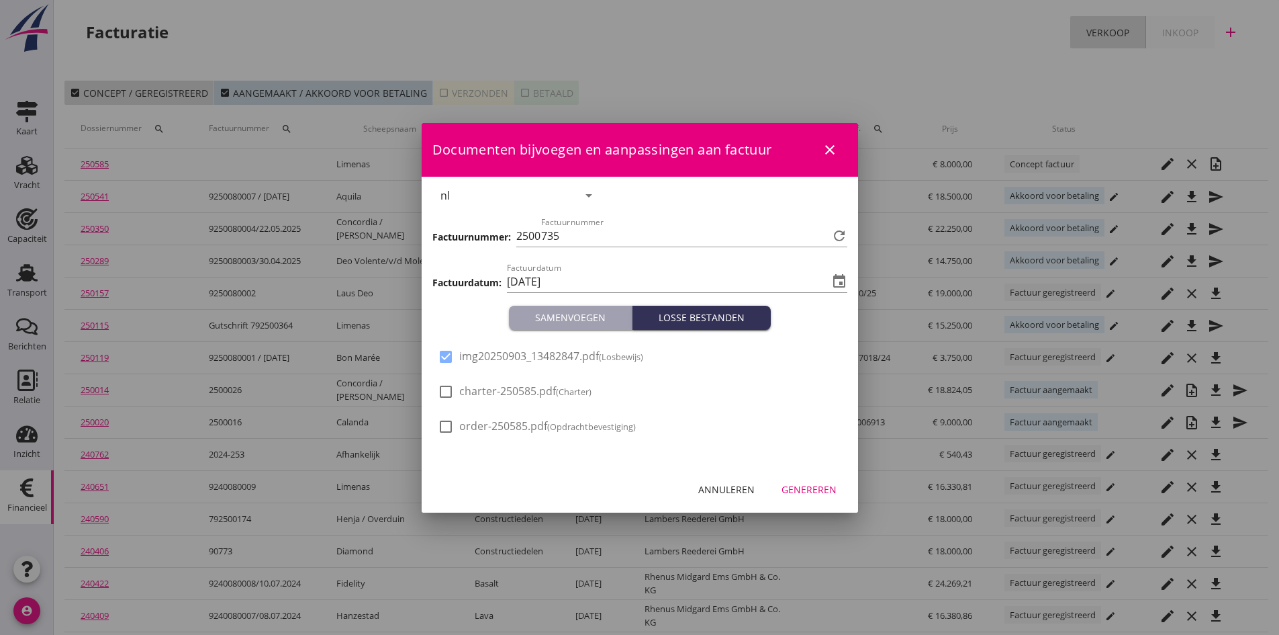
click at [792, 486] on div "Genereren" at bounding box center [809, 489] width 55 height 14
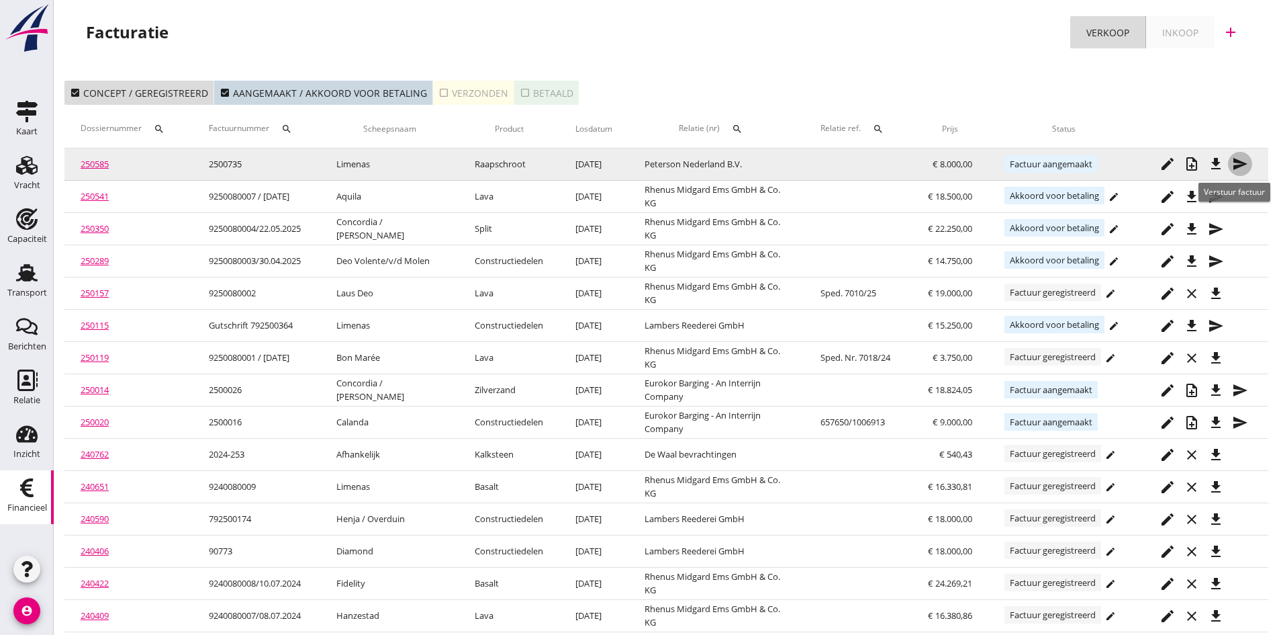
click at [1238, 163] on icon "send" at bounding box center [1240, 164] width 16 height 16
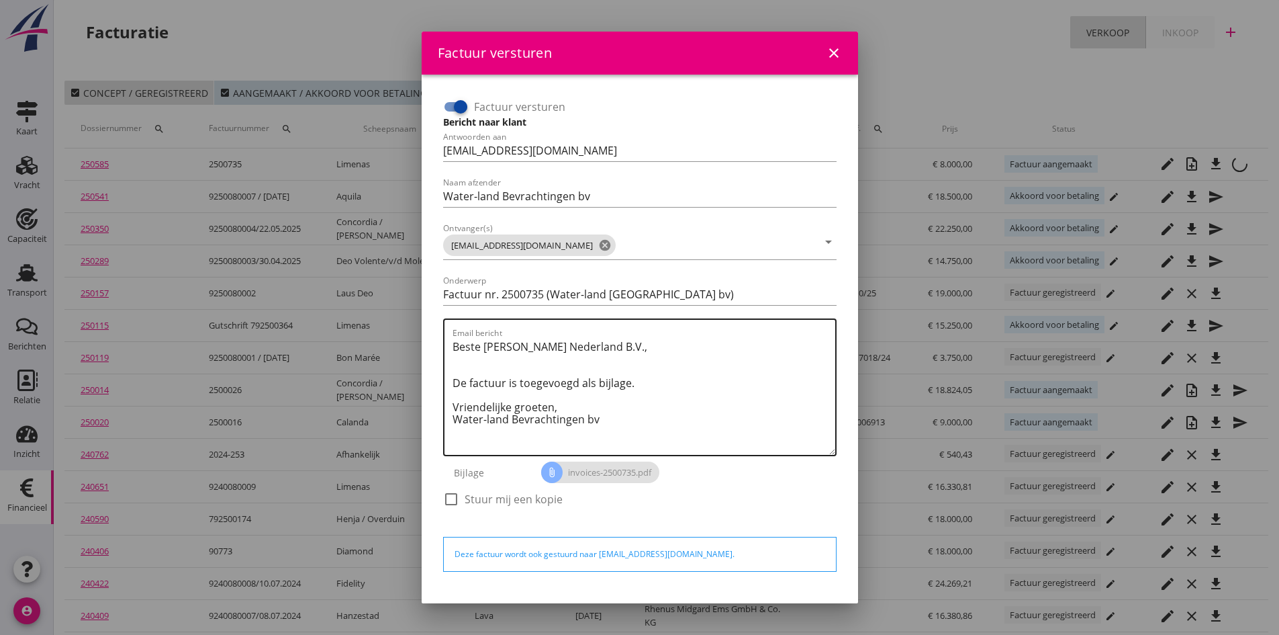
scroll to position [38, 0]
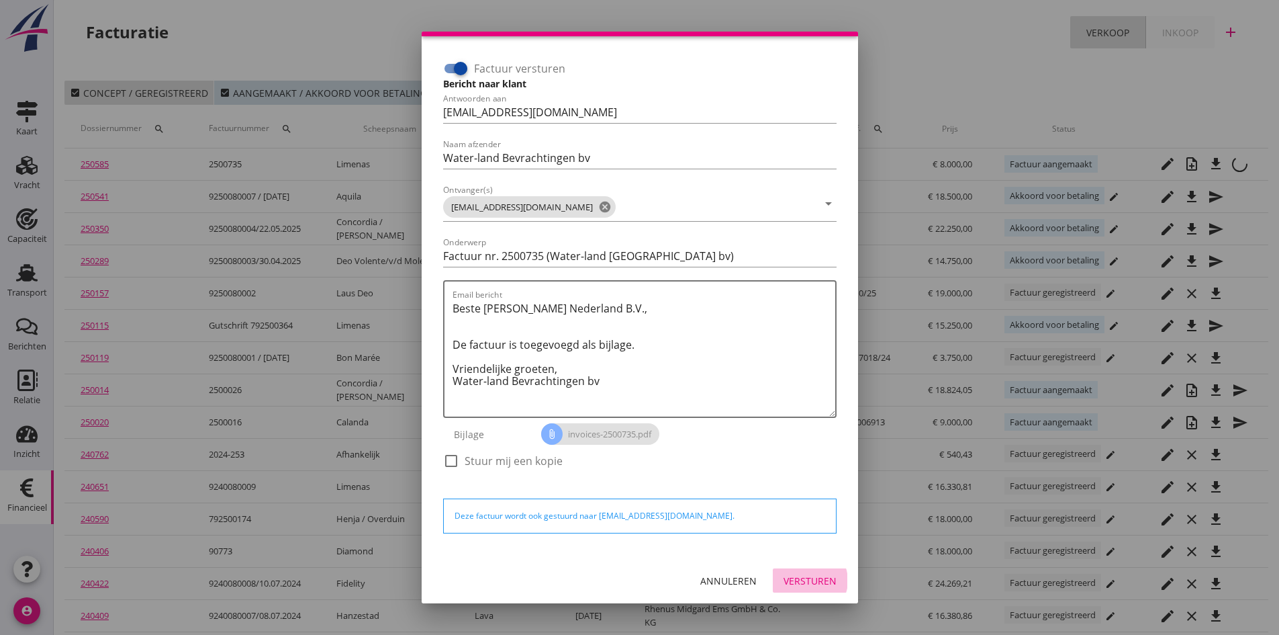
click at [784, 576] on div "Versturen" at bounding box center [810, 580] width 53 height 14
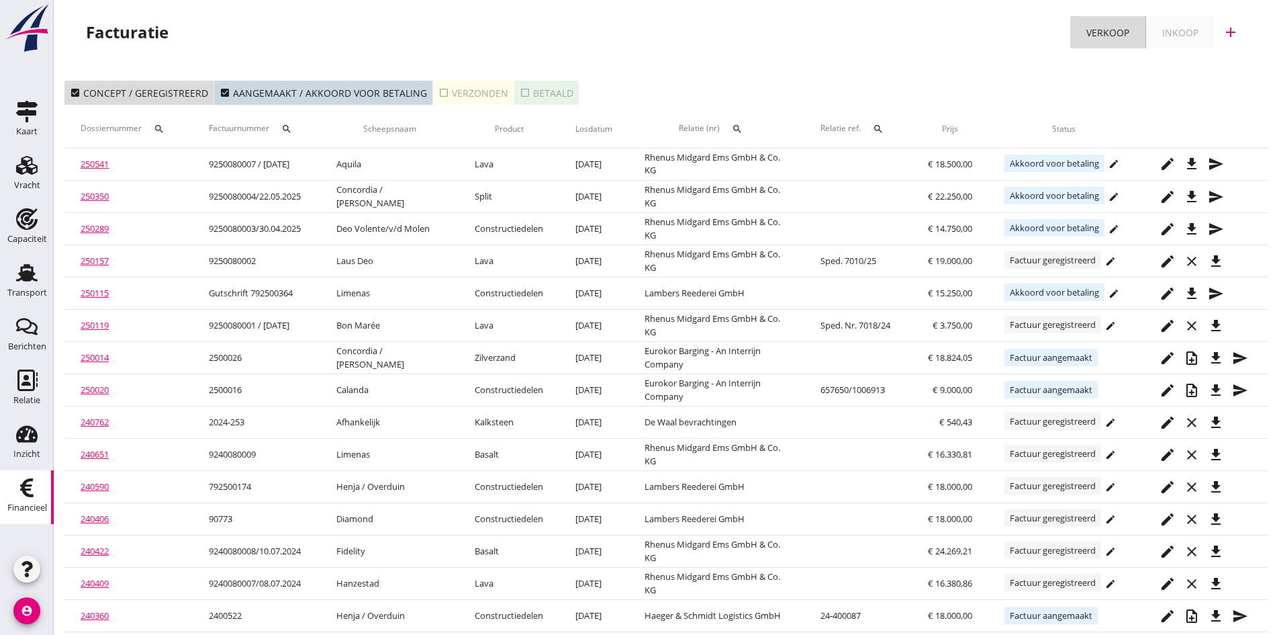
click at [469, 95] on div "check_box_outline_blank Verzonden" at bounding box center [474, 93] width 70 height 14
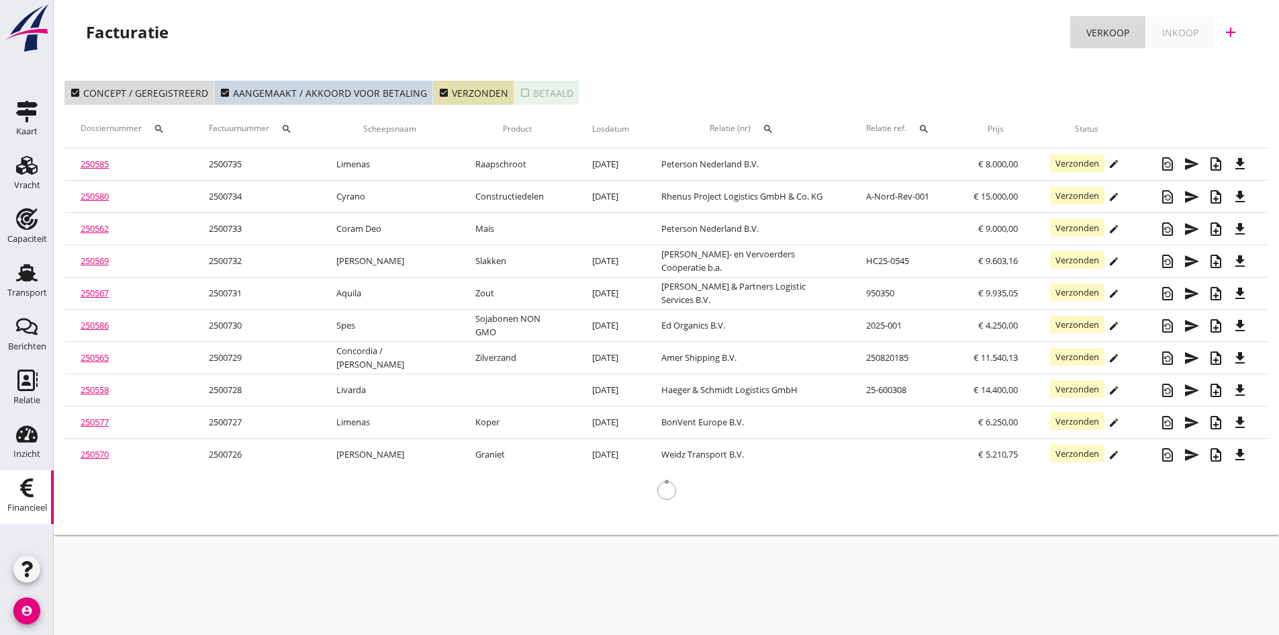
click at [93, 165] on link "250585" at bounding box center [95, 164] width 28 height 12
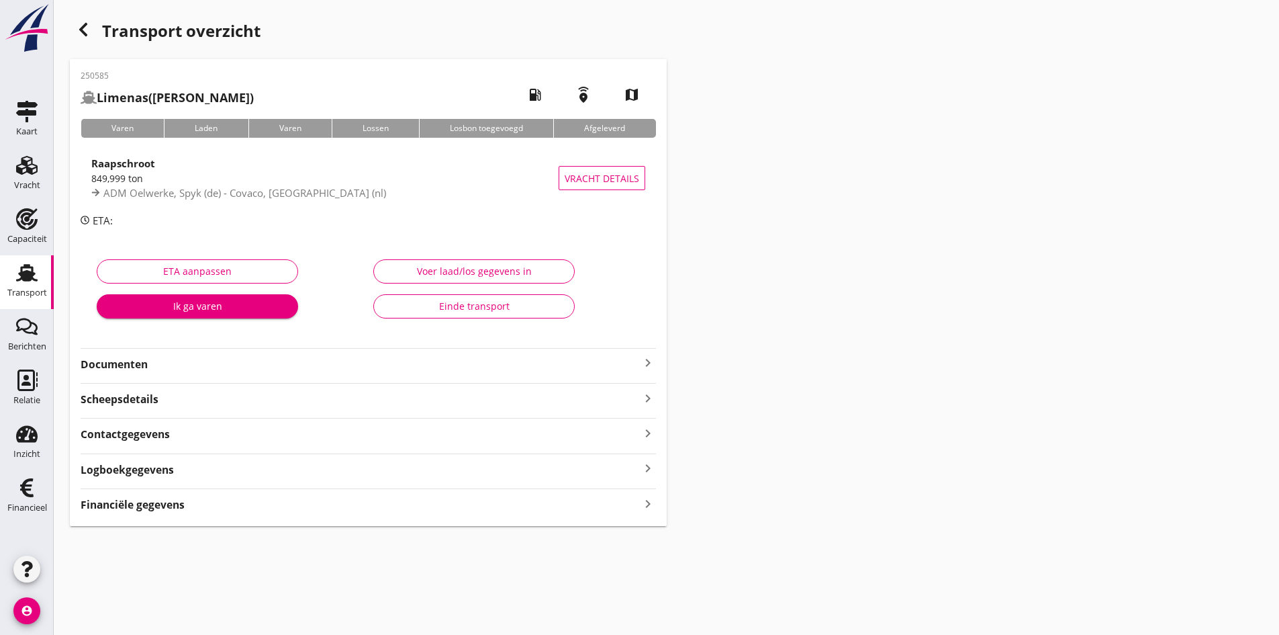
click at [643, 362] on icon "keyboard_arrow_right" at bounding box center [648, 363] width 16 height 16
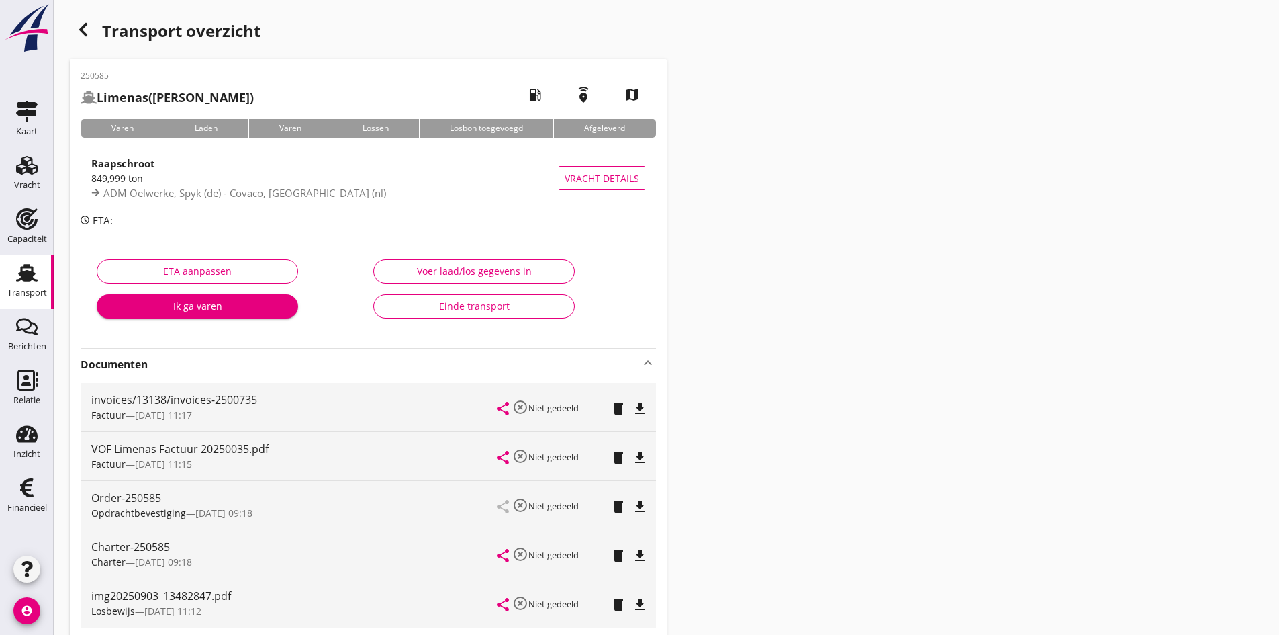
scroll to position [67, 0]
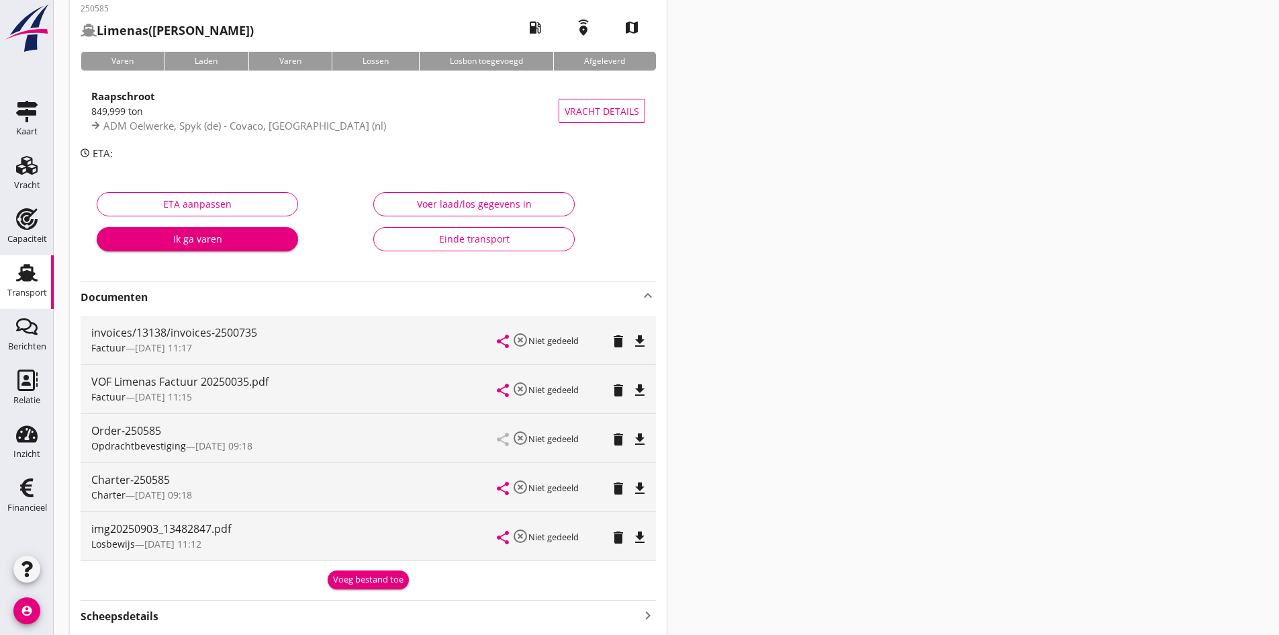
click at [523, 238] on div "Einde transport" at bounding box center [474, 239] width 179 height 14
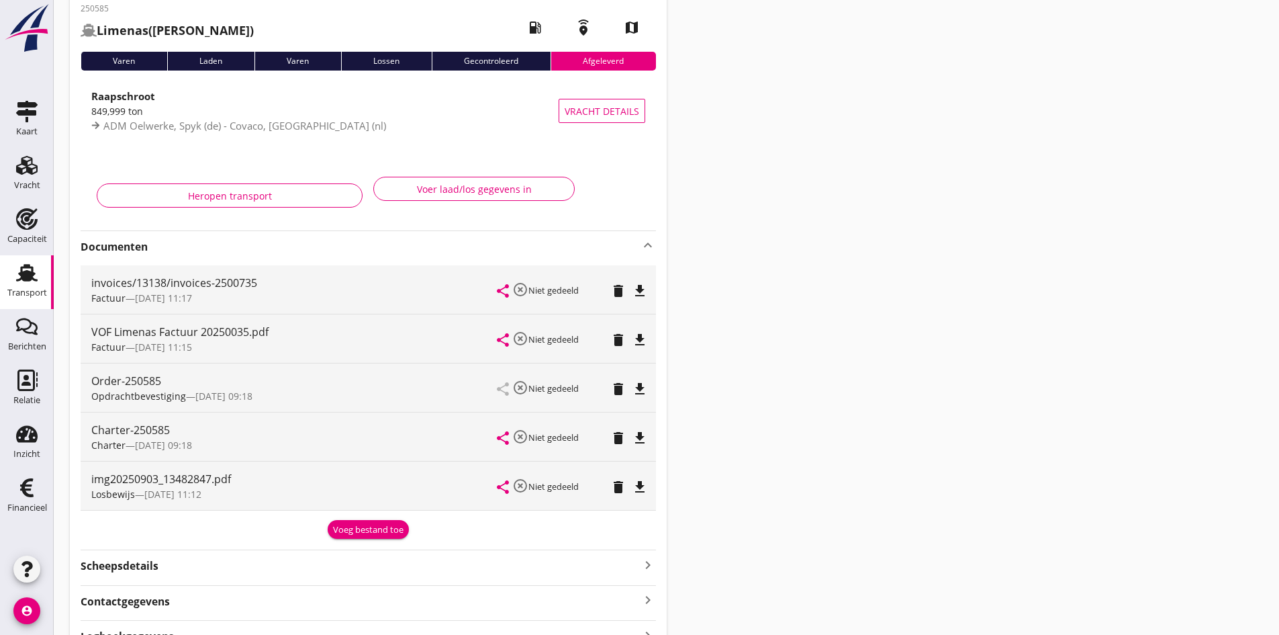
click at [471, 191] on div "Voer laad/los gegevens in" at bounding box center [474, 189] width 179 height 14
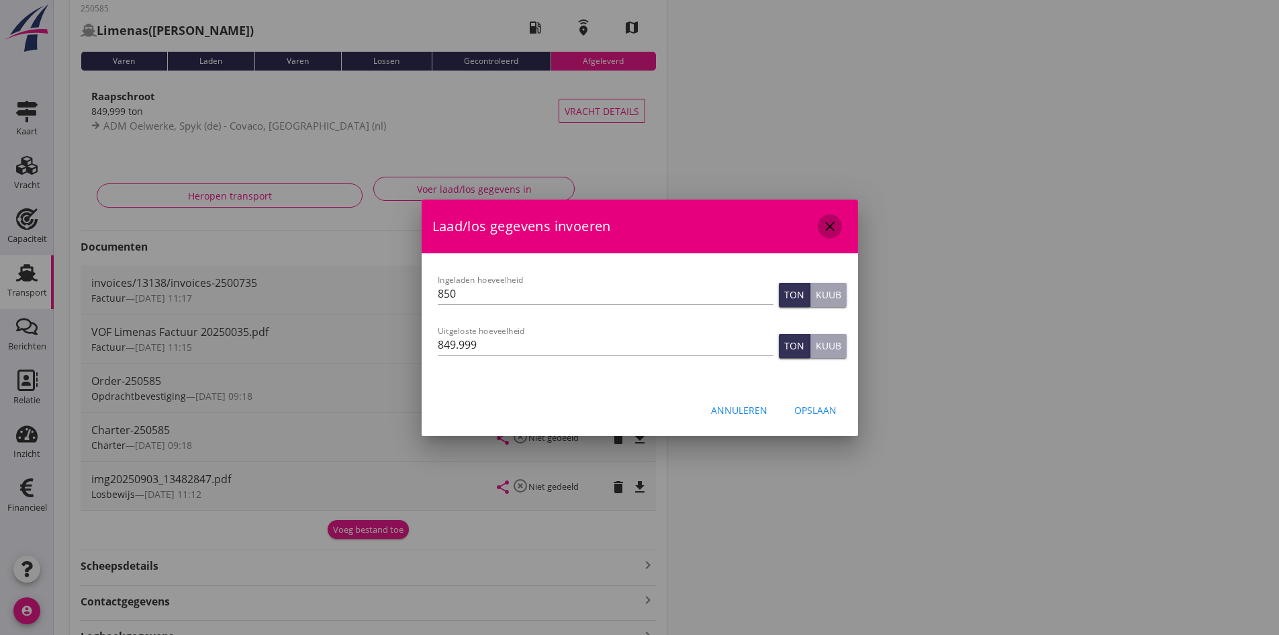
click at [833, 227] on icon "close" at bounding box center [830, 226] width 16 height 16
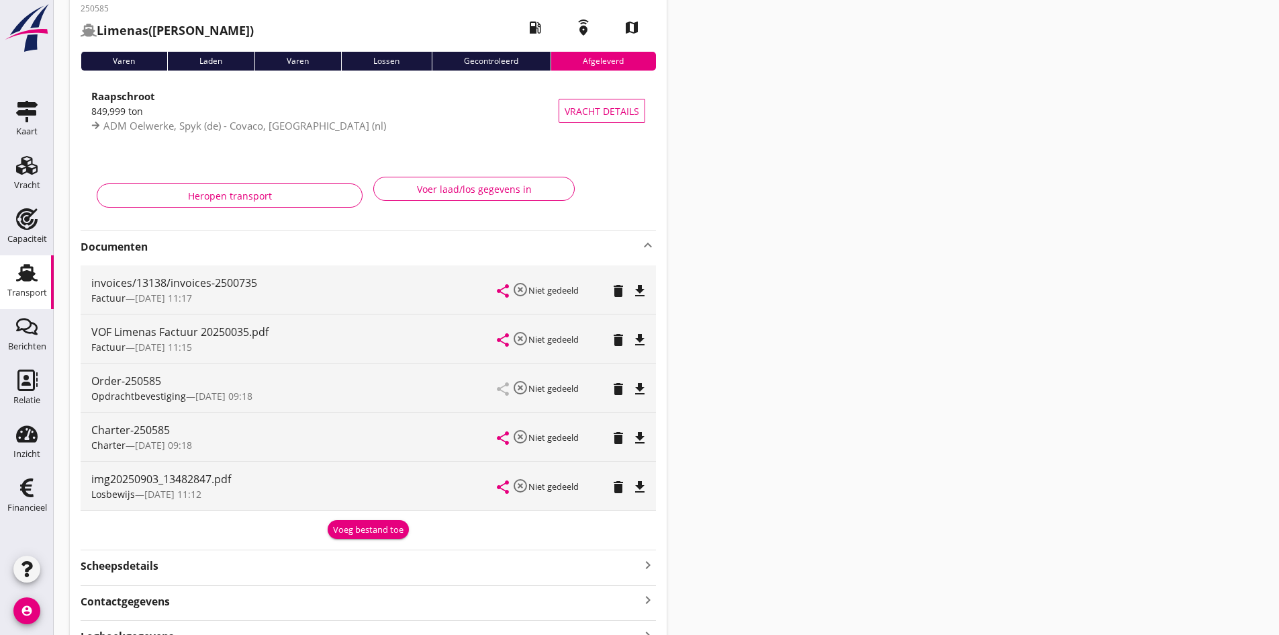
click at [24, 273] on use at bounding box center [26, 272] width 21 height 17
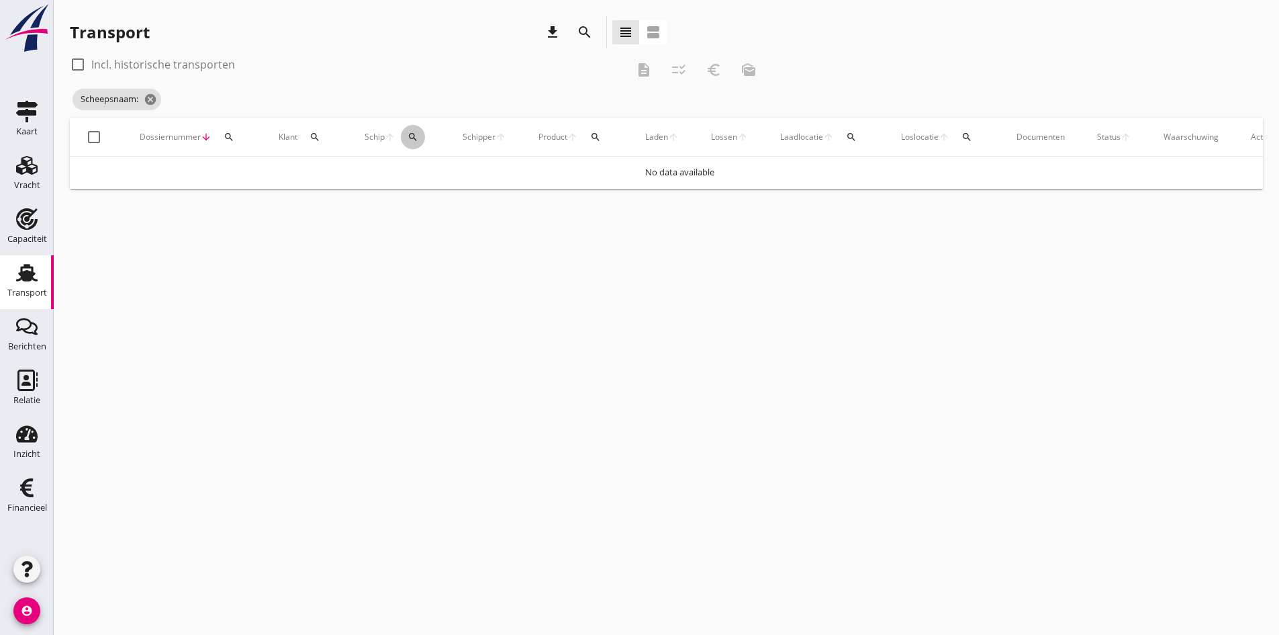
click at [407, 136] on div "search" at bounding box center [413, 137] width 24 height 11
click at [423, 177] on input "Zoek op (scheeps)naam" at bounding box center [477, 175] width 140 height 21
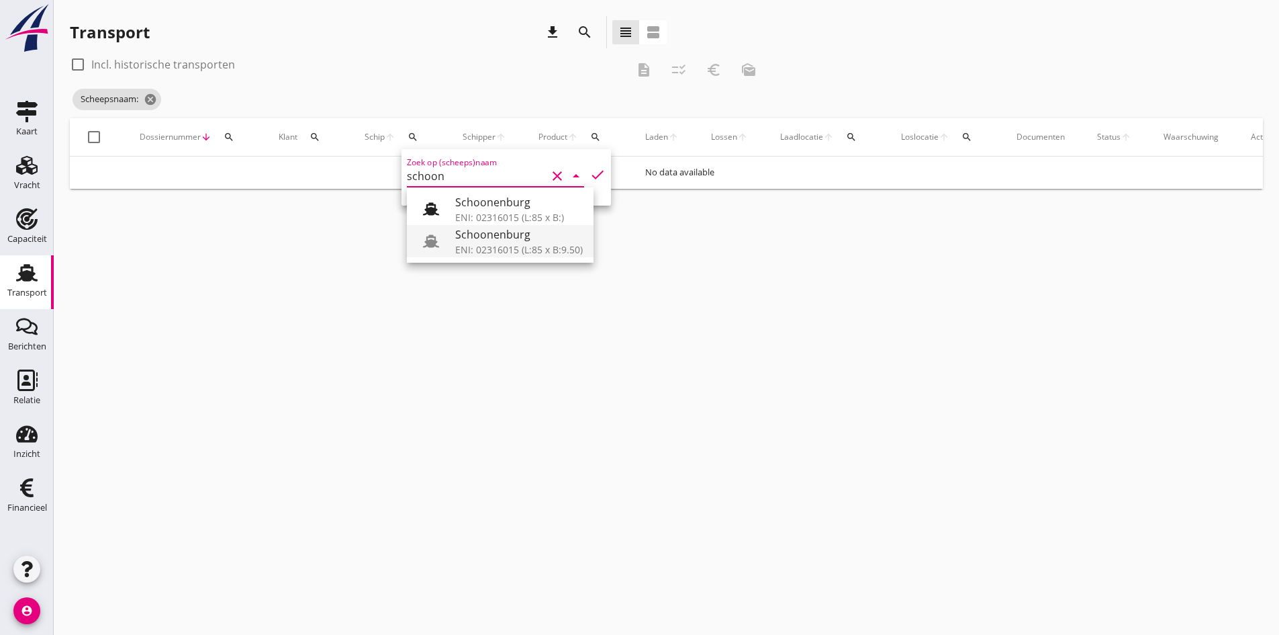
click at [502, 239] on div "Schoonenburg" at bounding box center [519, 234] width 128 height 16
click at [590, 173] on icon "check" at bounding box center [598, 175] width 16 height 16
type input "Schoonenburg"
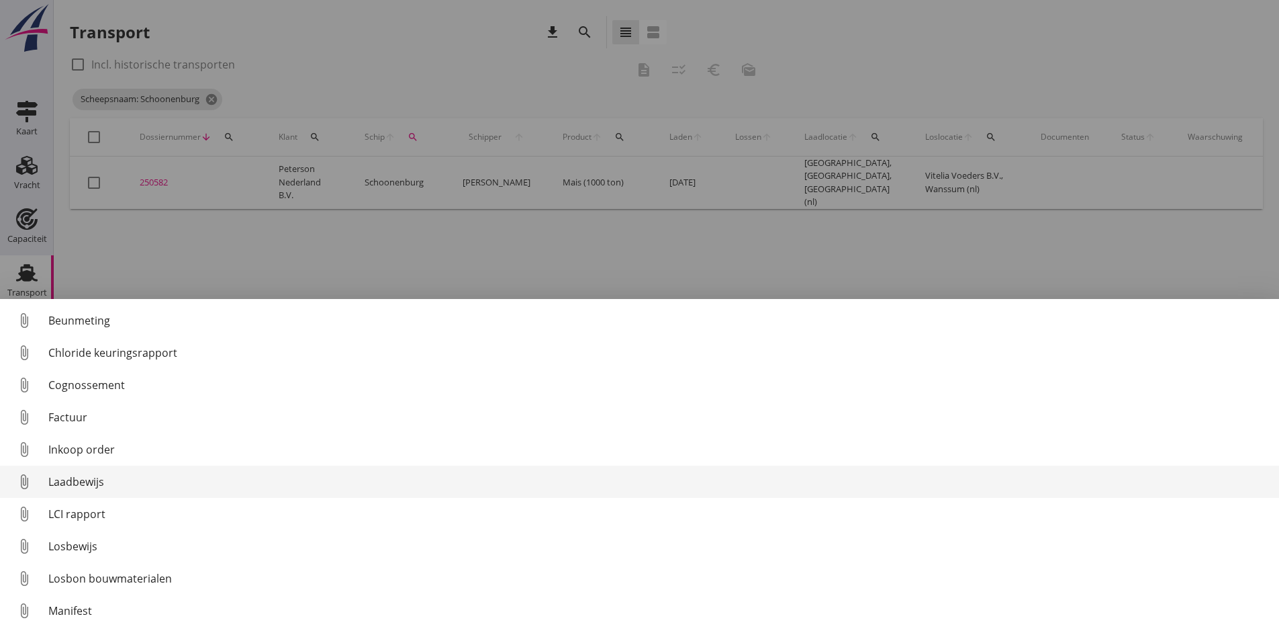
click at [79, 477] on div "Laadbewijs" at bounding box center [658, 481] width 1220 height 16
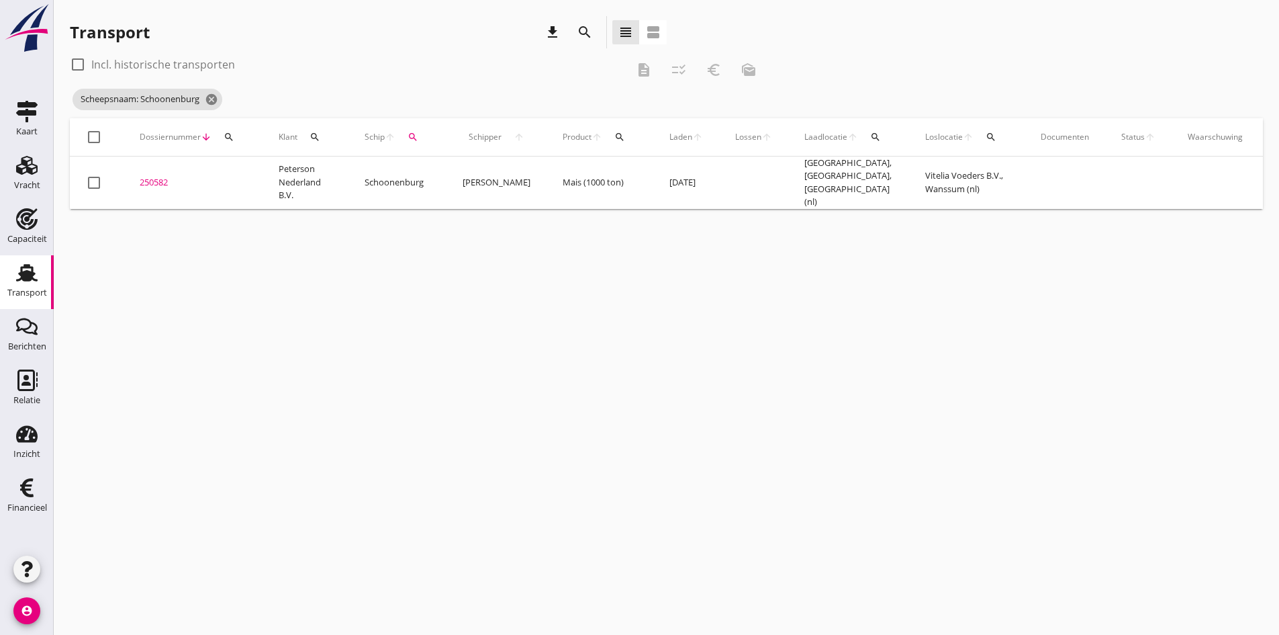
click at [147, 177] on div "250582" at bounding box center [193, 182] width 107 height 13
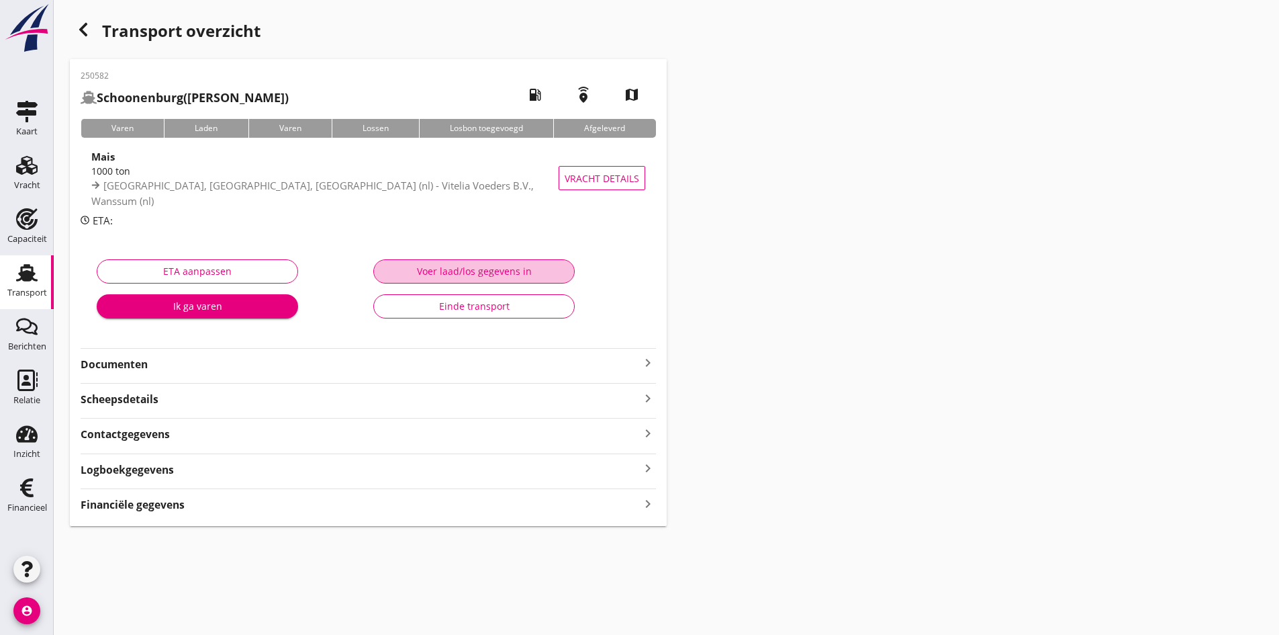
click at [418, 267] on div "Voer laad/los gegevens in" at bounding box center [474, 271] width 179 height 14
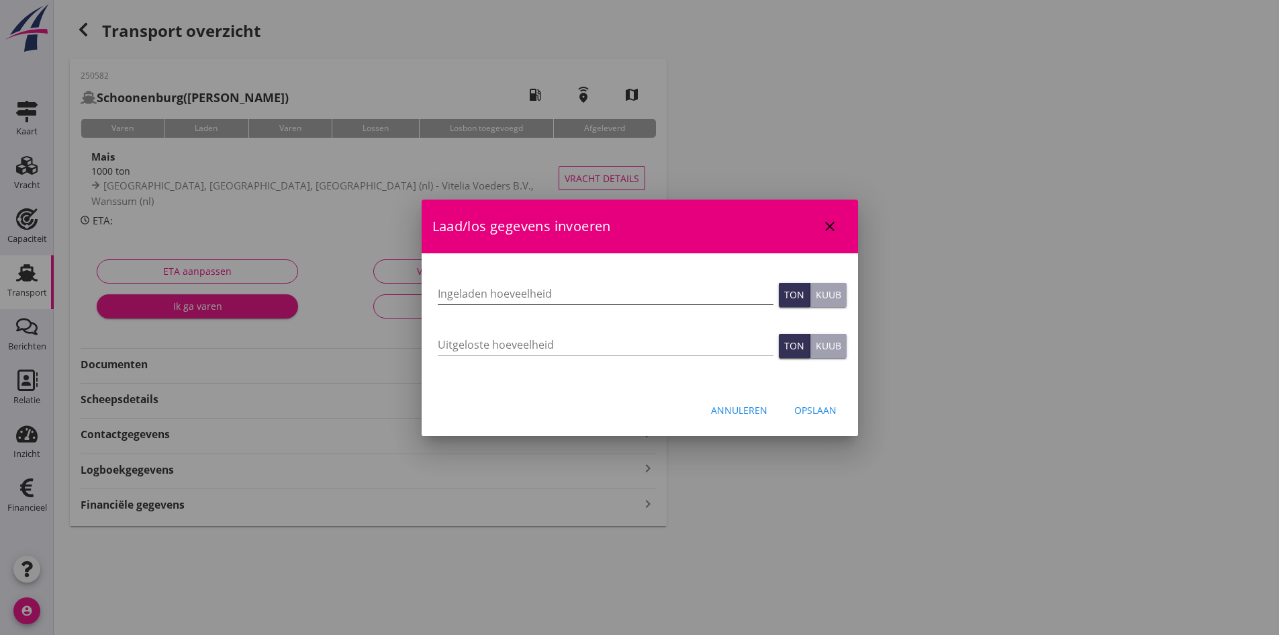
click at [453, 297] on input "Ingeladen hoeveelheid" at bounding box center [606, 293] width 336 height 21
type input "1004"
type input "1004.718"
click at [502, 349] on input "Uitgeloste hoeveelheid" at bounding box center [606, 344] width 336 height 21
type input "1009"
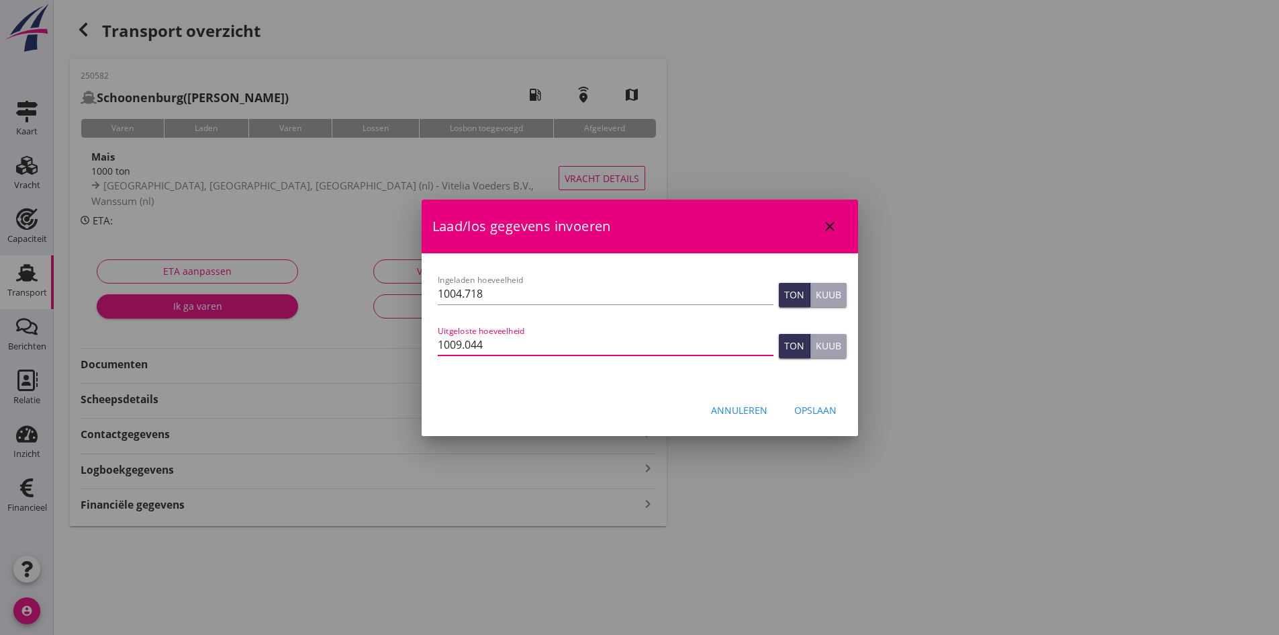
type input "1009.044"
click at [810, 408] on div "Opslaan" at bounding box center [815, 410] width 42 height 14
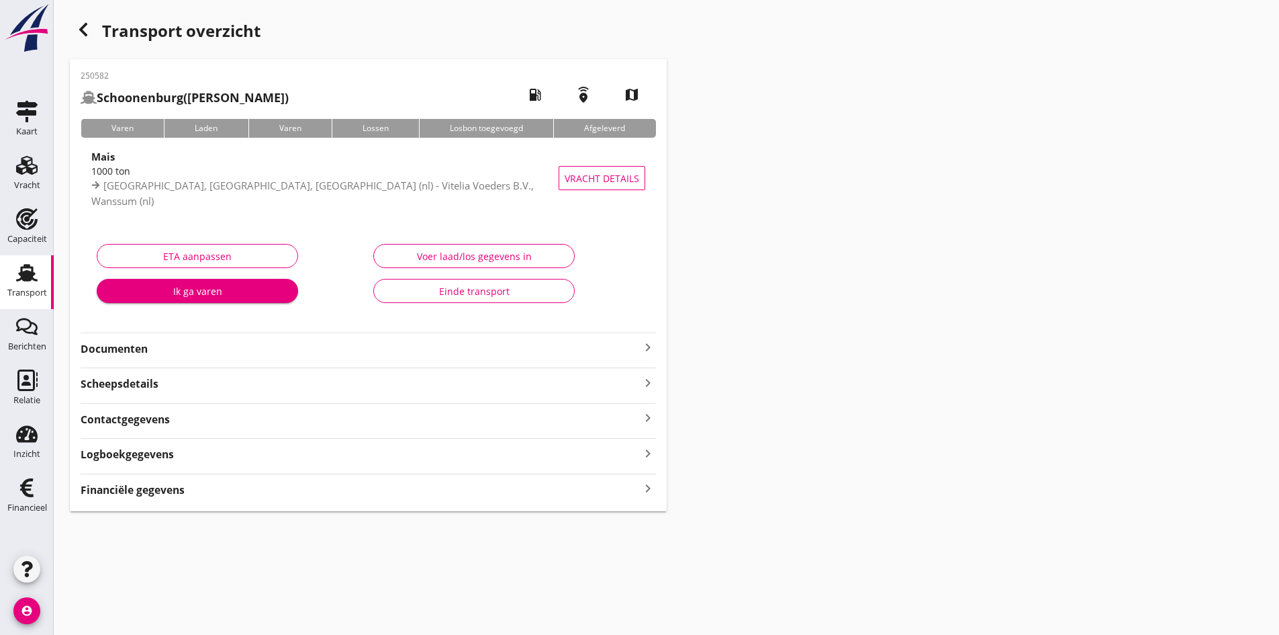
click at [646, 489] on icon "keyboard_arrow_right" at bounding box center [648, 488] width 16 height 18
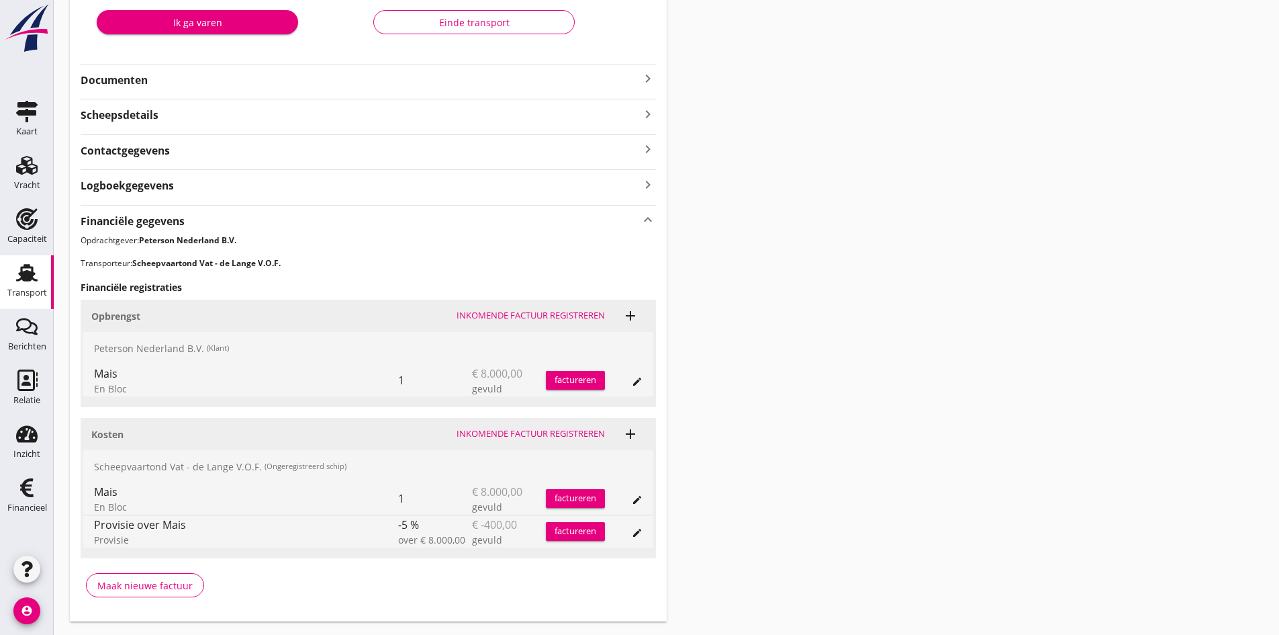
scroll to position [304, 0]
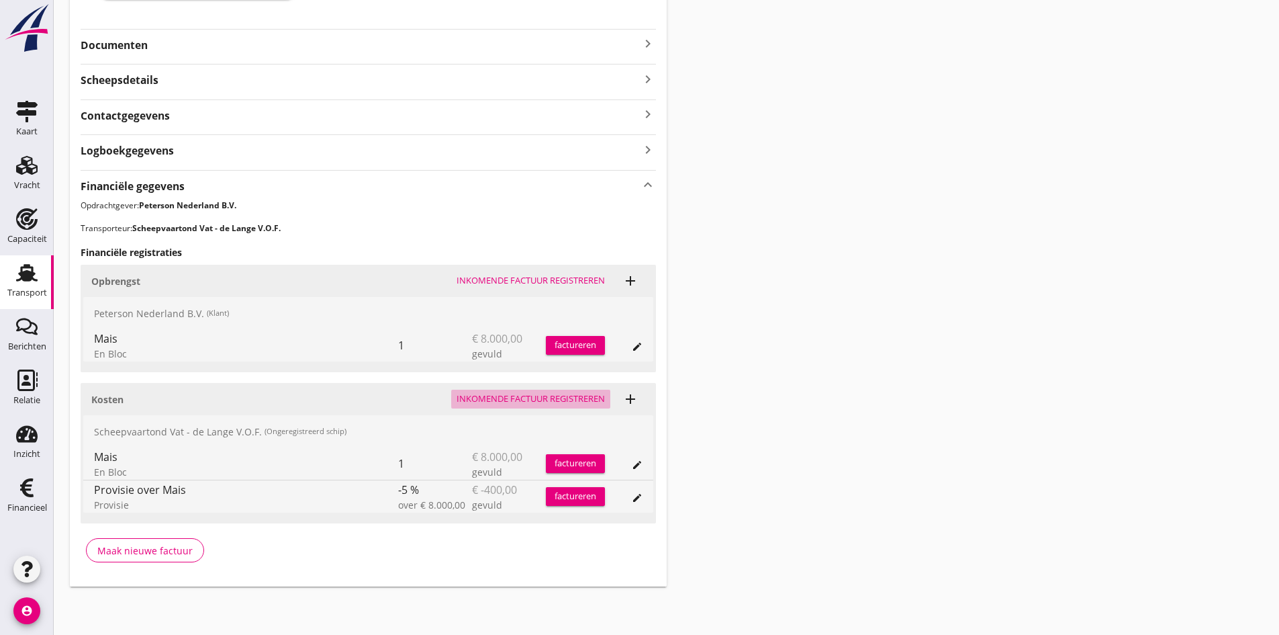
click at [468, 401] on div "Inkomende factuur registreren" at bounding box center [531, 398] width 148 height 13
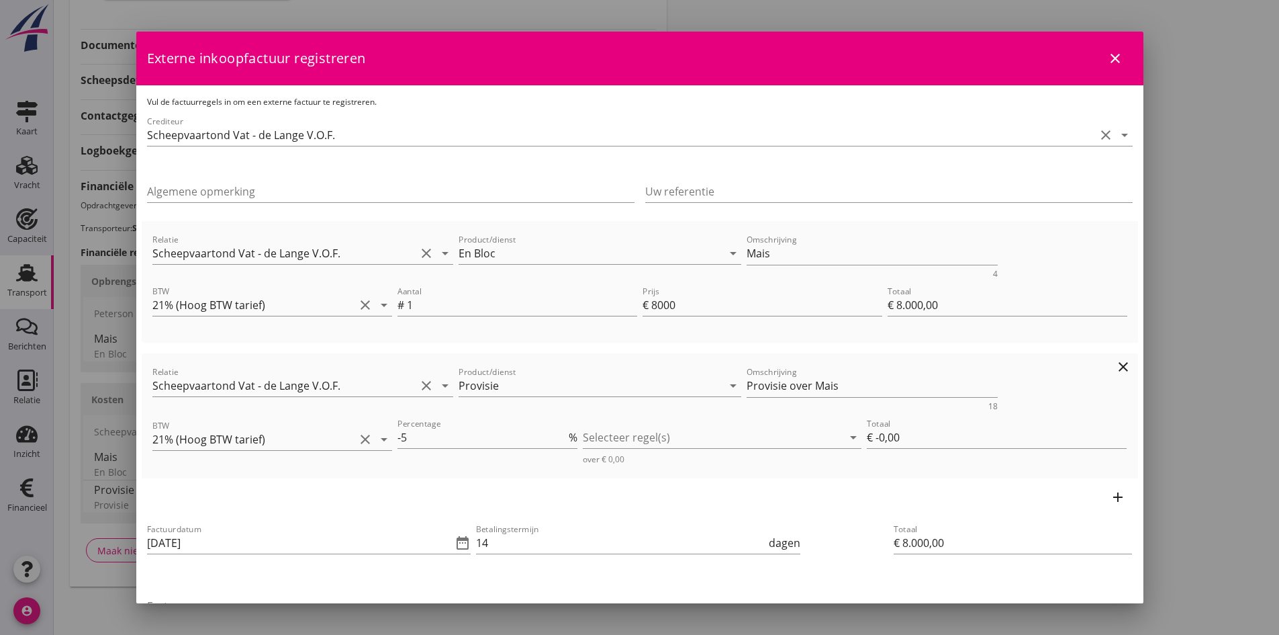
click at [602, 439] on div at bounding box center [713, 436] width 260 height 21
click at [608, 448] on icon "check_box_outline_blank" at bounding box center [609, 447] width 27 height 27
type input "€ -400,00"
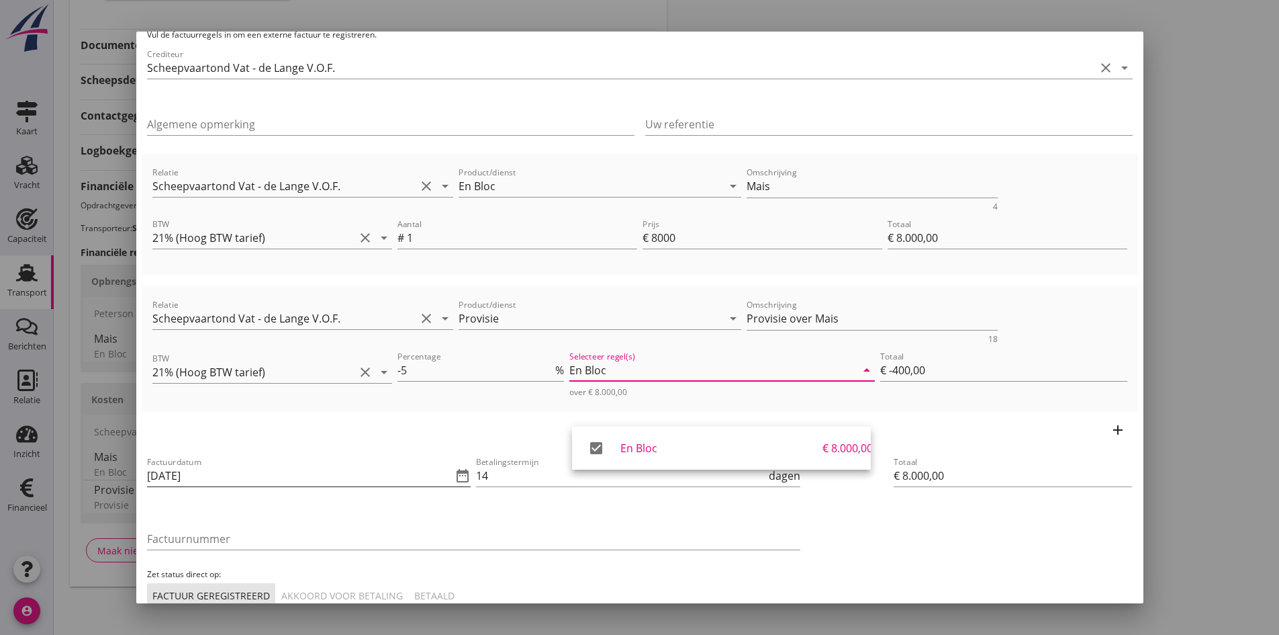
click at [248, 475] on input "[DATE]" at bounding box center [300, 475] width 306 height 21
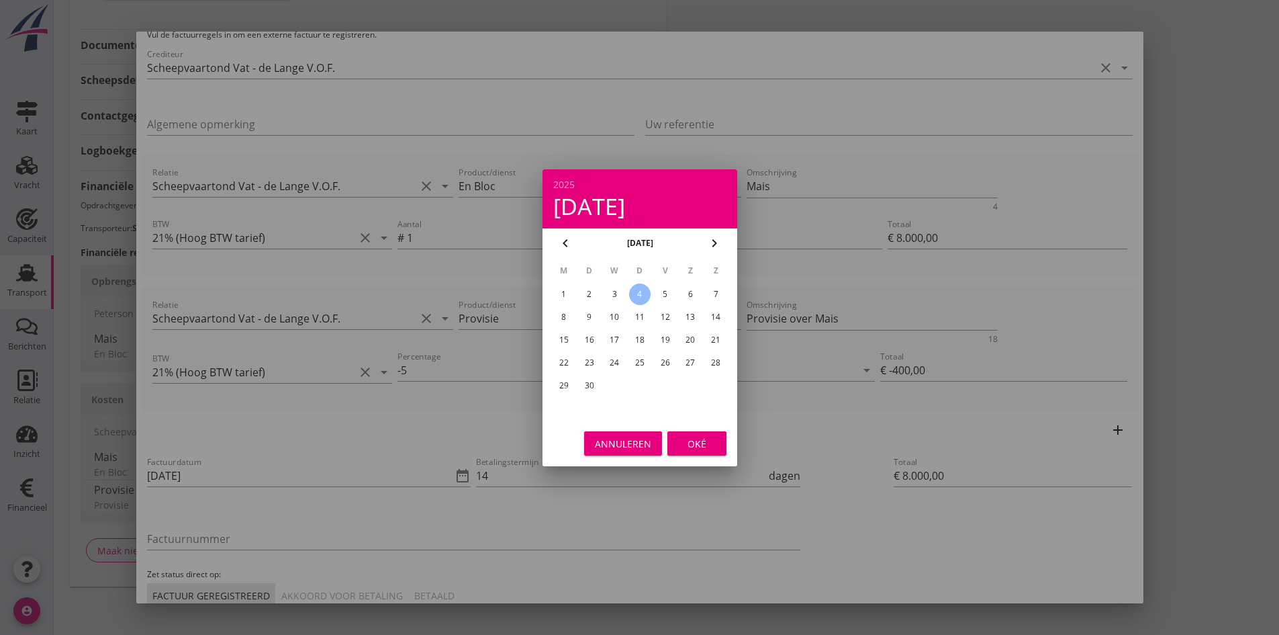
click at [615, 295] on div "3" at bounding box center [614, 293] width 21 height 21
type input "[DATE]"
click at [683, 443] on div "Oké" at bounding box center [697, 443] width 38 height 14
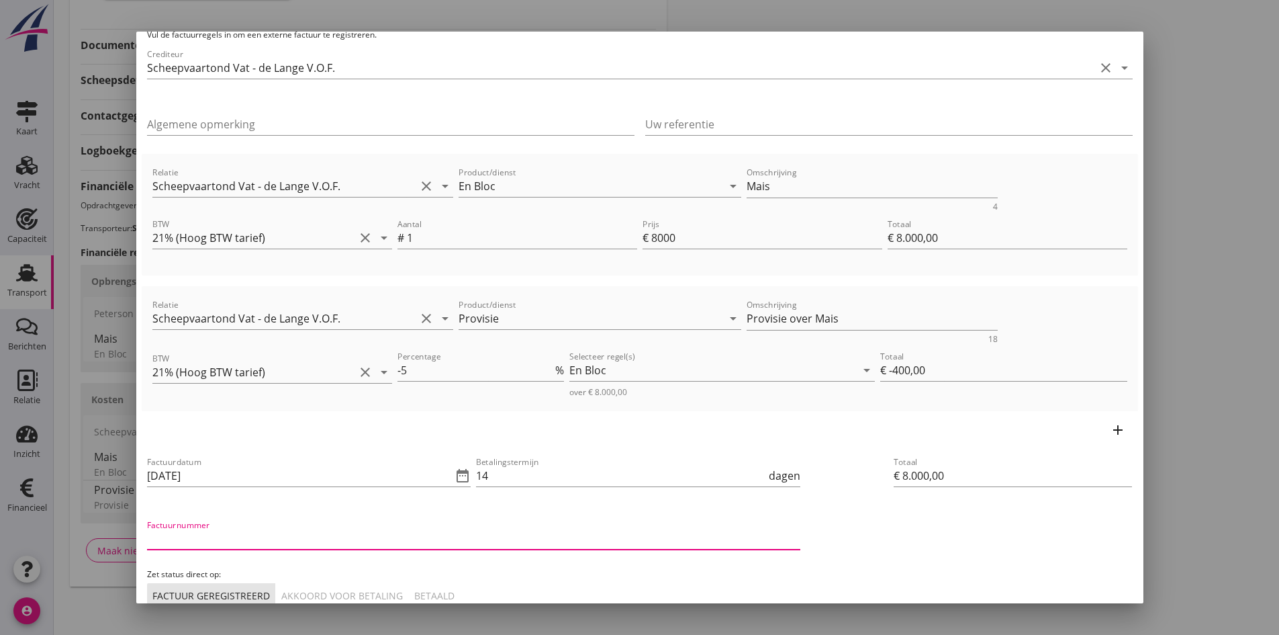
click at [299, 539] on input "Factuurnummer" at bounding box center [473, 538] width 653 height 21
type input "202541"
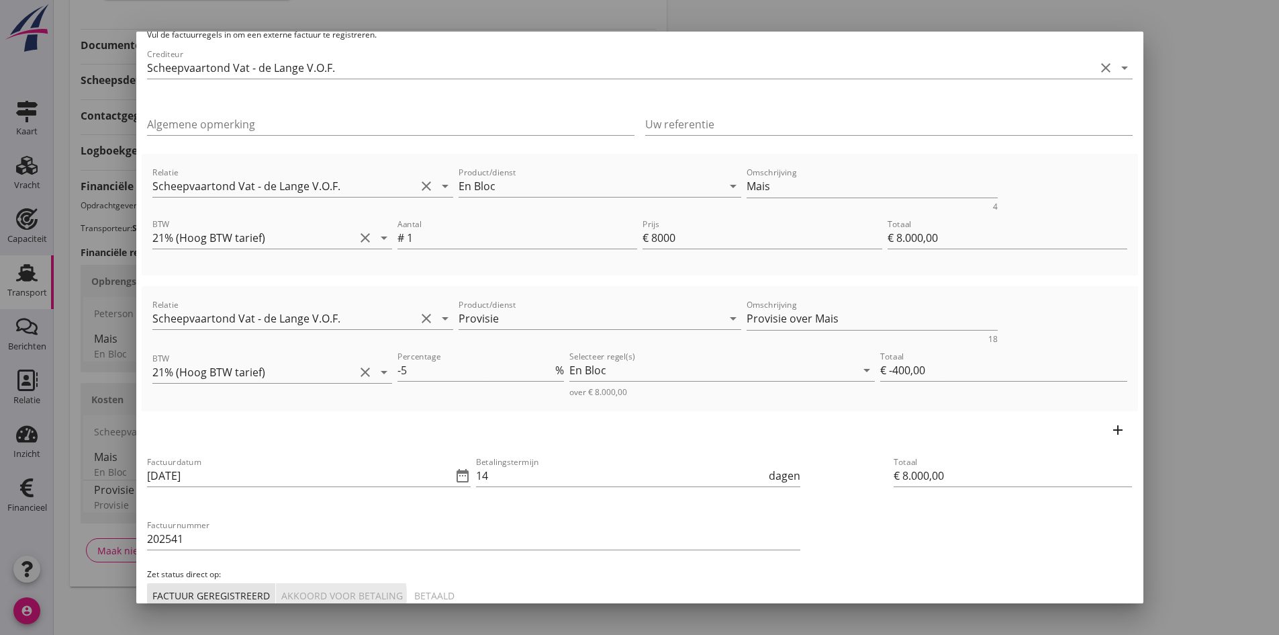
click at [315, 593] on div "Akkoord voor betaling" at bounding box center [342, 595] width 122 height 14
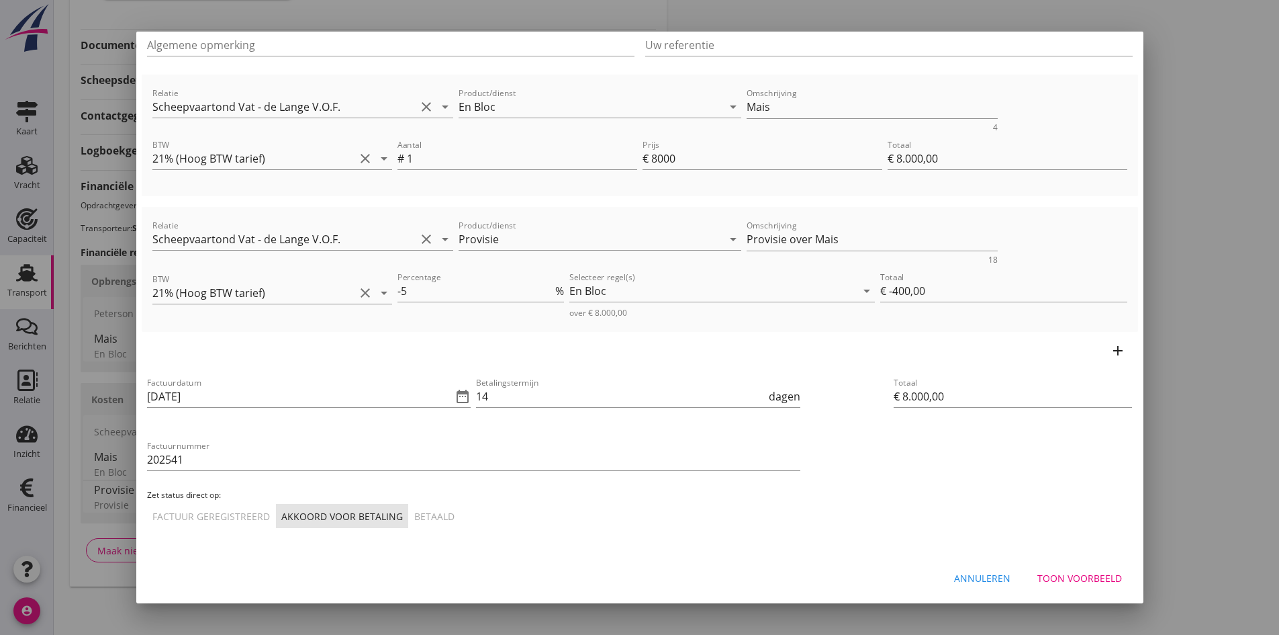
click at [1063, 580] on div "Toon voorbeeld" at bounding box center [1079, 578] width 85 height 14
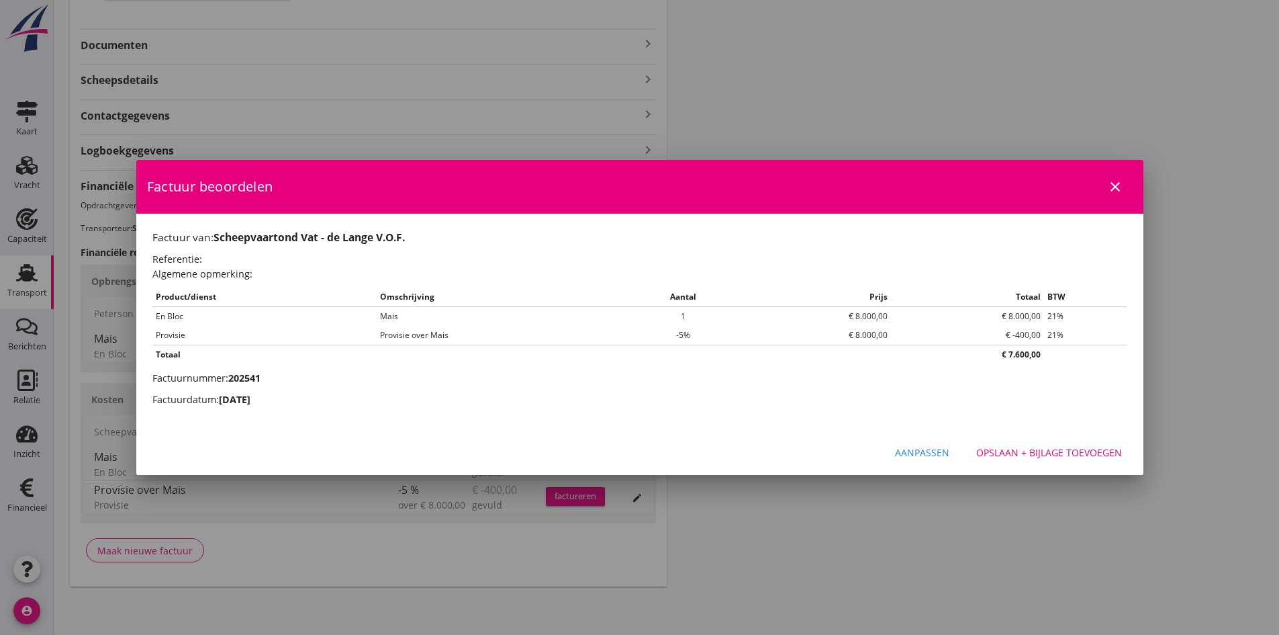
scroll to position [0, 0]
click at [1031, 451] on div "Opslaan + bijlage toevoegen" at bounding box center [1049, 452] width 146 height 14
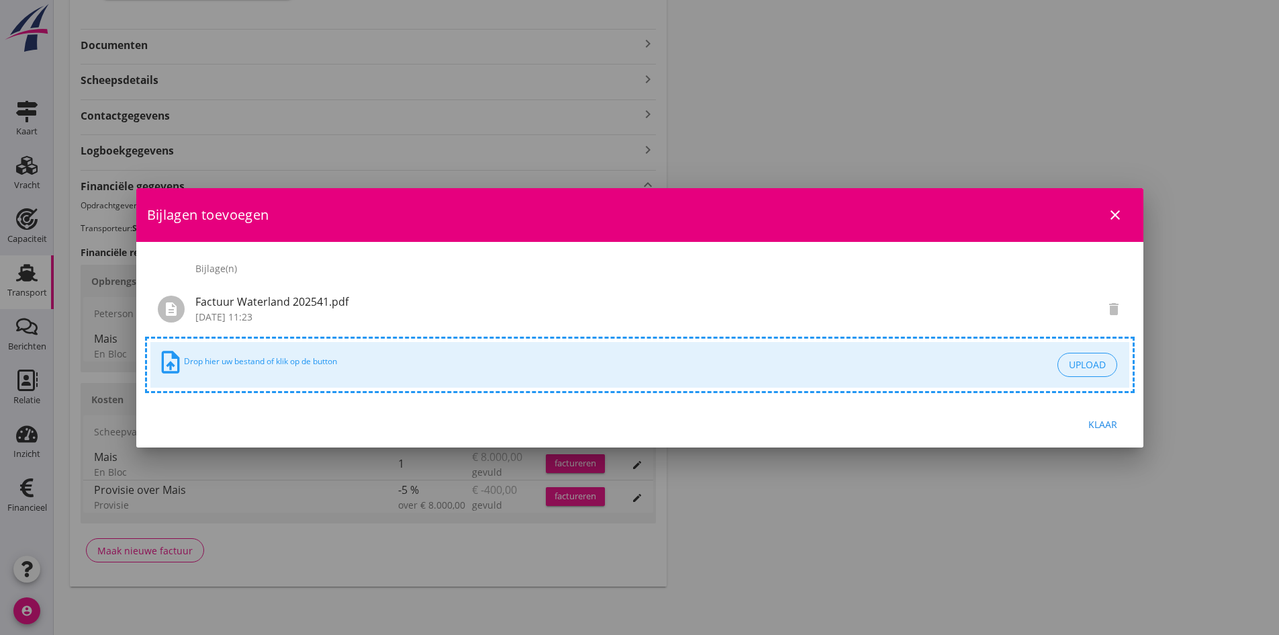
click at [1101, 421] on div "Klaar" at bounding box center [1104, 424] width 38 height 14
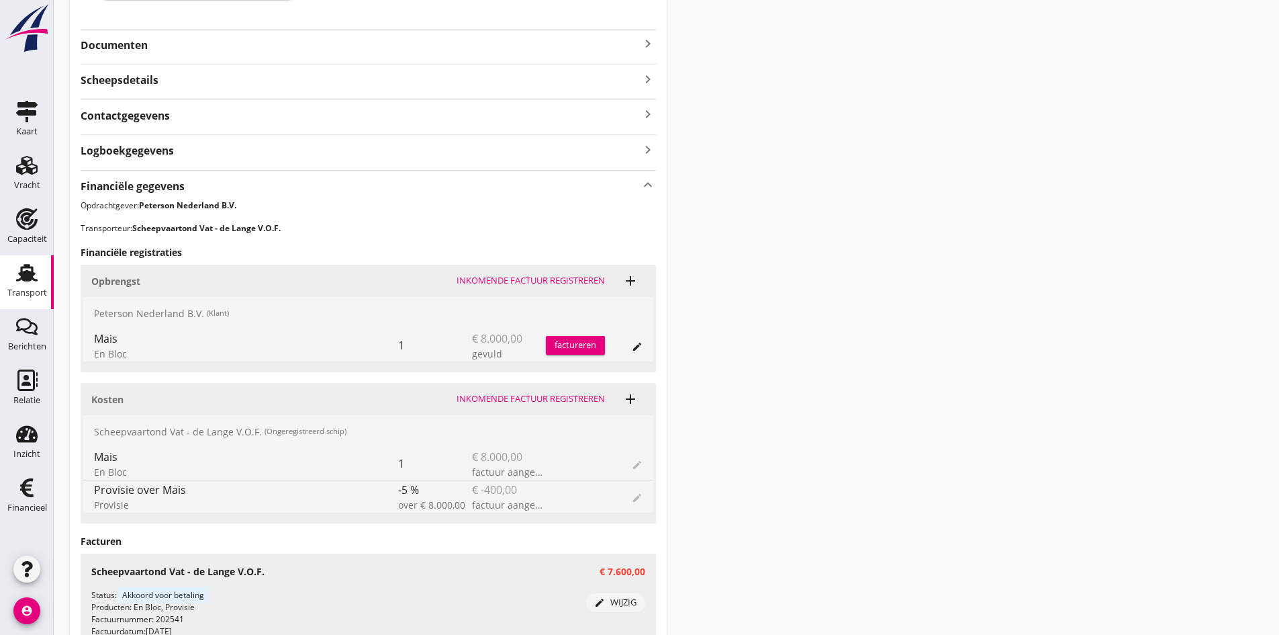
click at [569, 342] on div "factureren" at bounding box center [575, 344] width 59 height 13
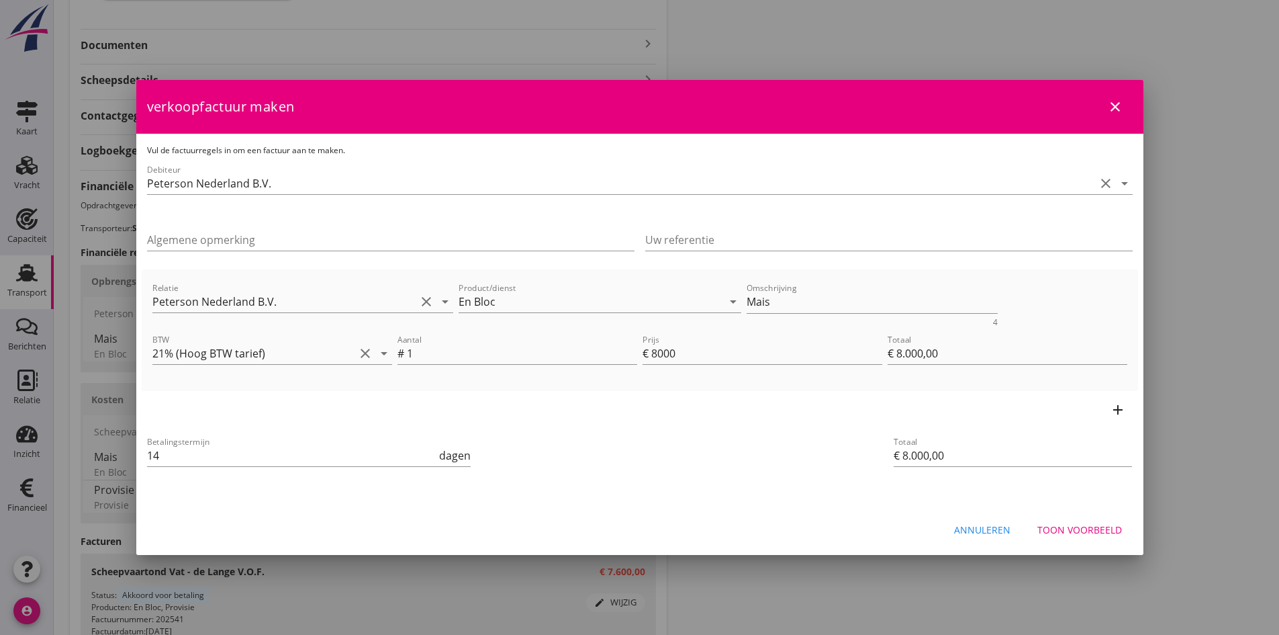
click at [1082, 531] on div "Toon voorbeeld" at bounding box center [1079, 529] width 85 height 14
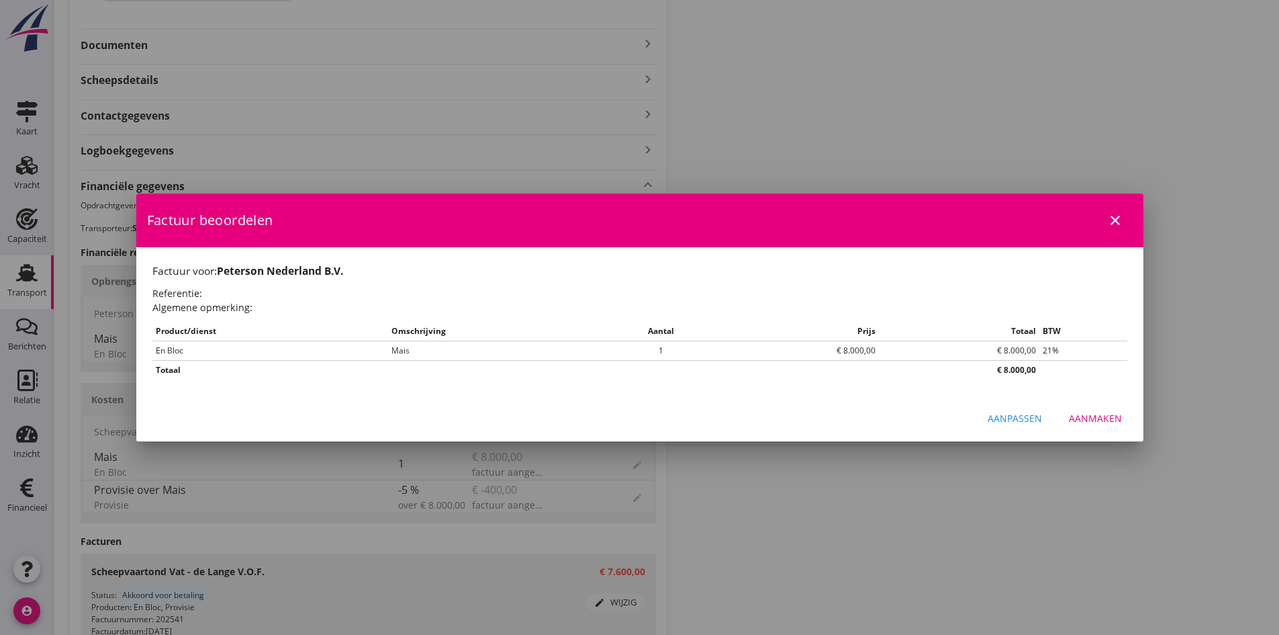
click at [1097, 418] on div "Aanmaken" at bounding box center [1095, 418] width 53 height 14
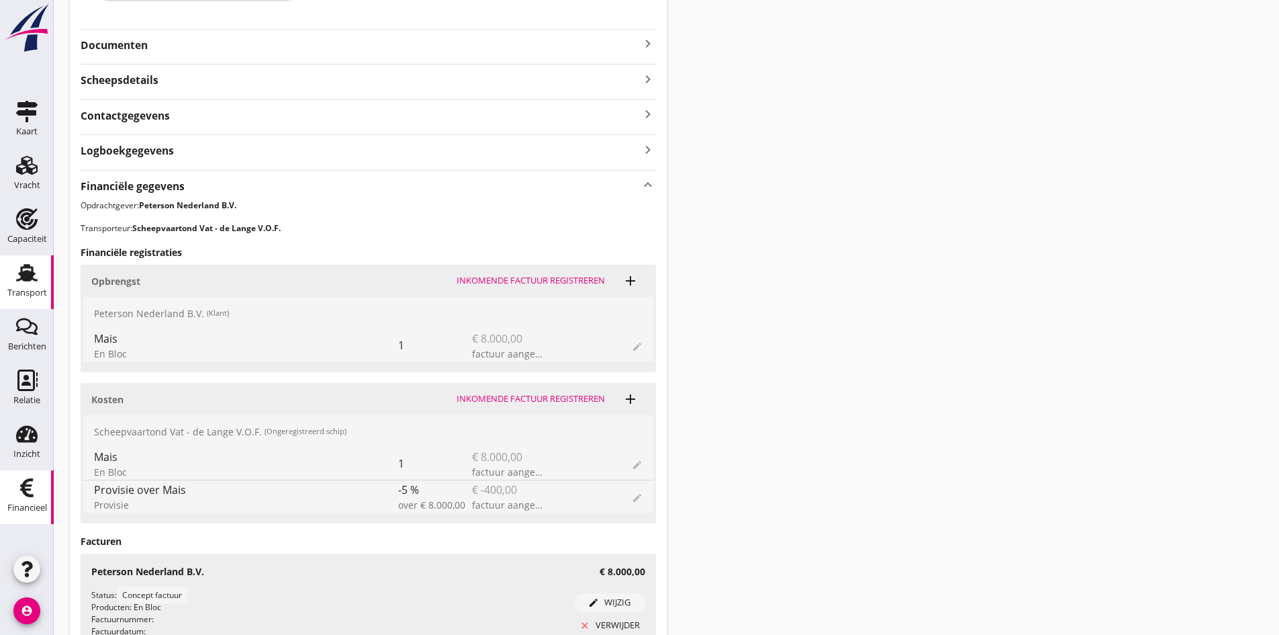
click at [29, 487] on icon "Financieel" at bounding box center [26, 487] width 21 height 21
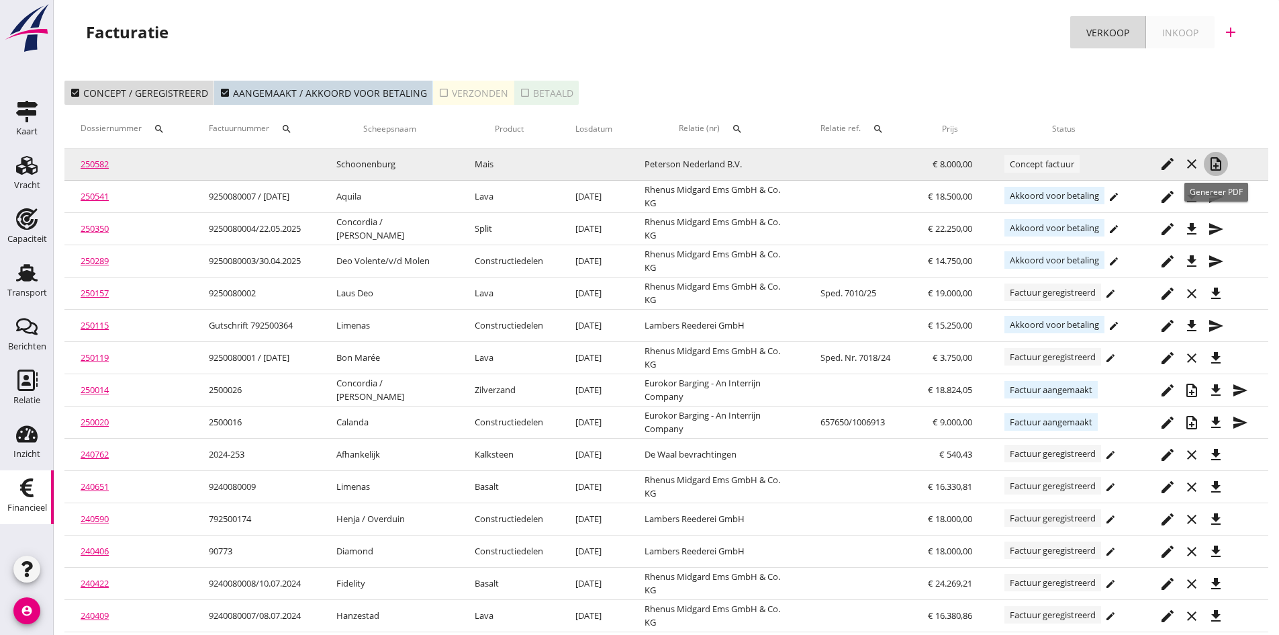
click at [1213, 160] on icon "note_add" at bounding box center [1216, 164] width 16 height 16
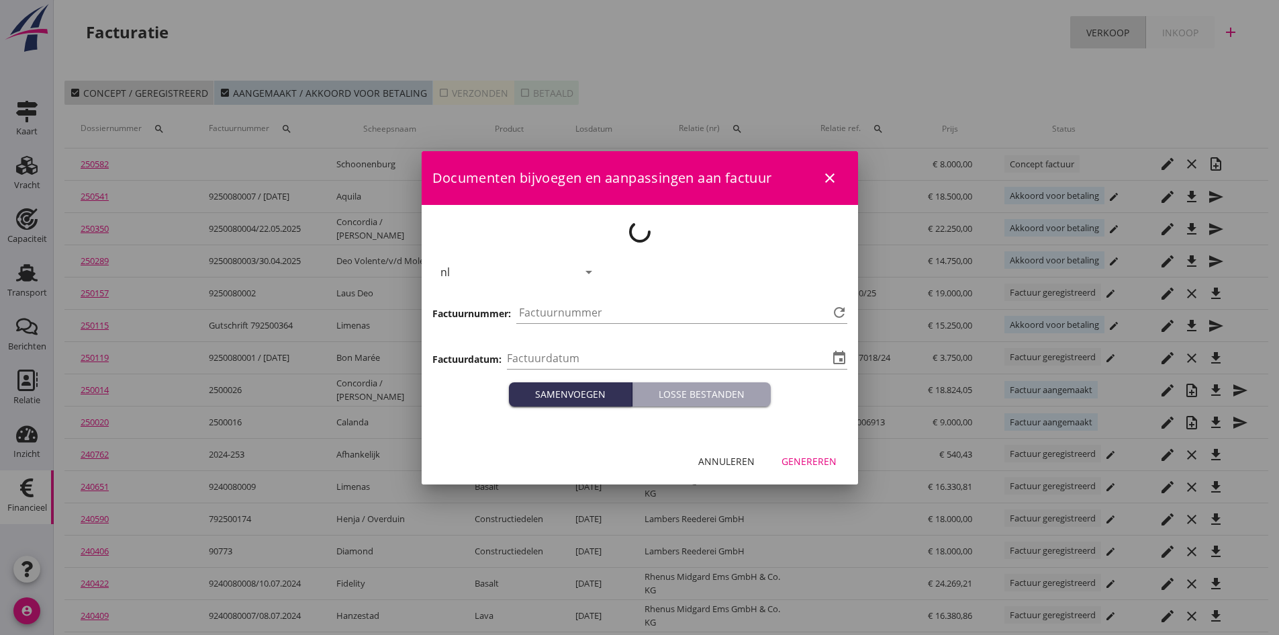
type input "[DATE]"
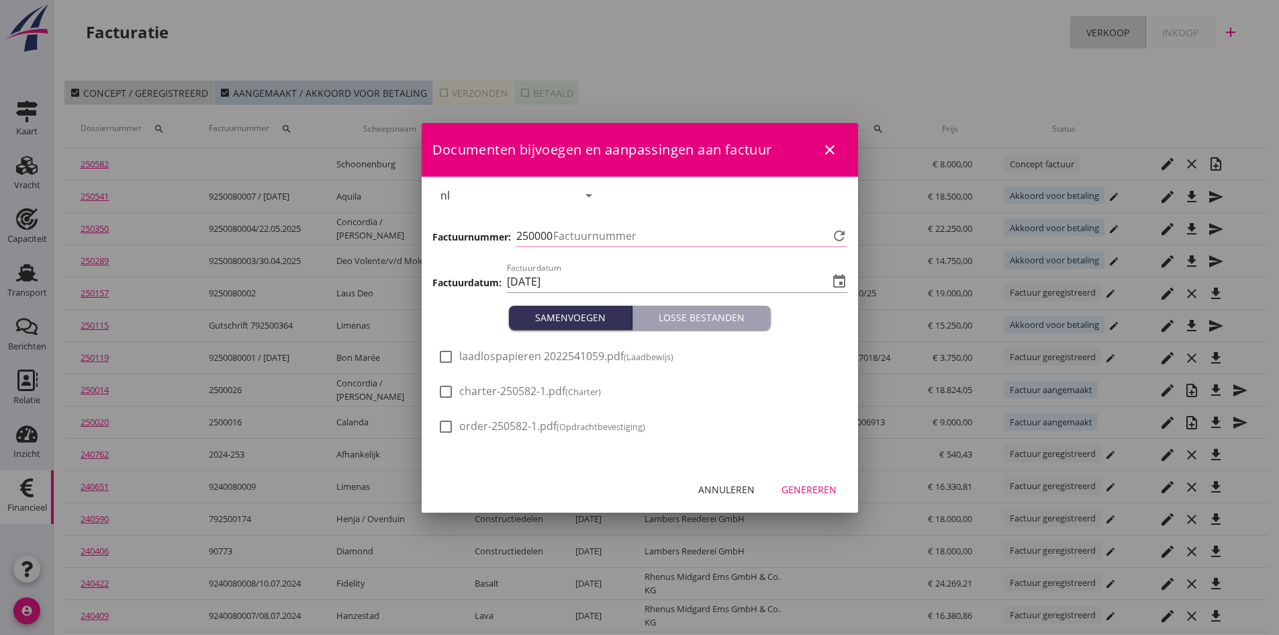
type input "736"
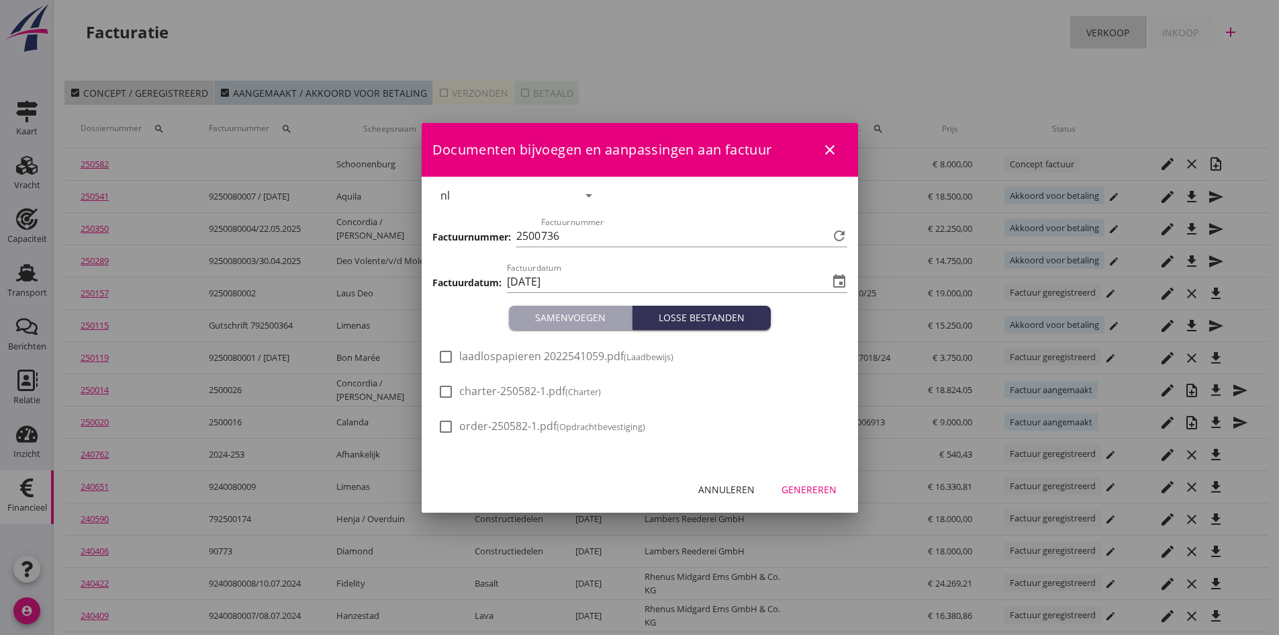
drag, startPoint x: 441, startPoint y: 357, endPoint x: 463, endPoint y: 360, distance: 22.4
click at [443, 357] on div at bounding box center [445, 356] width 23 height 23
checkbox input "true"
click at [784, 487] on div "Genereren" at bounding box center [809, 489] width 55 height 14
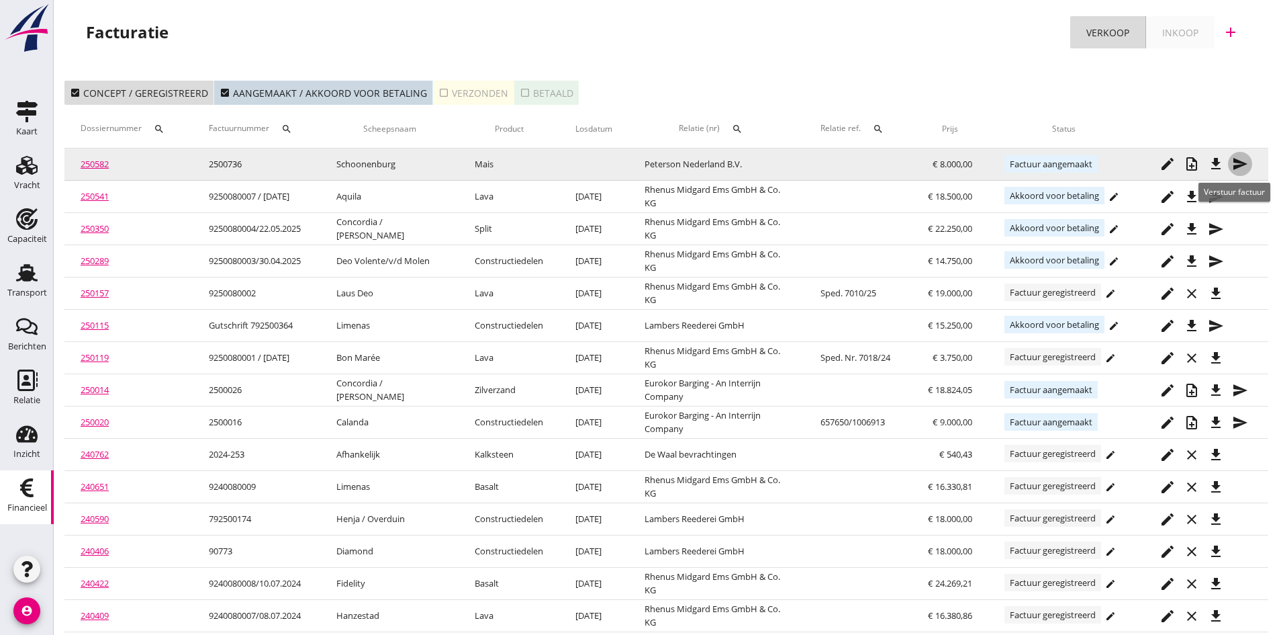
click at [1238, 162] on icon "send" at bounding box center [1240, 164] width 16 height 16
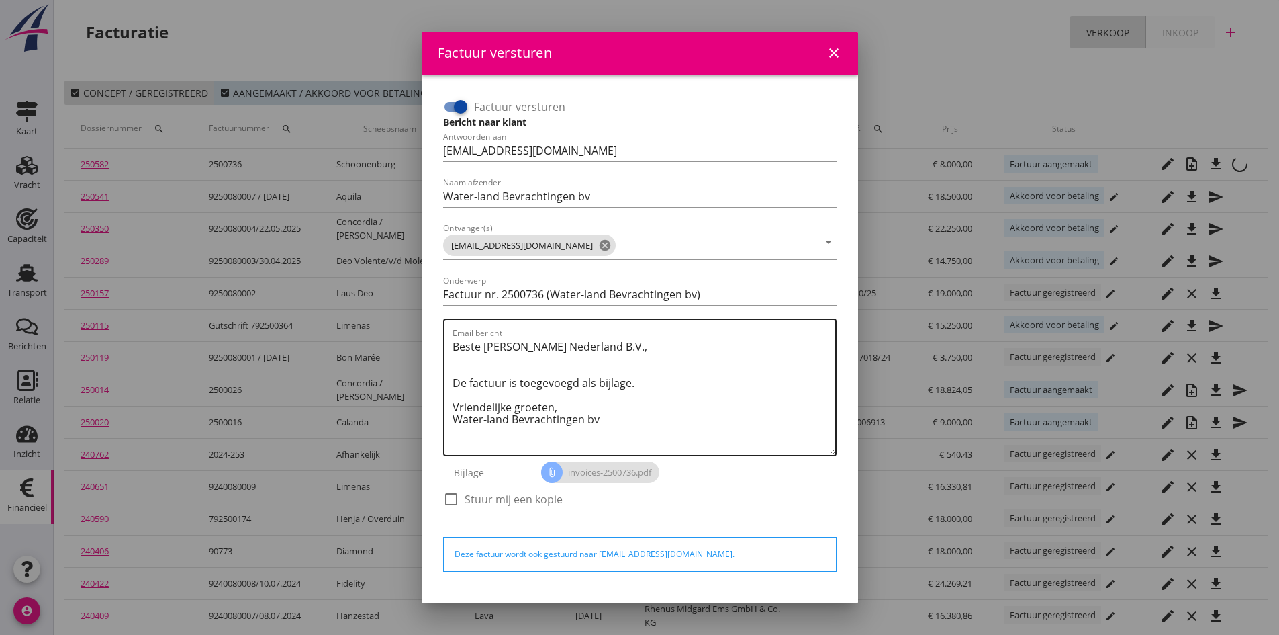
scroll to position [38, 0]
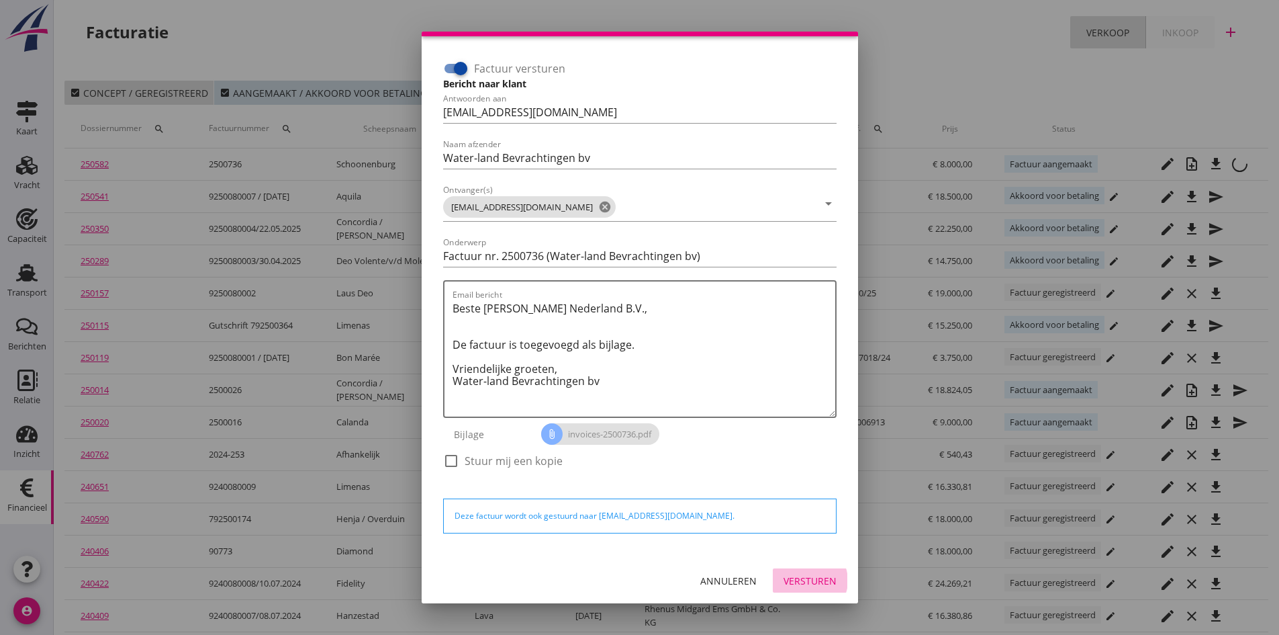
click at [785, 578] on div "Versturen" at bounding box center [810, 580] width 53 height 14
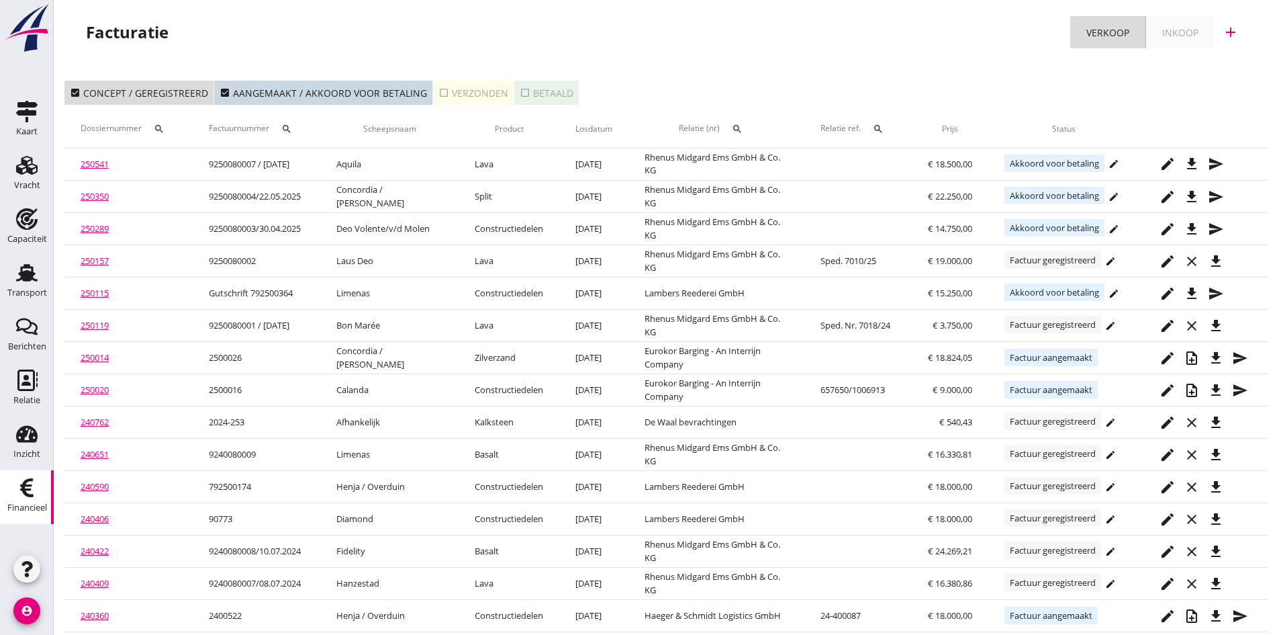
click at [457, 95] on div "check_box_outline_blank Verzonden" at bounding box center [474, 93] width 70 height 14
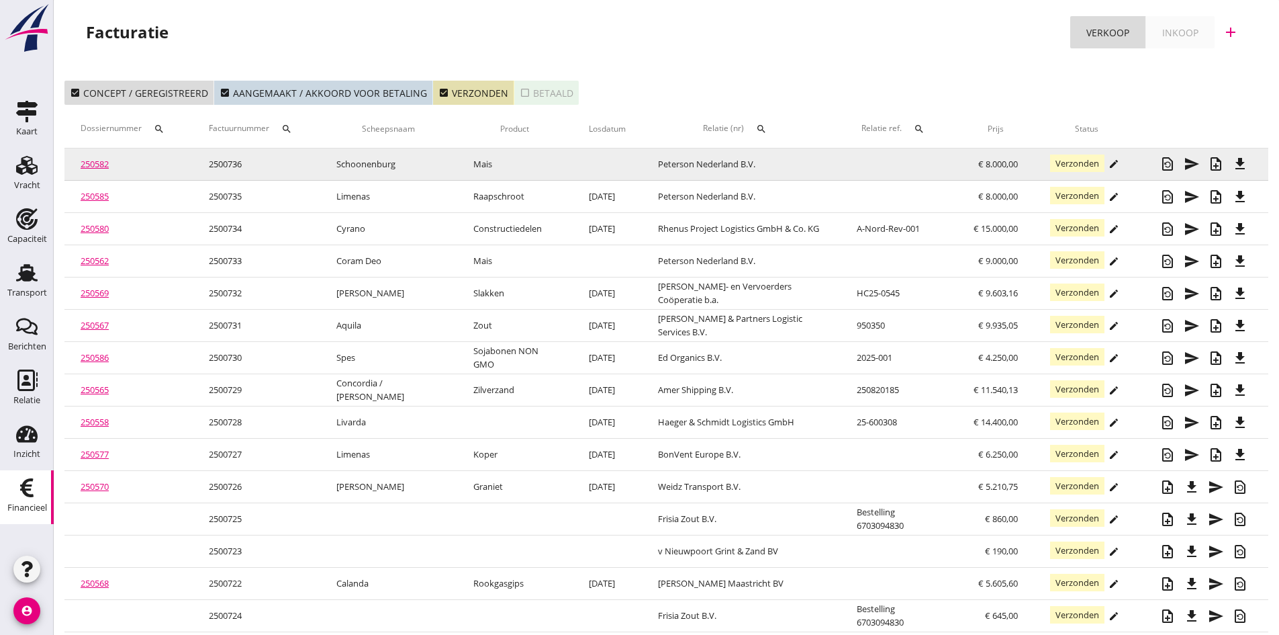
click at [99, 166] on link "250582" at bounding box center [95, 164] width 28 height 12
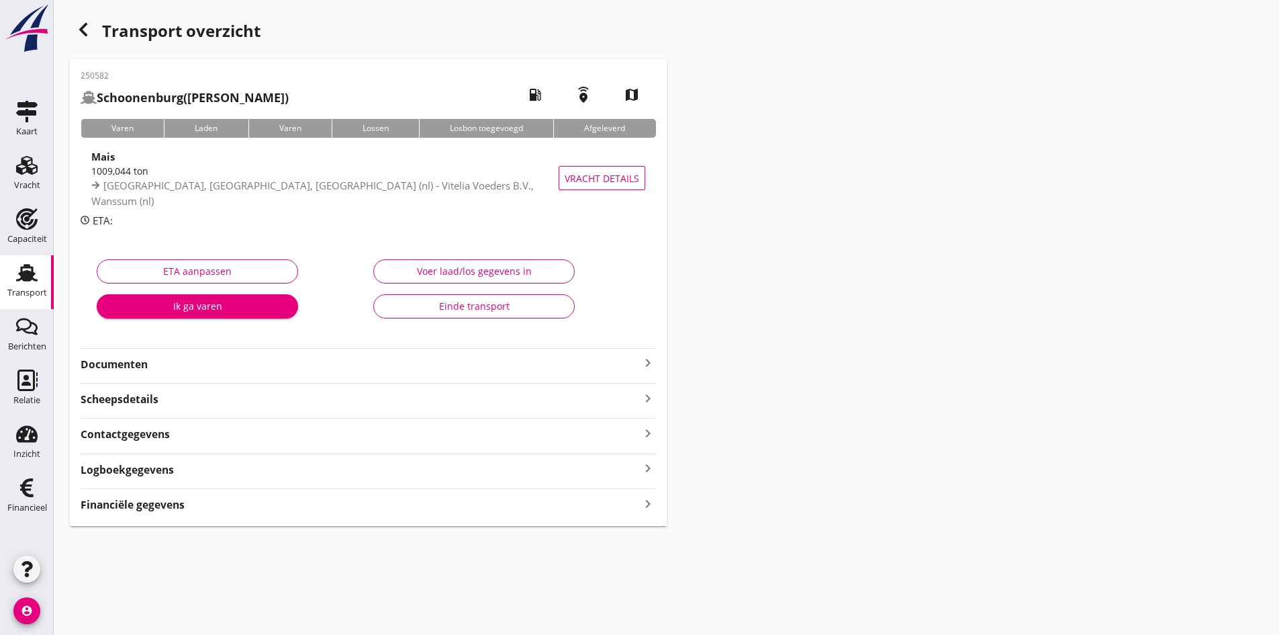
click at [130, 366] on strong "Documenten" at bounding box center [360, 364] width 559 height 15
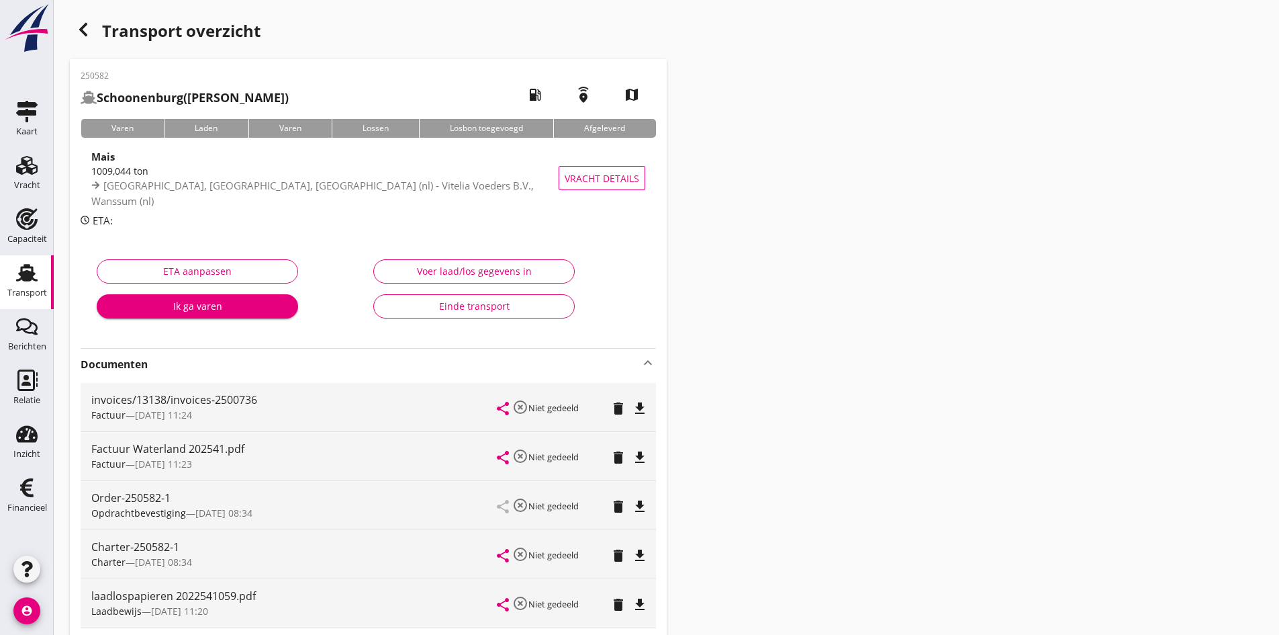
scroll to position [67, 0]
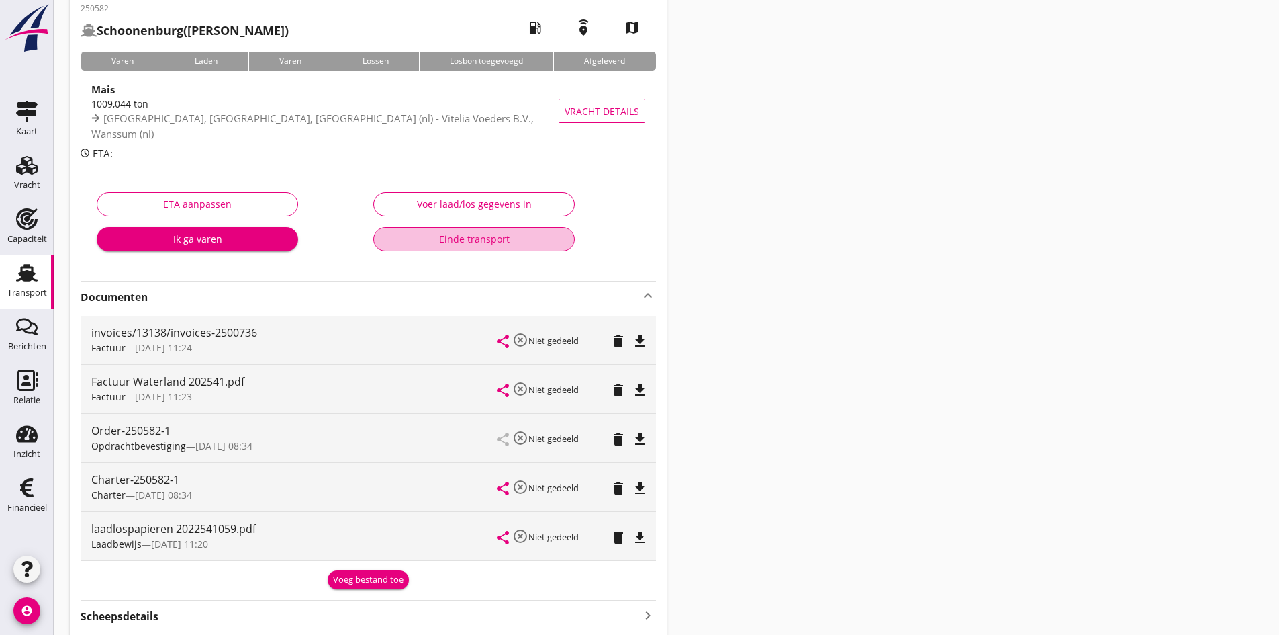
click at [473, 238] on div "Einde transport" at bounding box center [474, 239] width 179 height 14
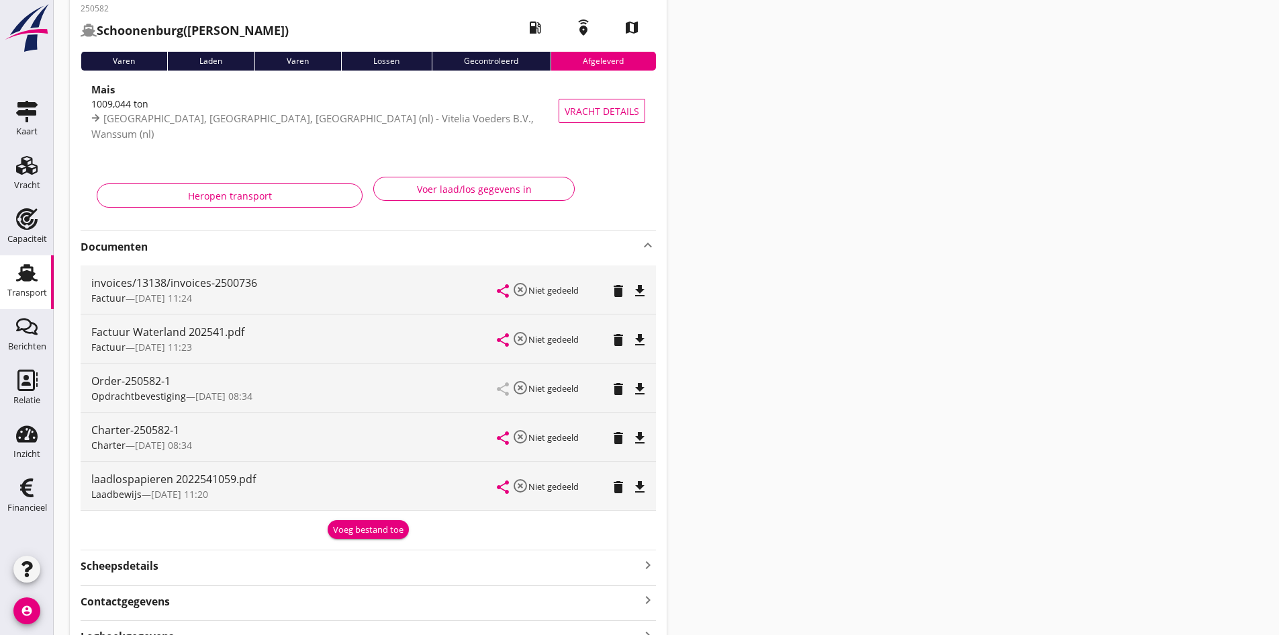
click at [30, 277] on use at bounding box center [26, 272] width 21 height 17
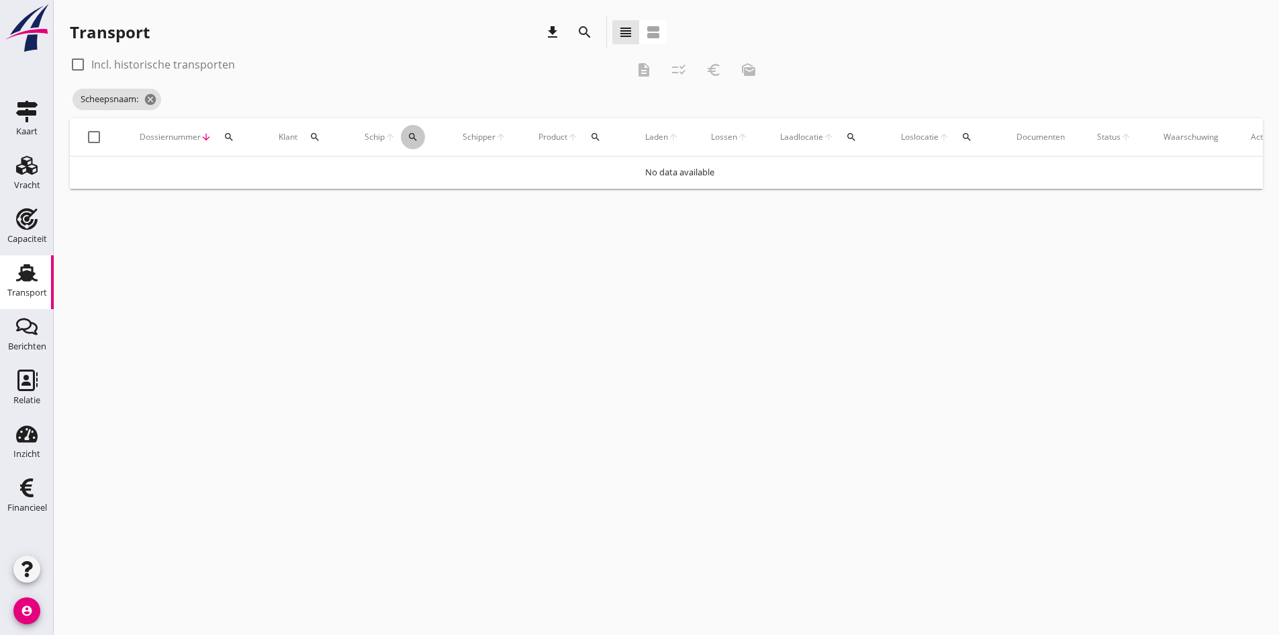
click at [410, 139] on icon "search" at bounding box center [413, 137] width 11 height 11
click at [416, 175] on input "Zoek op (scheeps)naam" at bounding box center [477, 175] width 140 height 21
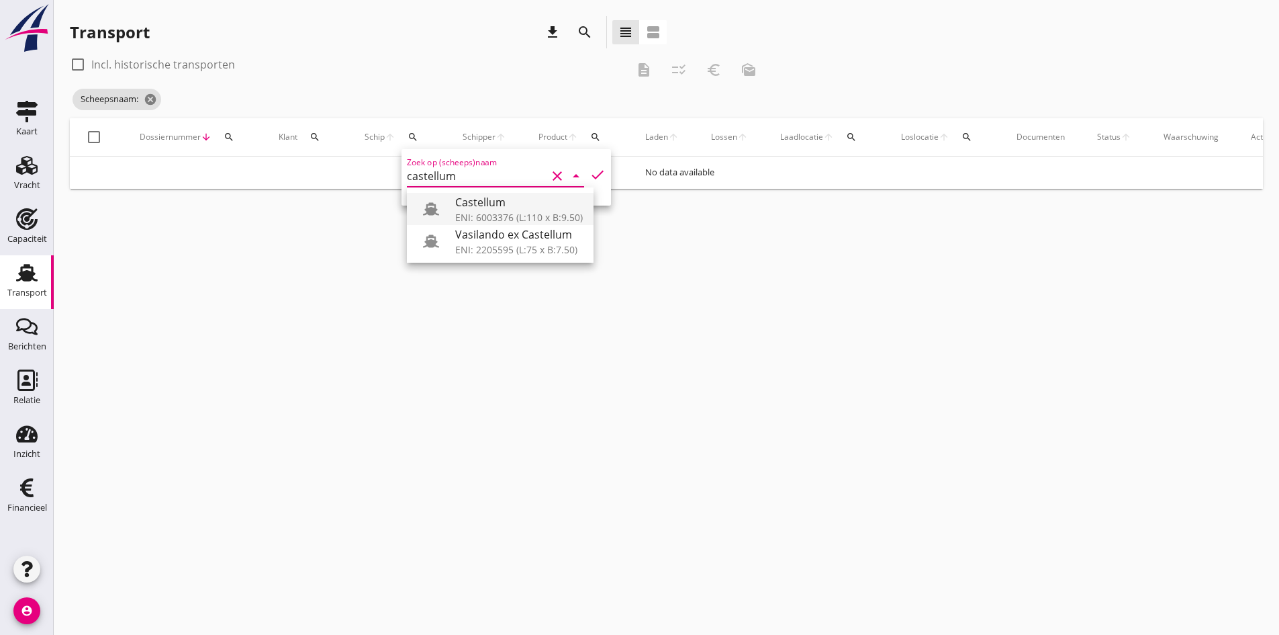
click at [472, 210] on div "Castellum" at bounding box center [519, 202] width 128 height 16
click at [590, 171] on icon "check" at bounding box center [598, 175] width 16 height 16
type input "Castellum"
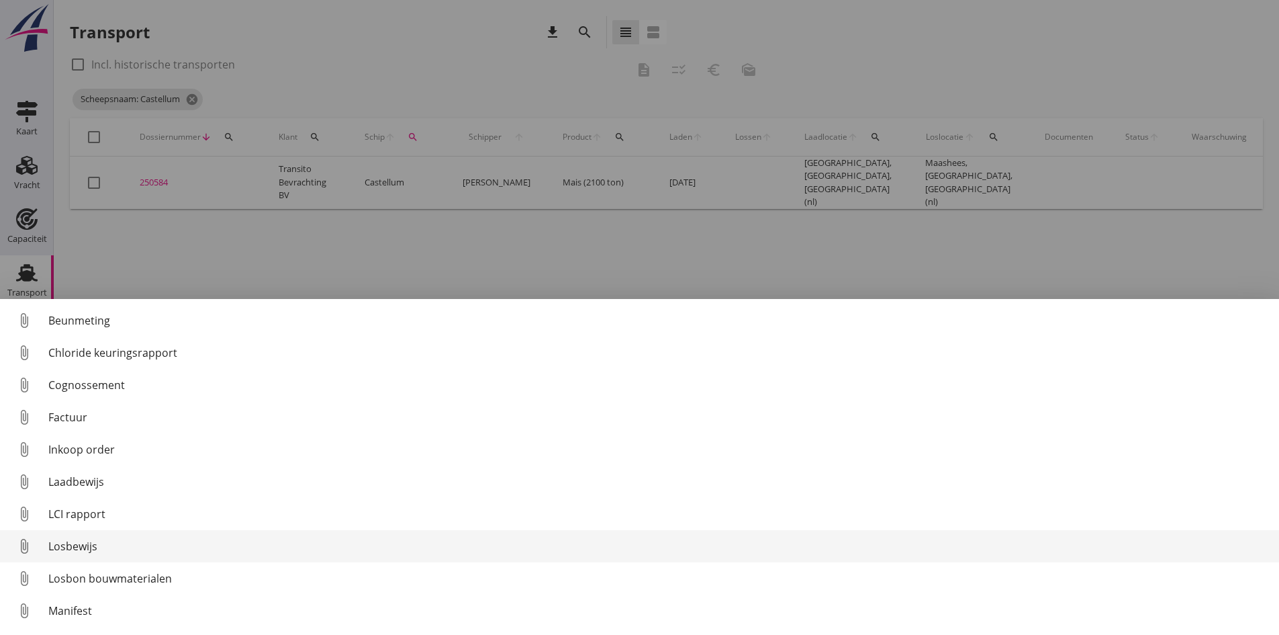
click at [81, 544] on div "Losbewijs" at bounding box center [658, 546] width 1220 height 16
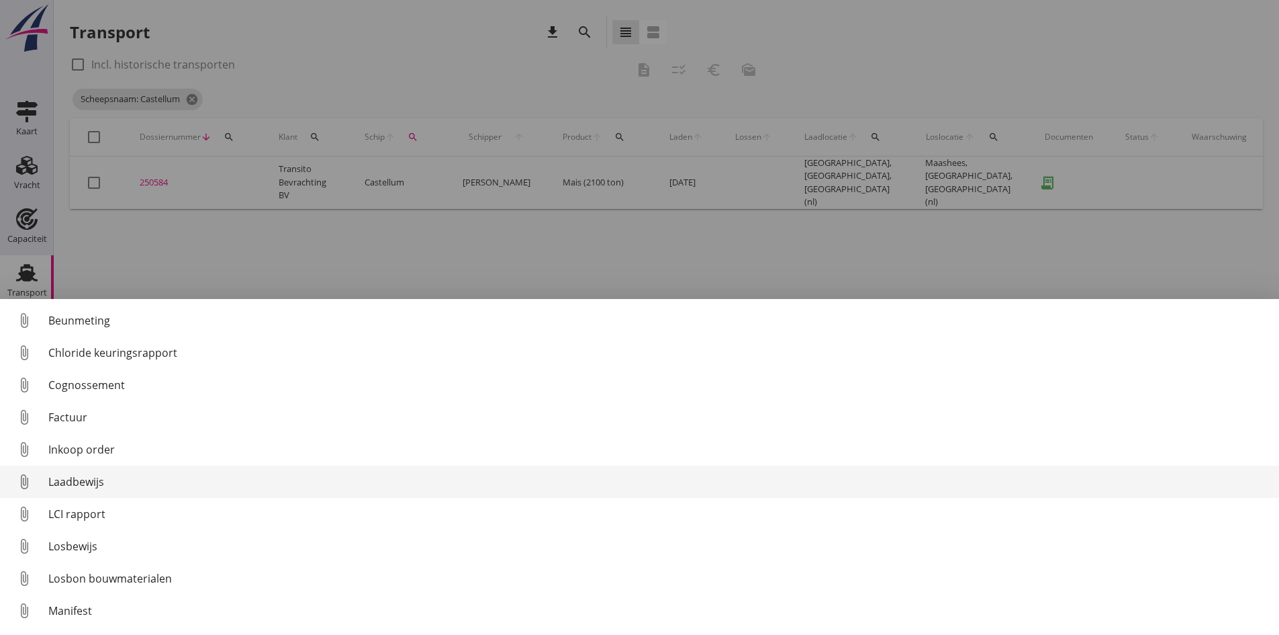
click at [77, 482] on div "Laadbewijs" at bounding box center [658, 481] width 1220 height 16
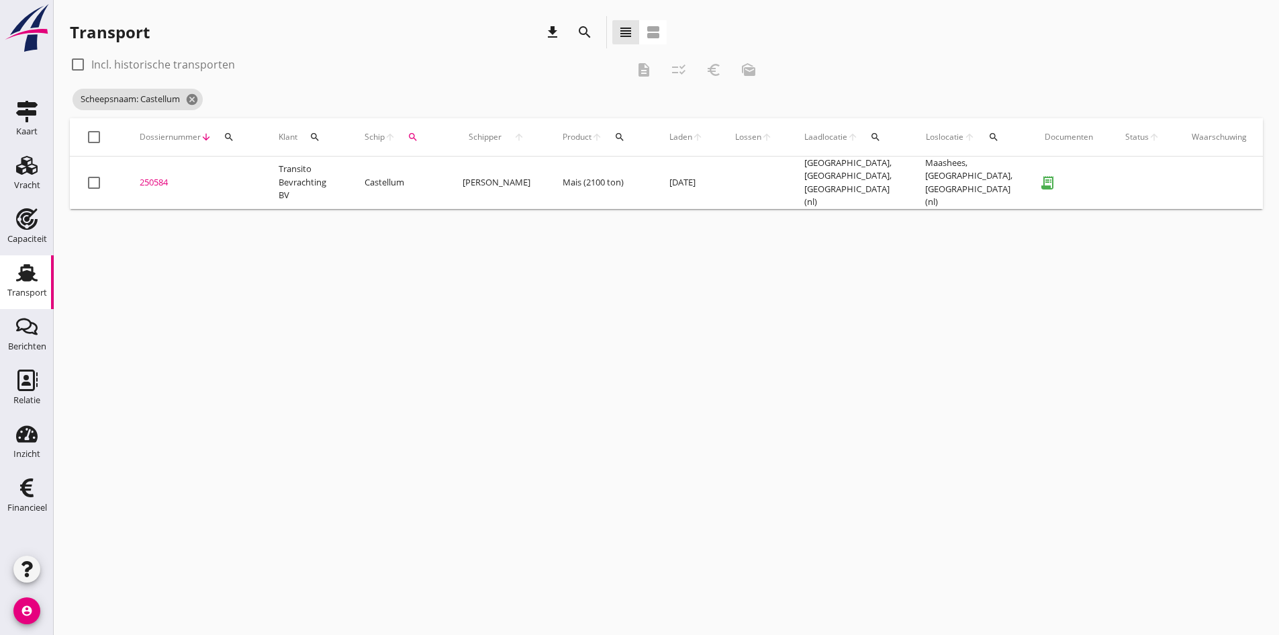
click at [149, 176] on div "250584" at bounding box center [193, 182] width 107 height 13
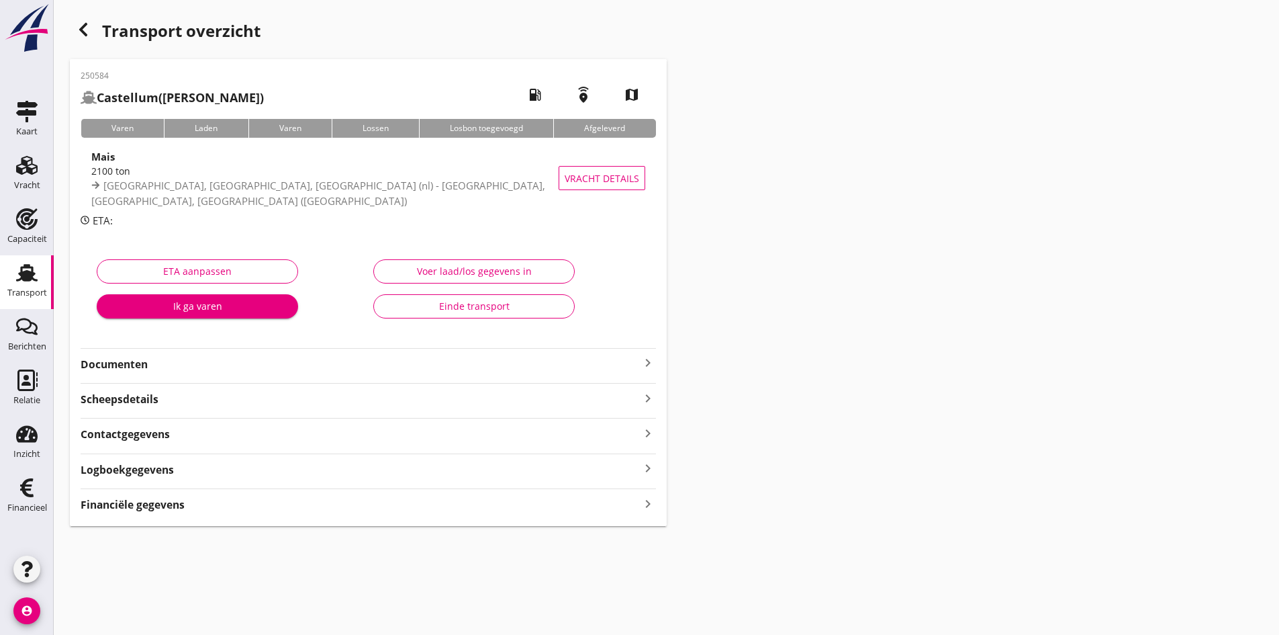
click at [463, 267] on div "Voer laad/los gegevens in" at bounding box center [474, 271] width 179 height 14
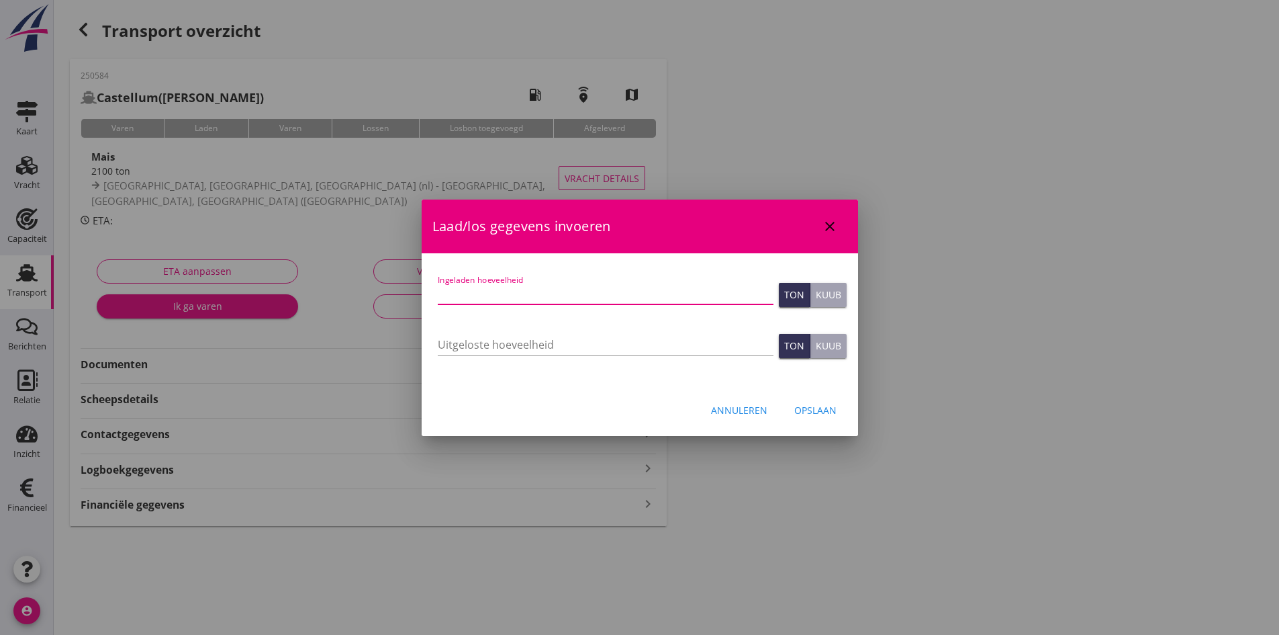
click at [462, 296] on input "Ingeladen hoeveelheid" at bounding box center [606, 293] width 336 height 21
type input "2109"
type input "2109.089"
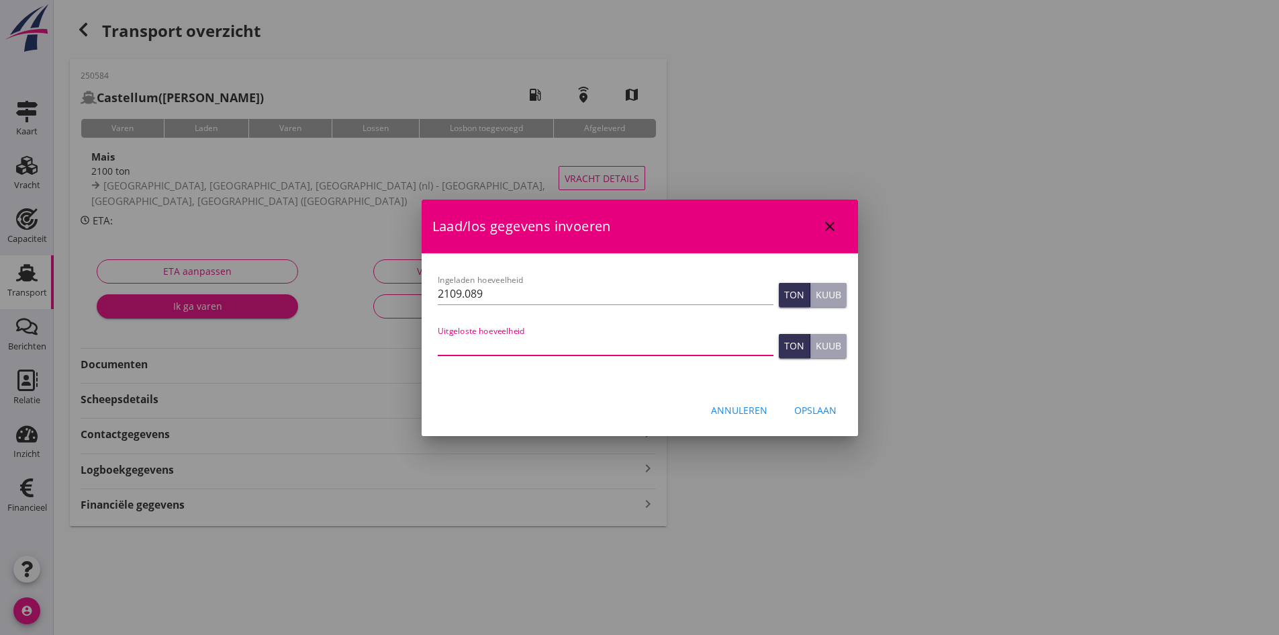
click at [455, 345] on input "Uitgeloste hoeveelheid" at bounding box center [606, 344] width 336 height 21
type input "2097"
type input "2097.204"
click at [819, 411] on div "Opslaan" at bounding box center [815, 410] width 42 height 14
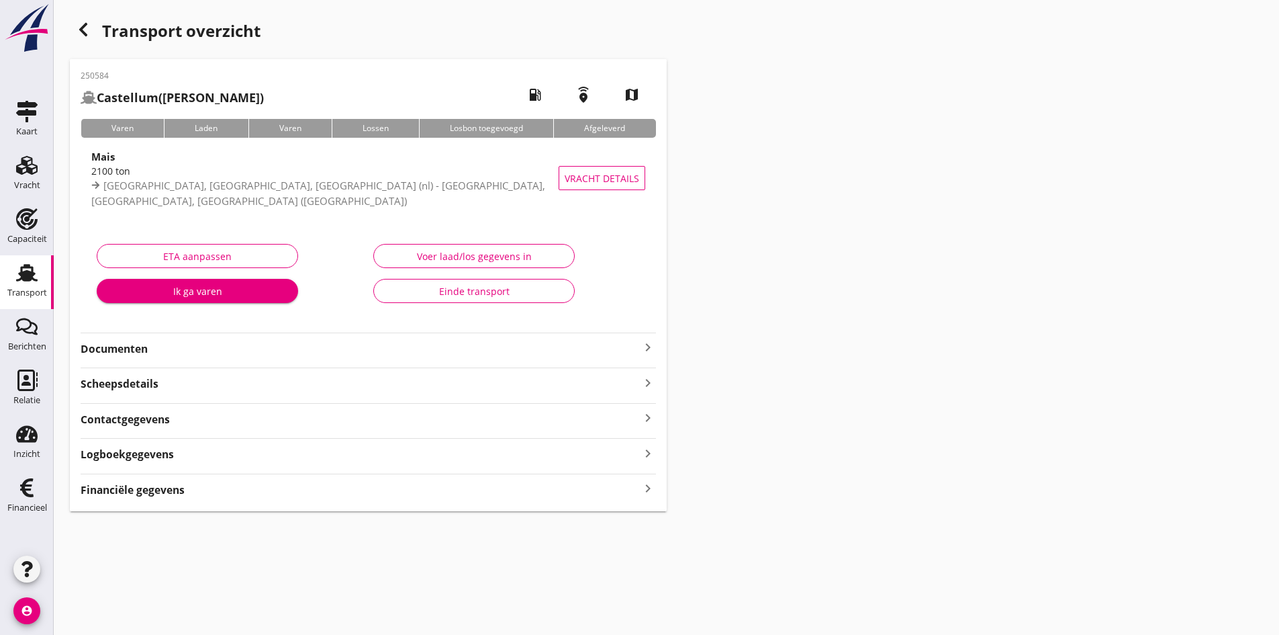
click at [109, 493] on strong "Financiële gegevens" at bounding box center [133, 489] width 104 height 15
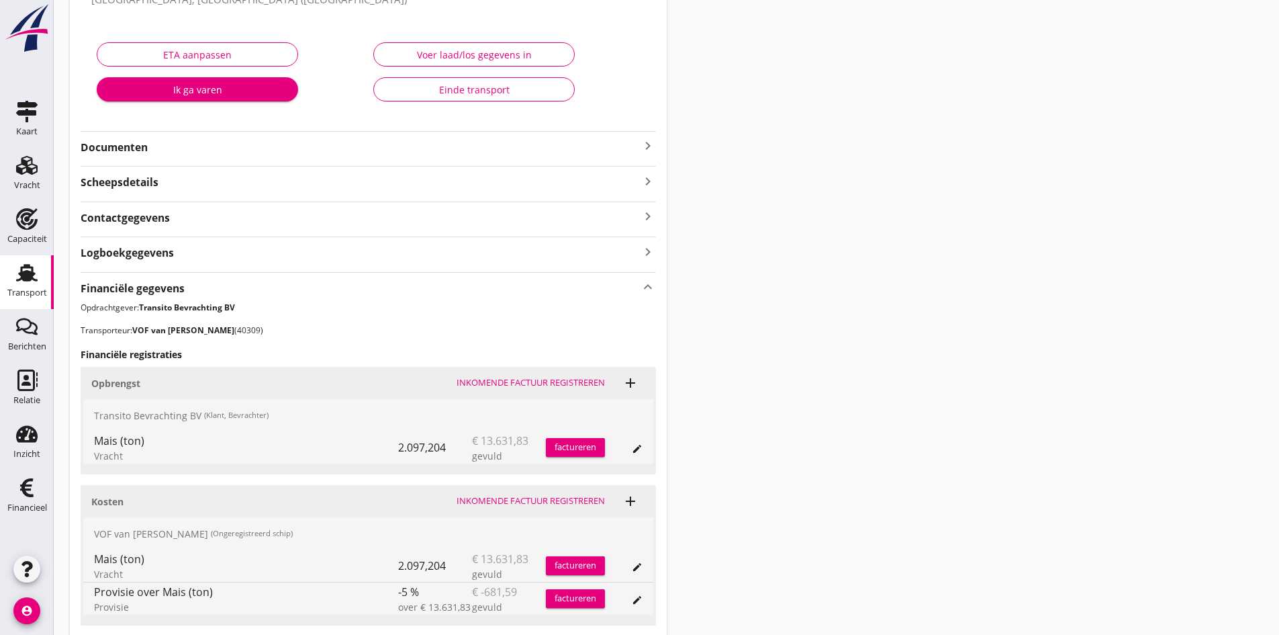
scroll to position [269, 0]
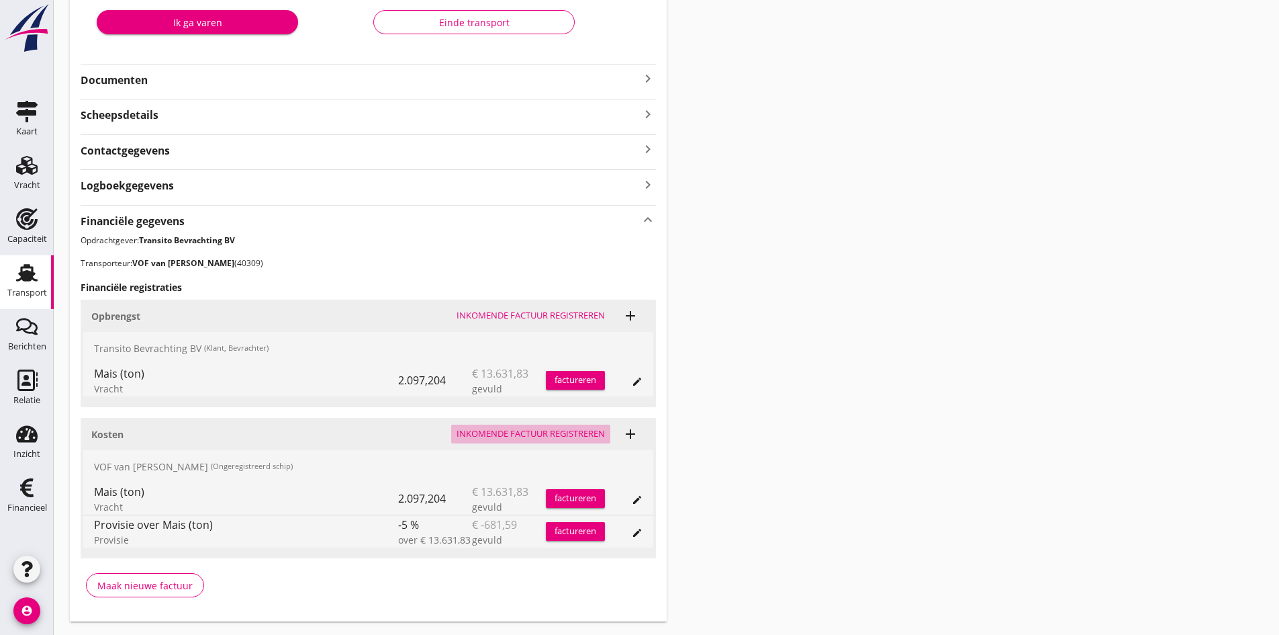
click at [463, 430] on div "Inkomende factuur registreren" at bounding box center [531, 433] width 148 height 13
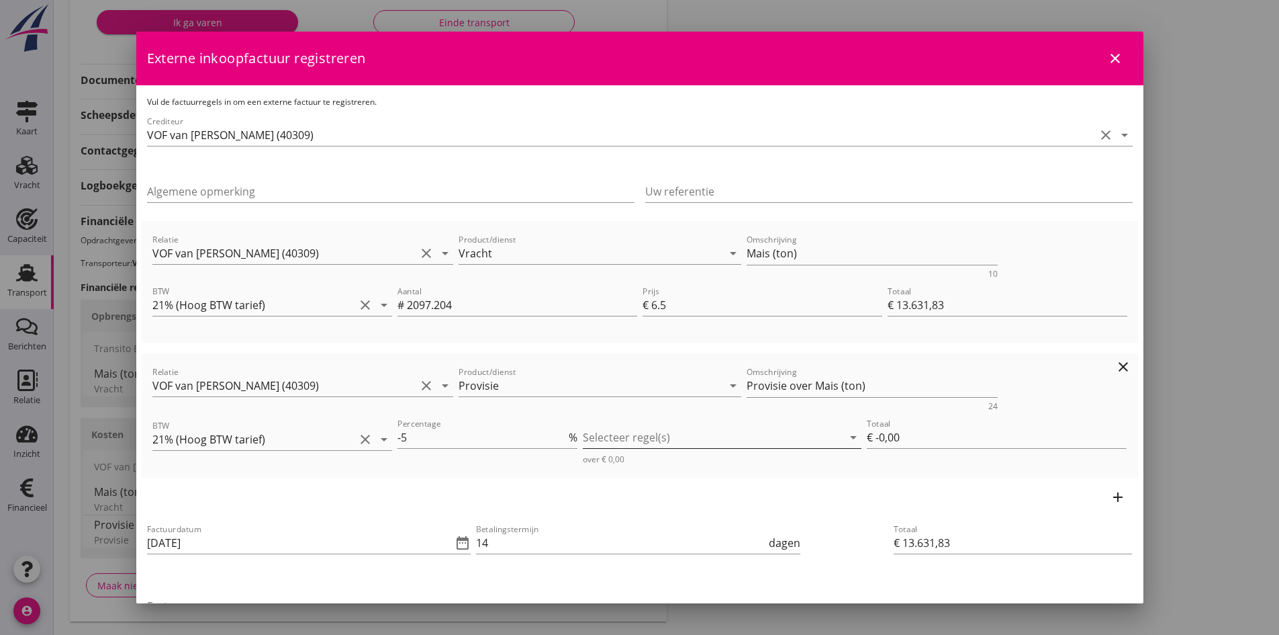
click at [623, 441] on div at bounding box center [713, 436] width 260 height 21
click at [609, 448] on icon "check_box_outline_blank" at bounding box center [609, 447] width 27 height 27
type input "€ -681,59"
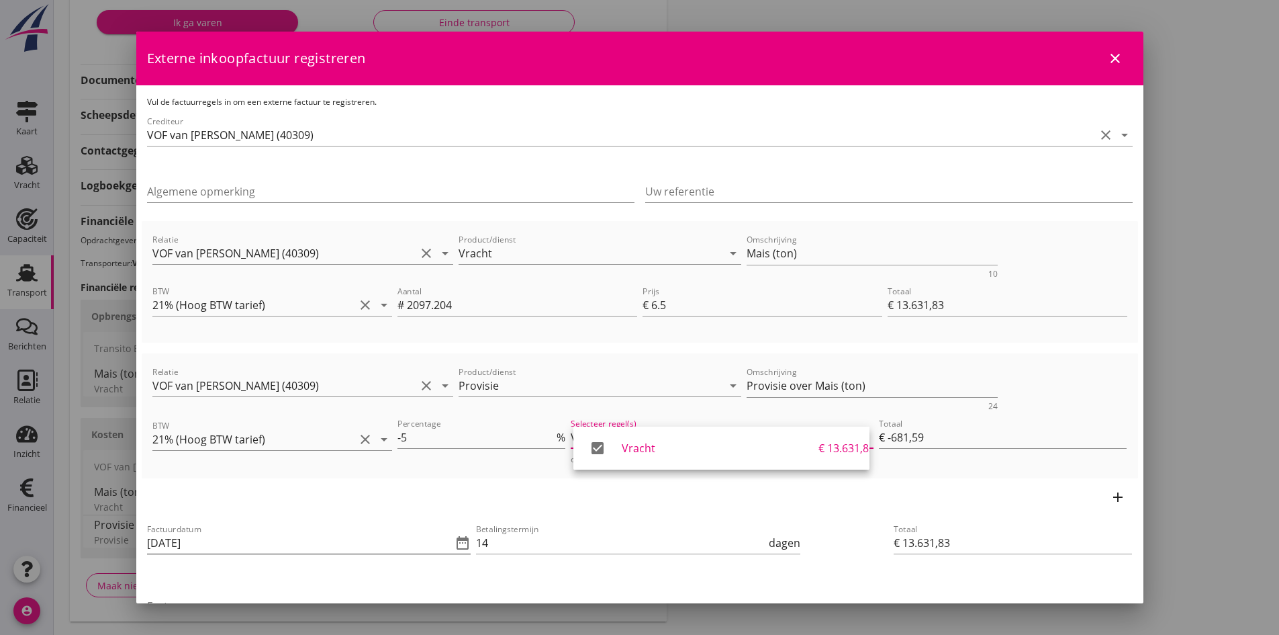
click at [228, 543] on input "[DATE]" at bounding box center [300, 542] width 306 height 21
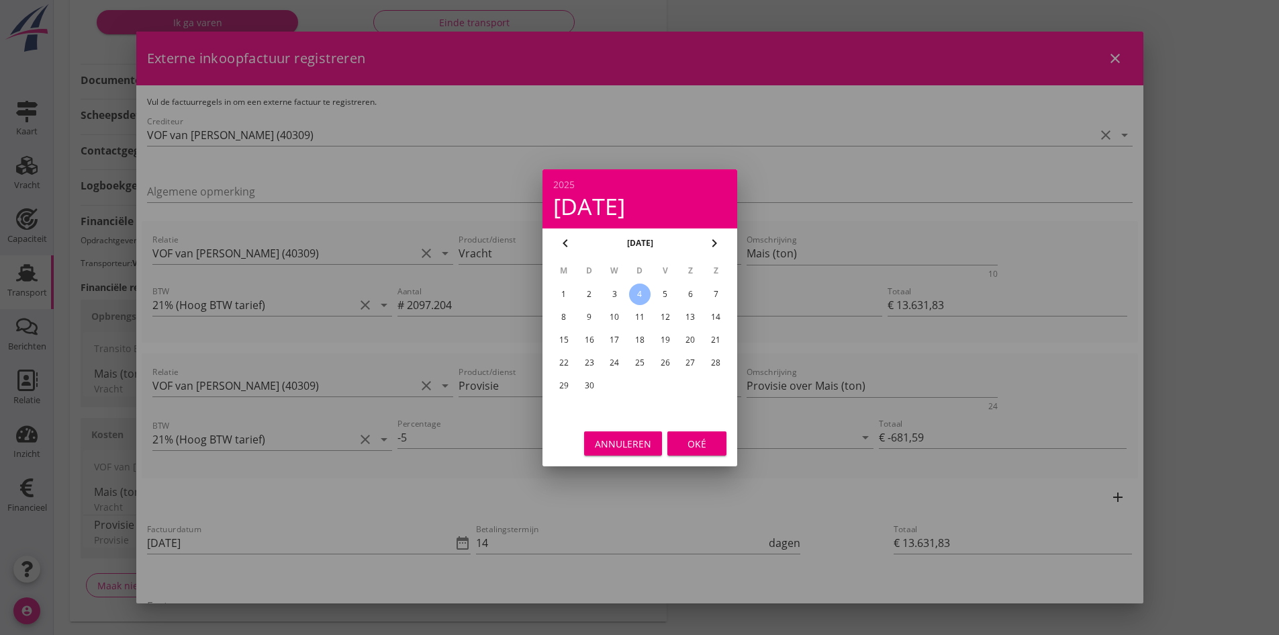
click at [614, 293] on div "3" at bounding box center [614, 293] width 21 height 21
type input "[DATE]"
click at [682, 440] on div "Oké" at bounding box center [697, 443] width 38 height 14
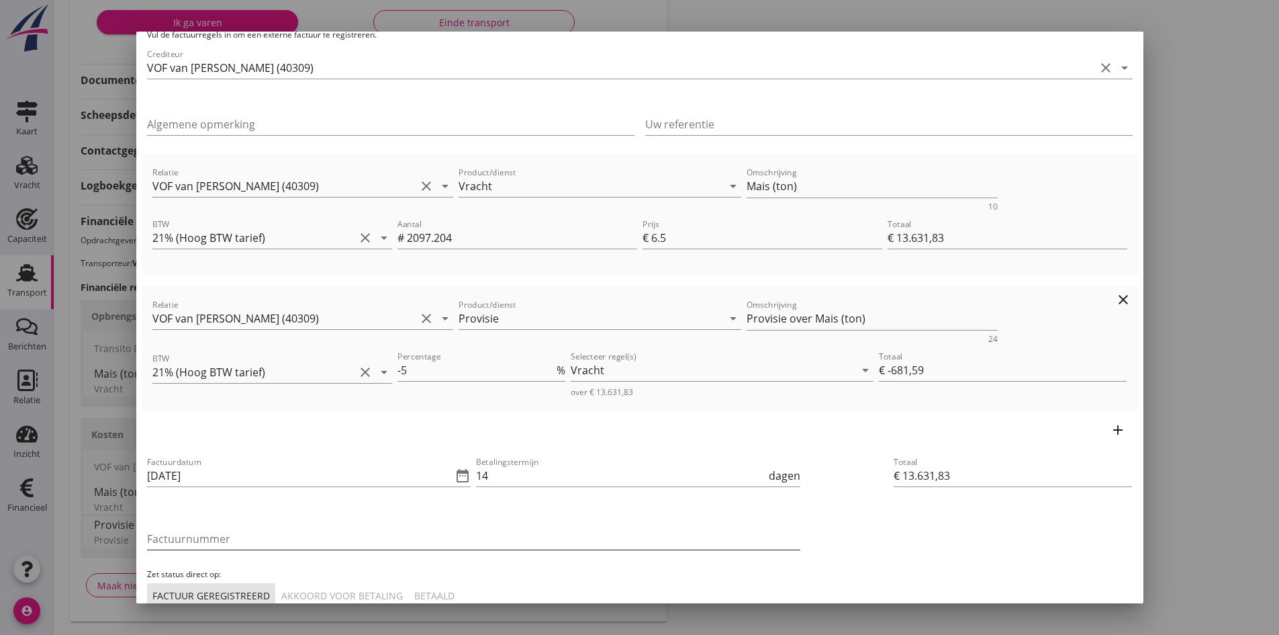
scroll to position [134, 0]
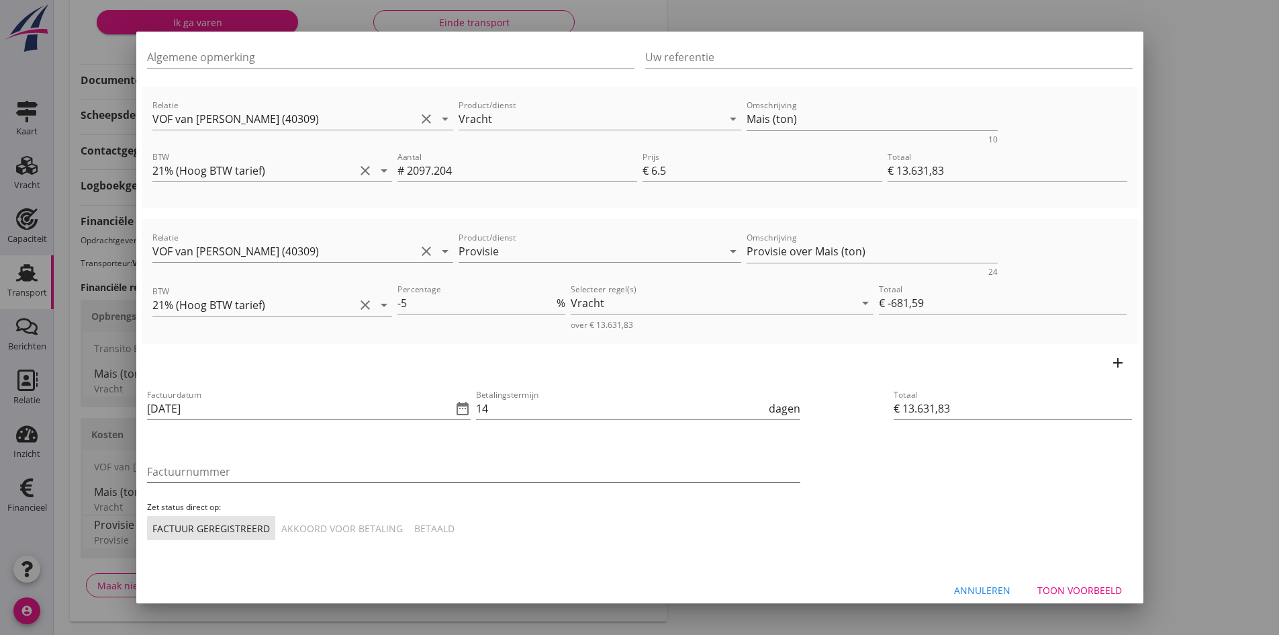
click at [263, 463] on input "Factuurnummer" at bounding box center [473, 471] width 653 height 21
type input "38-2025"
click at [322, 524] on div "Akkoord voor betaling" at bounding box center [342, 528] width 122 height 14
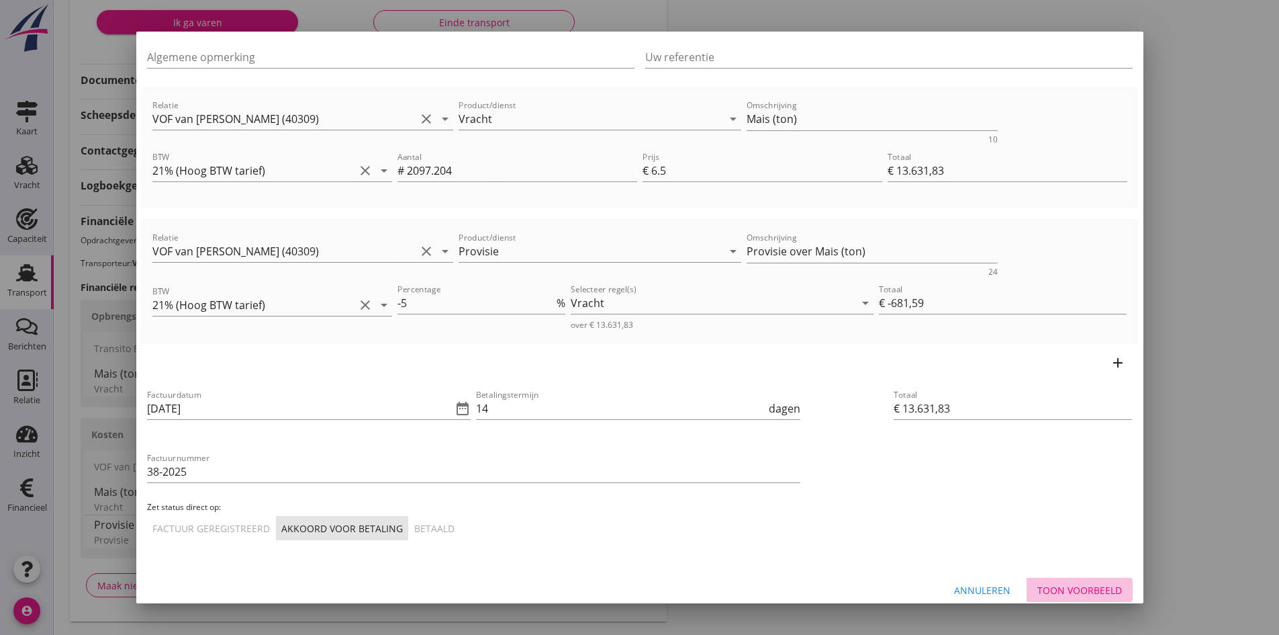
click at [1069, 590] on div "Toon voorbeeld" at bounding box center [1079, 590] width 85 height 14
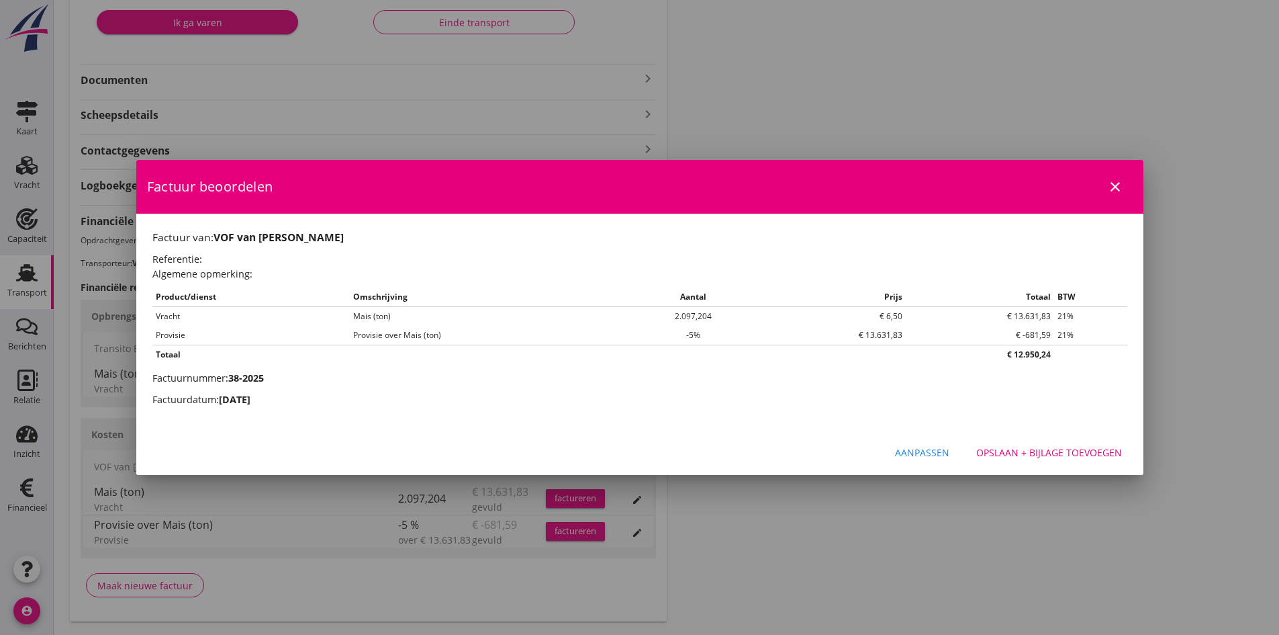
scroll to position [0, 0]
click at [1032, 449] on div "Opslaan + bijlage toevoegen" at bounding box center [1049, 452] width 146 height 14
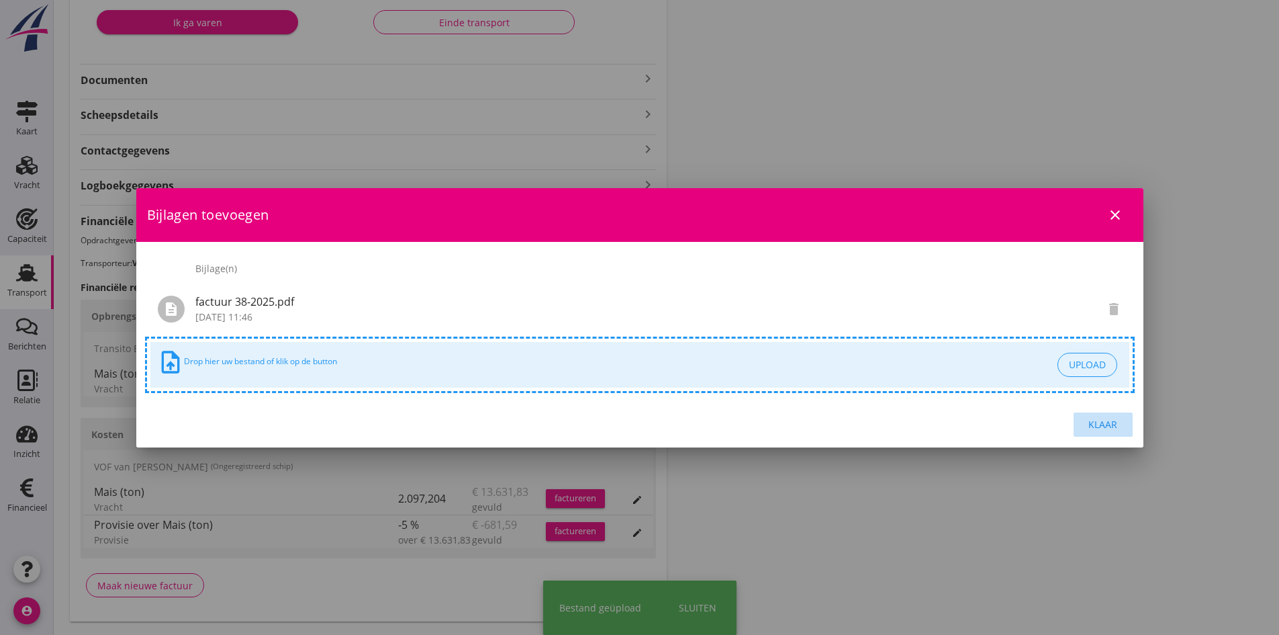
click at [1105, 424] on div "Klaar" at bounding box center [1104, 424] width 38 height 14
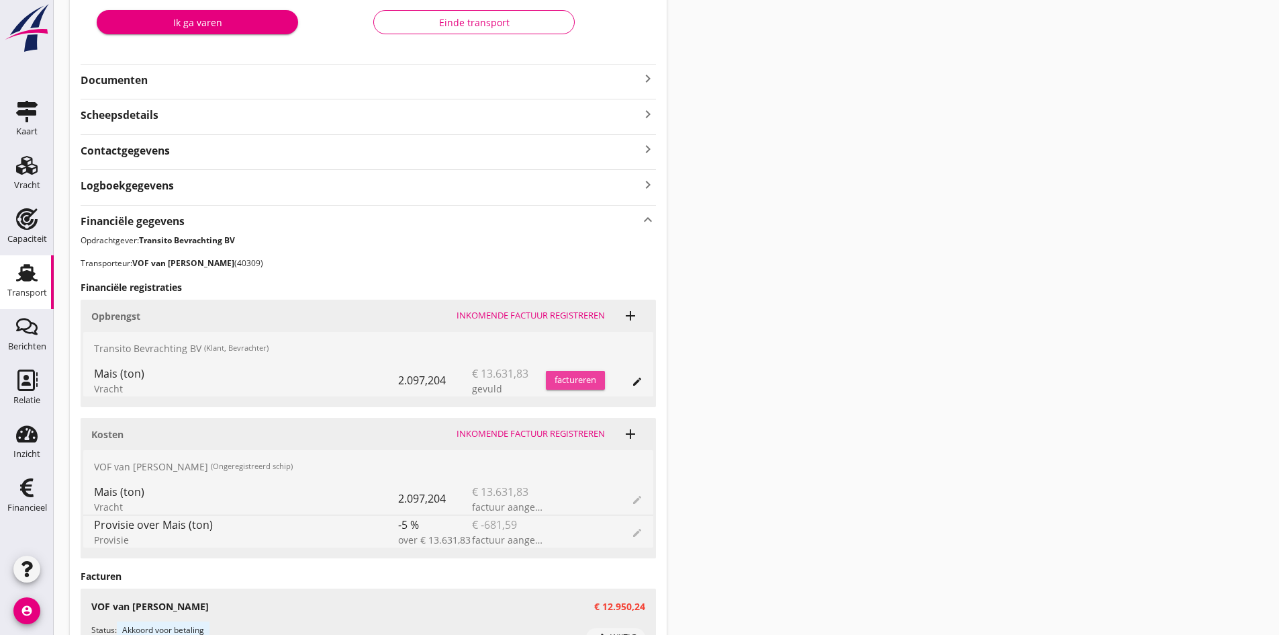
click at [560, 378] on div "factureren" at bounding box center [575, 379] width 59 height 13
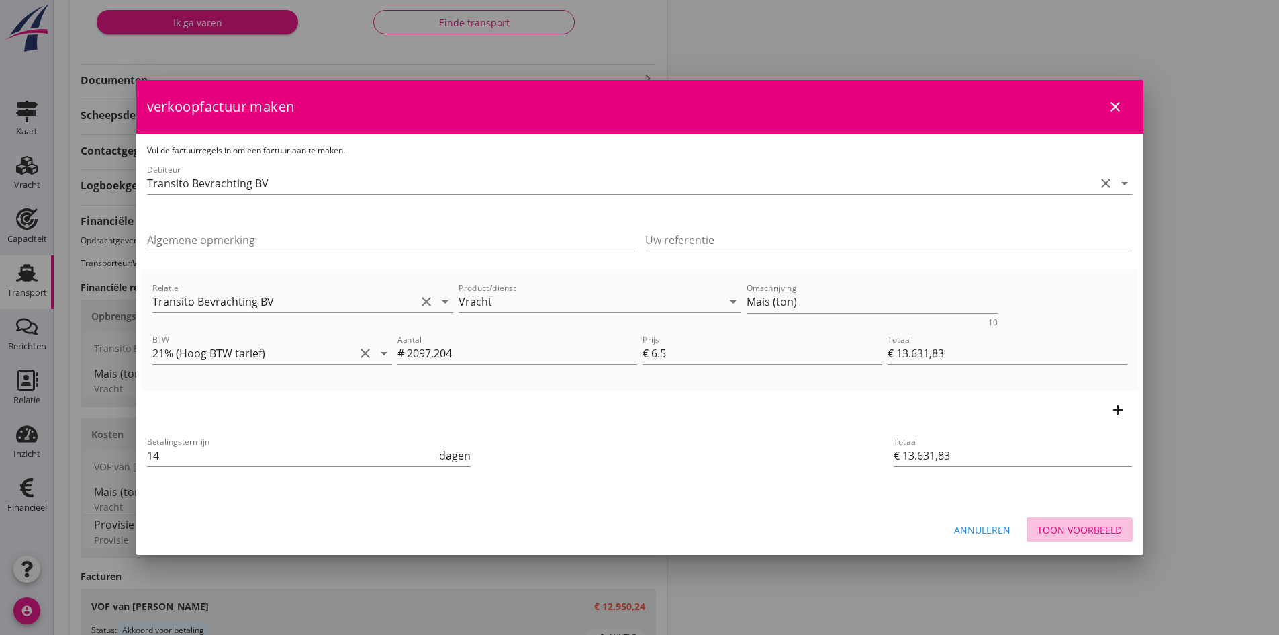
click at [1070, 529] on div "Toon voorbeeld" at bounding box center [1079, 529] width 85 height 14
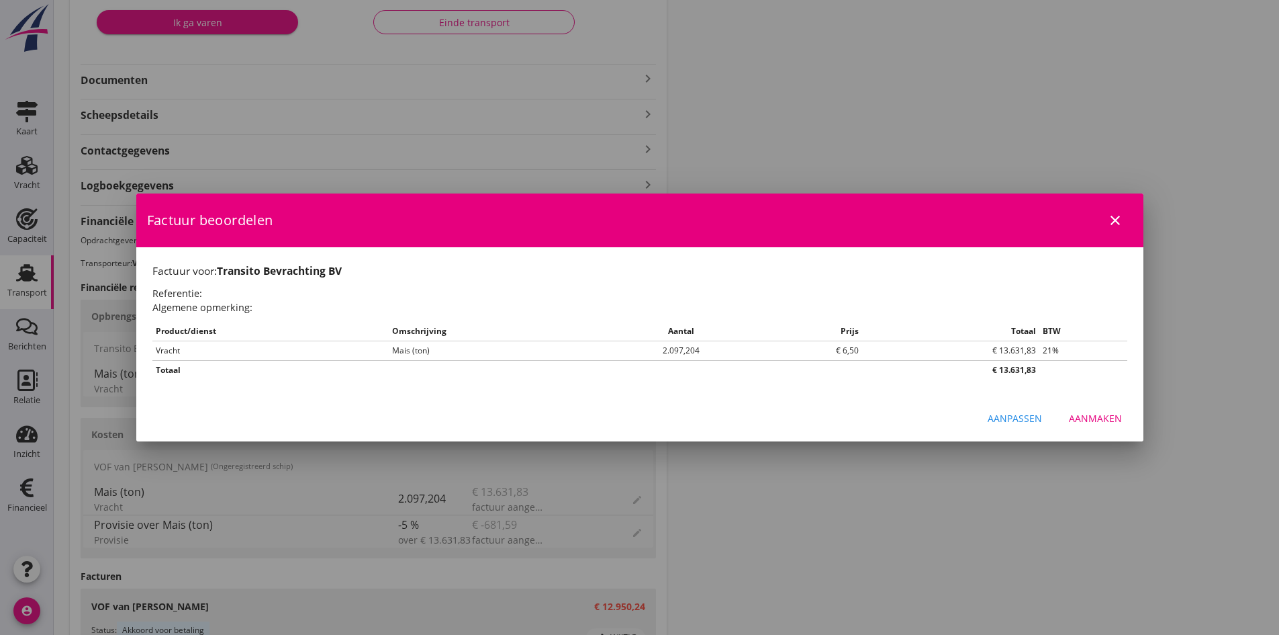
click at [1082, 420] on div "Aanmaken" at bounding box center [1095, 418] width 53 height 14
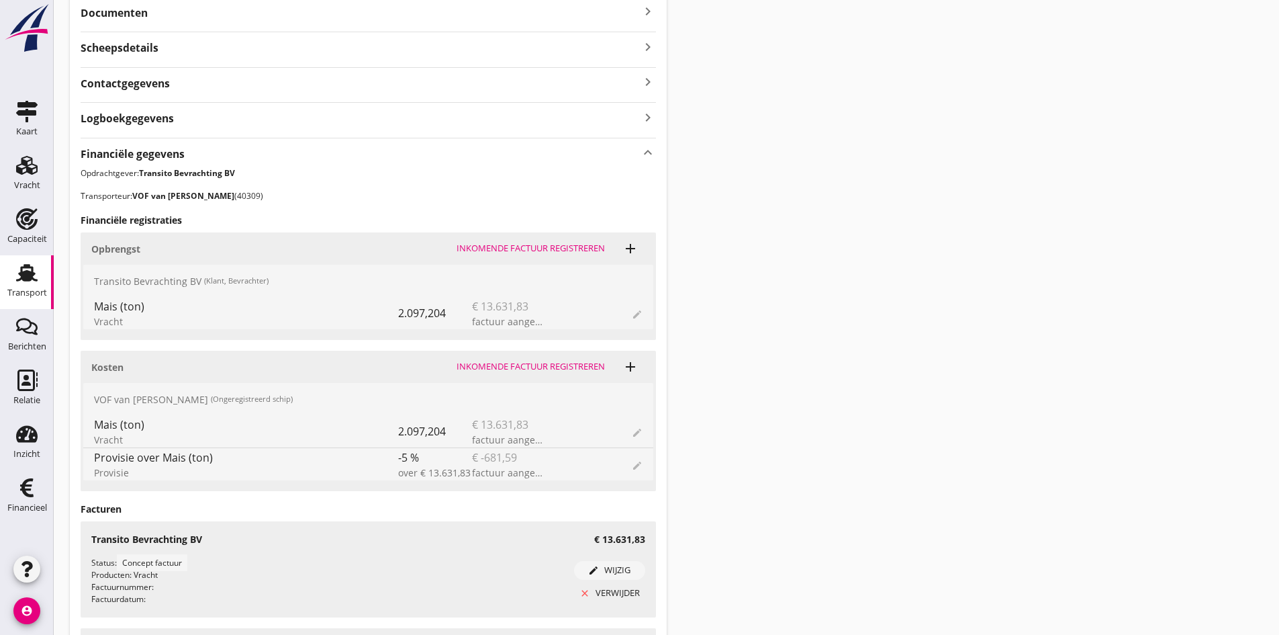
scroll to position [134, 0]
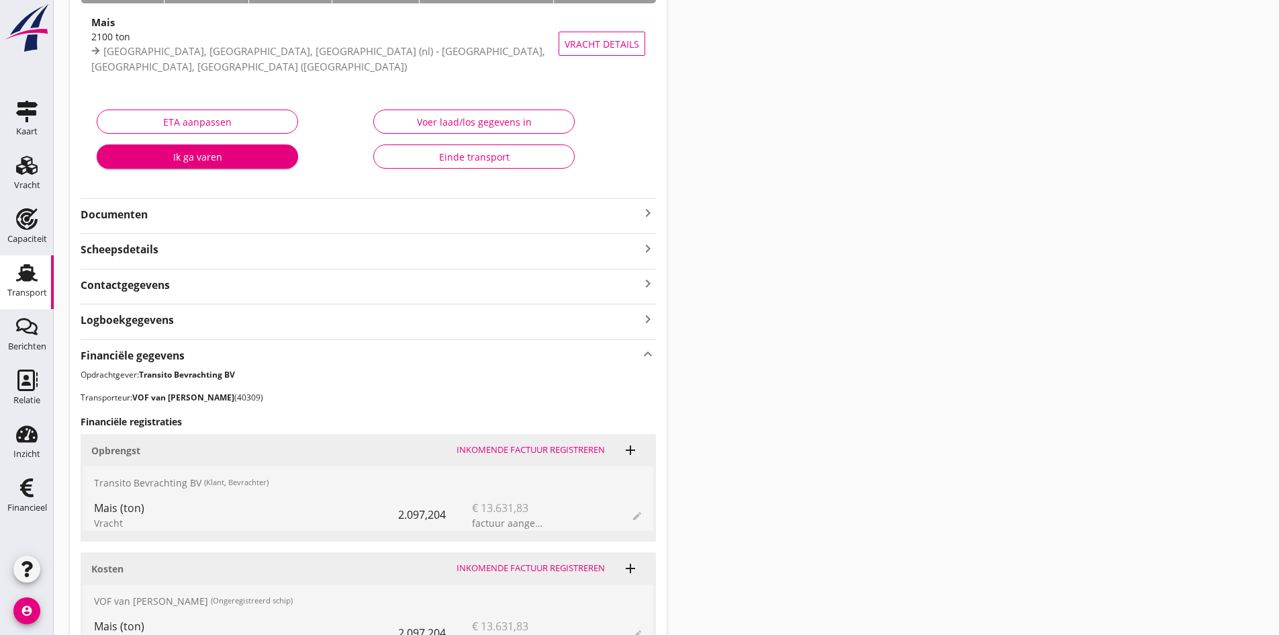
click at [645, 211] on icon "keyboard_arrow_right" at bounding box center [648, 213] width 16 height 16
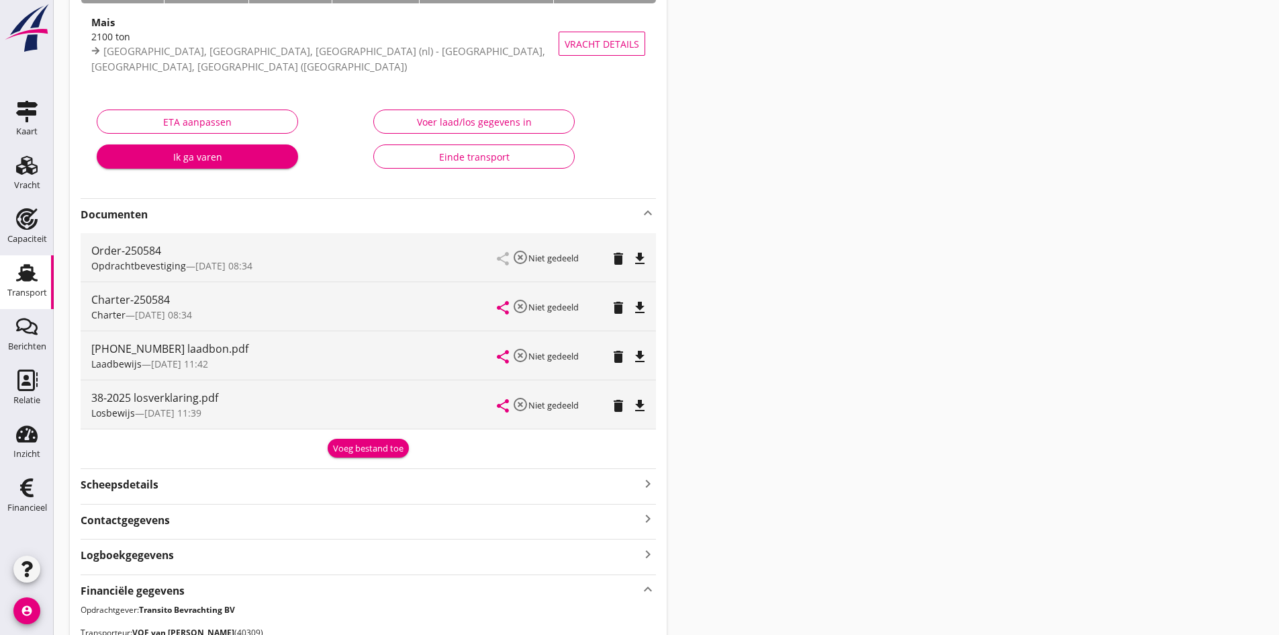
click at [640, 357] on icon "file_download" at bounding box center [640, 357] width 16 height 16
click at [618, 357] on icon "delete" at bounding box center [618, 357] width 16 height 16
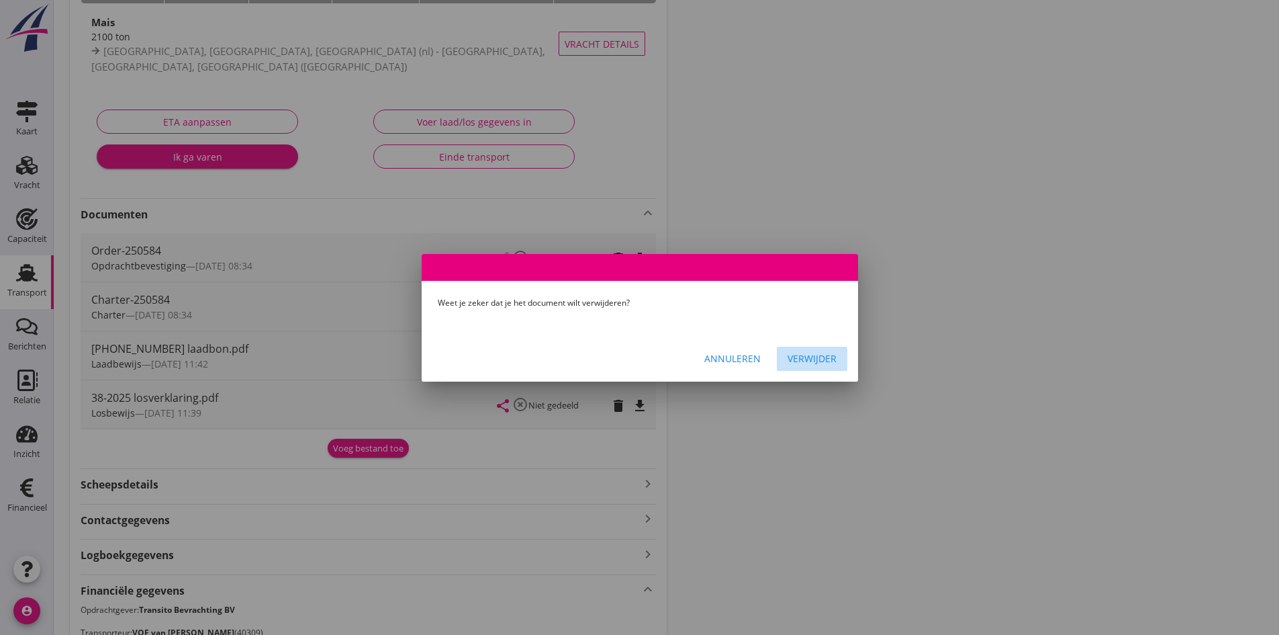
click at [802, 358] on div "Verwijder" at bounding box center [812, 358] width 49 height 14
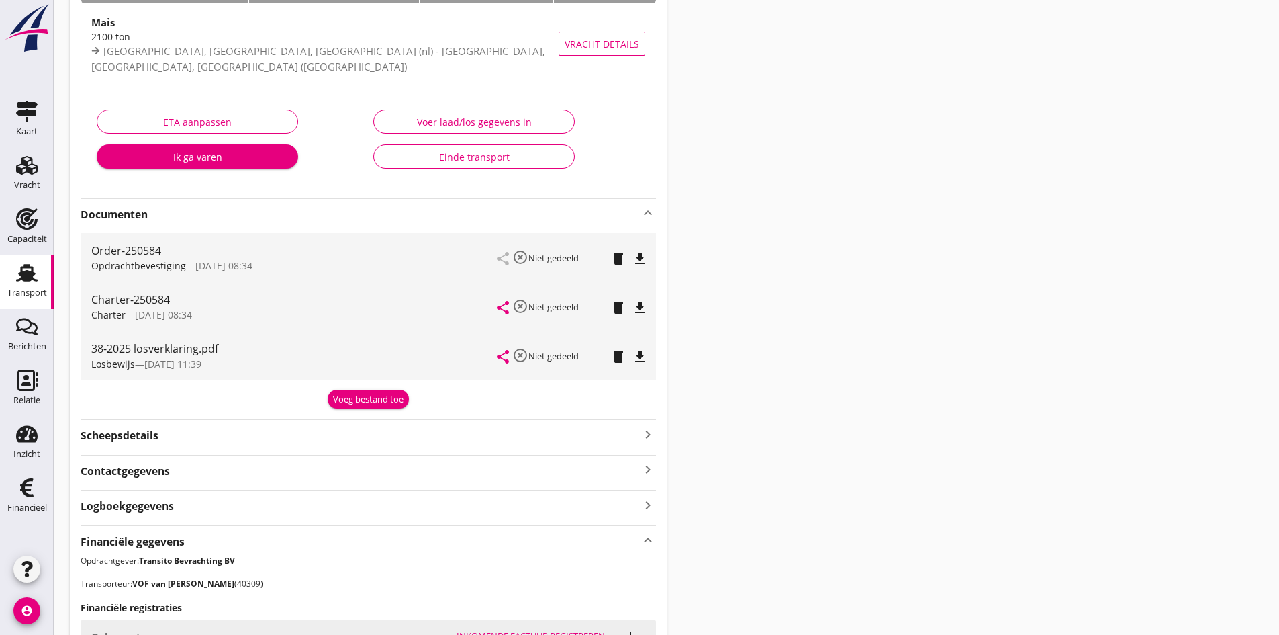
click at [355, 398] on div "Voeg bestand toe" at bounding box center [368, 399] width 71 height 13
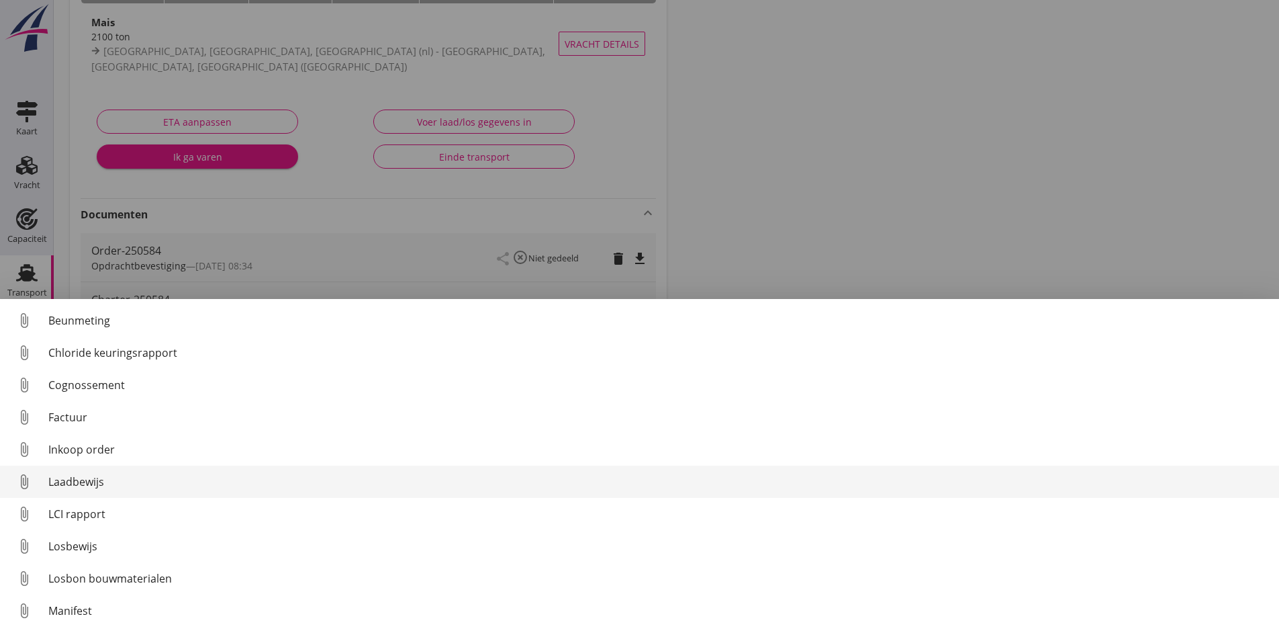
click at [79, 479] on div "Laadbewijs" at bounding box center [658, 481] width 1220 height 16
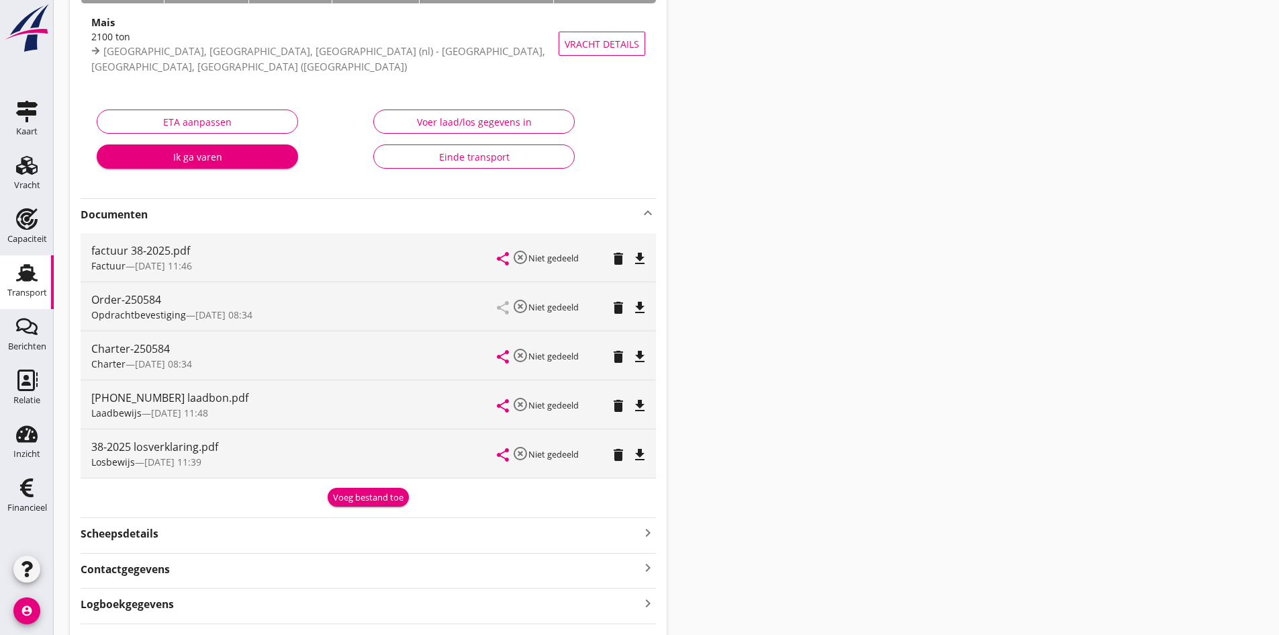
click at [637, 403] on icon "file_download" at bounding box center [640, 406] width 16 height 16
click at [26, 496] on use at bounding box center [26, 487] width 13 height 19
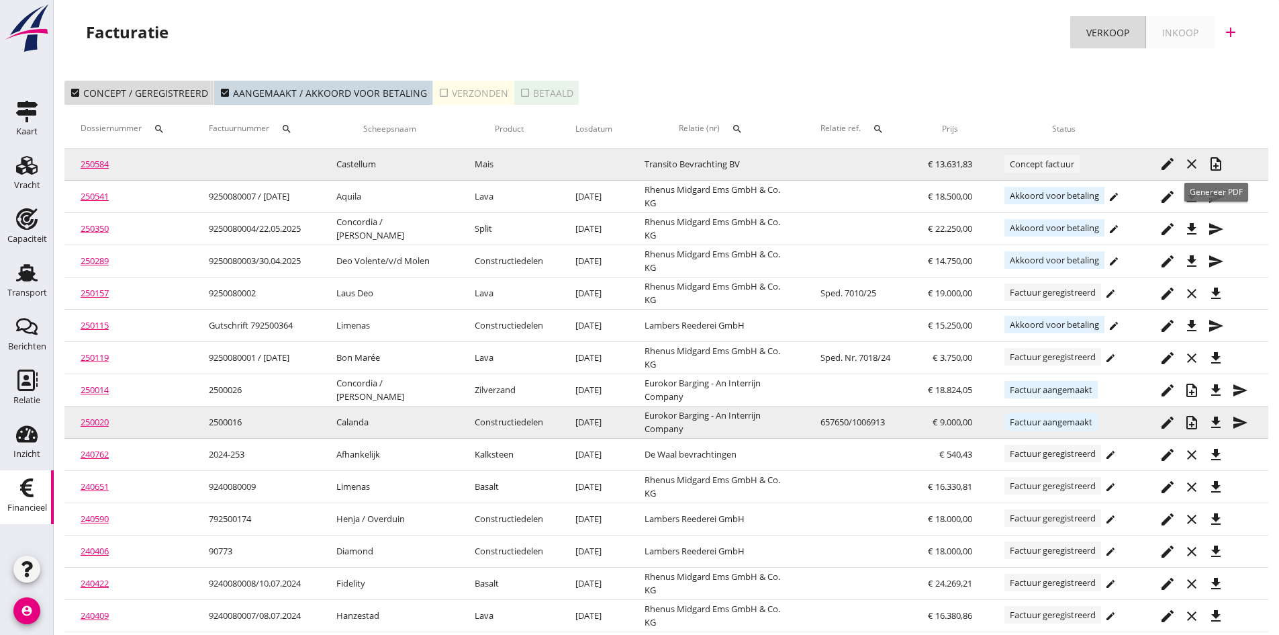
click at [1218, 159] on icon "note_add" at bounding box center [1216, 164] width 16 height 16
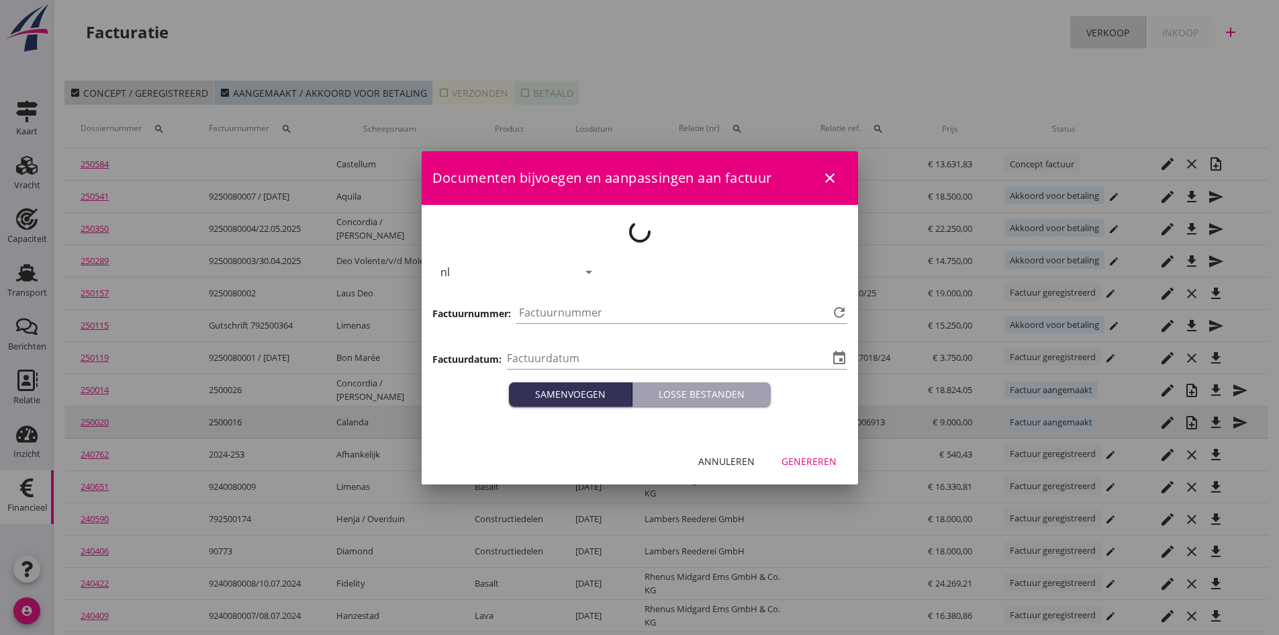
type input "[DATE]"
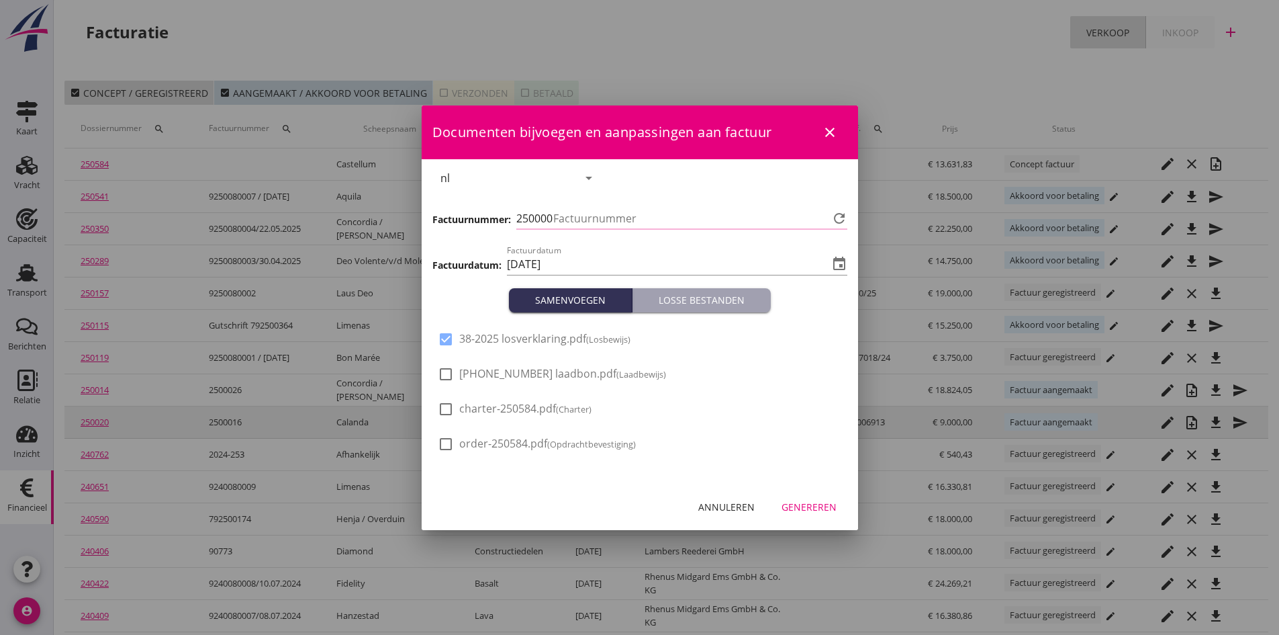
type input "737"
drag, startPoint x: 447, startPoint y: 373, endPoint x: 469, endPoint y: 382, distance: 23.2
click at [447, 374] on div at bounding box center [445, 374] width 23 height 23
checkbox input "true"
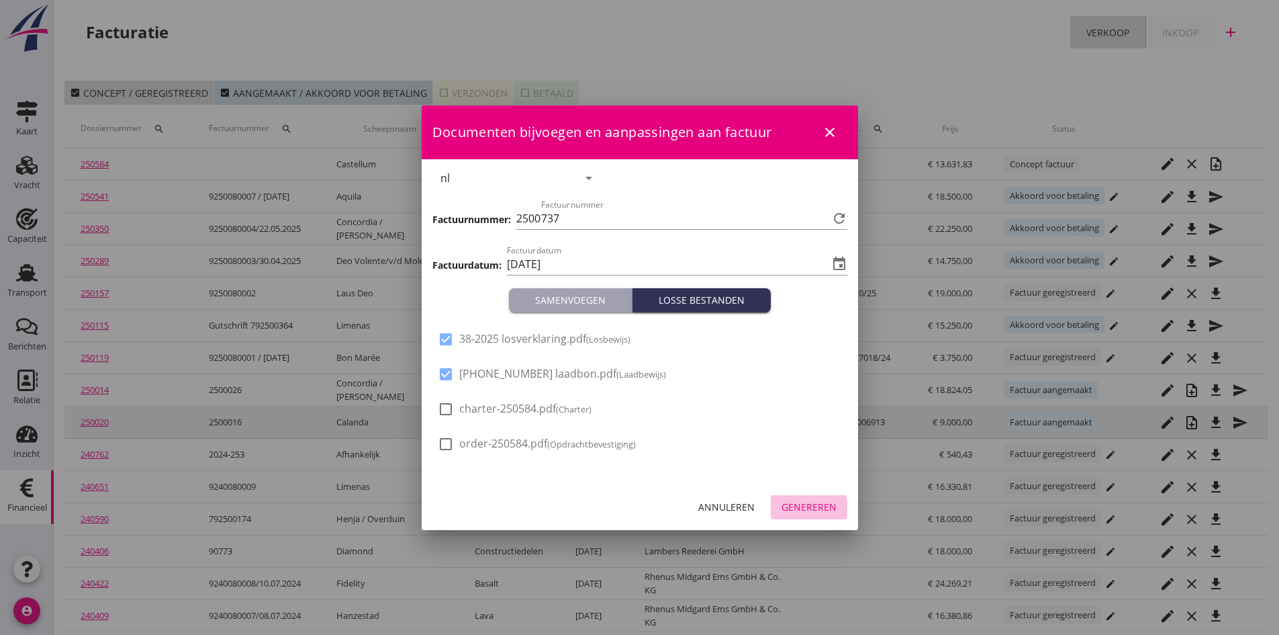
click at [798, 506] on div "Genereren" at bounding box center [809, 507] width 55 height 14
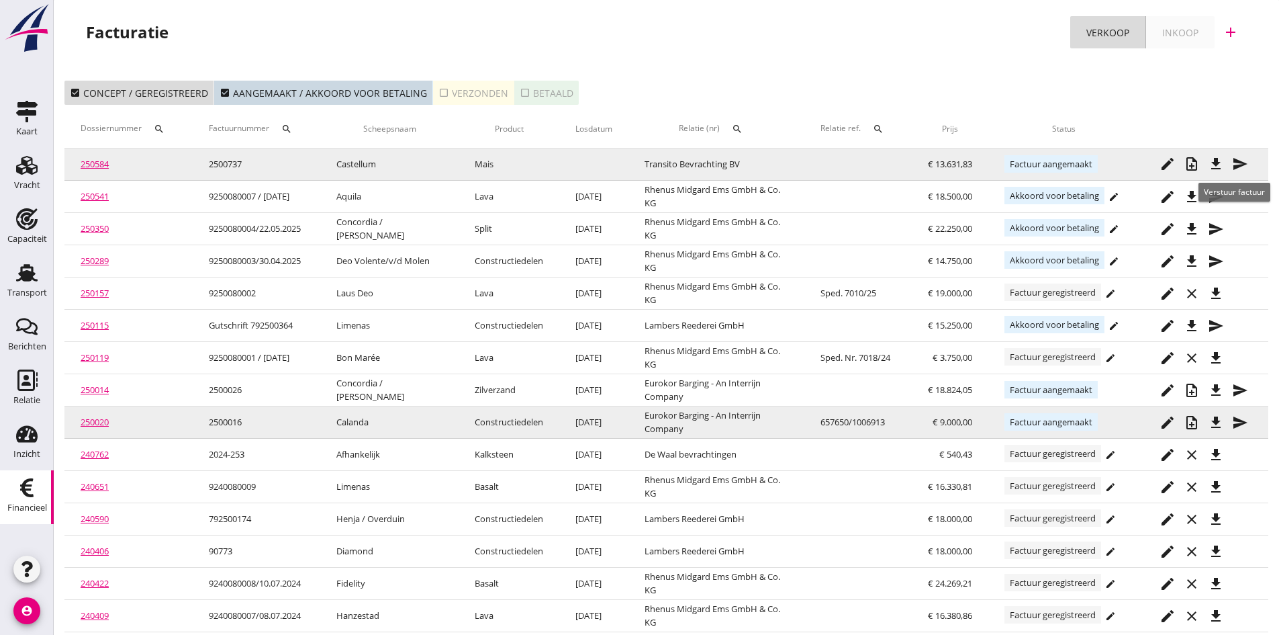
click at [1238, 161] on icon "send" at bounding box center [1240, 164] width 16 height 16
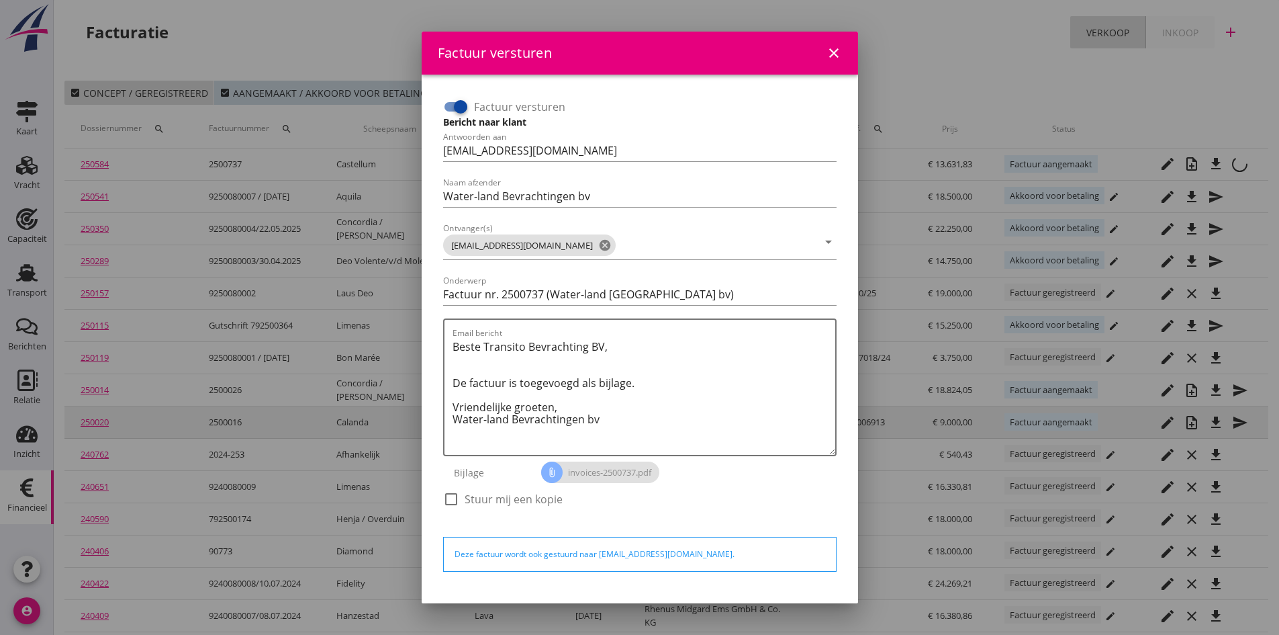
scroll to position [38, 0]
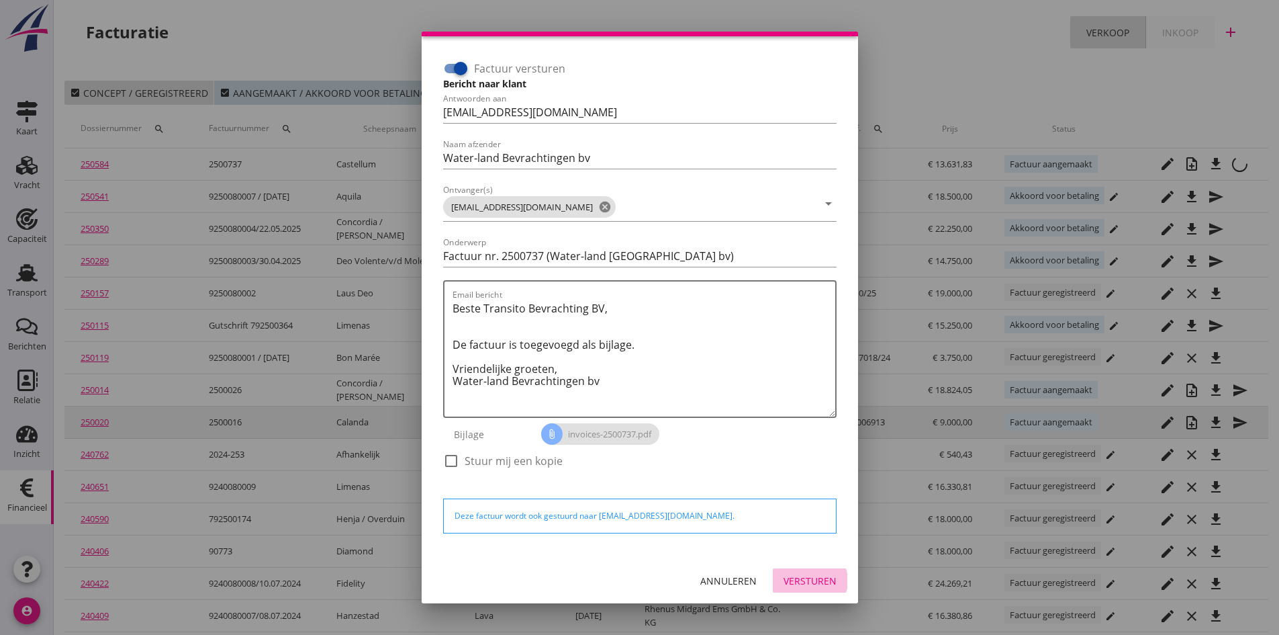
click at [796, 580] on div "Versturen" at bounding box center [810, 580] width 53 height 14
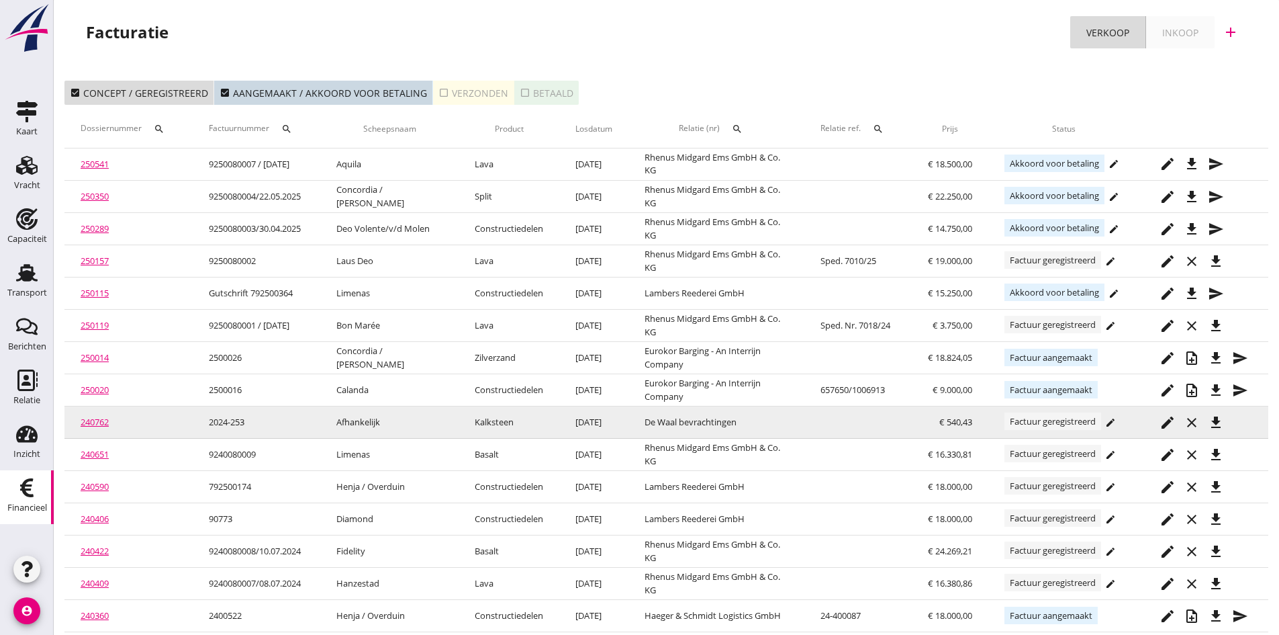
click at [444, 93] on div "check_box_outline_blank Verzonden" at bounding box center [474, 93] width 70 height 14
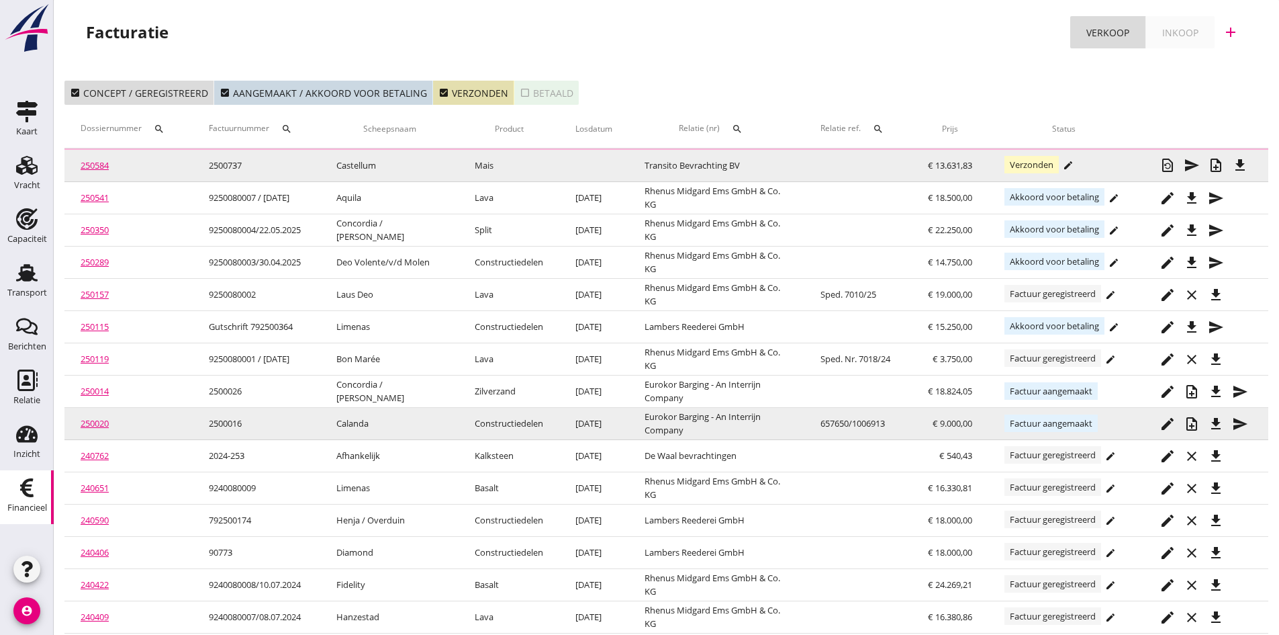
click at [87, 165] on link "250584" at bounding box center [95, 165] width 28 height 12
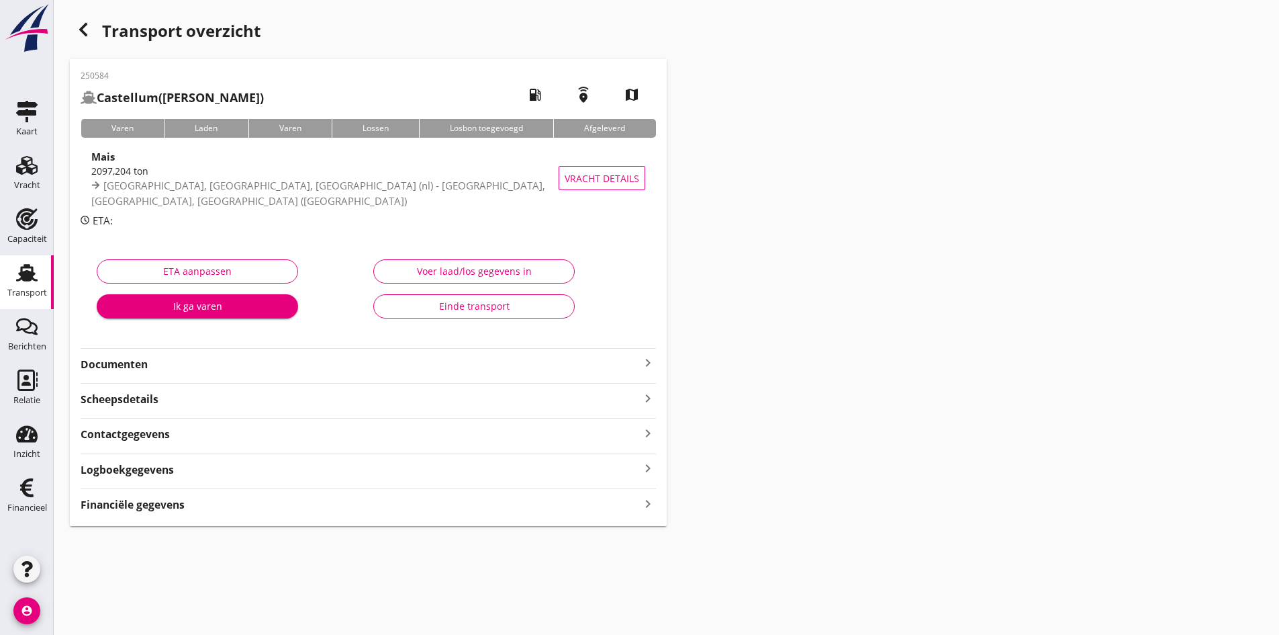
click at [128, 361] on strong "Documenten" at bounding box center [360, 364] width 559 height 15
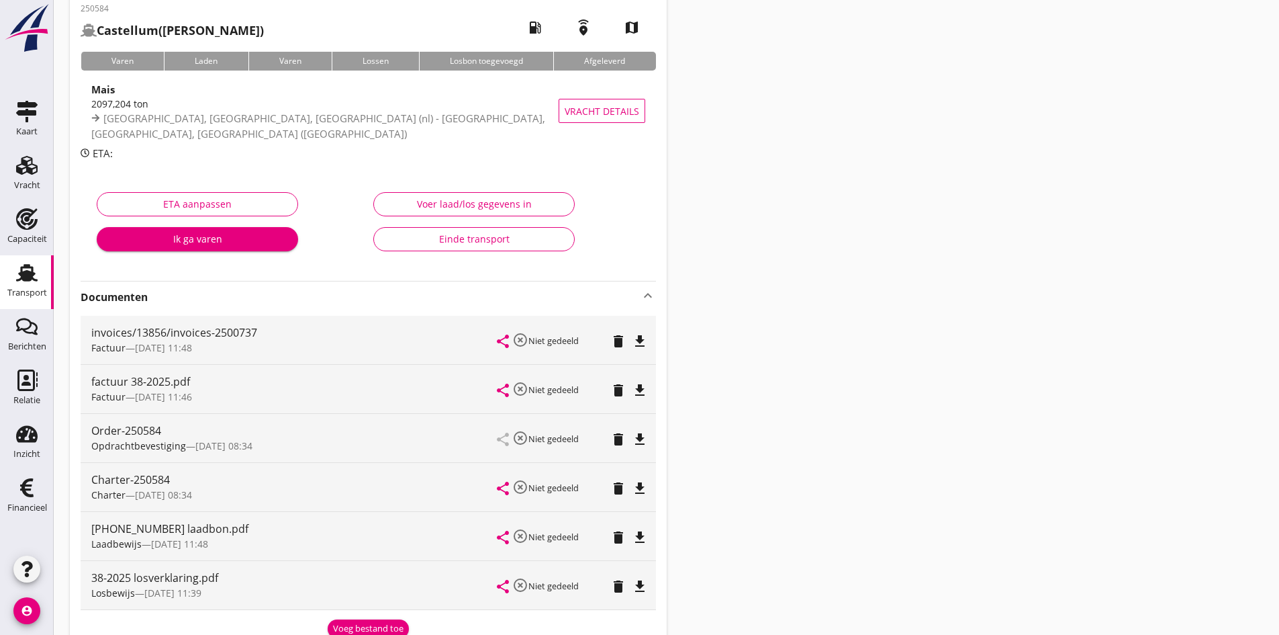
scroll to position [134, 0]
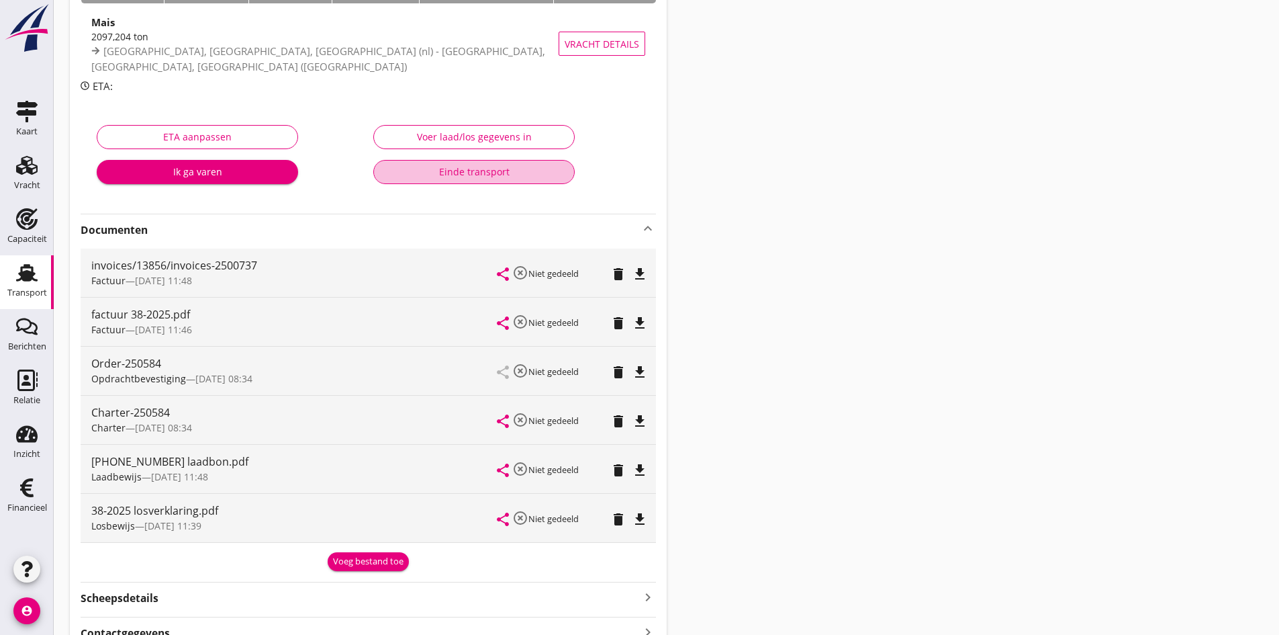
click at [471, 167] on div "Einde transport" at bounding box center [474, 172] width 179 height 14
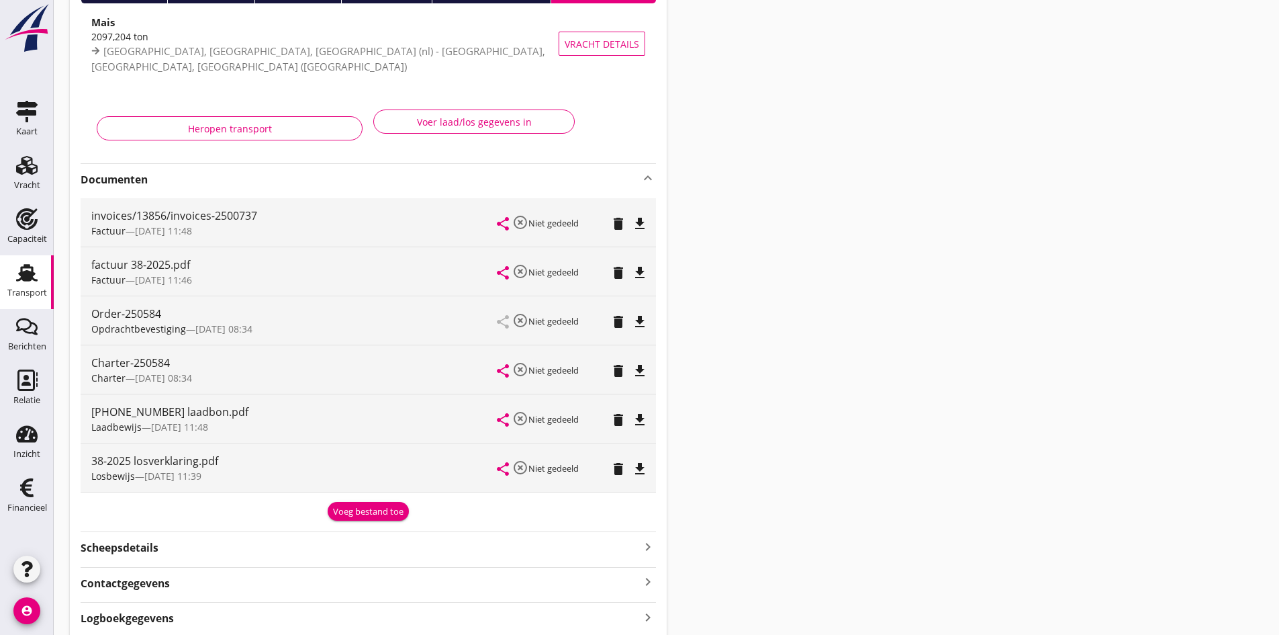
drag, startPoint x: 25, startPoint y: 276, endPoint x: 7, endPoint y: 281, distance: 18.9
click at [25, 276] on use at bounding box center [26, 272] width 21 height 17
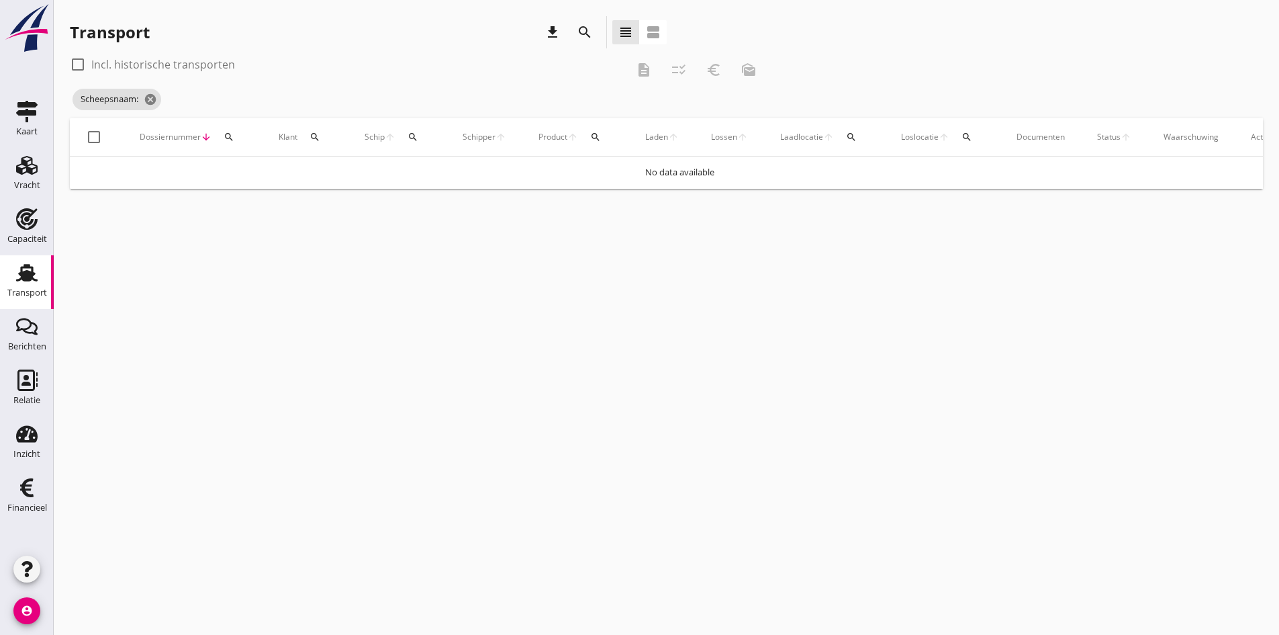
click at [412, 135] on icon "search" at bounding box center [413, 137] width 11 height 11
click at [421, 172] on input "Zoek op (scheeps)naam" at bounding box center [477, 175] width 140 height 21
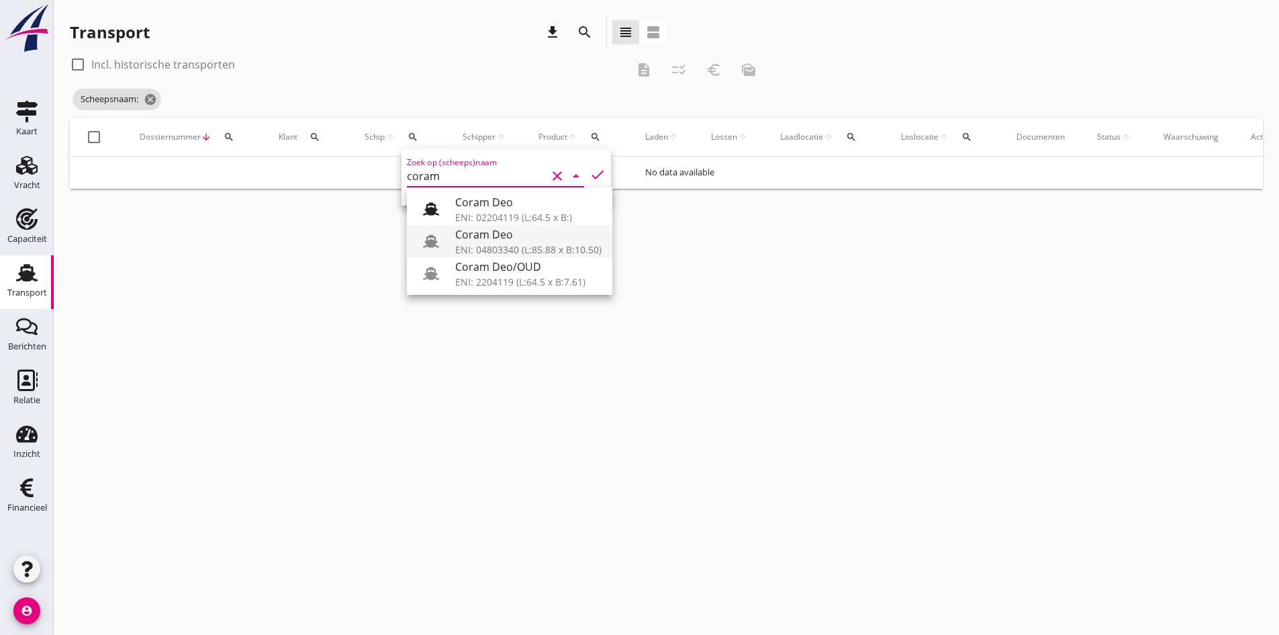
click at [526, 244] on div "ENI: 04803340 (L:85.88 x B:10.50)" at bounding box center [528, 249] width 146 height 14
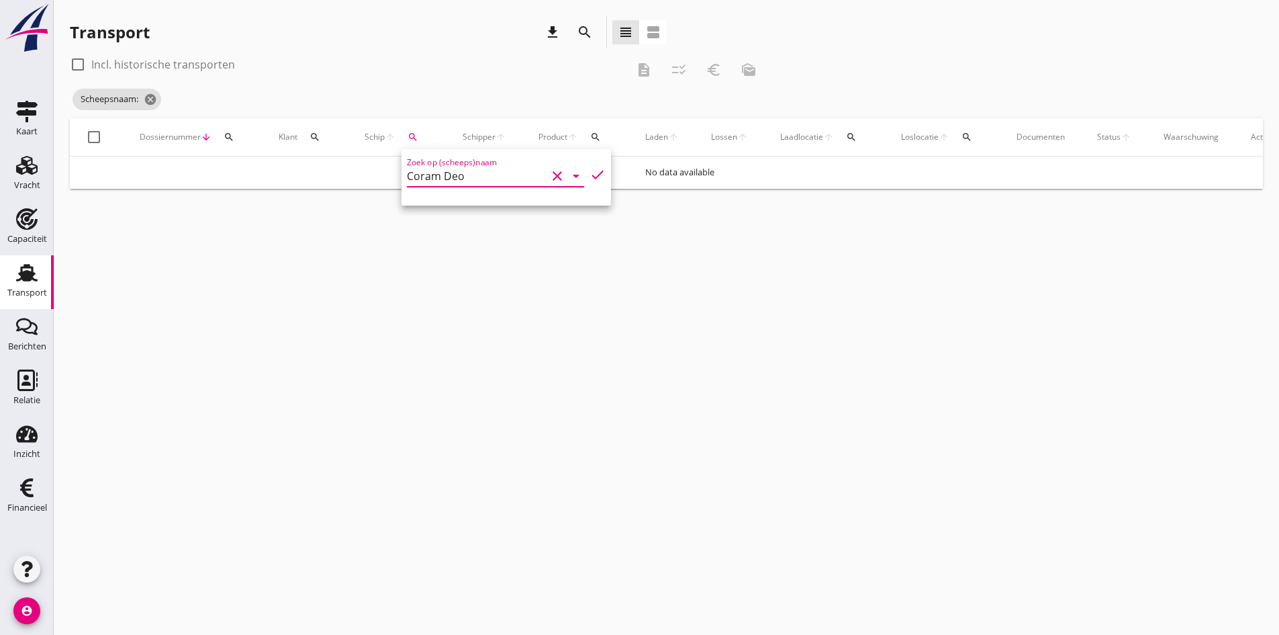
click at [590, 173] on icon "check" at bounding box center [598, 175] width 16 height 16
type input "Coram Deo"
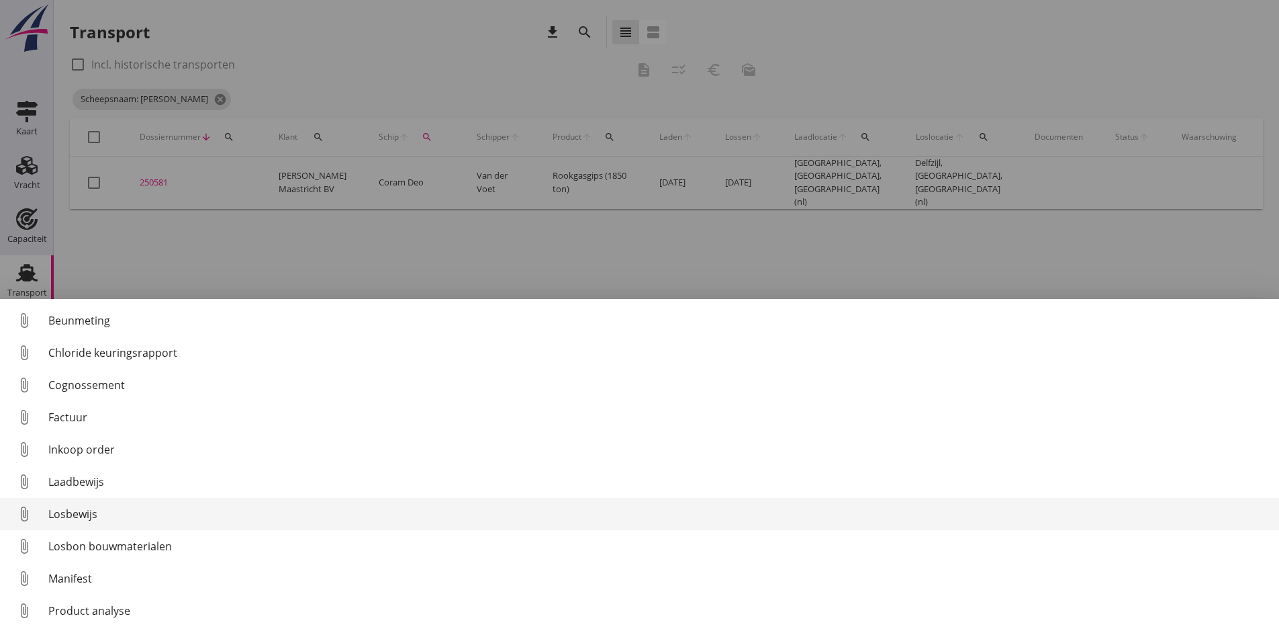
click at [81, 513] on div "Losbewijs" at bounding box center [658, 514] width 1220 height 16
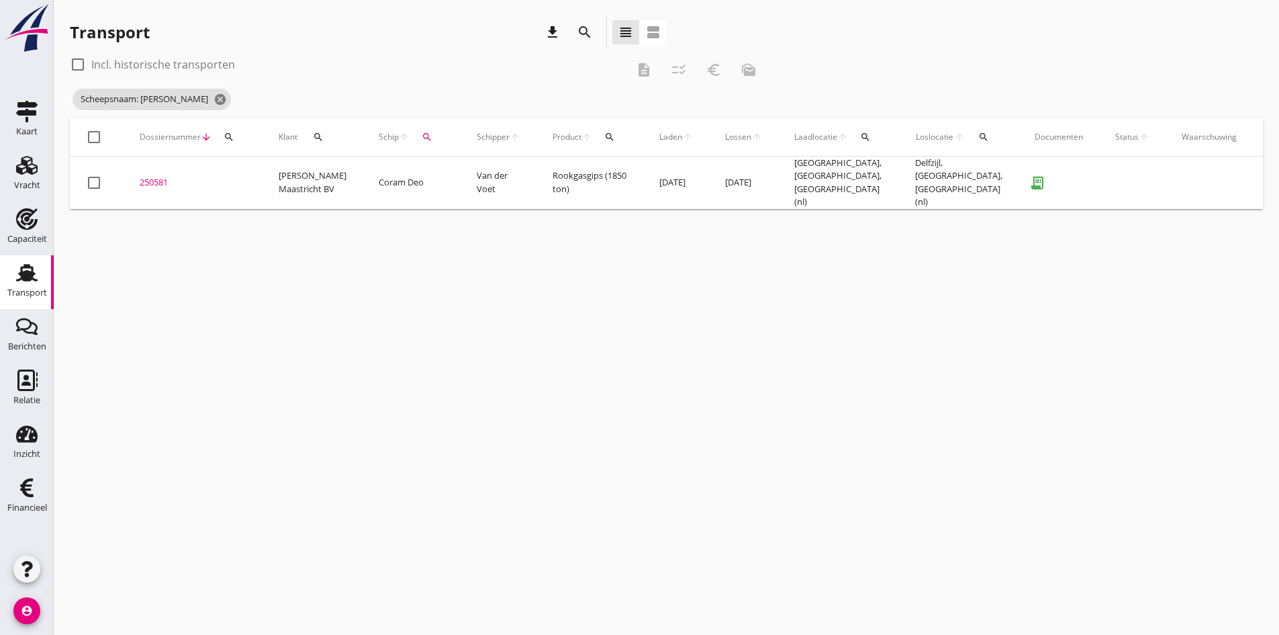
click at [154, 180] on div "250581" at bounding box center [193, 182] width 107 height 13
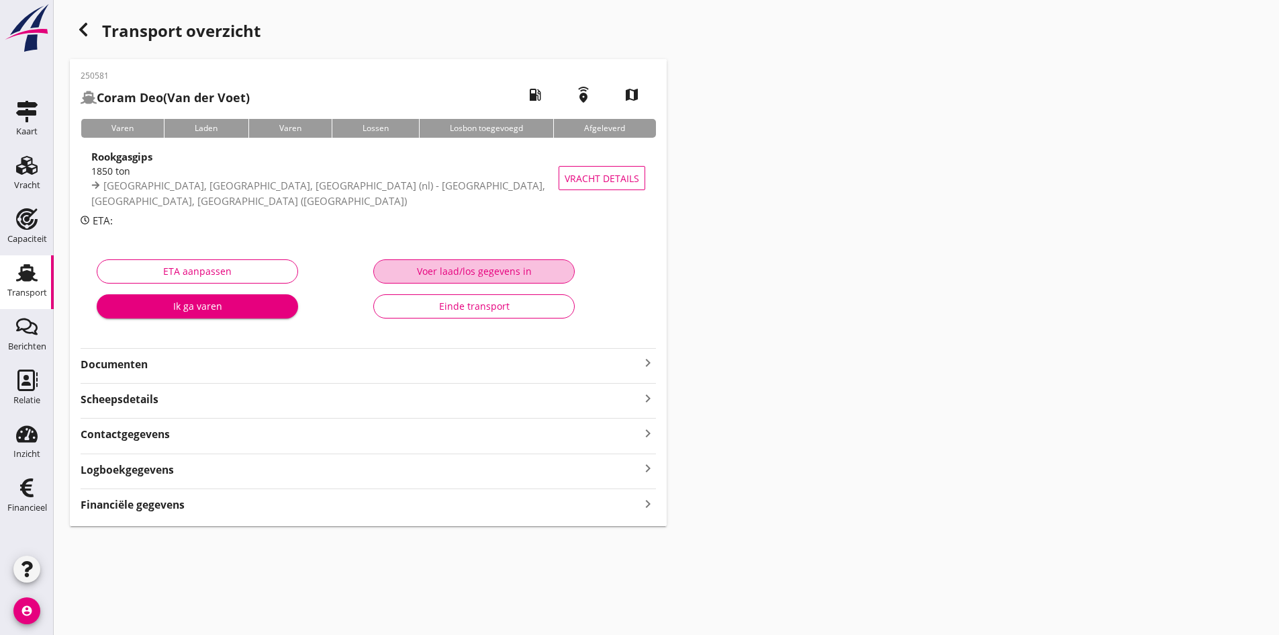
click at [456, 271] on div "Voer laad/los gegevens in" at bounding box center [474, 271] width 179 height 14
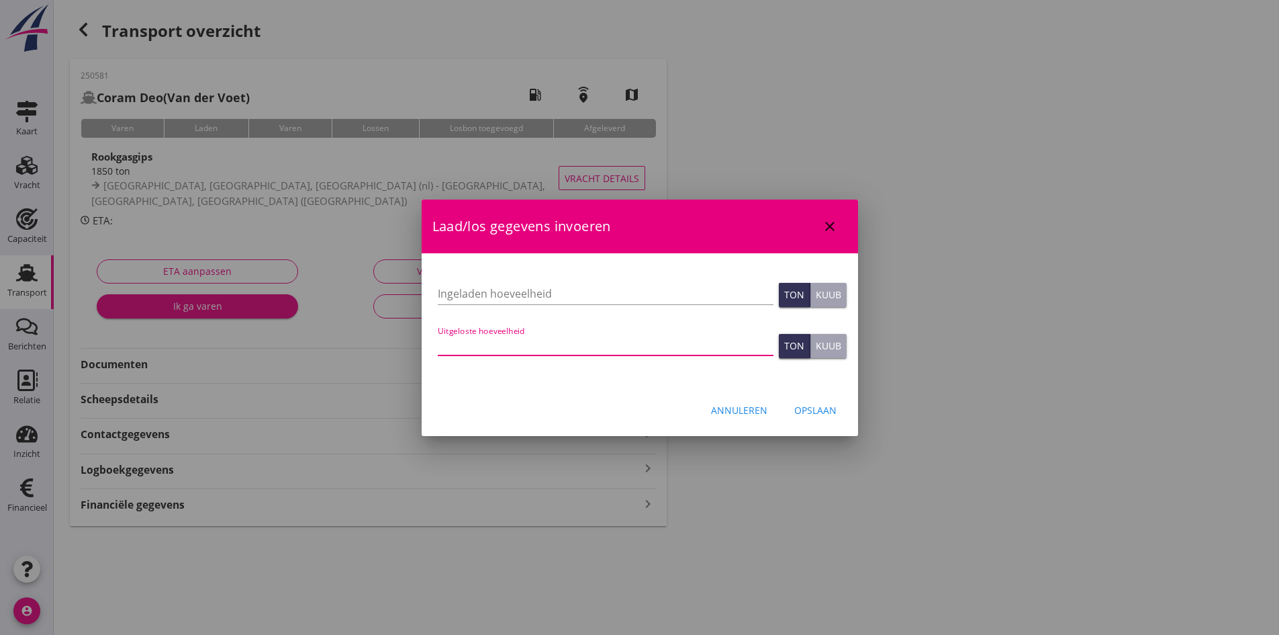
click at [477, 344] on input "Uitgeloste hoeveelheid" at bounding box center [606, 344] width 336 height 21
type input "1834"
type input "1834.228"
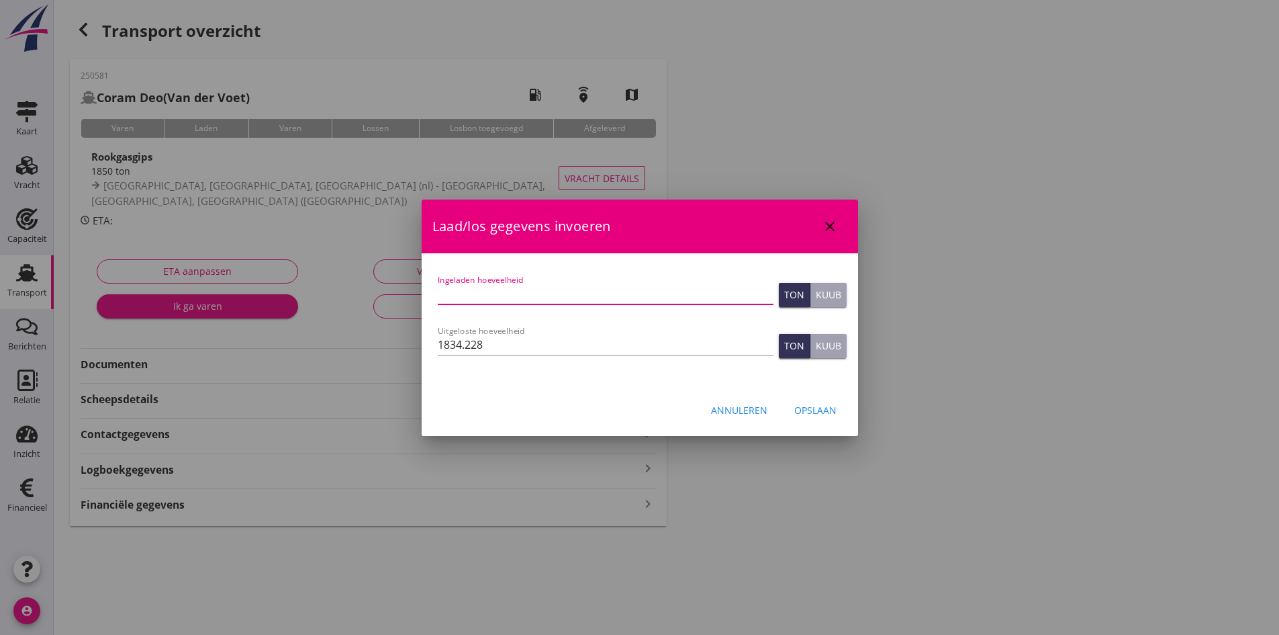
click at [469, 287] on input "Ingeladen hoeveelheid" at bounding box center [606, 293] width 336 height 21
type input "1834"
type input "1834.228"
click at [800, 409] on div "Opslaan" at bounding box center [815, 410] width 42 height 14
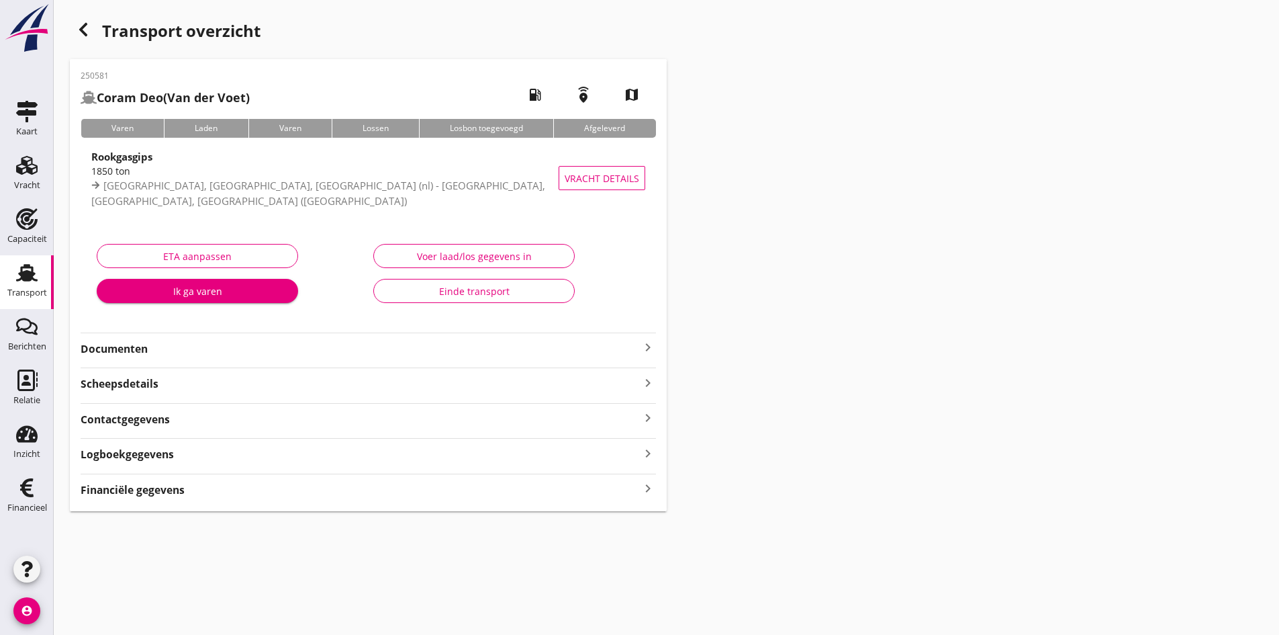
click at [161, 492] on strong "Financiële gegevens" at bounding box center [133, 489] width 104 height 15
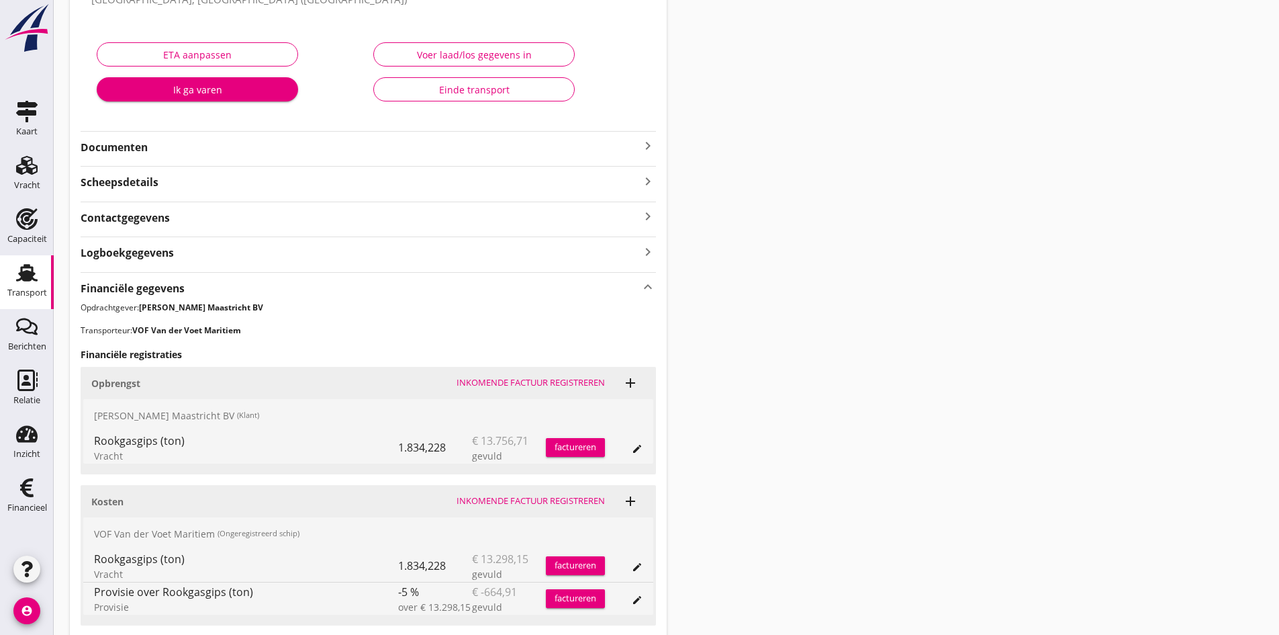
scroll to position [304, 0]
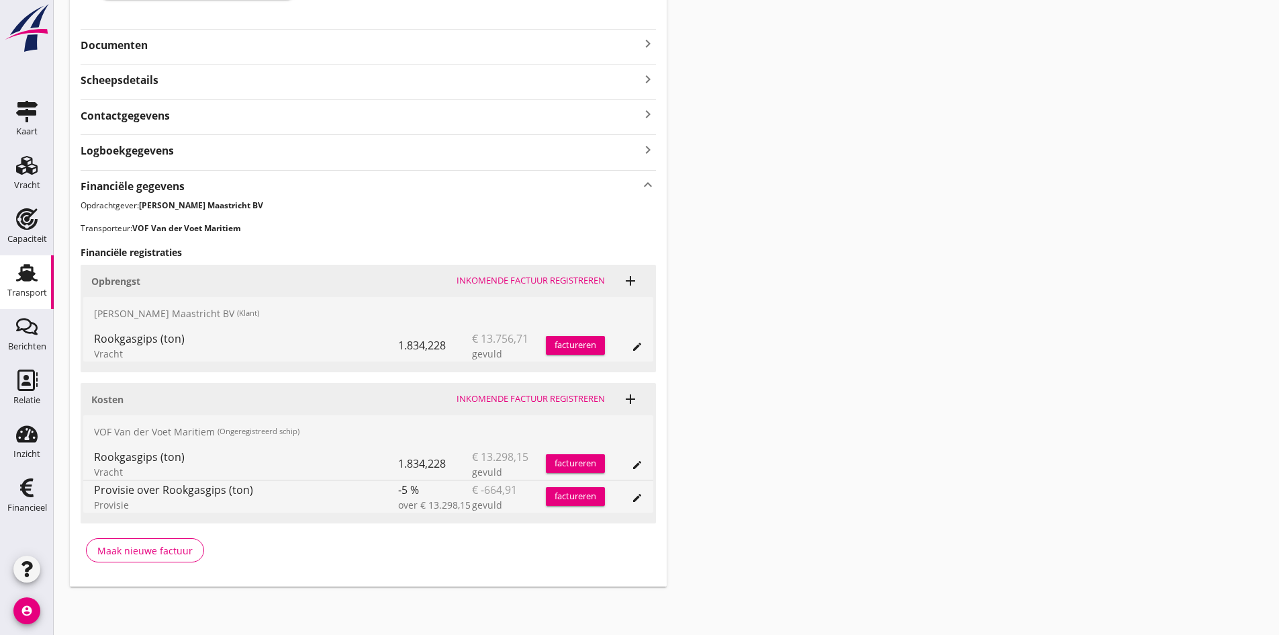
click at [498, 396] on div "Inkomende factuur registreren" at bounding box center [531, 398] width 148 height 13
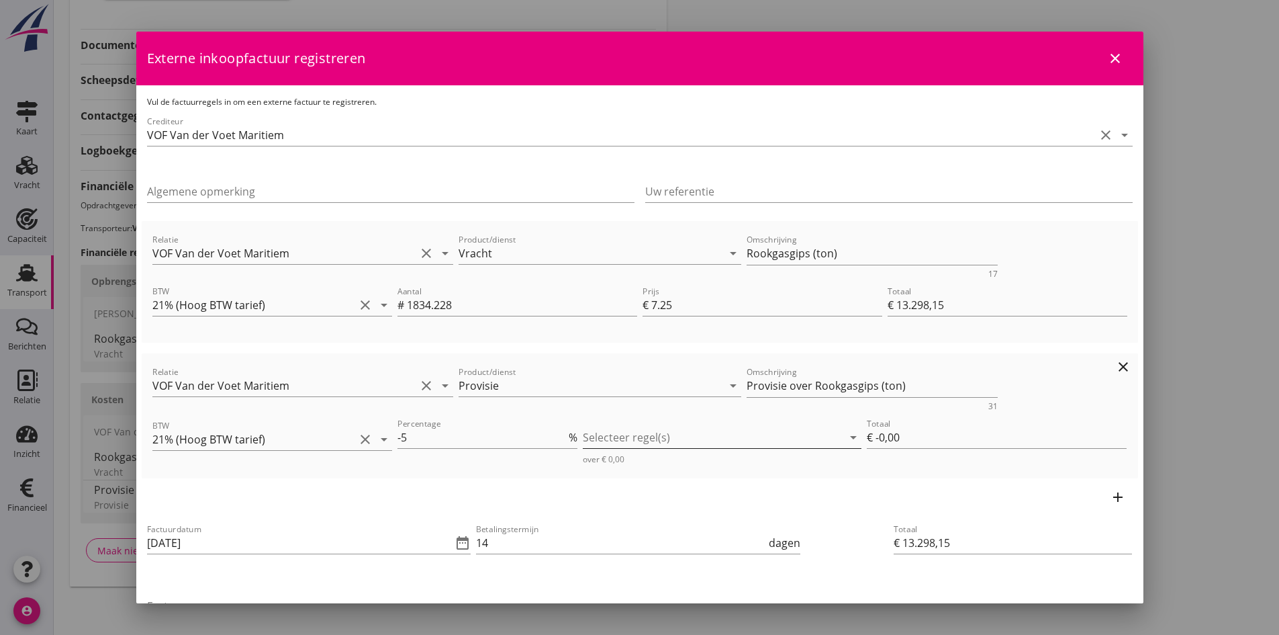
click at [631, 440] on div at bounding box center [713, 436] width 260 height 21
click at [610, 445] on icon "check_box_outline_blank" at bounding box center [609, 447] width 27 height 27
type input "€ -664,91"
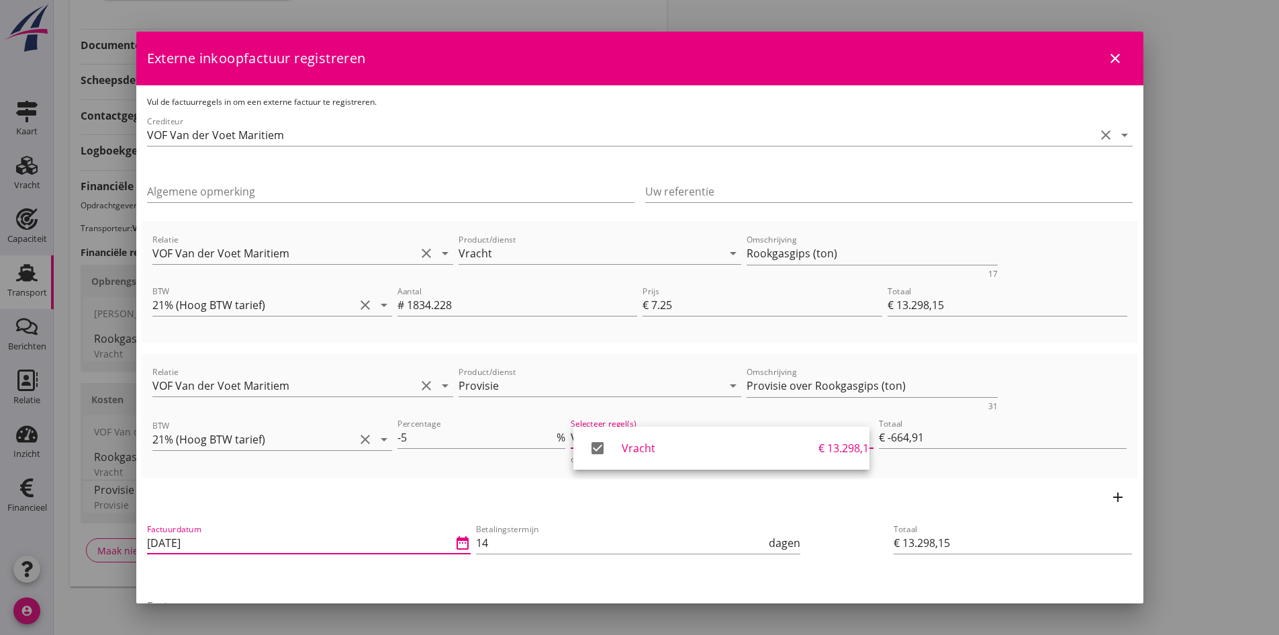
click at [220, 538] on input "[DATE]" at bounding box center [300, 542] width 306 height 21
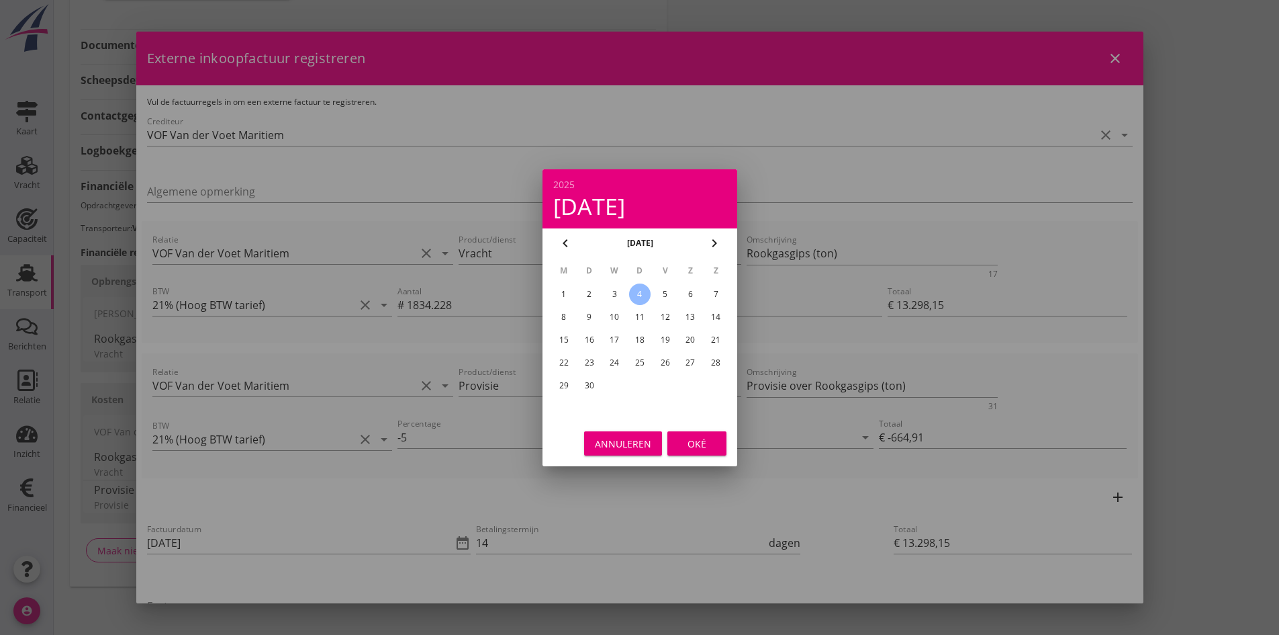
click at [612, 294] on div "3" at bounding box center [614, 293] width 21 height 21
type input "[DATE]"
click at [691, 446] on div "Oké" at bounding box center [697, 443] width 38 height 14
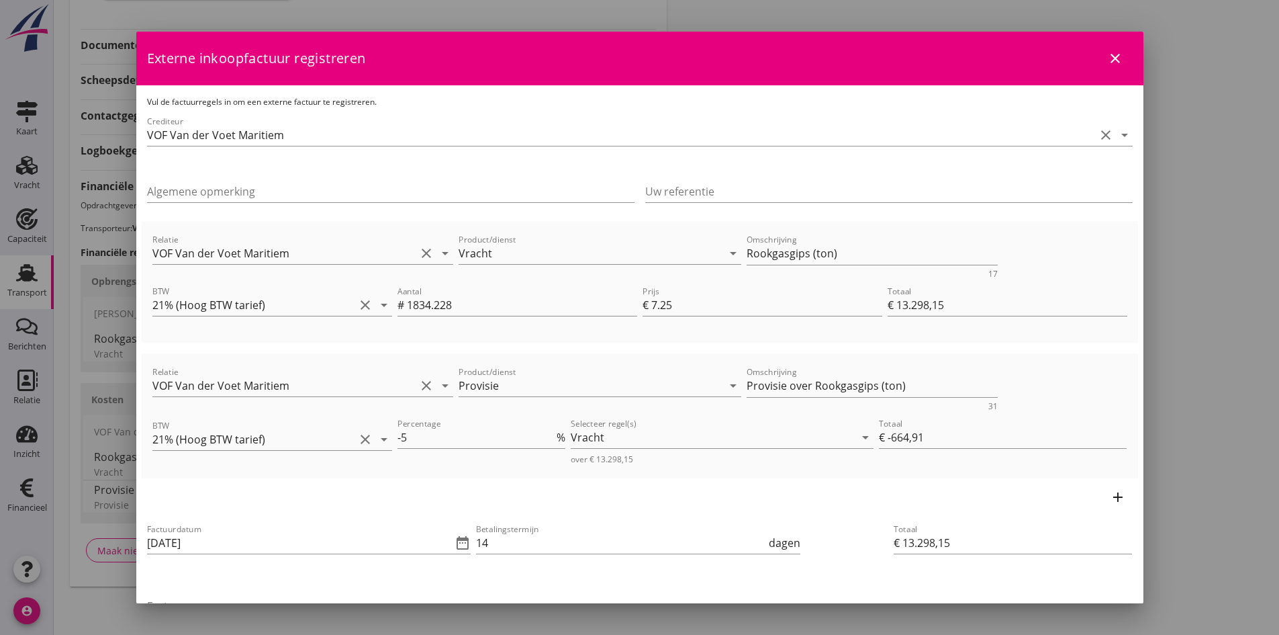
scroll to position [67, 0]
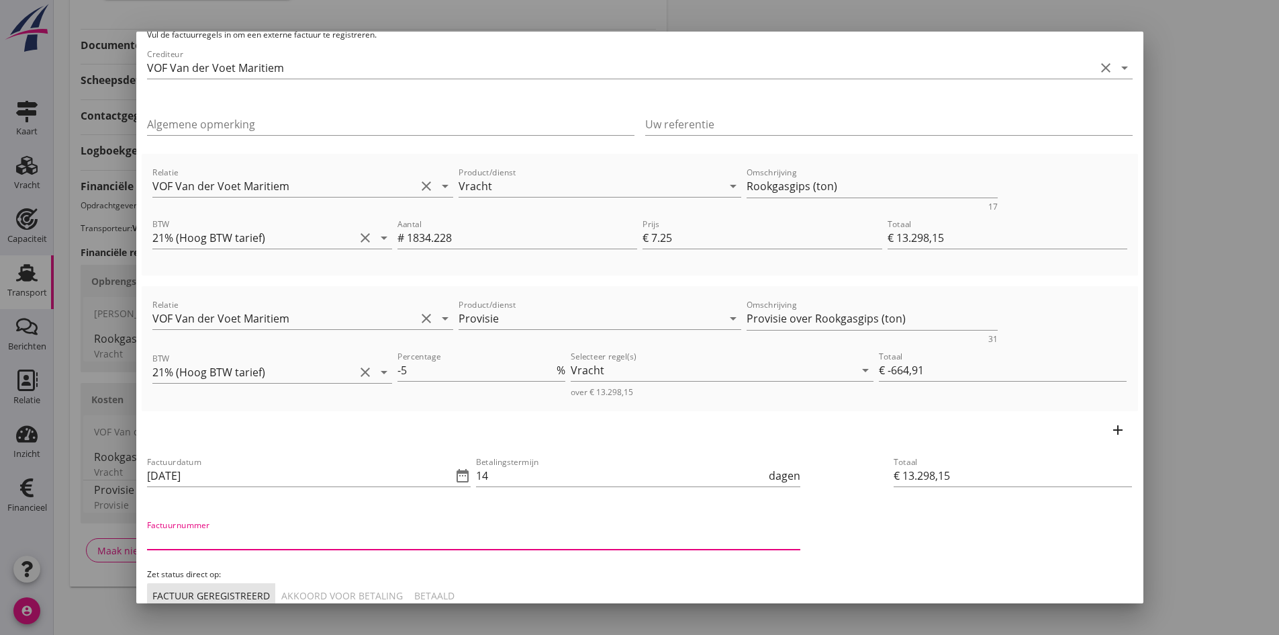
click at [216, 539] on input "Factuurnummer" at bounding box center [473, 538] width 653 height 21
type input "2025052"
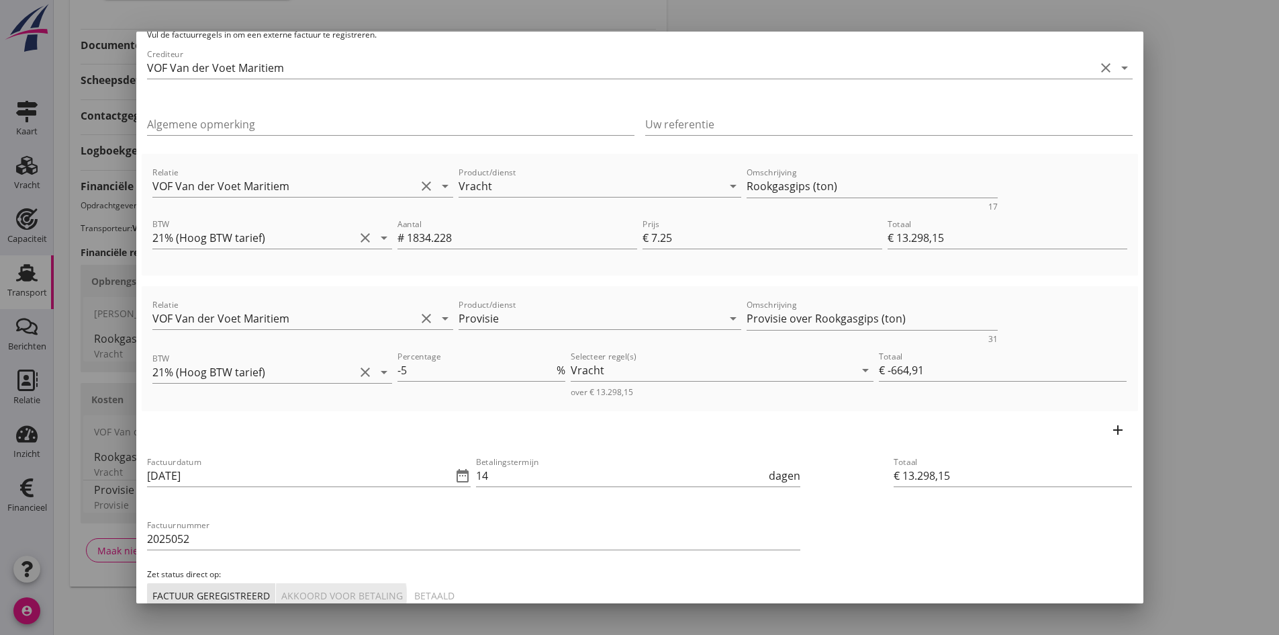
click at [348, 586] on button "Akkoord voor betaling" at bounding box center [342, 595] width 133 height 24
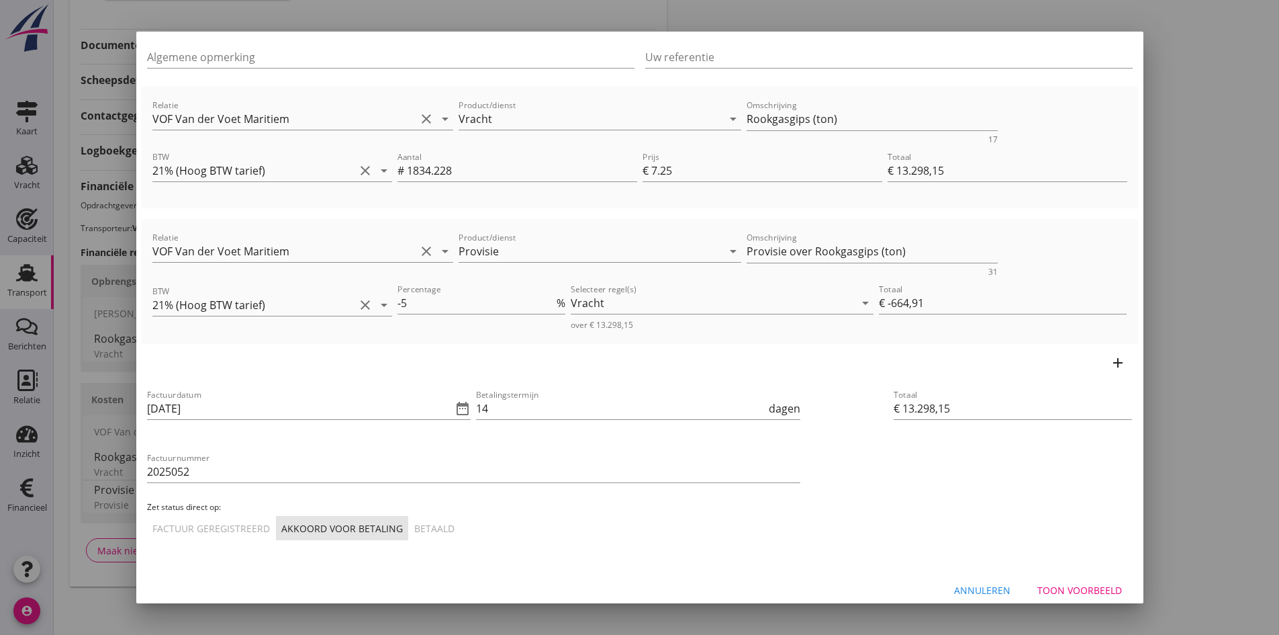
click at [1065, 594] on div "Toon voorbeeld" at bounding box center [1079, 590] width 85 height 14
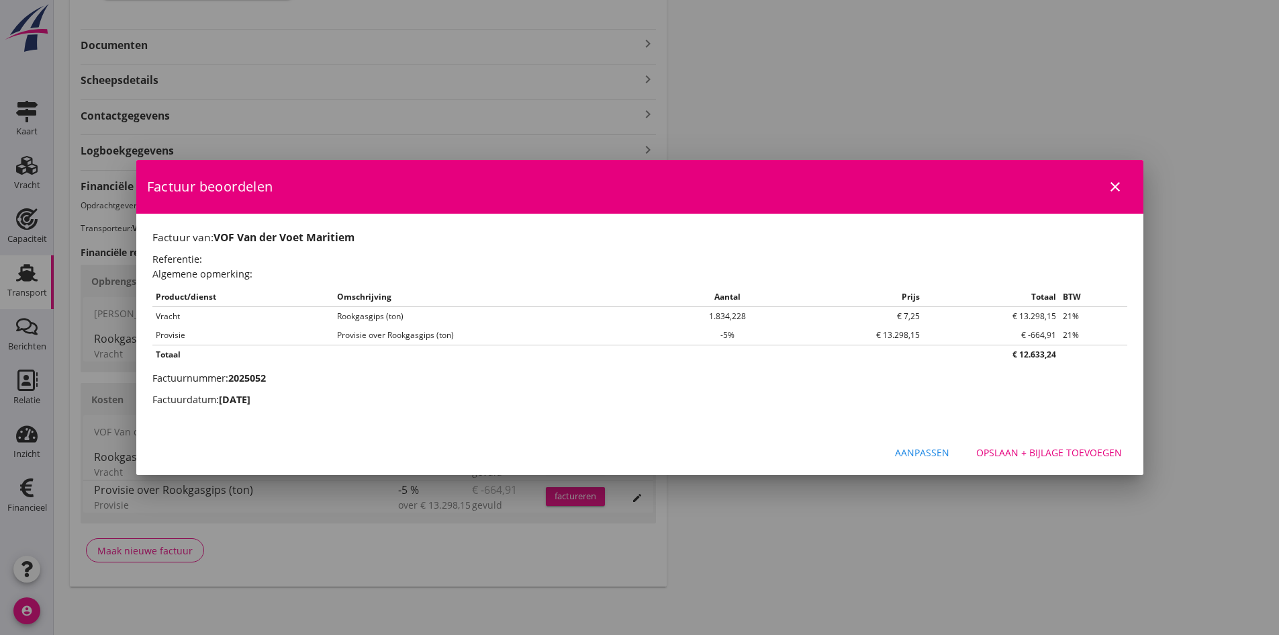
scroll to position [0, 0]
click at [910, 455] on div "Aanpassen" at bounding box center [922, 452] width 54 height 14
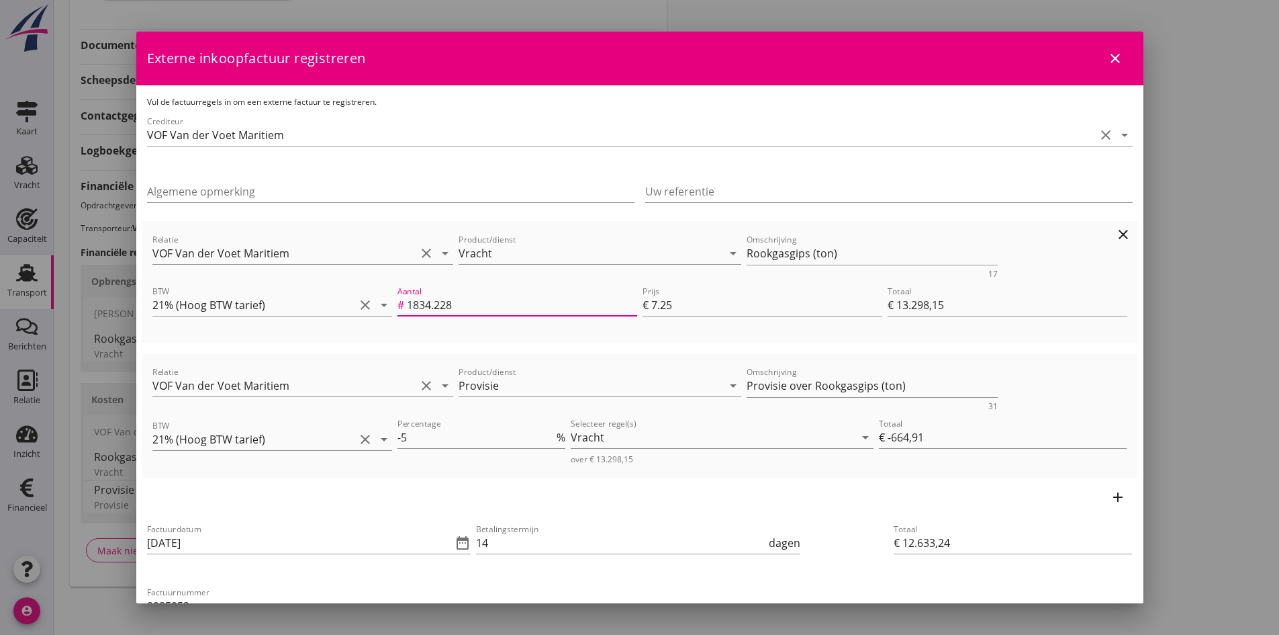
click at [464, 306] on input "1834.228" at bounding box center [522, 304] width 230 height 21
type input "1834.22"
type input "€ 13.298,10"
type input "€ -664,90"
type input "€ 12.633,19"
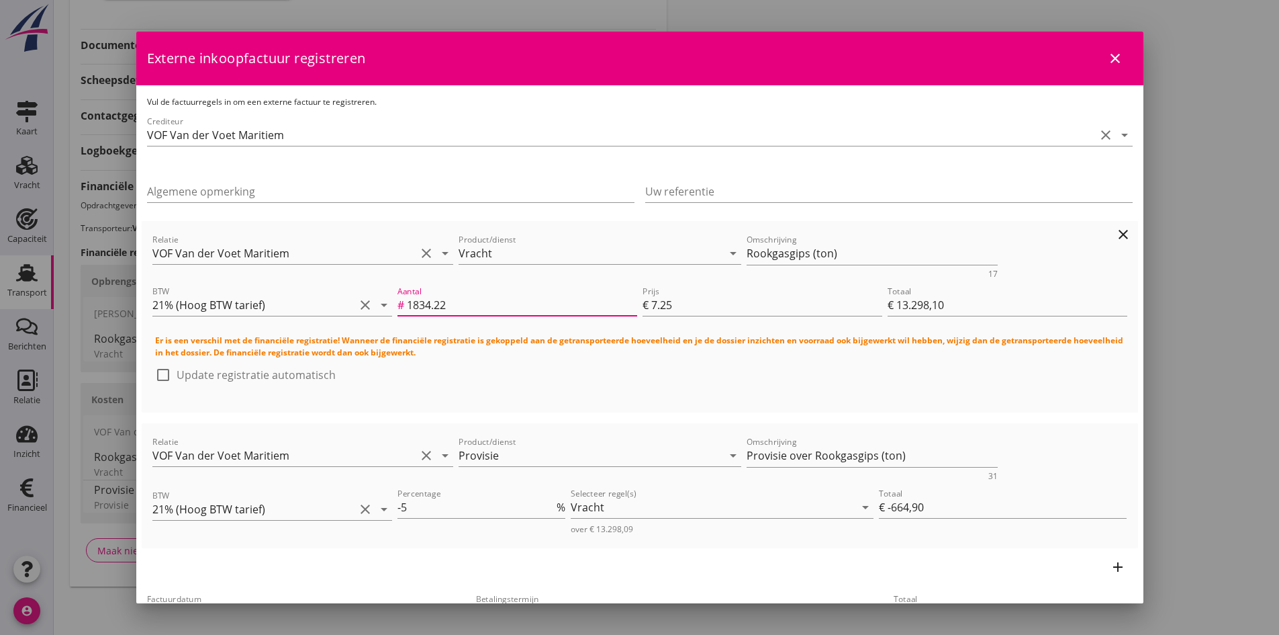
type input "1834.2"
type input "€ 13.297,95"
type input "€ 12.633,05"
type input "1834.23"
type input "€ 13.298,17"
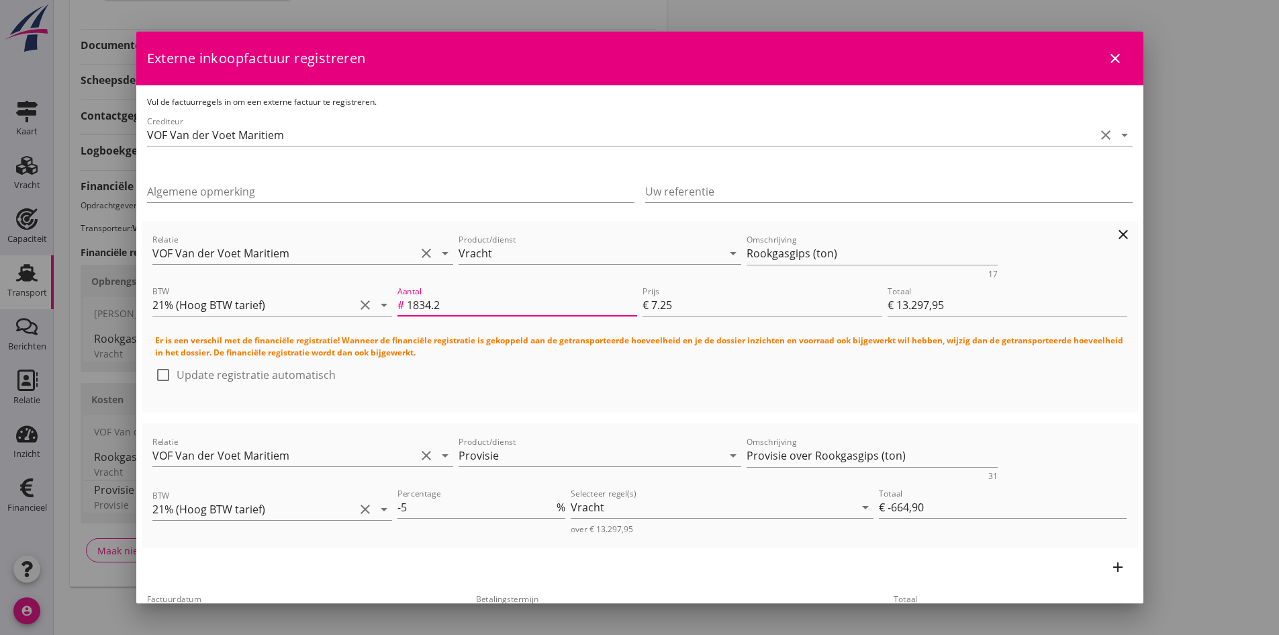
type input "€ -664,91"
type input "€ 12.633,26"
type input "1834.23"
click at [1121, 505] on div "Relatie VOF Van der Voet Maritiem clear arrow_drop_down Product/dienst Provisie…" at bounding box center [640, 485] width 986 height 114
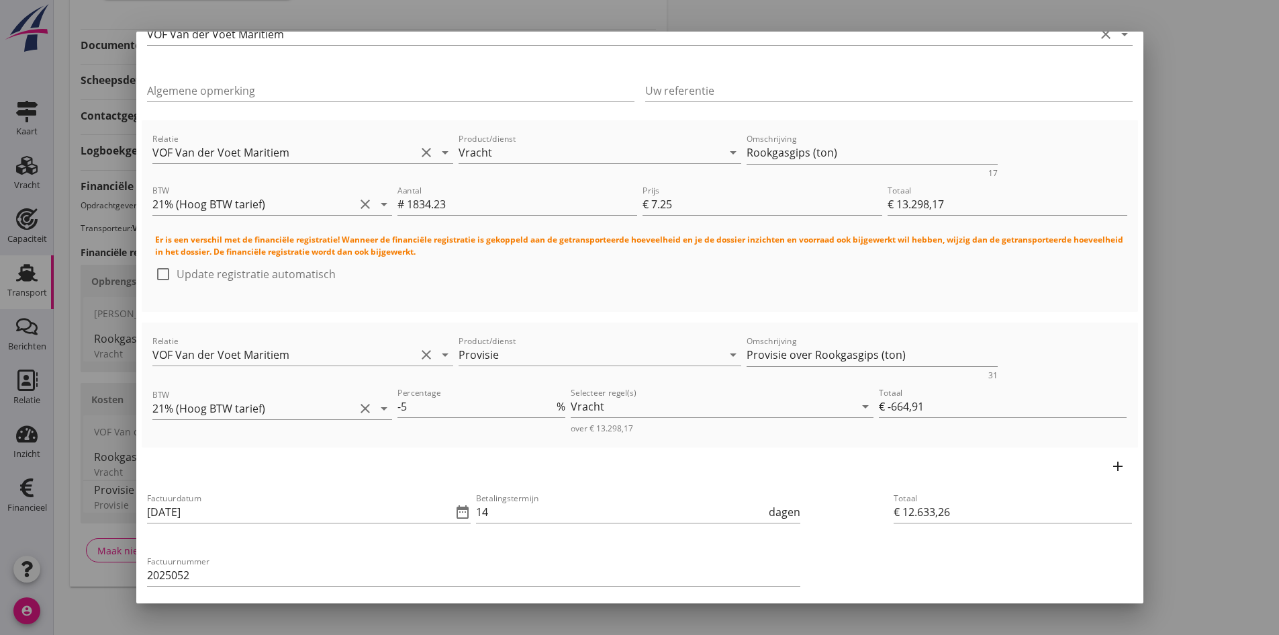
scroll to position [216, 0]
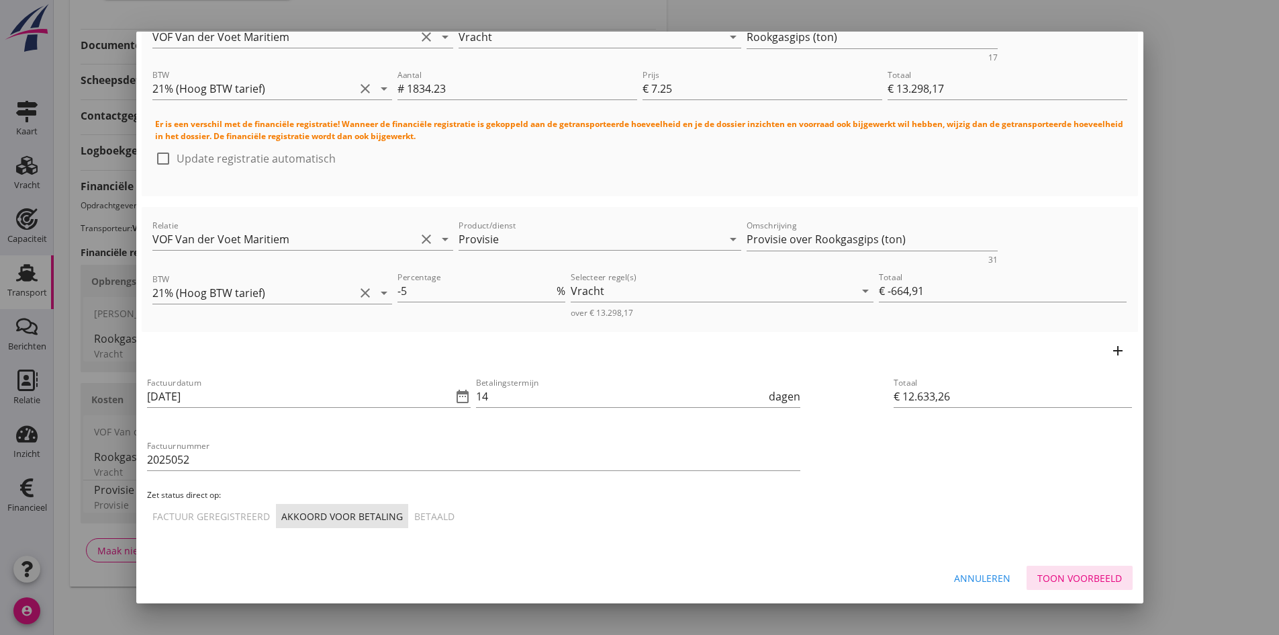
click at [1061, 576] on div "Toon voorbeeld" at bounding box center [1079, 578] width 85 height 14
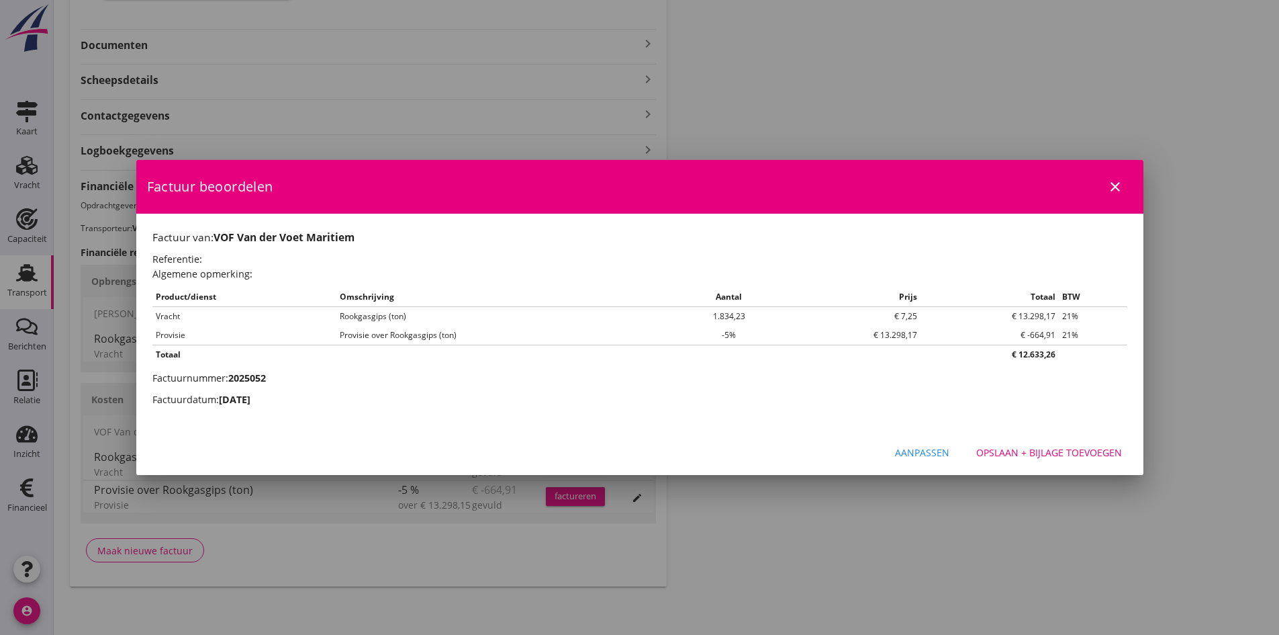
scroll to position [0, 0]
click at [1037, 451] on div "Opslaan + bijlage toevoegen" at bounding box center [1049, 452] width 146 height 14
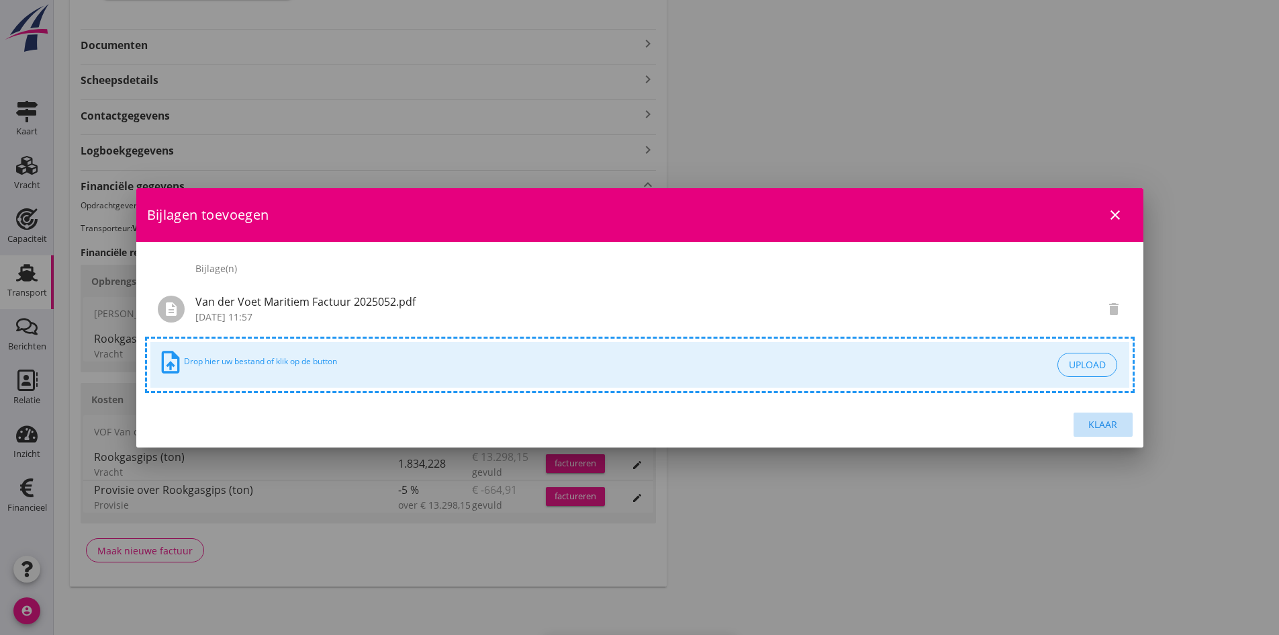
click at [1095, 426] on div "Klaar" at bounding box center [1104, 424] width 38 height 14
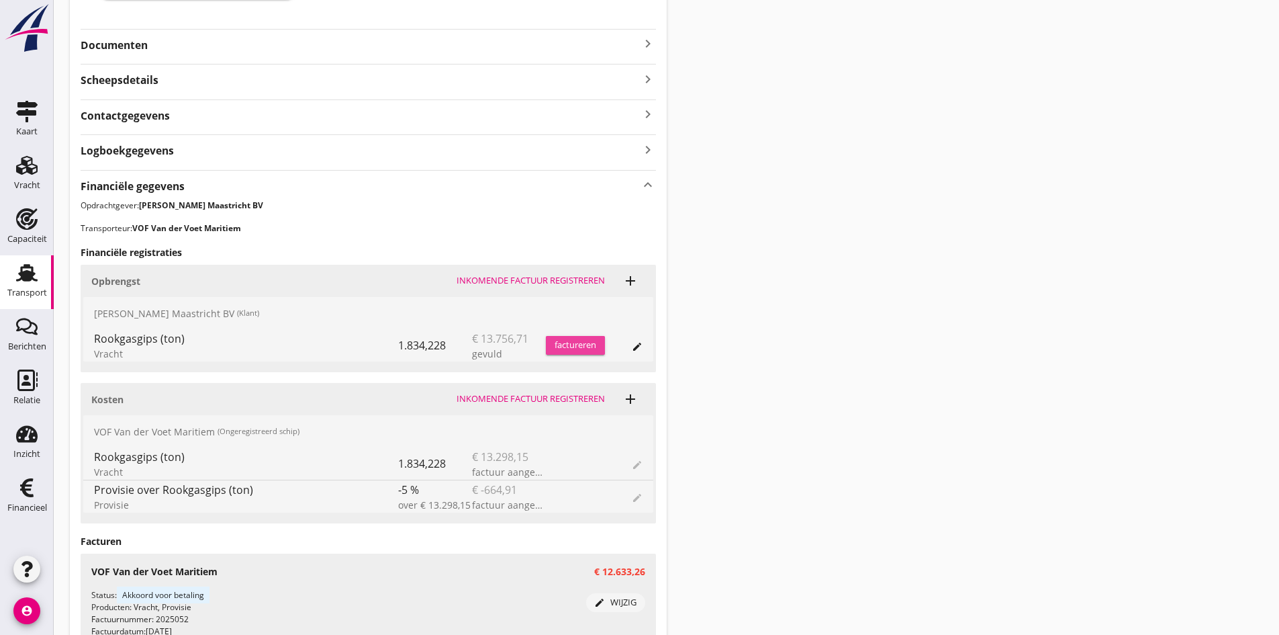
click at [562, 344] on div "factureren" at bounding box center [575, 344] width 59 height 13
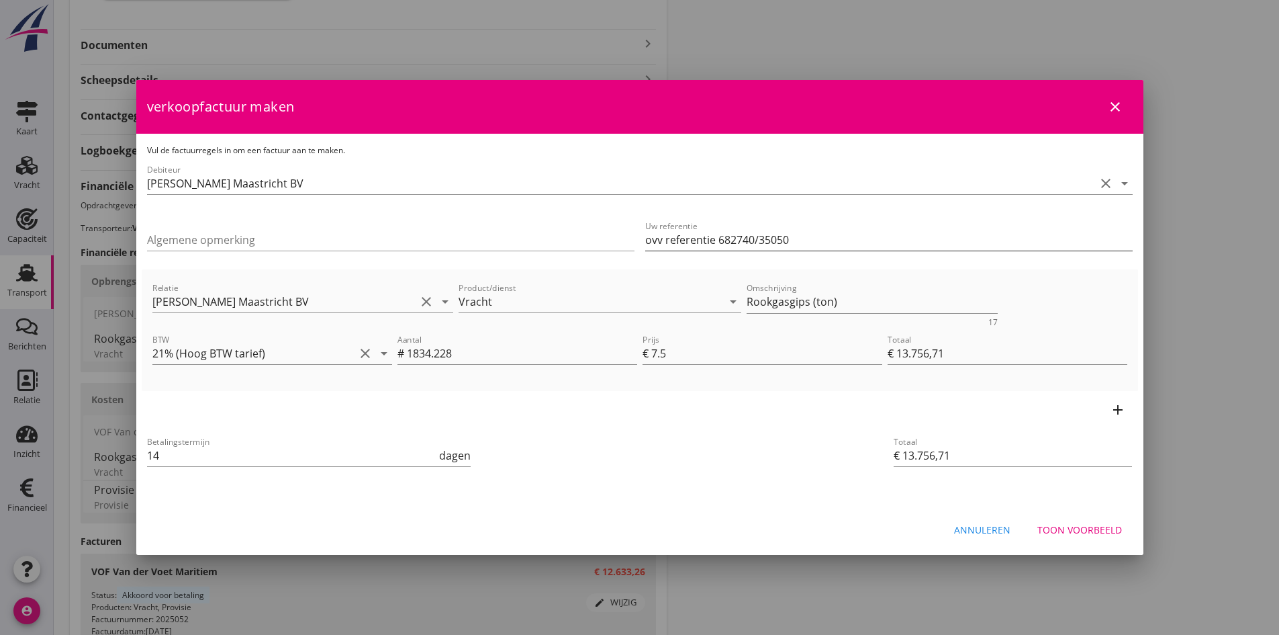
click at [713, 243] on input "ovv referentie 682740/35050" at bounding box center [889, 239] width 488 height 21
type input "682740/35050"
click at [1073, 530] on div "Toon voorbeeld" at bounding box center [1079, 529] width 85 height 14
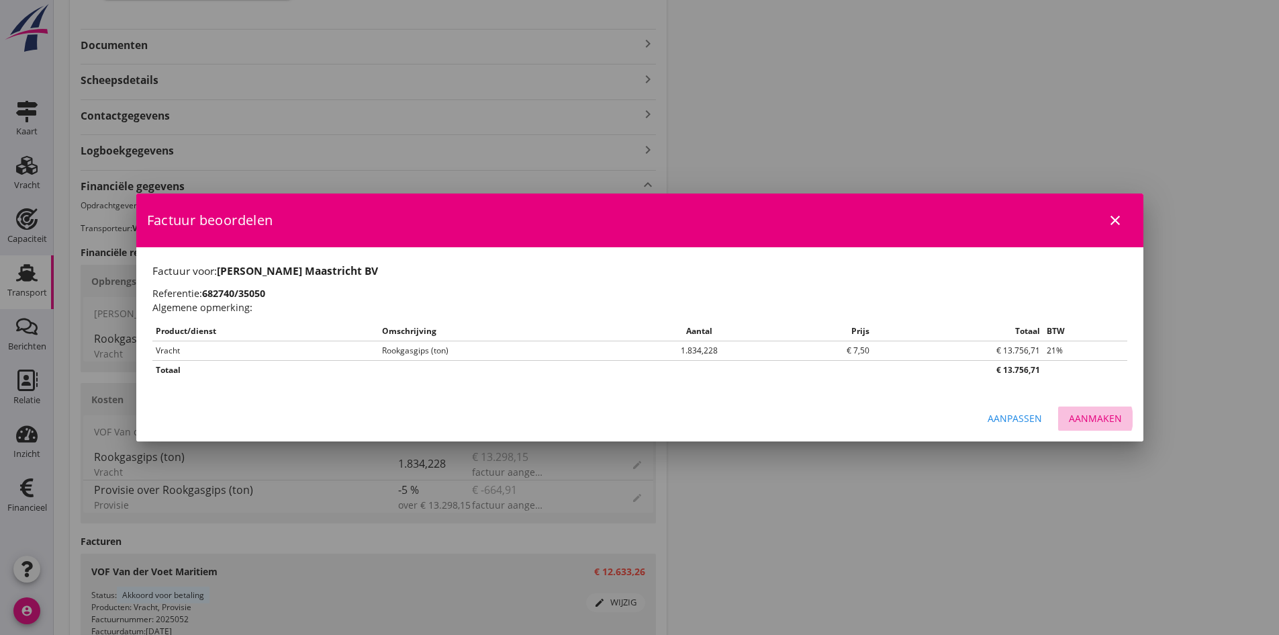
click at [1103, 418] on div "Aanmaken" at bounding box center [1095, 418] width 53 height 14
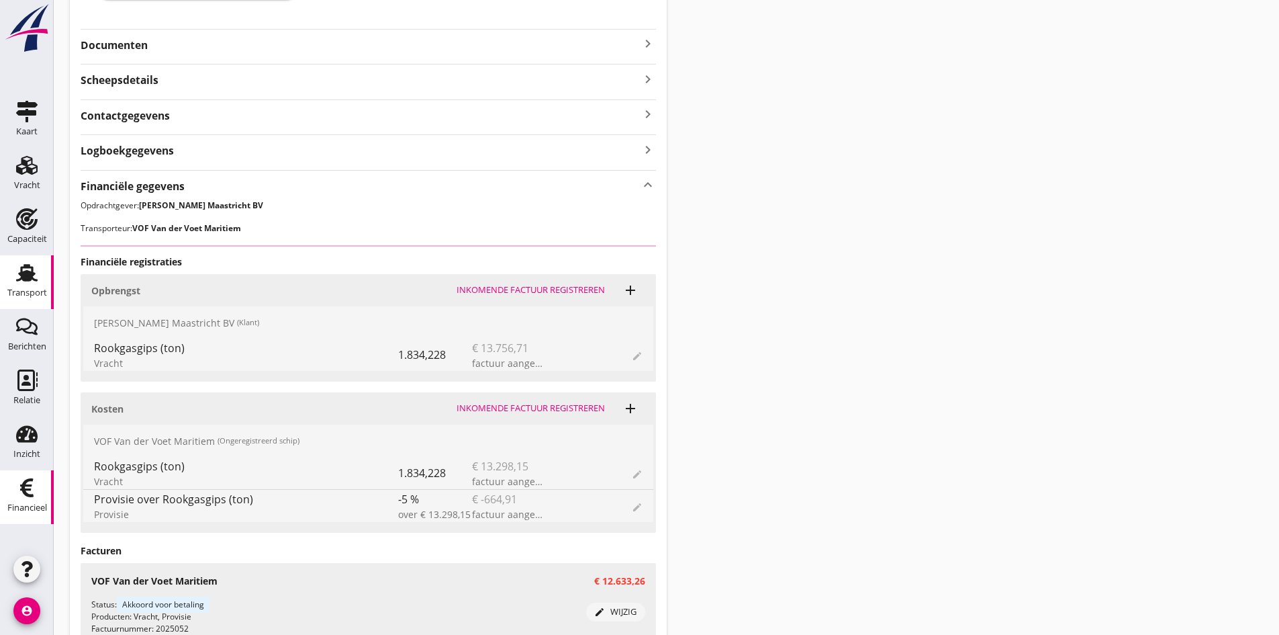
click at [24, 494] on icon "Financieel" at bounding box center [26, 487] width 21 height 21
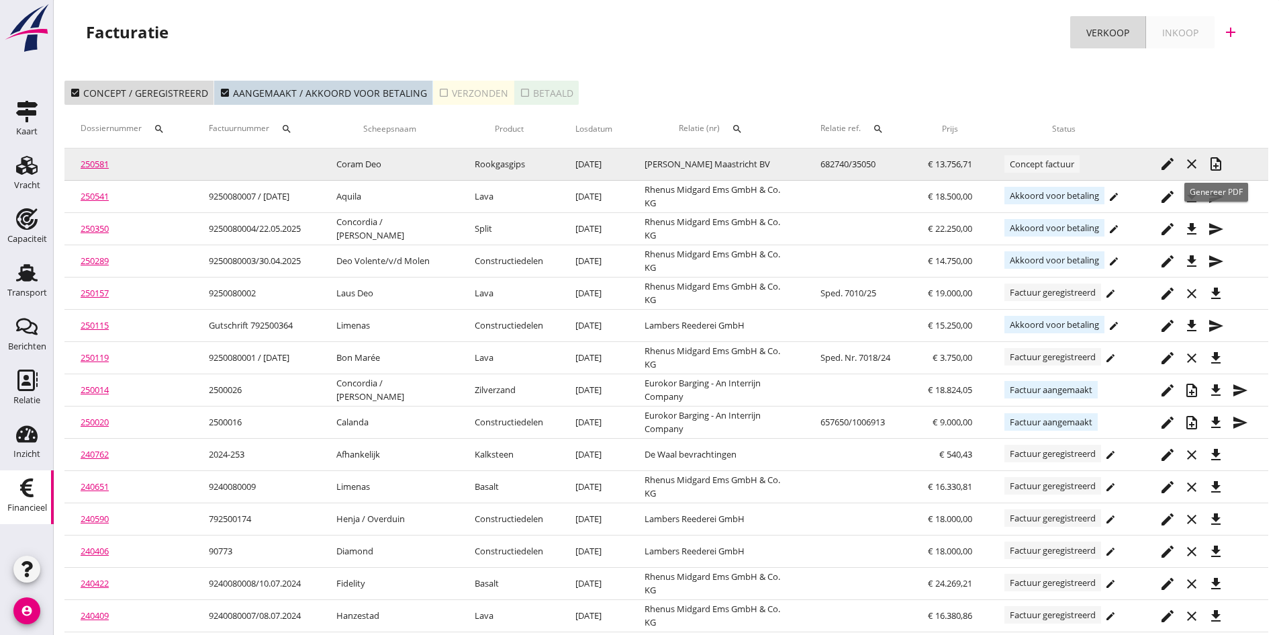
click at [1215, 160] on icon "note_add" at bounding box center [1216, 164] width 16 height 16
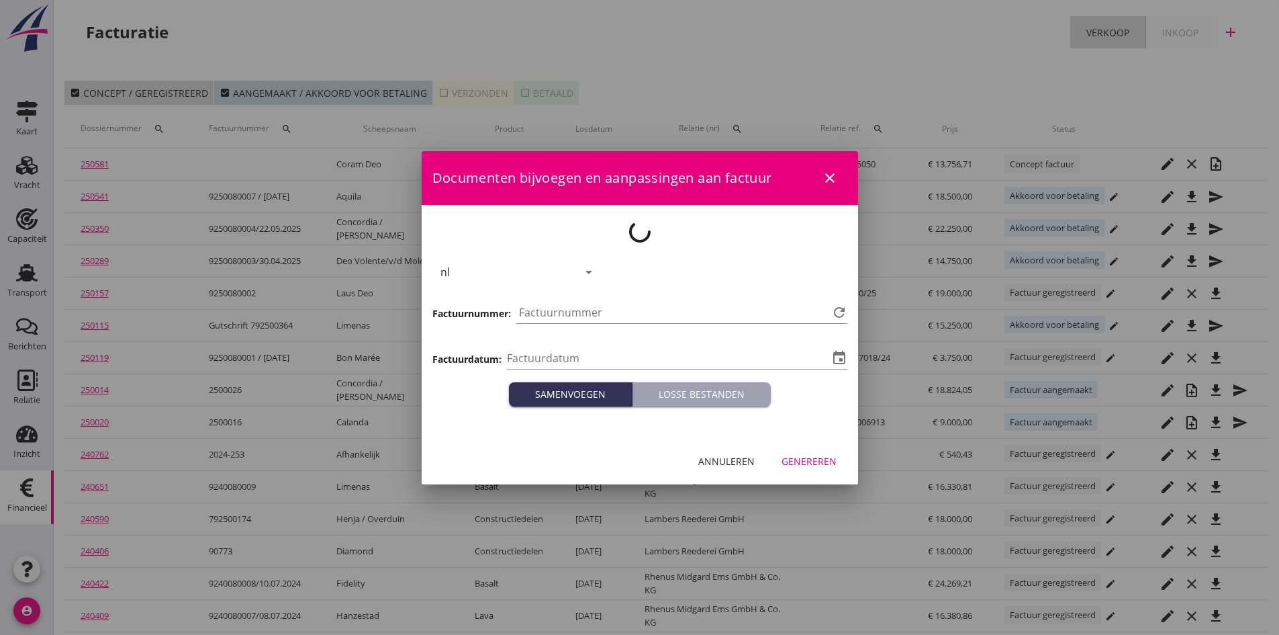
type input "[DATE]"
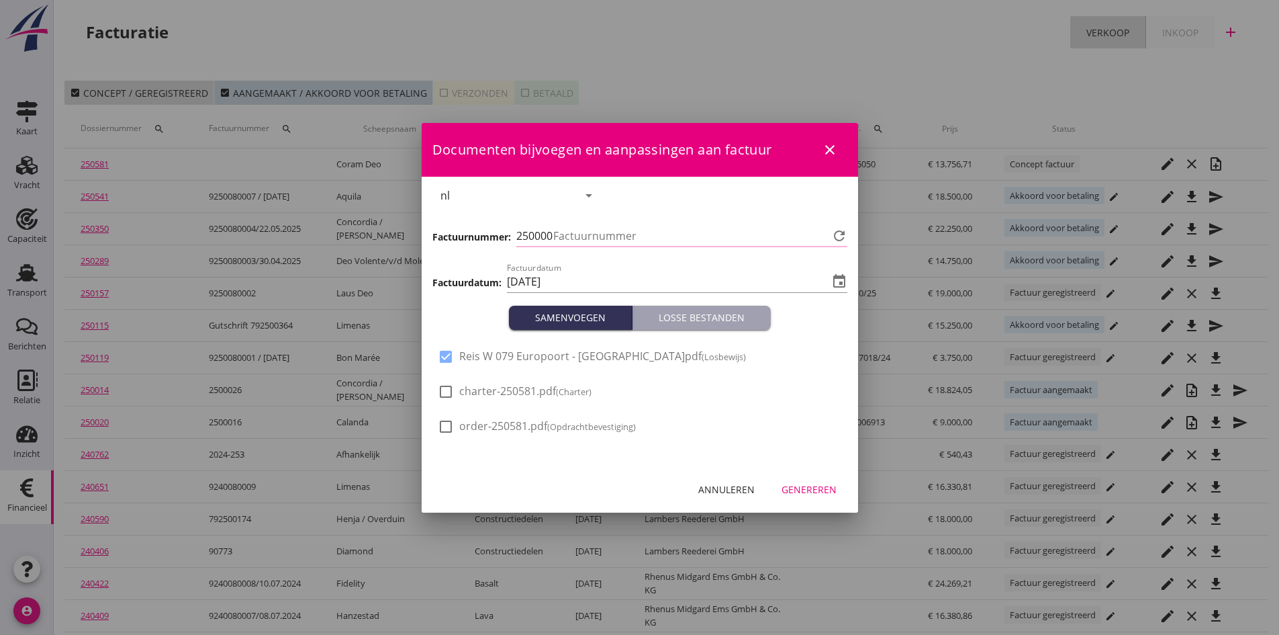
type input "738"
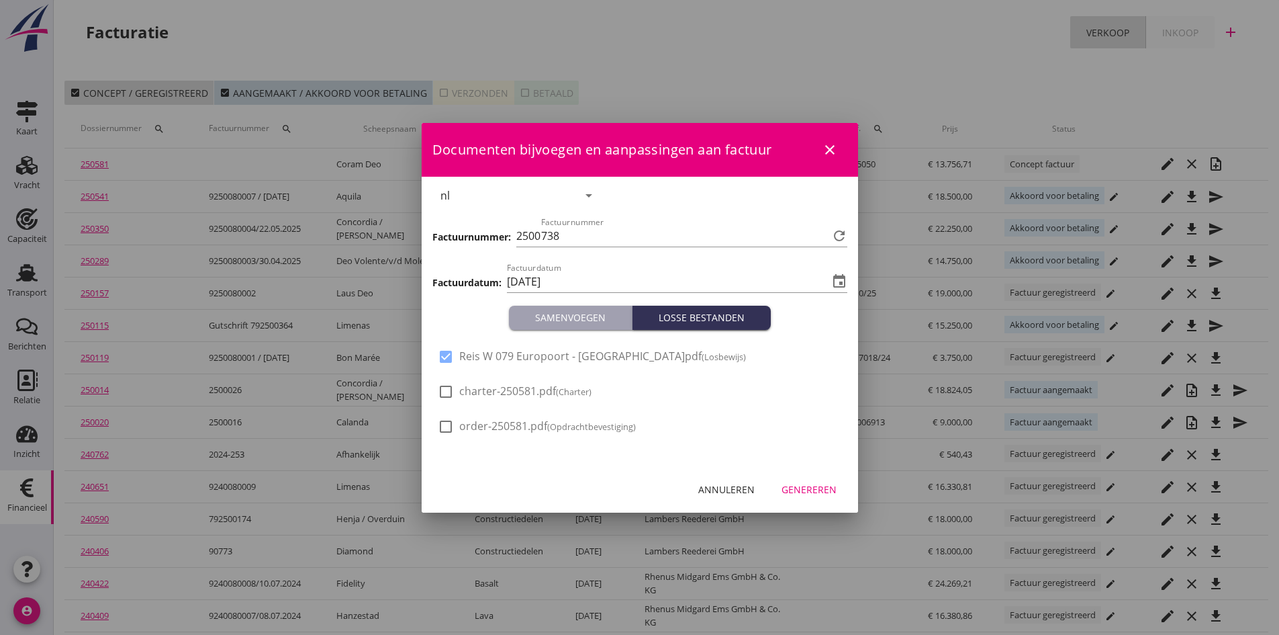
click at [806, 488] on div "Genereren" at bounding box center [809, 489] width 55 height 14
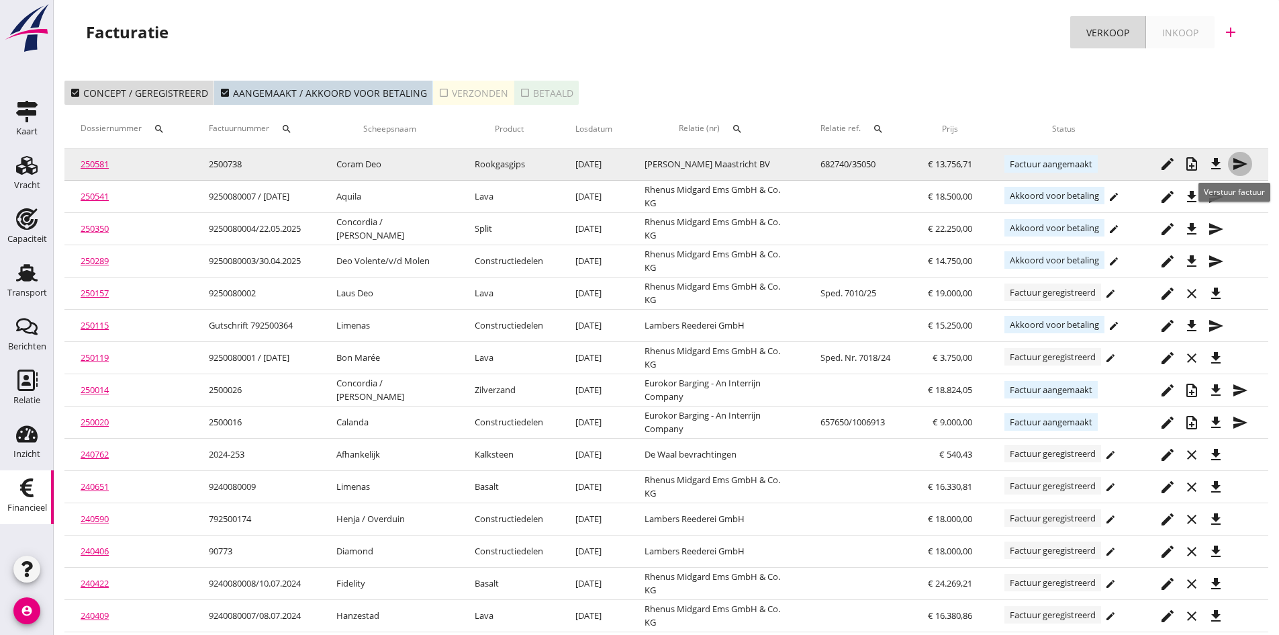
click at [1237, 162] on icon "send" at bounding box center [1240, 164] width 16 height 16
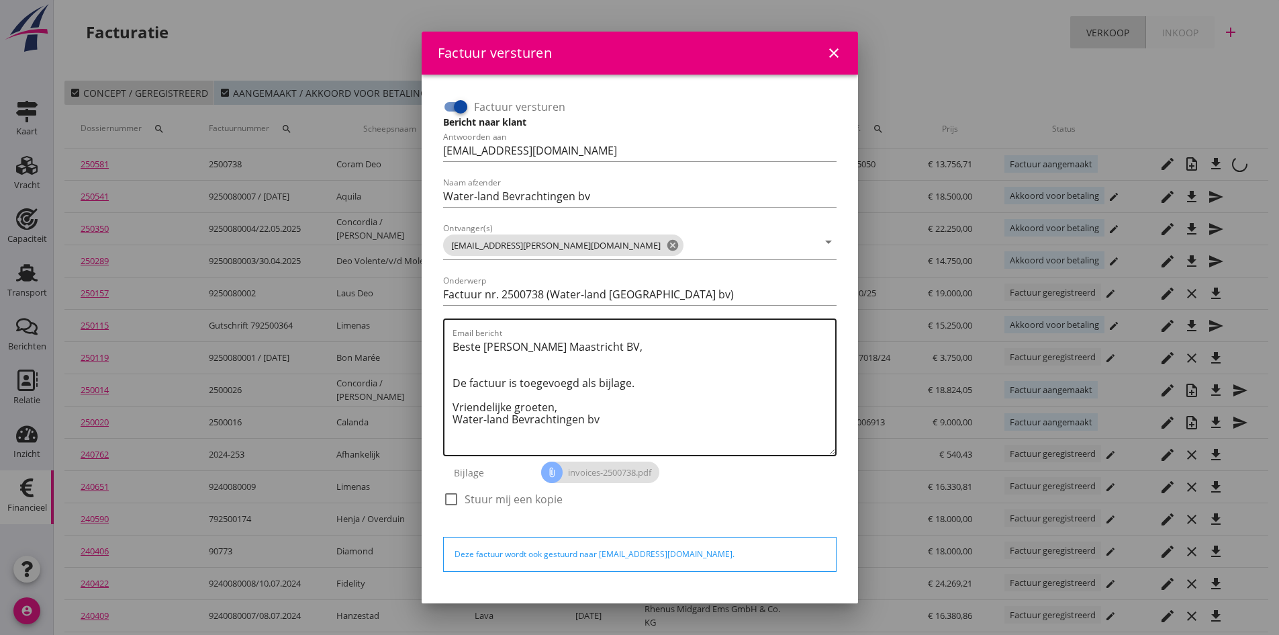
scroll to position [38, 0]
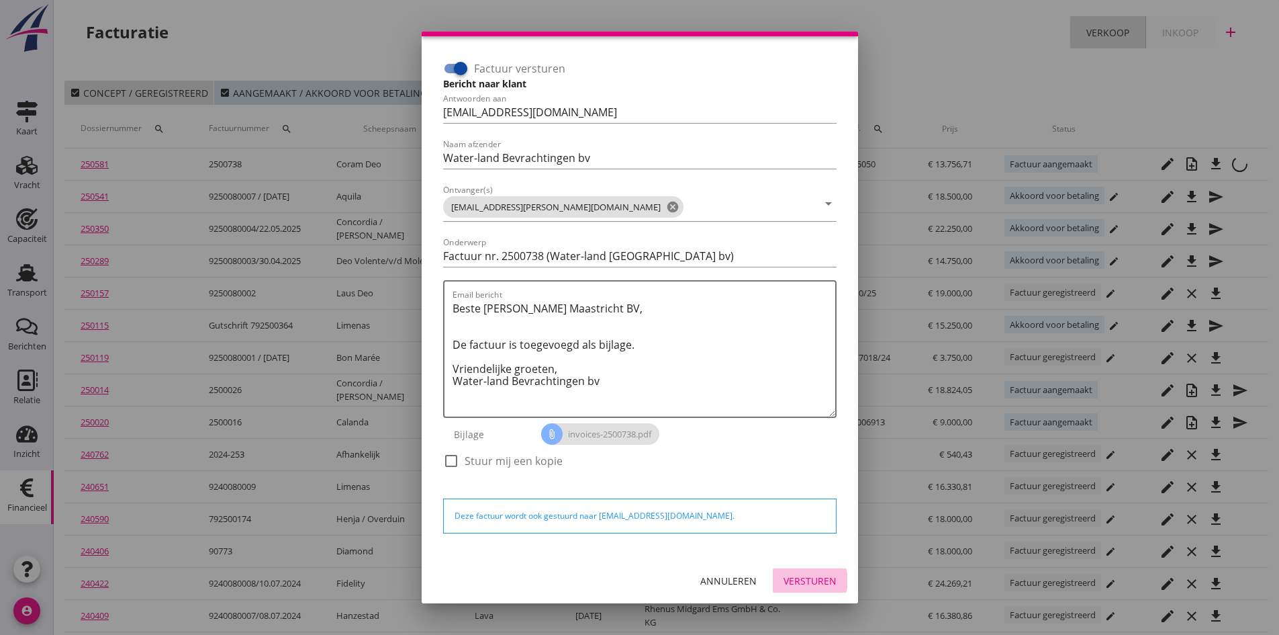
click at [800, 579] on div "Versturen" at bounding box center [810, 580] width 53 height 14
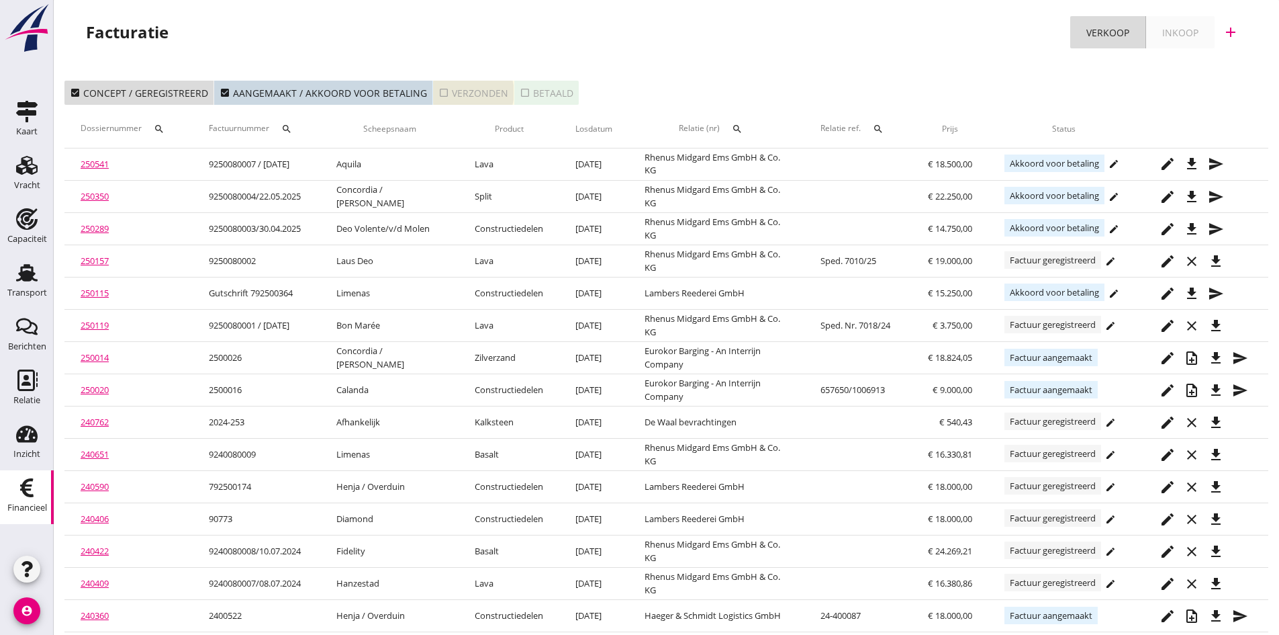
click at [466, 94] on div "check_box_outline_blank Verzonden" at bounding box center [474, 93] width 70 height 14
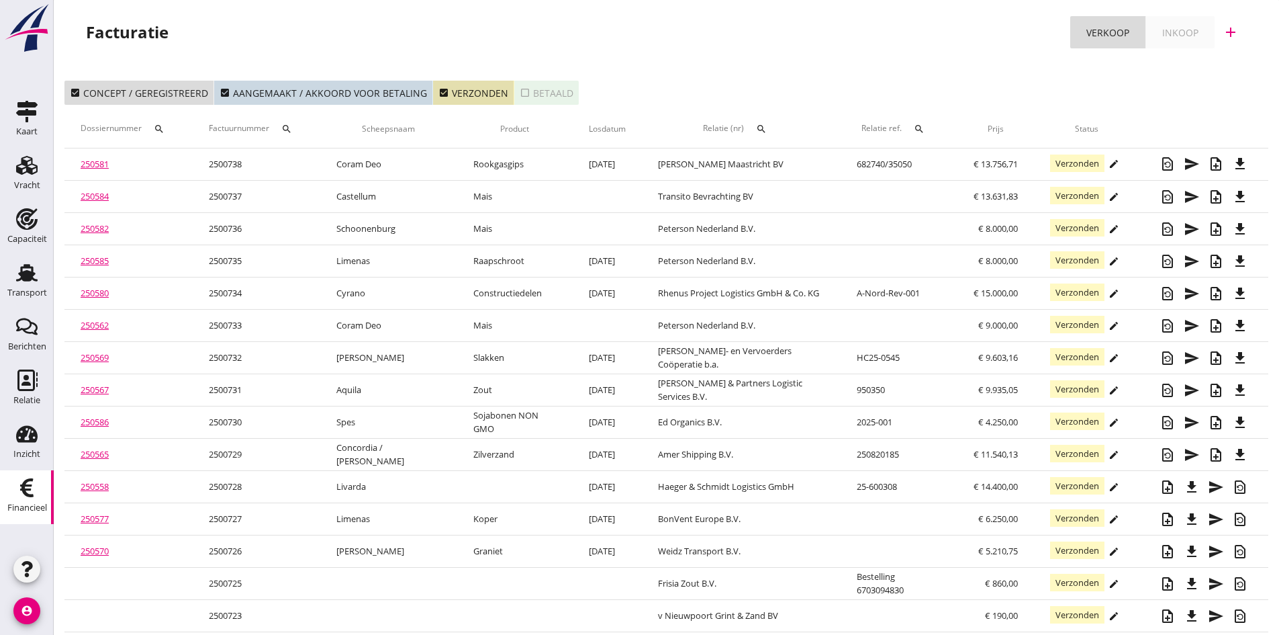
click at [97, 163] on link "250581" at bounding box center [95, 164] width 28 height 12
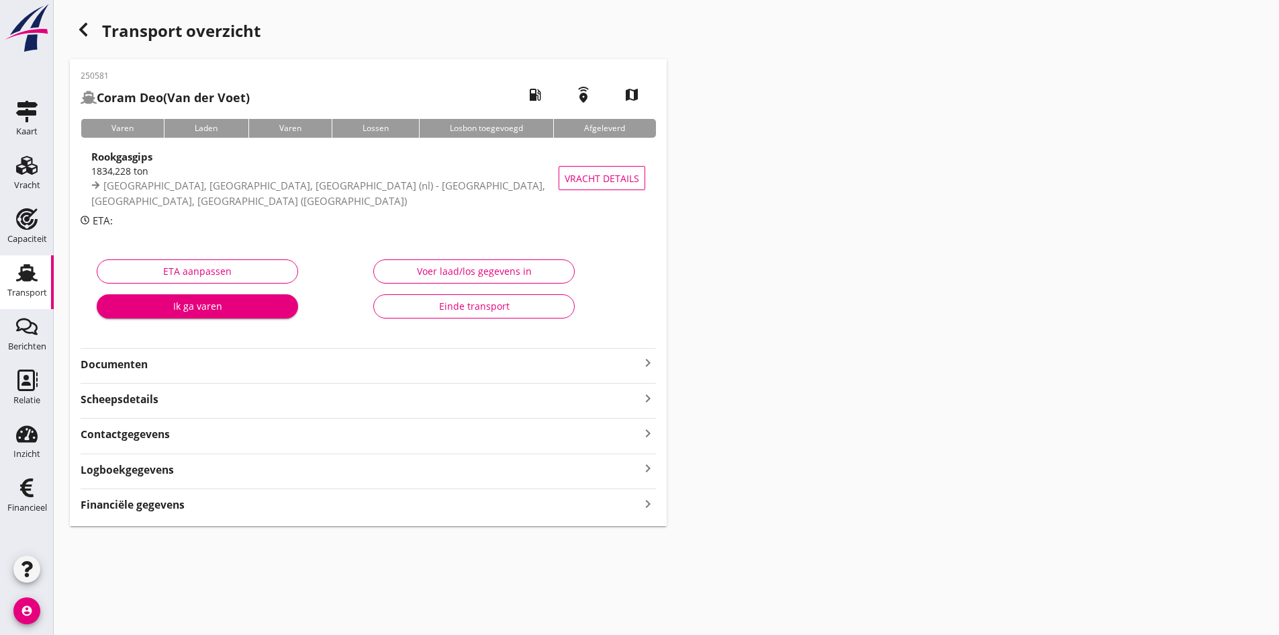
drag, startPoint x: 137, startPoint y: 364, endPoint x: 146, endPoint y: 365, distance: 8.8
click at [138, 364] on strong "Documenten" at bounding box center [360, 364] width 559 height 15
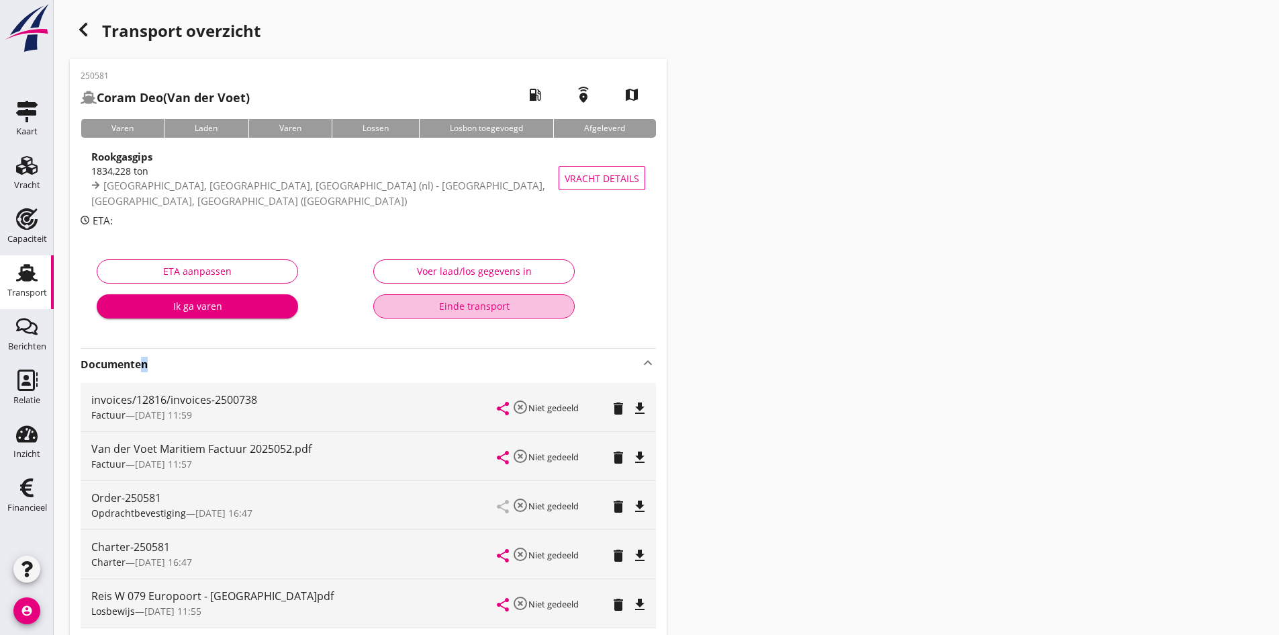
click at [467, 302] on div "Einde transport" at bounding box center [474, 306] width 179 height 14
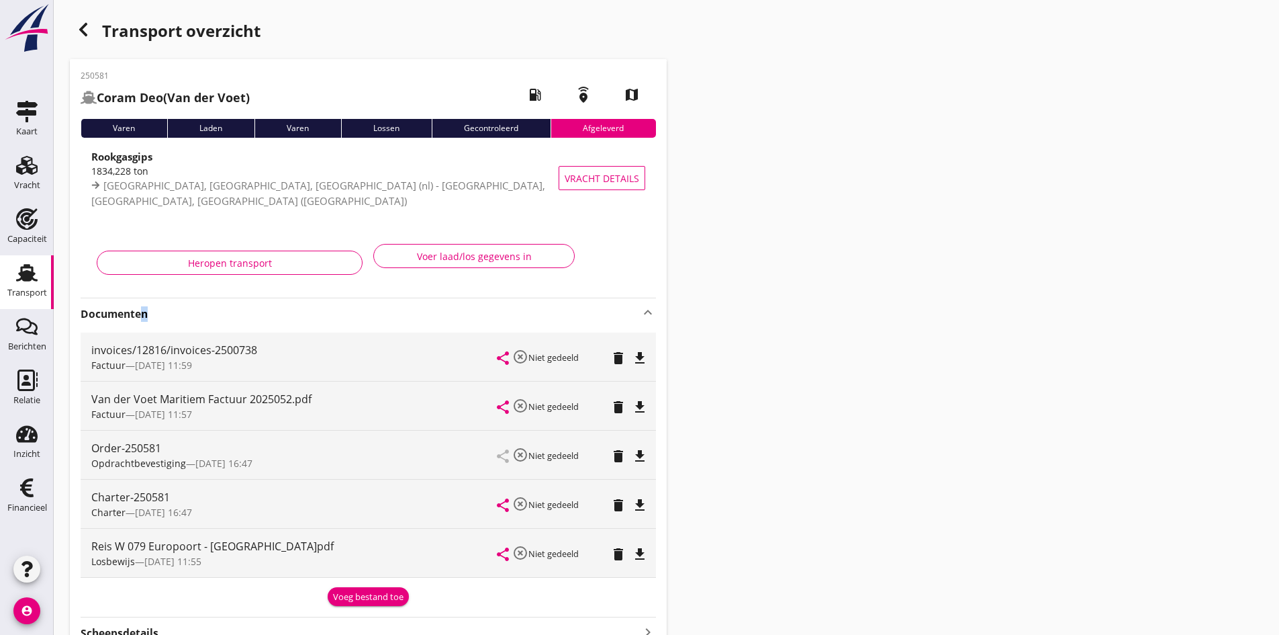
click at [25, 273] on use at bounding box center [26, 272] width 21 height 17
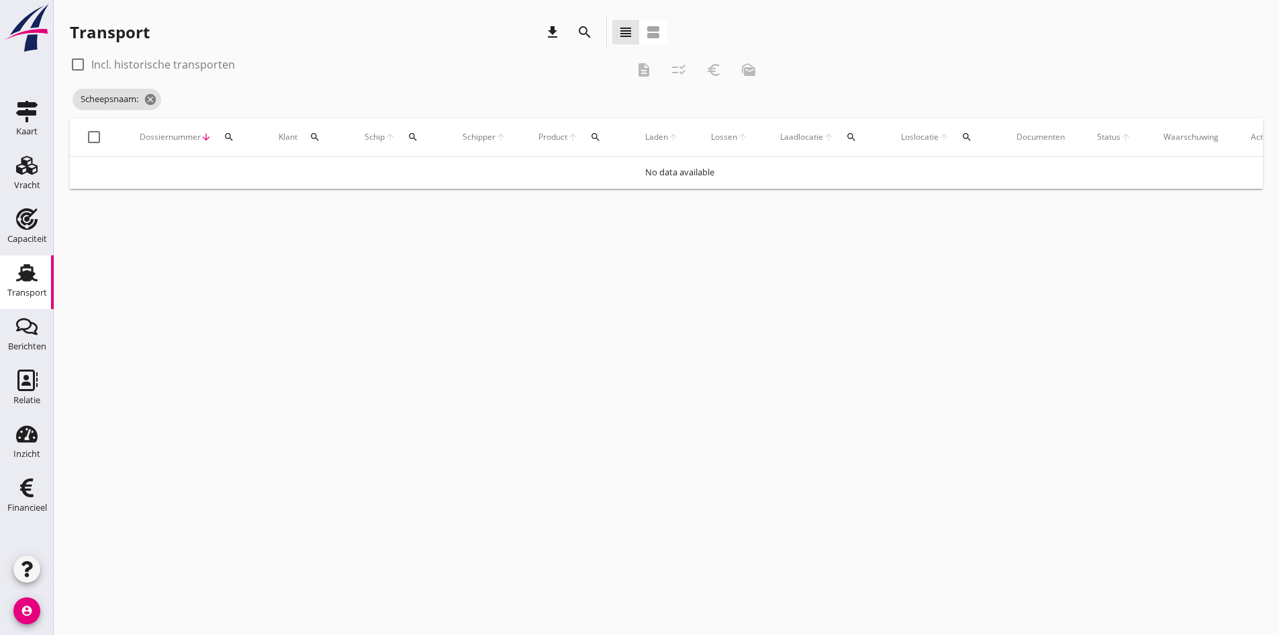
click at [412, 136] on icon "search" at bounding box center [413, 137] width 11 height 11
click at [426, 174] on input "Zoek op (scheeps)naam" at bounding box center [477, 175] width 140 height 21
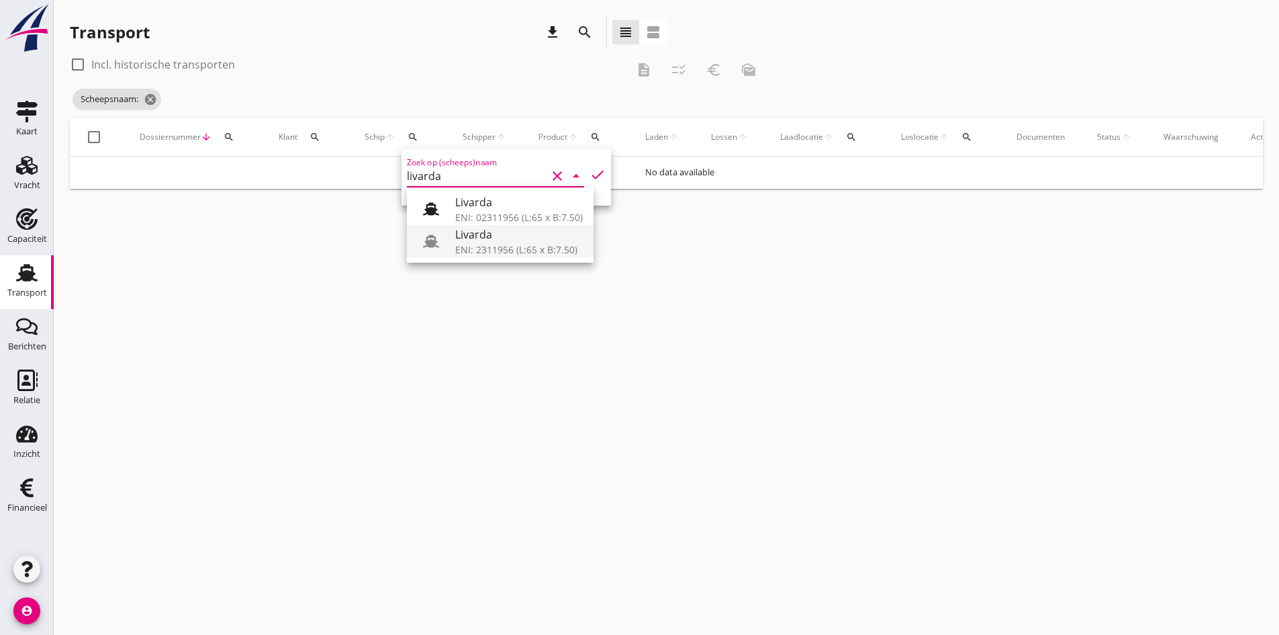
click at [469, 233] on div "Livarda" at bounding box center [519, 234] width 128 height 16
click at [79, 62] on div at bounding box center [77, 64] width 23 height 23
type input "Coram Deo"
checkbox input "true"
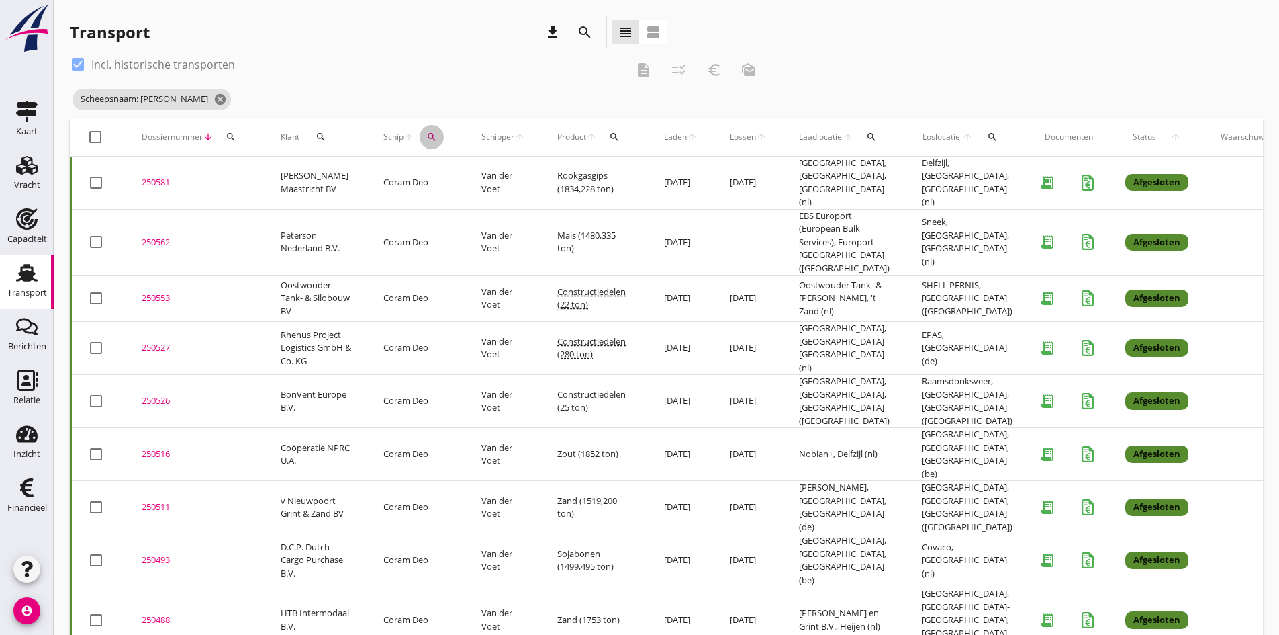
click at [426, 135] on icon "search" at bounding box center [431, 137] width 11 height 11
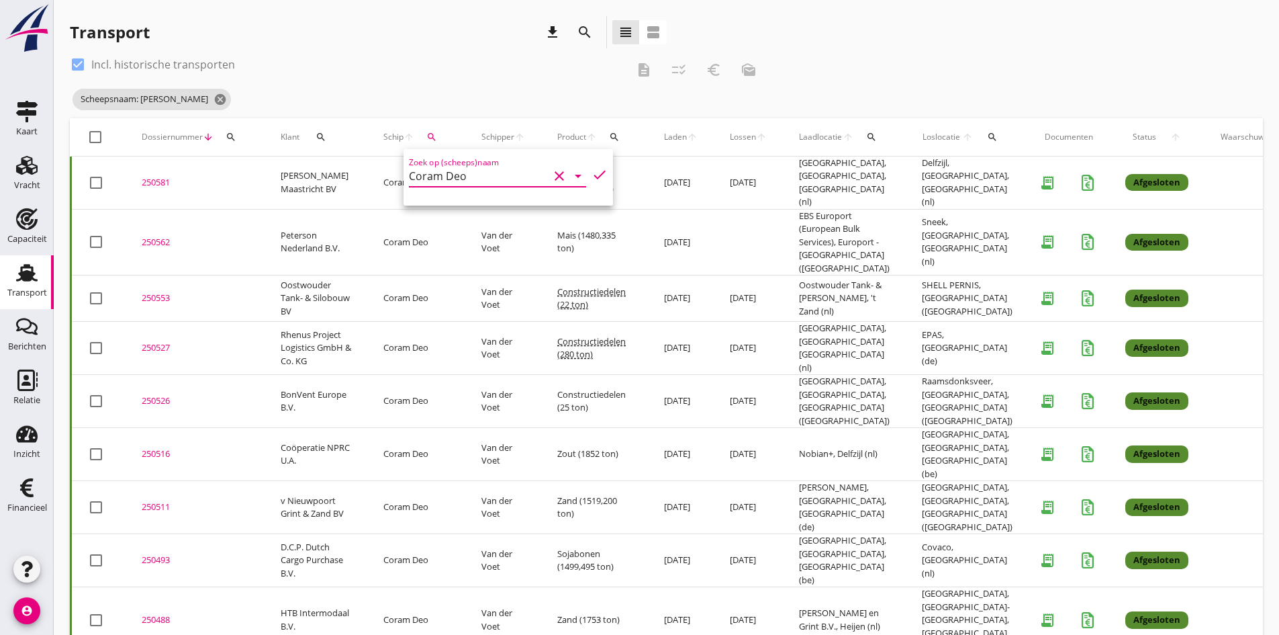
click at [494, 179] on input "Coram Deo" at bounding box center [479, 175] width 140 height 21
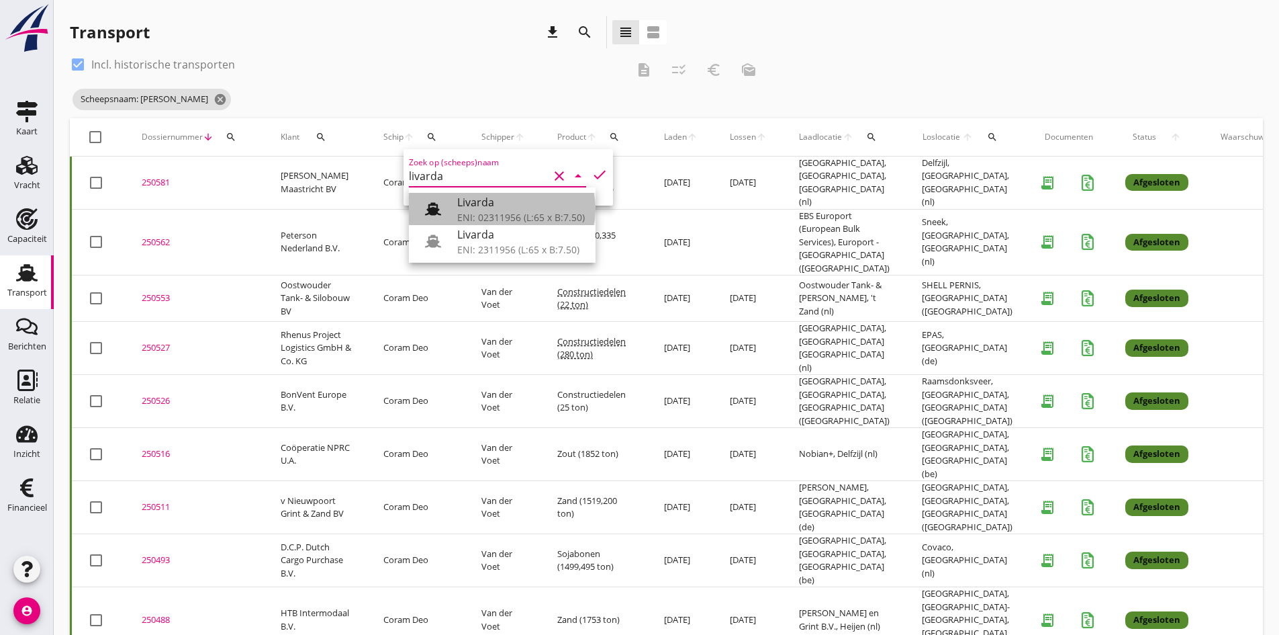
click at [484, 204] on div "Livarda" at bounding box center [521, 202] width 128 height 16
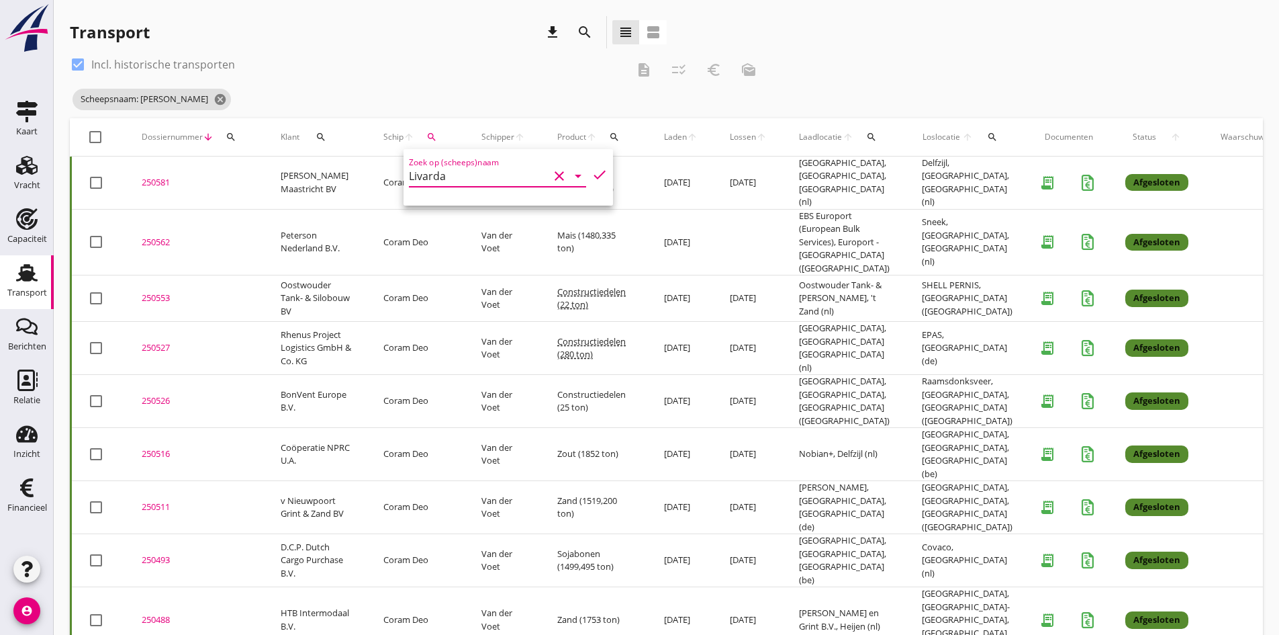
click at [592, 175] on icon "check" at bounding box center [600, 175] width 16 height 16
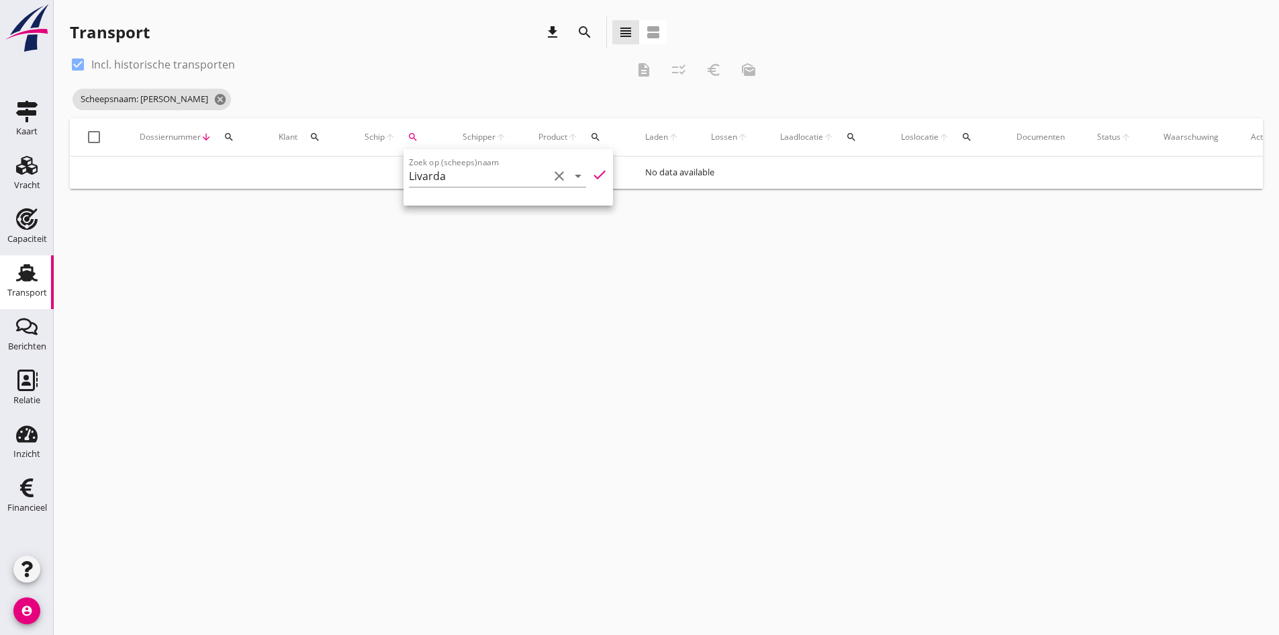
click at [264, 439] on div "cancel You are impersonating another user. Transport download search view_headl…" at bounding box center [667, 317] width 1226 height 635
click at [410, 134] on icon "search" at bounding box center [413, 137] width 11 height 11
click at [467, 180] on input "Livarda" at bounding box center [477, 175] width 140 height 21
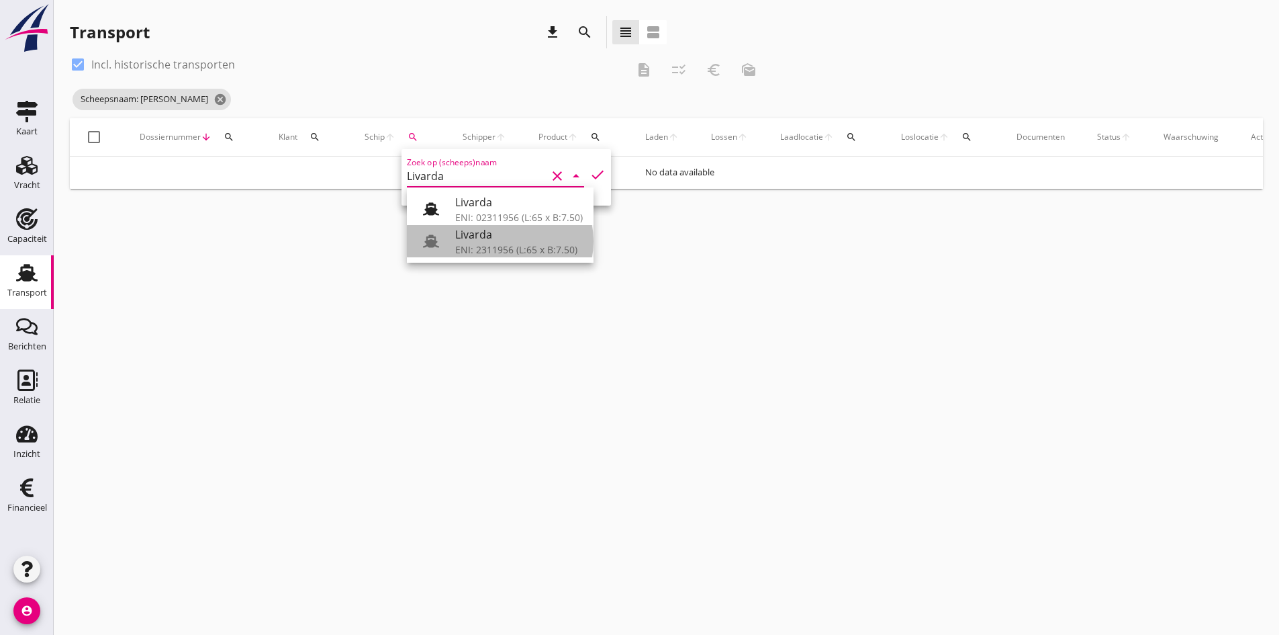
click at [472, 240] on div "Livarda" at bounding box center [519, 234] width 128 height 16
type input "Livarda"
click at [590, 173] on icon "check" at bounding box center [598, 175] width 16 height 16
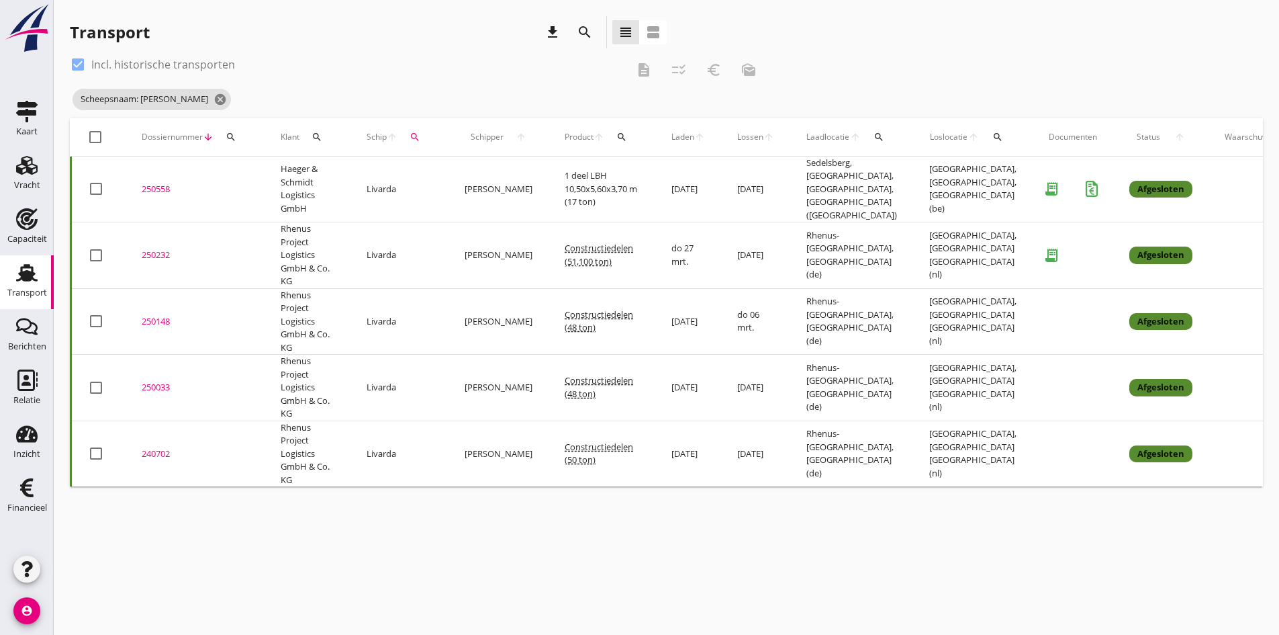
click at [24, 271] on icon "Transport" at bounding box center [26, 272] width 21 height 21
drag, startPoint x: 76, startPoint y: 61, endPoint x: 94, endPoint y: 66, distance: 18.7
click at [78, 61] on div at bounding box center [77, 64] width 23 height 23
checkbox input "false"
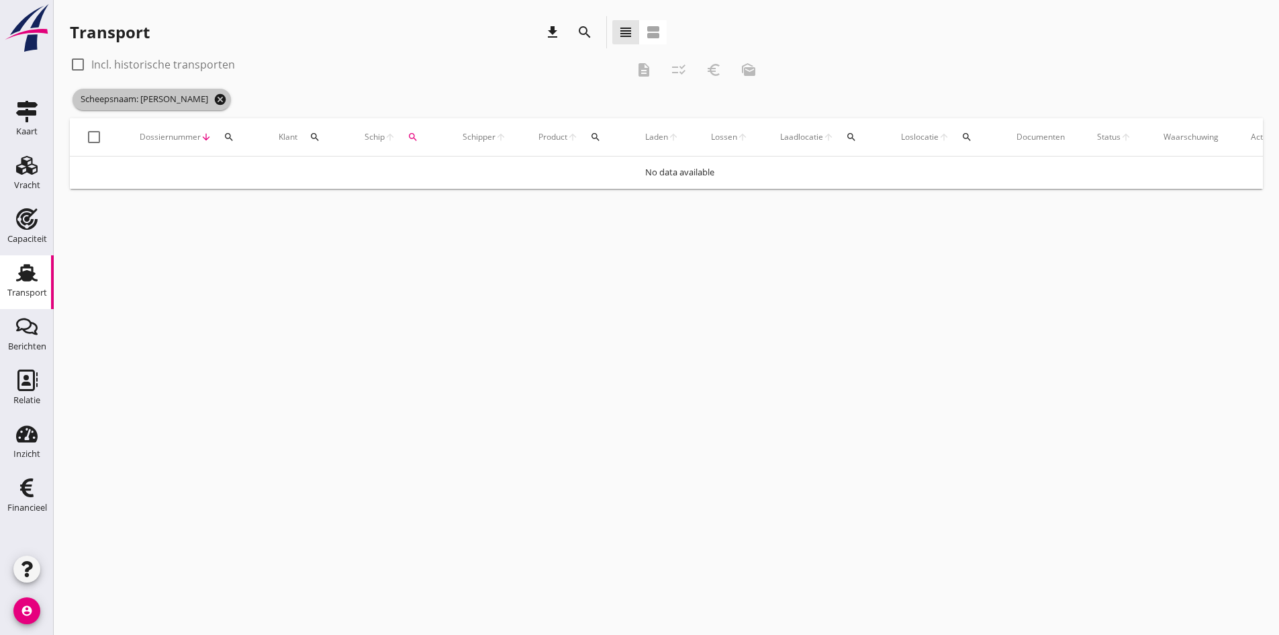
click at [214, 100] on icon "cancel" at bounding box center [220, 99] width 13 height 13
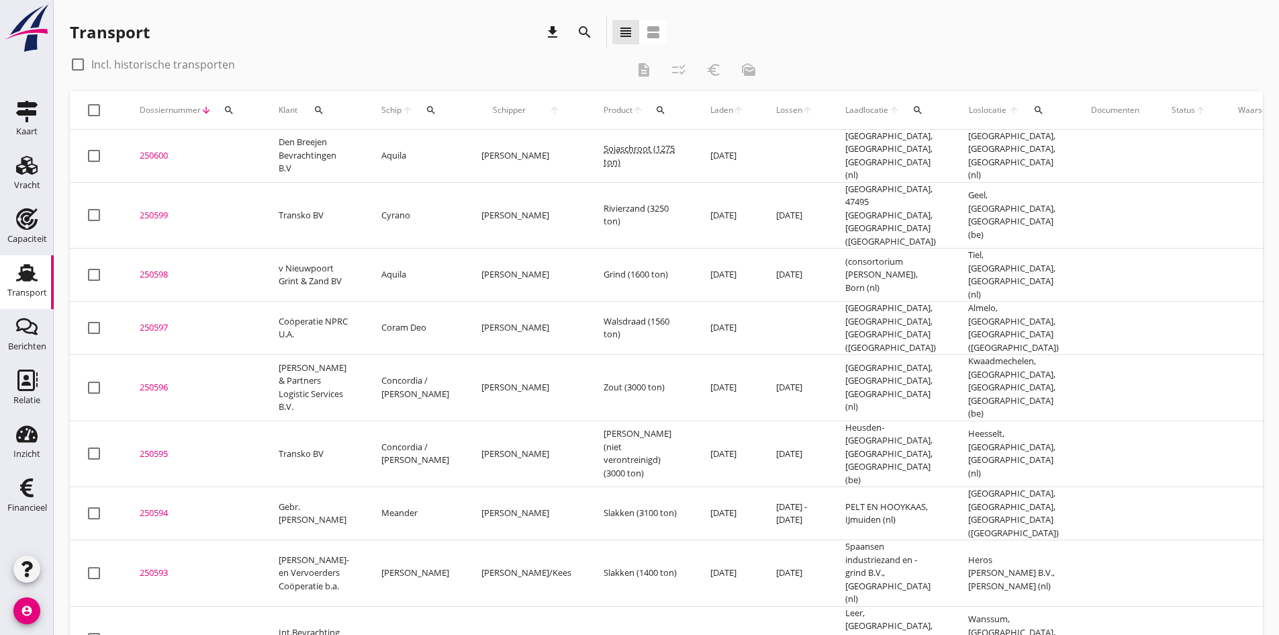
click at [415, 108] on div "Schip arrow_upward search" at bounding box center [415, 110] width 68 height 32
click at [430, 111] on icon "search" at bounding box center [435, 110] width 11 height 11
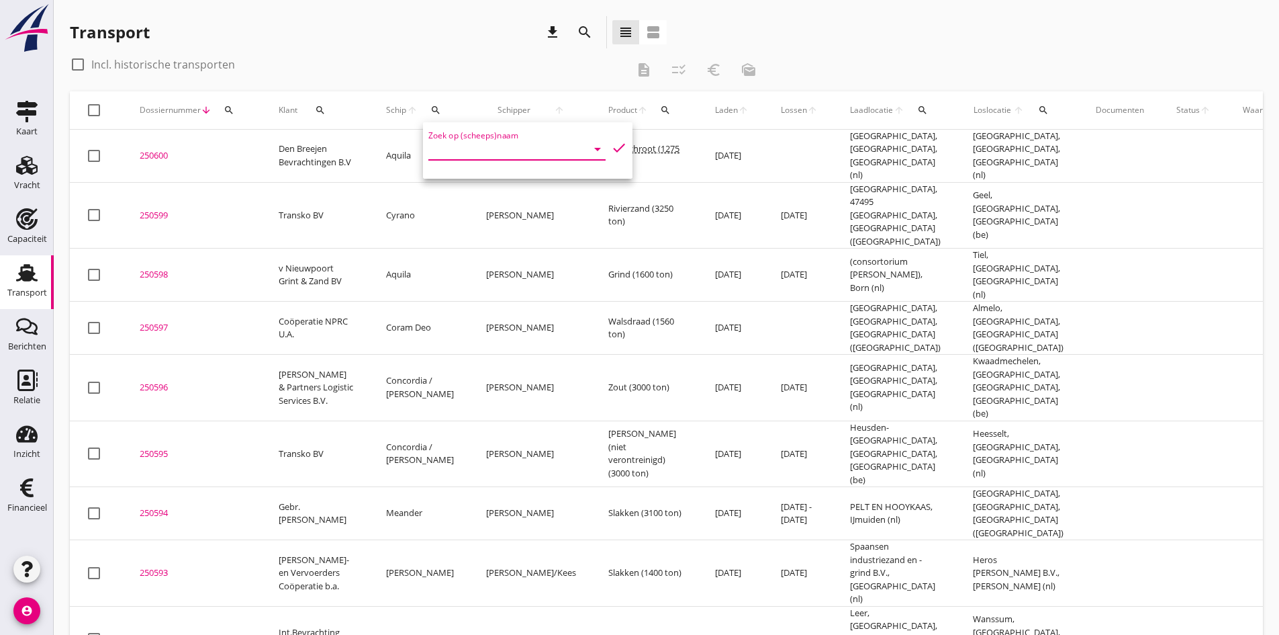
click at [435, 145] on input "Zoek op (scheeps)naam" at bounding box center [498, 148] width 140 height 21
click at [496, 187] on div "ENI: 02203774 (L:60 x B:7.15)" at bounding box center [541, 190] width 128 height 14
click at [611, 147] on icon "check" at bounding box center [619, 148] width 16 height 16
type input "Ahead"
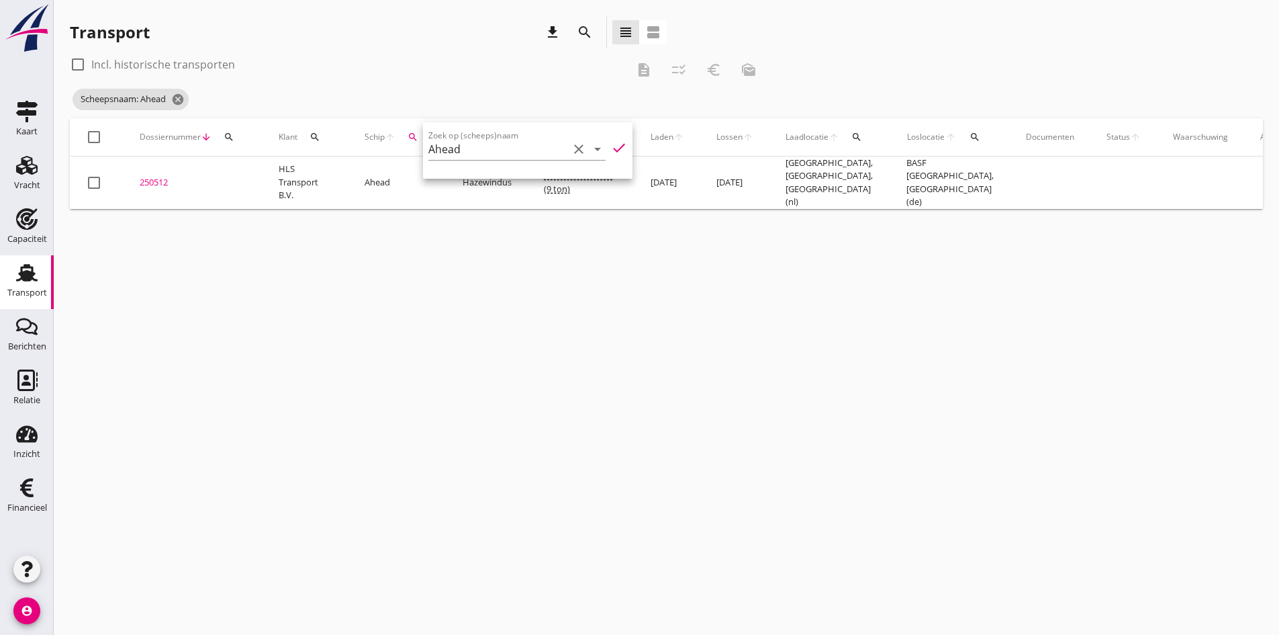
click at [305, 492] on div "cancel You are impersonating another user. Transport download search view_headl…" at bounding box center [667, 317] width 1226 height 635
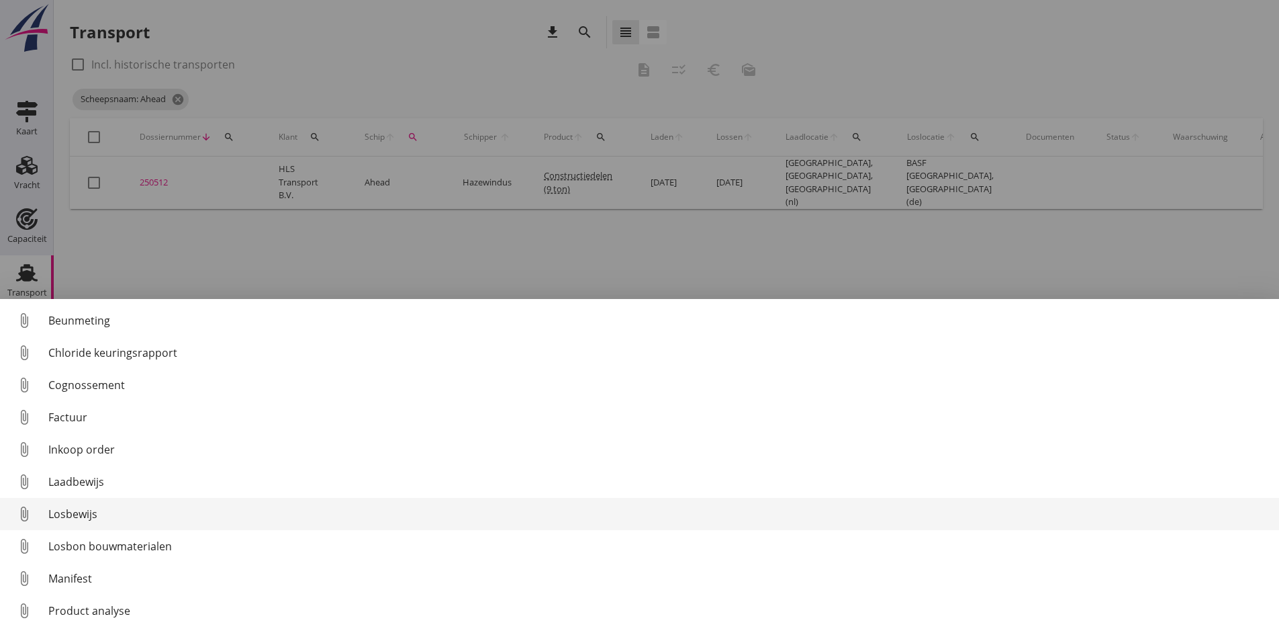
click at [67, 516] on div "Losbewijs" at bounding box center [658, 514] width 1220 height 16
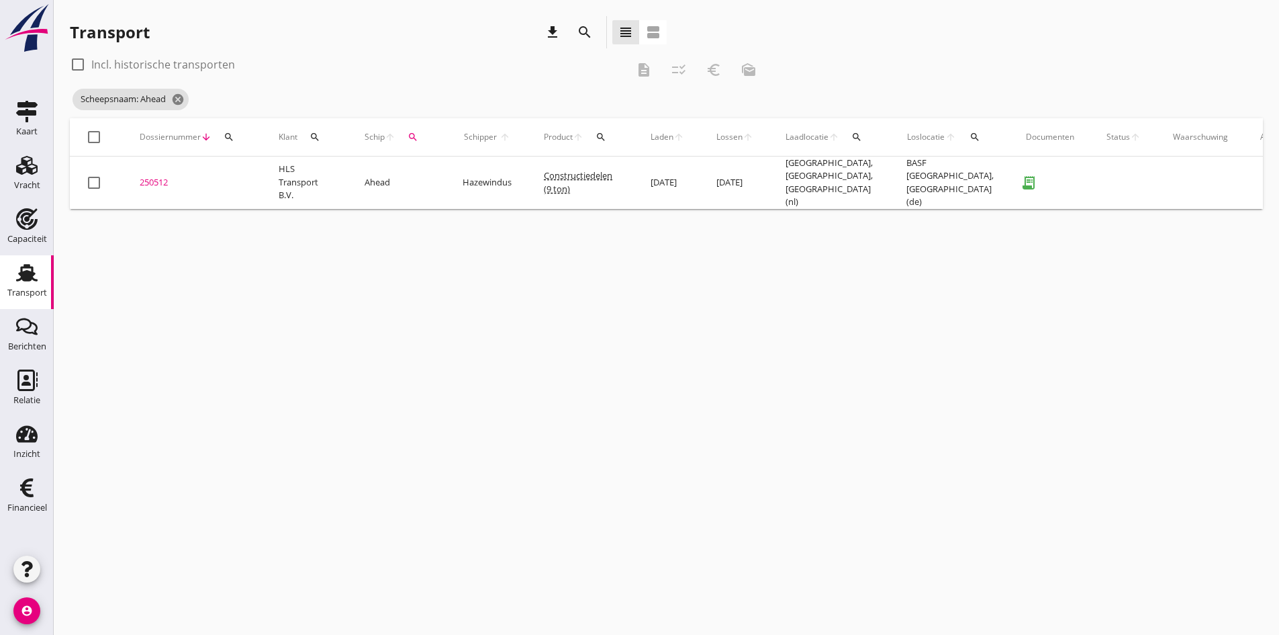
drag, startPoint x: 158, startPoint y: 183, endPoint x: 167, endPoint y: 189, distance: 11.2
click at [158, 183] on div "250512" at bounding box center [193, 182] width 107 height 13
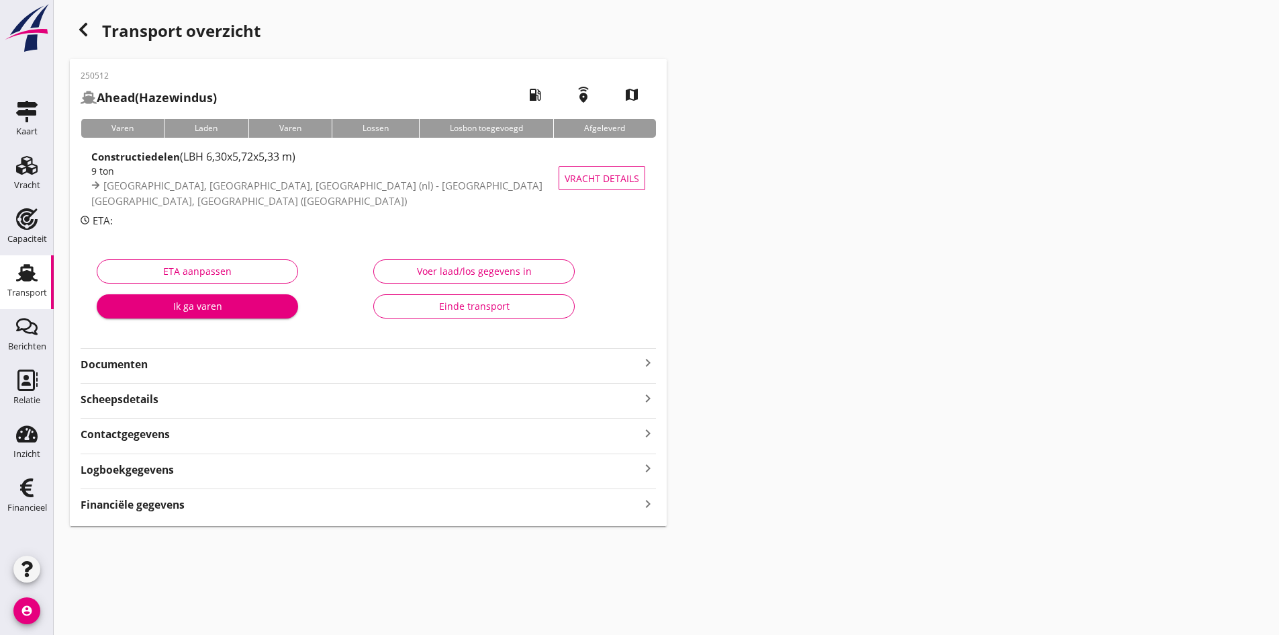
click at [648, 364] on icon "keyboard_arrow_right" at bounding box center [648, 363] width 16 height 16
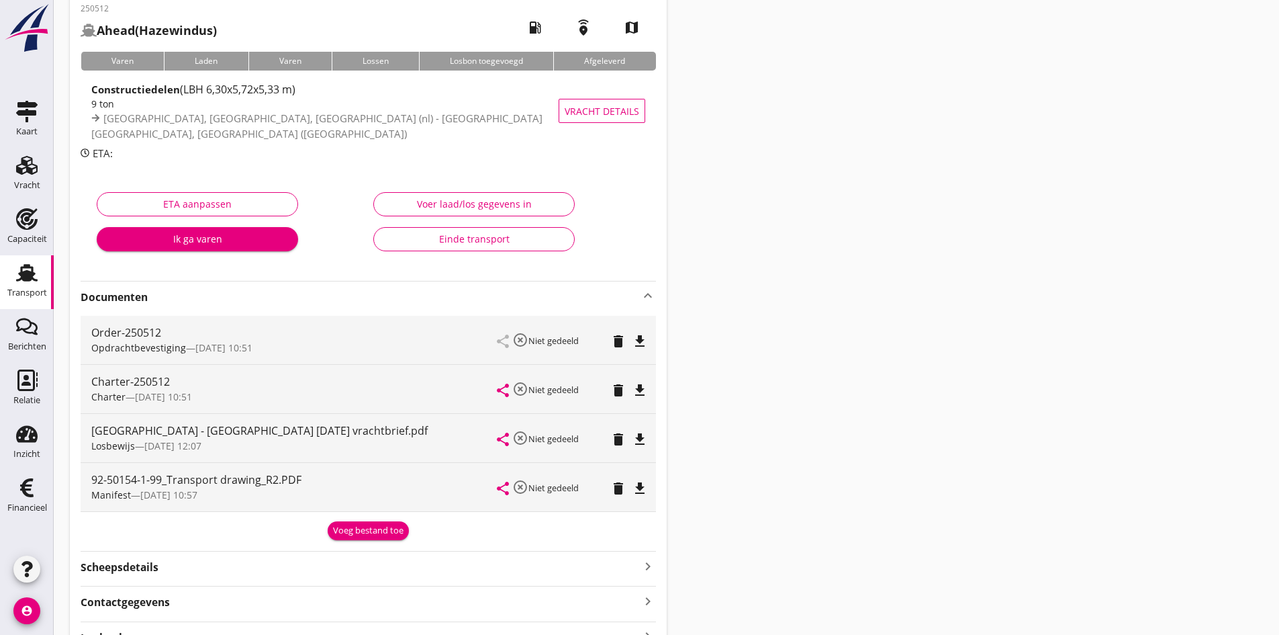
scroll to position [175, 0]
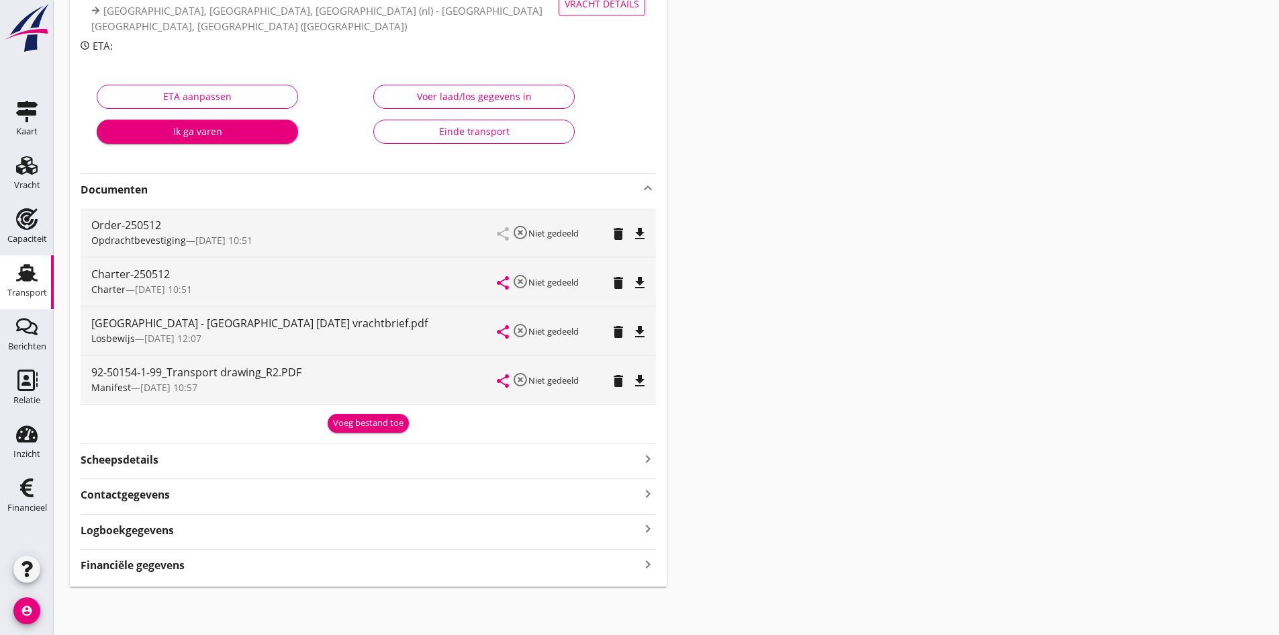
click at [647, 565] on icon "keyboard_arrow_right" at bounding box center [648, 564] width 16 height 18
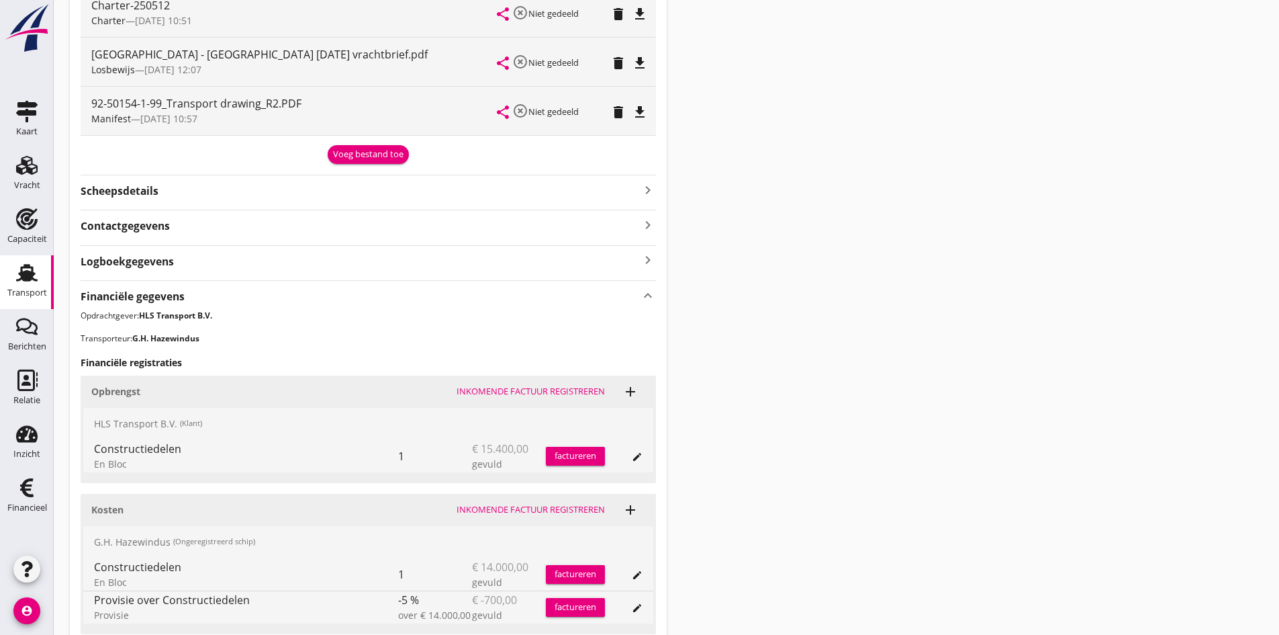
scroll to position [510, 0]
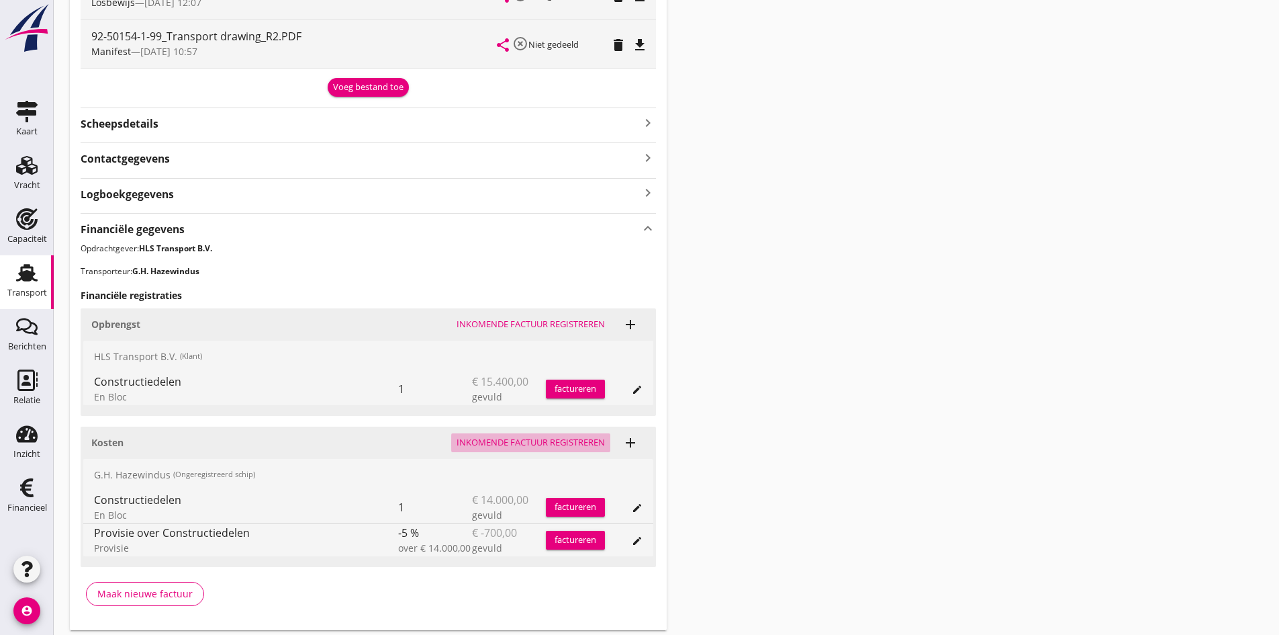
click at [496, 439] on div "Inkomende factuur registreren" at bounding box center [531, 442] width 148 height 13
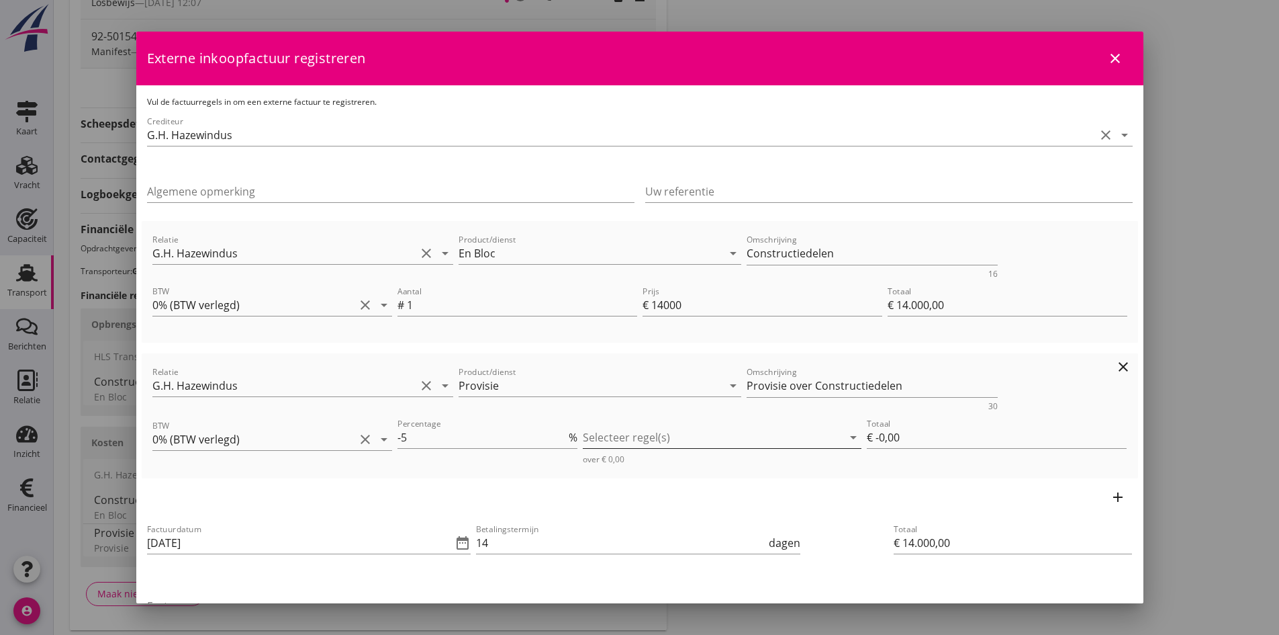
click at [610, 438] on div at bounding box center [713, 436] width 260 height 21
click at [603, 447] on icon "check_box_outline_blank" at bounding box center [609, 447] width 27 height 27
type input "€ -700,00"
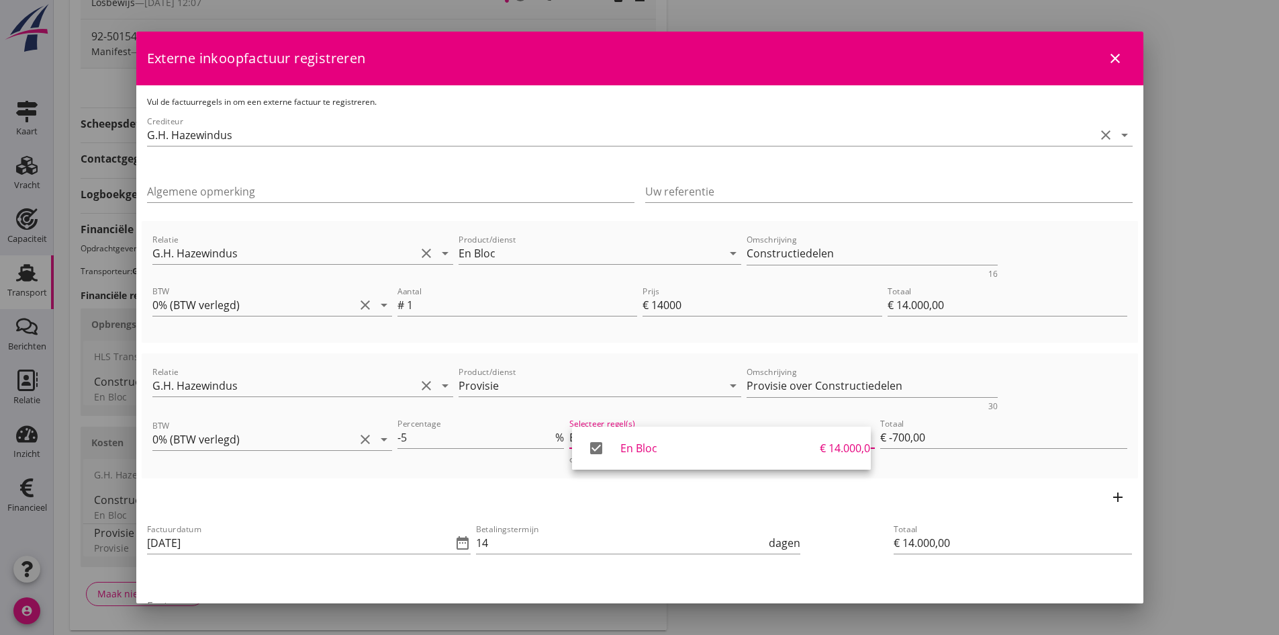
click at [722, 502] on div "add" at bounding box center [640, 497] width 997 height 38
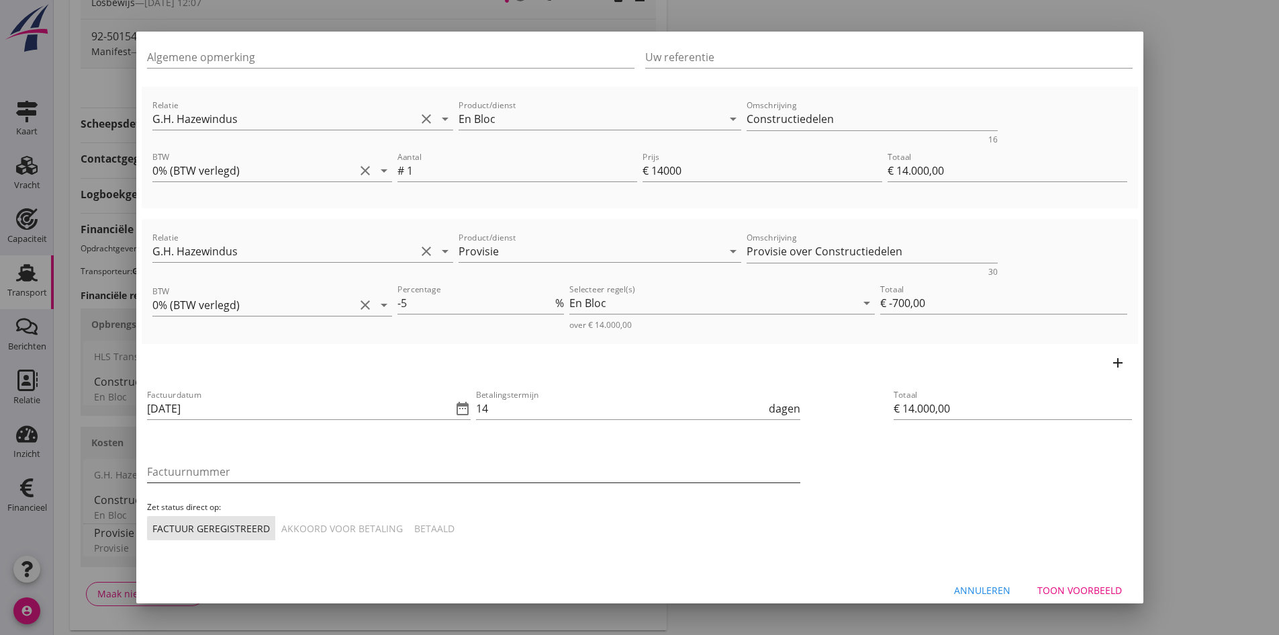
click at [208, 471] on input "Factuurnummer" at bounding box center [473, 471] width 653 height 21
type input "20250904"
click at [299, 528] on div "Akkoord voor betaling" at bounding box center [342, 528] width 122 height 14
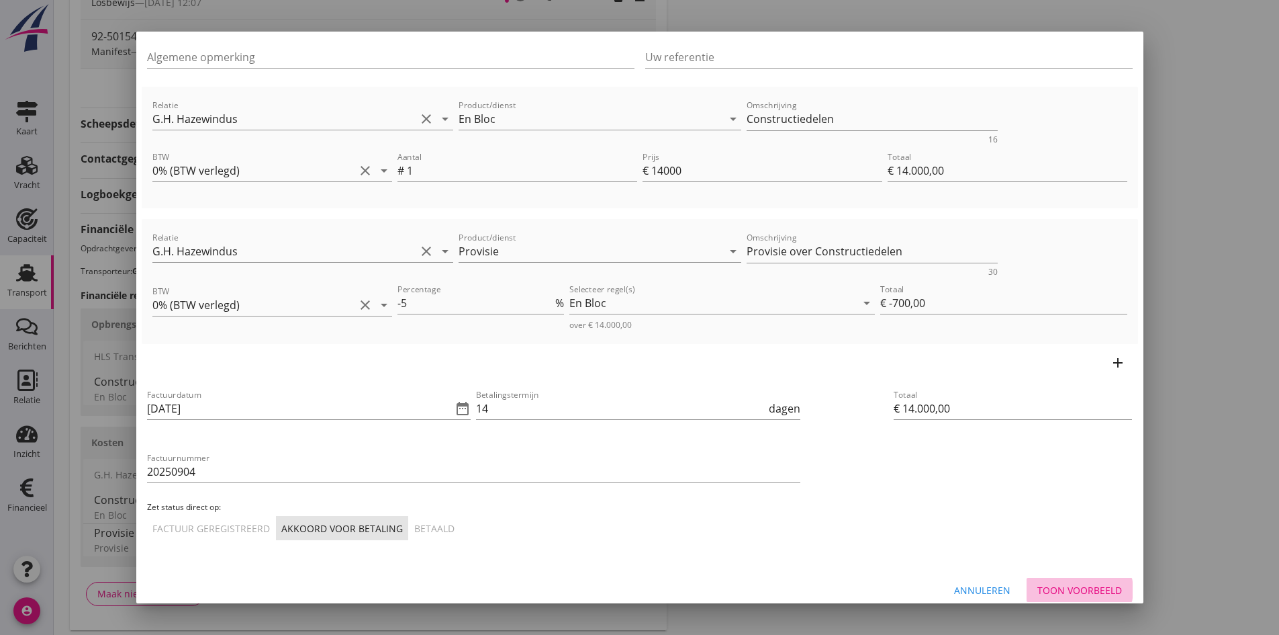
click at [1046, 586] on div "Toon voorbeeld" at bounding box center [1079, 590] width 85 height 14
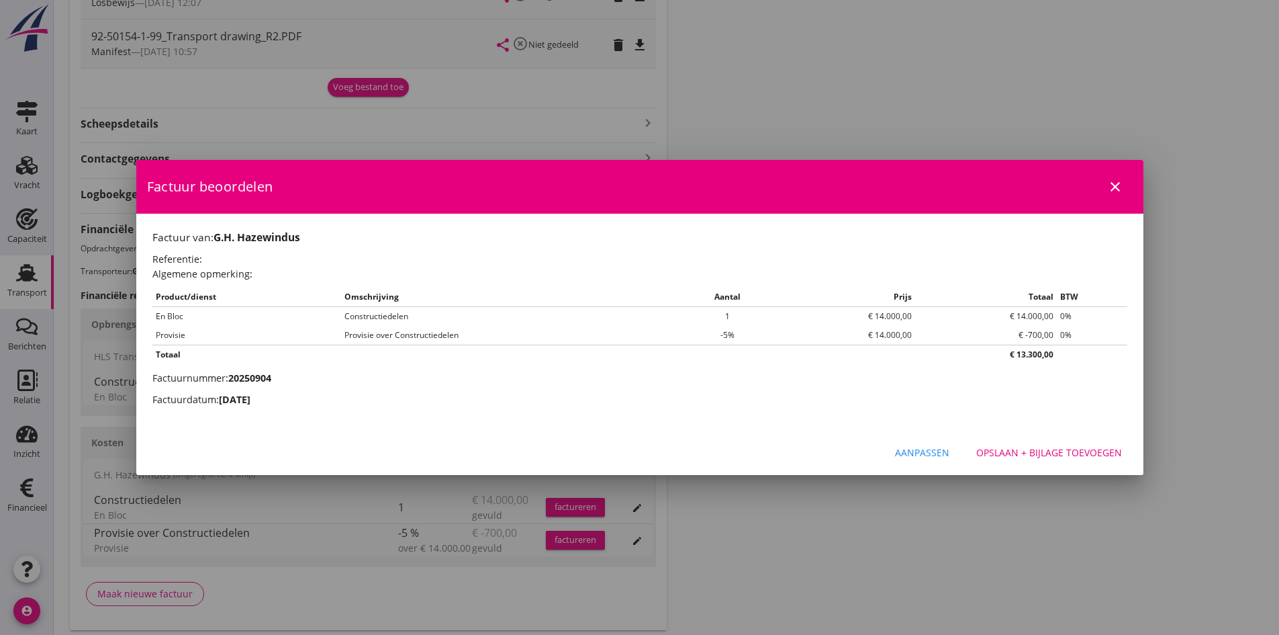
scroll to position [0, 0]
click at [1009, 451] on div "Opslaan + bijlage toevoegen" at bounding box center [1049, 452] width 146 height 14
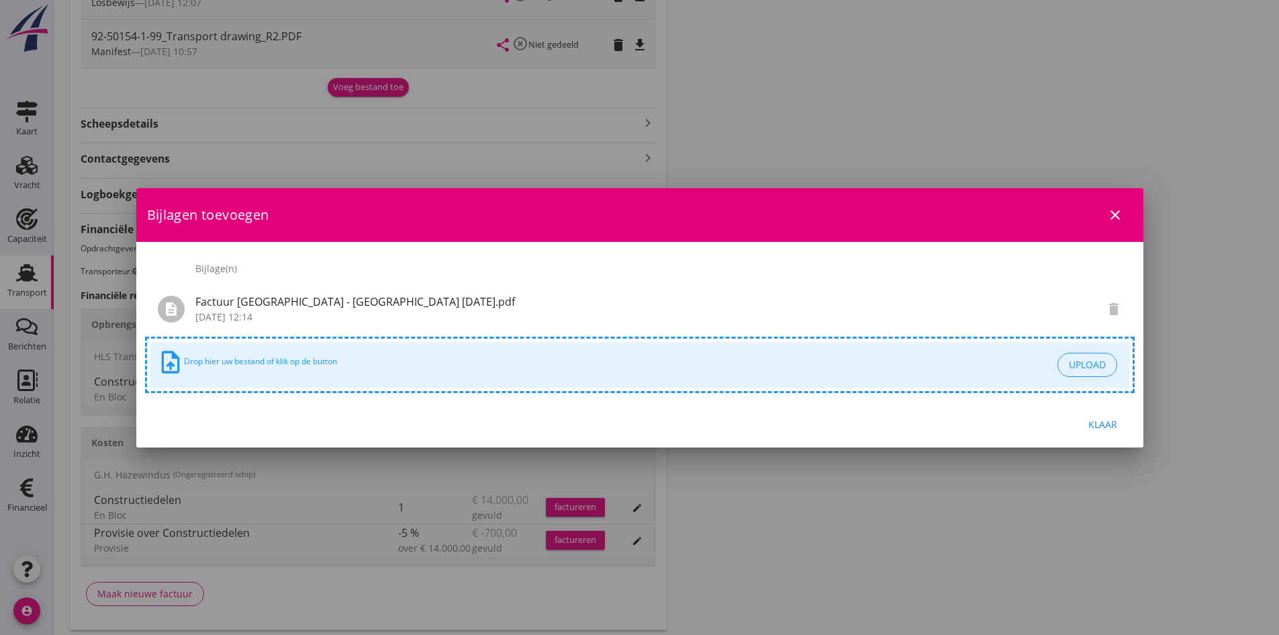
click at [1094, 422] on div "Klaar" at bounding box center [1104, 424] width 38 height 14
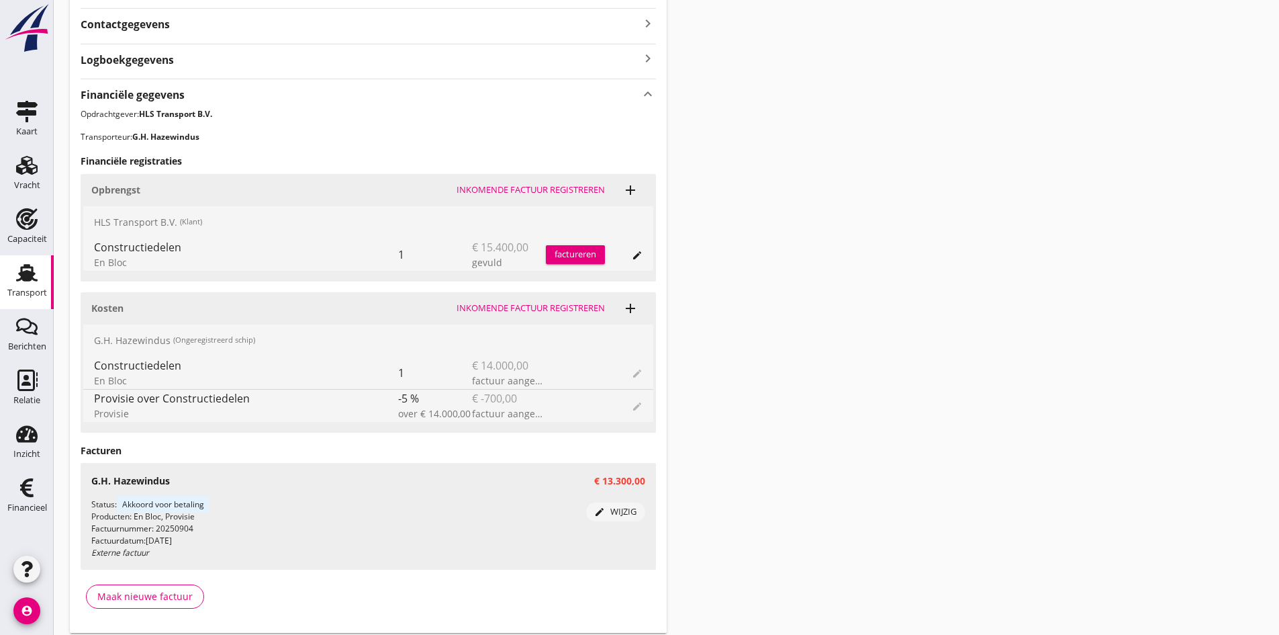
scroll to position [691, 0]
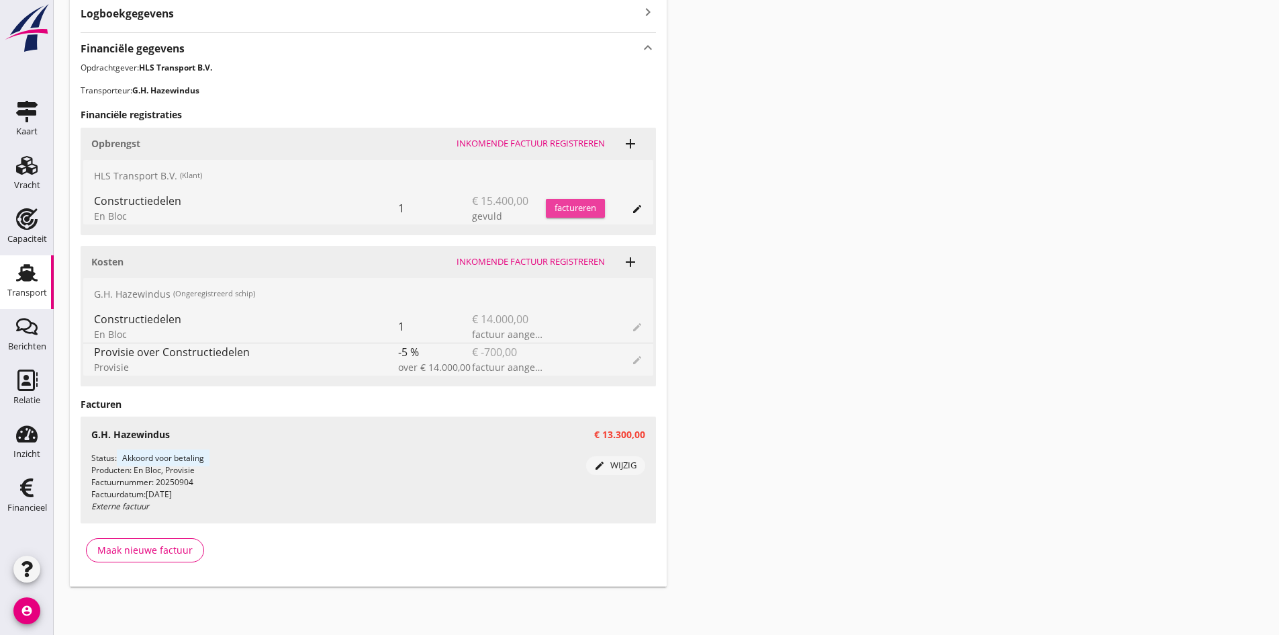
click at [561, 207] on div "factureren" at bounding box center [575, 207] width 59 height 13
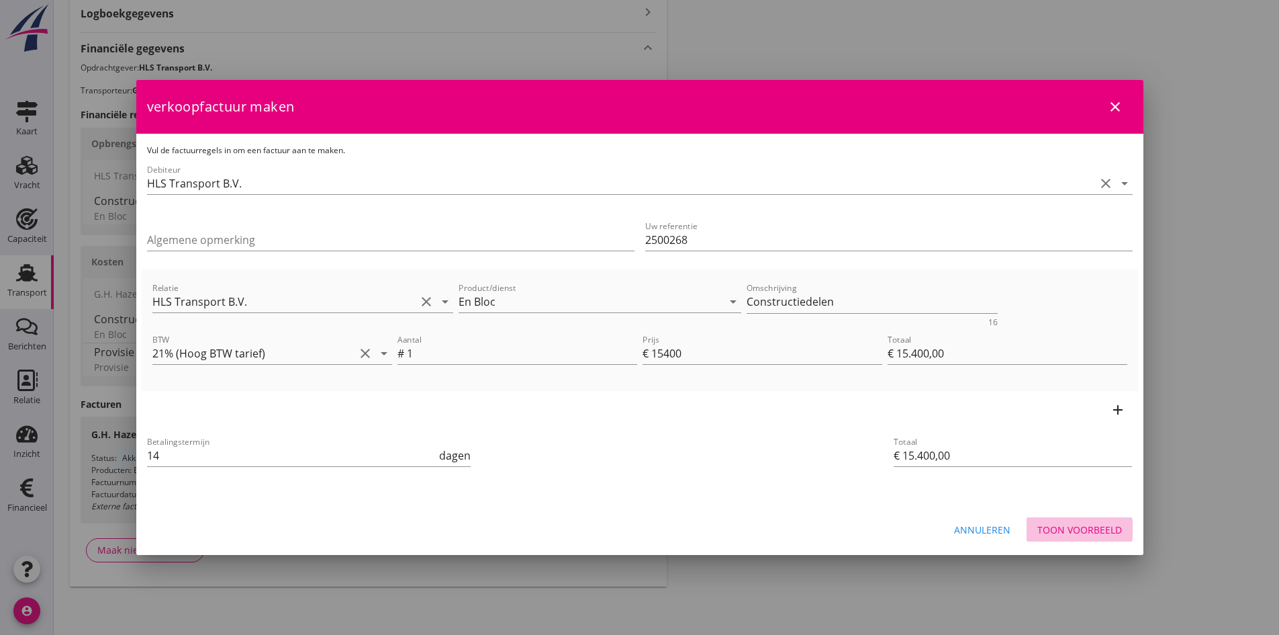
click at [1044, 524] on div "Toon voorbeeld" at bounding box center [1079, 529] width 85 height 14
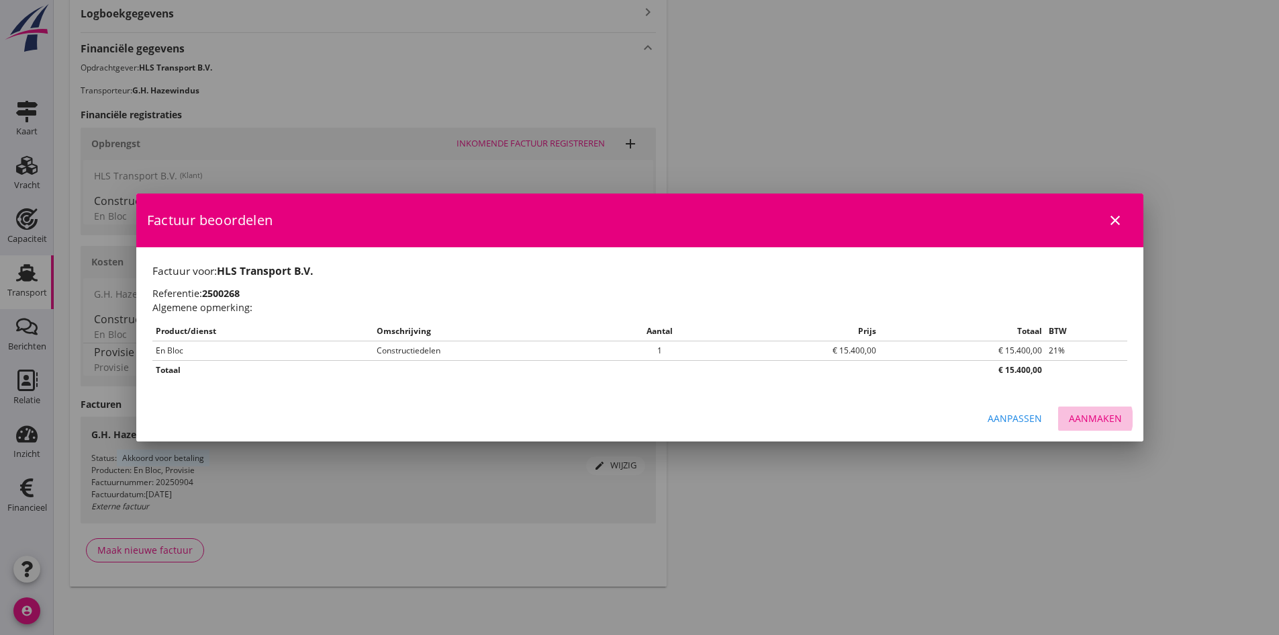
click at [1080, 416] on div "Aanmaken" at bounding box center [1095, 418] width 53 height 14
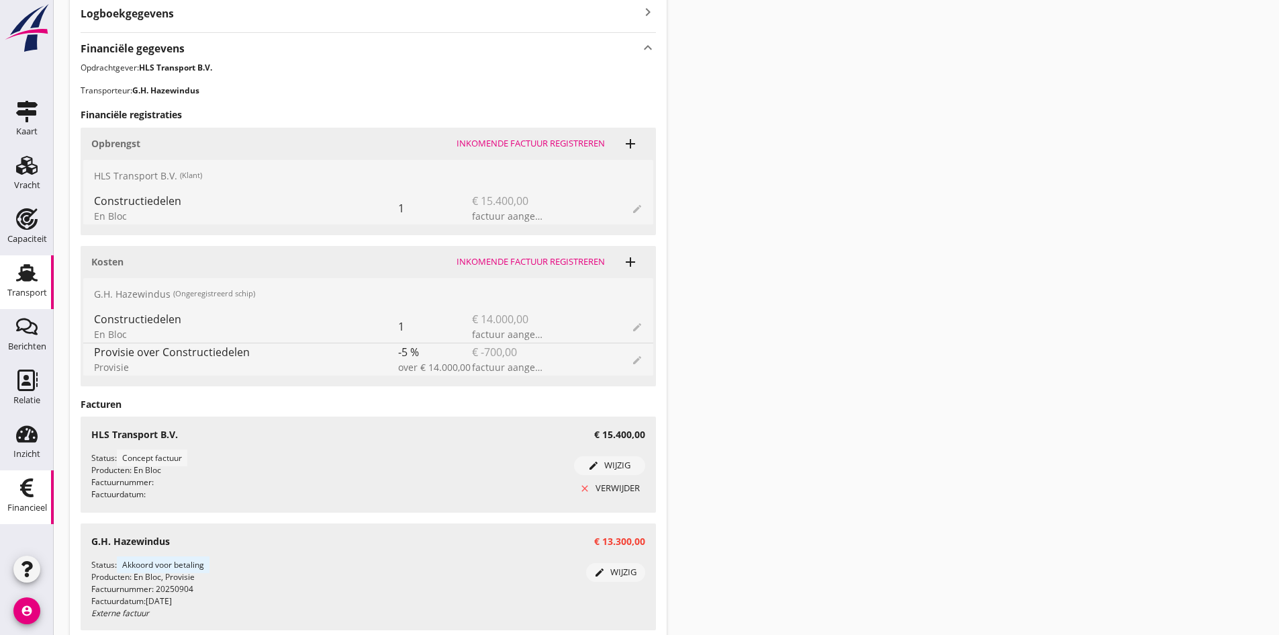
click at [31, 492] on icon "Financieel" at bounding box center [26, 487] width 21 height 21
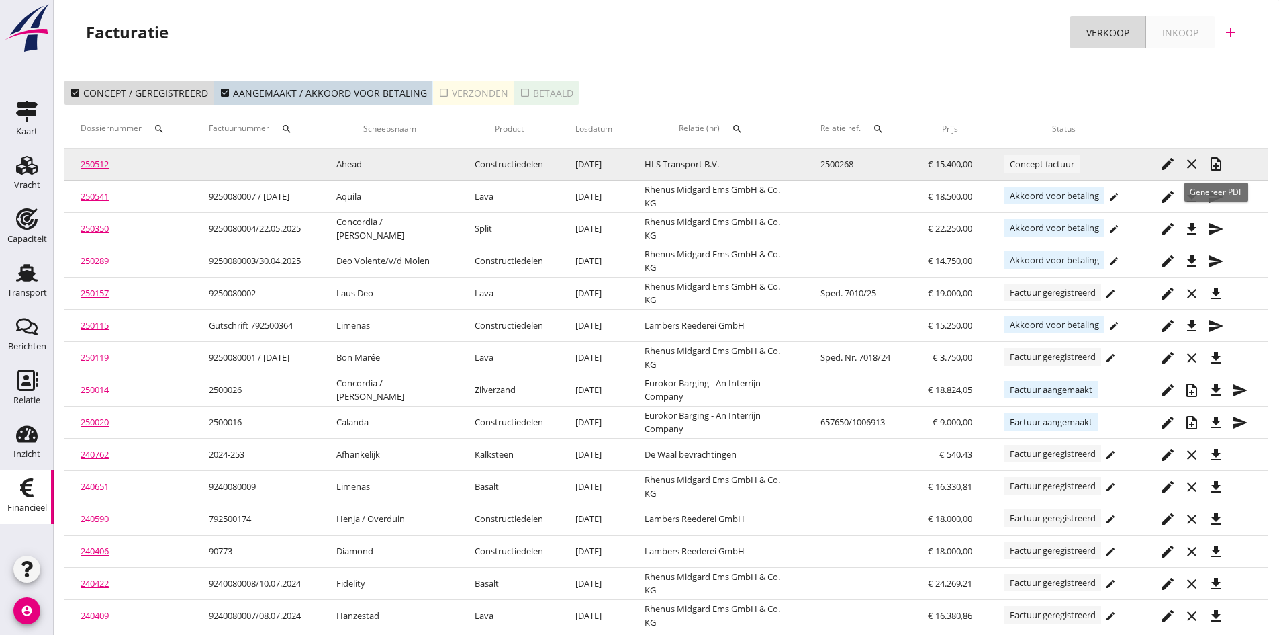
click at [1215, 162] on icon "note_add" at bounding box center [1216, 164] width 16 height 16
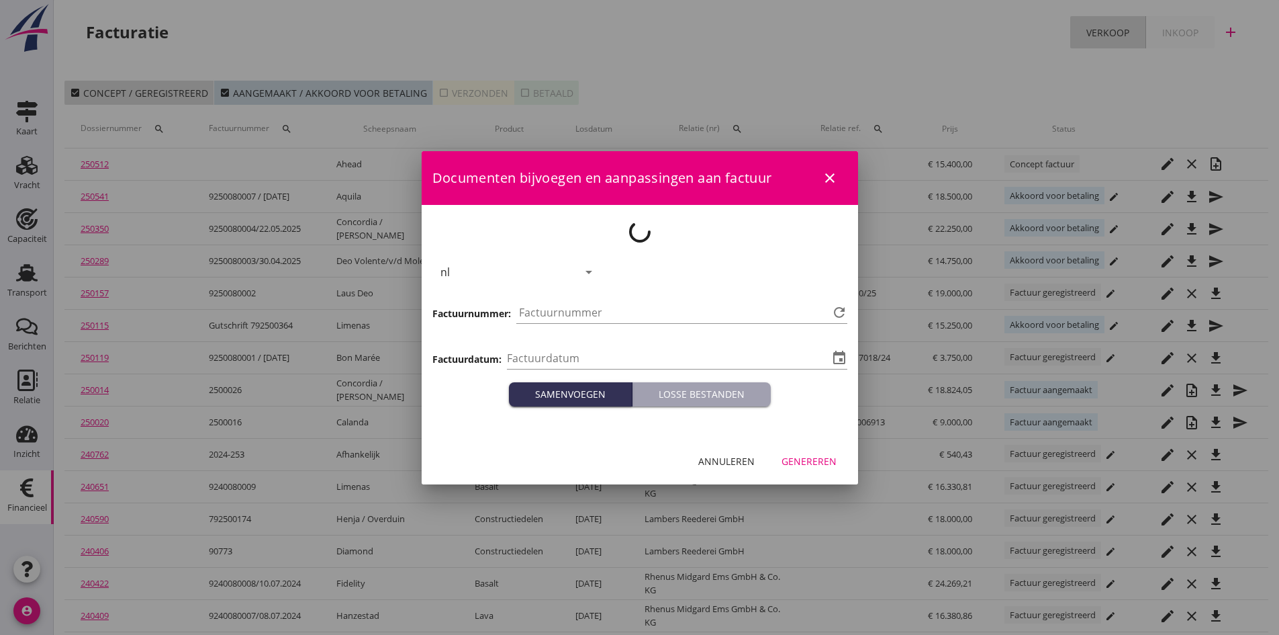
type input "[DATE]"
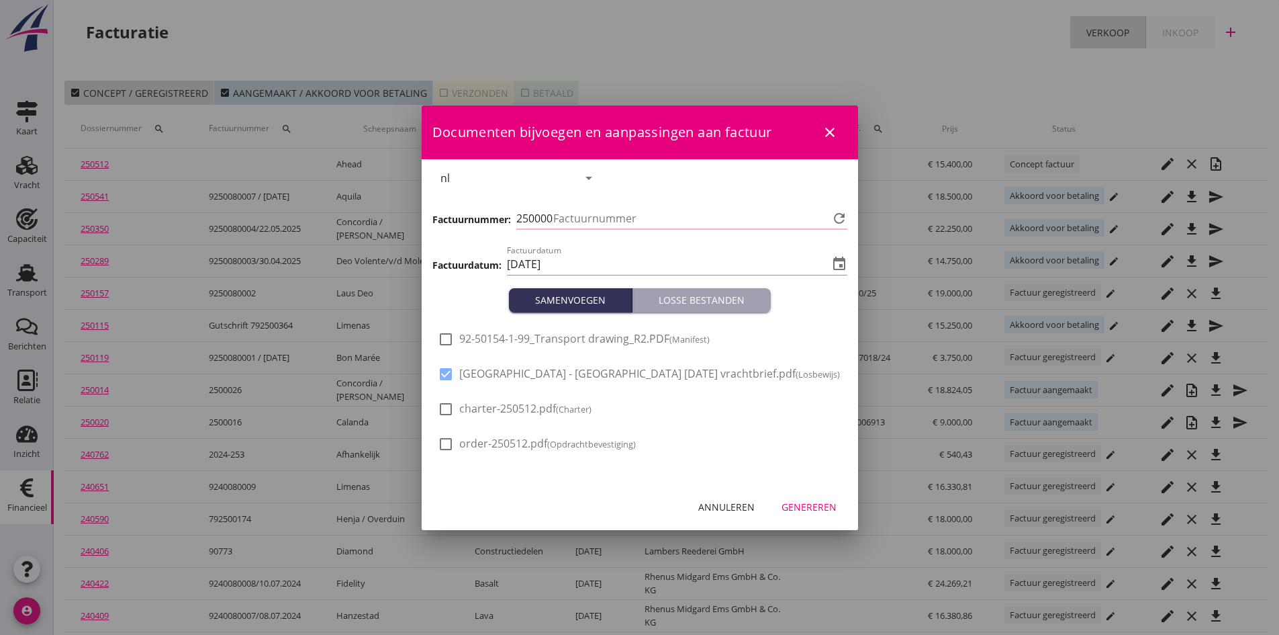
type input "739"
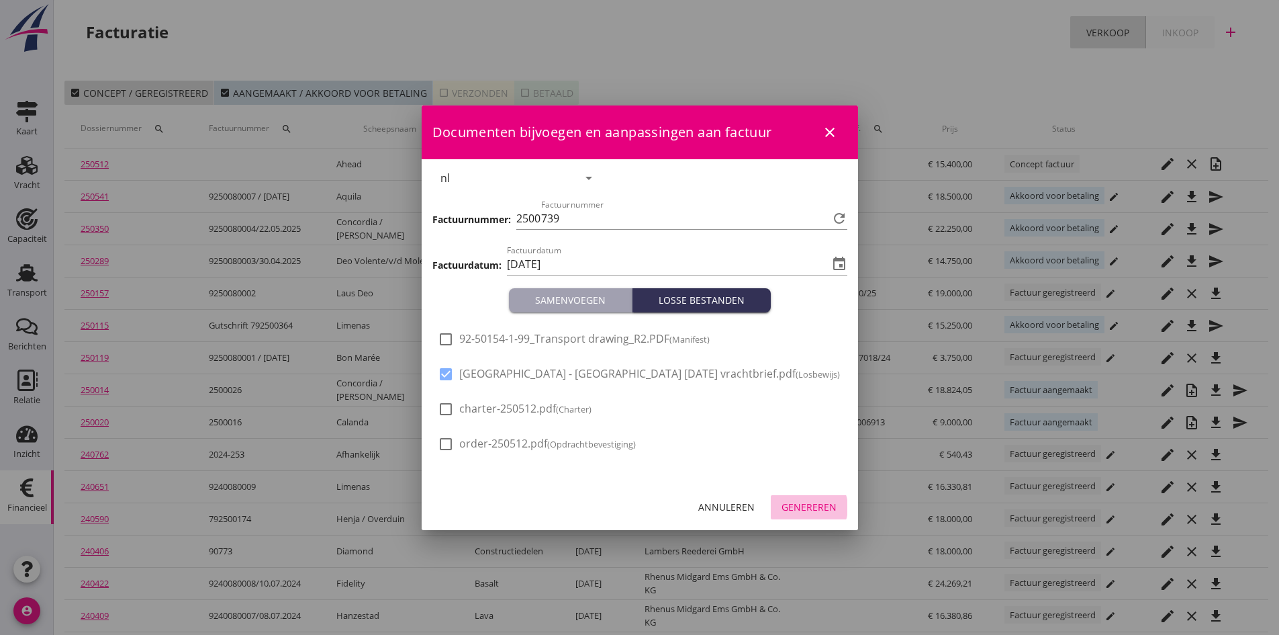
click at [805, 504] on div "Genereren" at bounding box center [809, 507] width 55 height 14
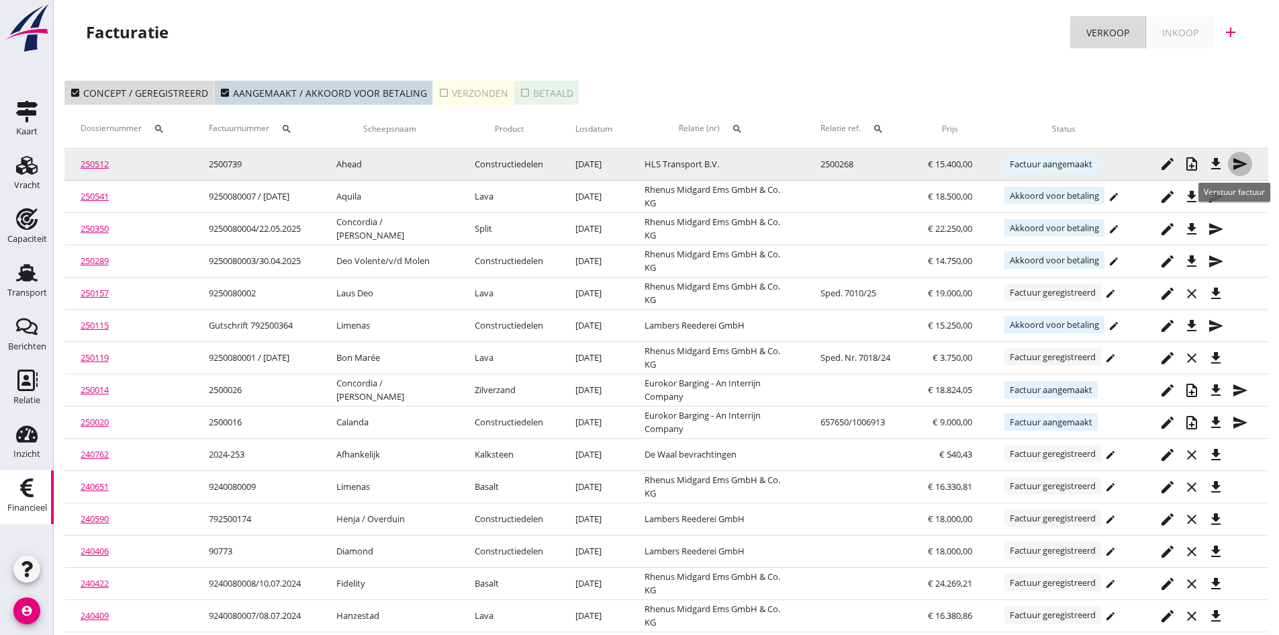
click at [1238, 160] on icon "send" at bounding box center [1240, 164] width 16 height 16
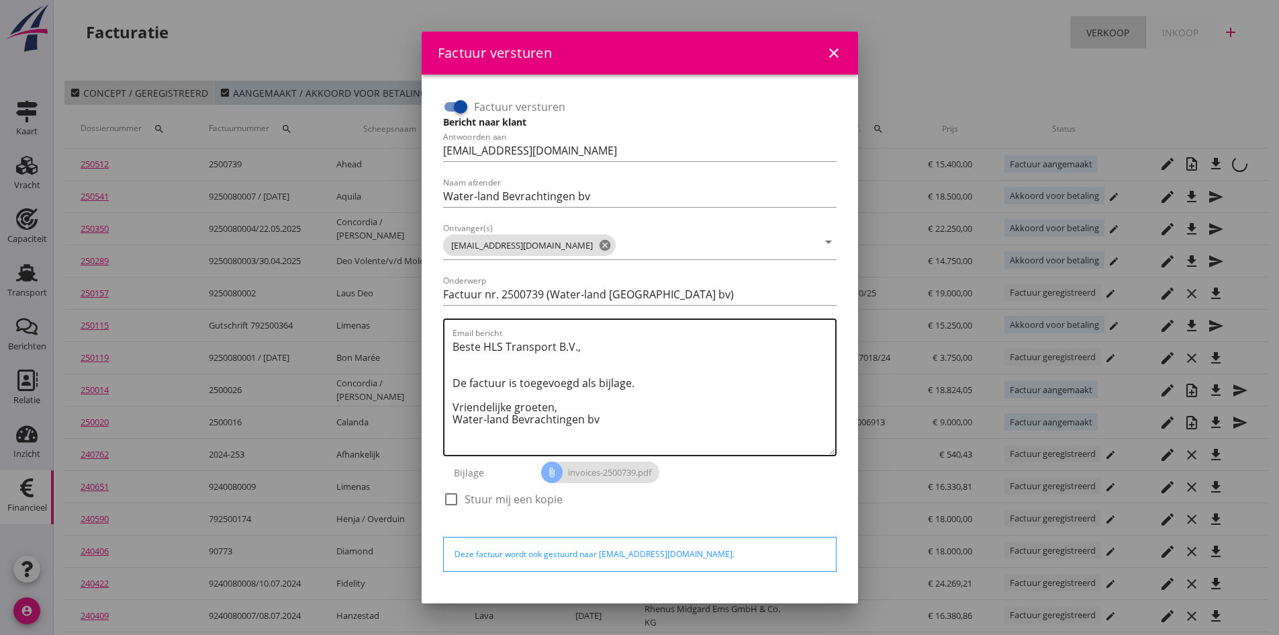
scroll to position [38, 0]
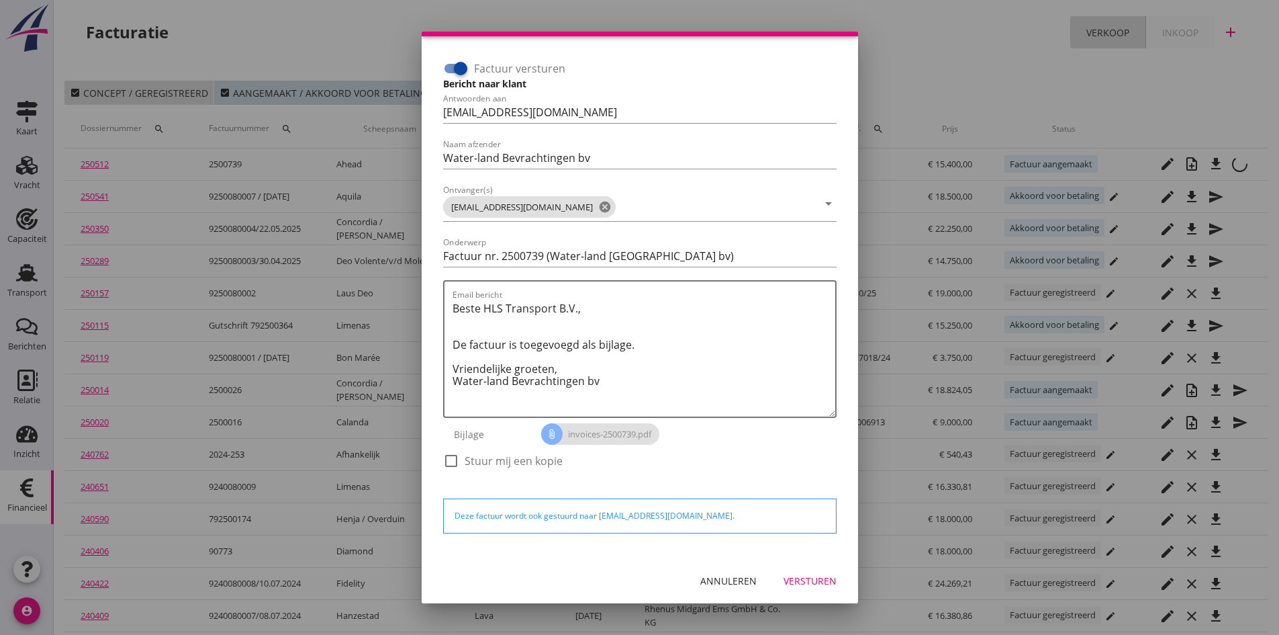
click at [786, 581] on div "Versturen" at bounding box center [810, 580] width 53 height 14
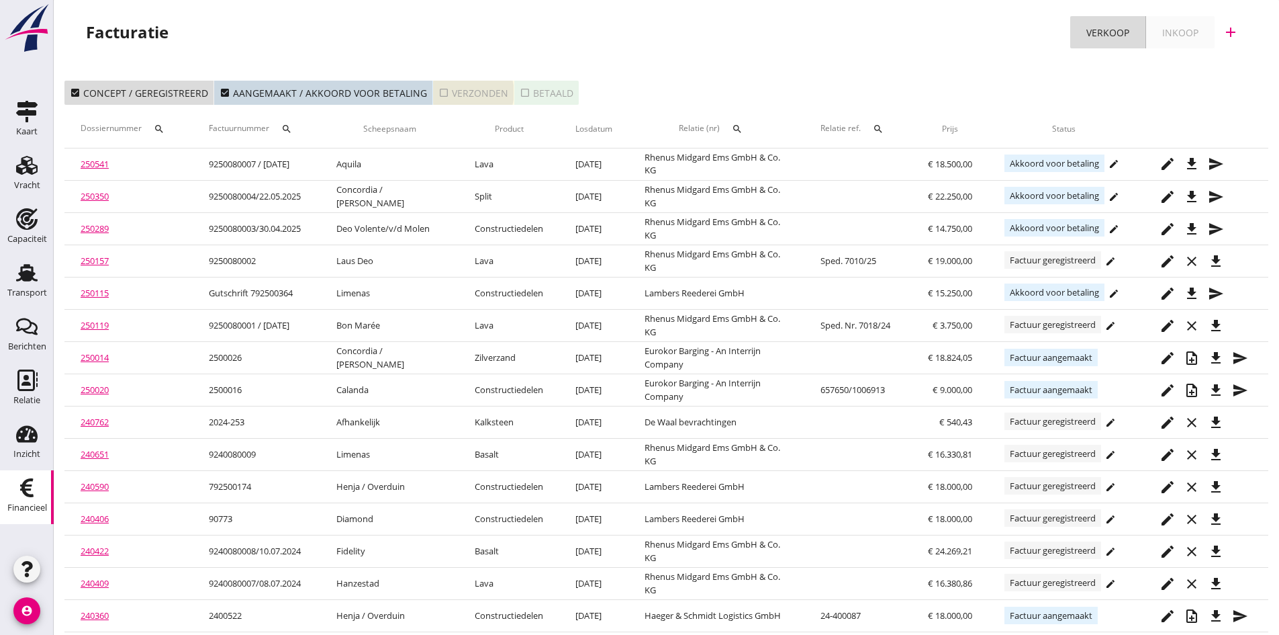
click at [484, 91] on div "check_box_outline_blank Verzonden" at bounding box center [474, 93] width 70 height 14
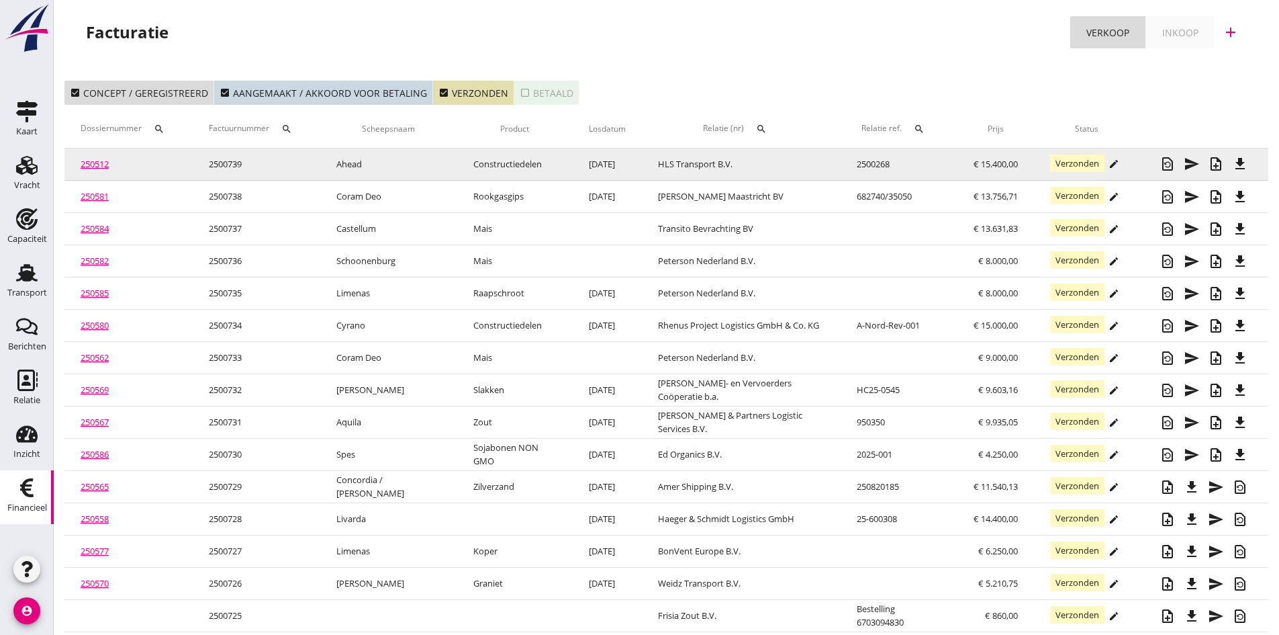
click at [89, 165] on link "250512" at bounding box center [95, 164] width 28 height 12
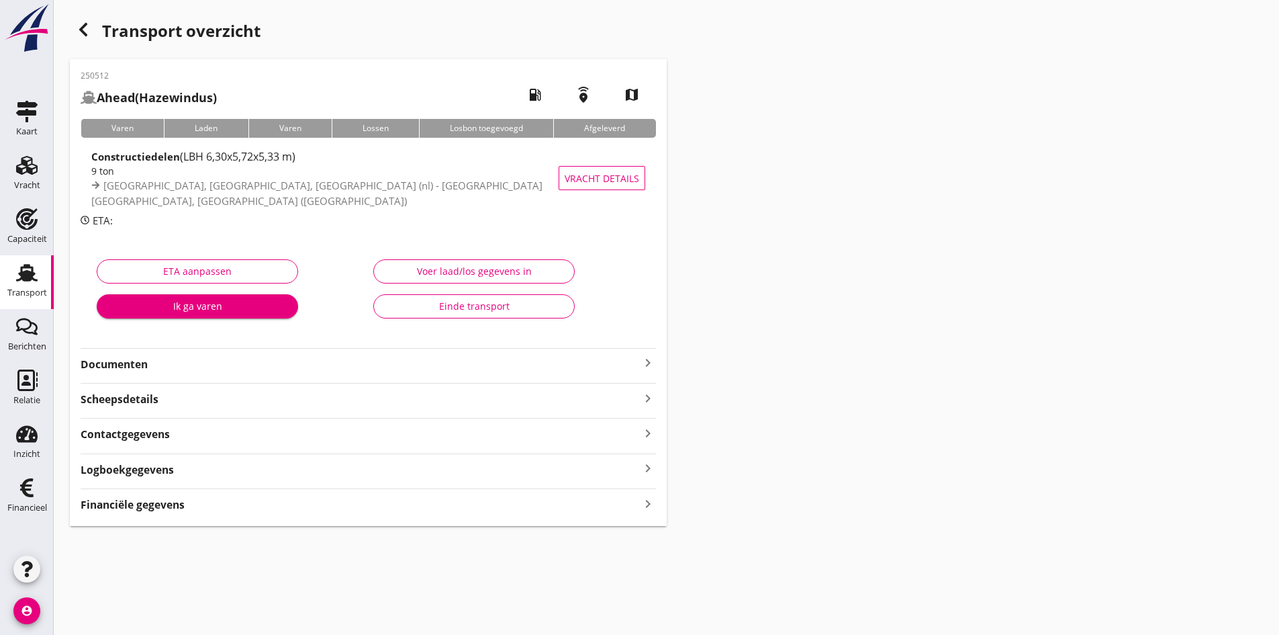
click at [115, 367] on strong "Documenten" at bounding box center [360, 364] width 559 height 15
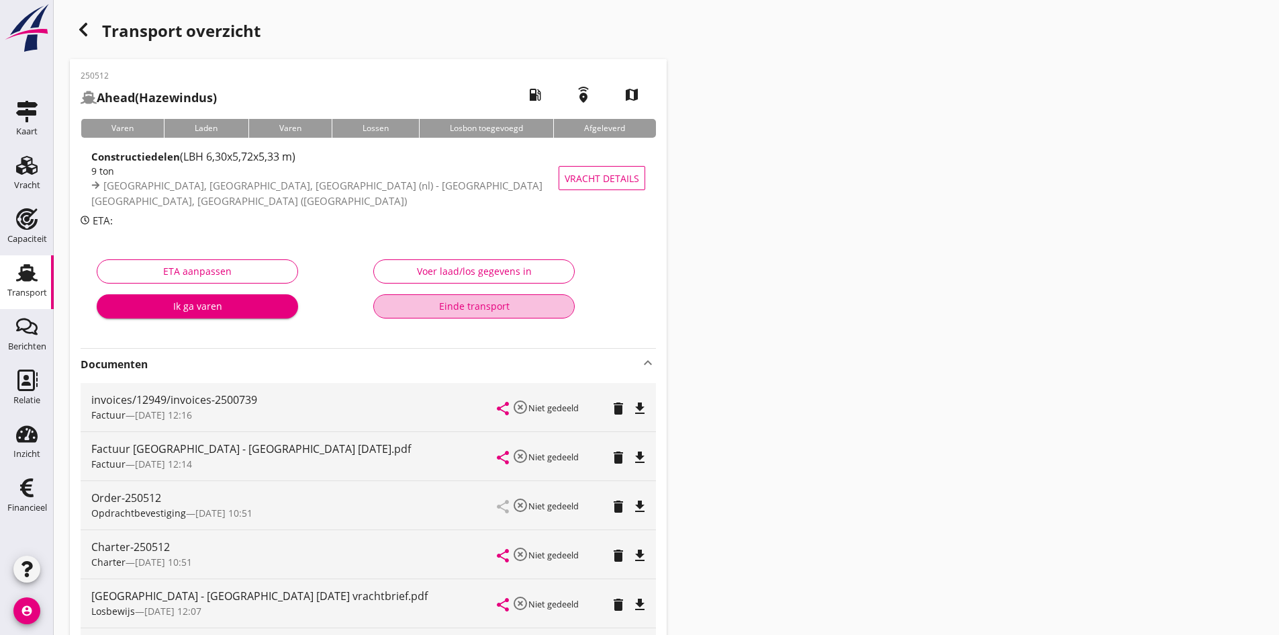
click at [486, 307] on div "Einde transport" at bounding box center [474, 306] width 179 height 14
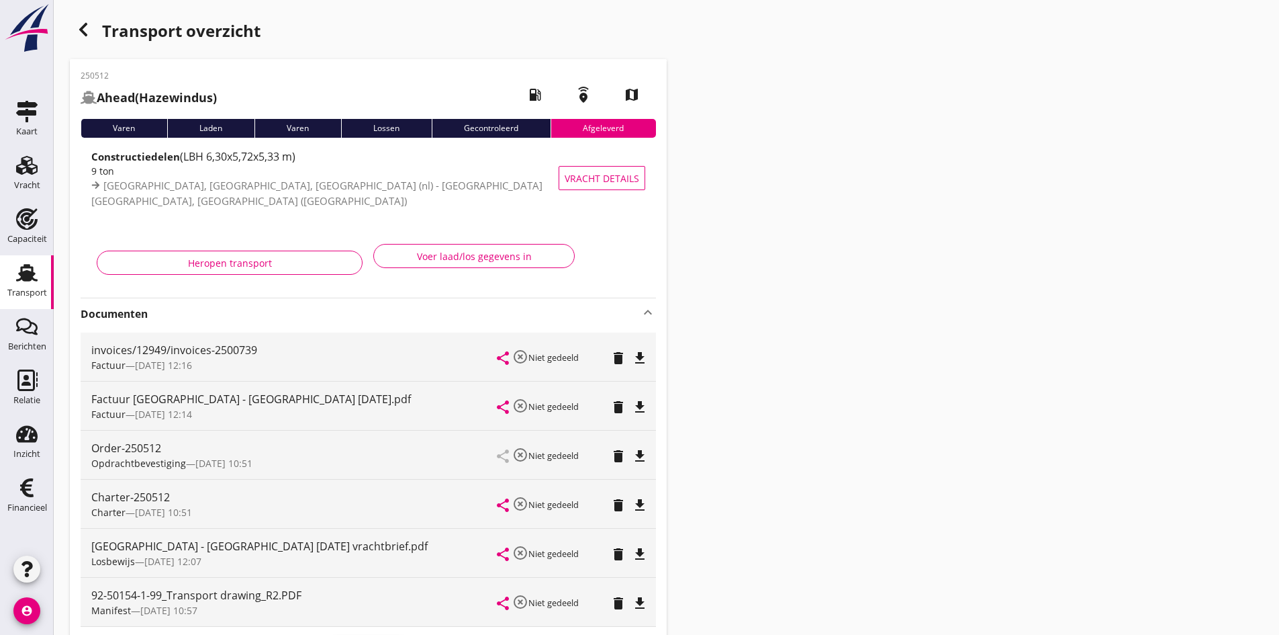
click at [19, 265] on icon "Transport" at bounding box center [26, 272] width 21 height 21
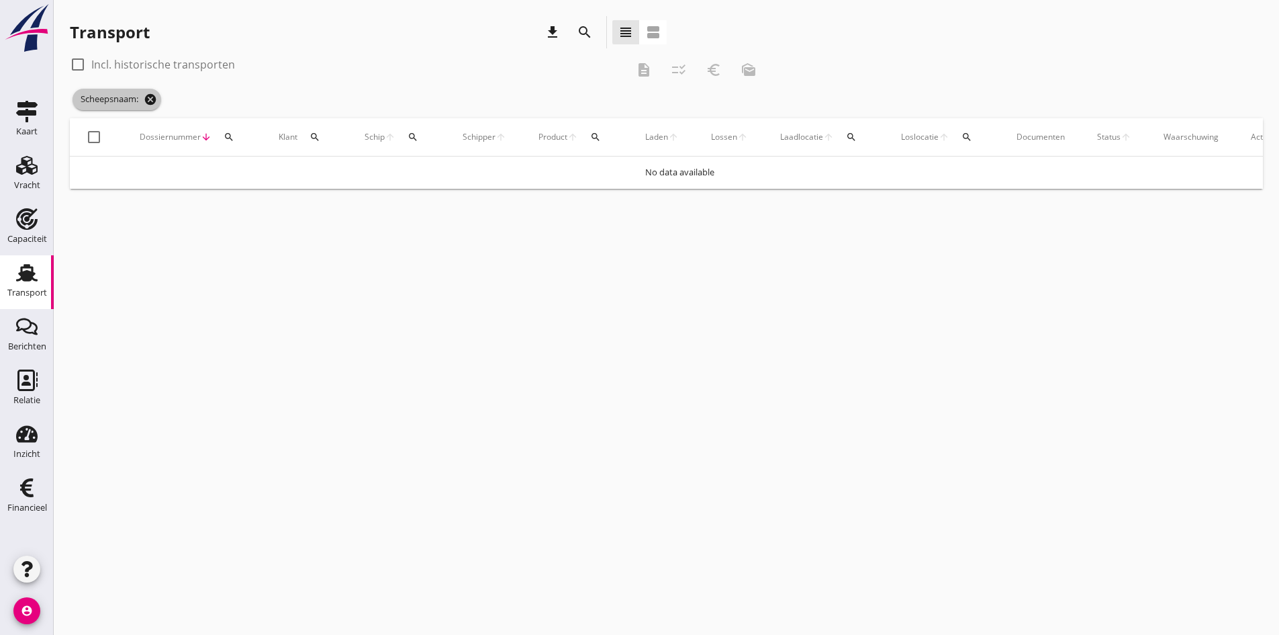
click at [152, 99] on icon "cancel" at bounding box center [150, 99] width 13 height 13
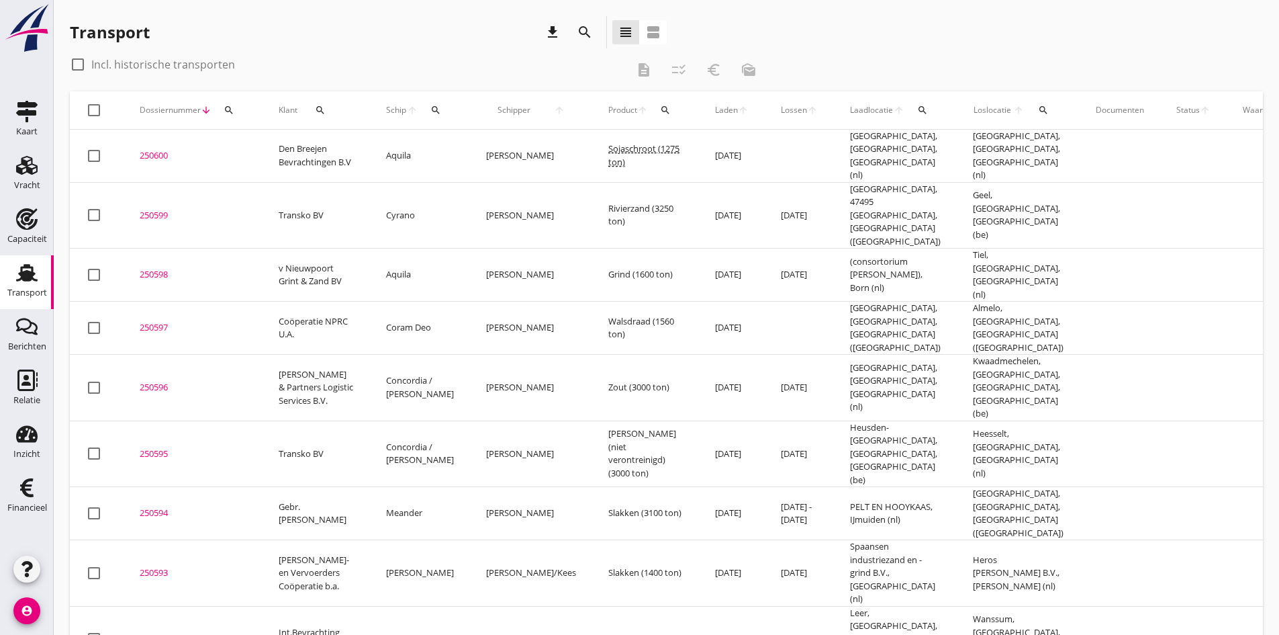
click at [156, 506] on div "250594" at bounding box center [193, 512] width 107 height 13
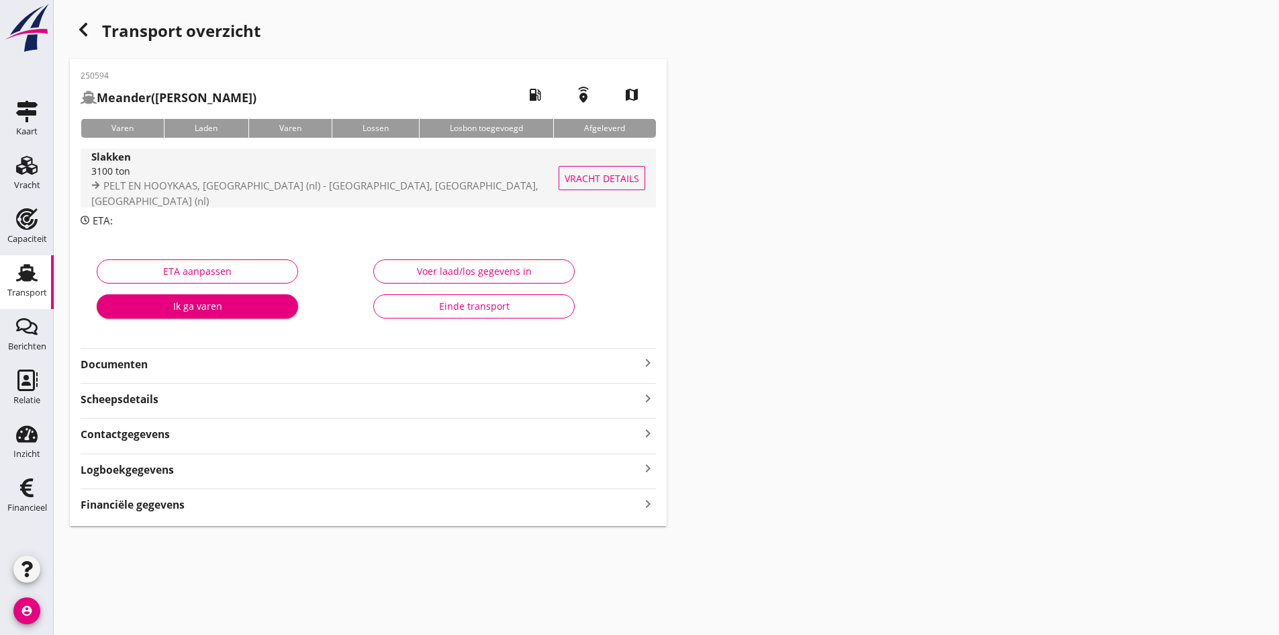
click at [125, 178] on div "3100 ton" at bounding box center [331, 171] width 480 height 14
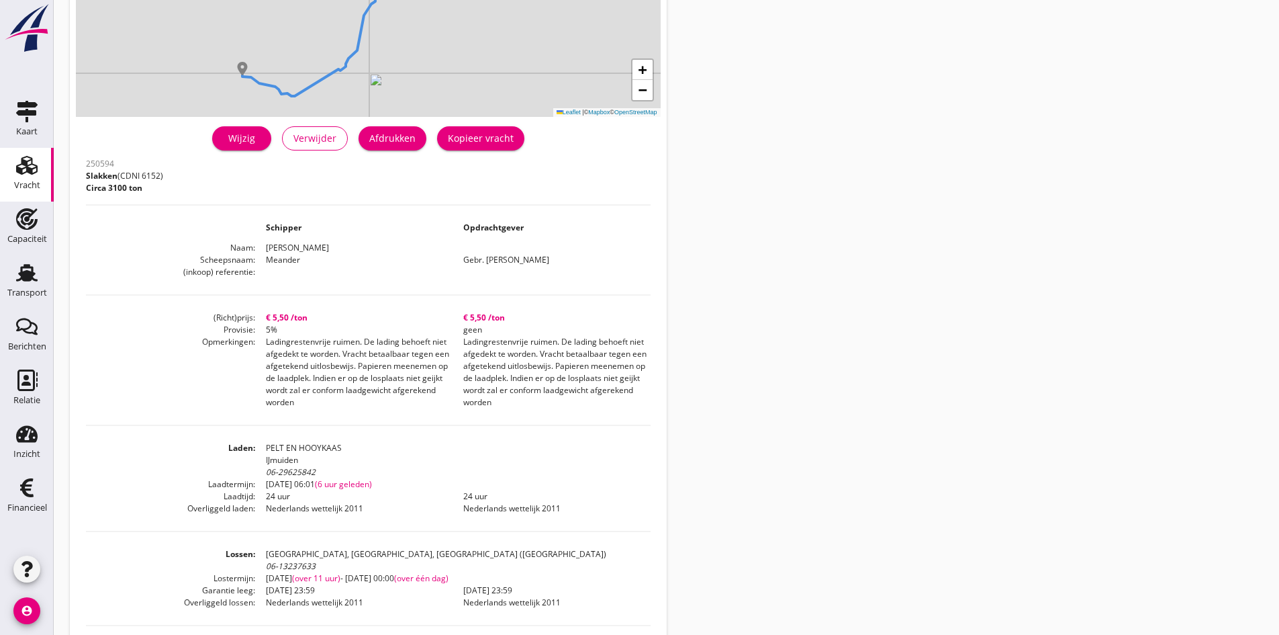
scroll to position [269, 0]
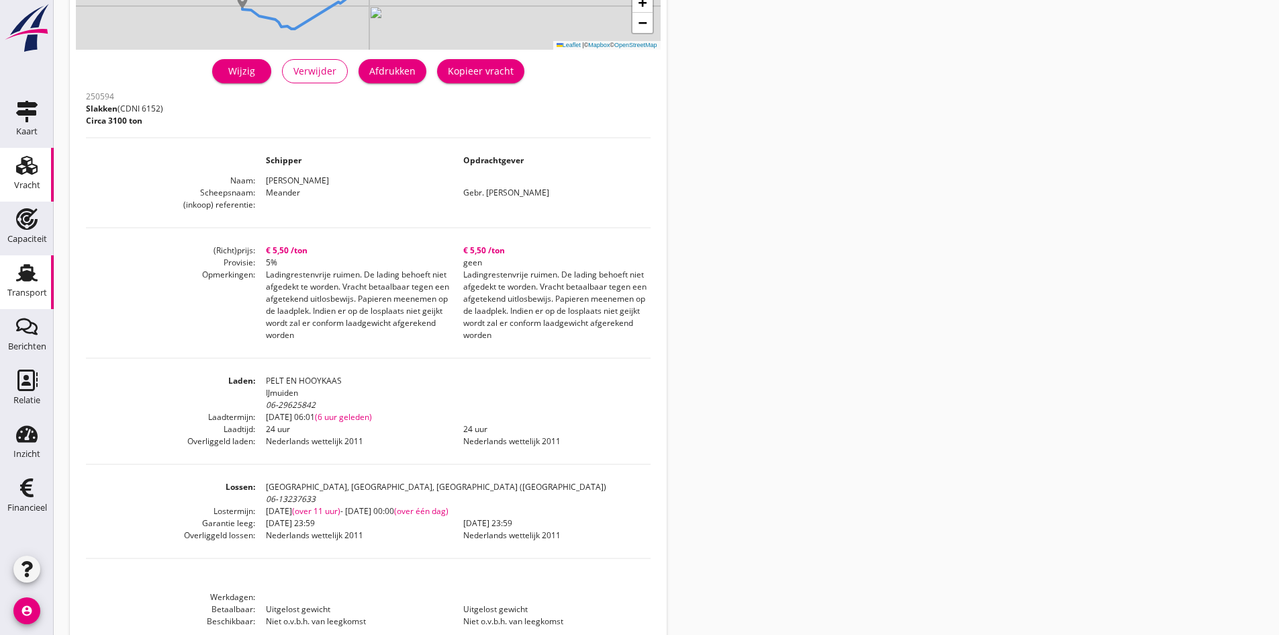
click at [25, 275] on use at bounding box center [26, 272] width 21 height 17
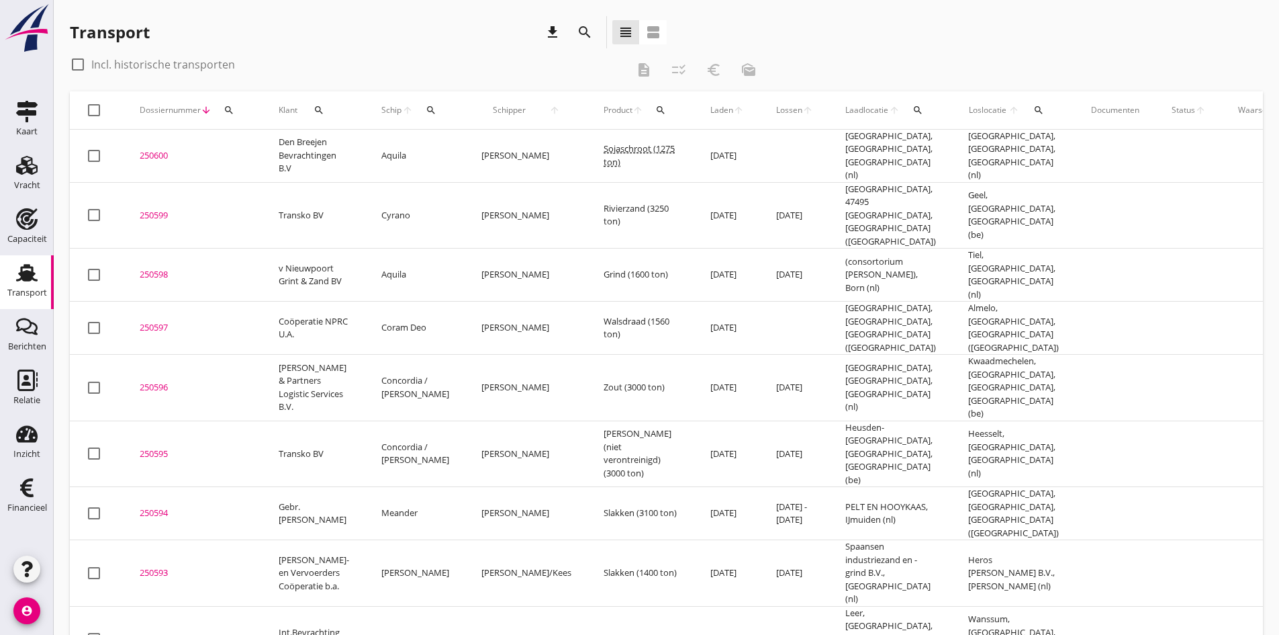
click at [155, 447] on div "250595" at bounding box center [193, 453] width 107 height 13
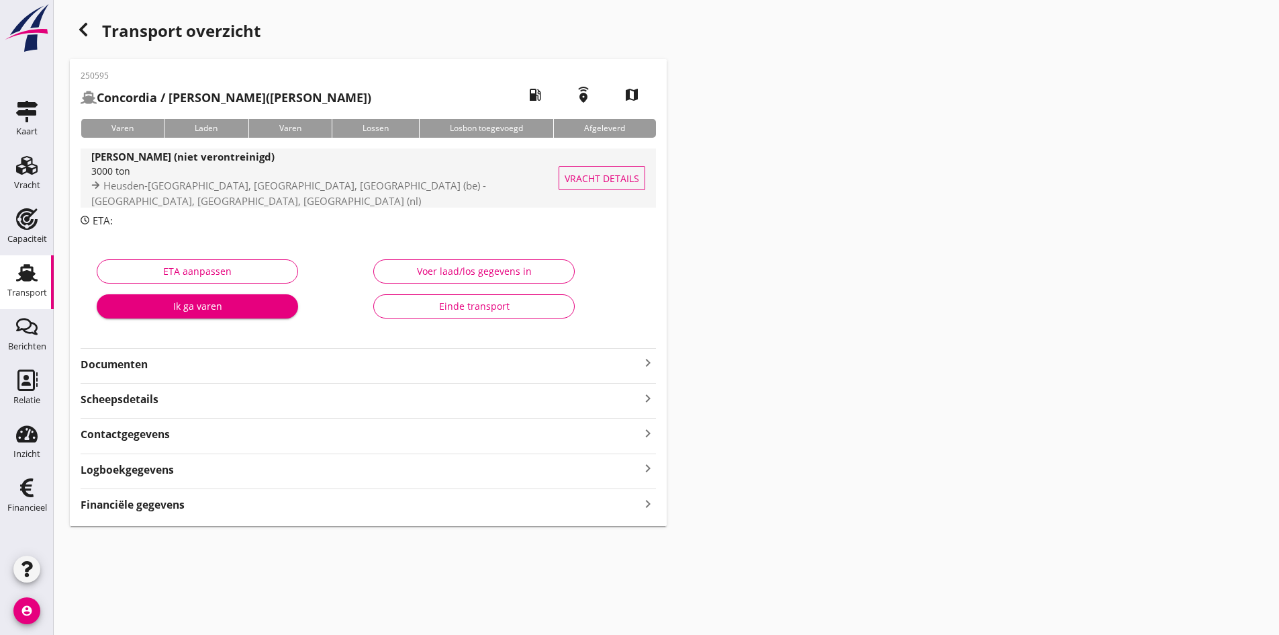
click at [130, 177] on div "3000 ton" at bounding box center [338, 171] width 495 height 14
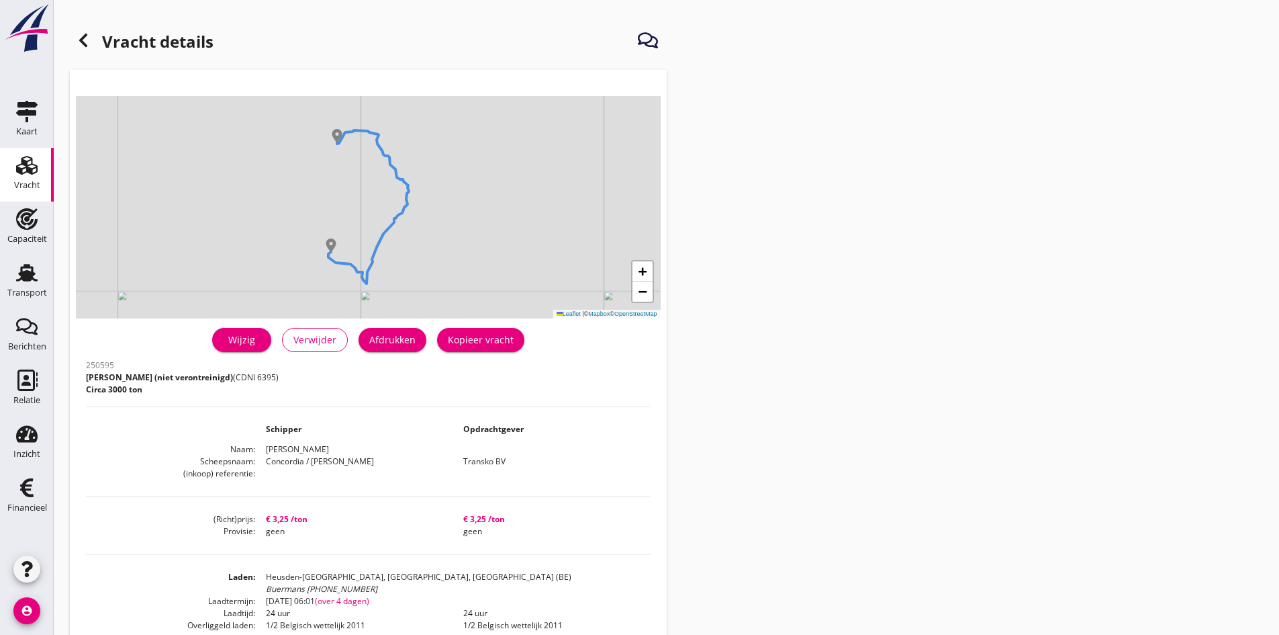
click at [86, 41] on icon at bounding box center [83, 40] width 16 height 16
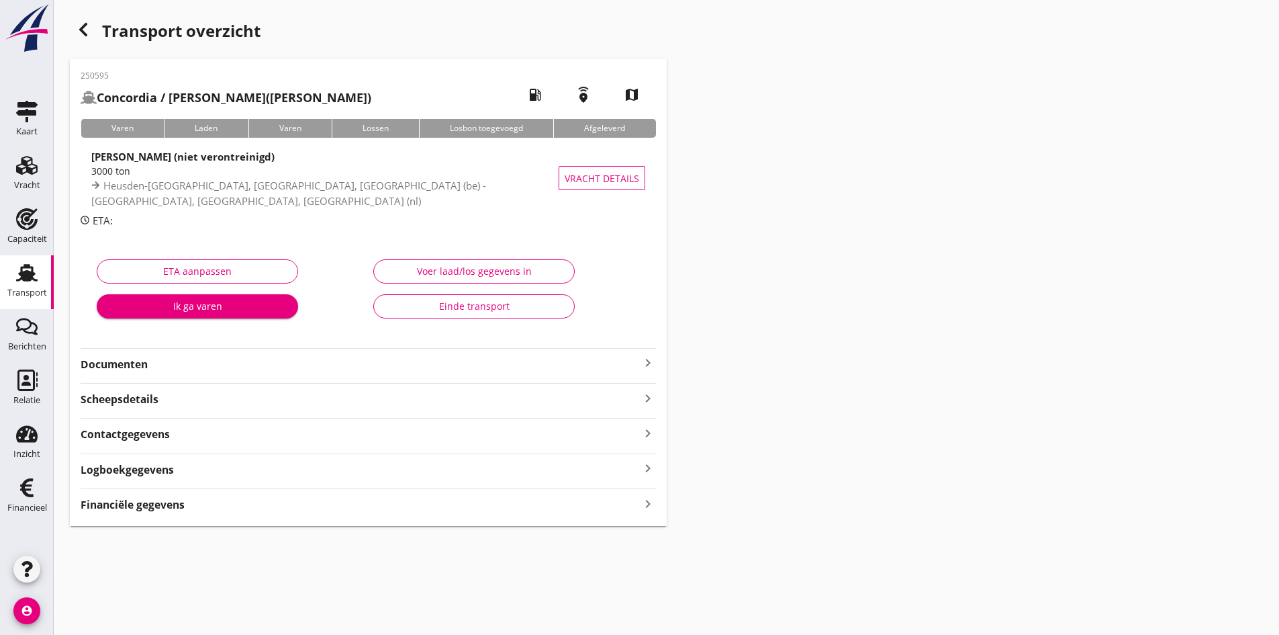
click at [138, 364] on strong "Documenten" at bounding box center [360, 364] width 559 height 15
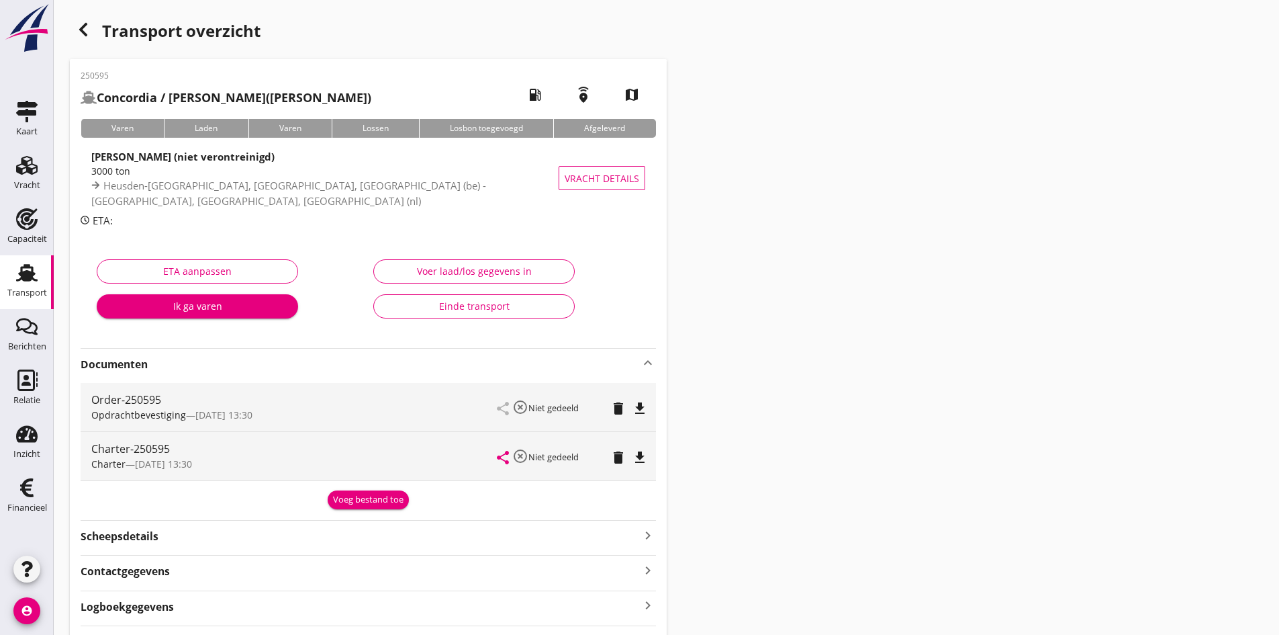
click at [639, 408] on icon "file_download" at bounding box center [640, 408] width 16 height 16
click at [635, 455] on icon "file_download" at bounding box center [640, 457] width 16 height 16
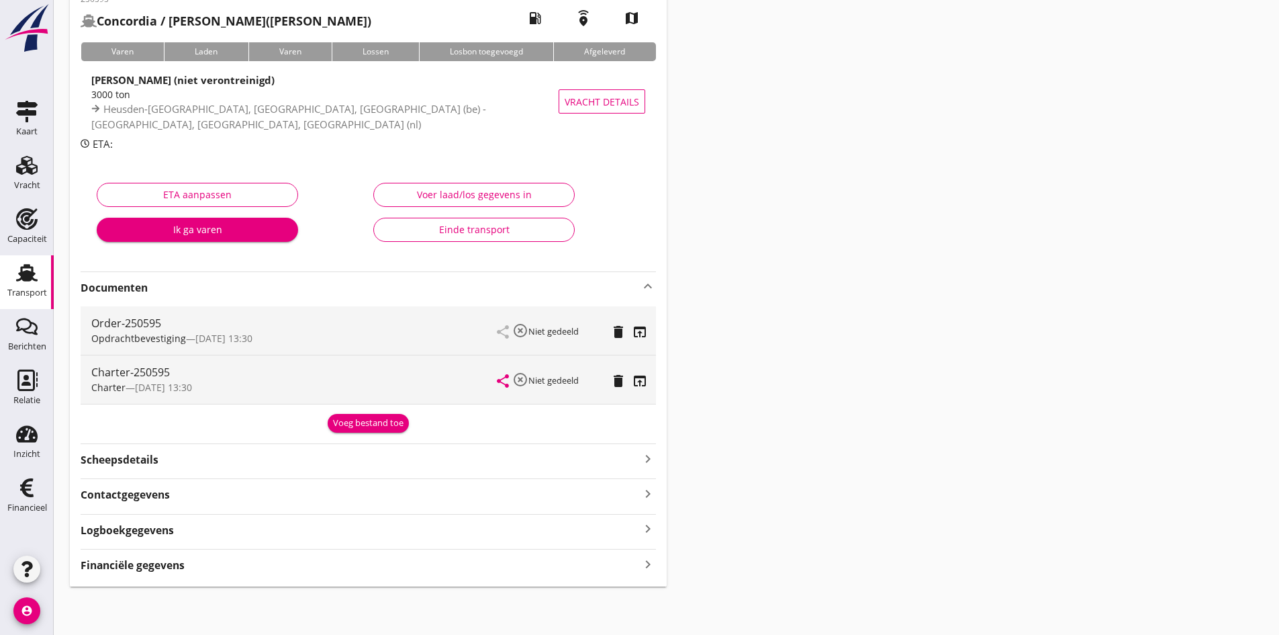
click at [643, 562] on icon "keyboard_arrow_right" at bounding box center [648, 564] width 16 height 18
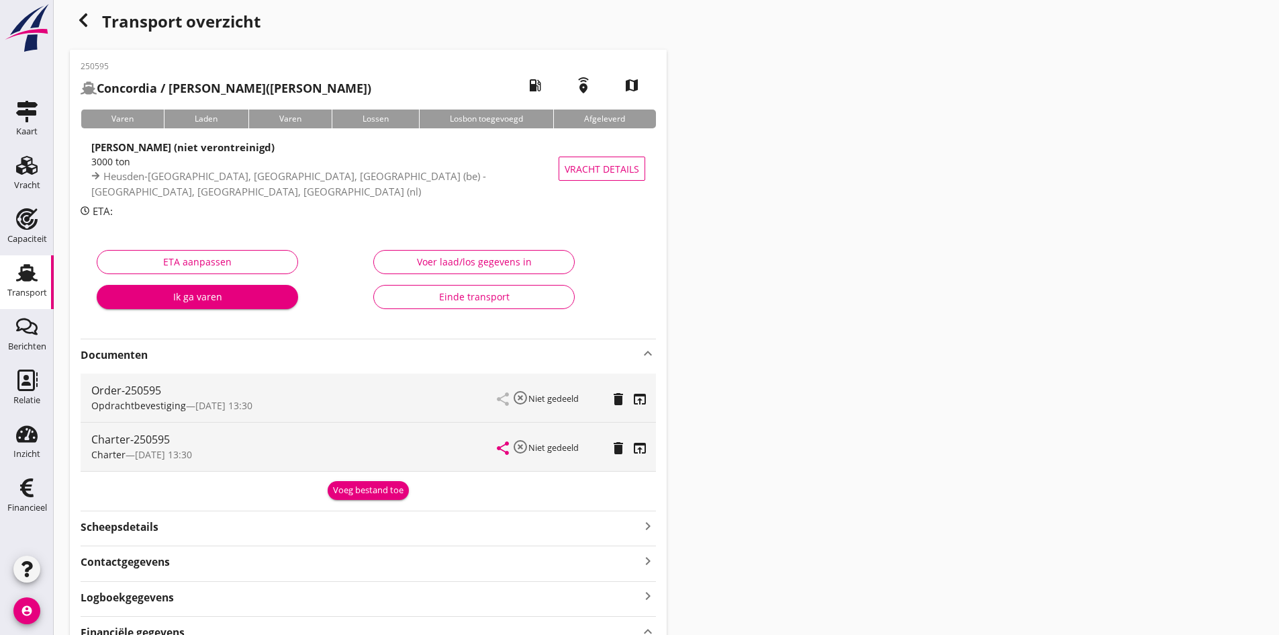
scroll to position [0, 0]
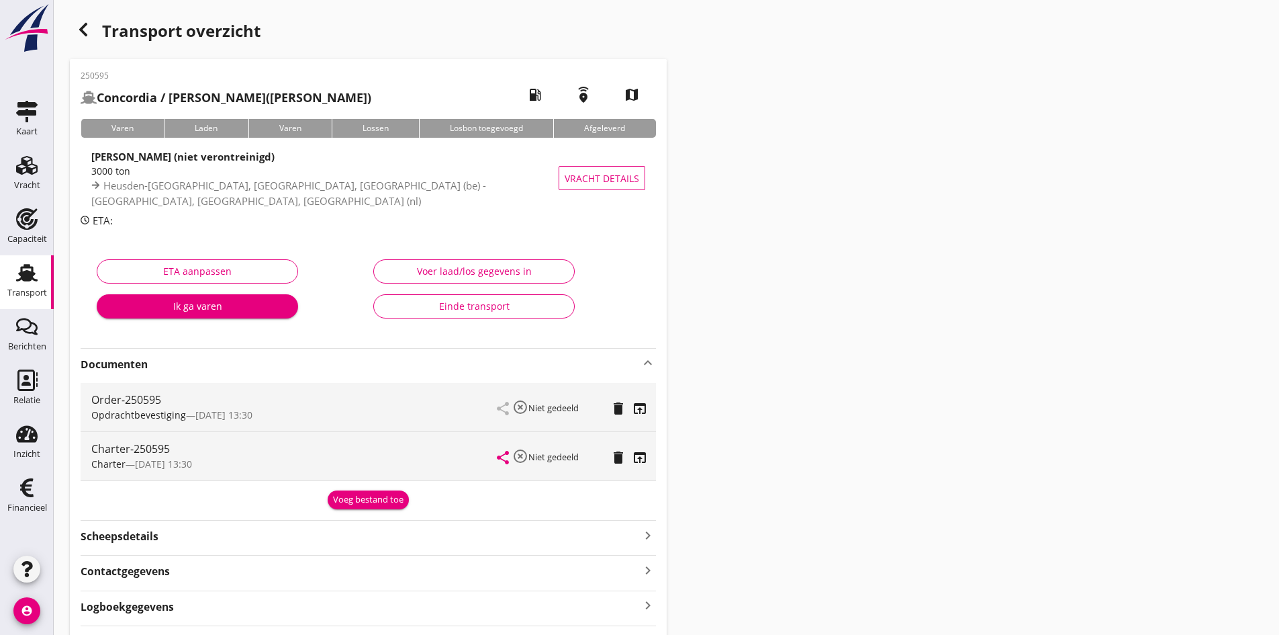
click at [639, 454] on icon "open_in_browser" at bounding box center [640, 457] width 16 height 16
click at [26, 388] on icon "Relatie" at bounding box center [26, 379] width 21 height 21
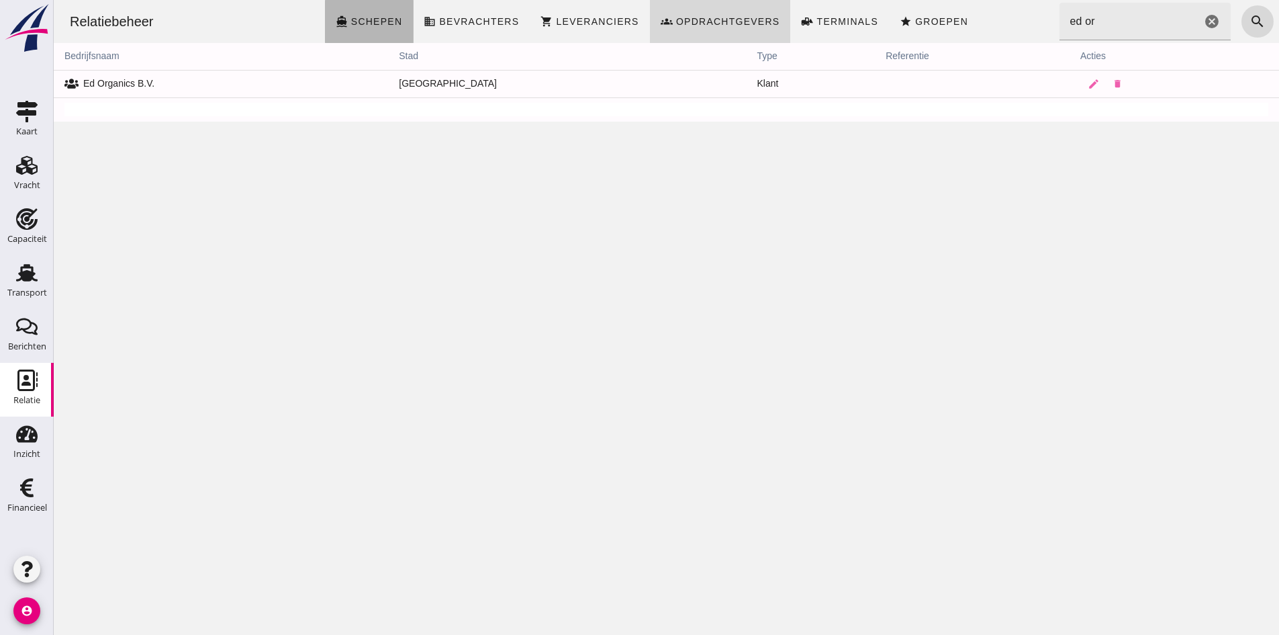
click at [384, 21] on span "Schepen" at bounding box center [377, 21] width 52 height 11
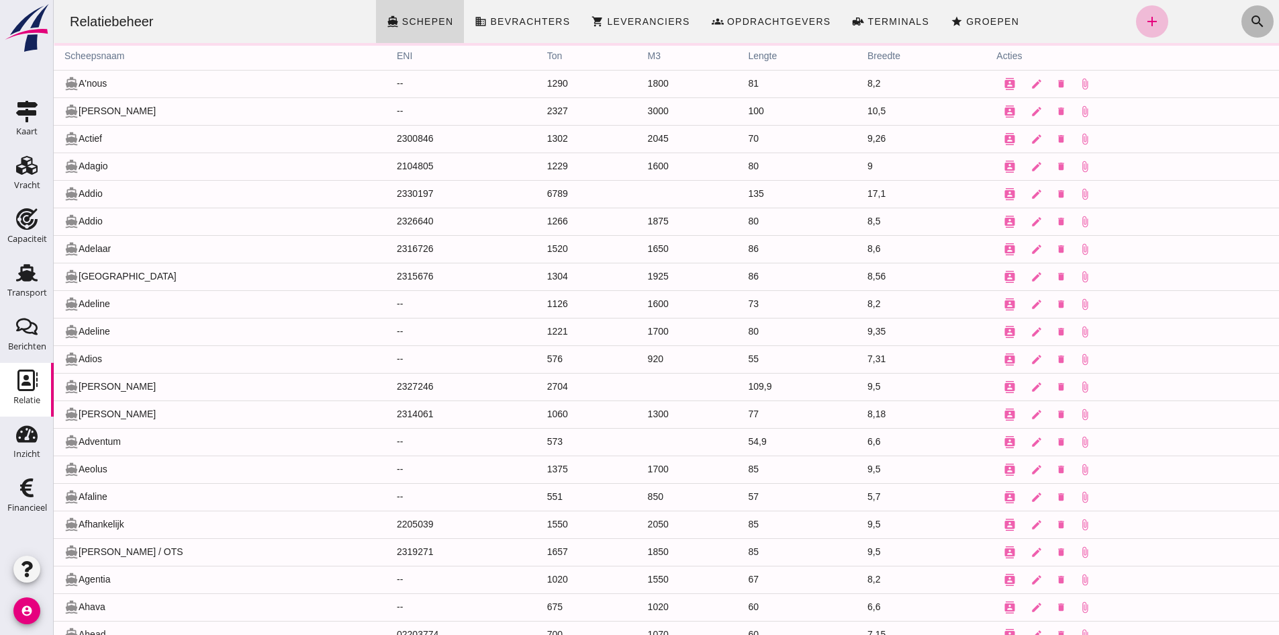
click at [1250, 16] on icon "search" at bounding box center [1258, 21] width 16 height 16
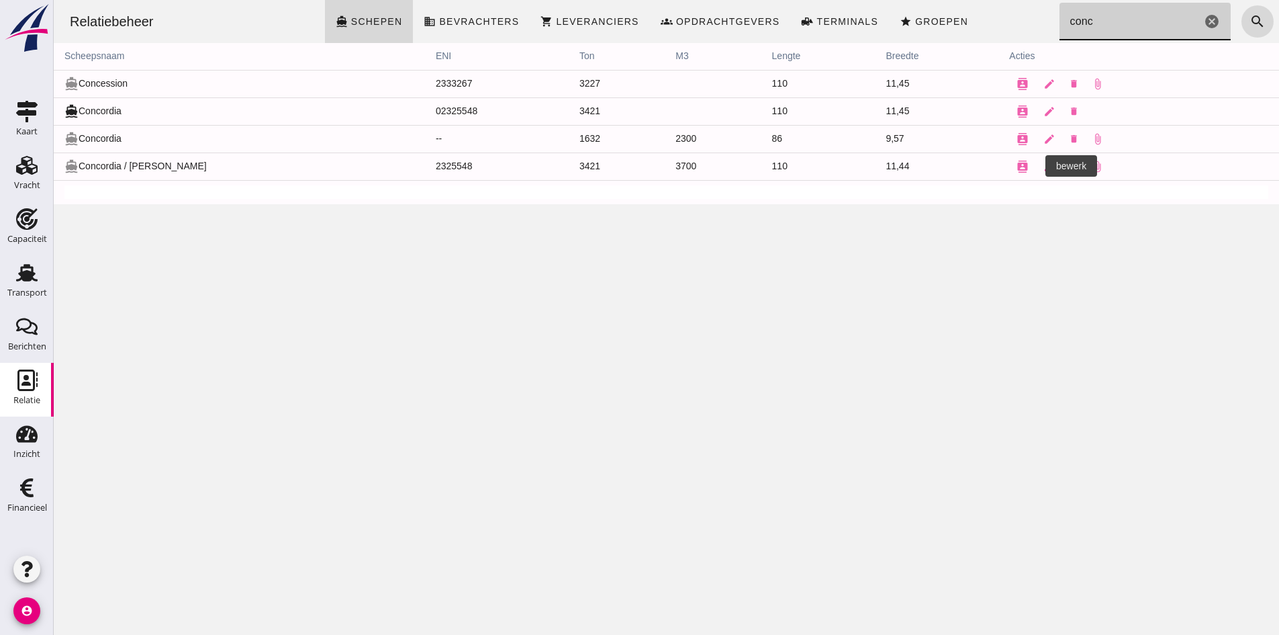
type input "conc"
click at [1044, 167] on icon "edit" at bounding box center [1050, 166] width 12 height 12
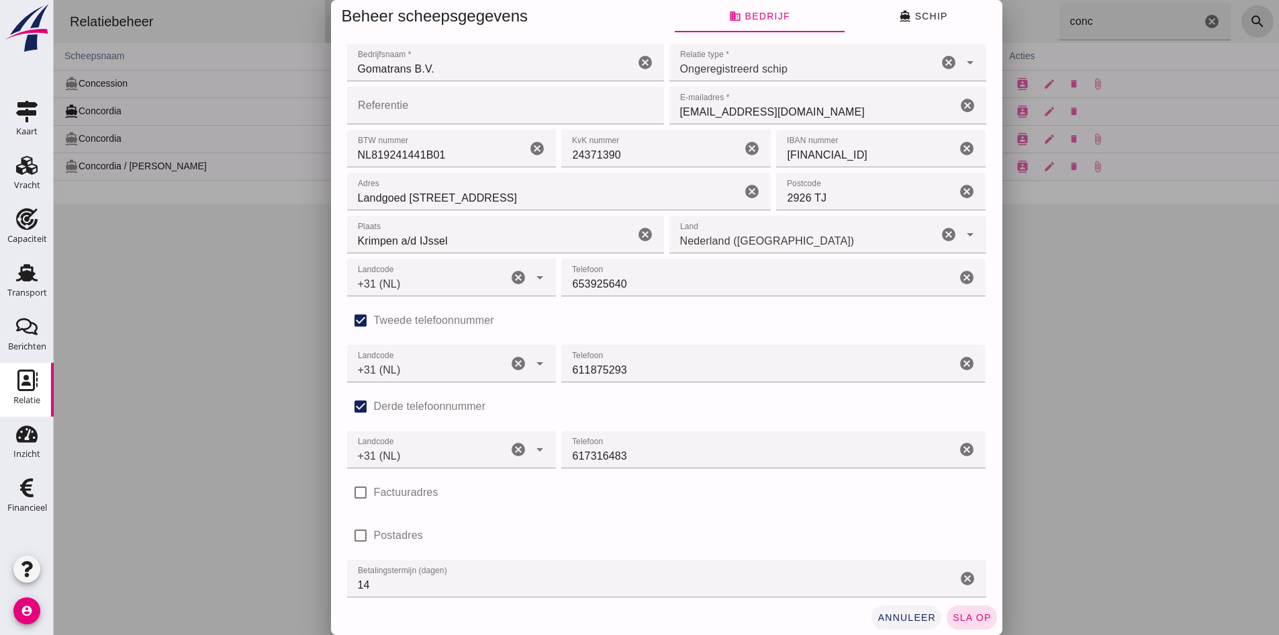
click at [907, 618] on span "annuleer" at bounding box center [906, 617] width 59 height 11
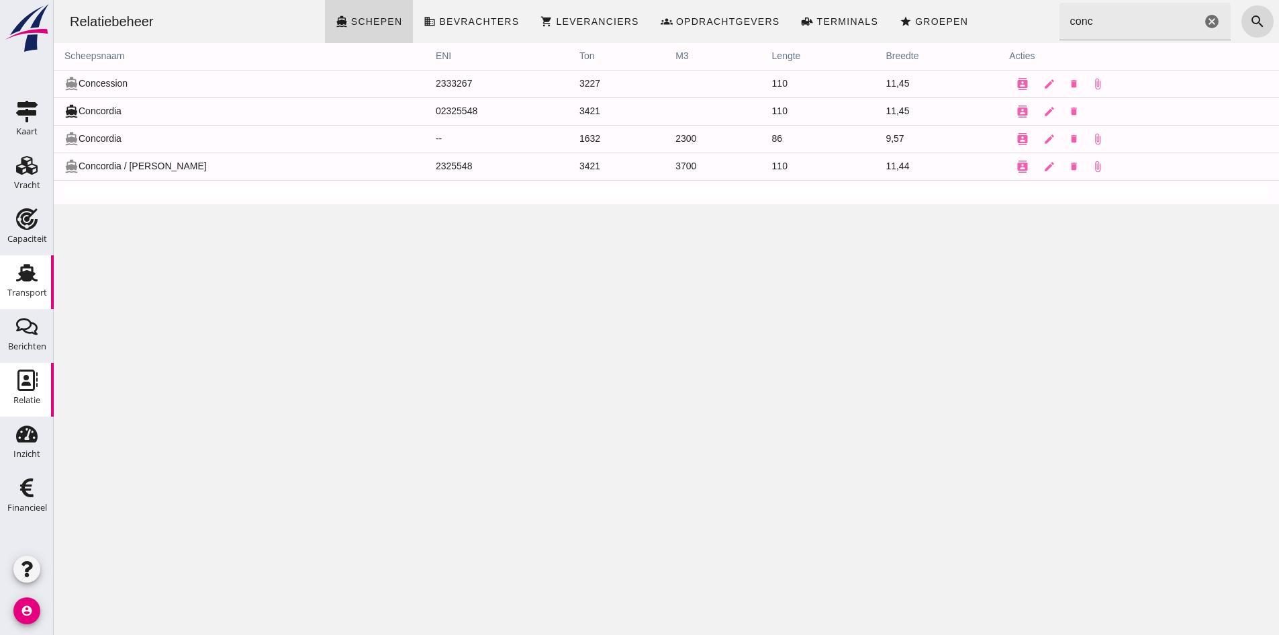
click at [31, 275] on use at bounding box center [26, 272] width 21 height 17
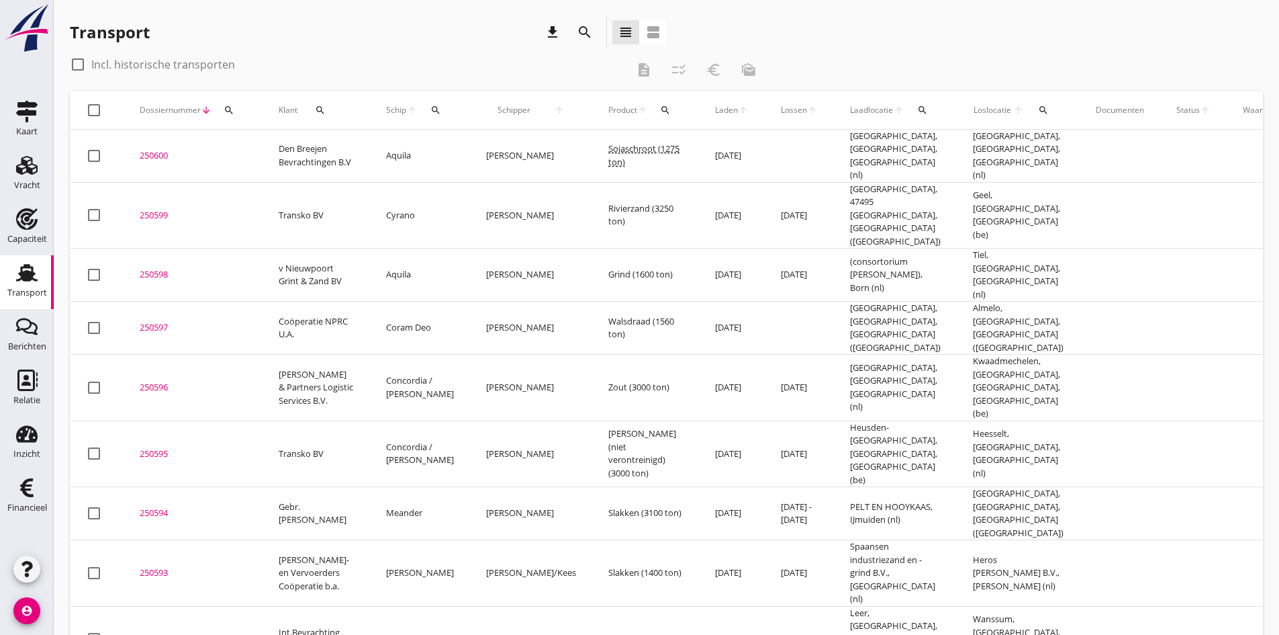
click at [151, 381] on div "250596" at bounding box center [193, 387] width 107 height 13
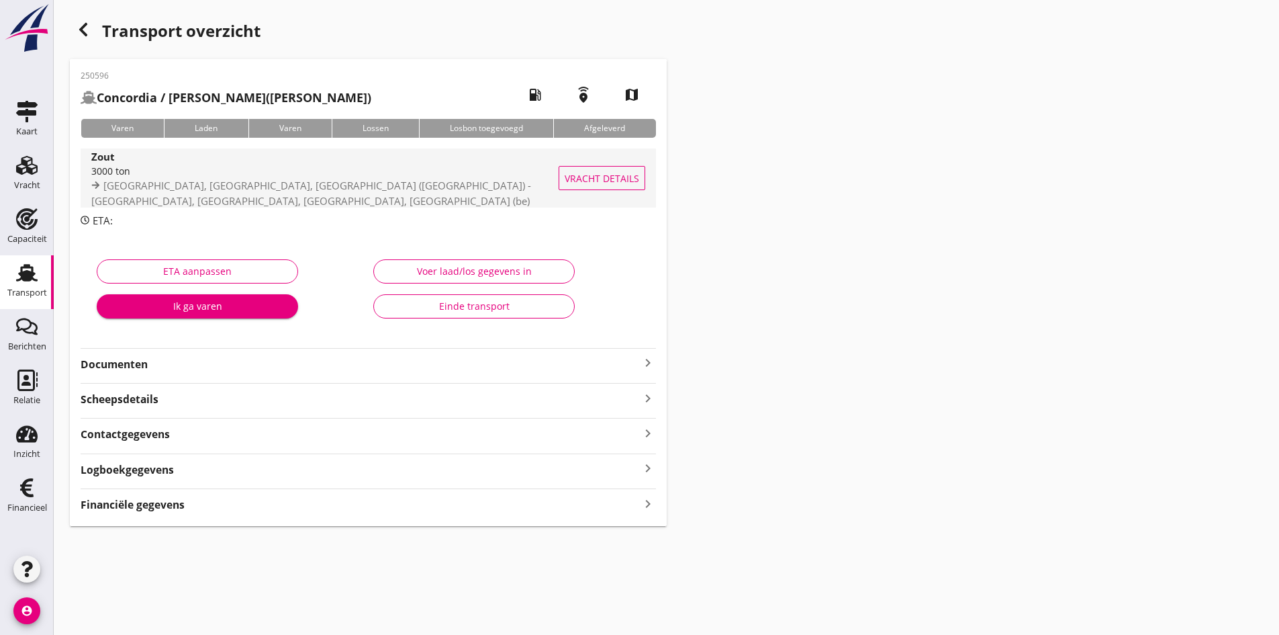
click at [131, 178] on div "3000 ton" at bounding box center [343, 171] width 504 height 14
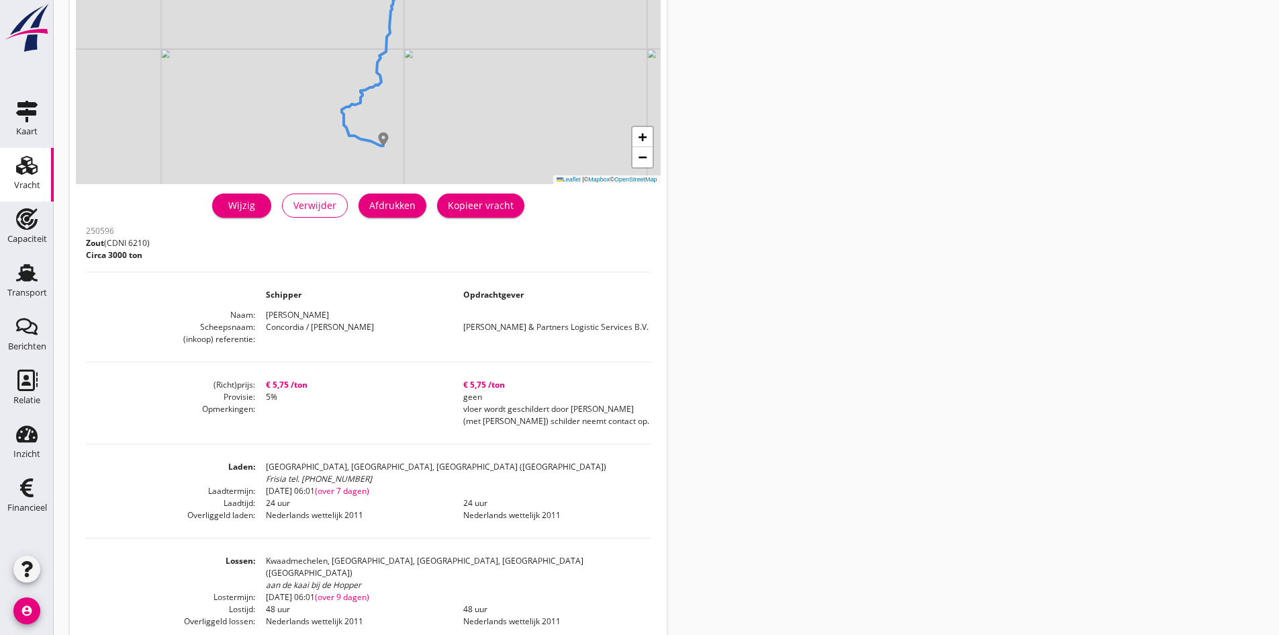
scroll to position [269, 0]
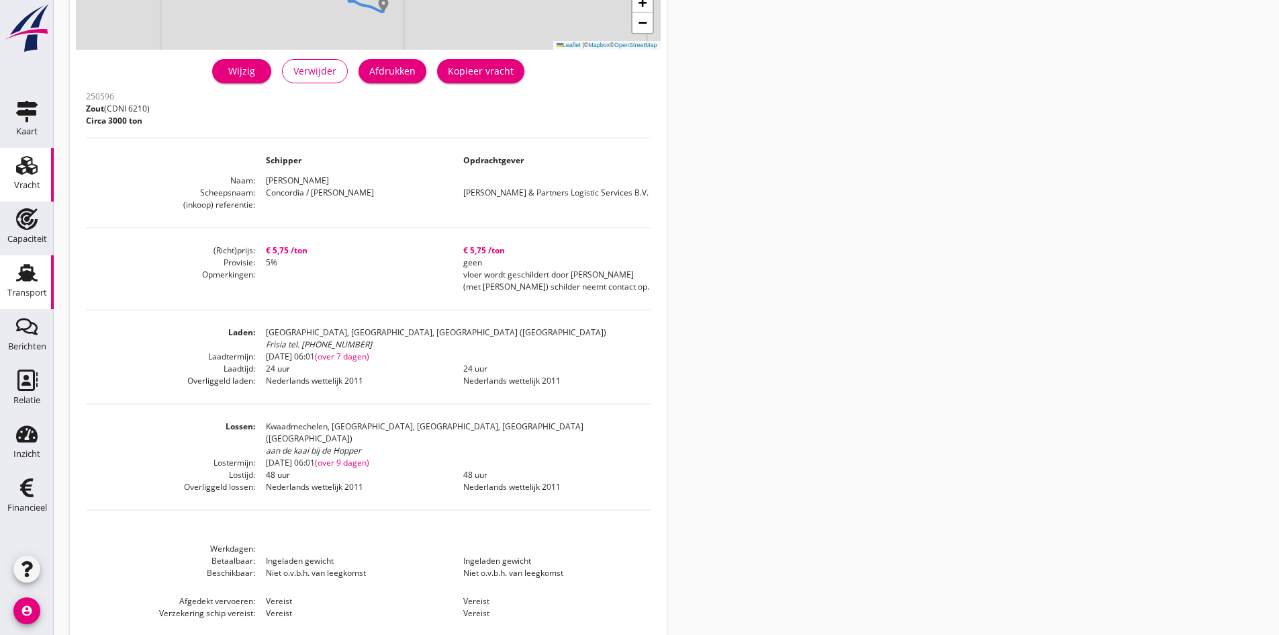
click at [25, 271] on use at bounding box center [26, 272] width 21 height 17
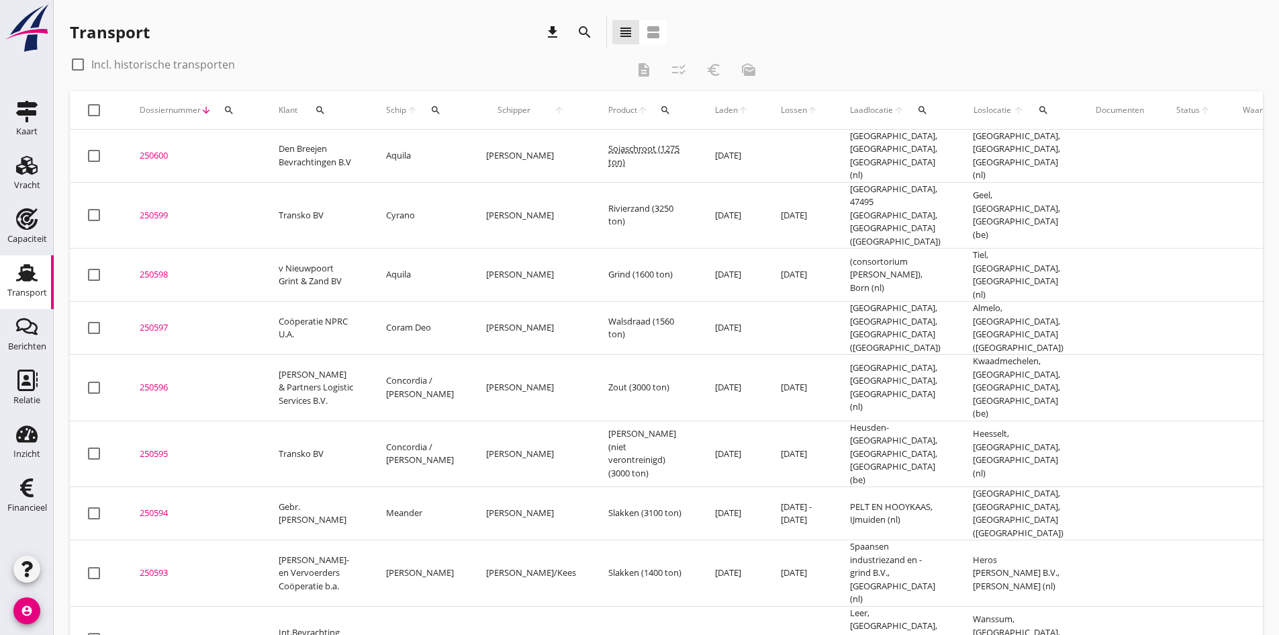
click at [153, 321] on div "250597" at bounding box center [193, 327] width 107 height 13
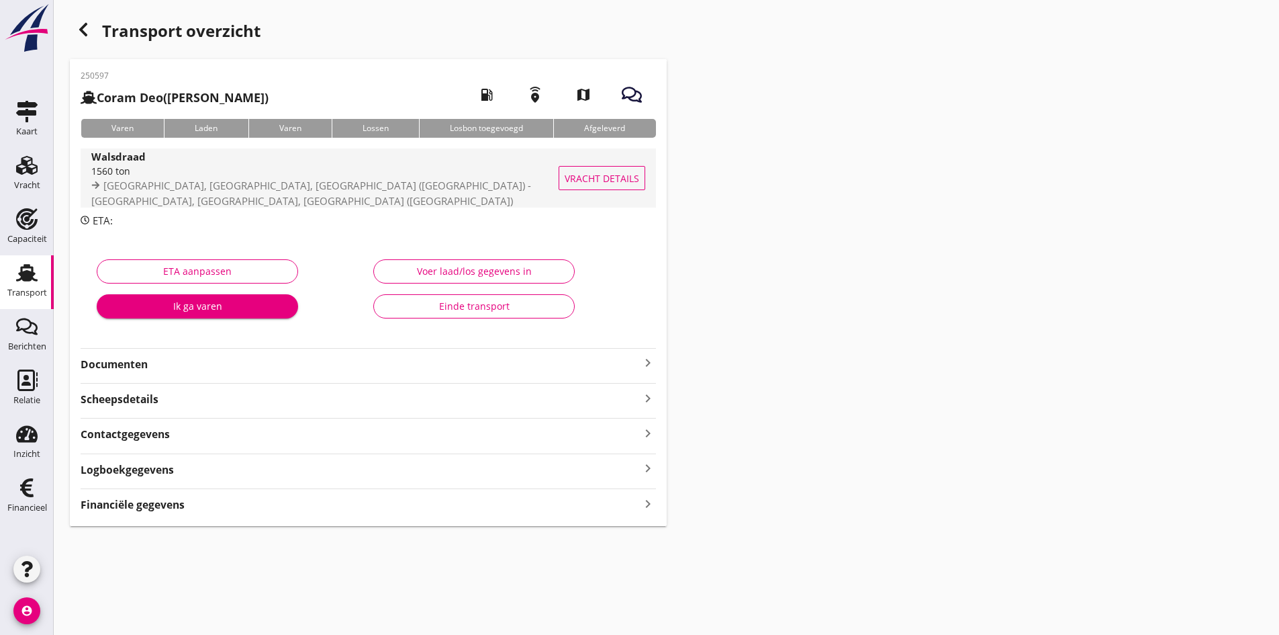
click at [113, 178] on div "1560 ton" at bounding box center [342, 171] width 503 height 14
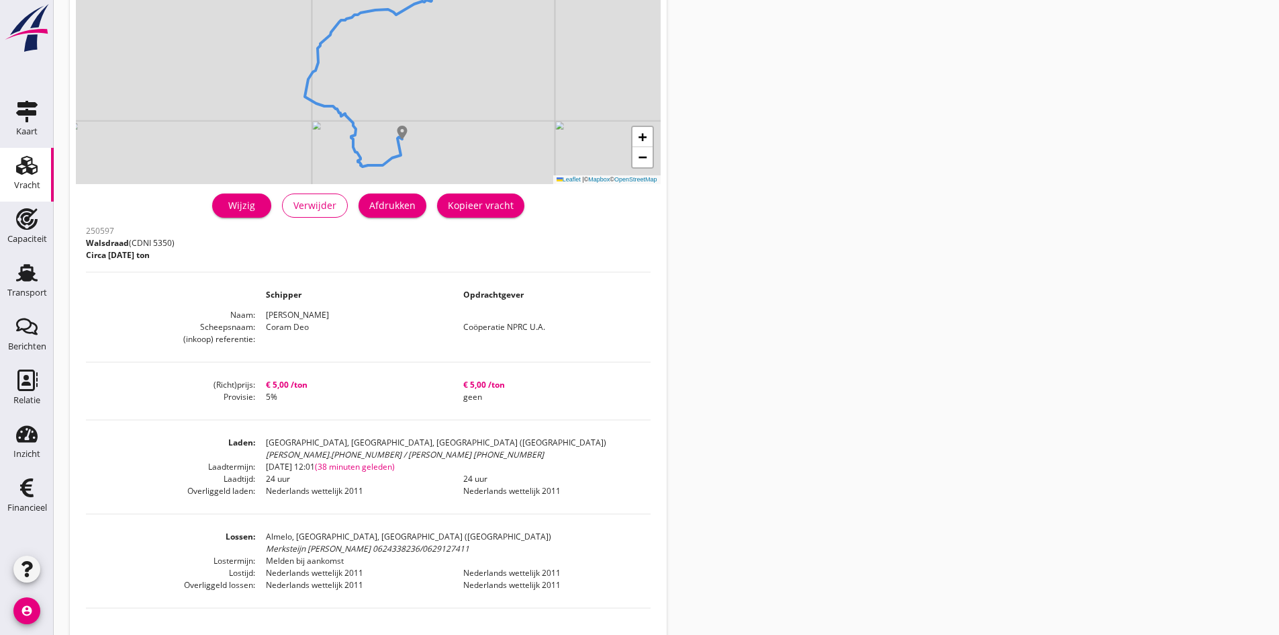
scroll to position [253, 0]
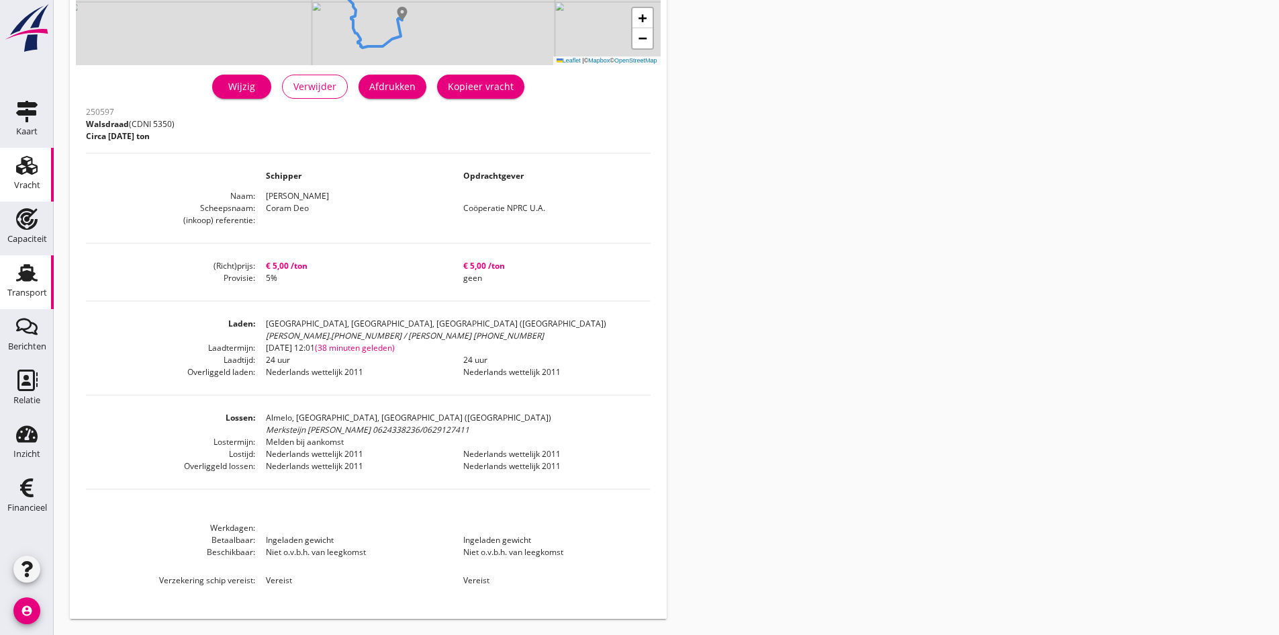
click at [32, 278] on use at bounding box center [26, 272] width 21 height 17
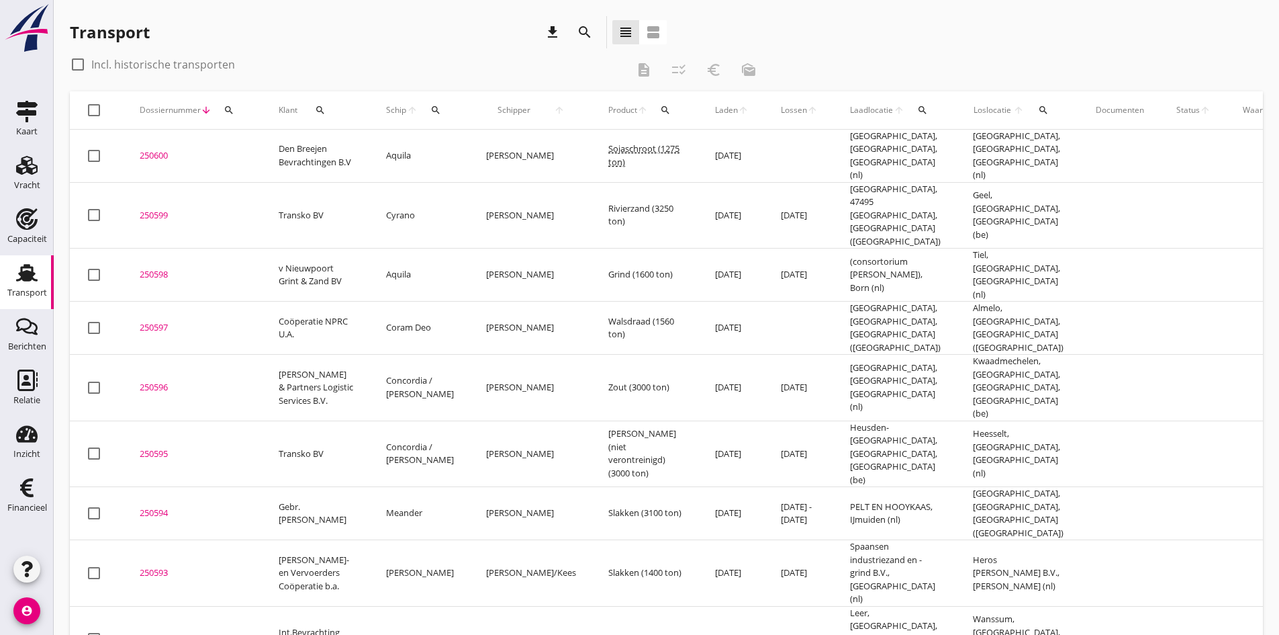
click at [153, 268] on div "250598" at bounding box center [193, 274] width 107 height 13
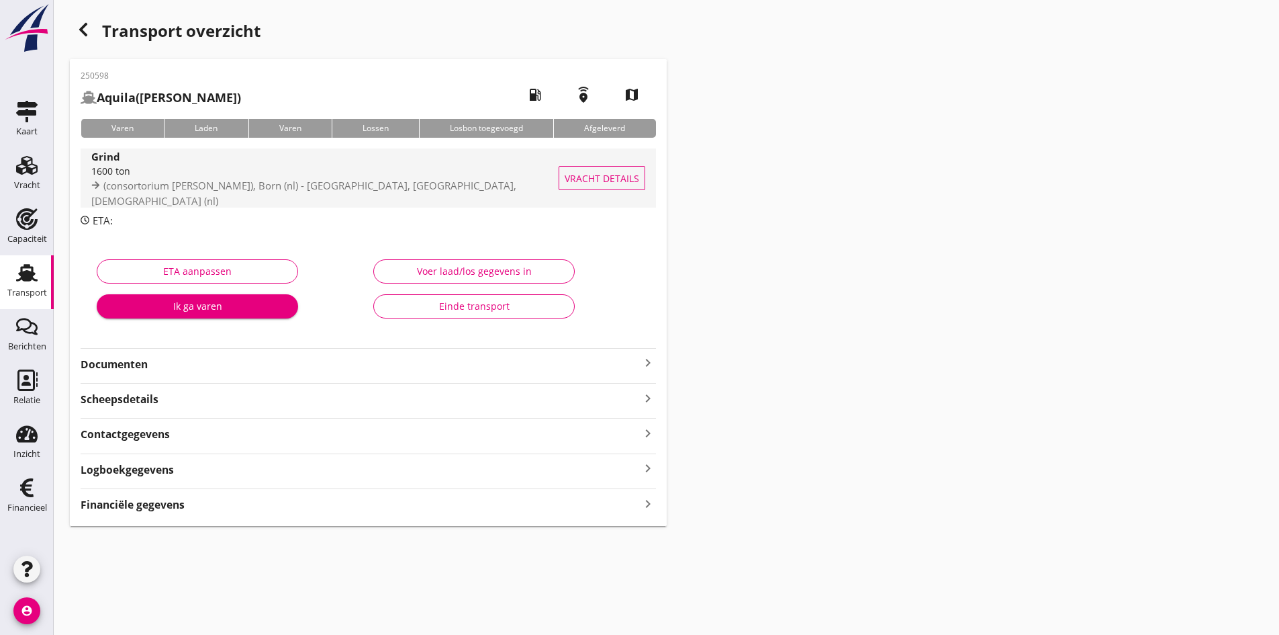
click at [130, 189] on span "(consortorium [PERSON_NAME]), Born (nl) - [GEOGRAPHIC_DATA], [GEOGRAPHIC_DATA],…" at bounding box center [303, 193] width 425 height 29
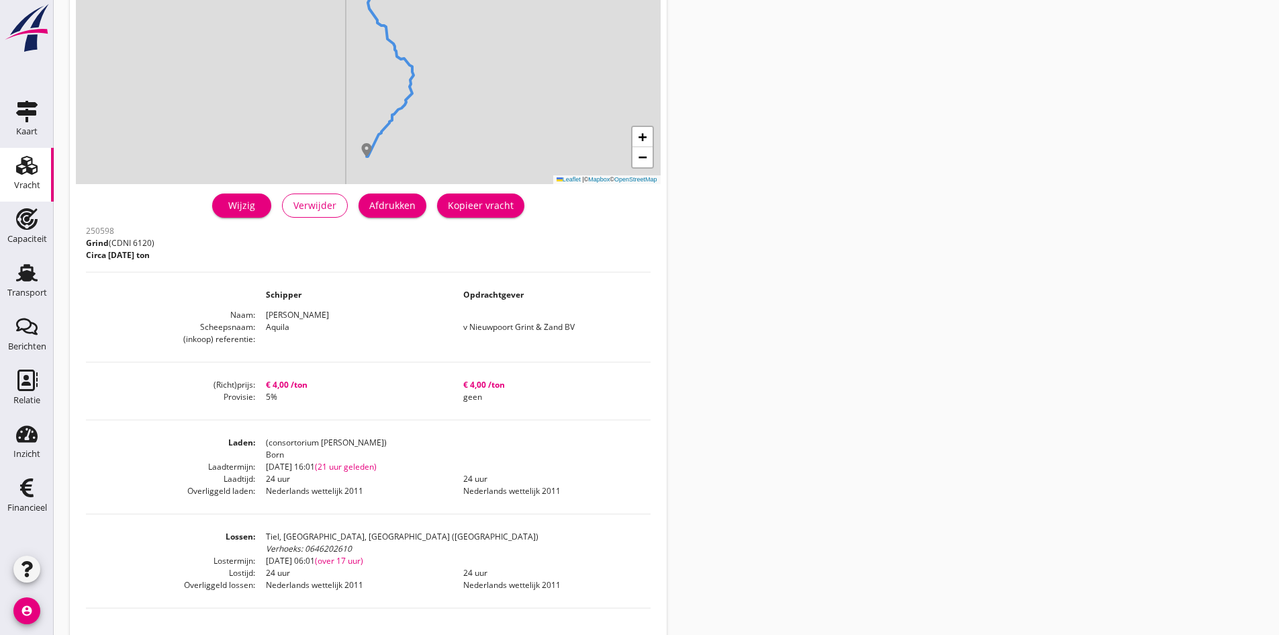
scroll to position [201, 0]
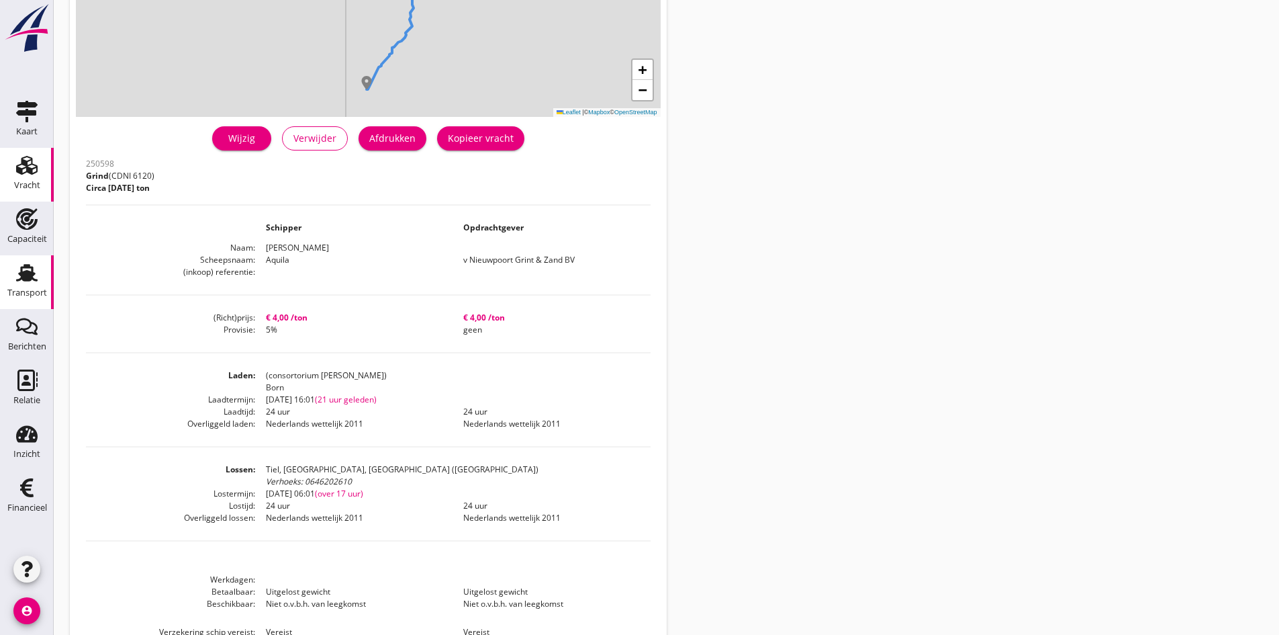
click at [26, 280] on use at bounding box center [26, 272] width 21 height 17
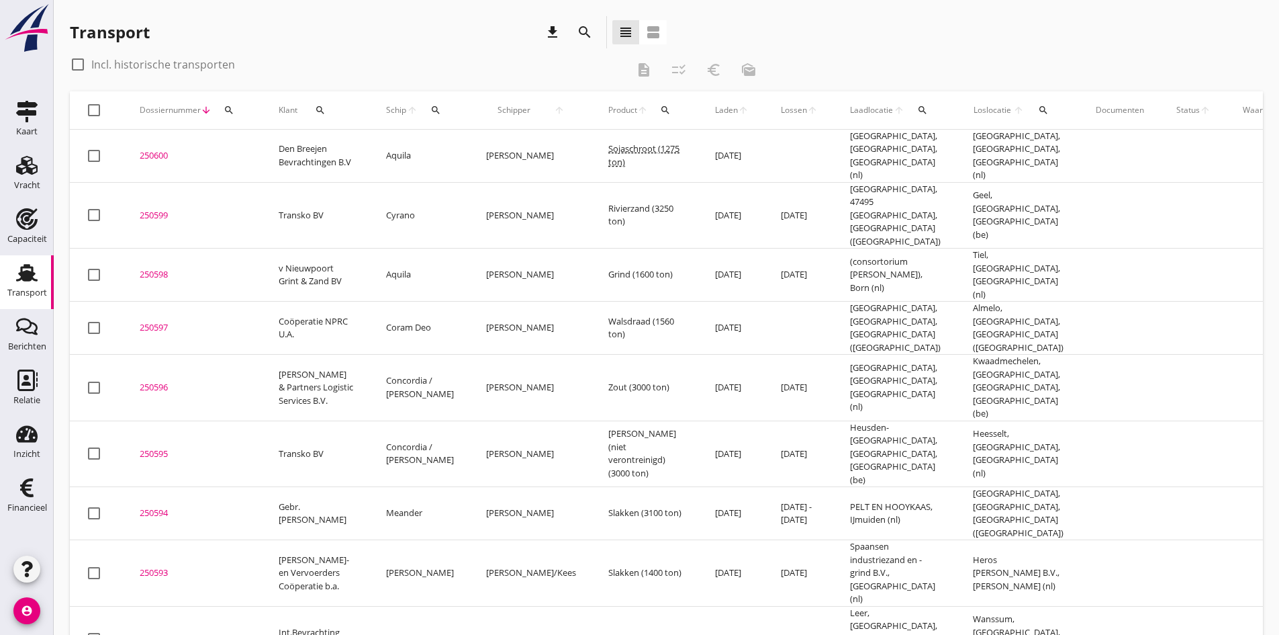
click at [153, 209] on div "250599" at bounding box center [193, 215] width 107 height 13
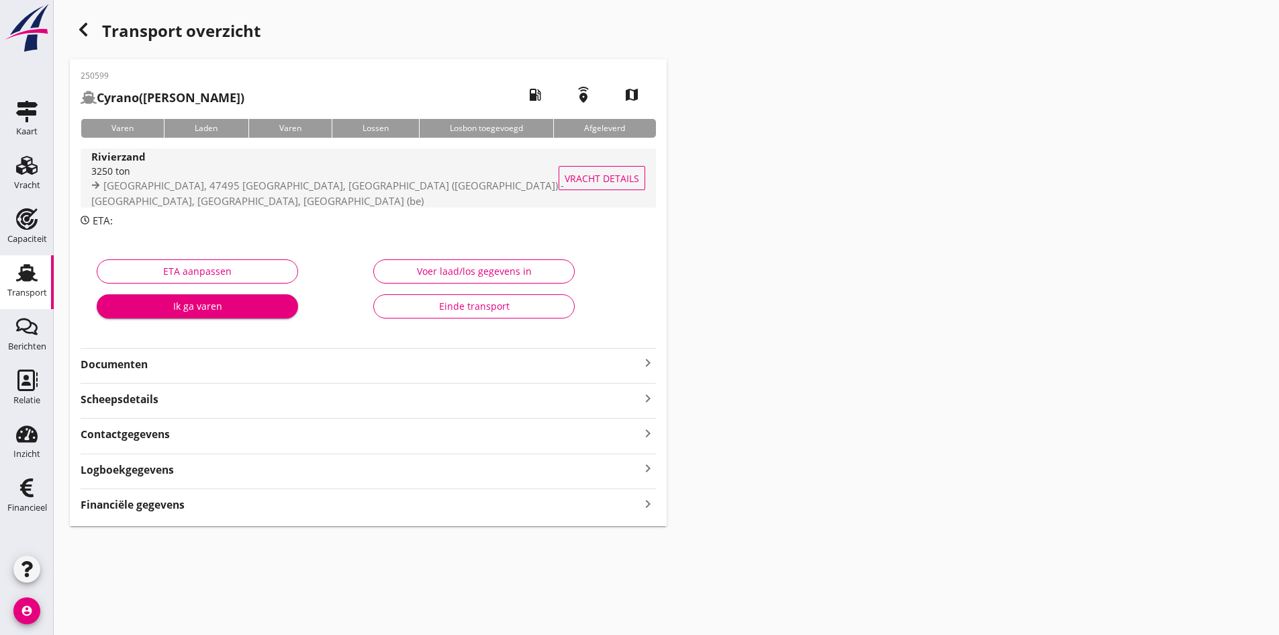
click at [117, 178] on div "3250 ton" at bounding box center [341, 171] width 500 height 14
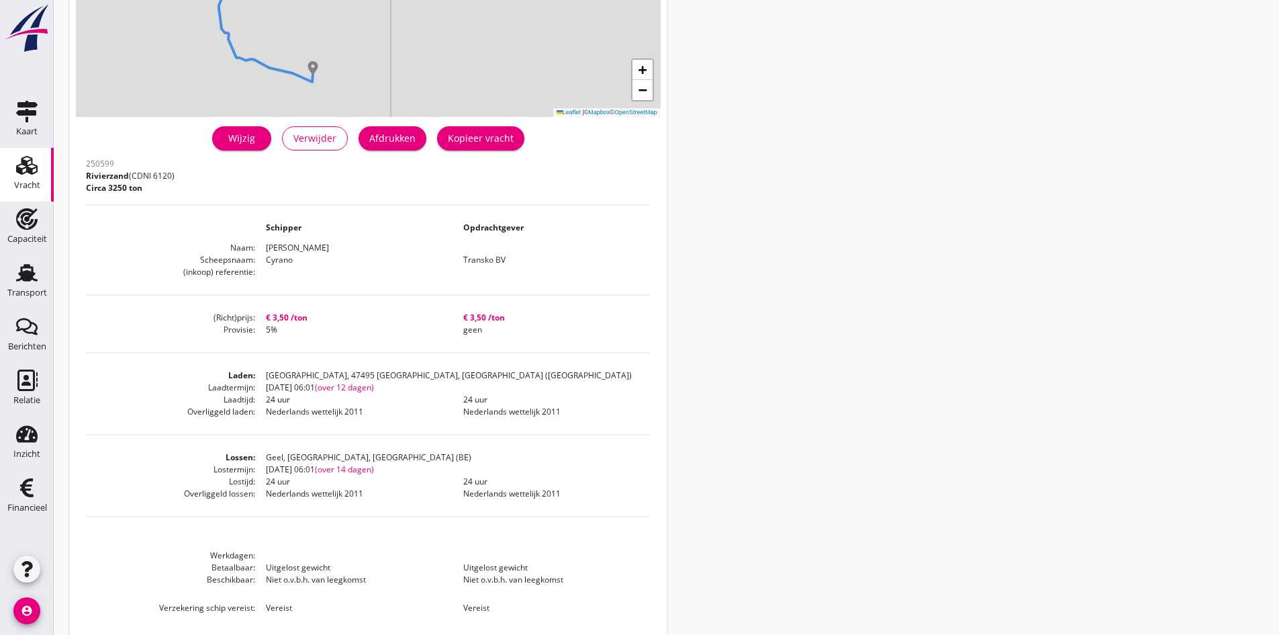
scroll to position [229, 0]
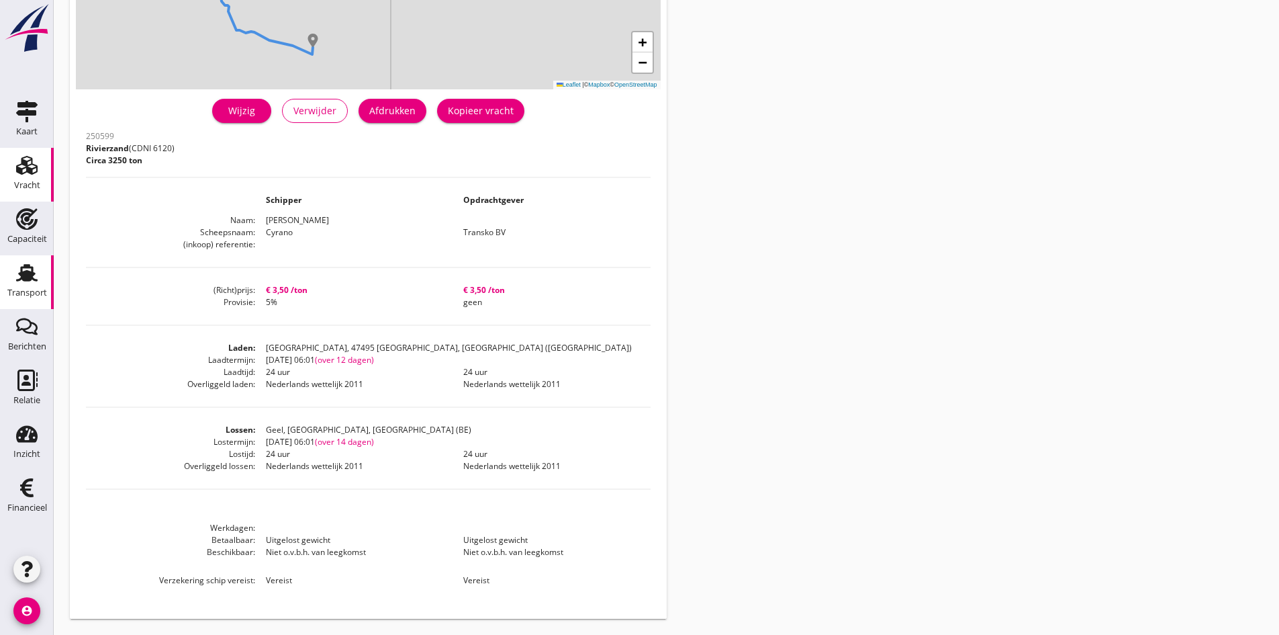
click at [24, 286] on div "Transport" at bounding box center [27, 292] width 40 height 19
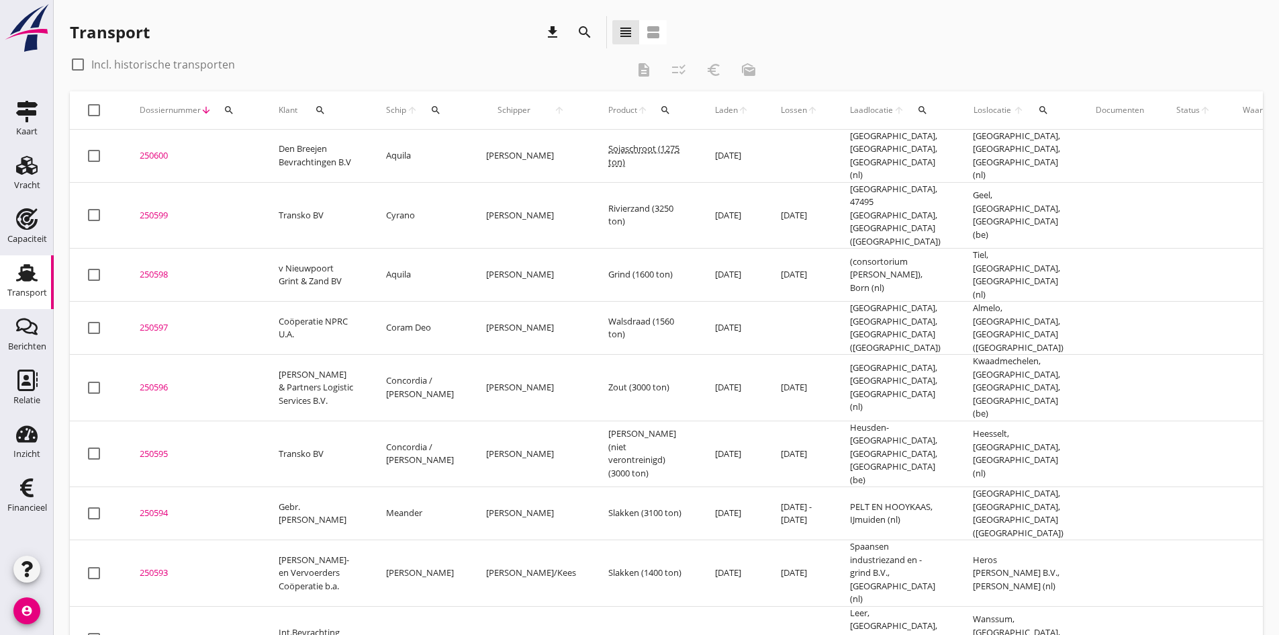
click at [146, 152] on div "250600" at bounding box center [193, 155] width 107 height 13
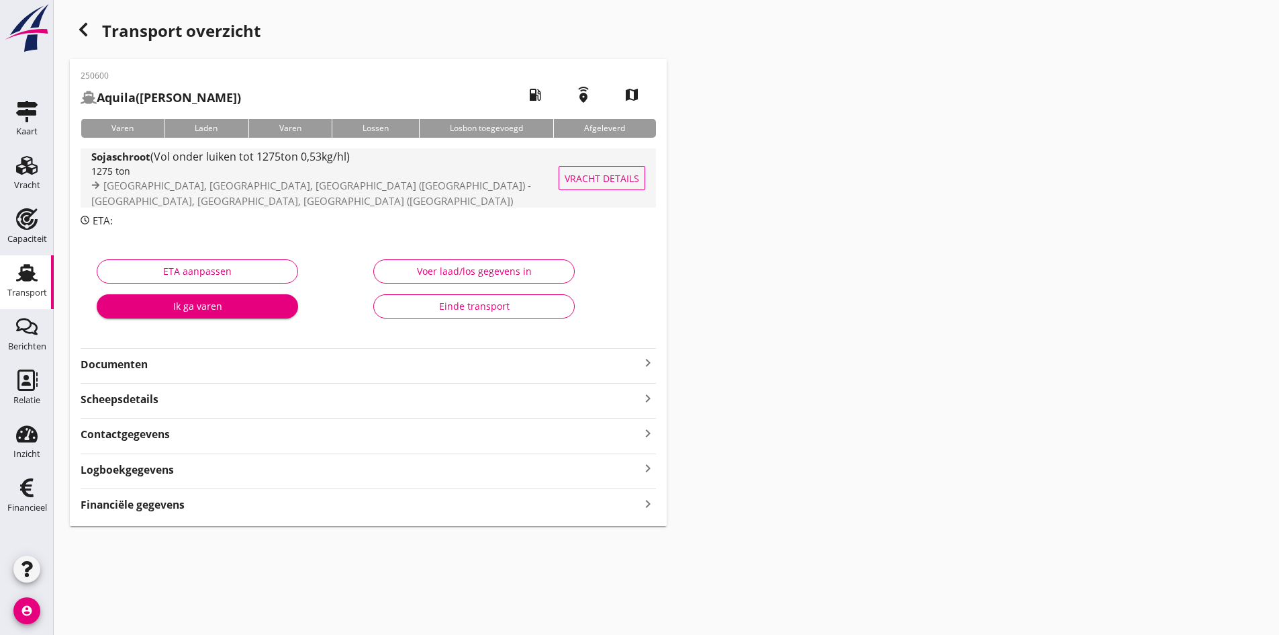
click at [135, 163] on strong "Sojaschroot" at bounding box center [120, 156] width 59 height 13
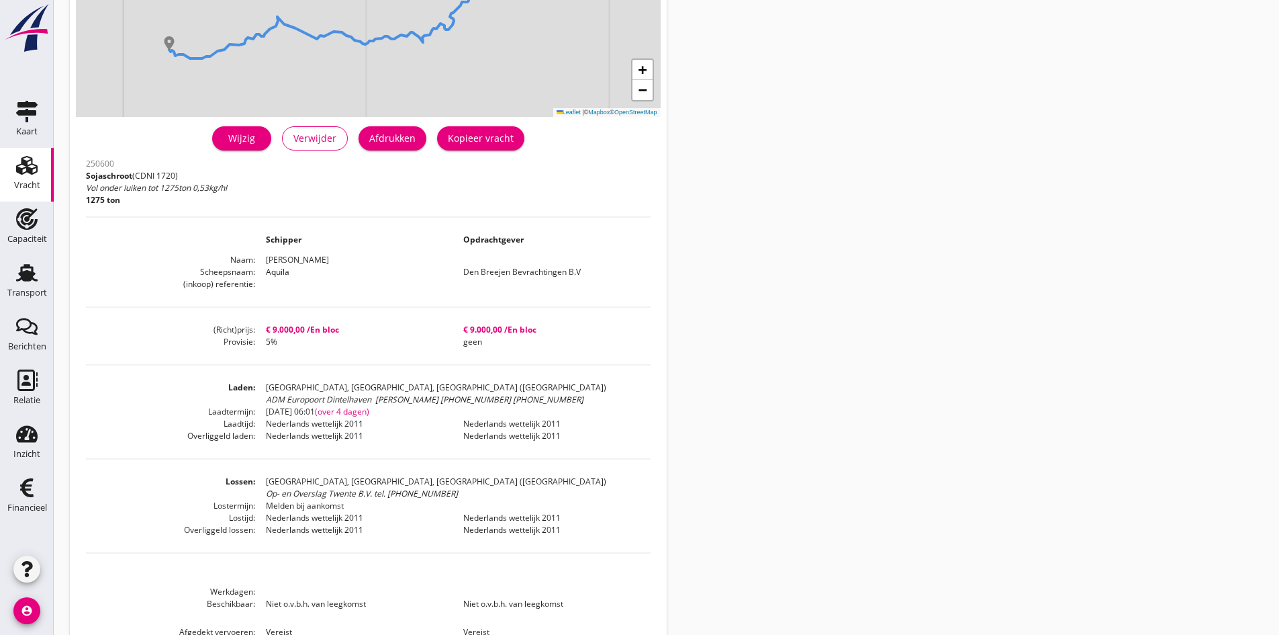
scroll to position [269, 0]
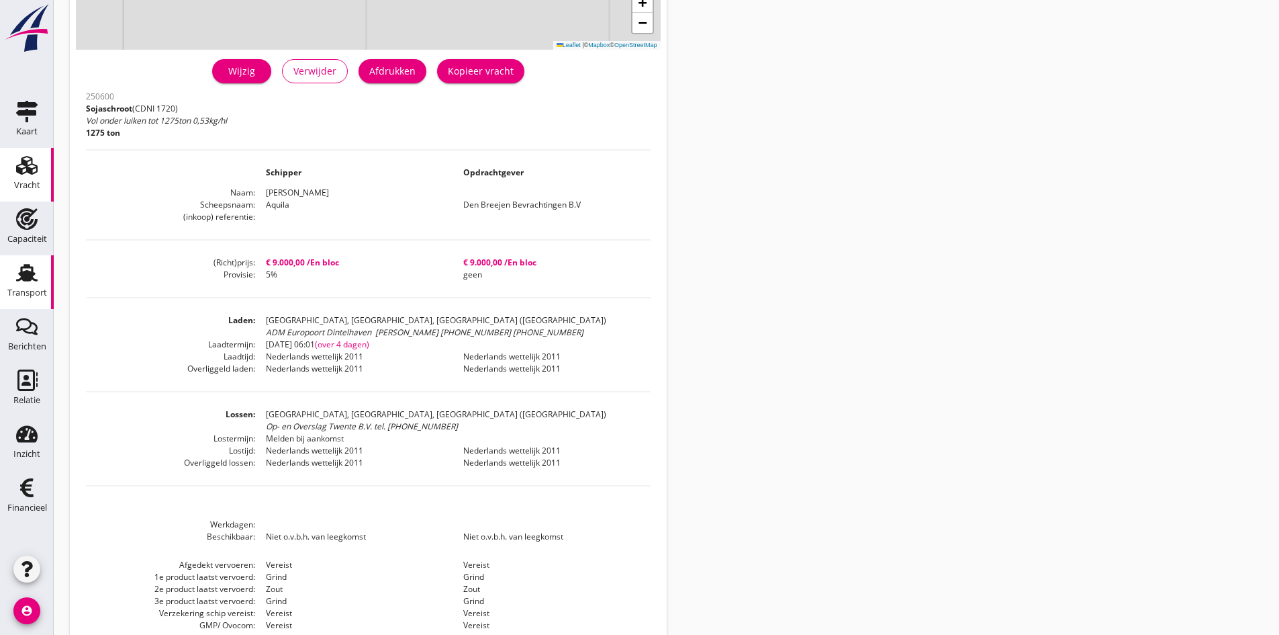
click at [25, 275] on use at bounding box center [26, 272] width 21 height 17
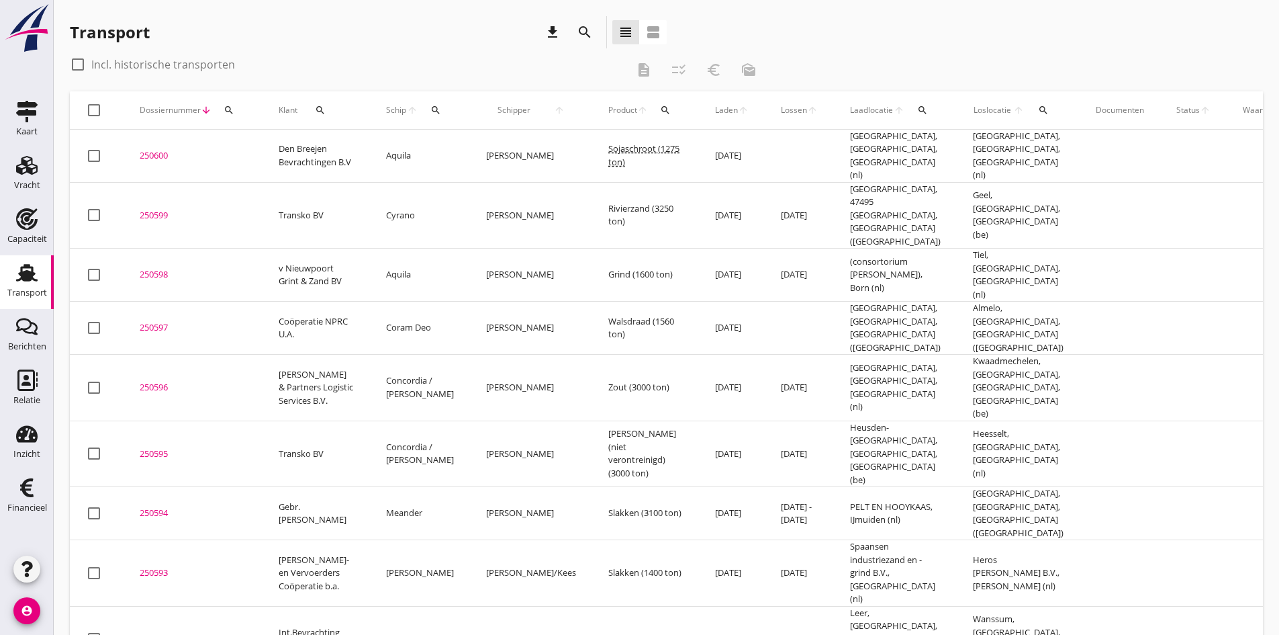
click at [152, 447] on div "250595" at bounding box center [193, 453] width 107 height 13
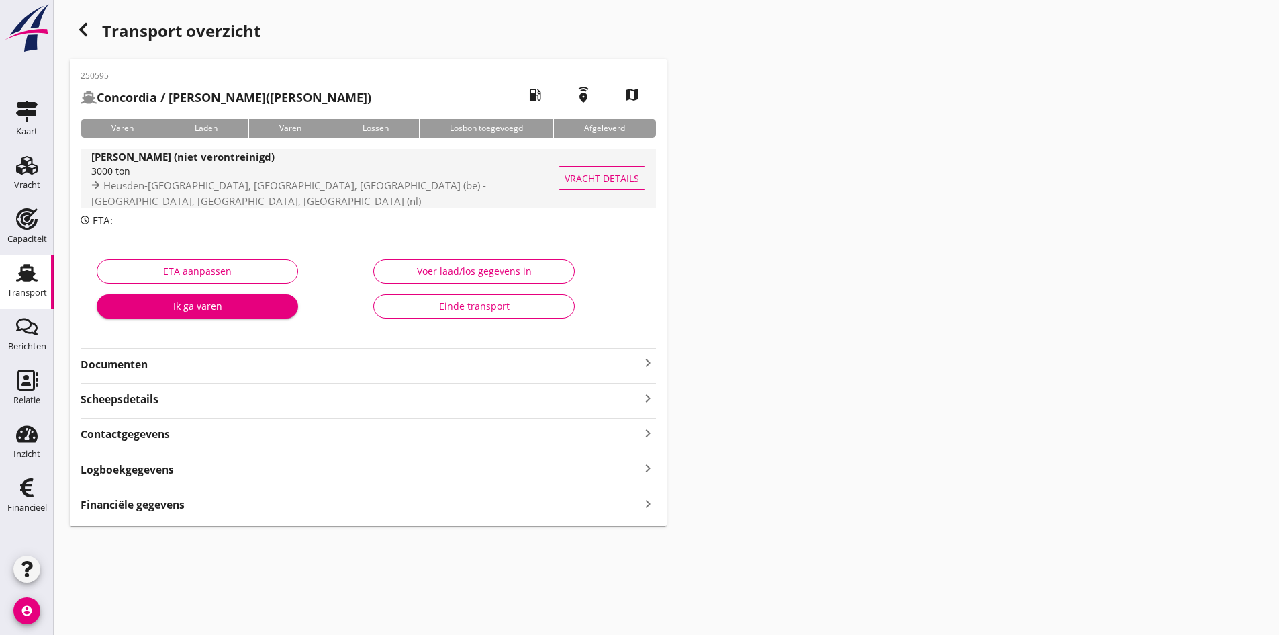
click at [184, 193] on span "Heusden-[GEOGRAPHIC_DATA], [GEOGRAPHIC_DATA], [GEOGRAPHIC_DATA] (be) - [GEOGRAP…" at bounding box center [288, 193] width 395 height 29
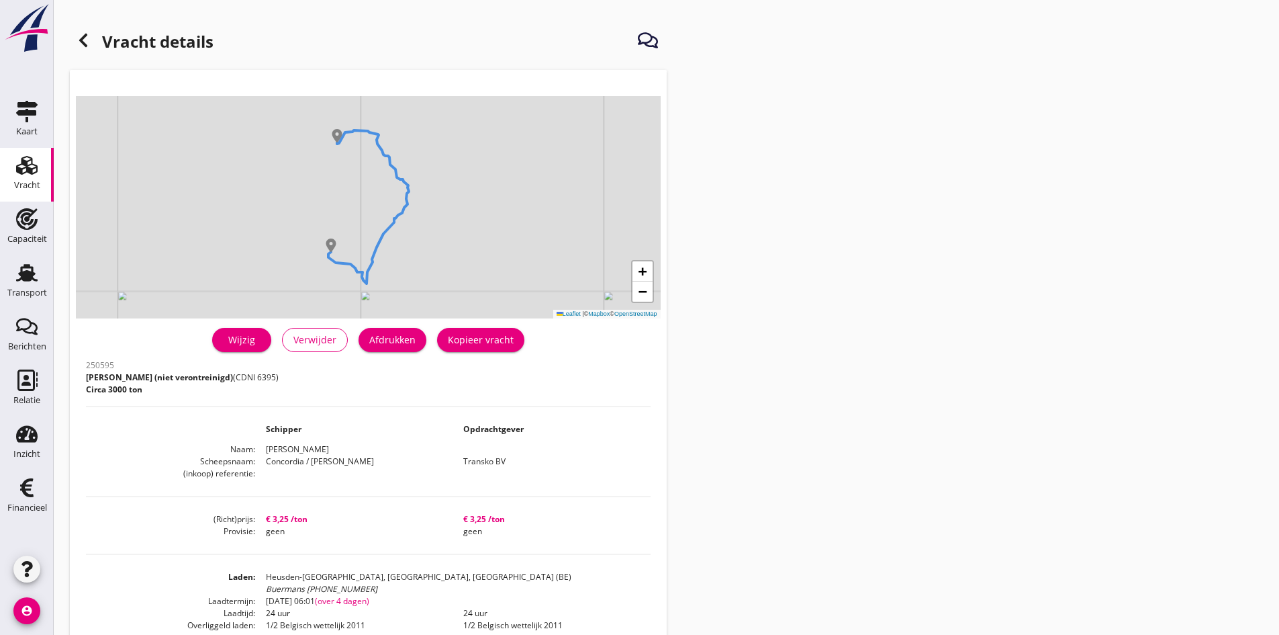
scroll to position [67, 0]
